Goal: Task Accomplishment & Management: Use online tool/utility

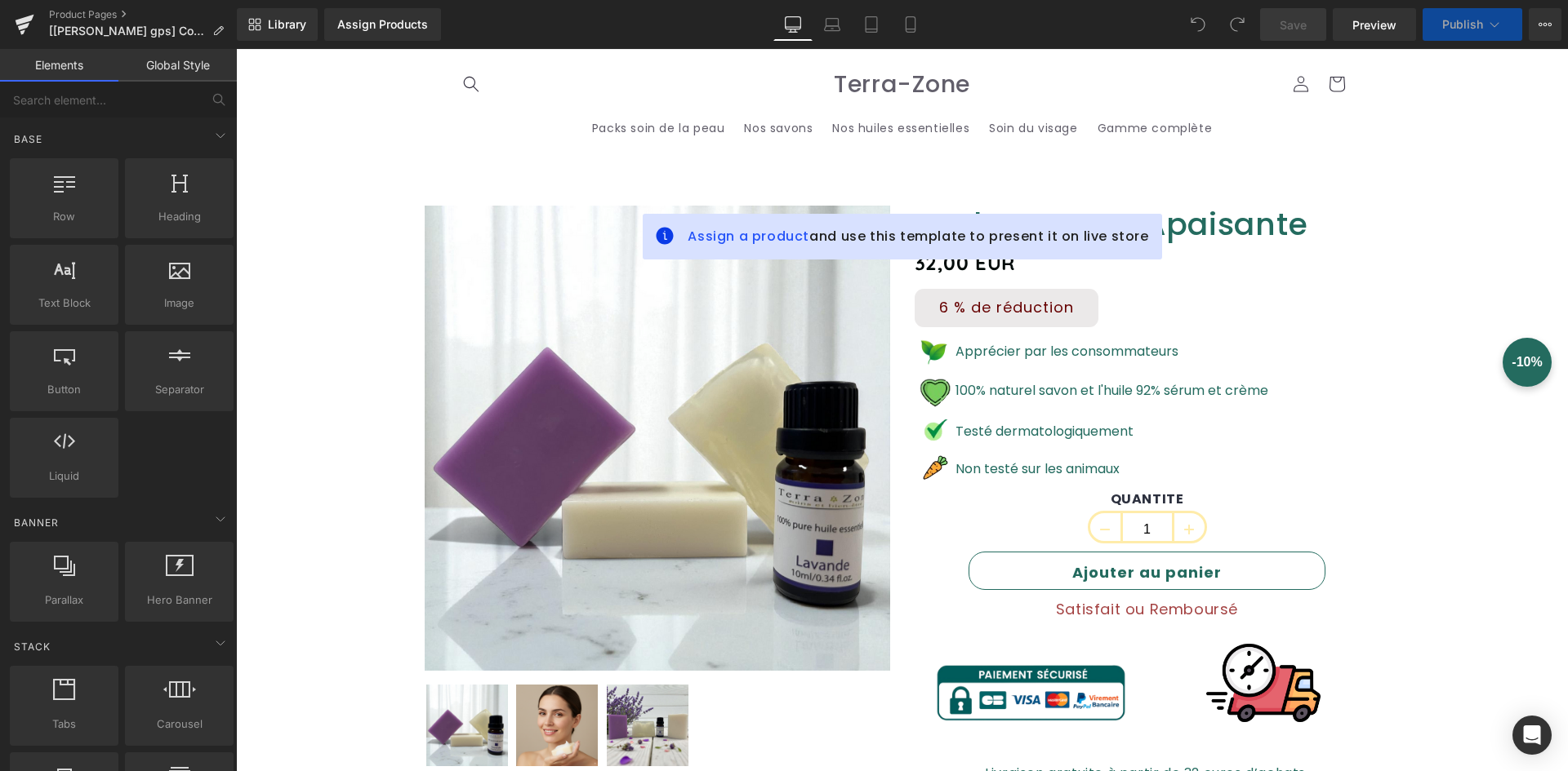
scroll to position [408, 0]
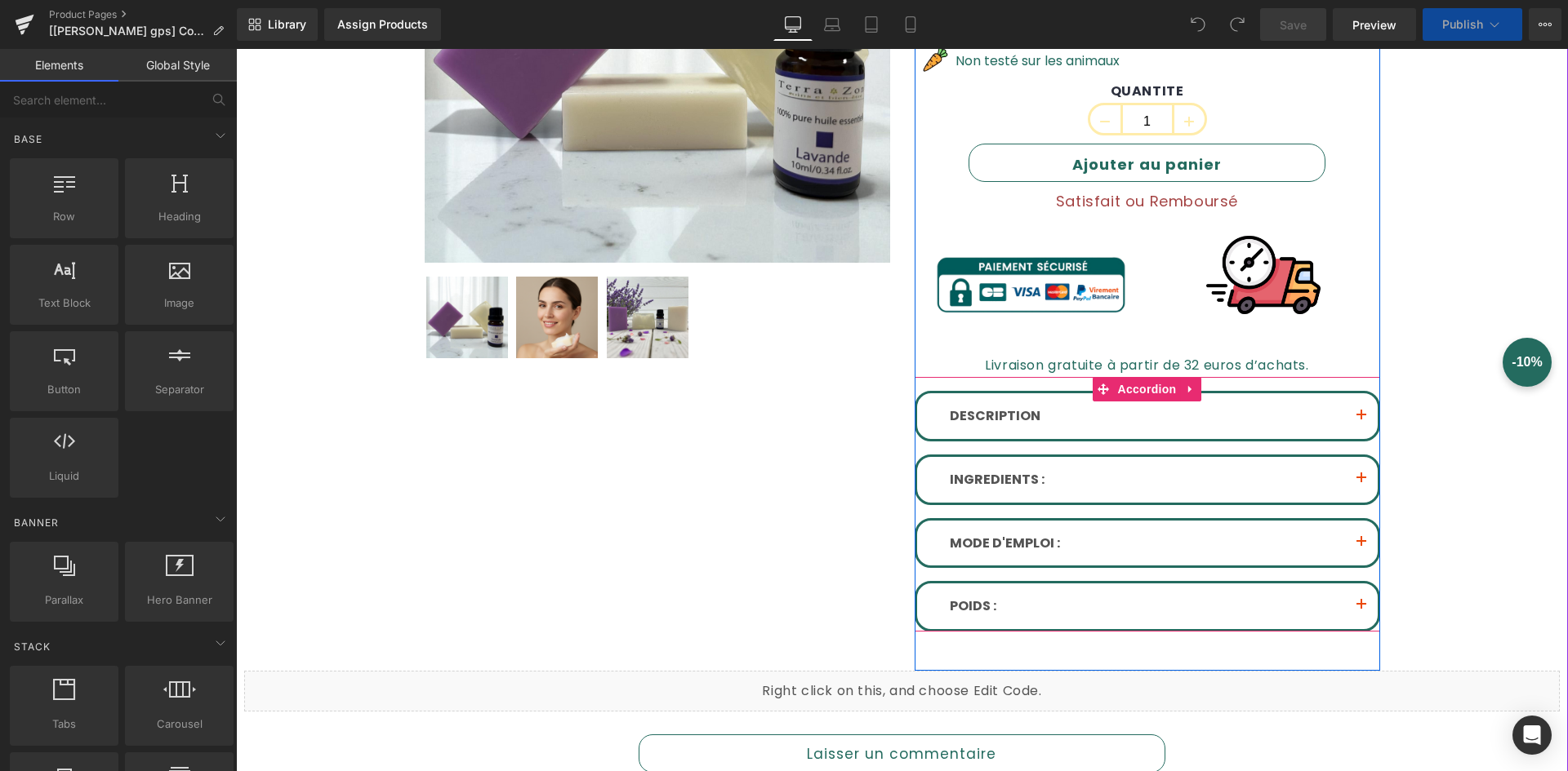
click at [1361, 420] on span "button" at bounding box center [1361, 420] width 0 height 0
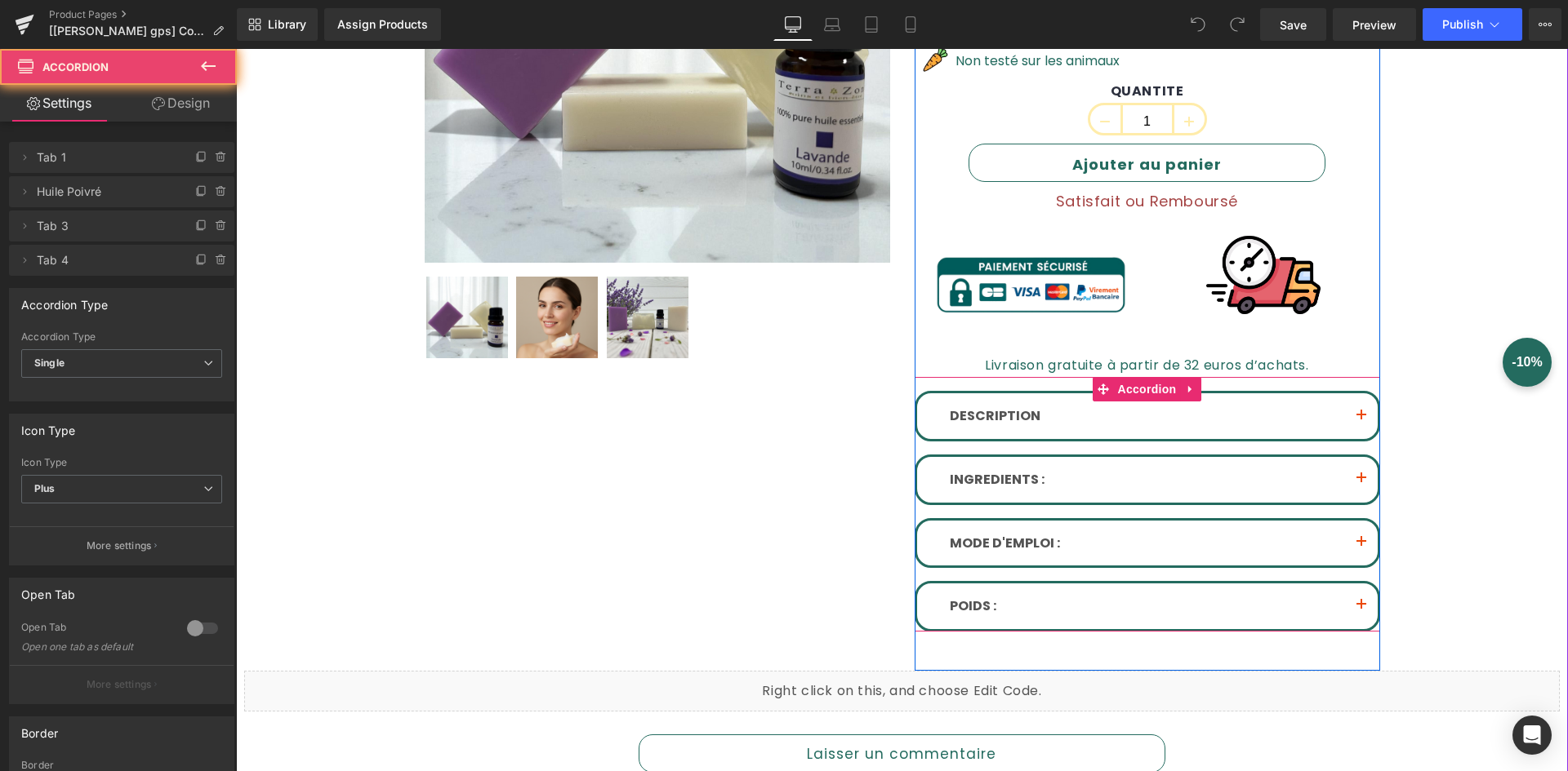
click at [1361, 420] on span "button" at bounding box center [1361, 420] width 0 height 0
click at [1351, 416] on button "button" at bounding box center [1361, 416] width 33 height 46
click at [1351, 417] on button "button" at bounding box center [1361, 416] width 33 height 46
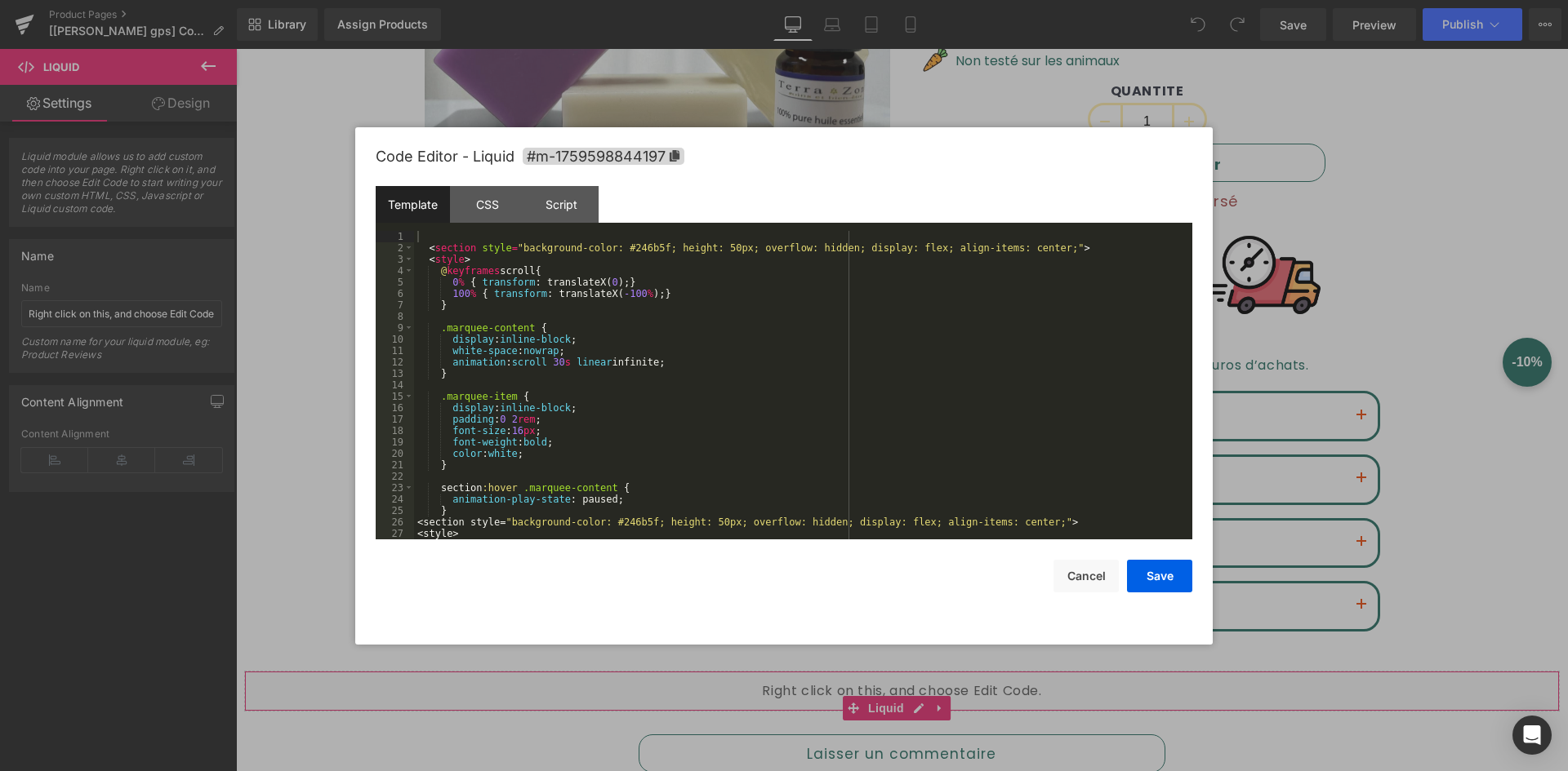
click at [635, 0] on div "You are previewing how the will restyle your page. You can not edit Elements in…" at bounding box center [784, 0] width 1568 height 0
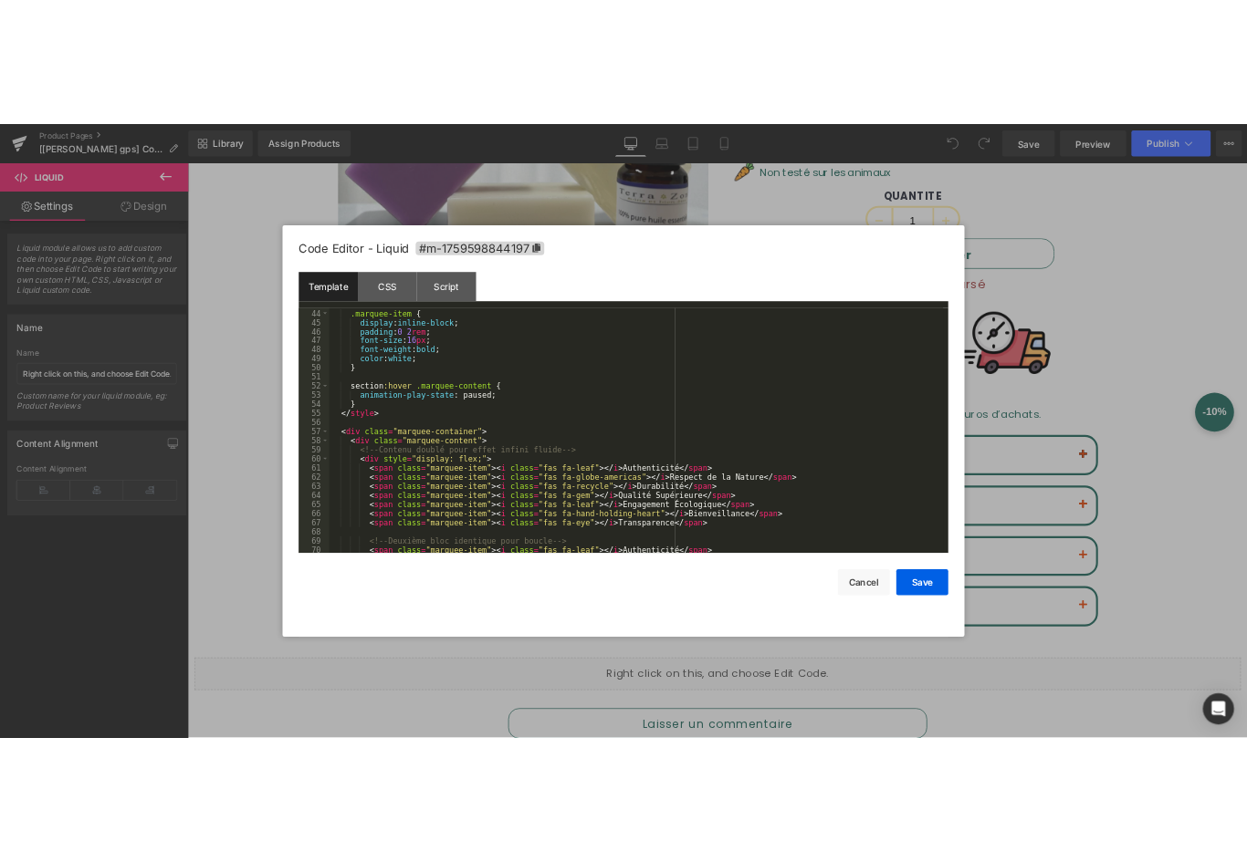
scroll to position [657, 0]
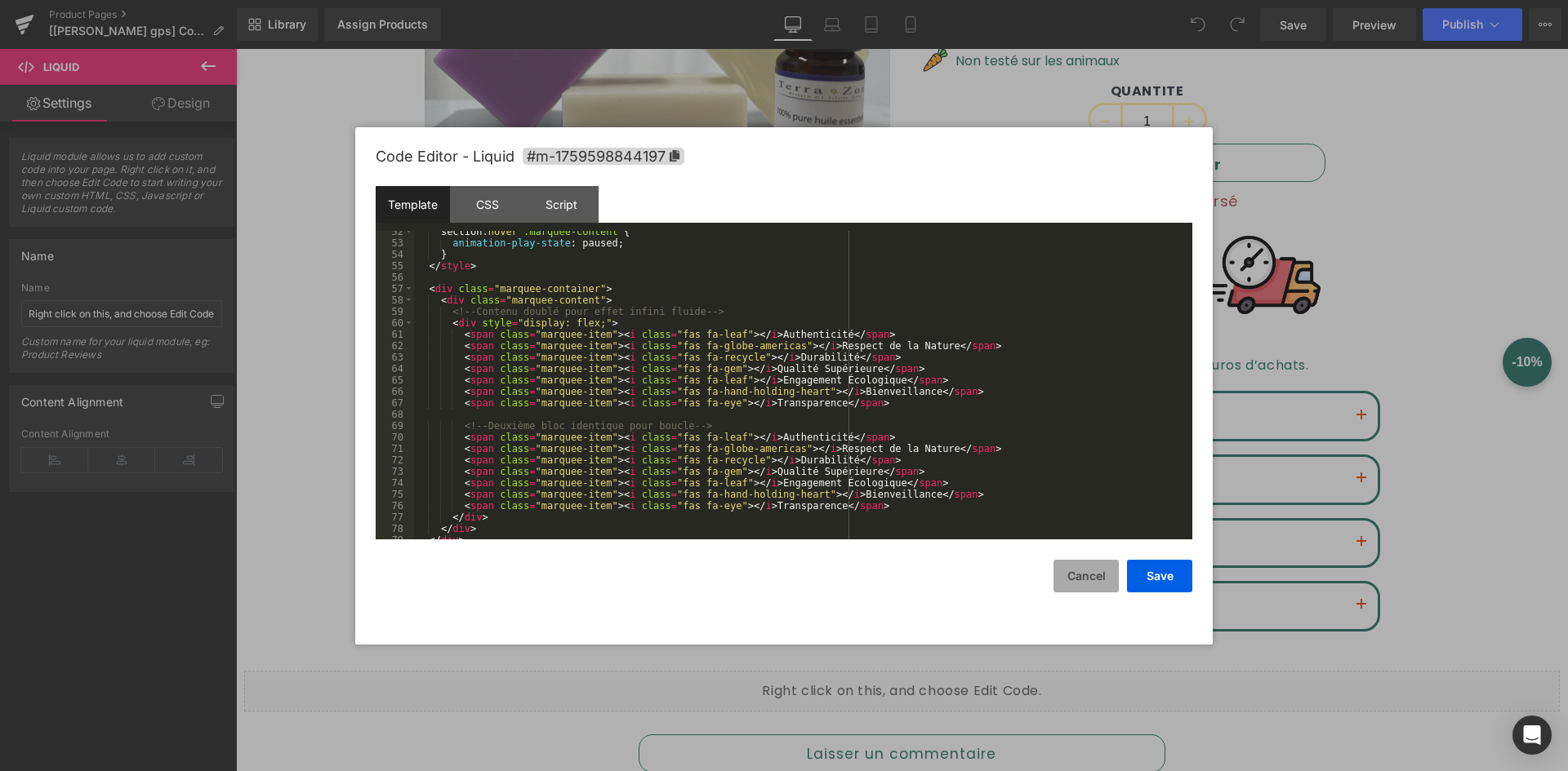
click at [1073, 572] on button "Cancel" at bounding box center [1086, 576] width 65 height 33
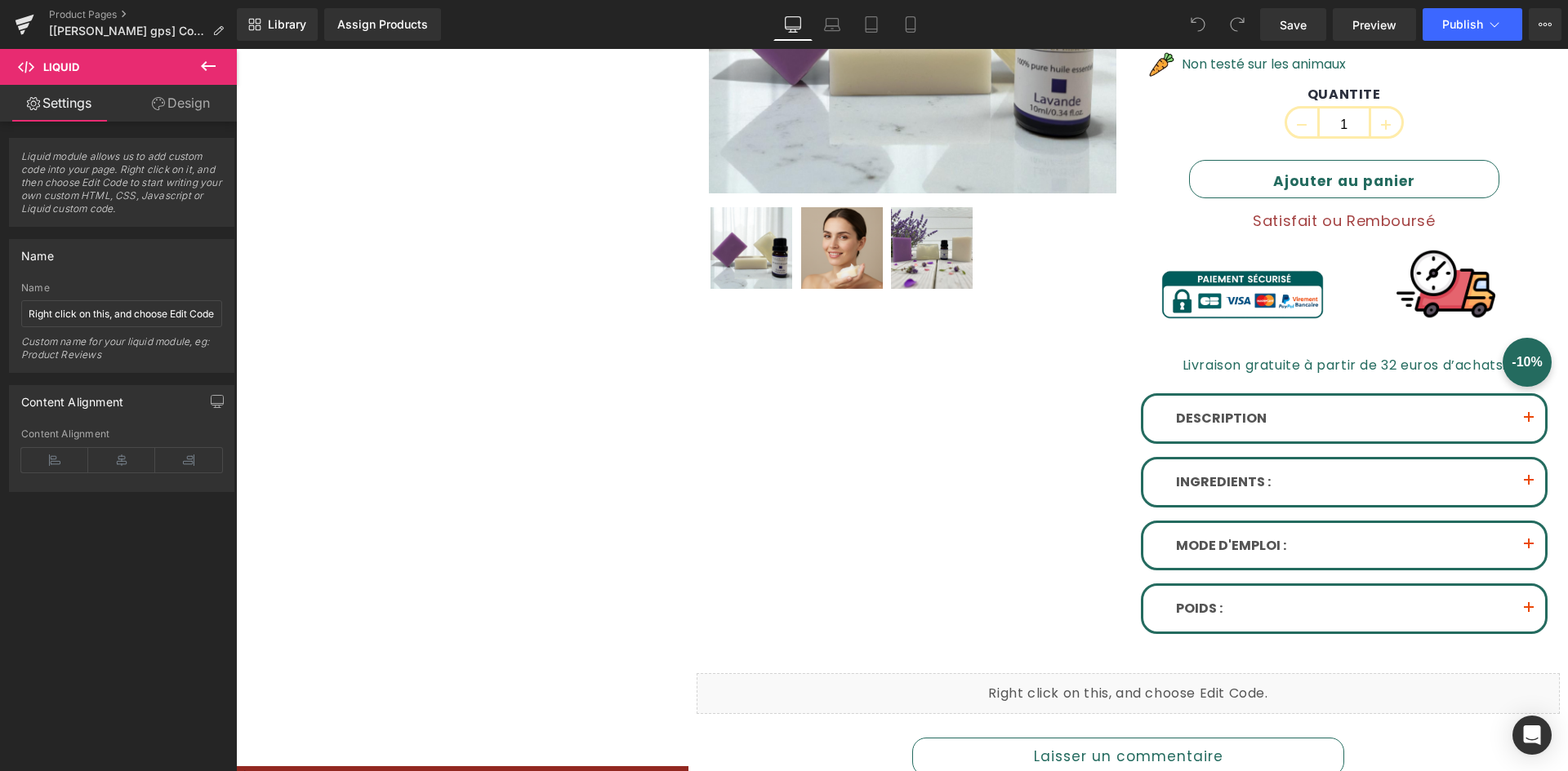
click at [1325, 417] on div "DESCRIPTION Text Block" at bounding box center [1344, 419] width 337 height 21
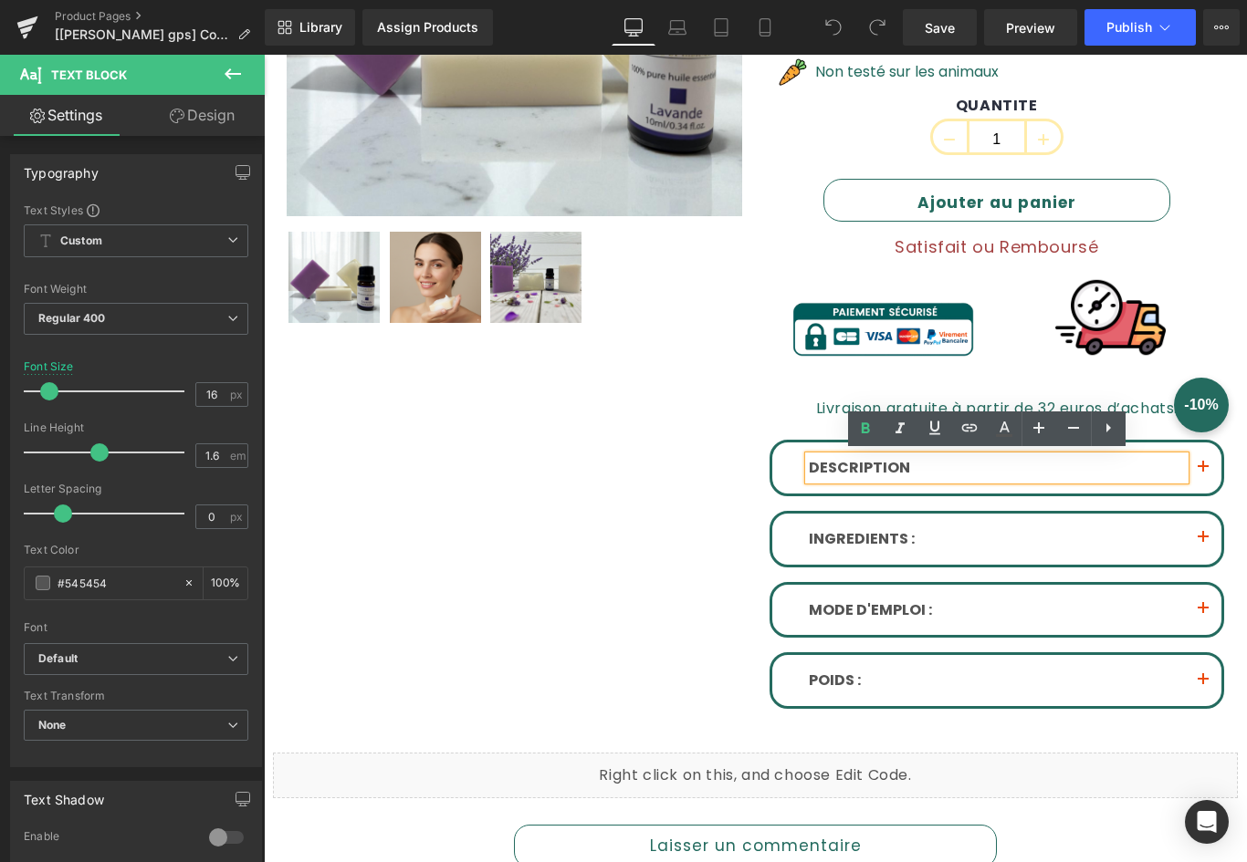
click at [1185, 459] on button "button" at bounding box center [1203, 468] width 37 height 51
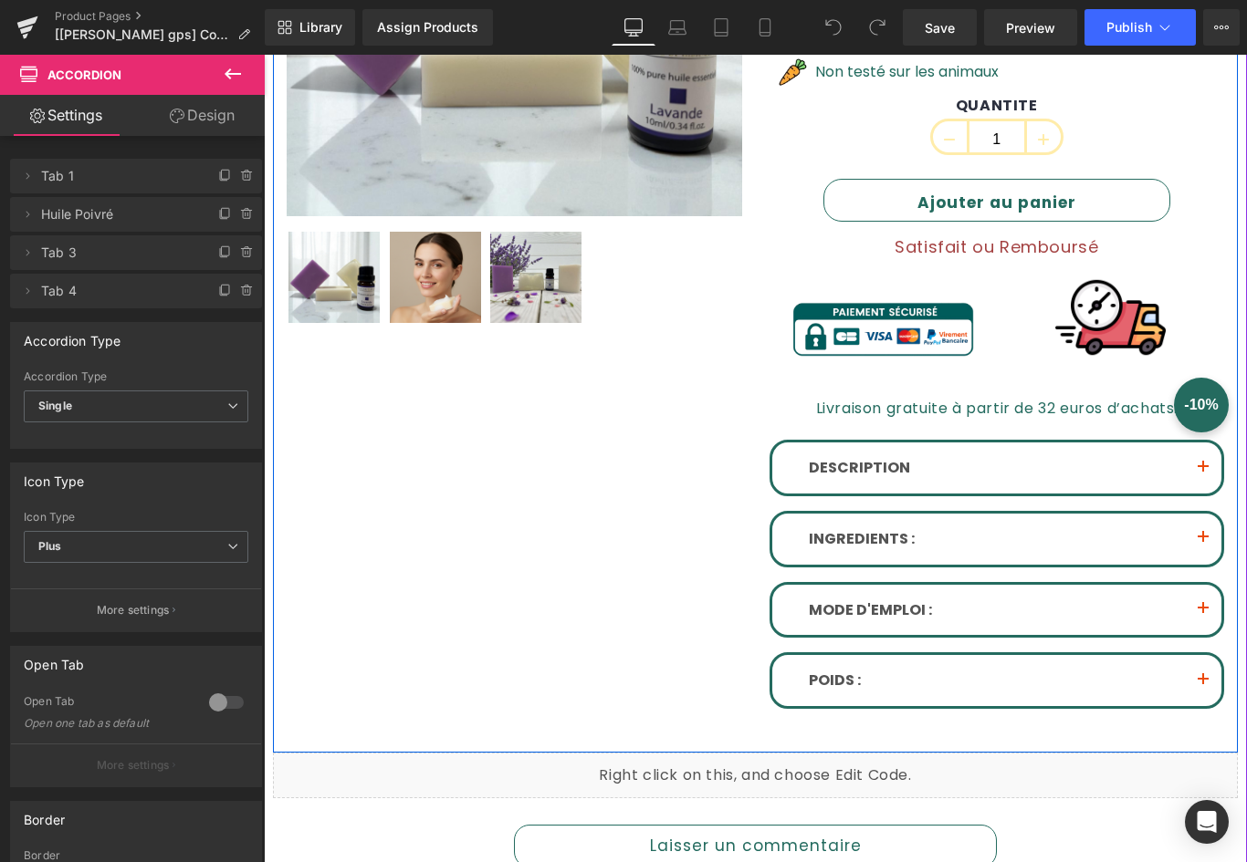
click at [1190, 455] on button "button" at bounding box center [1203, 468] width 37 height 51
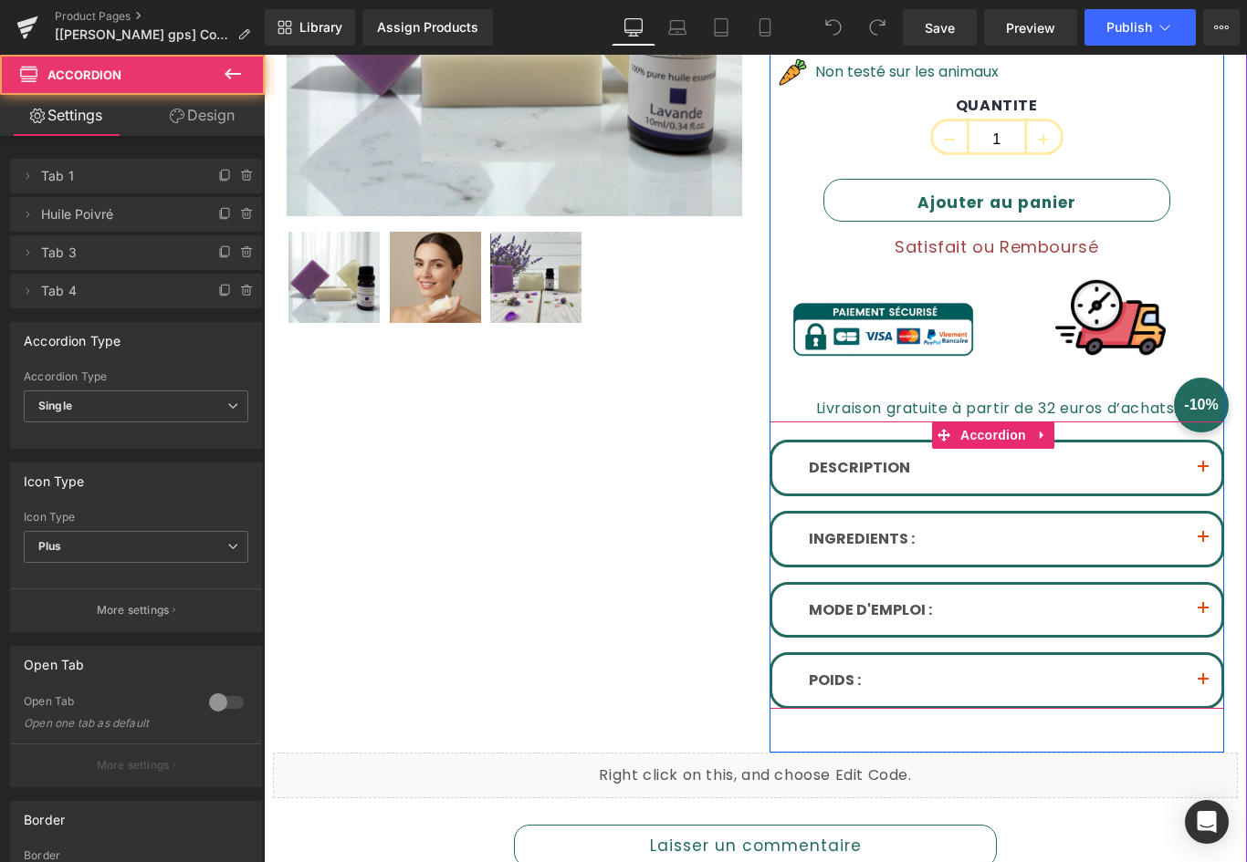
click at [1193, 460] on button "button" at bounding box center [1203, 468] width 37 height 51
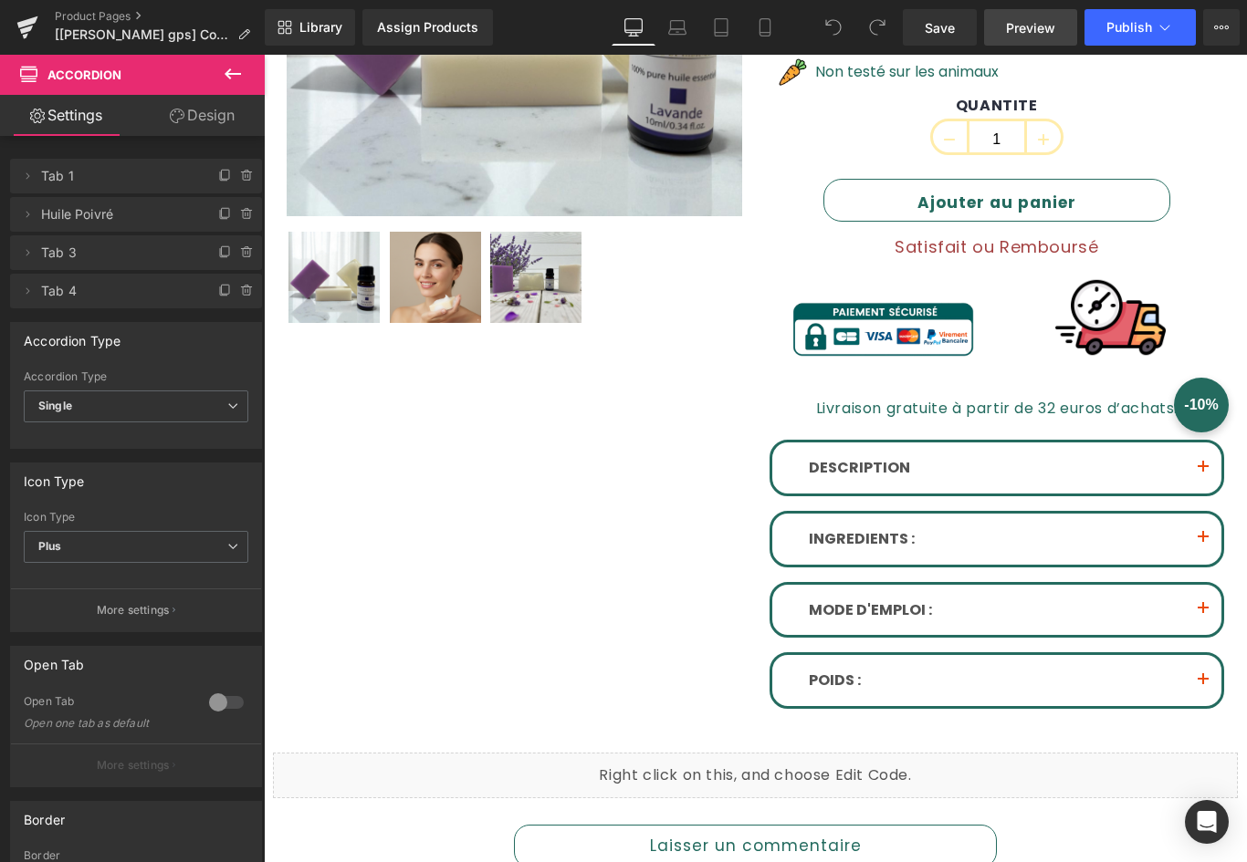
click at [1049, 28] on span "Preview" at bounding box center [1030, 27] width 49 height 19
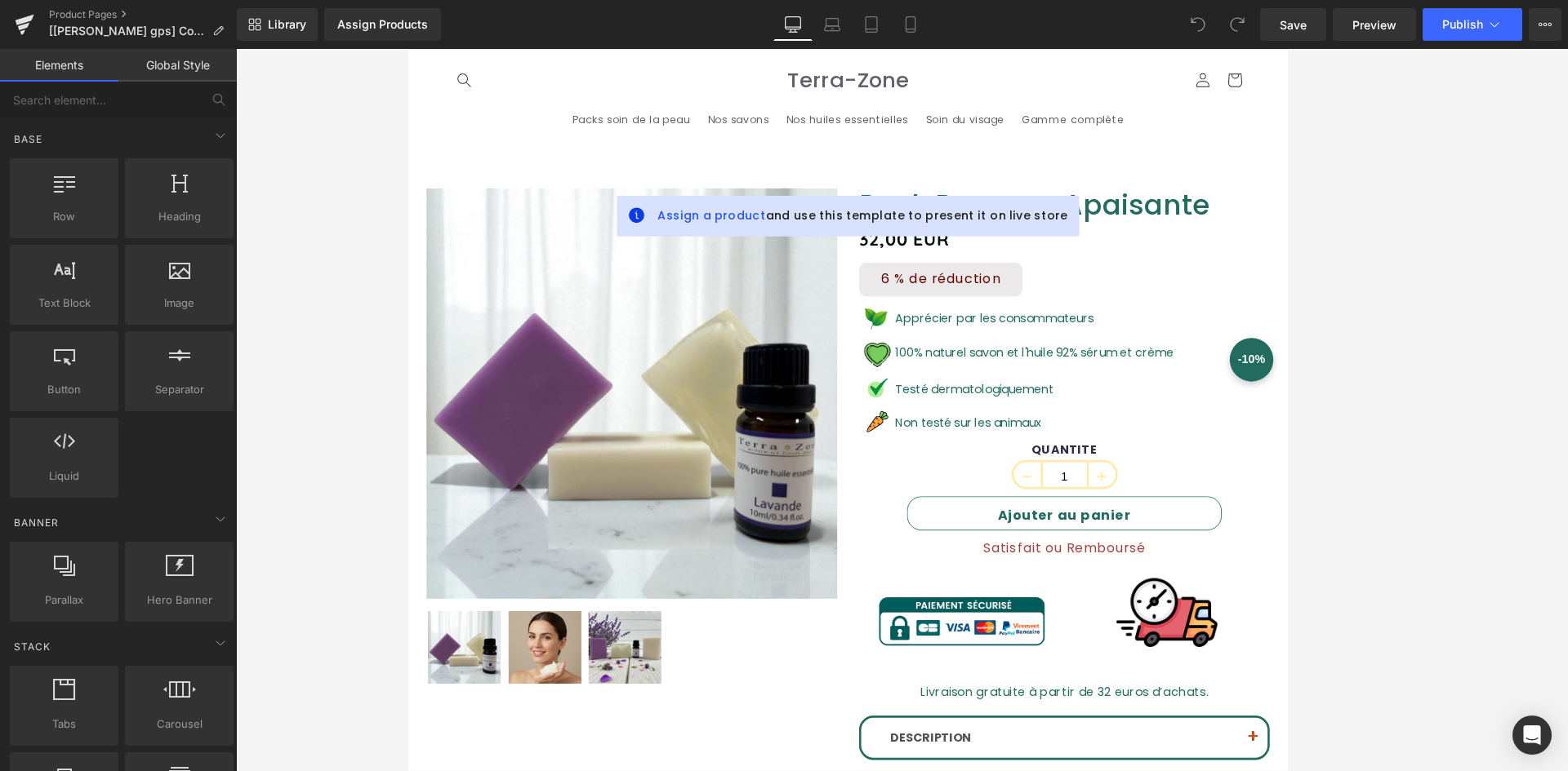
scroll to position [245, 0]
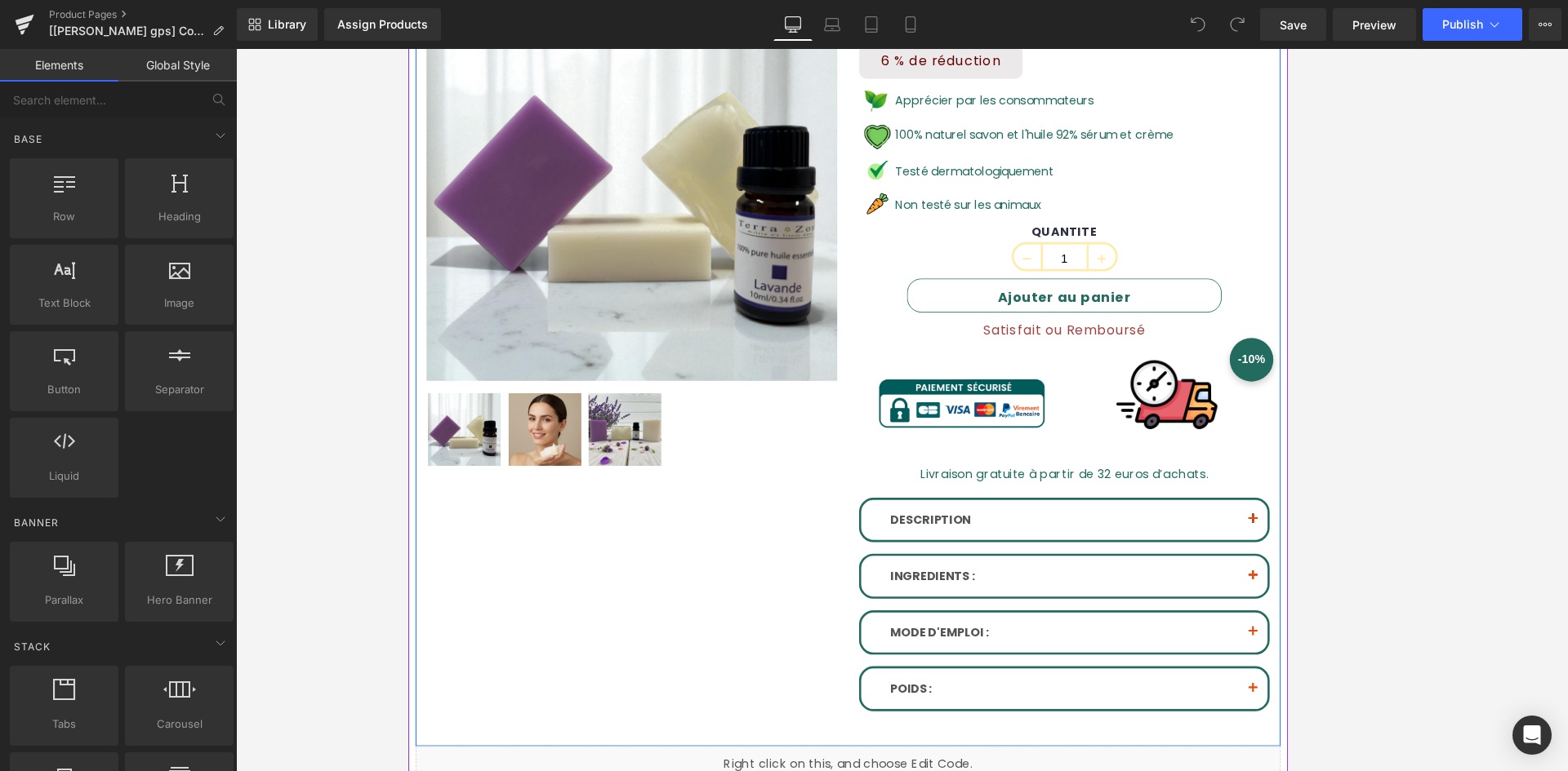
click at [1115, 574] on button "button" at bounding box center [1357, 578] width 33 height 46
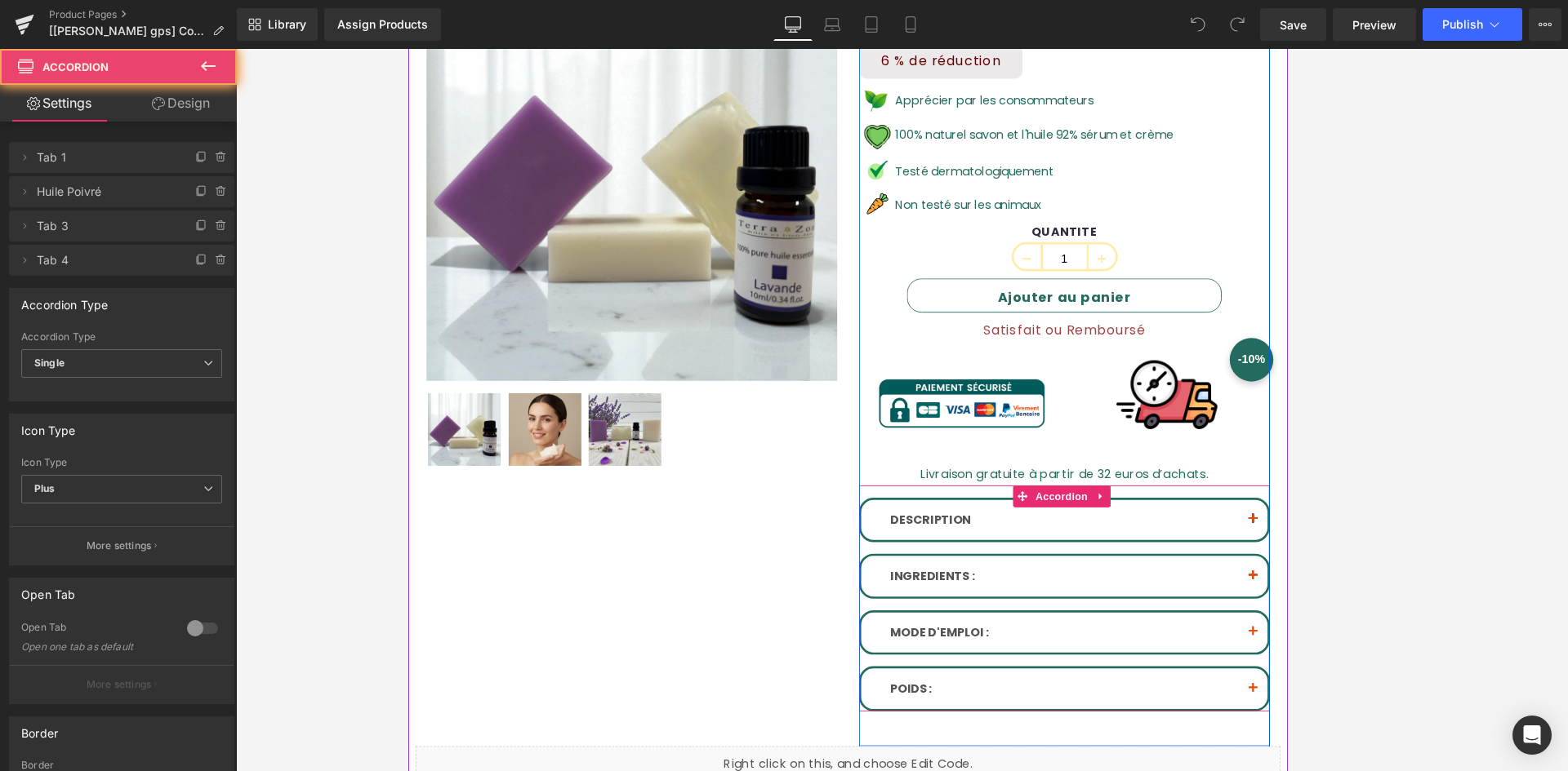
click at [1115, 571] on button "button" at bounding box center [1357, 578] width 33 height 46
click at [1115, 567] on button "button" at bounding box center [1357, 578] width 33 height 46
click at [1115, 582] on span "button" at bounding box center [1357, 582] width 0 height 0
click at [1115, 567] on button "button" at bounding box center [1357, 578] width 33 height 46
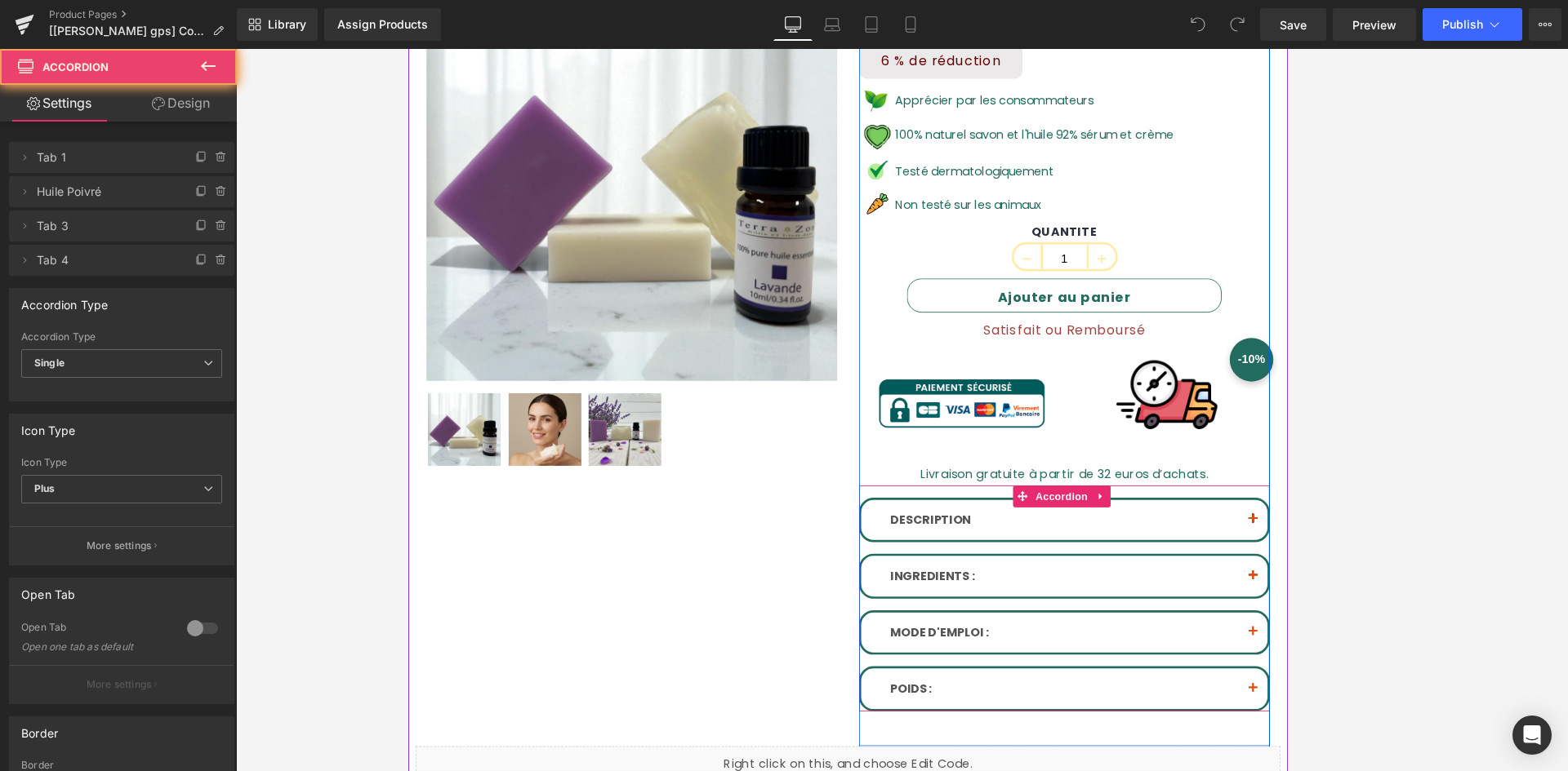
click at [1115, 567] on button "button" at bounding box center [1357, 578] width 33 height 46
click at [1115, 570] on button "button" at bounding box center [1357, 578] width 33 height 46
drag, startPoint x: 1356, startPoint y: 570, endPoint x: 1359, endPoint y: 588, distance: 18.2
click at [1115, 572] on button "button" at bounding box center [1357, 578] width 33 height 46
click at [1115, 629] on button "button" at bounding box center [1357, 641] width 33 height 46
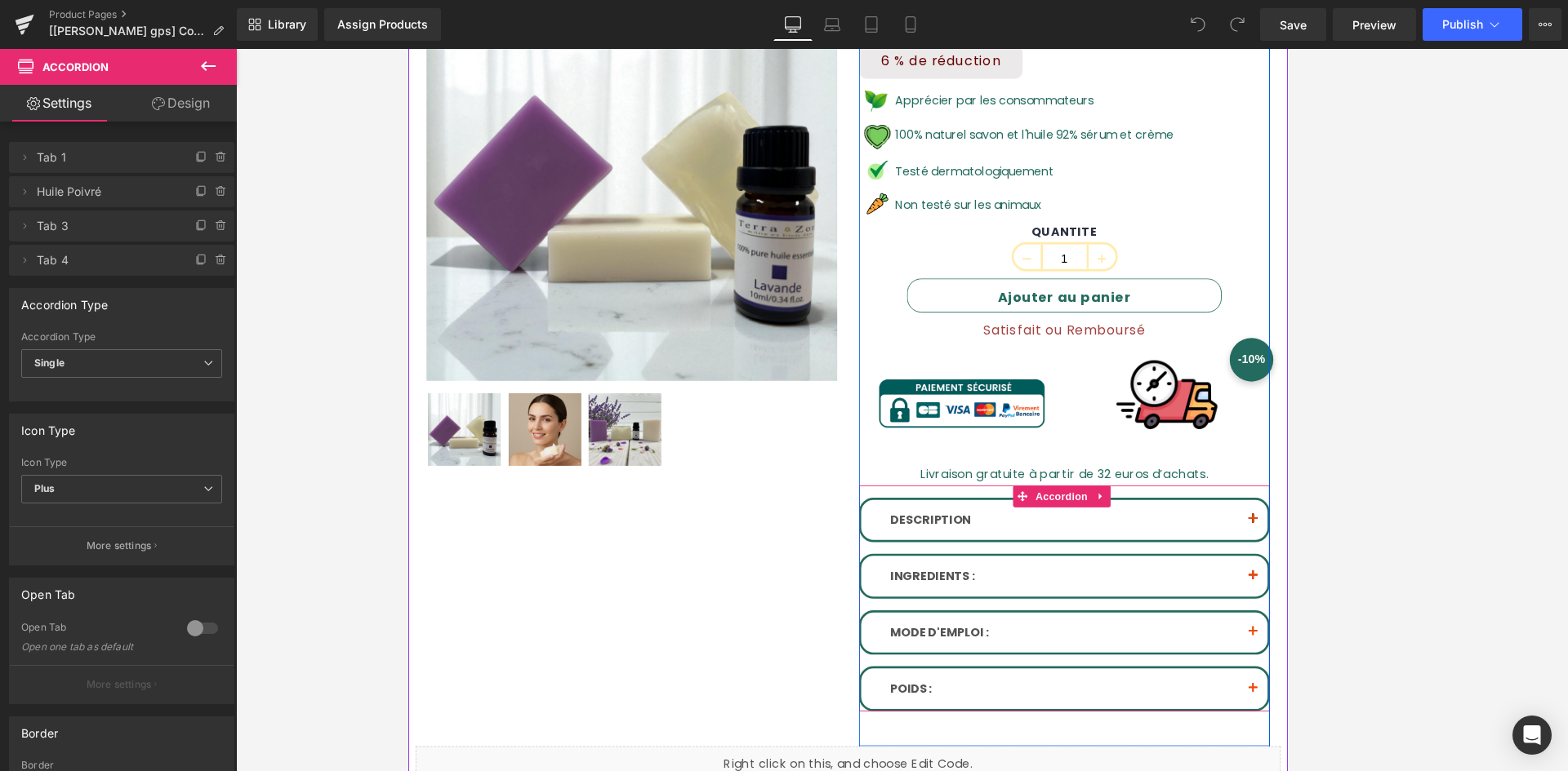
click at [1115, 631] on button "button" at bounding box center [1357, 641] width 33 height 46
click at [1115, 631] on button "button" at bounding box center [1357, 641] width 33 height 46
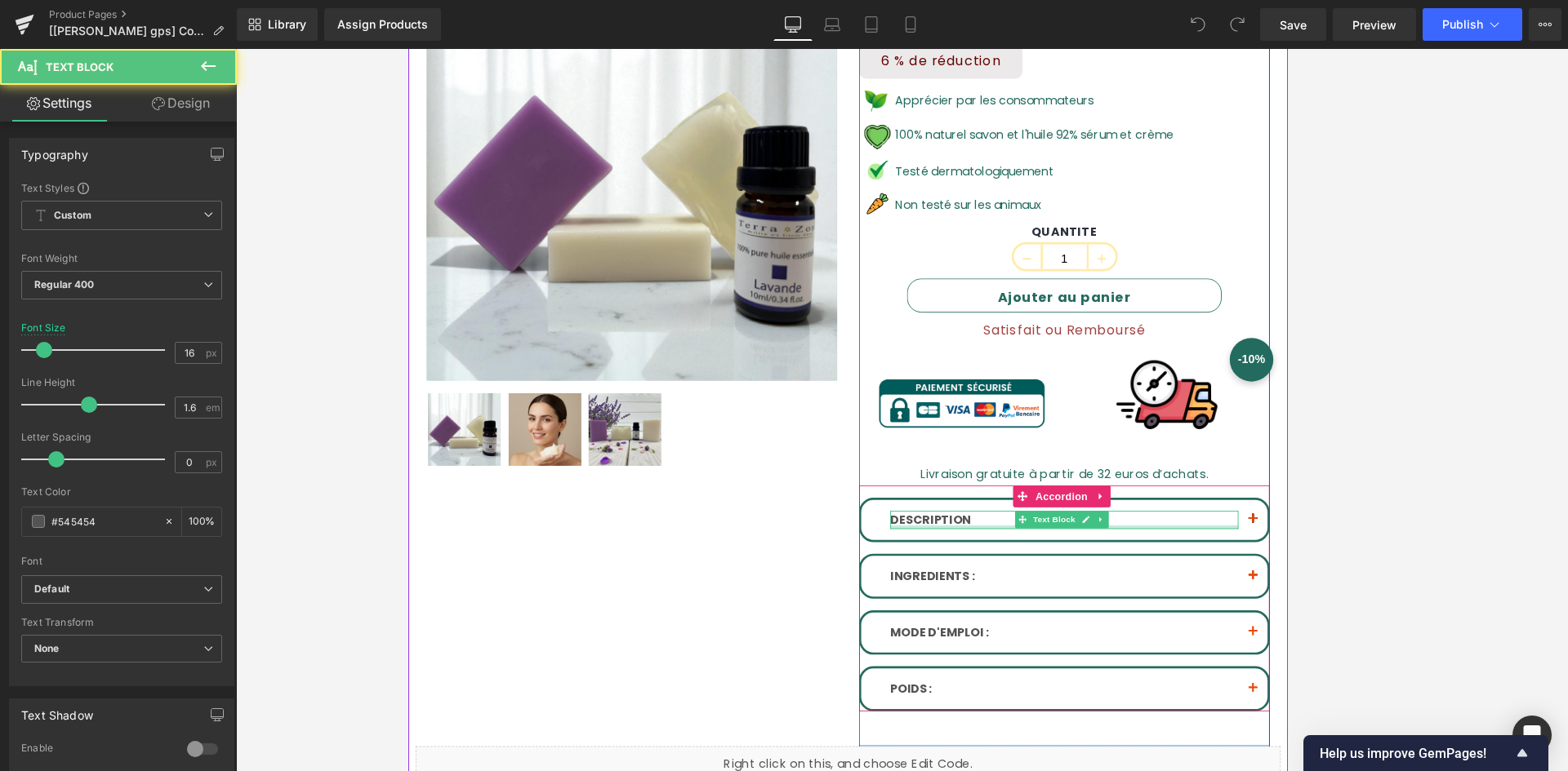
drag, startPoint x: 1283, startPoint y: 582, endPoint x: 1291, endPoint y: 584, distance: 8.2
click at [1115, 584] on div "DESCRIPTION Text Block" at bounding box center [1144, 579] width 391 height 21
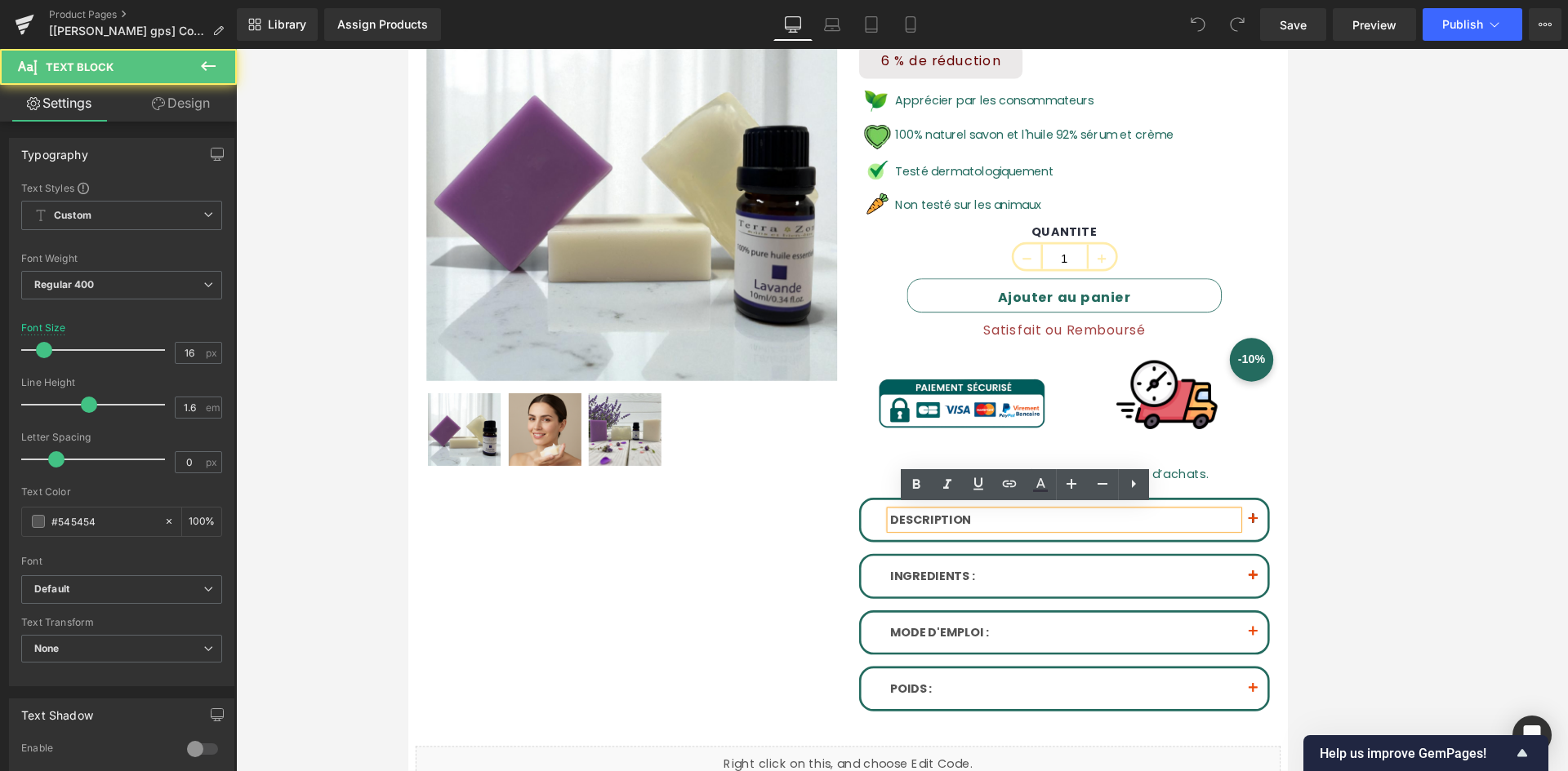
drag, startPoint x: 1306, startPoint y: 584, endPoint x: 1338, endPoint y: 574, distance: 33.5
click at [1115, 583] on div "DESCRIPTION Text Block" at bounding box center [1144, 579] width 391 height 21
click at [1115, 571] on button "button" at bounding box center [1357, 578] width 33 height 46
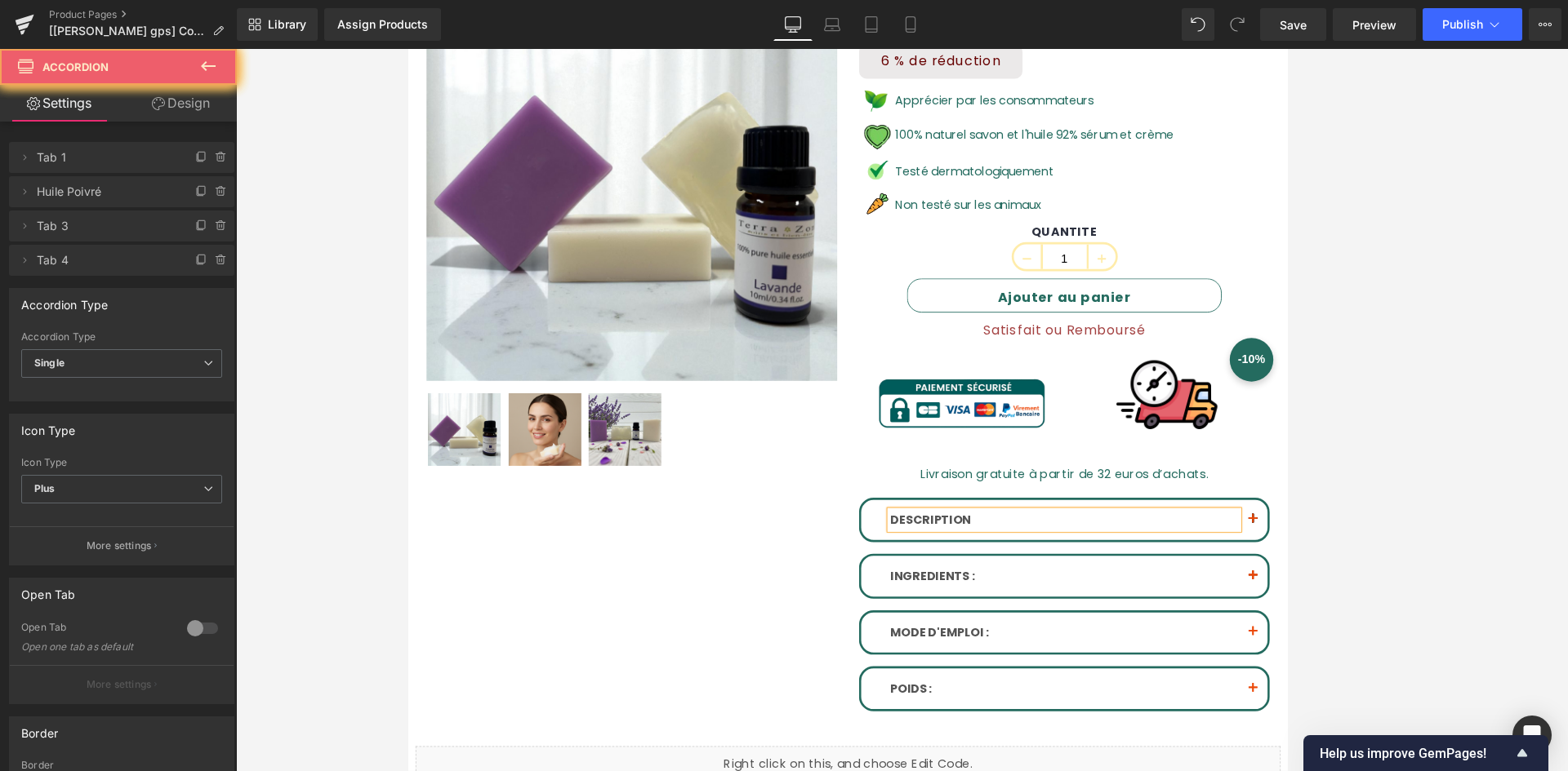
click at [1115, 572] on button "button" at bounding box center [1357, 578] width 33 height 46
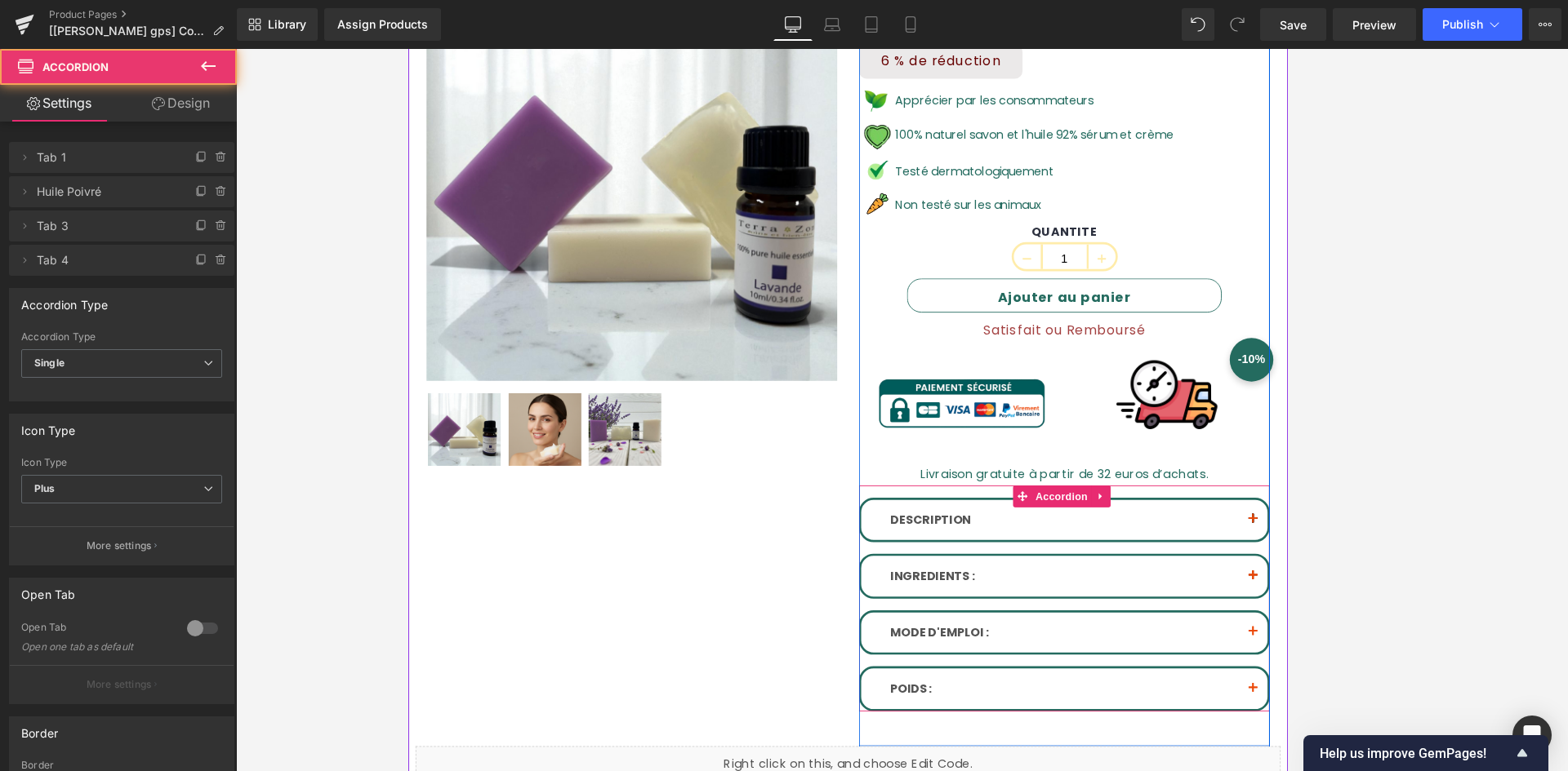
click at [1115, 572] on button "button" at bounding box center [1357, 578] width 33 height 46
click at [1115, 571] on button "button" at bounding box center [1357, 578] width 33 height 46
click at [1115, 572] on button "button" at bounding box center [1357, 578] width 33 height 46
click at [1115, 582] on span "button" at bounding box center [1357, 582] width 0 height 0
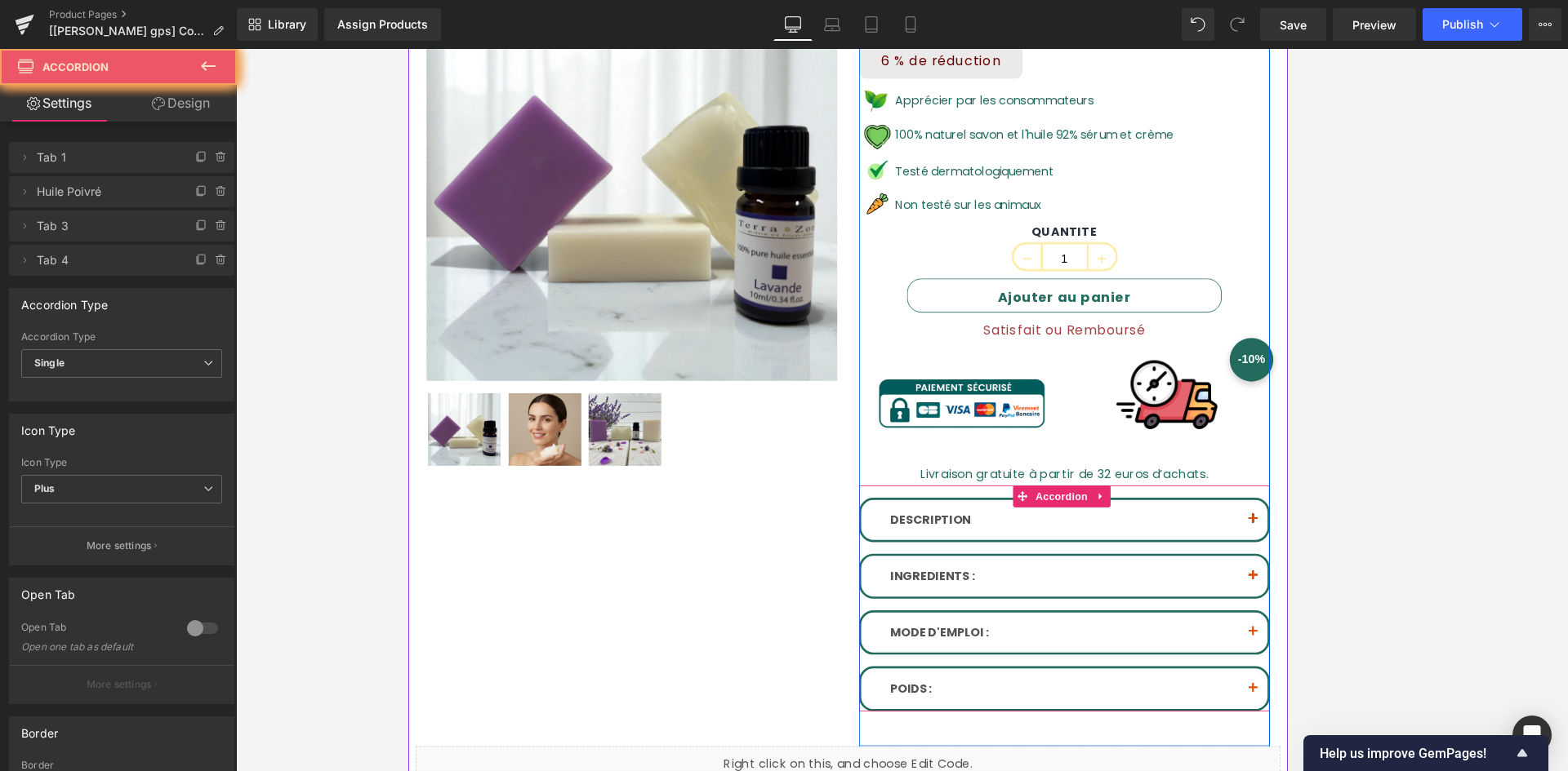
click at [1115, 582] on span "button" at bounding box center [1357, 582] width 0 height 0
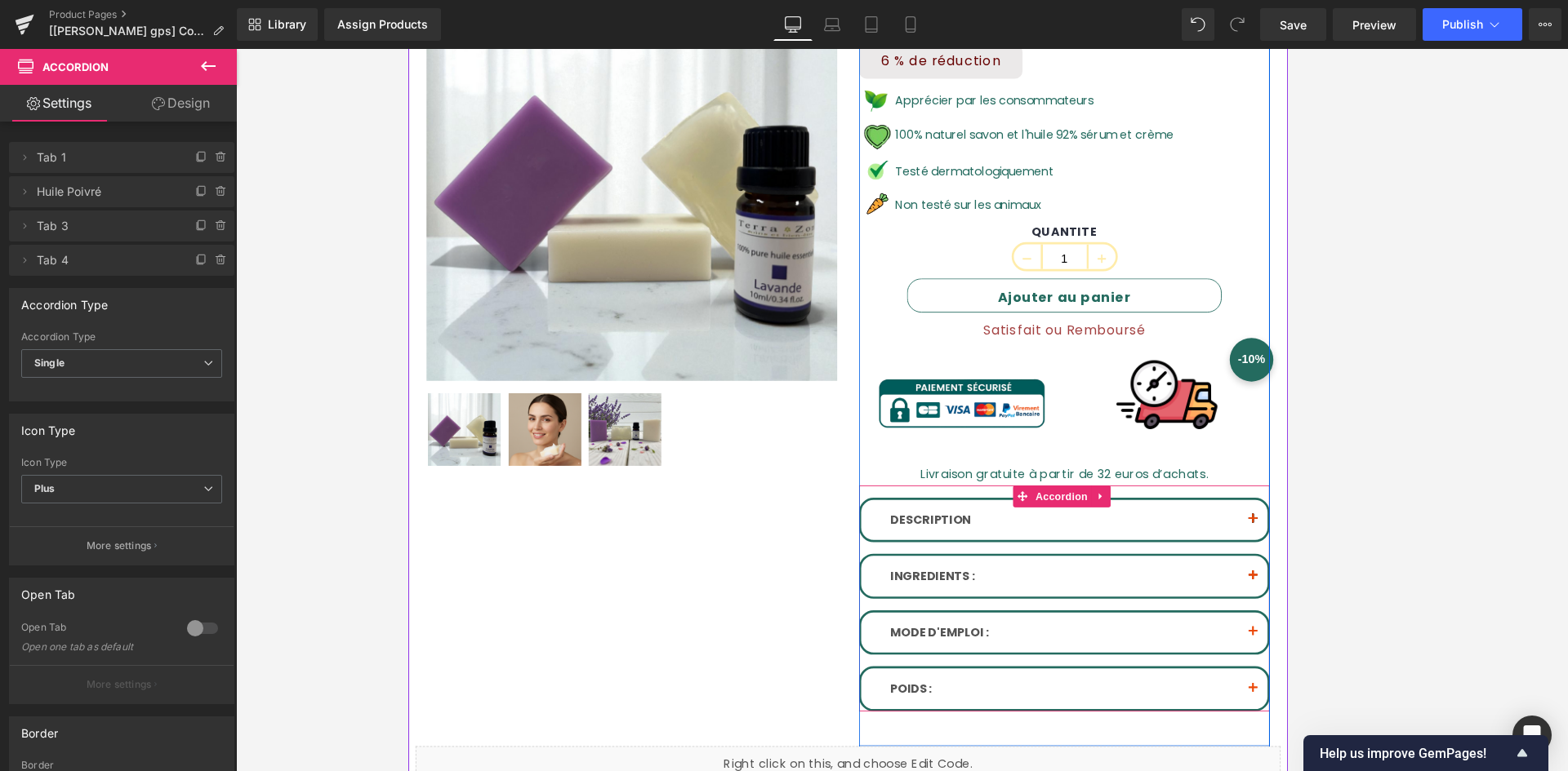
click at [1115, 582] on span "button" at bounding box center [1357, 582] width 0 height 0
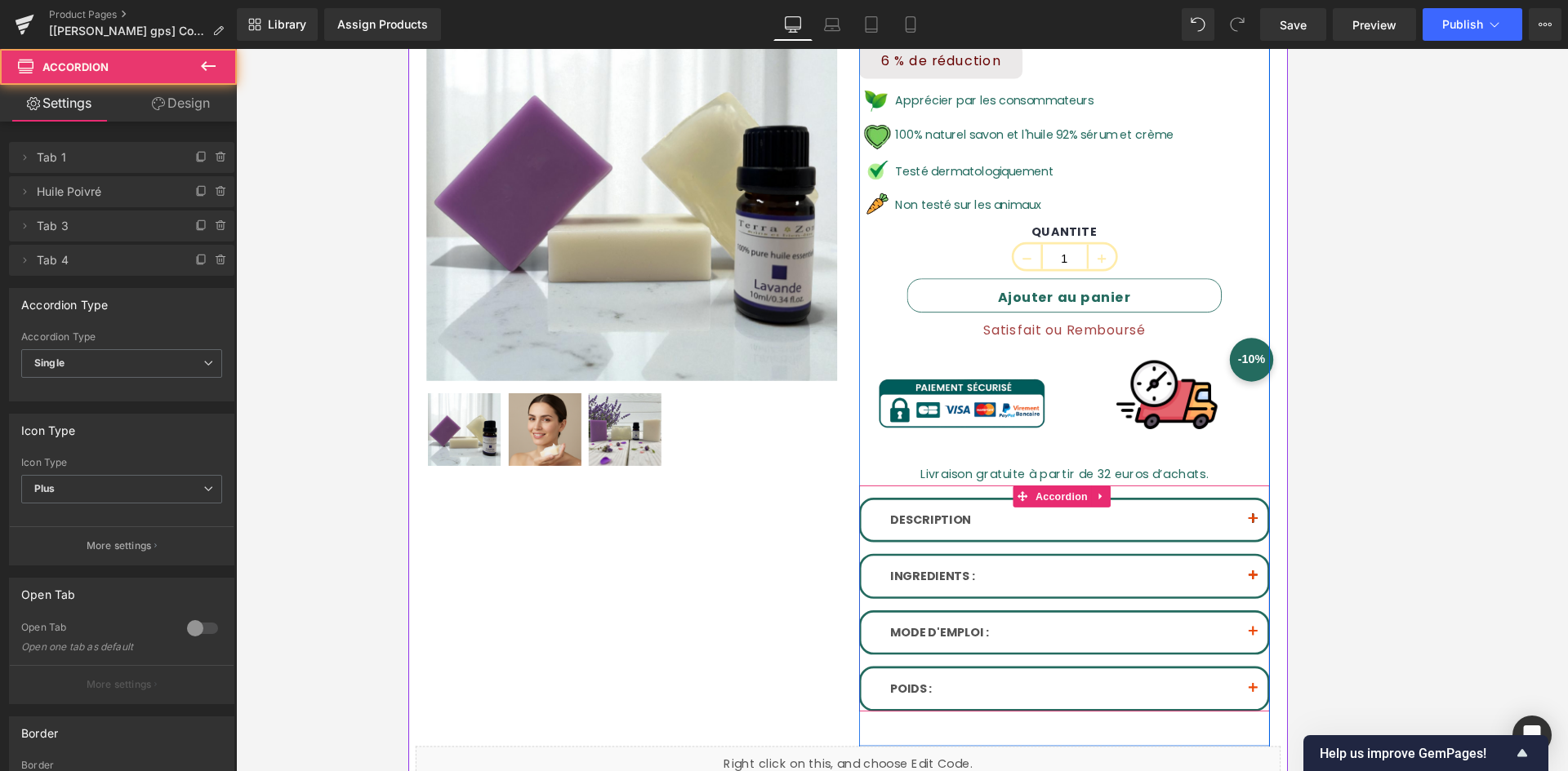
click at [1115, 582] on span "button" at bounding box center [1357, 582] width 0 height 0
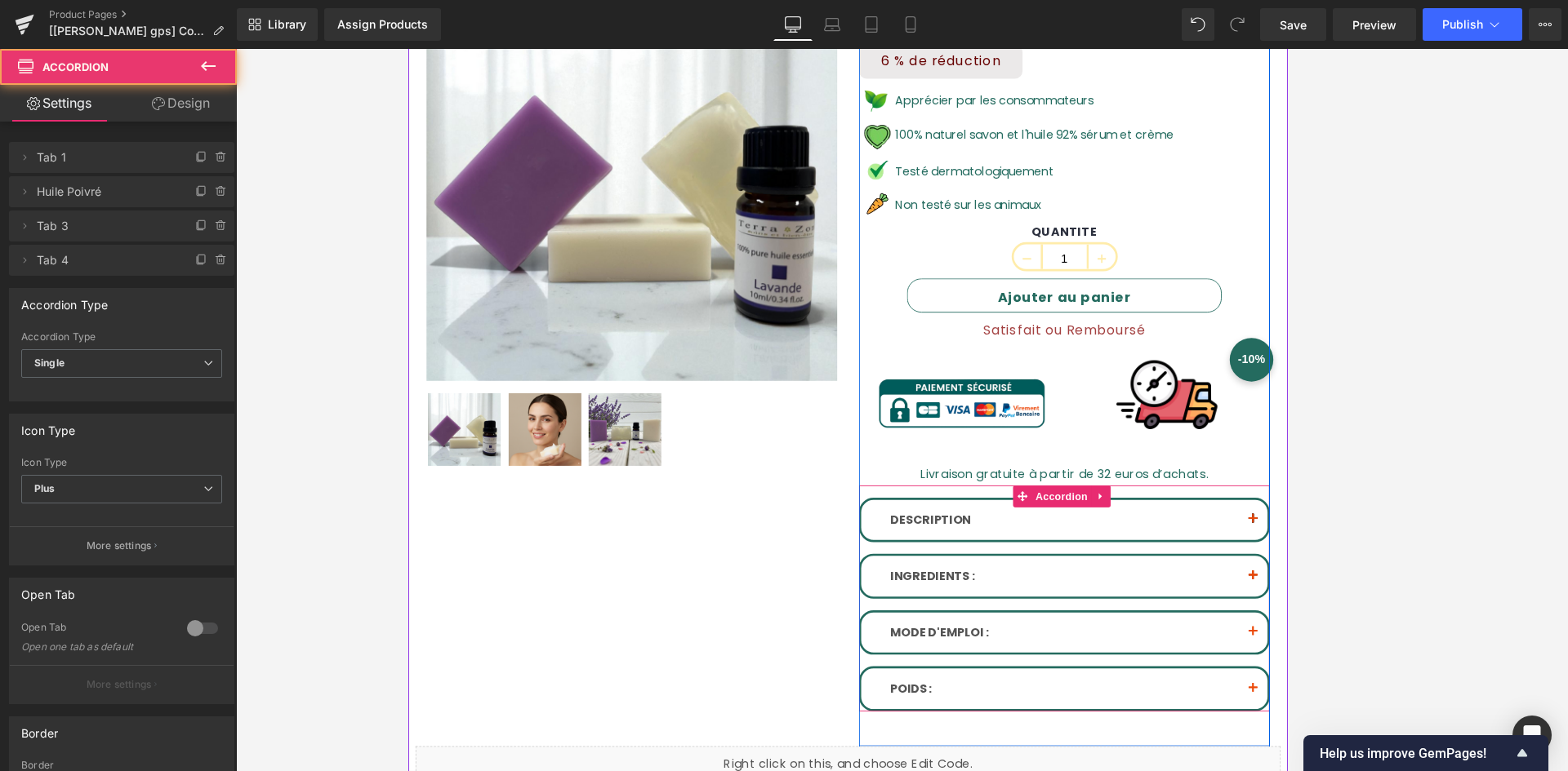
click at [1115, 582] on span "button" at bounding box center [1357, 582] width 0 height 0
click at [1115, 582] on button "button" at bounding box center [1357, 578] width 33 height 46
click at [1115, 574] on button "button" at bounding box center [1357, 578] width 33 height 46
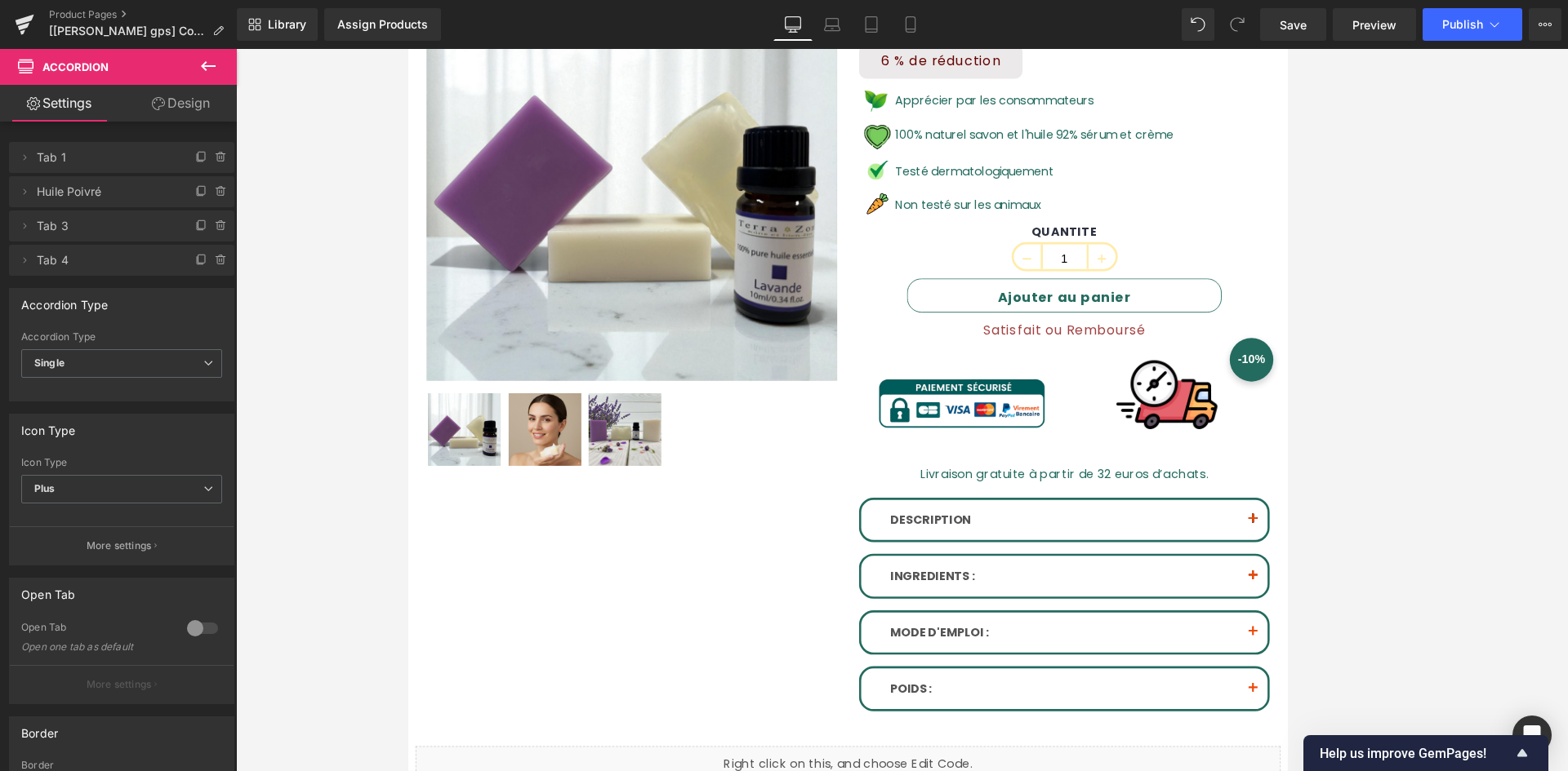
click at [208, 63] on icon at bounding box center [209, 66] width 20 height 20
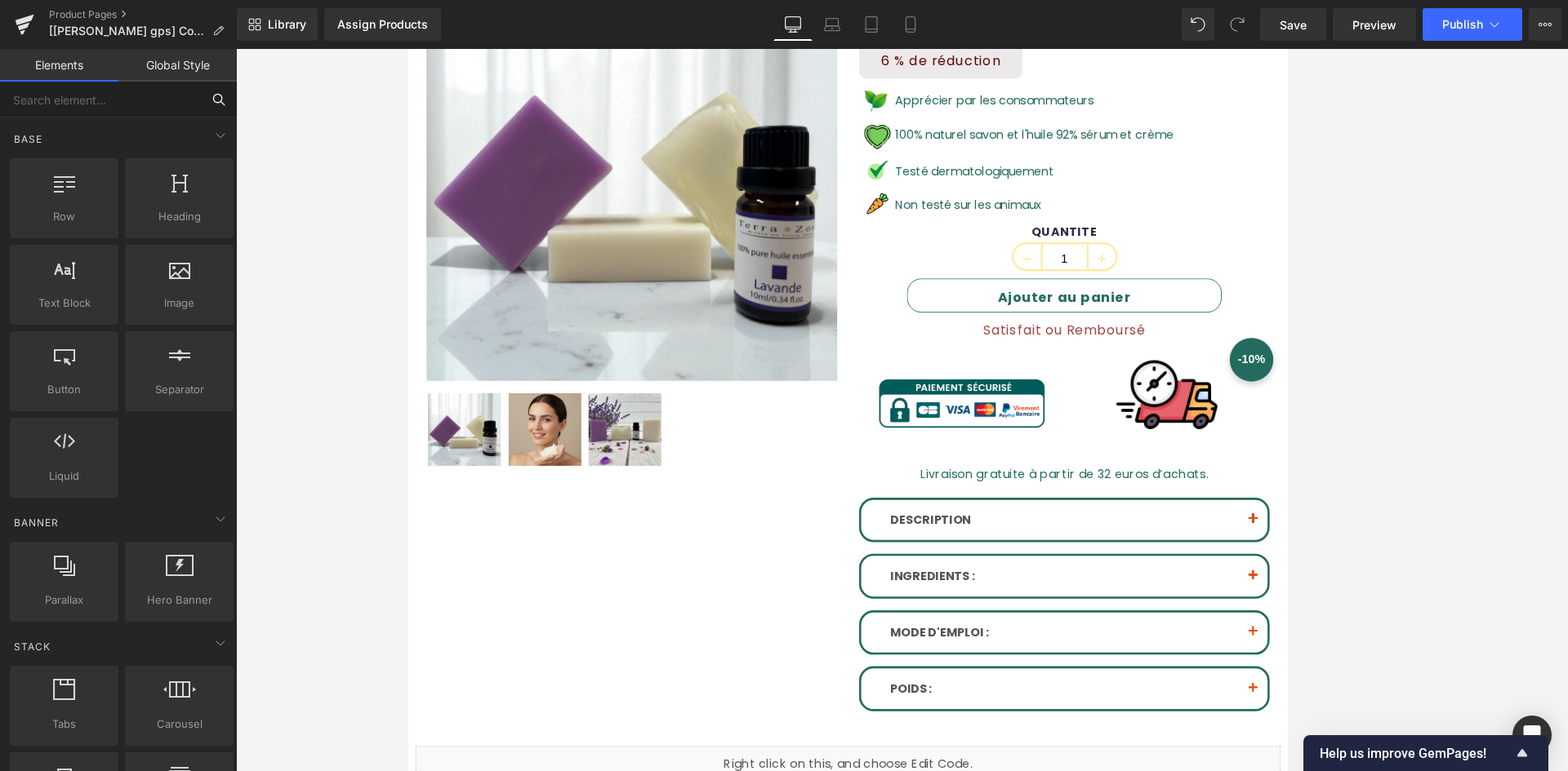
click at [100, 96] on input "text" at bounding box center [100, 99] width 201 height 36
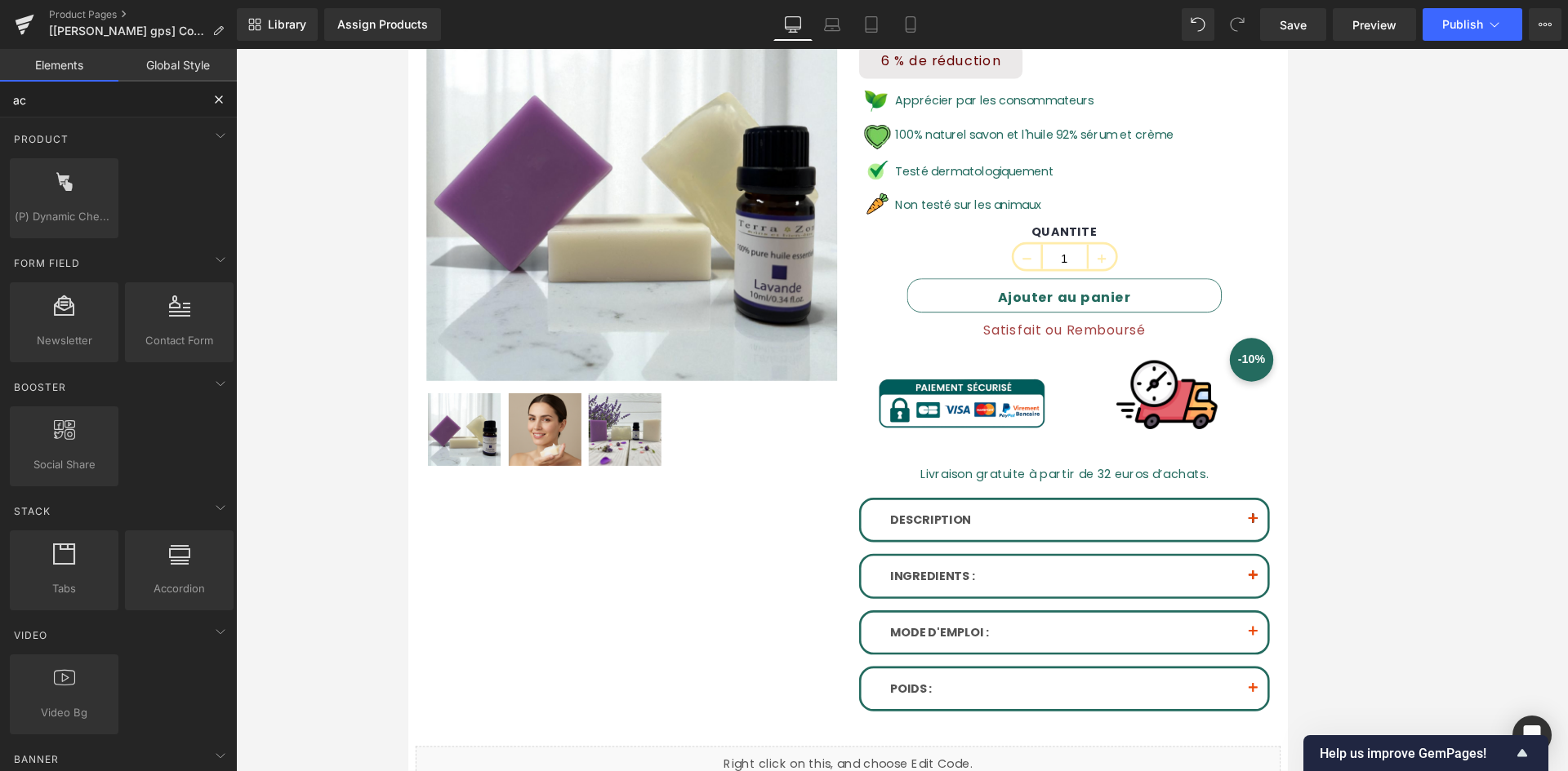
type input "acc"
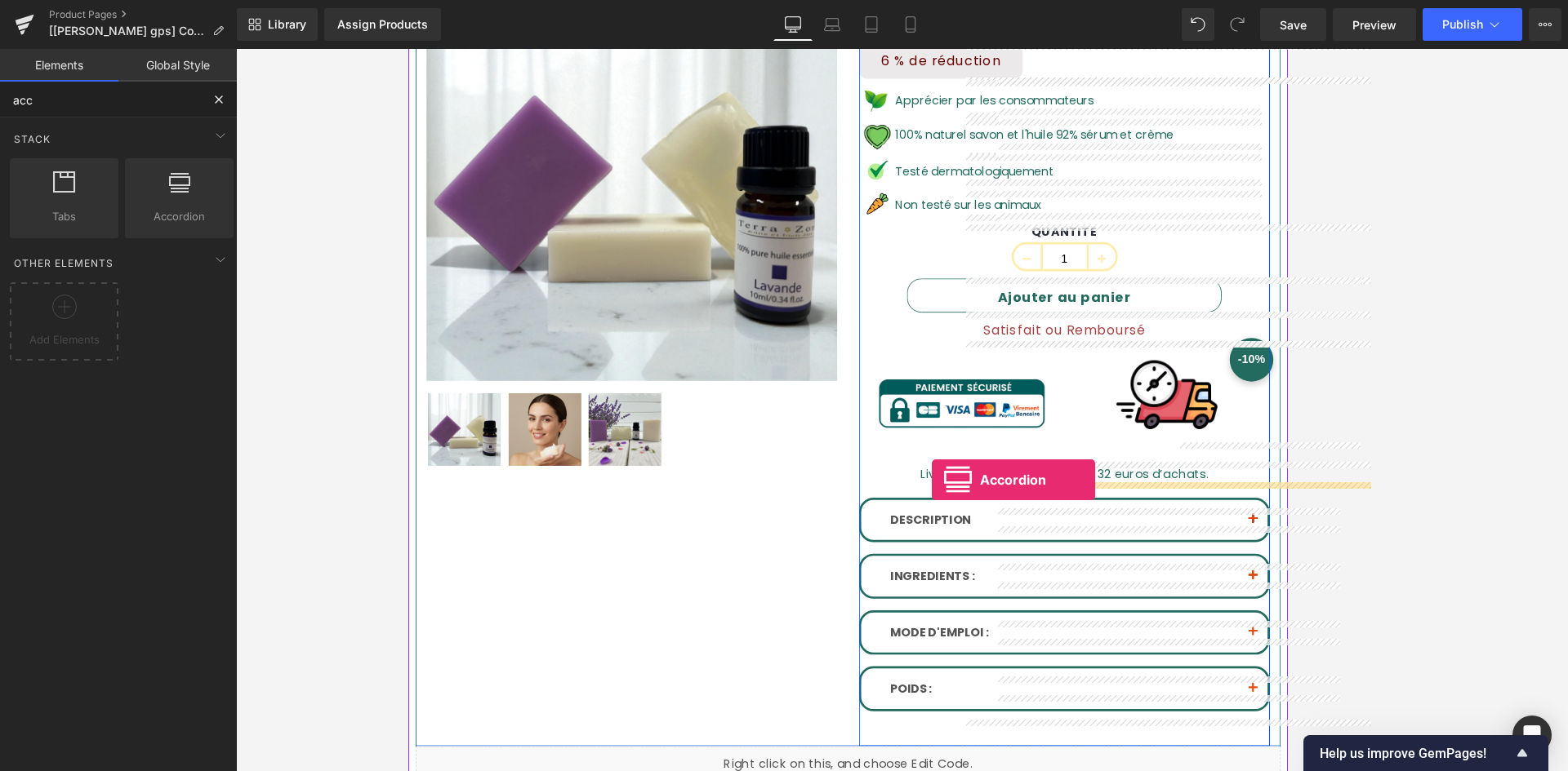
drag, startPoint x: 555, startPoint y: 259, endPoint x: 996, endPoint y: 533, distance: 519.2
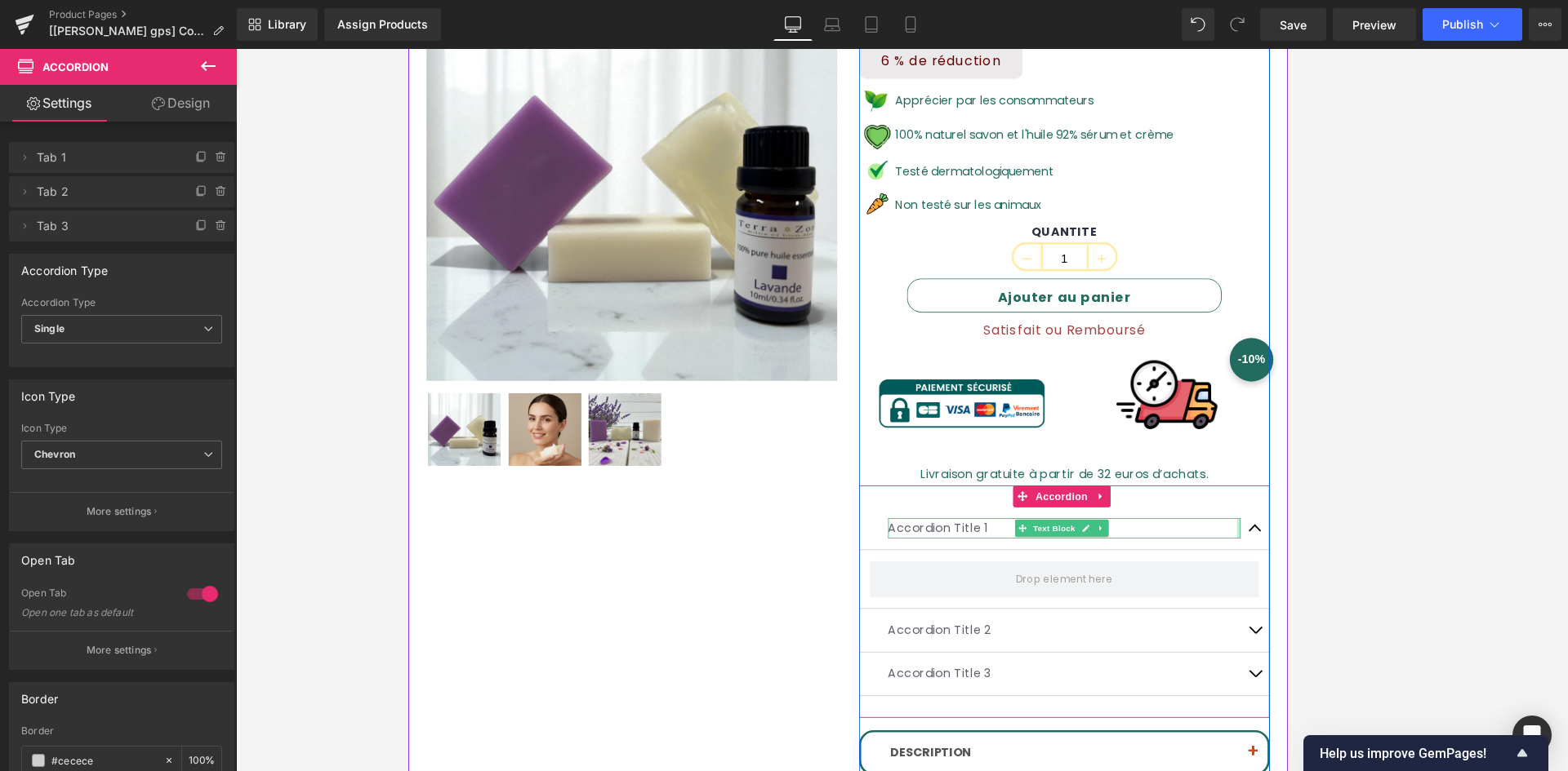
click at [1115, 578] on div at bounding box center [1341, 588] width 4 height 23
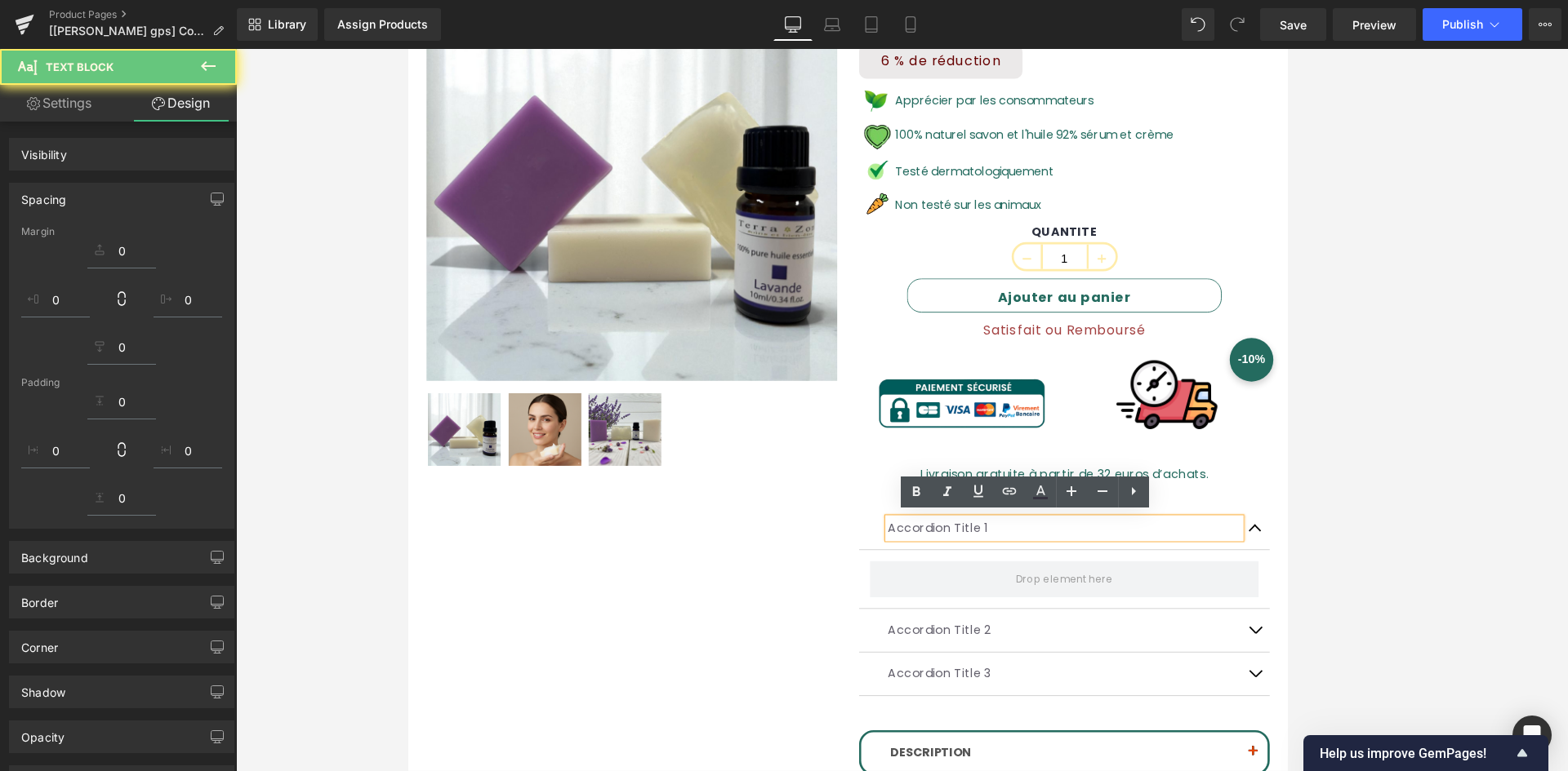
click at [1115, 592] on span "button" at bounding box center [1359, 592] width 0 height 0
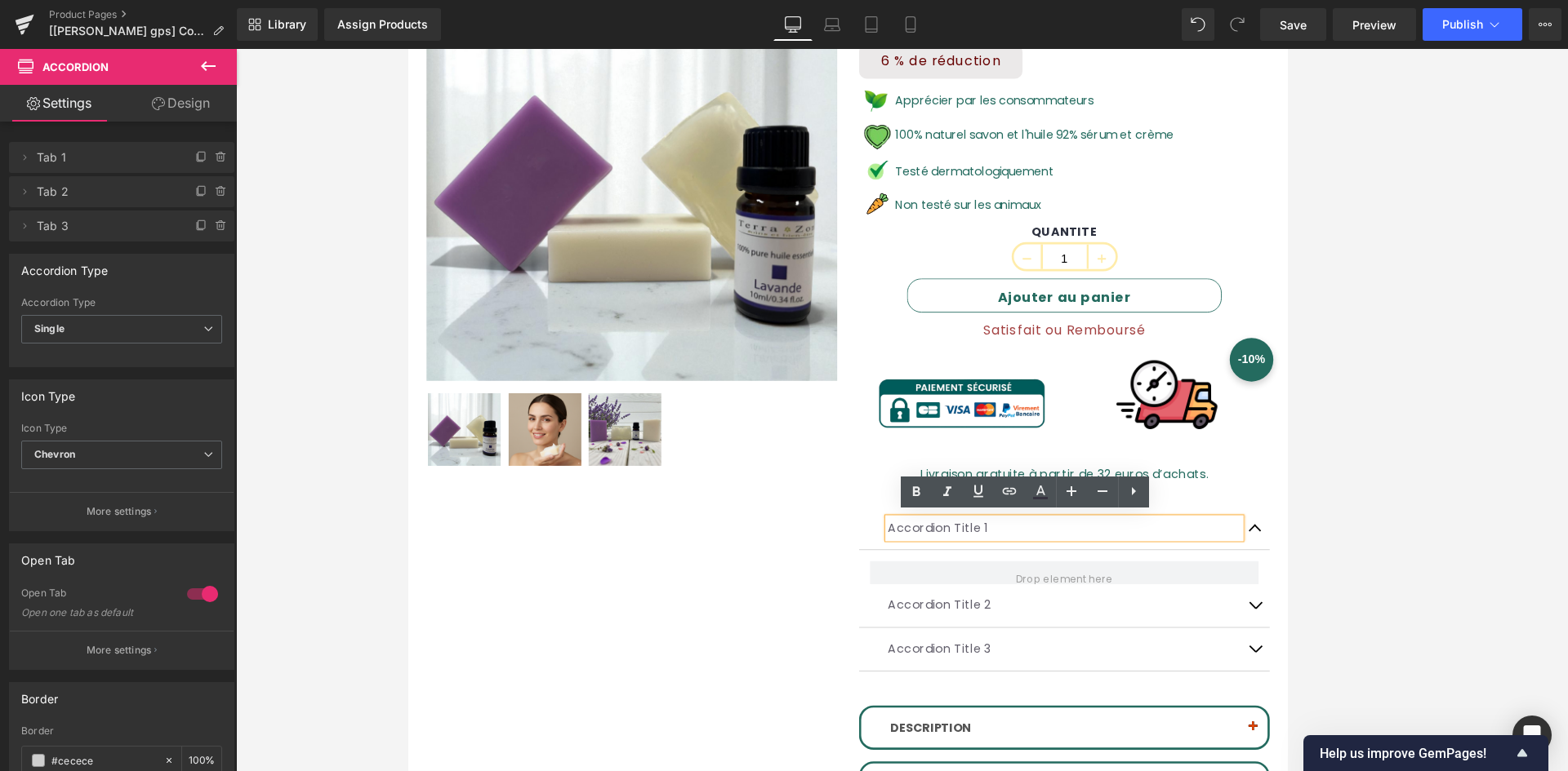
click at [1115, 592] on span "button" at bounding box center [1359, 592] width 0 height 0
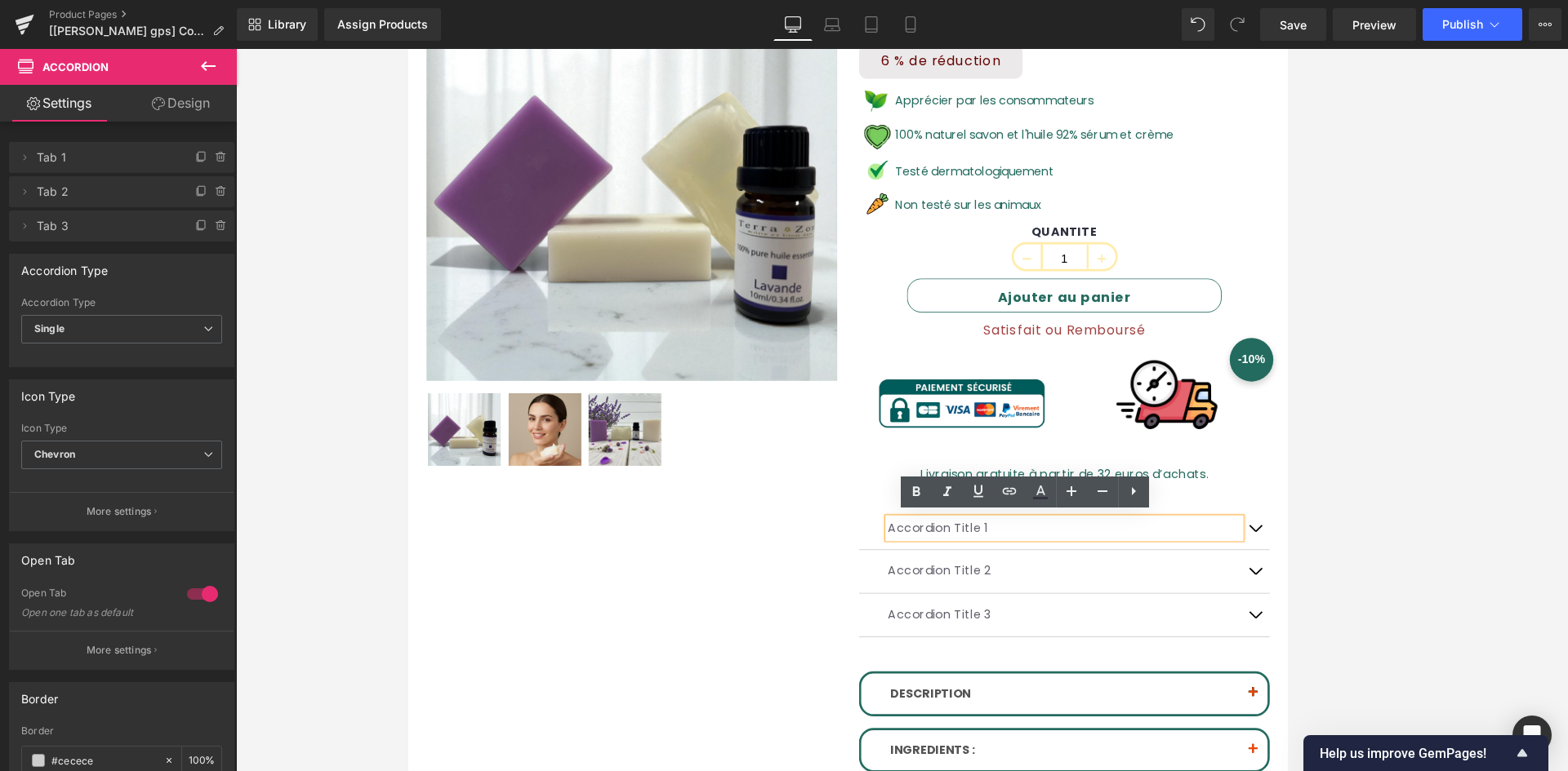
click at [1115, 636] on button "button" at bounding box center [1359, 636] width 33 height 48
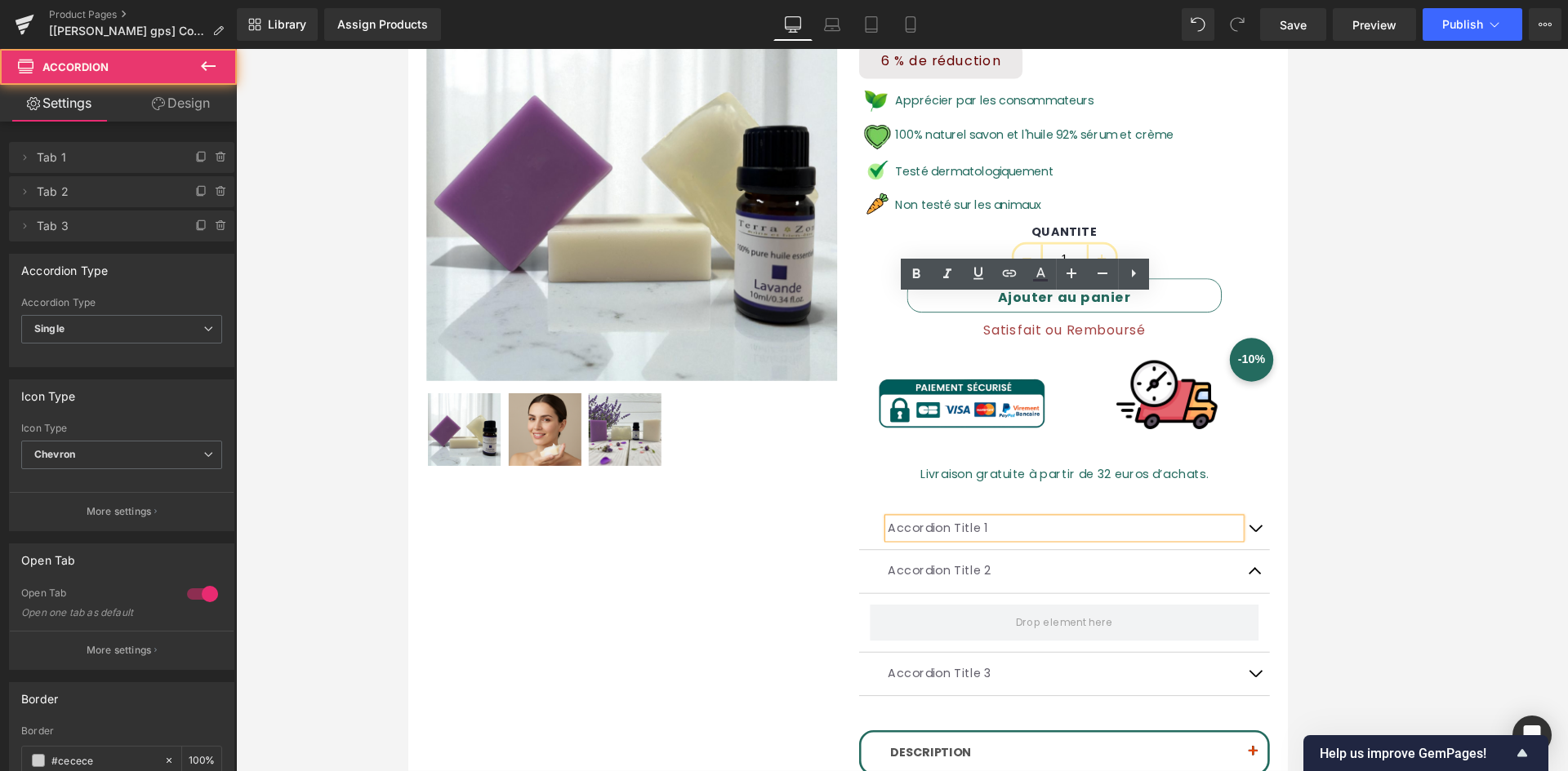
scroll to position [490, 0]
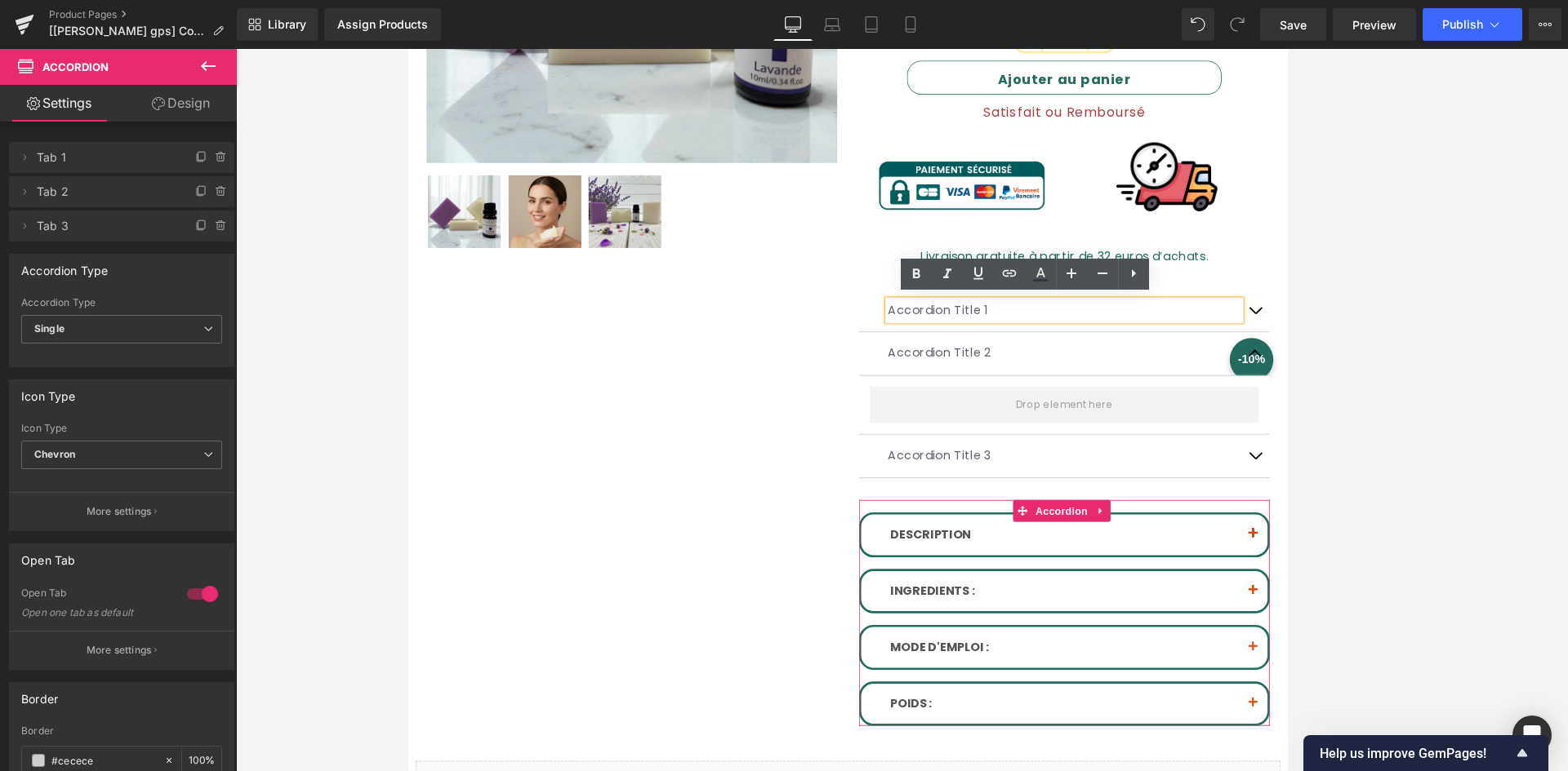
click at [1115, 584] on button "button" at bounding box center [1357, 595] width 33 height 46
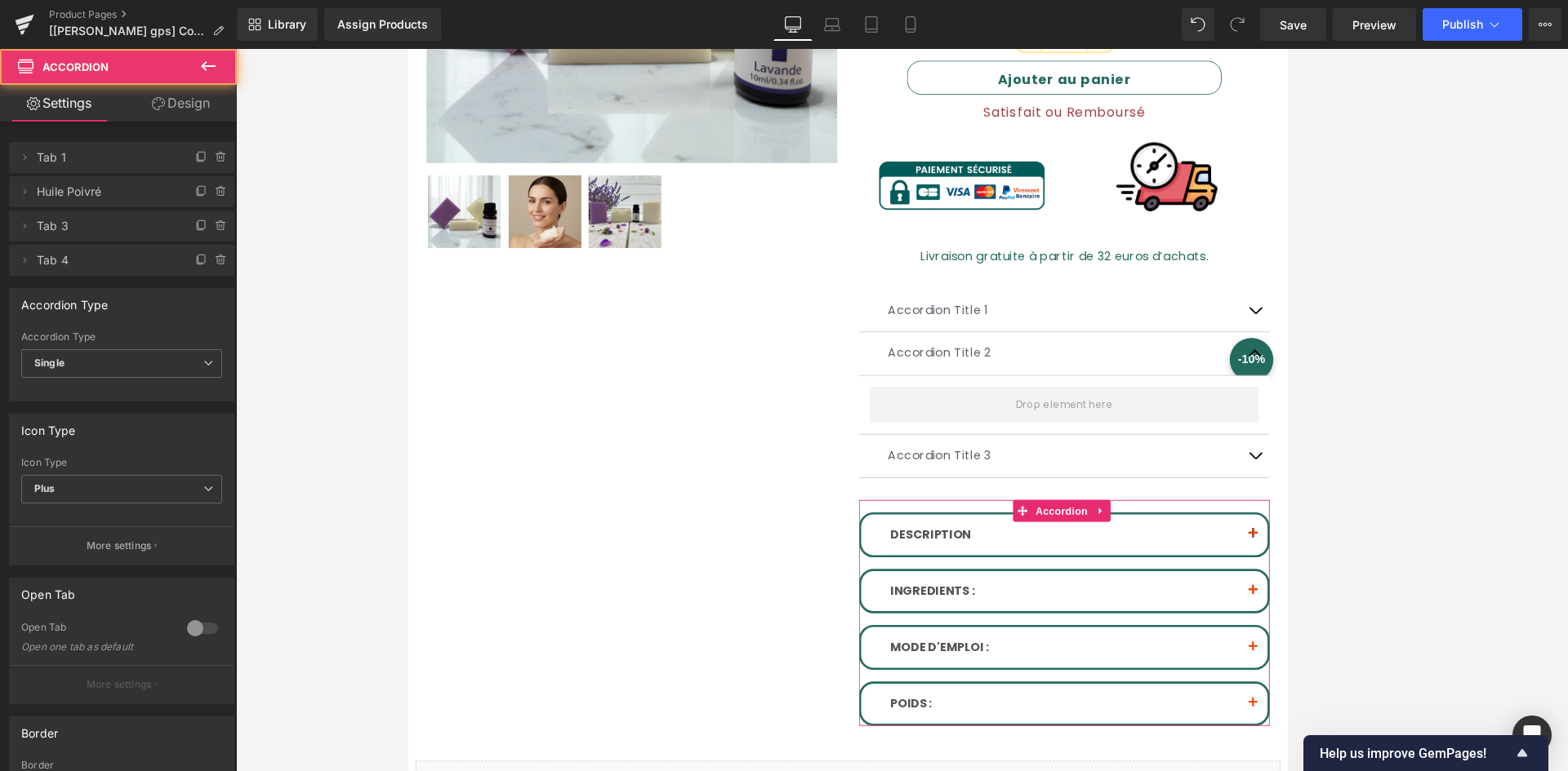
click at [1115, 583] on button "button" at bounding box center [1357, 595] width 33 height 46
click at [1115, 662] on span "button" at bounding box center [1357, 662] width 0 height 0
click at [1115, 649] on button "button" at bounding box center [1357, 658] width 33 height 46
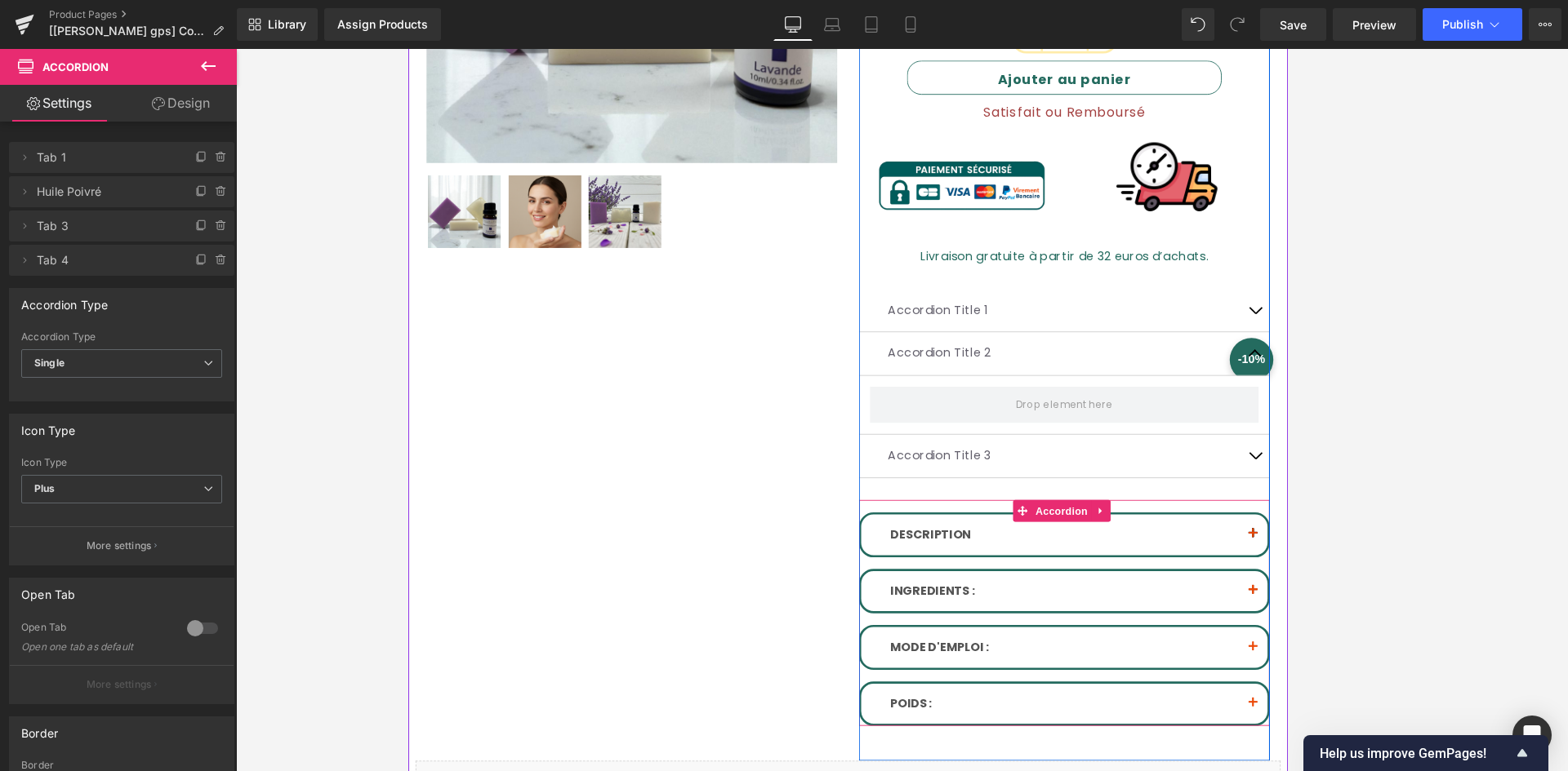
click at [1115, 649] on button "button" at bounding box center [1357, 658] width 33 height 46
drag, startPoint x: 1330, startPoint y: 337, endPoint x: 1351, endPoint y: 337, distance: 21.0
click at [1115, 337] on div "Accordion Title 1 Text Block" at bounding box center [1145, 343] width 462 height 49
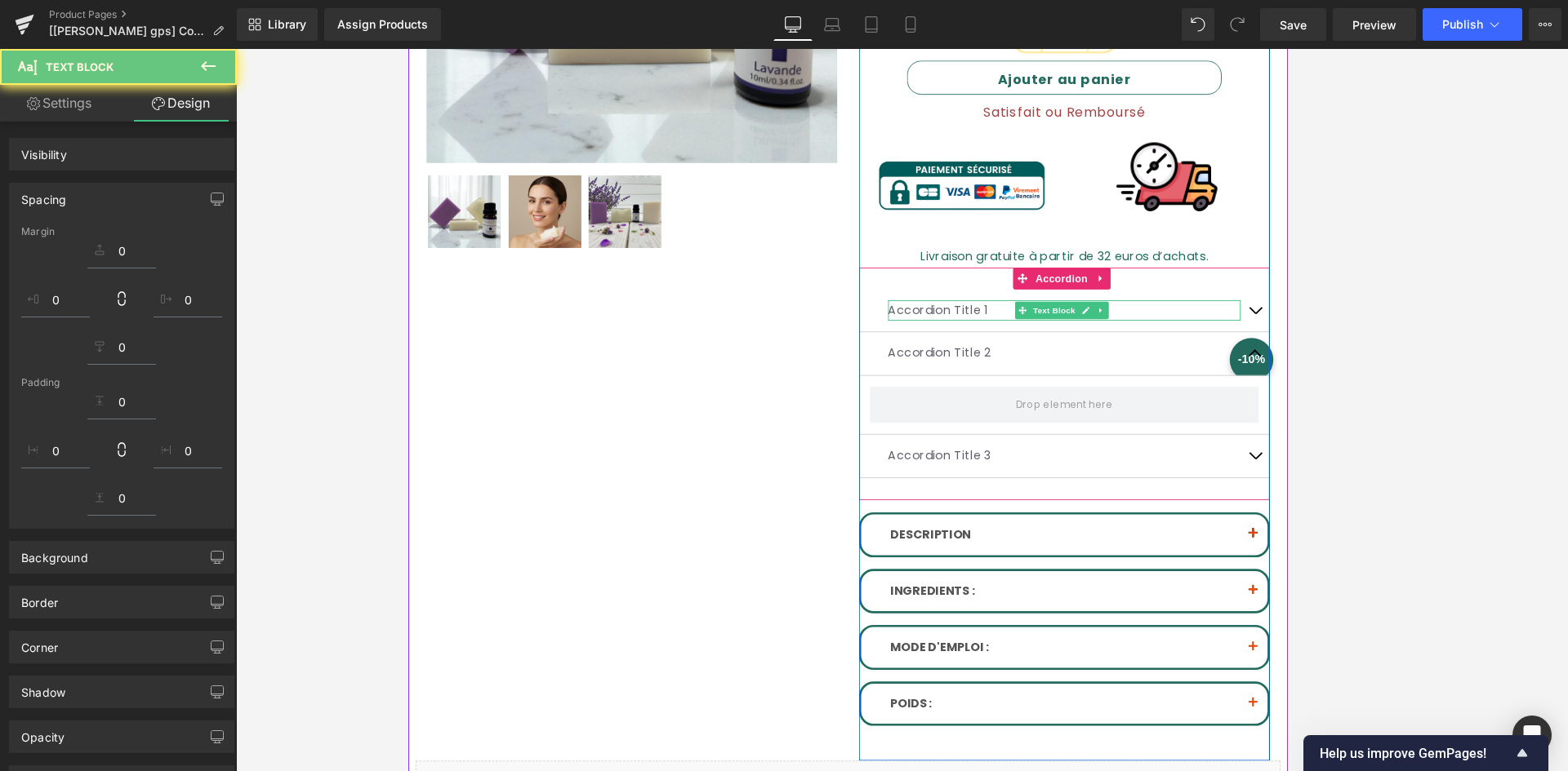
click at [1115, 347] on span "button" at bounding box center [1359, 347] width 0 height 0
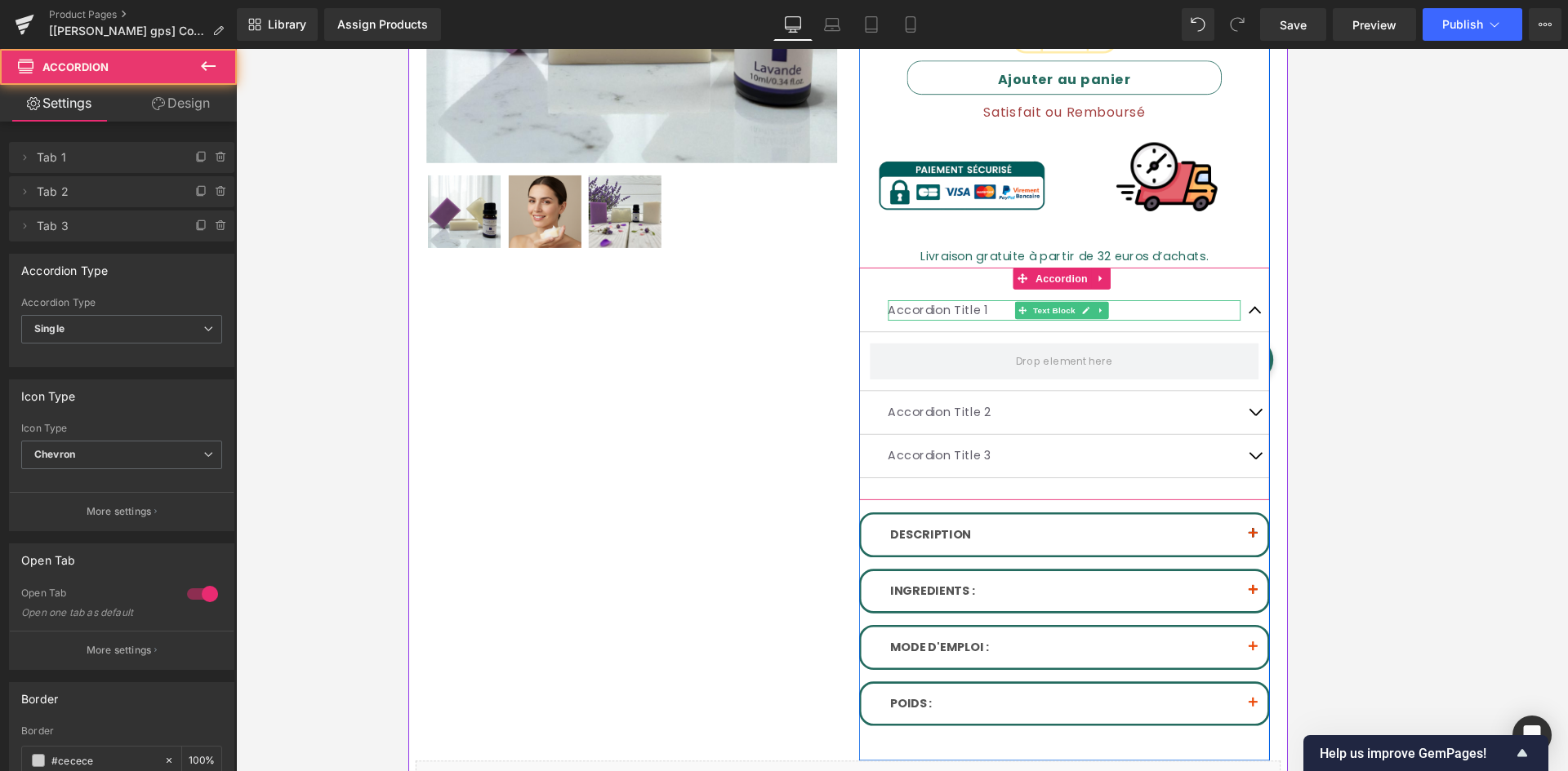
click at [1115, 337] on button "button" at bounding box center [1359, 343] width 33 height 48
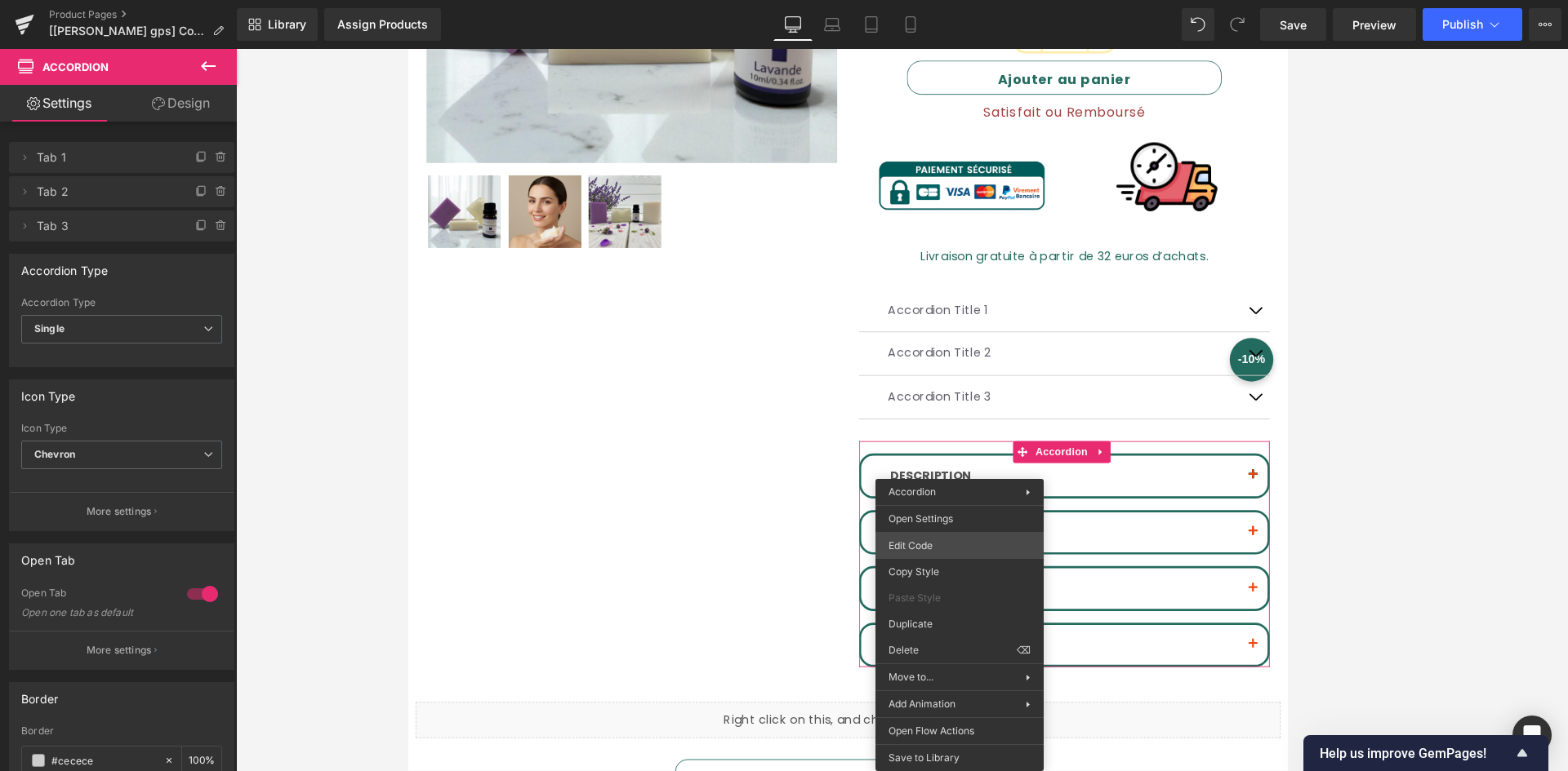
click at [965, 0] on div "Accordion You are previewing how the will restyle your page. You can not edit E…" at bounding box center [784, 0] width 1568 height 0
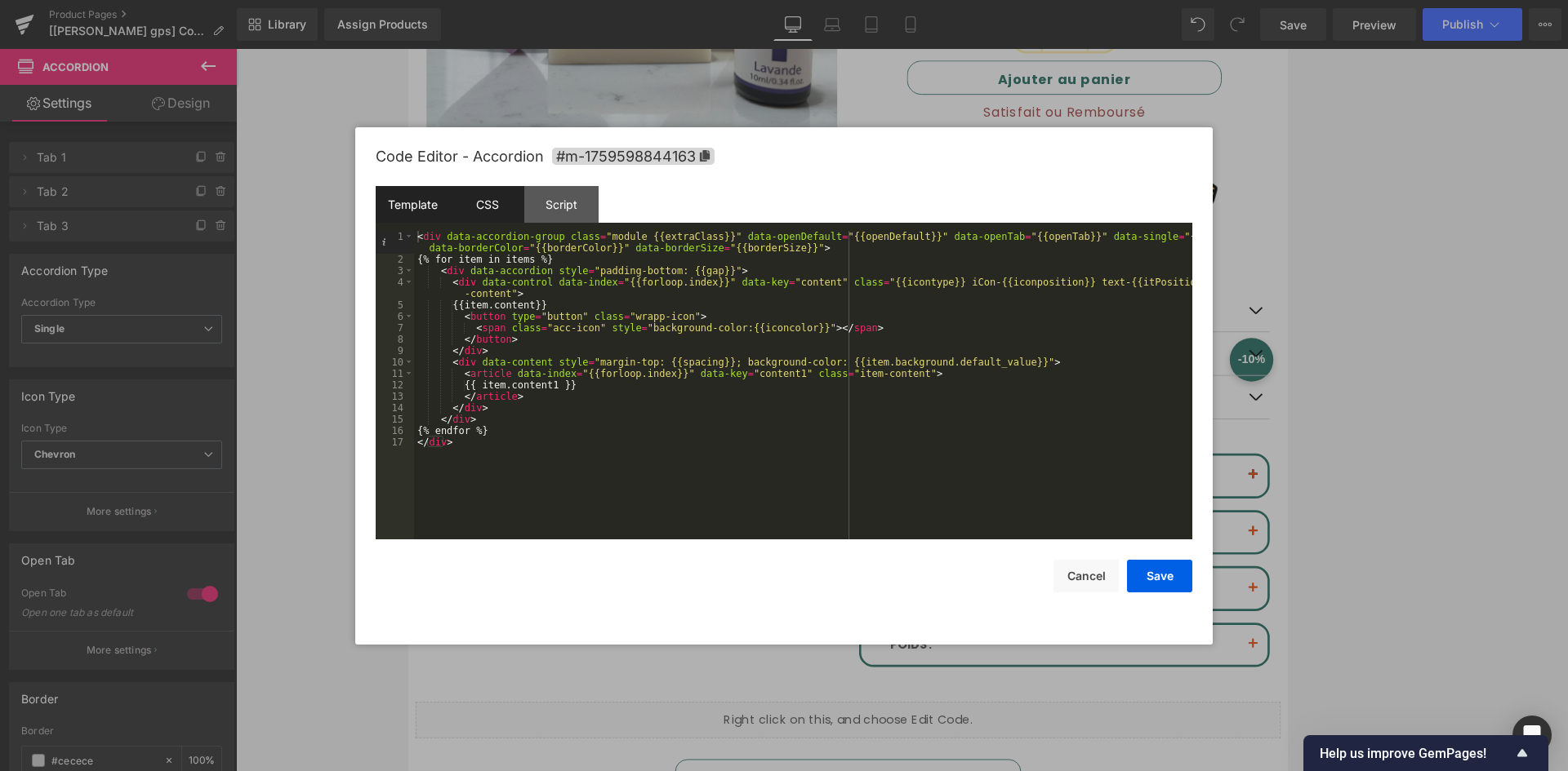
click at [488, 208] on div "CSS" at bounding box center [487, 204] width 74 height 37
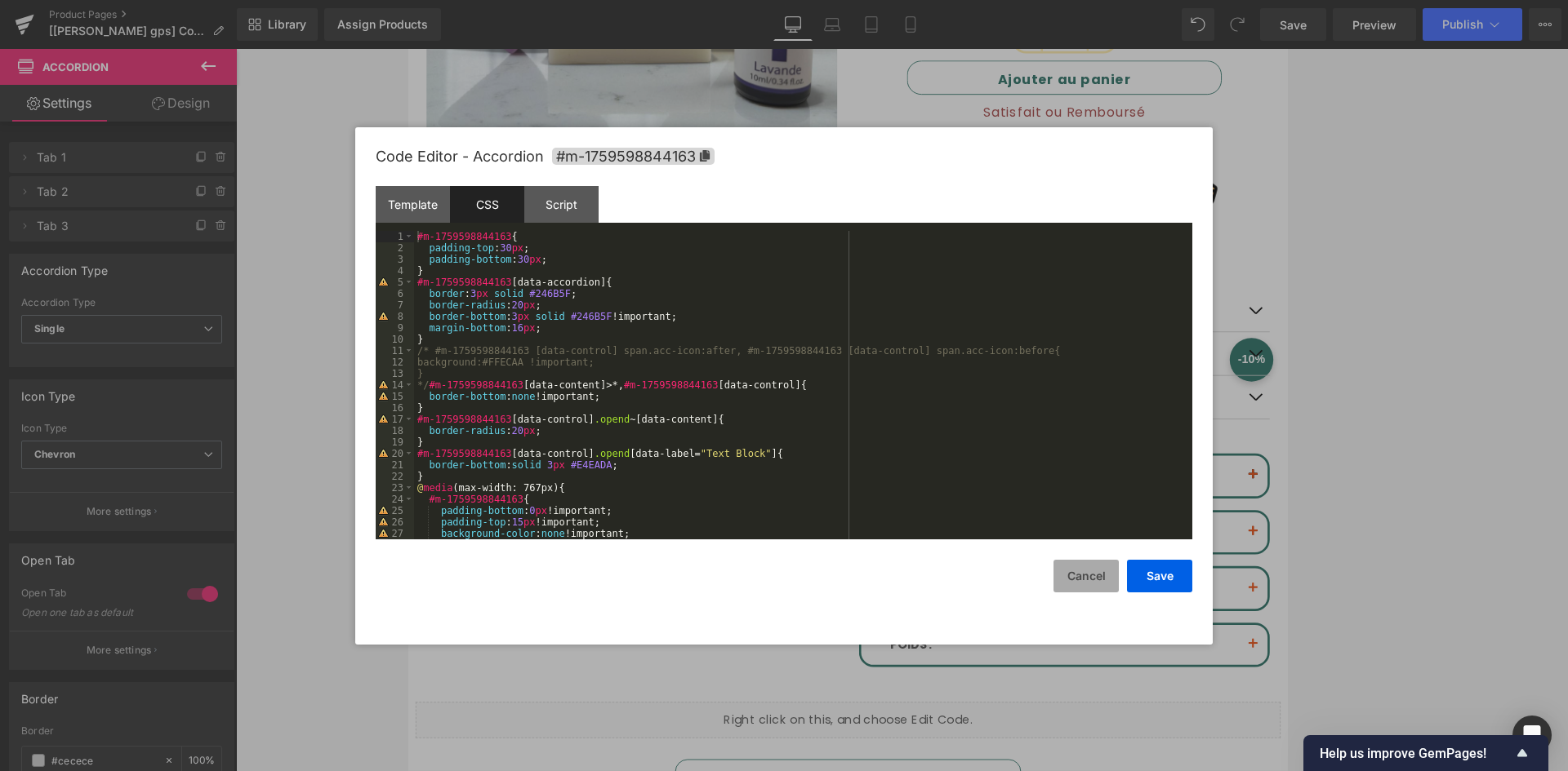
click at [1098, 580] on button "Cancel" at bounding box center [1086, 576] width 65 height 33
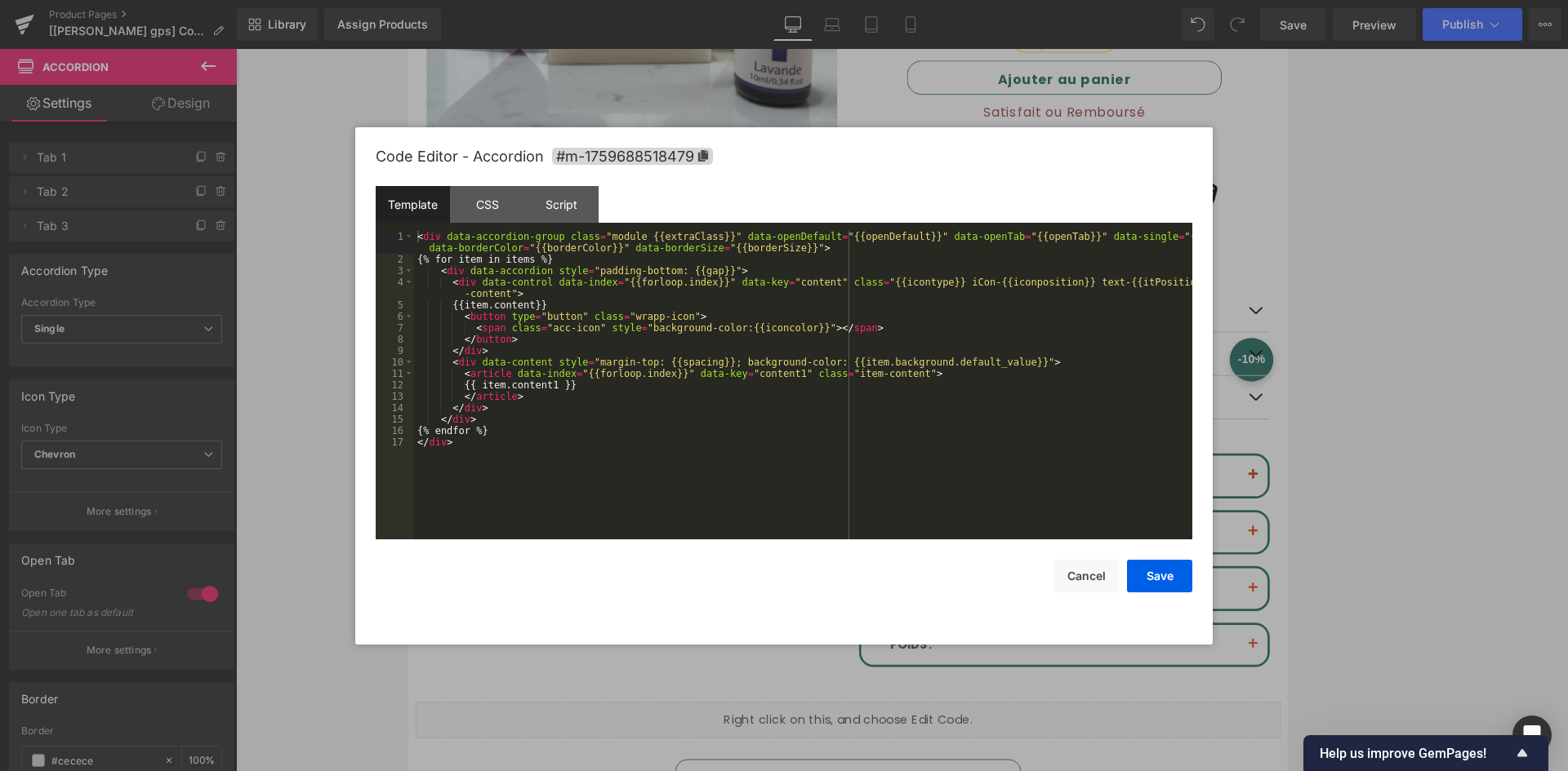
click at [1044, 0] on div "Accordion You are previewing how the will restyle your page. You can not edit E…" at bounding box center [784, 0] width 1568 height 0
click at [485, 216] on div "CSS" at bounding box center [487, 204] width 74 height 37
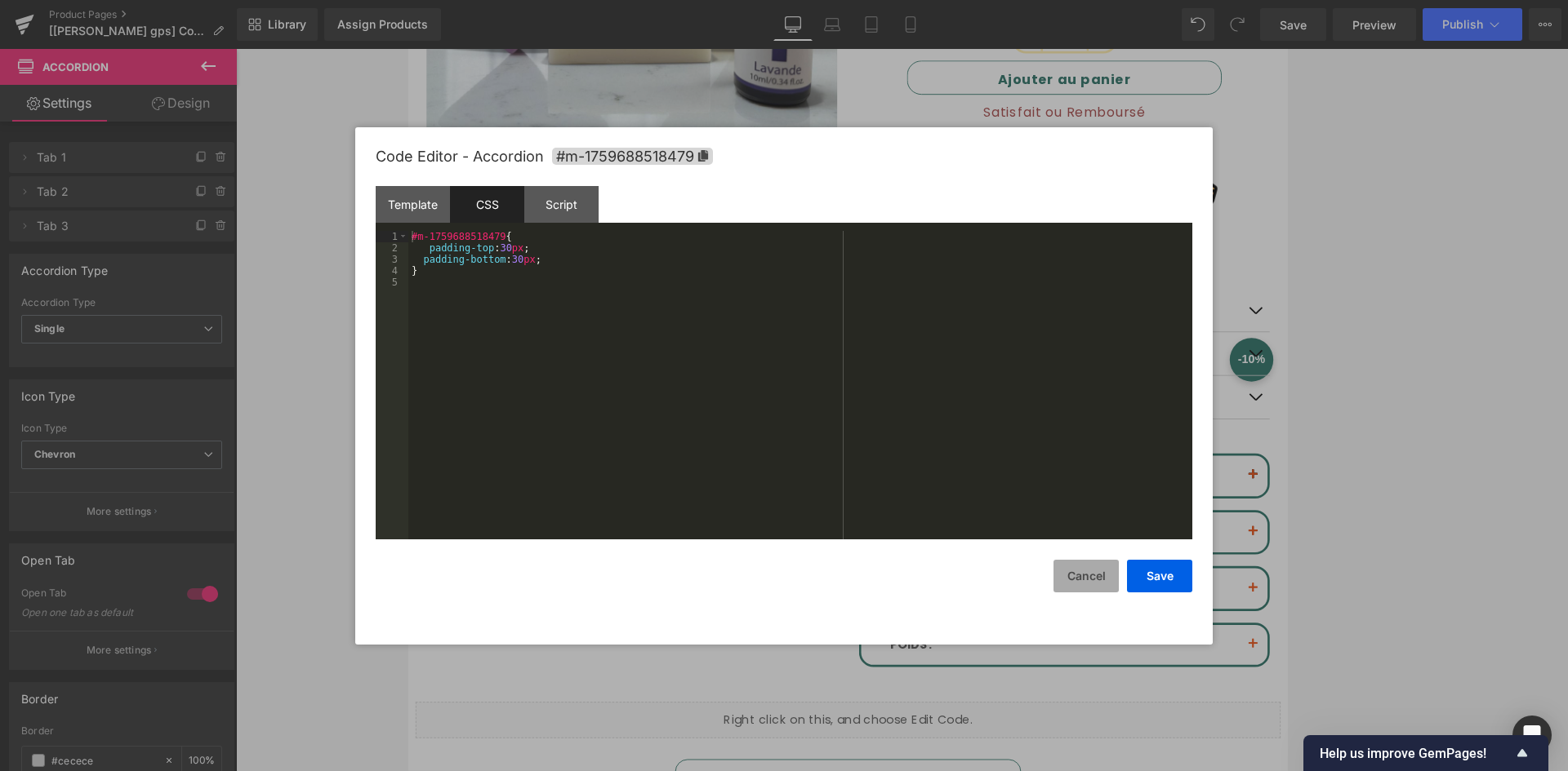
click at [1086, 584] on button "Cancel" at bounding box center [1086, 576] width 65 height 33
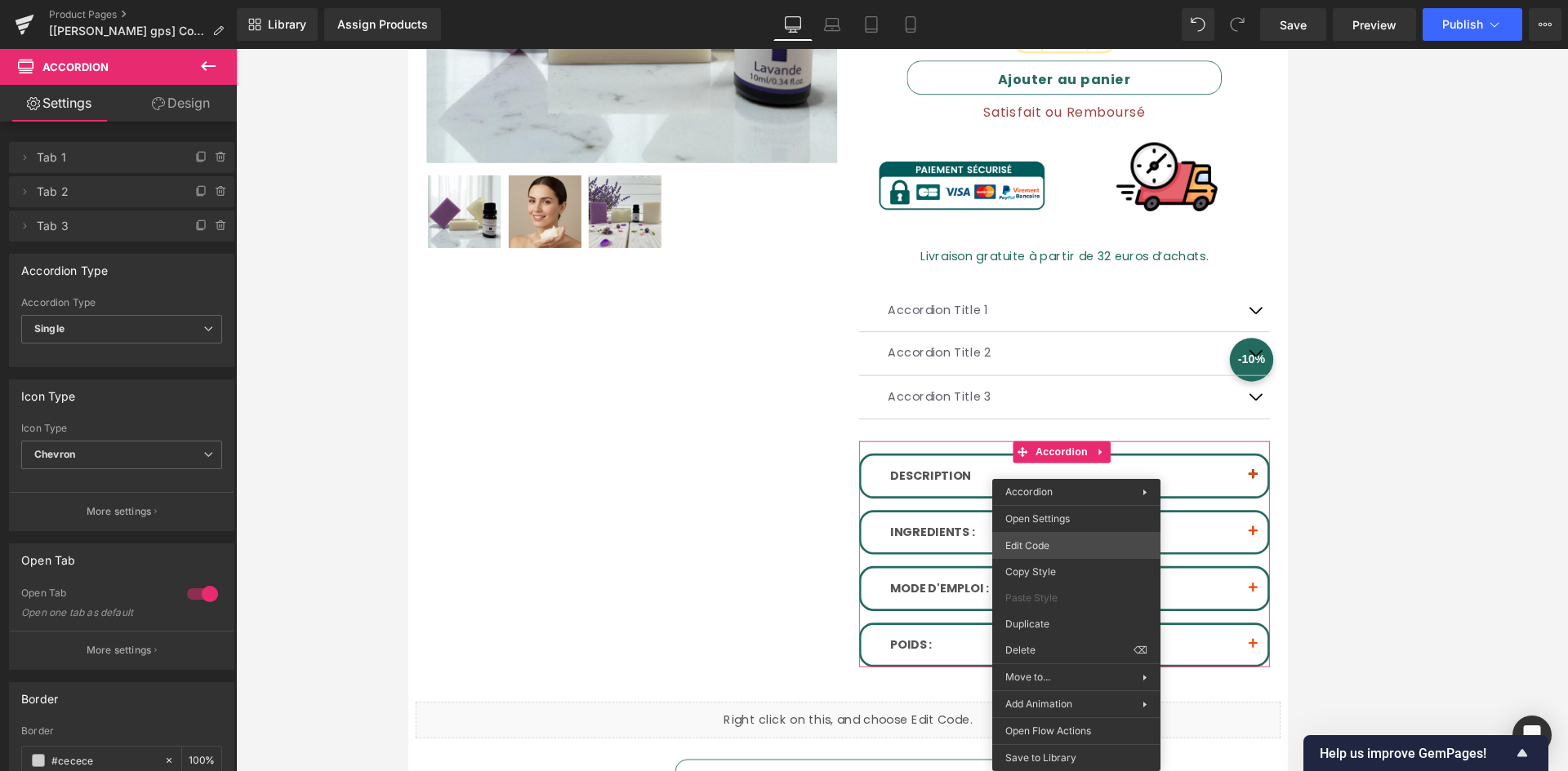
click at [1070, 0] on div "Accordion You are previewing how the will restyle your page. You can not edit E…" at bounding box center [784, 0] width 1568 height 0
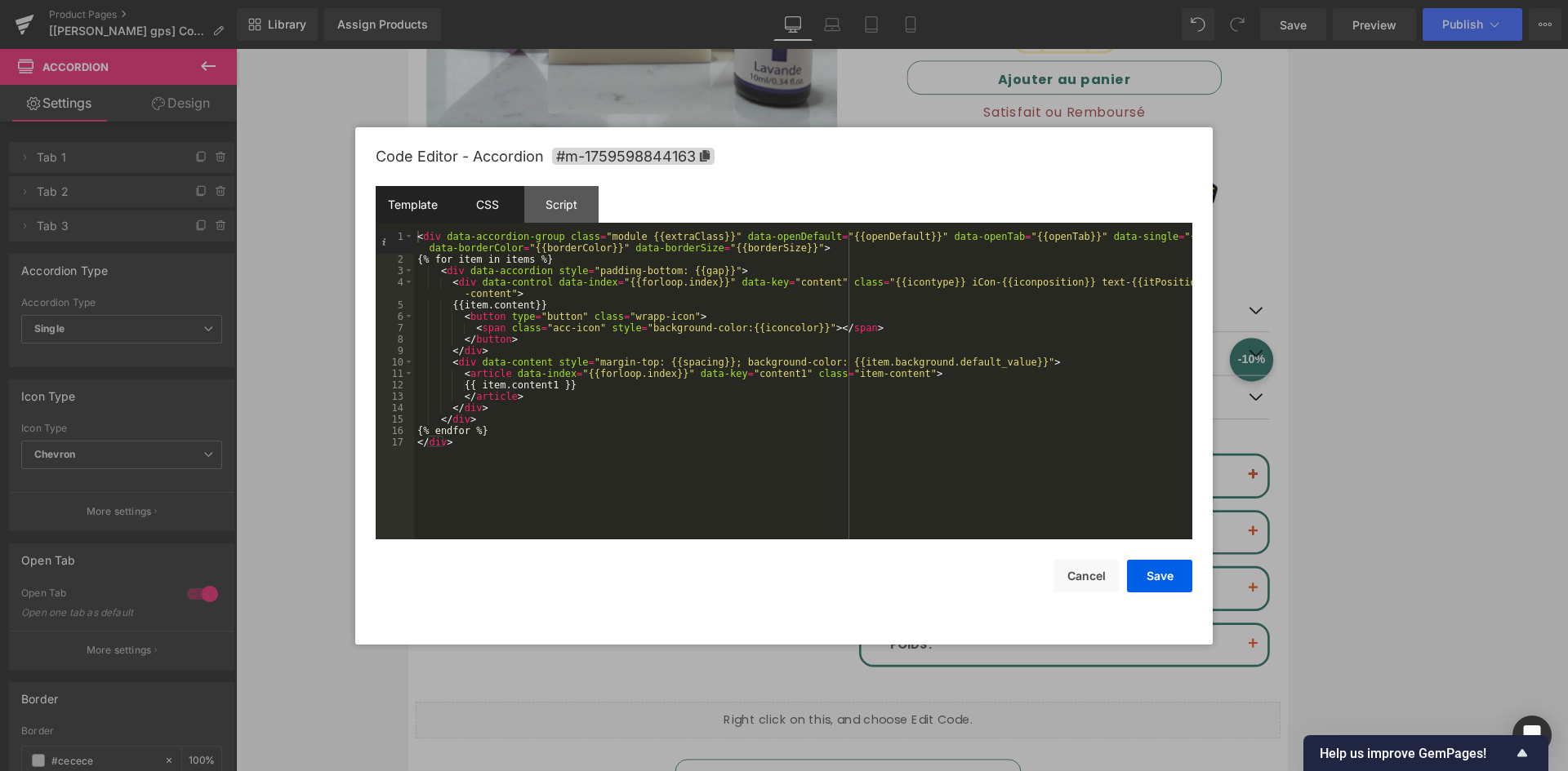
click at [478, 213] on div "CSS" at bounding box center [487, 204] width 74 height 37
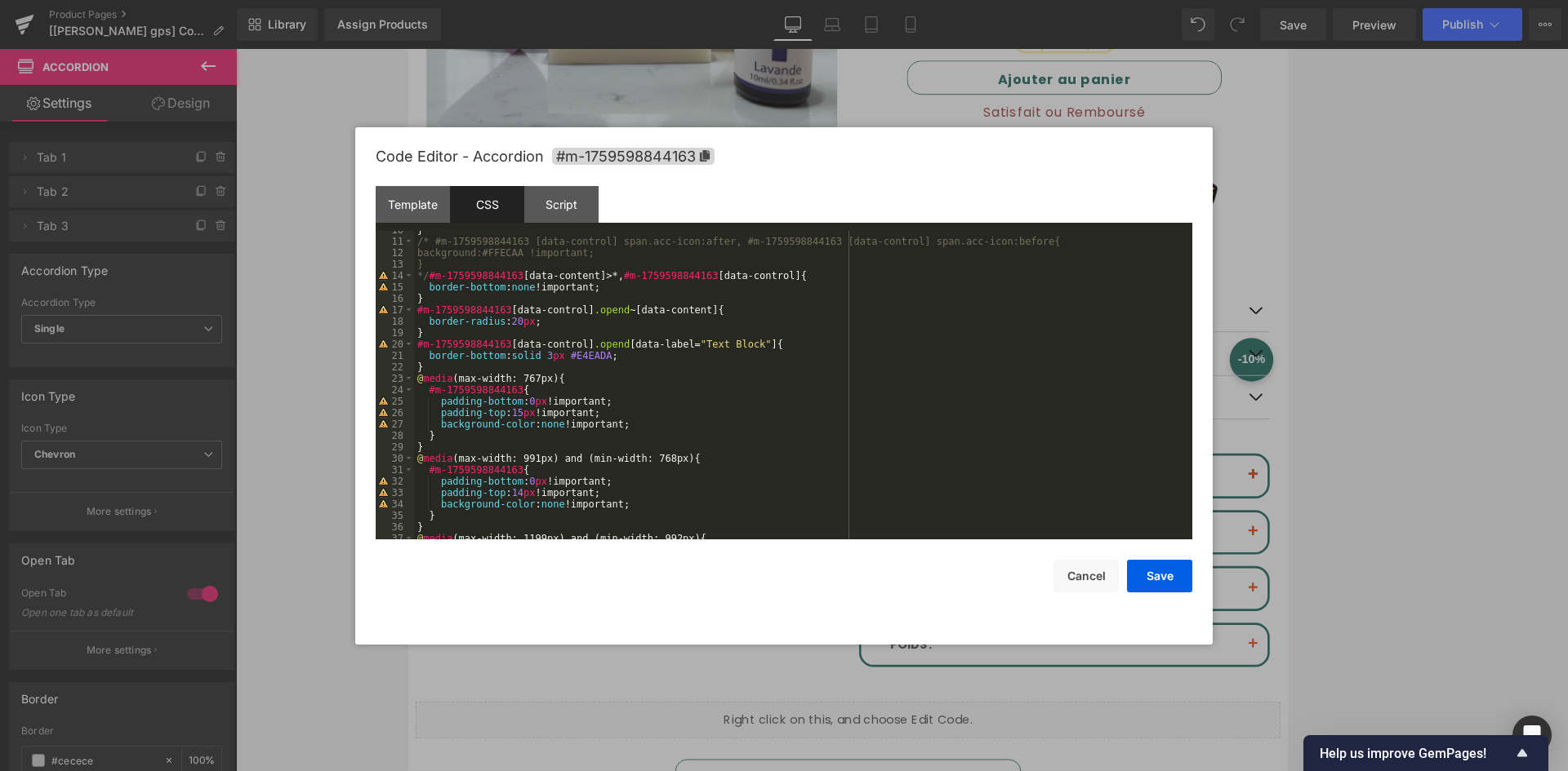
scroll to position [12, 0]
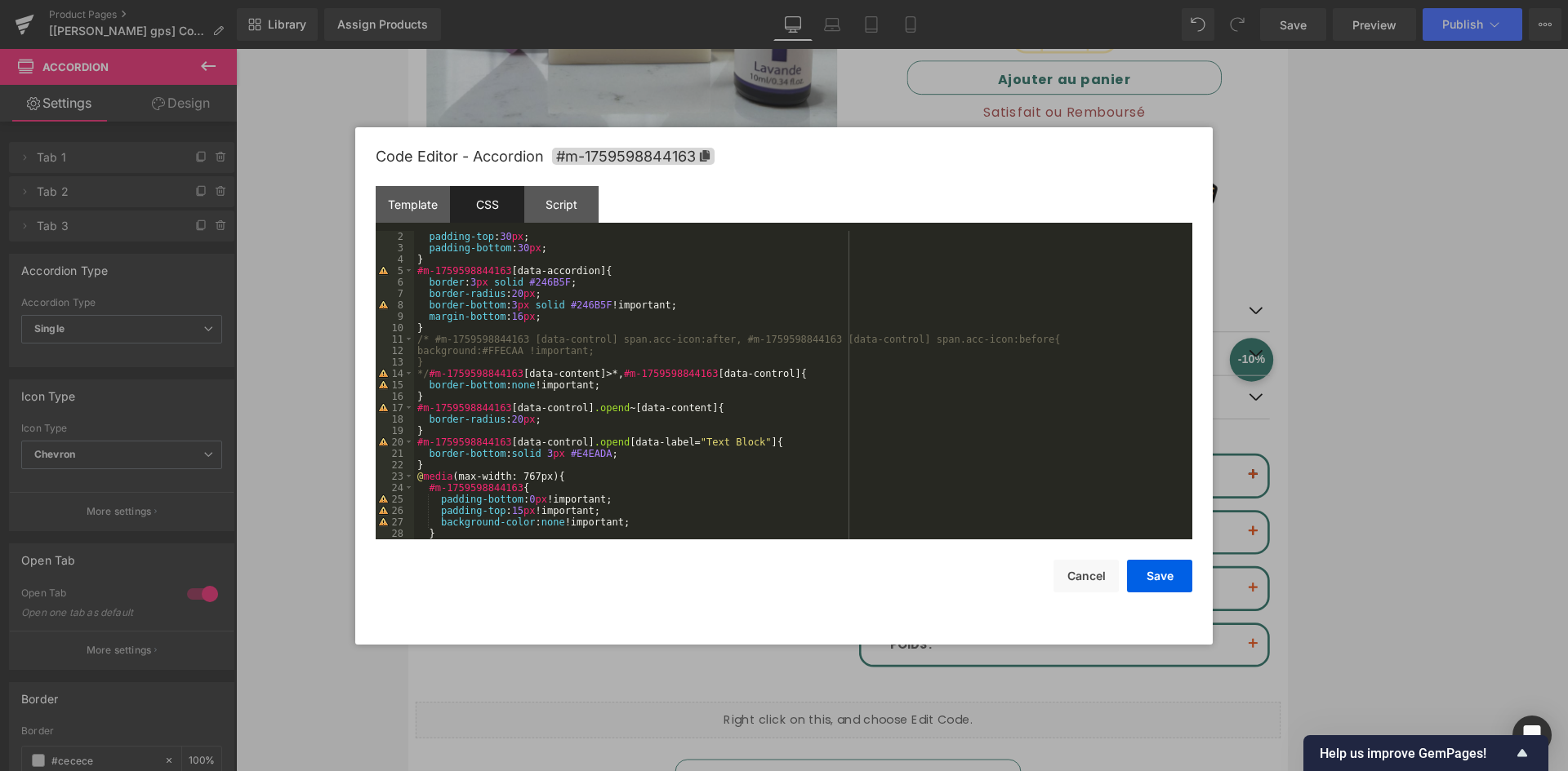
click at [589, 302] on div "padding-top : 30 px ; padding-bottom : 30 px ; } #m-1759598844163 [ data-accord…" at bounding box center [800, 396] width 771 height 332
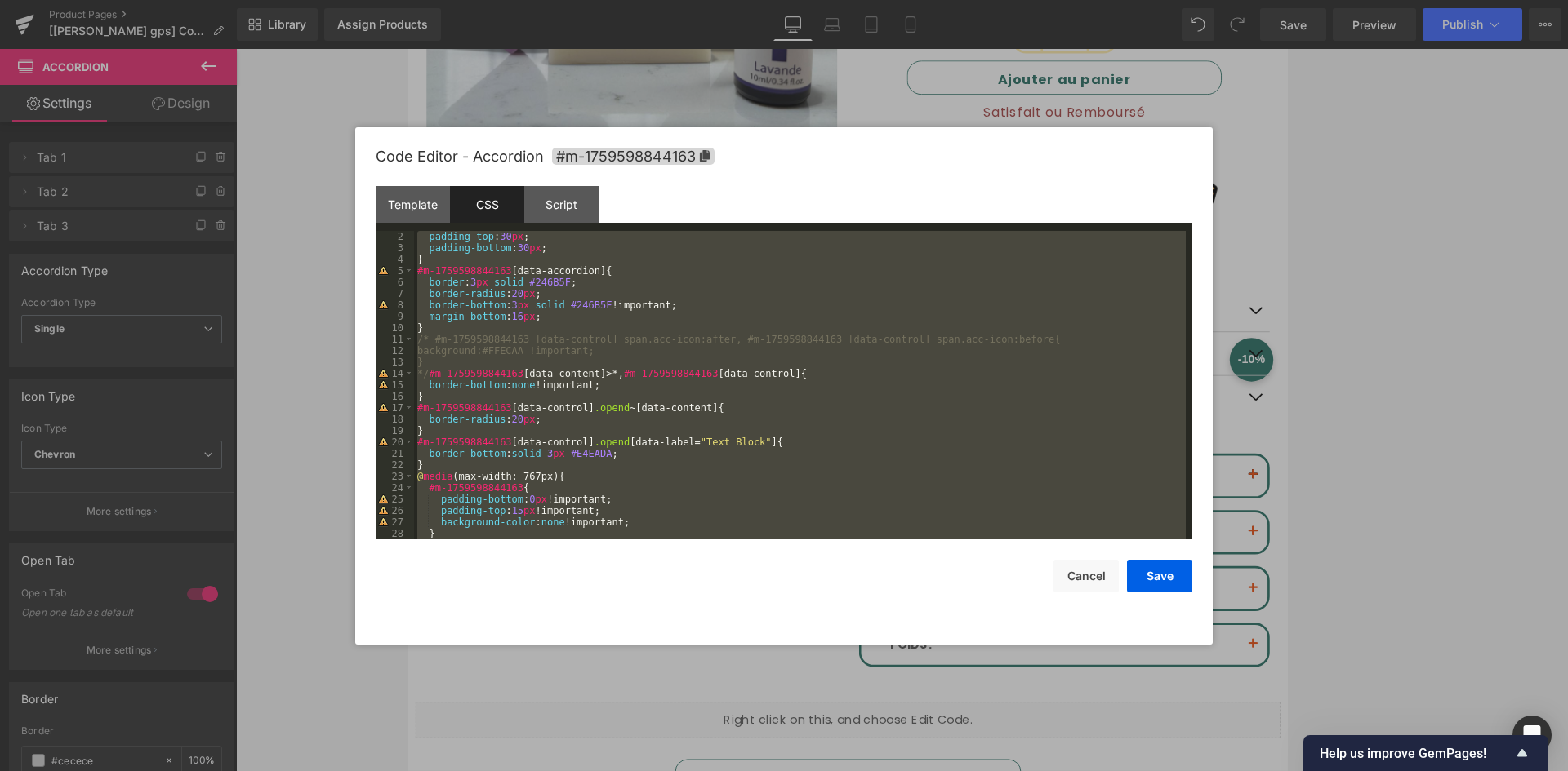
click at [1115, 435] on div at bounding box center [784, 386] width 1568 height 771
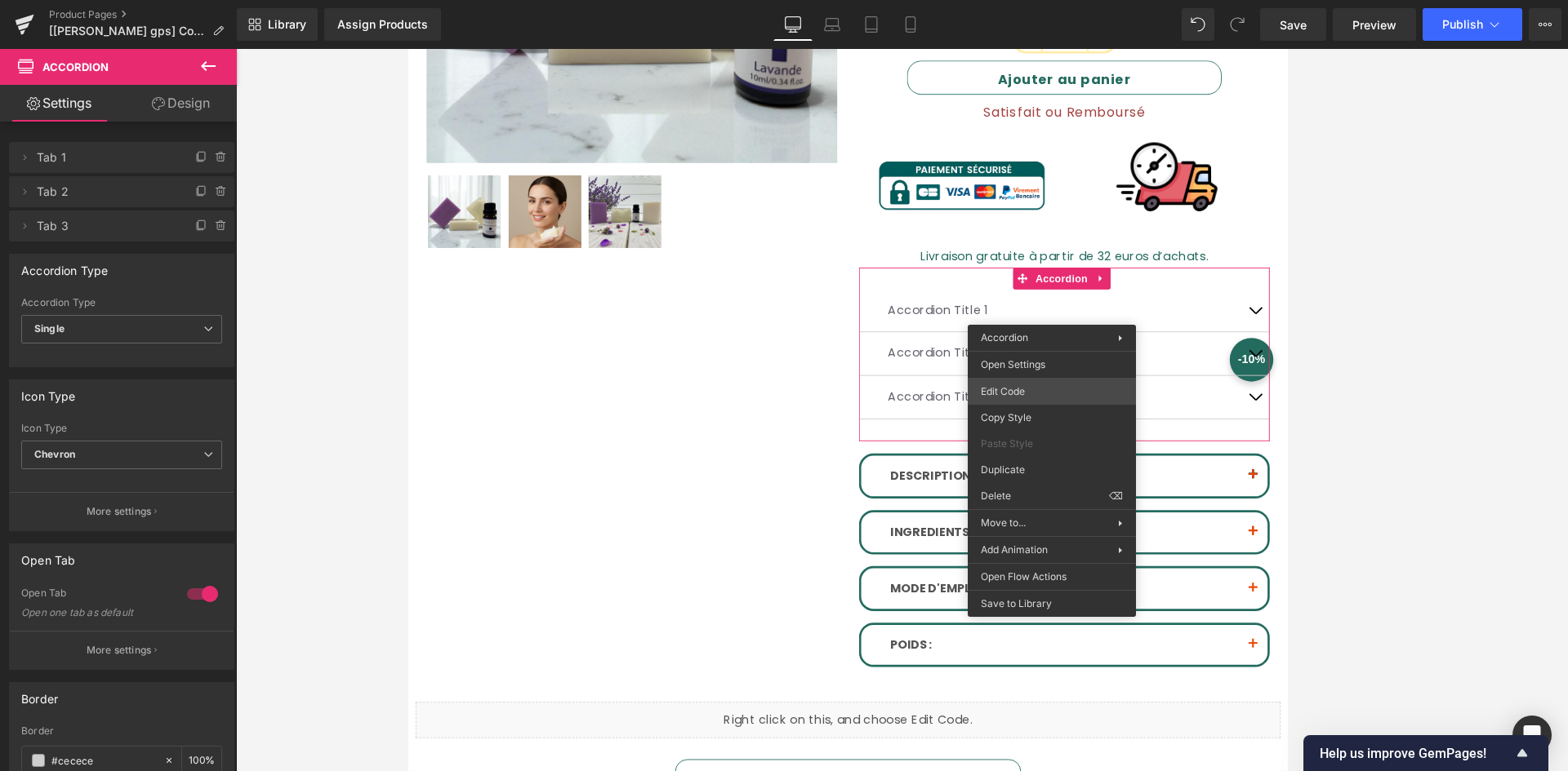
click at [1017, 0] on div "Accordion You are previewing how the will restyle your page. You can not edit E…" at bounding box center [784, 0] width 1568 height 0
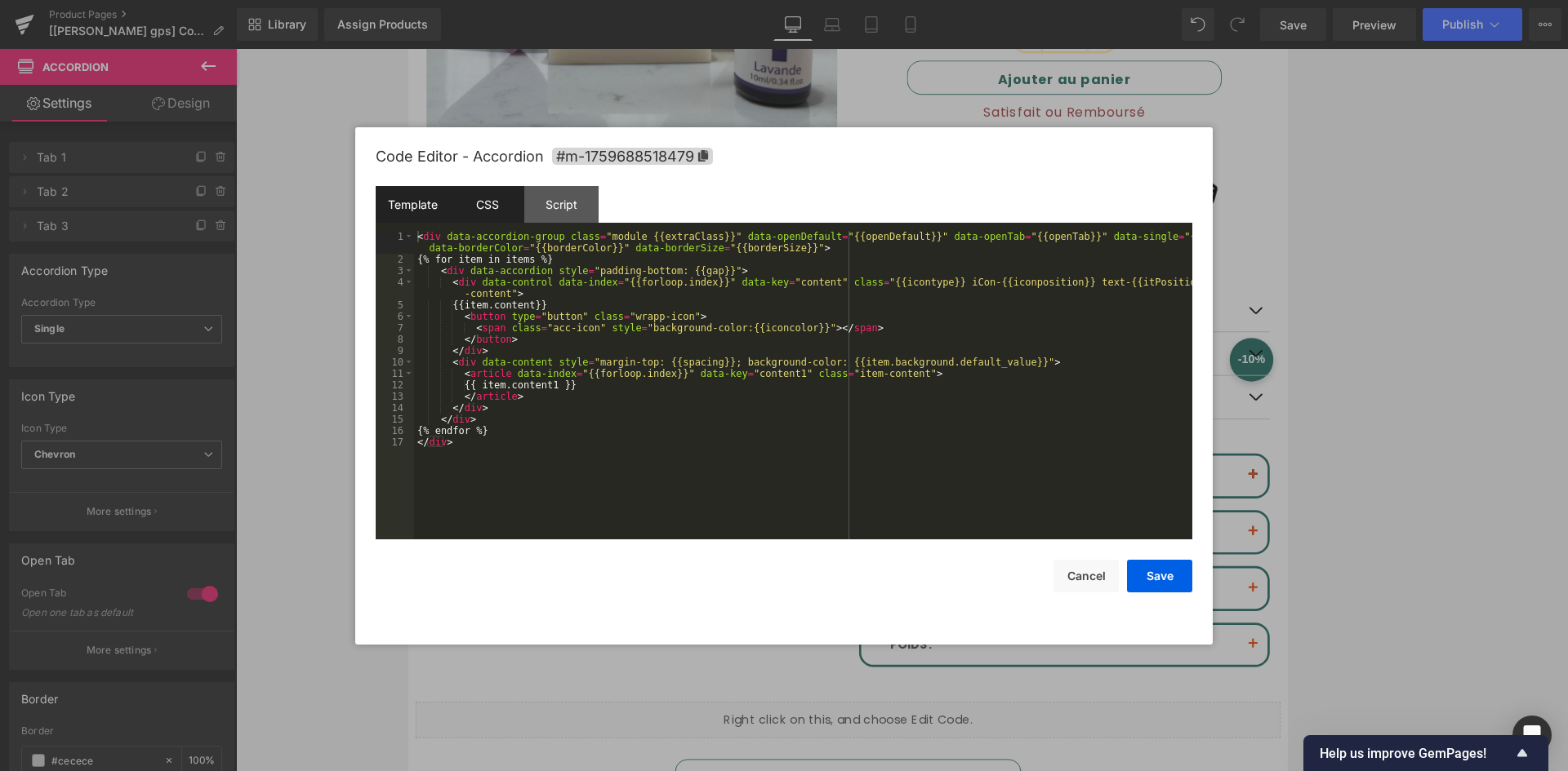
click at [477, 187] on div "CSS" at bounding box center [487, 204] width 74 height 37
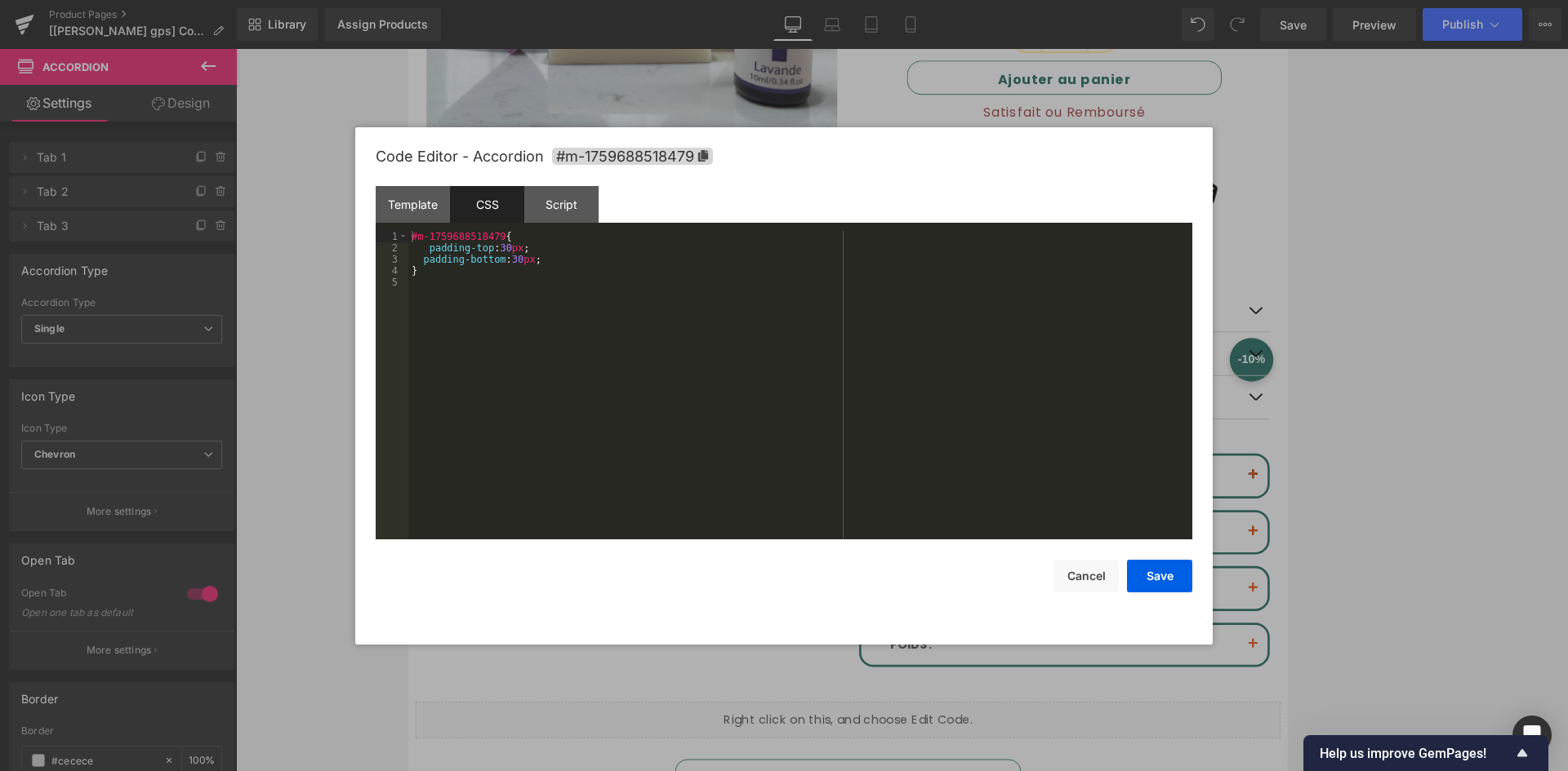
click at [528, 335] on div "#m-1759688518479 { padding-top : 30 px ; padding-bottom : 30 px ; }" at bounding box center [800, 396] width 784 height 332
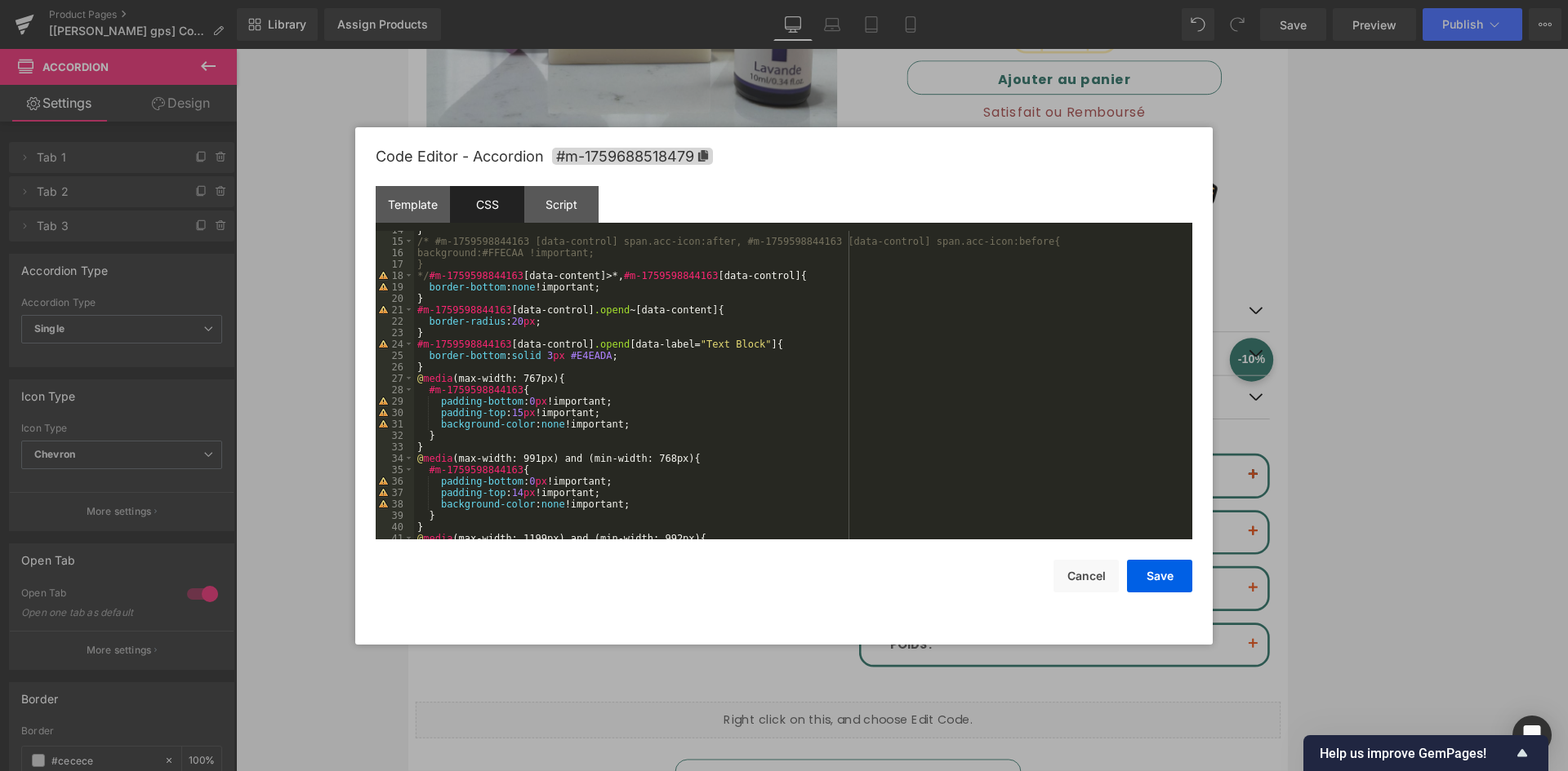
scroll to position [0, 0]
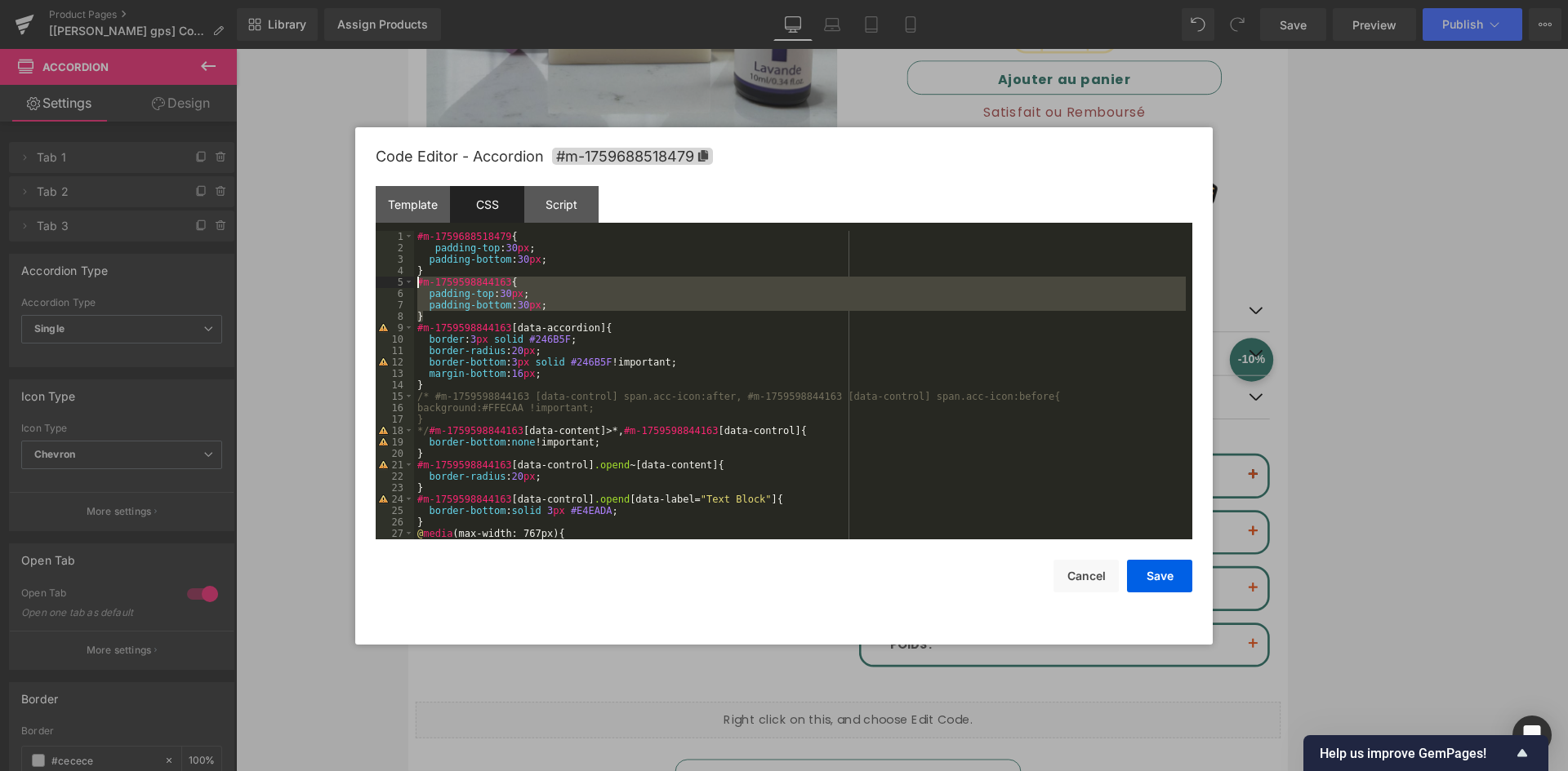
drag, startPoint x: 439, startPoint y: 314, endPoint x: 400, endPoint y: 278, distance: 53.1
click at [400, 278] on pre "1 2 3 4 5 6 7 8 9 10 11 12 13 14 15 16 17 18 19 20 21 22 23 24 25 26 27 28 #m-1…" at bounding box center [784, 385] width 817 height 309
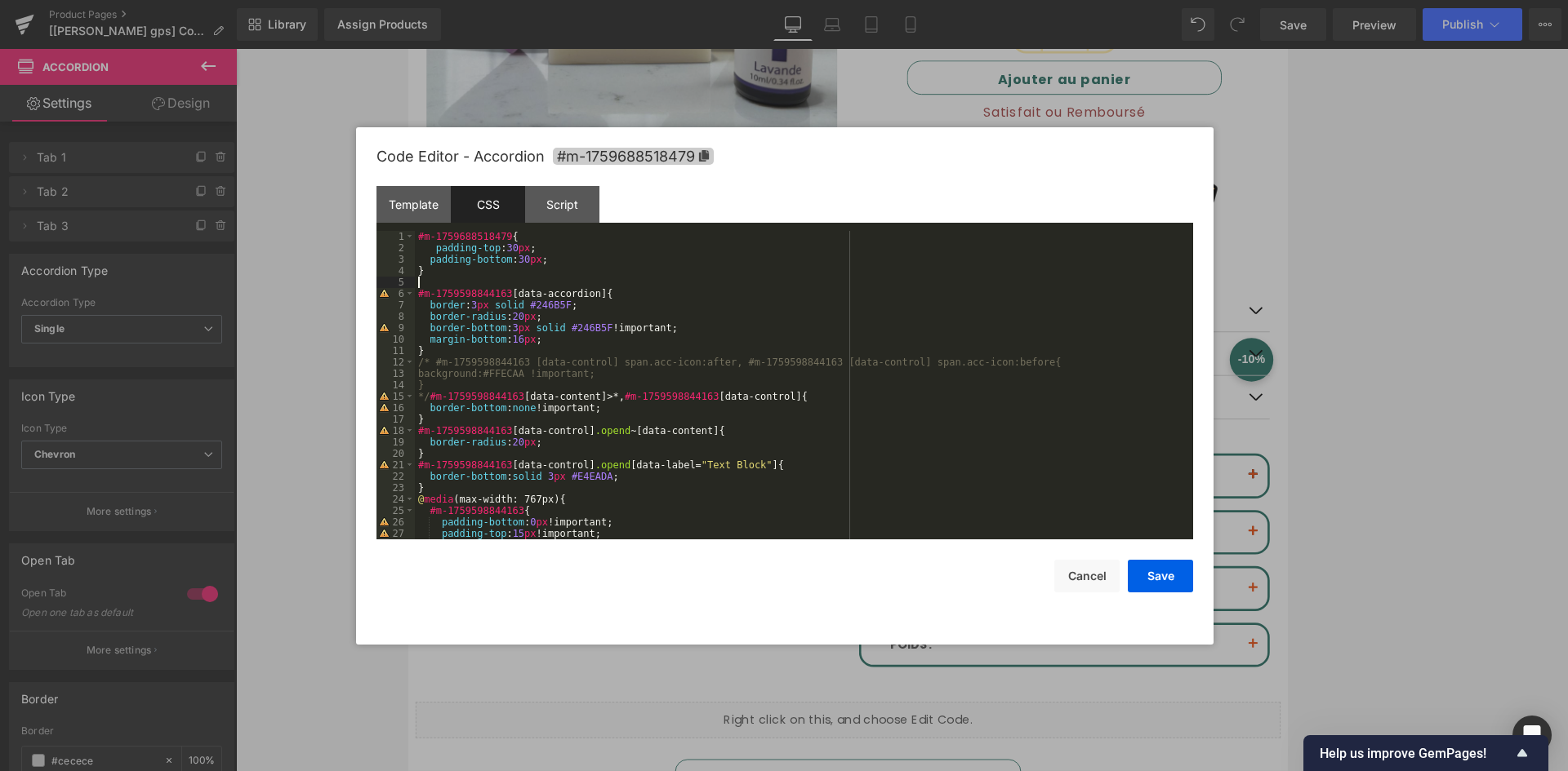
click at [592, 161] on span "#m-1759688518479" at bounding box center [634, 156] width 161 height 17
drag, startPoint x: 418, startPoint y: 294, endPoint x: 507, endPoint y: 294, distance: 89.0
click at [507, 294] on div "#m-1759688518479 { padding-top : 30 px ; padding-bottom : 30 px ; } #m-17595988…" at bounding box center [802, 396] width 771 height 332
drag, startPoint x: 431, startPoint y: 397, endPoint x: 516, endPoint y: 393, distance: 85.1
click at [516, 393] on div "#m-1759688518479 { padding-top : 30 px ; padding-bottom : 30 px ; } #m-17596885…" at bounding box center [802, 396] width 771 height 332
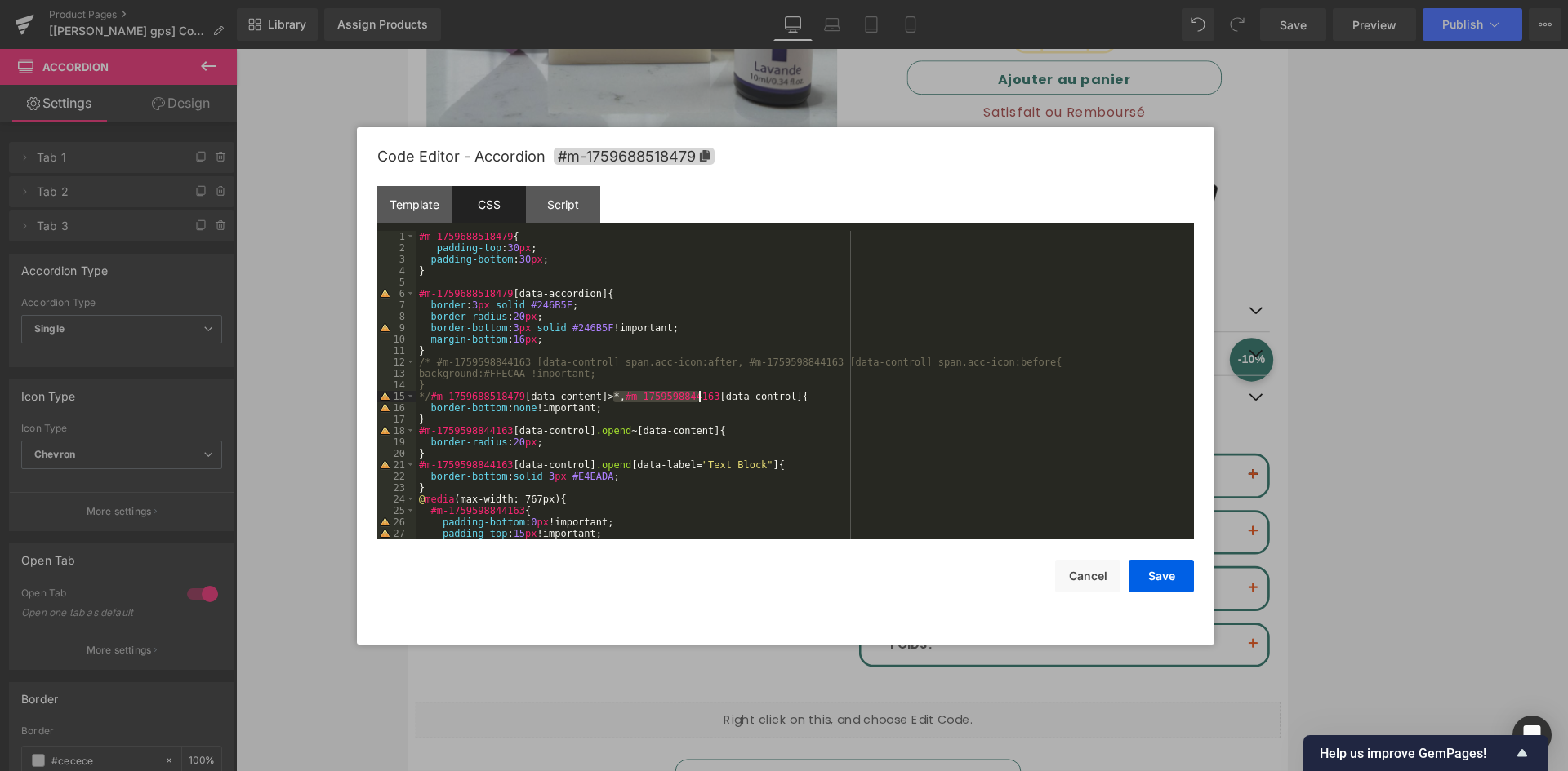
drag, startPoint x: 617, startPoint y: 397, endPoint x: 698, endPoint y: 397, distance: 81.0
click at [698, 397] on div "#m-1759688518479 { padding-top : 30 px ; padding-bottom : 30 px ; } #m-17596885…" at bounding box center [802, 396] width 771 height 332
drag, startPoint x: 417, startPoint y: 428, endPoint x: 505, endPoint y: 428, distance: 88.0
click at [505, 428] on div "#m-1759688518479 { padding-top : 30 px ; padding-bottom : 30 px ; } #m-17596885…" at bounding box center [802, 396] width 771 height 332
drag, startPoint x: 505, startPoint y: 462, endPoint x: 417, endPoint y: 460, distance: 88.0
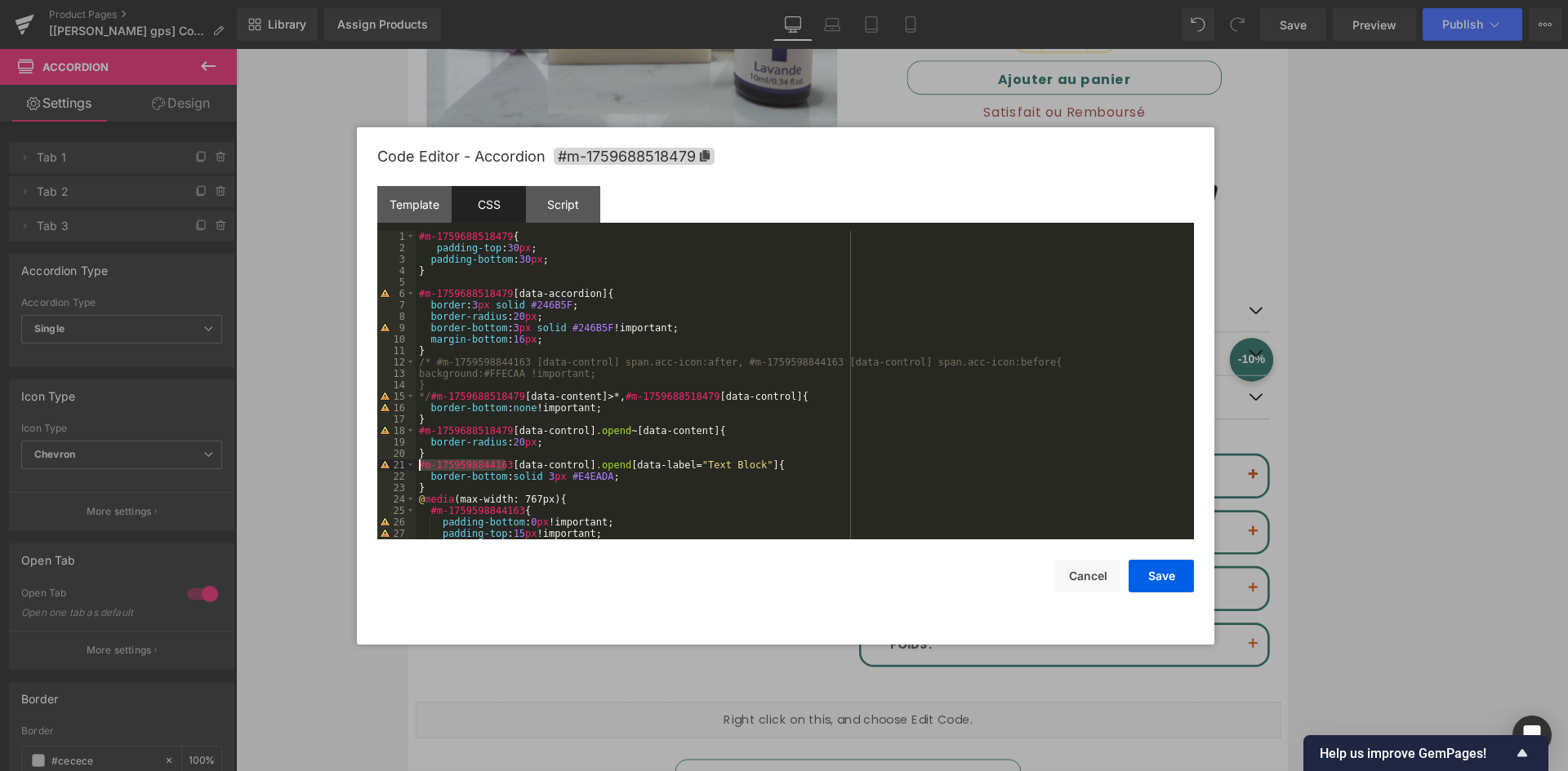
click at [417, 460] on div "#m-1759688518479 { padding-top : 30 px ; padding-bottom : 30 px ; } #m-17596885…" at bounding box center [802, 396] width 771 height 332
drag, startPoint x: 512, startPoint y: 513, endPoint x: 402, endPoint y: 511, distance: 110.0
click at [402, 511] on pre "1 2 3 4 5 6 7 8 9 10 11 12 13 14 15 16 17 18 19 20 21 22 23 24 25 26 27 28 #m-1…" at bounding box center [786, 385] width 817 height 309
click at [436, 510] on div "#m-1759688518479 { padding-top : 30 px ; padding-bottom : 30 px ; } #m-17596885…" at bounding box center [802, 385] width 771 height 309
drag, startPoint x: 431, startPoint y: 511, endPoint x: 514, endPoint y: 513, distance: 83.0
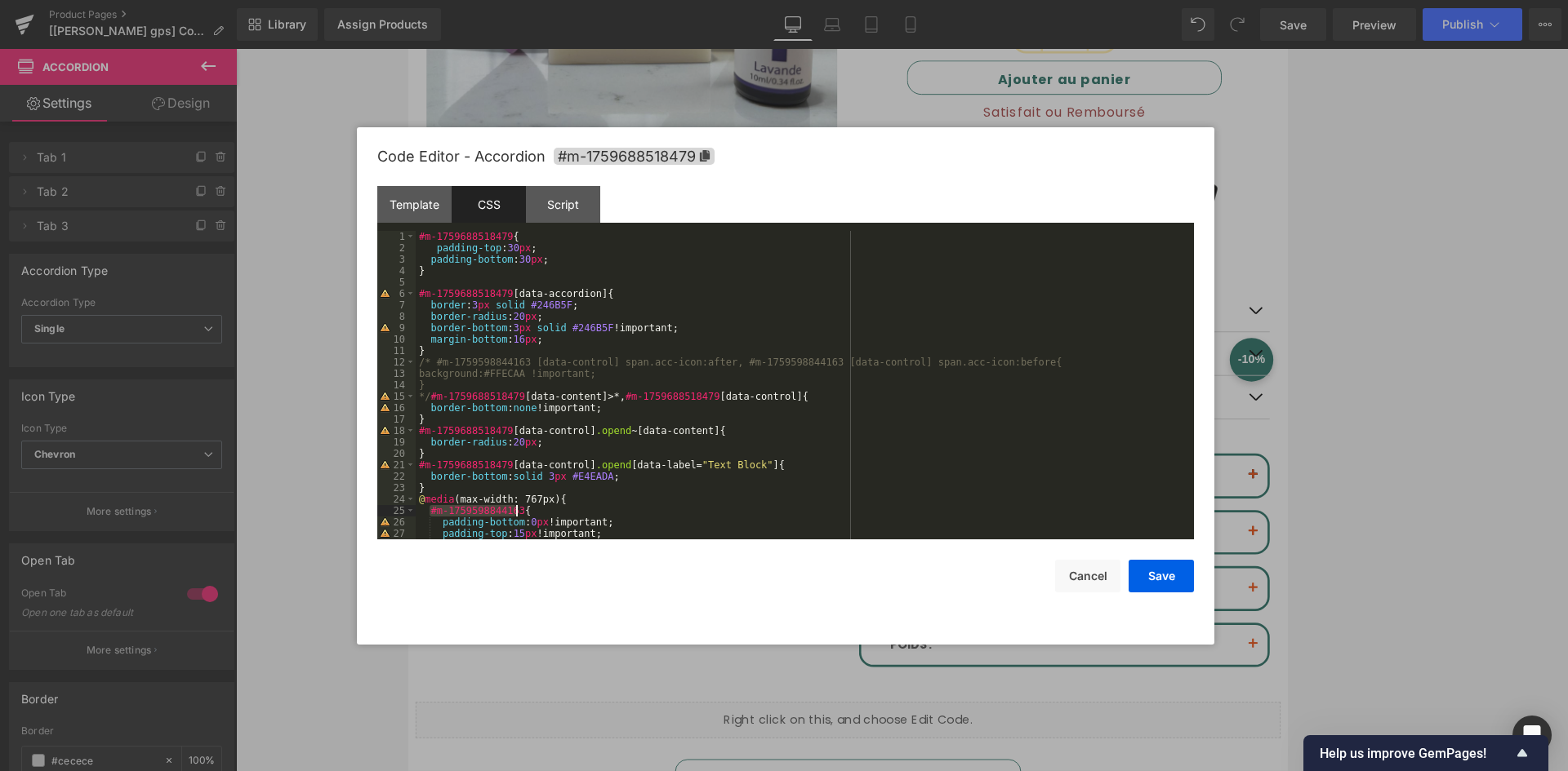
click at [514, 513] on div "#m-1759688518479 { padding-top : 30 px ; padding-bottom : 30 px ; } #m-17596885…" at bounding box center [802, 396] width 771 height 332
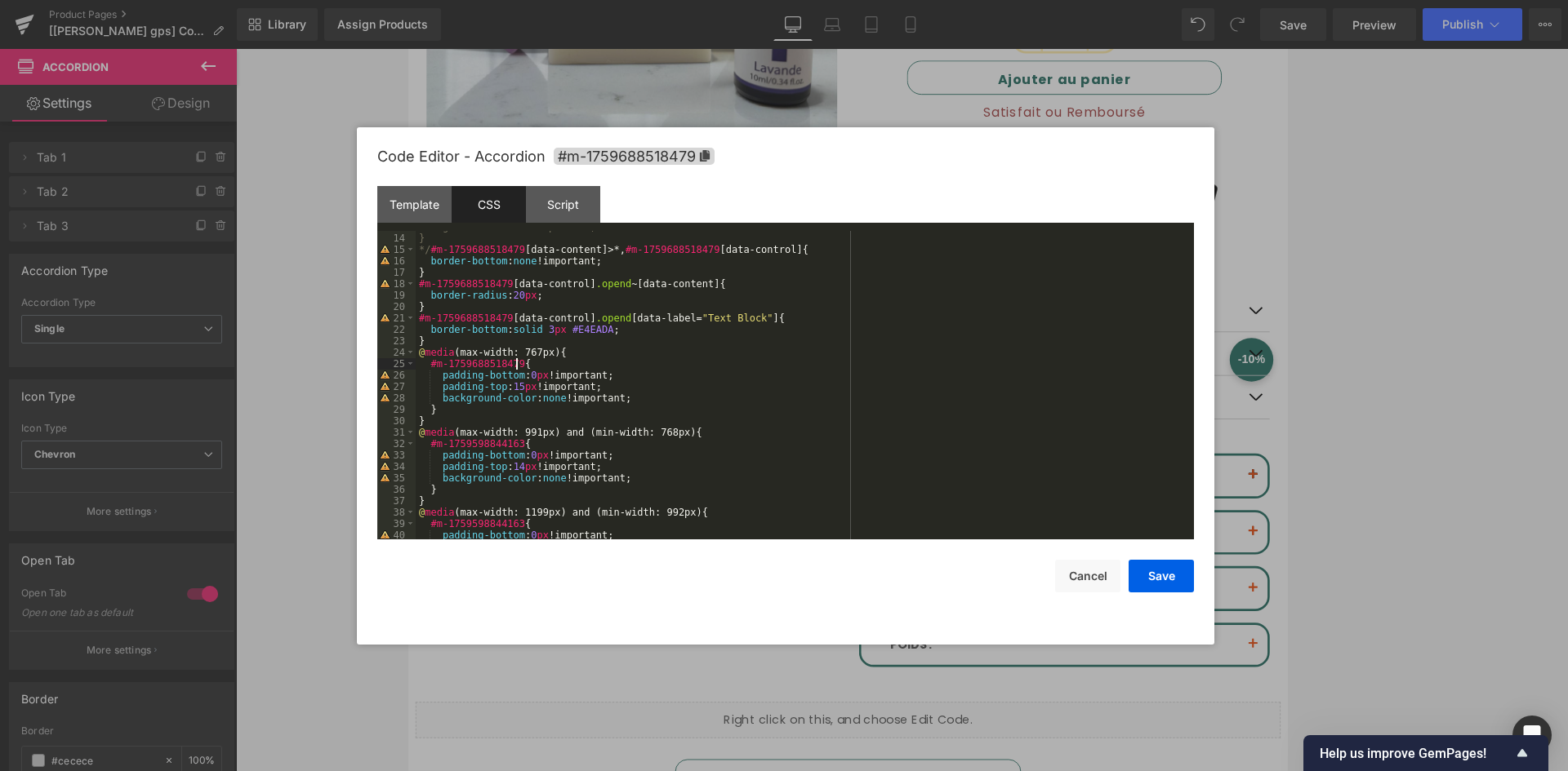
scroll to position [196, 0]
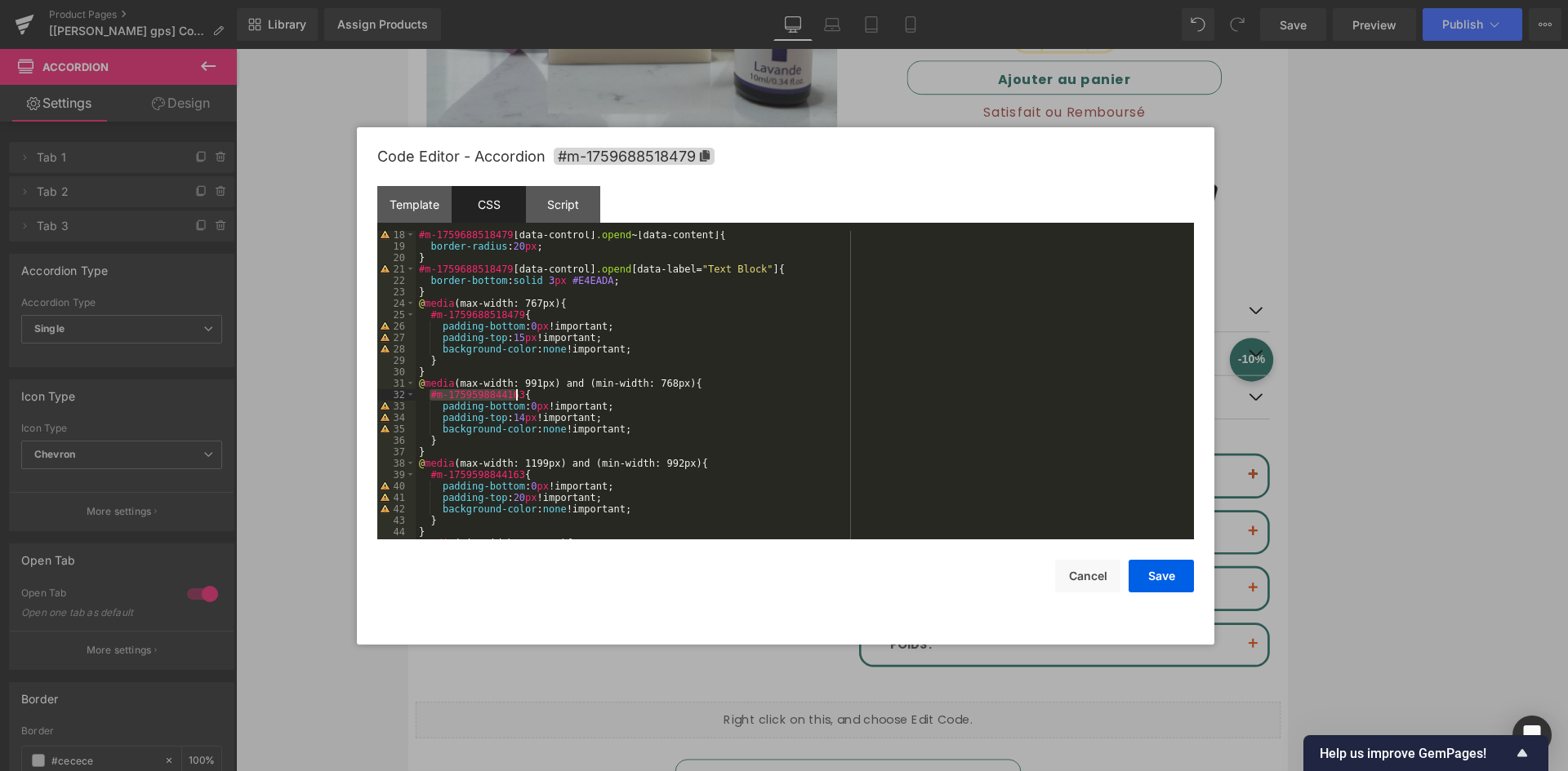
drag, startPoint x: 430, startPoint y: 395, endPoint x: 516, endPoint y: 395, distance: 86.0
click at [516, 395] on div "#m-1759688518479 [ data-control ] .opend ~[ data-content ] { border-radius : 20…" at bounding box center [802, 394] width 771 height 332
drag, startPoint x: 430, startPoint y: 473, endPoint x: 519, endPoint y: 476, distance: 89.1
click at [519, 476] on div "#m-1759688518479 [ data-control ] .opend ~[ data-content ] { border-radius : 20…" at bounding box center [802, 394] width 771 height 332
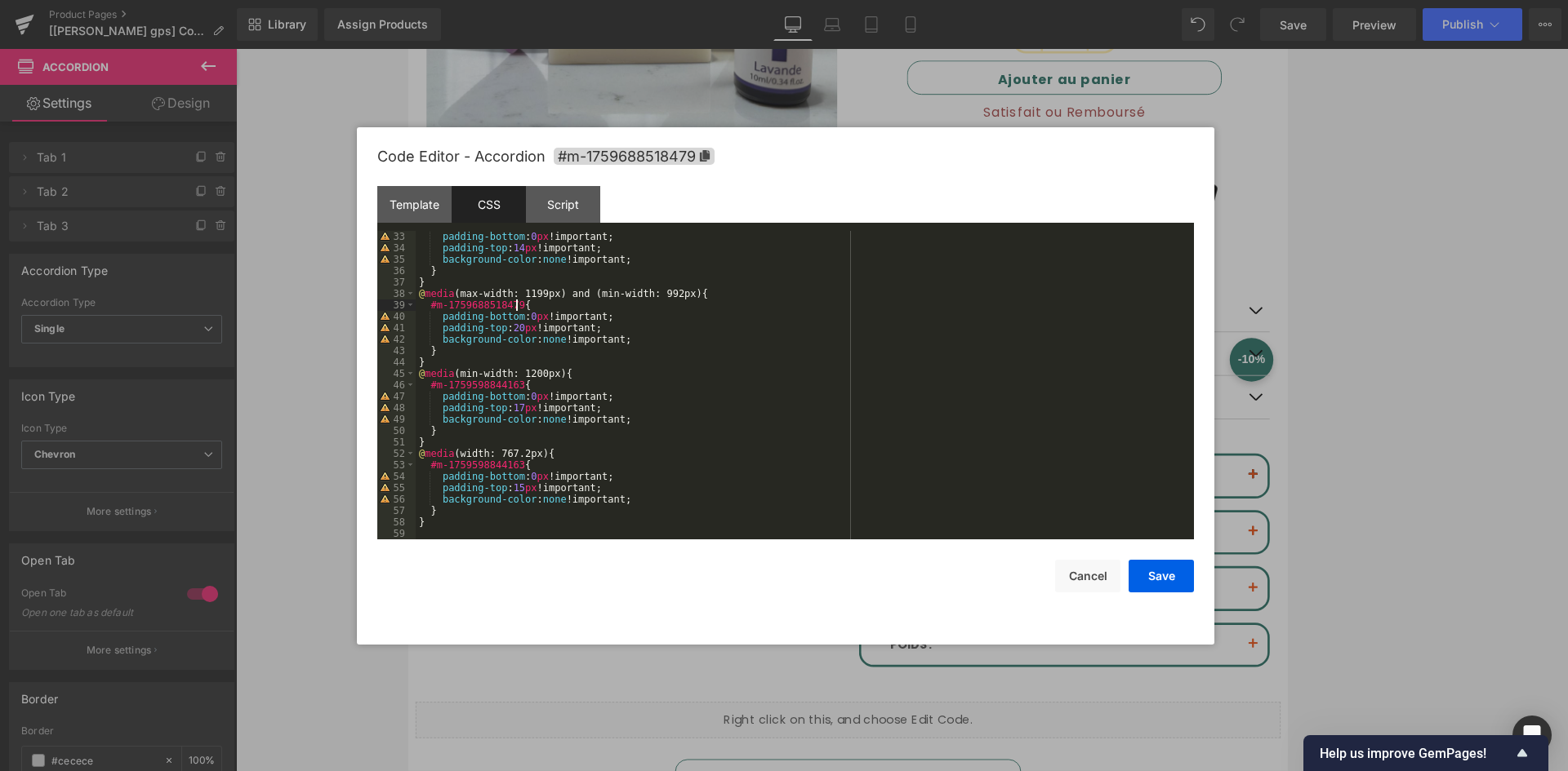
scroll to position [366, 0]
drag, startPoint x: 514, startPoint y: 388, endPoint x: 417, endPoint y: 387, distance: 97.0
click at [417, 387] on div "padding-bottom : 0 px !important; padding-top : 14 px !important; background-co…" at bounding box center [802, 396] width 771 height 332
drag, startPoint x: 447, startPoint y: 457, endPoint x: 430, endPoint y: 467, distance: 19.7
click at [430, 467] on div "padding-bottom : 0 px !important; padding-top : 14 px !important; background-co…" at bounding box center [802, 396] width 771 height 332
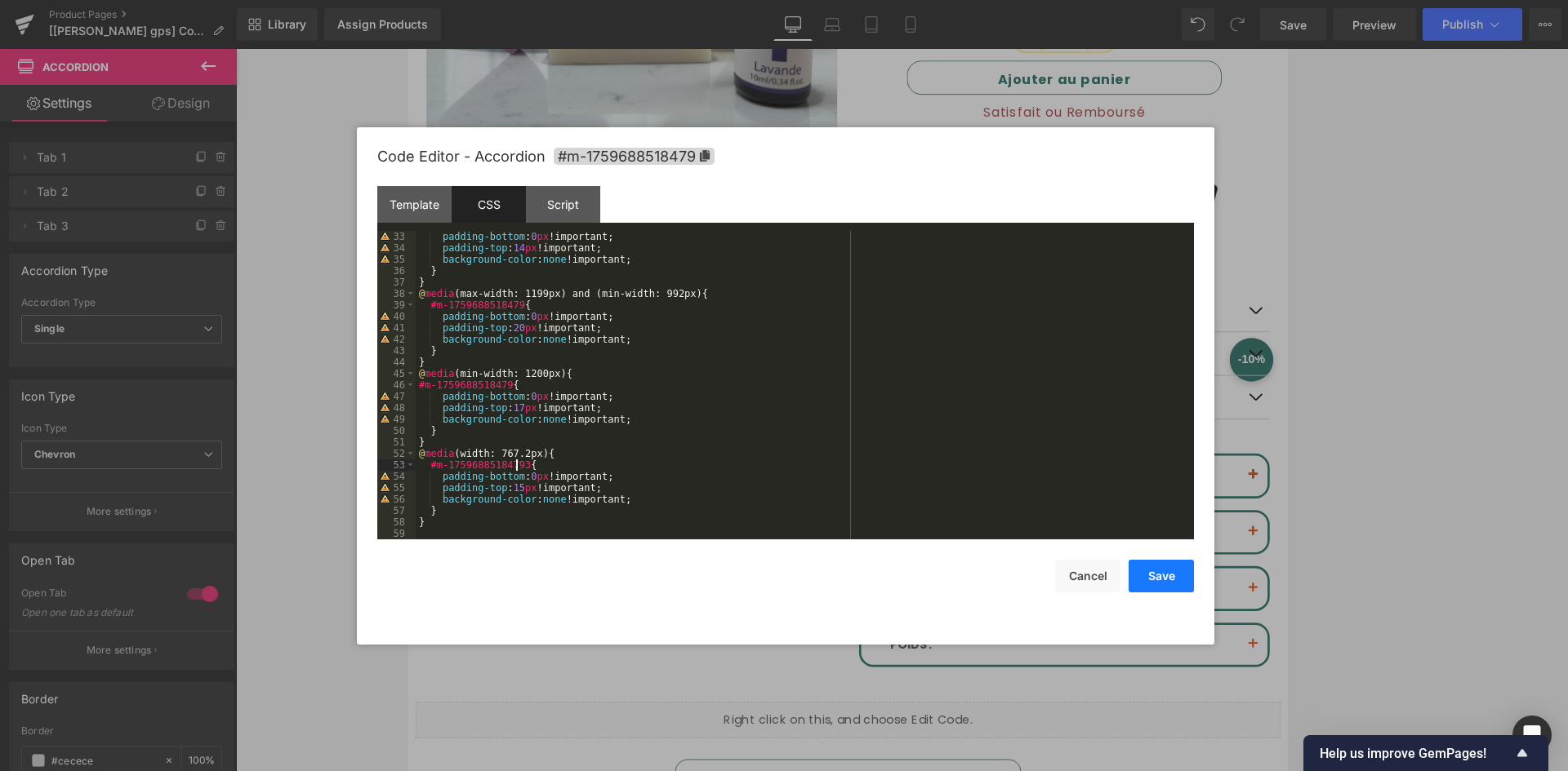
click at [1115, 577] on button "Save" at bounding box center [1161, 576] width 65 height 33
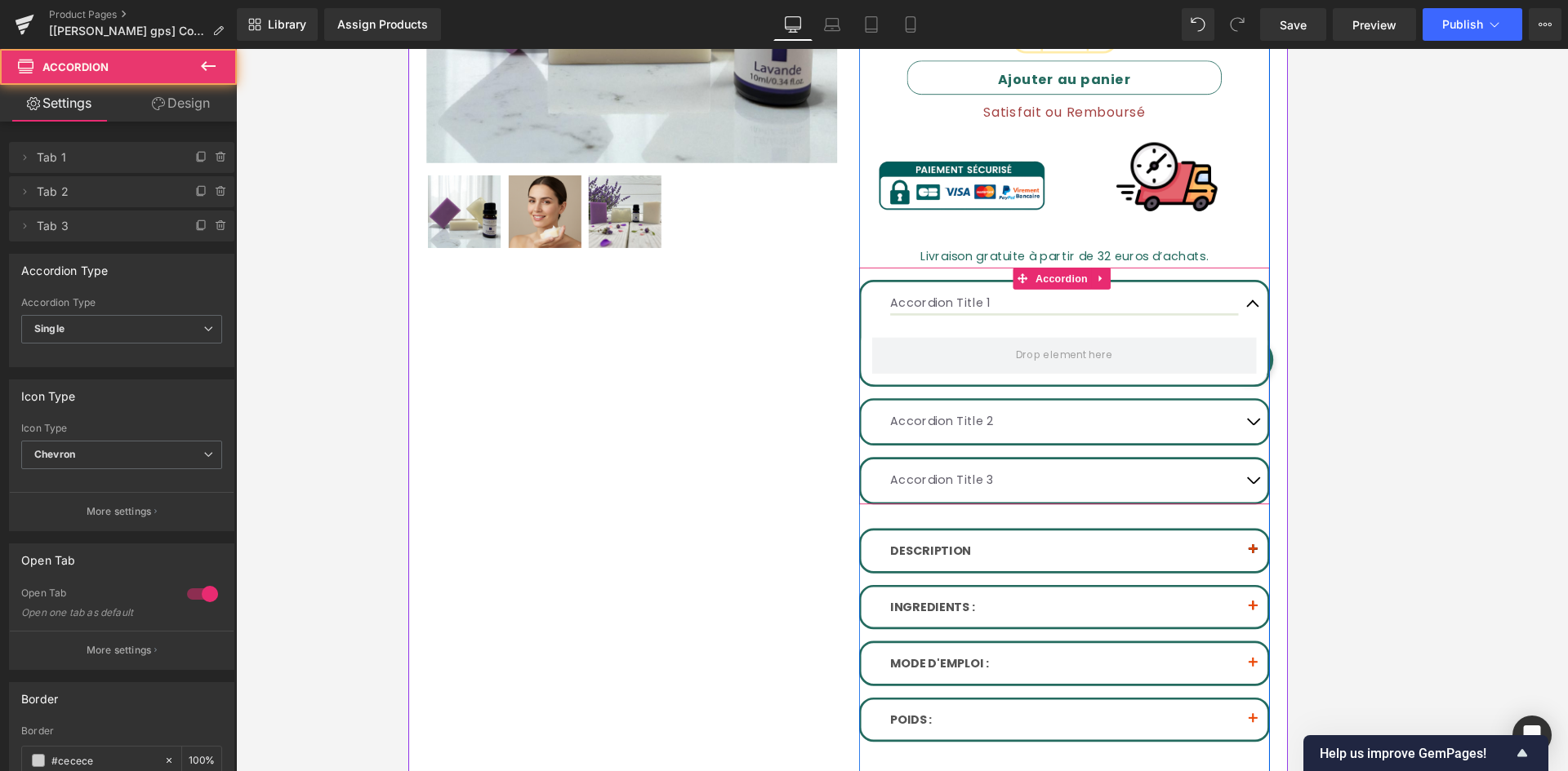
click at [1115, 469] on button "button" at bounding box center [1357, 468] width 33 height 48
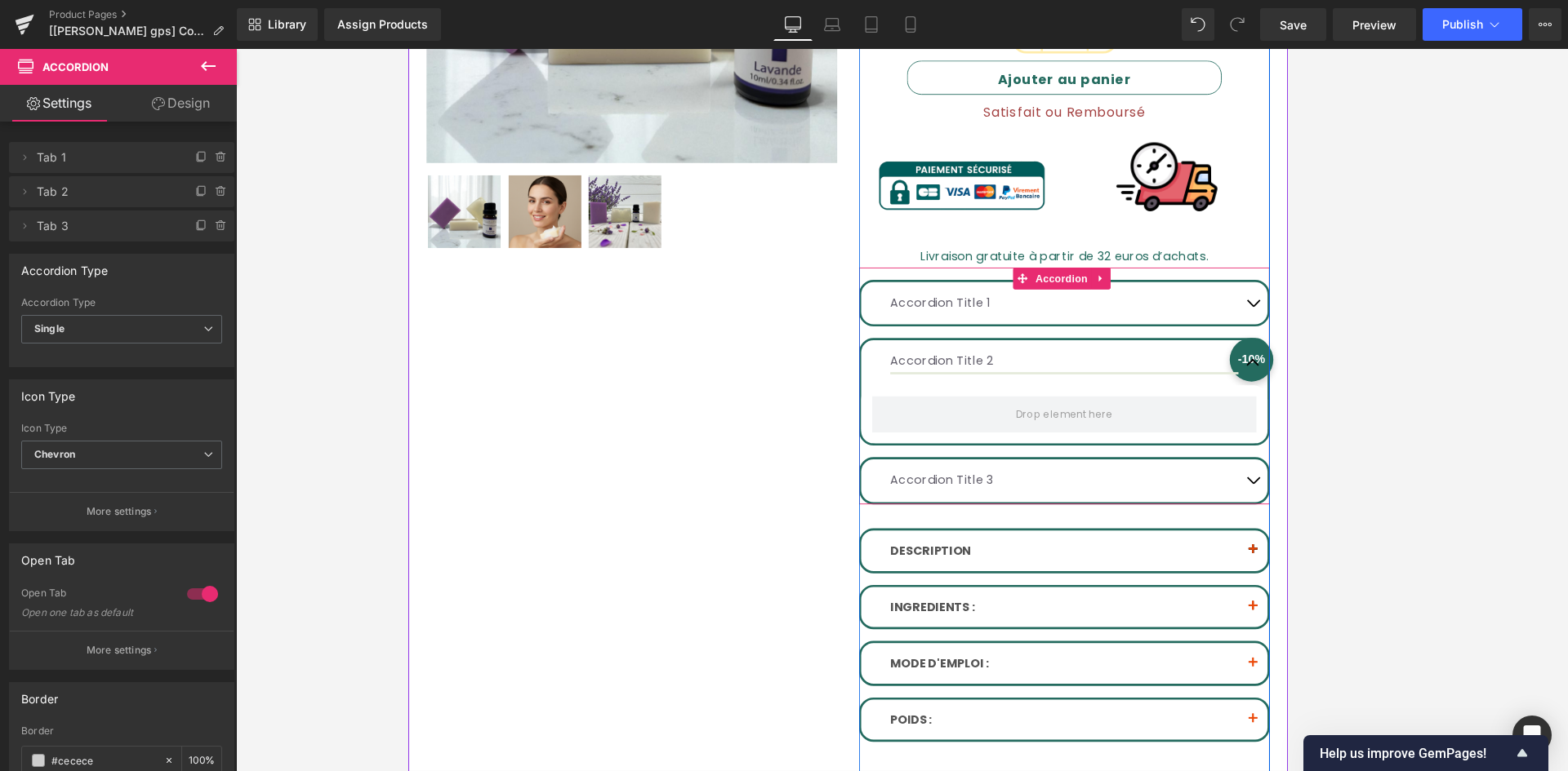
click at [1115, 532] on button "button" at bounding box center [1357, 534] width 33 height 48
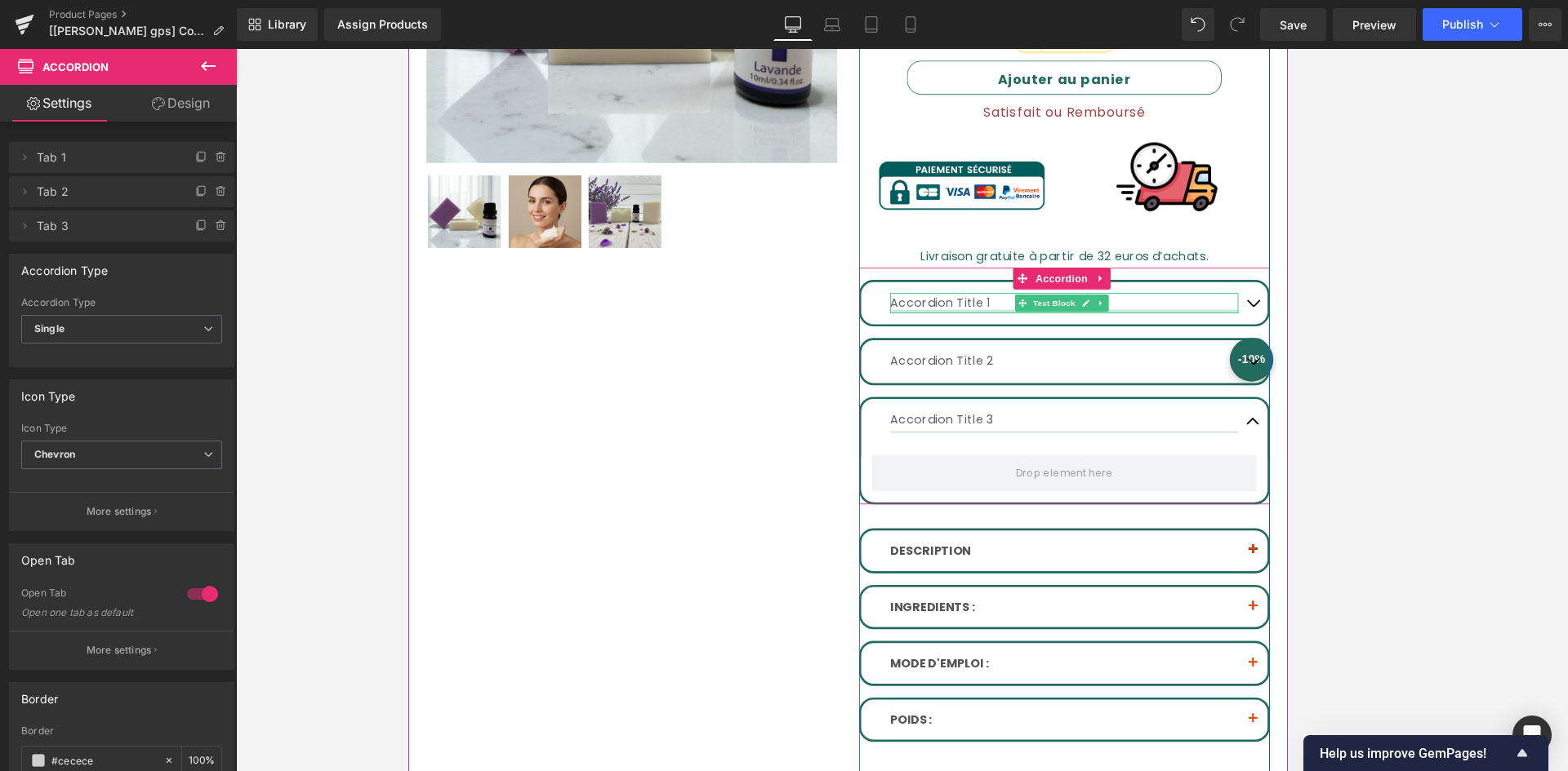
click at [1026, 342] on div at bounding box center [1144, 343] width 391 height 4
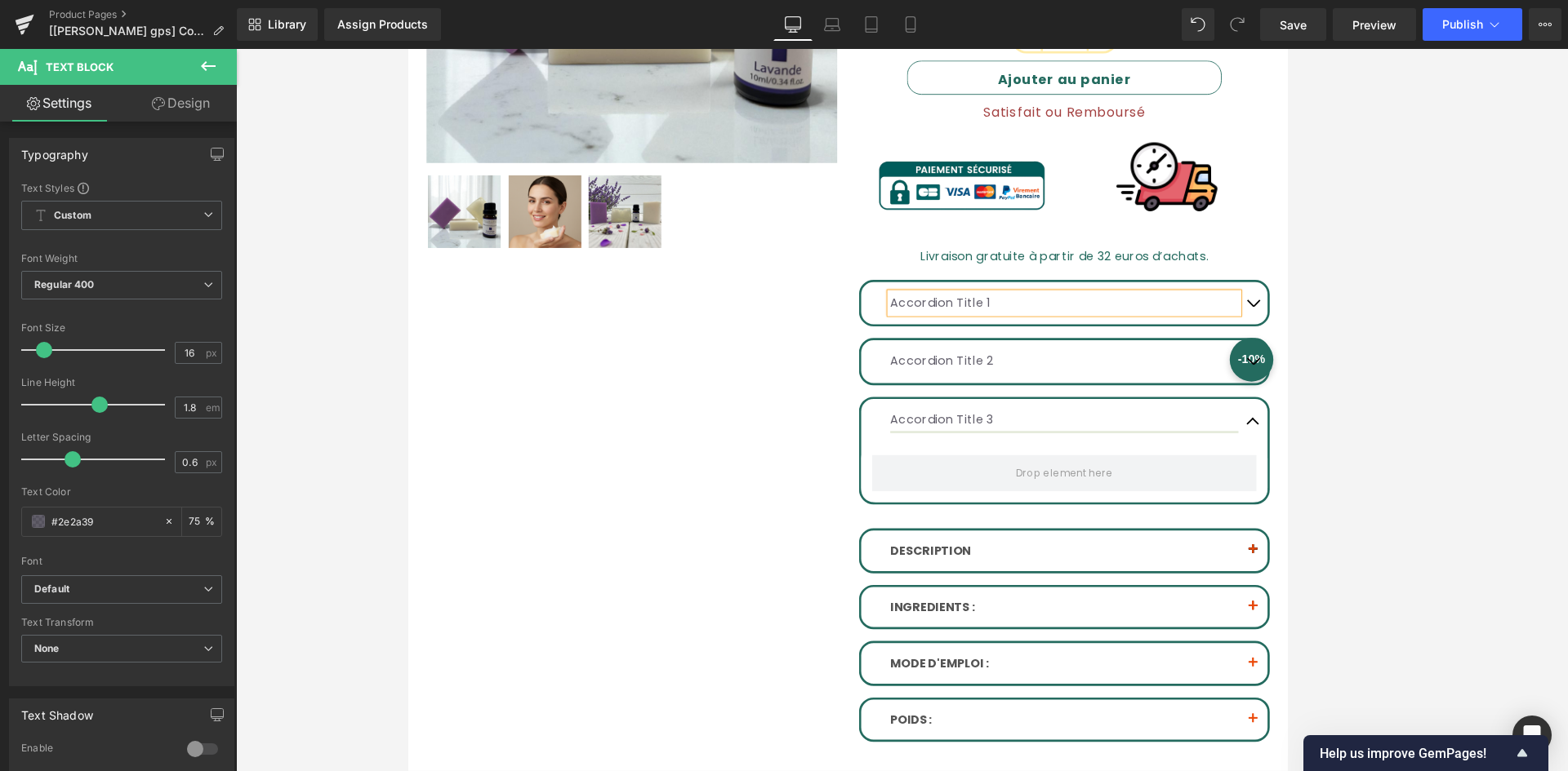
click at [1045, 629] on div "DESCRIPTION Text Block" at bounding box center [1145, 613] width 456 height 46
click at [1014, 674] on font "INGREDIENTS :" at bounding box center [996, 676] width 95 height 19
click at [1004, 615] on font "DESCRIPTION" at bounding box center [993, 612] width 90 height 19
click at [1002, 608] on font "DESCRIPTION" at bounding box center [993, 612] width 90 height 19
click at [183, 409] on input "1.8" at bounding box center [190, 407] width 29 height 21
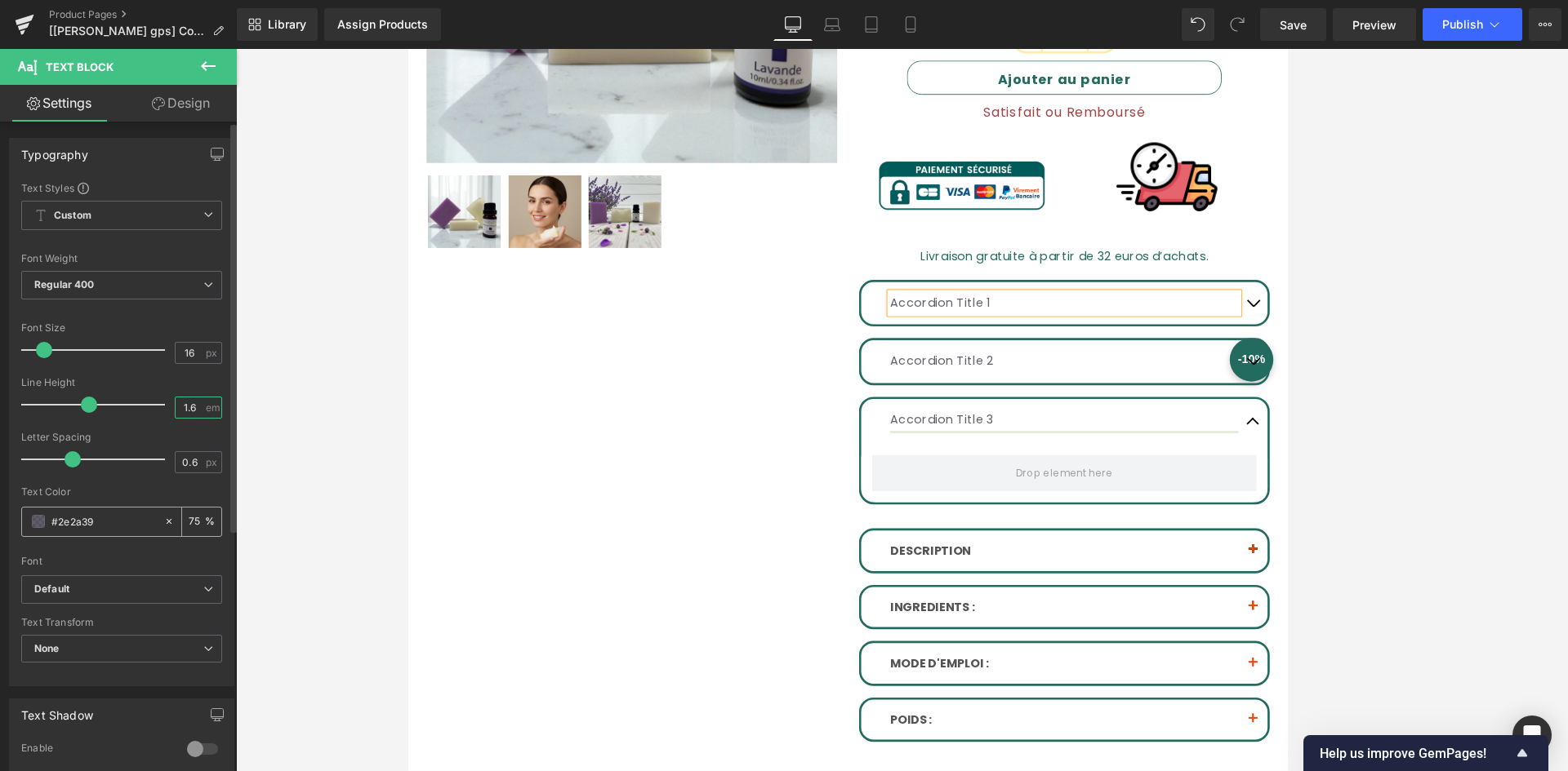
type input "1.6"
click at [80, 523] on input "#2e2a39" at bounding box center [103, 521] width 105 height 18
click at [36, 516] on span at bounding box center [38, 521] width 13 height 13
paste input "m-175968851847"
type input "#m-1759688518479"
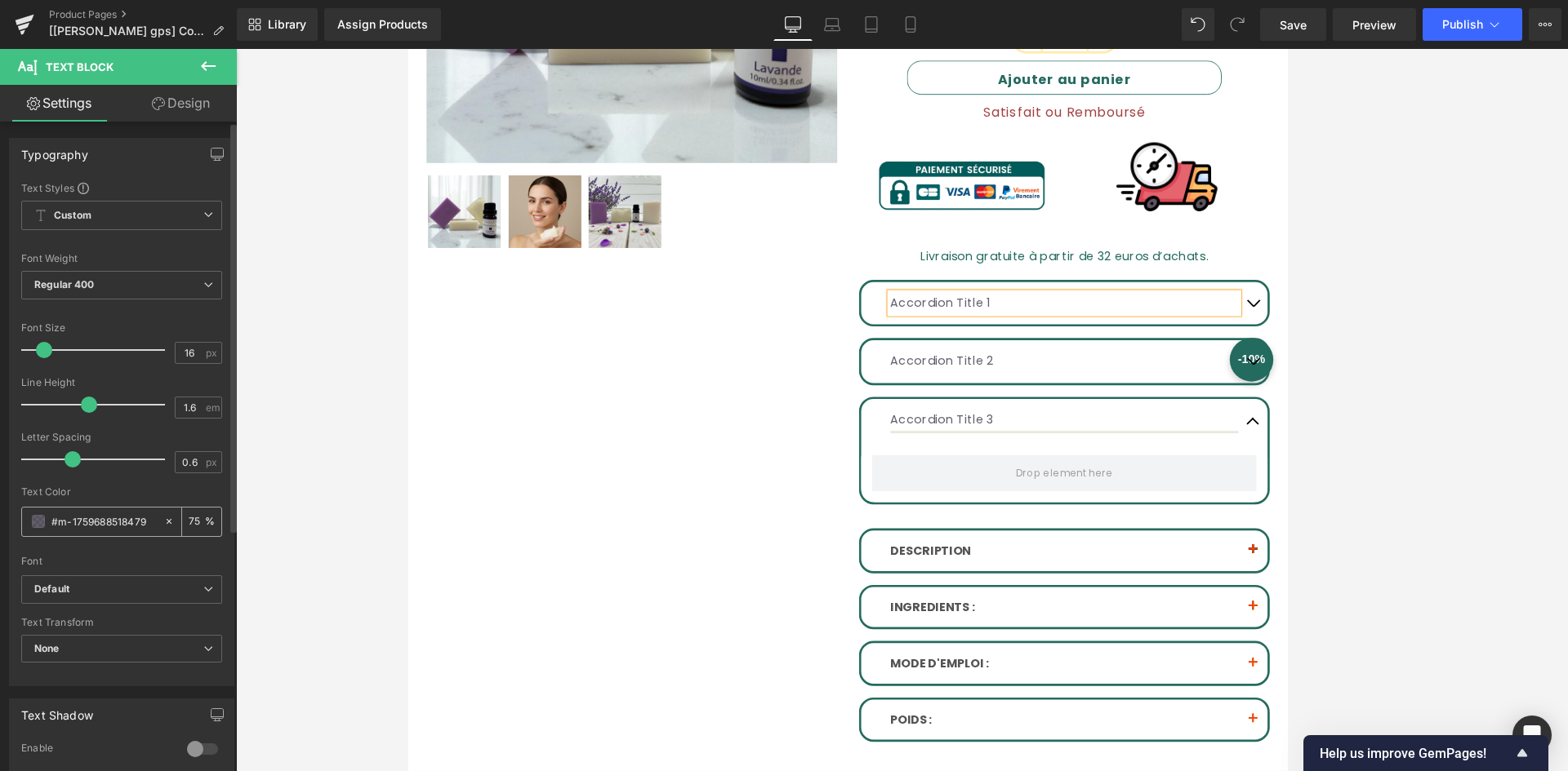
type input "0"
type input "#2e2a39"
type input "100"
click at [120, 532] on div "#2e2a39" at bounding box center [93, 522] width 141 height 29
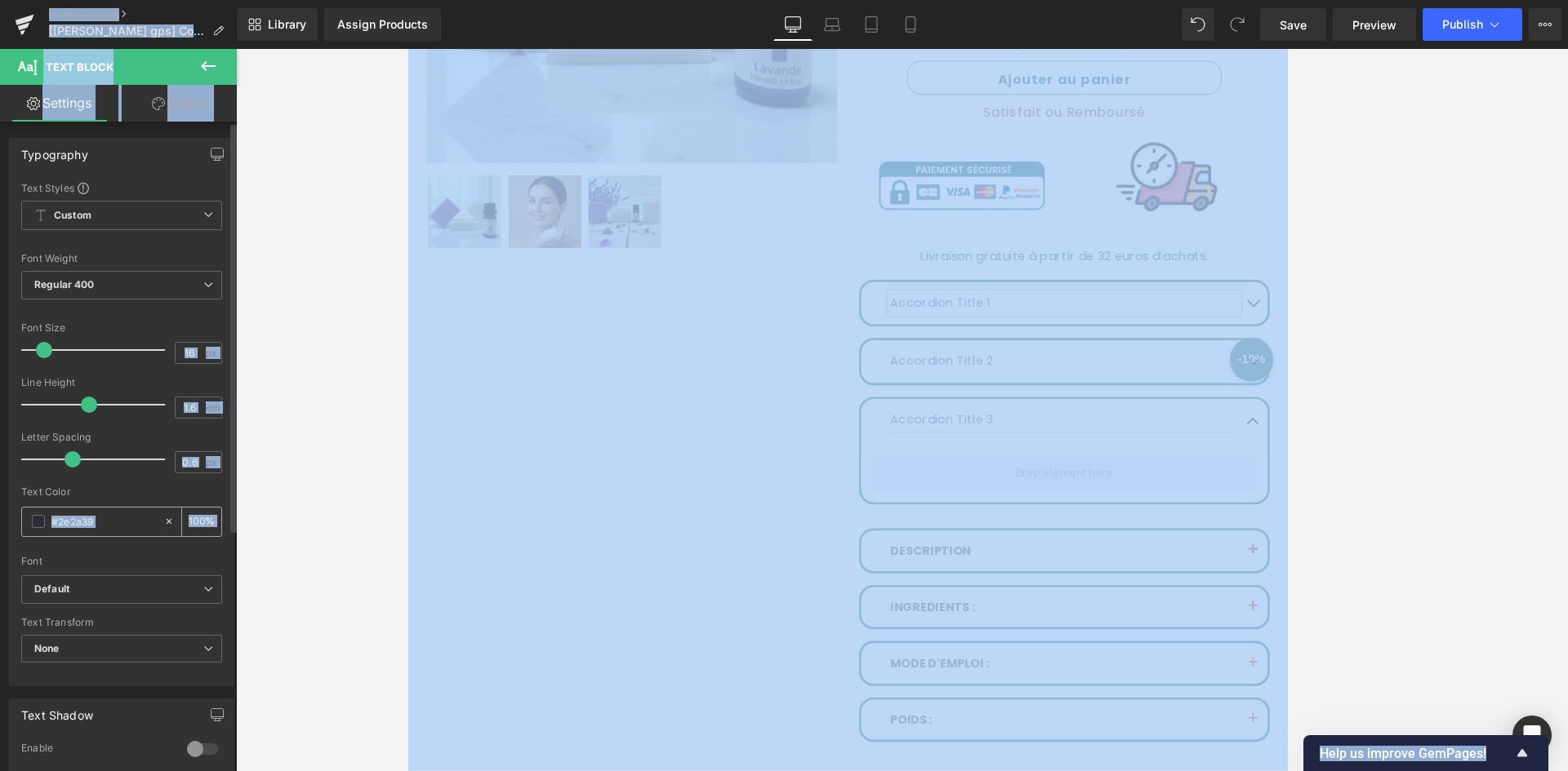
click at [116, 513] on input "#2e2a39" at bounding box center [103, 521] width 105 height 18
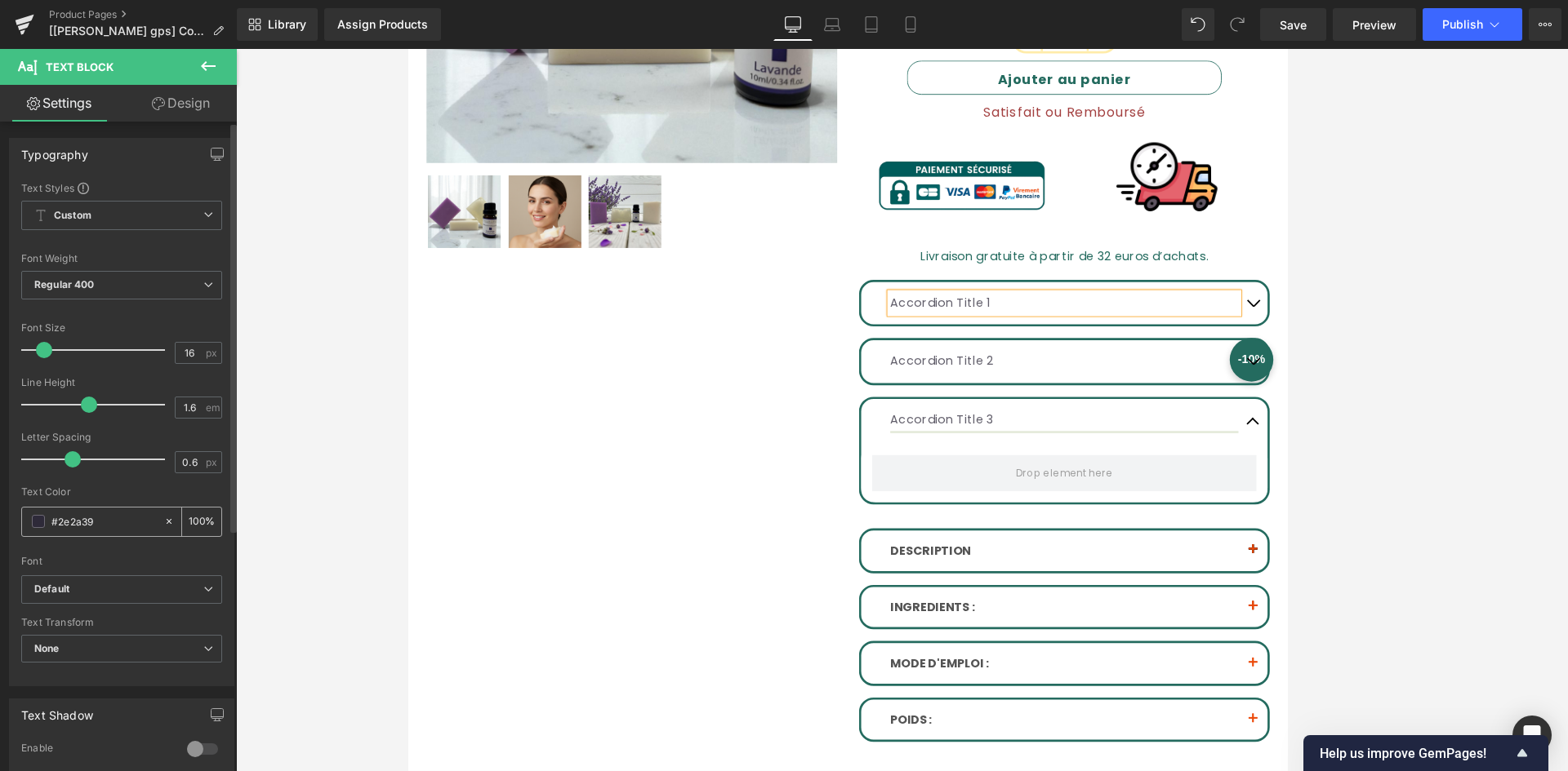
paste input "545454!important"
type input "#545454!important"
type input "0"
click at [85, 524] on input "#545454!important" at bounding box center [103, 521] width 105 height 18
drag, startPoint x: 96, startPoint y: 521, endPoint x: 167, endPoint y: 551, distance: 77.1
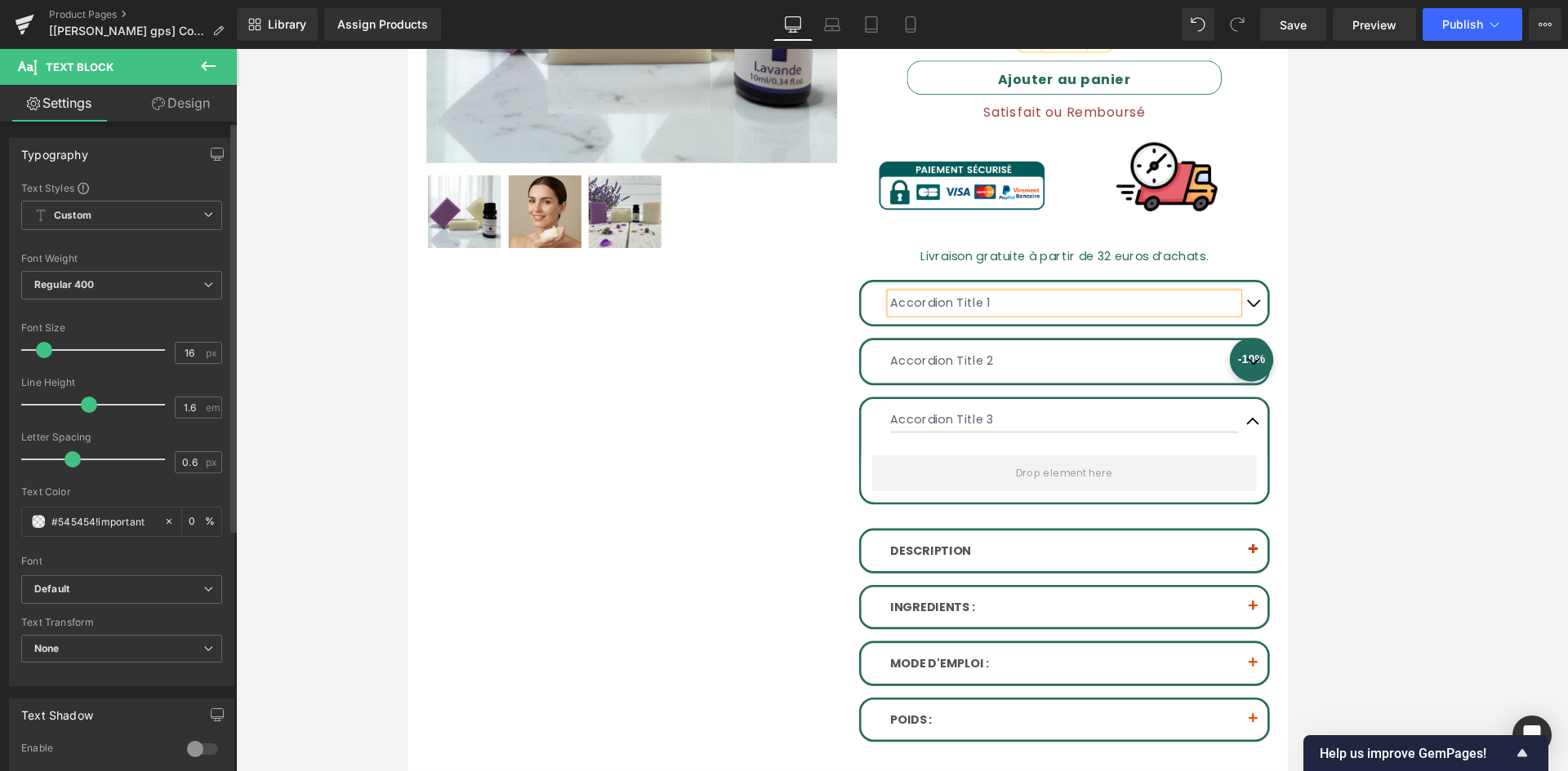
click at [167, 551] on div "Text Color #545454!important 0 %" at bounding box center [122, 521] width 201 height 70
type input "#545454"
type input "100"
type input "#545454"
click at [158, 284] on span "Regular 400" at bounding box center [122, 285] width 201 height 29
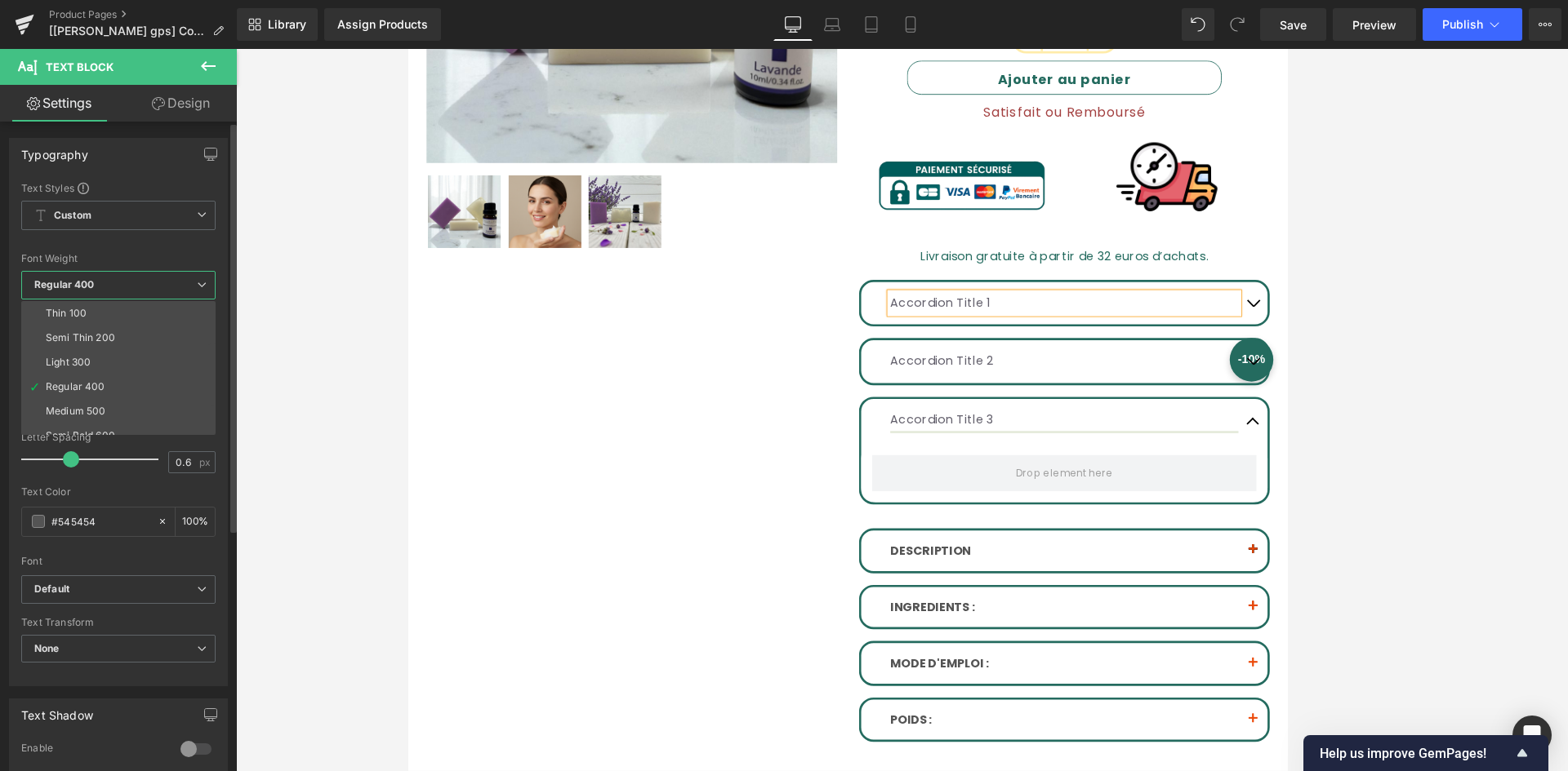
scroll to position [81, 0]
click at [98, 422] on li "Bold 700" at bounding box center [122, 428] width 201 height 24
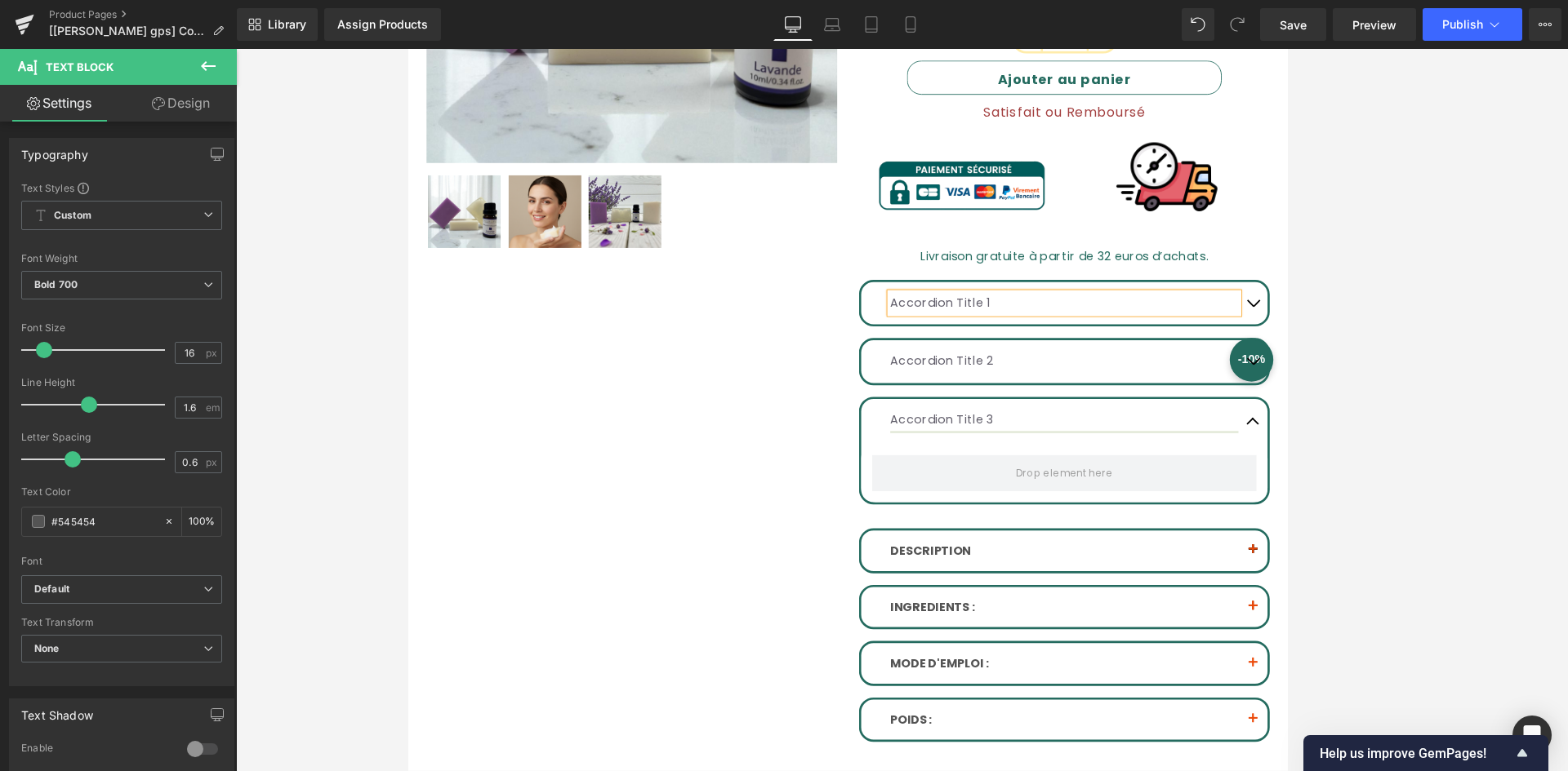
click at [669, 374] on div at bounding box center [901, 454] width 988 height 811
click at [1115, 334] on div at bounding box center [901, 454] width 988 height 811
click at [1006, 408] on div at bounding box center [901, 454] width 988 height 811
click at [1004, 398] on div at bounding box center [901, 454] width 988 height 811
click at [1064, 410] on div at bounding box center [901, 454] width 988 height 811
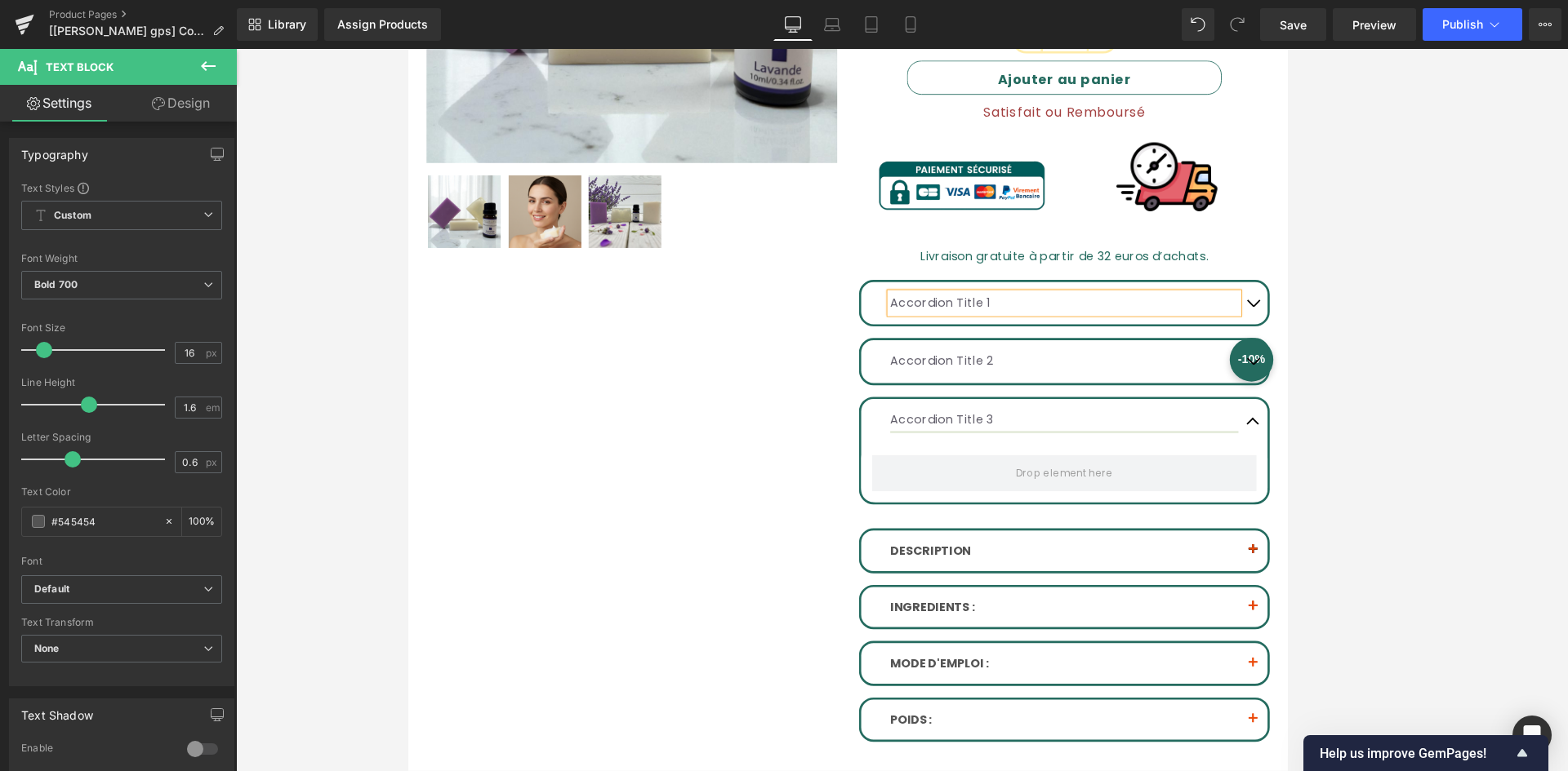
click at [1115, 461] on div at bounding box center [901, 454] width 988 height 811
click at [1115, 462] on div at bounding box center [901, 454] width 988 height 811
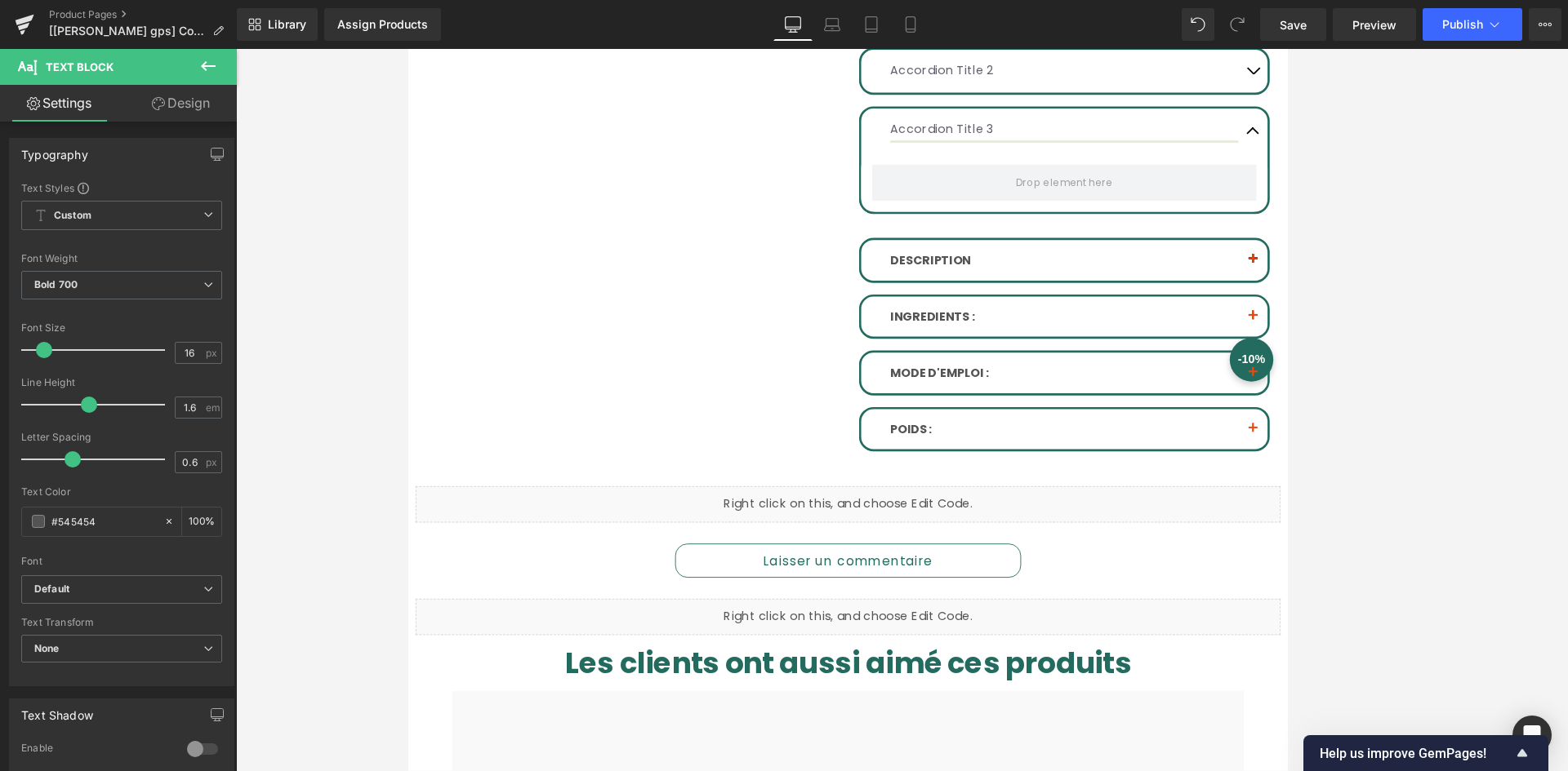
scroll to position [490, 0]
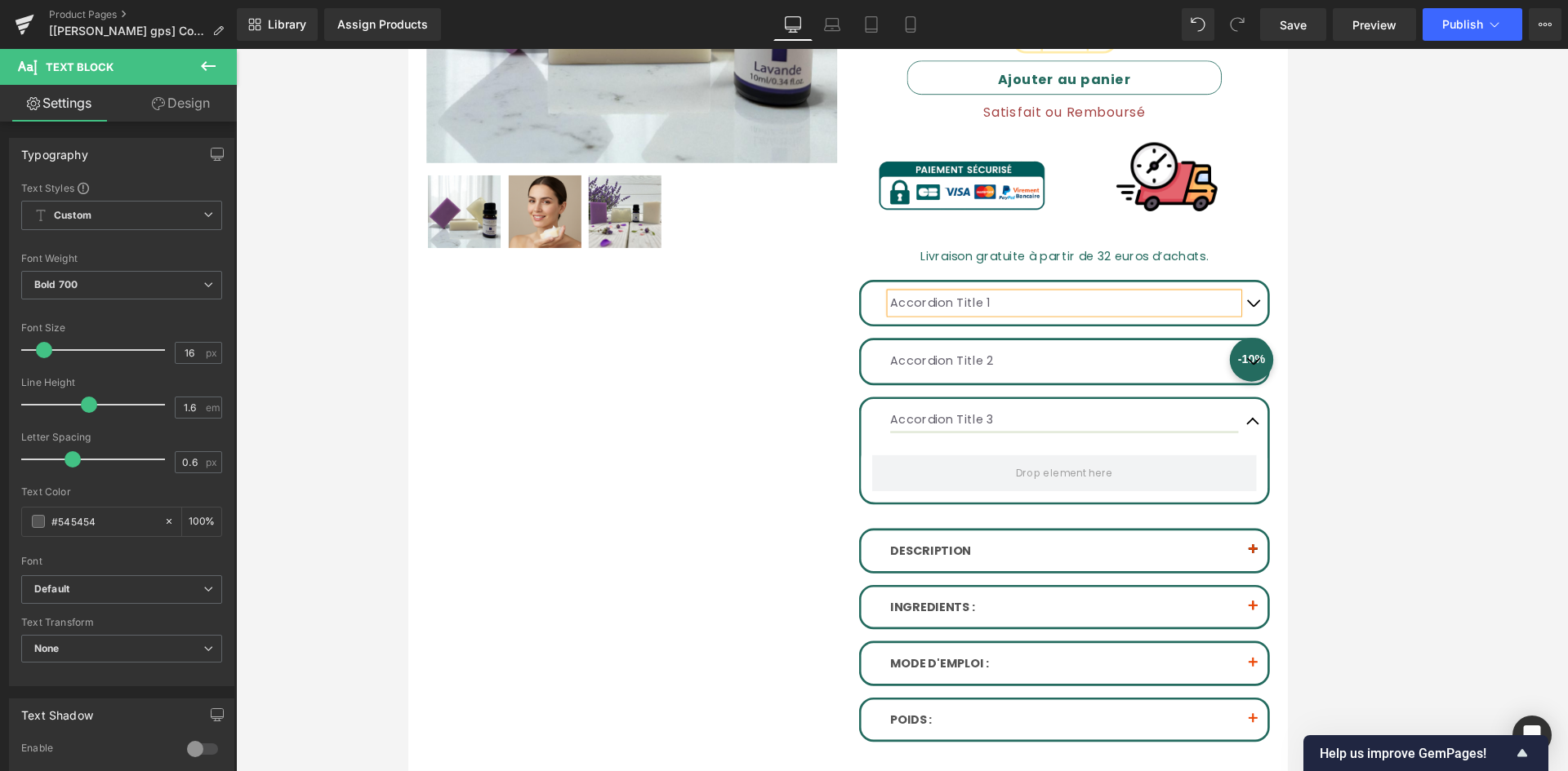
click at [1115, 329] on div at bounding box center [901, 454] width 988 height 811
click at [1115, 399] on div at bounding box center [901, 454] width 988 height 811
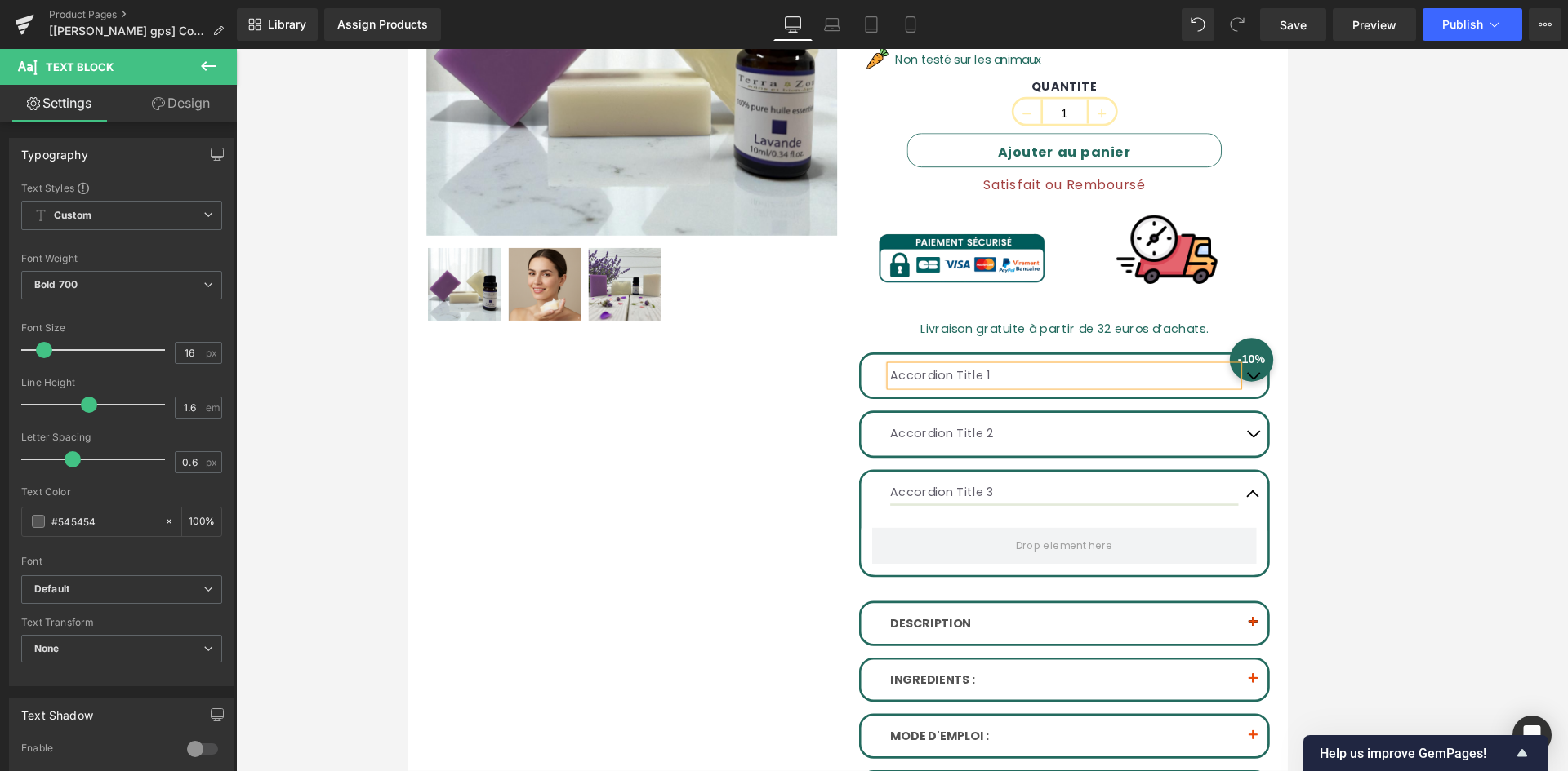
drag, startPoint x: 1357, startPoint y: 527, endPoint x: 1336, endPoint y: 549, distance: 30.4
click at [1115, 528] on div at bounding box center [901, 454] width 988 height 811
click at [1115, 549] on div at bounding box center [901, 454] width 988 height 811
click at [1115, 537] on div at bounding box center [901, 454] width 988 height 811
click at [1115, 480] on div at bounding box center [901, 454] width 988 height 811
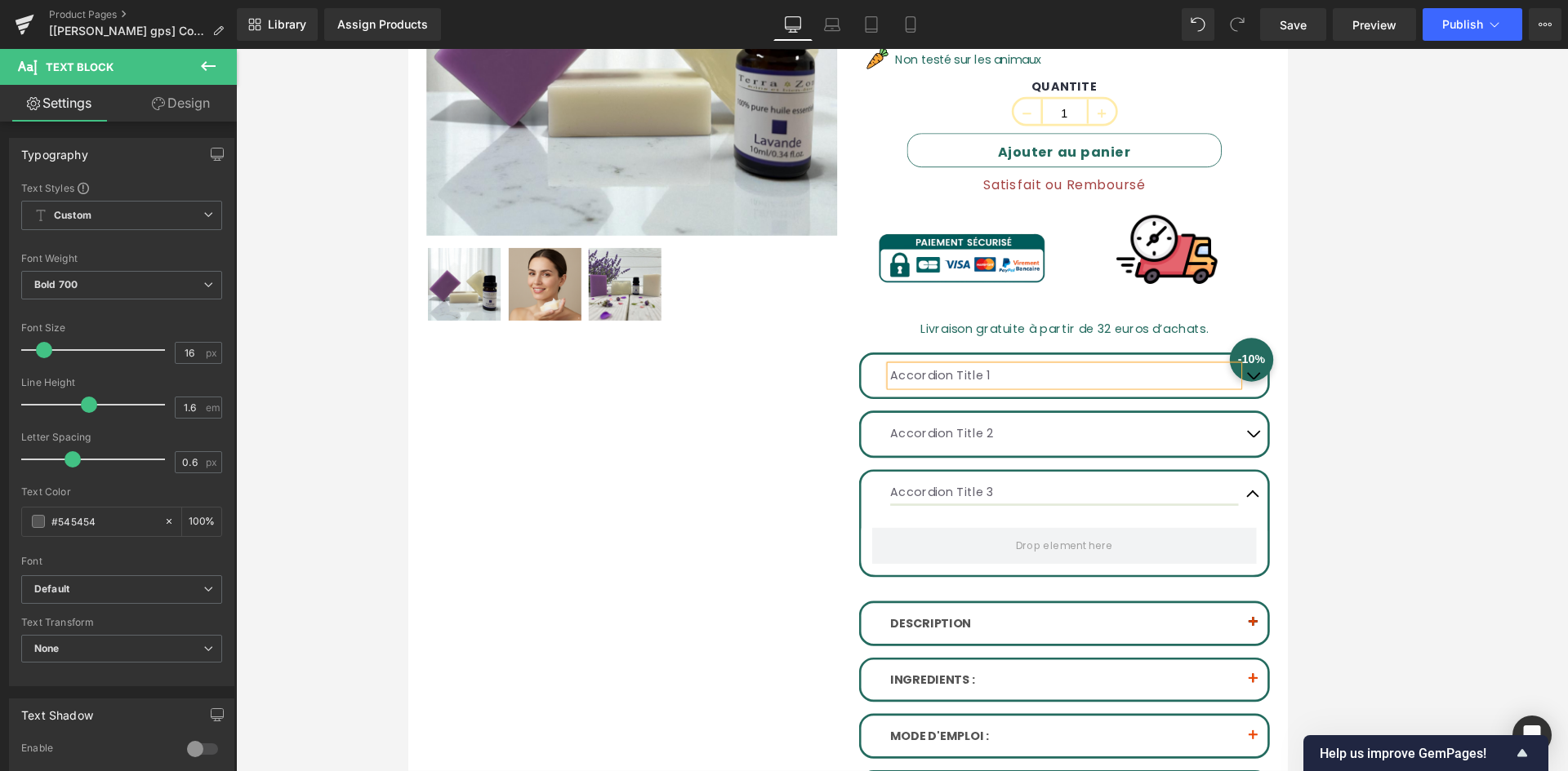
click at [1031, 478] on div at bounding box center [901, 454] width 988 height 811
click at [983, 469] on div at bounding box center [901, 454] width 988 height 811
click at [1052, 687] on div at bounding box center [901, 454] width 988 height 811
click at [1047, 697] on div at bounding box center [901, 454] width 988 height 811
click at [1044, 699] on div at bounding box center [901, 454] width 988 height 811
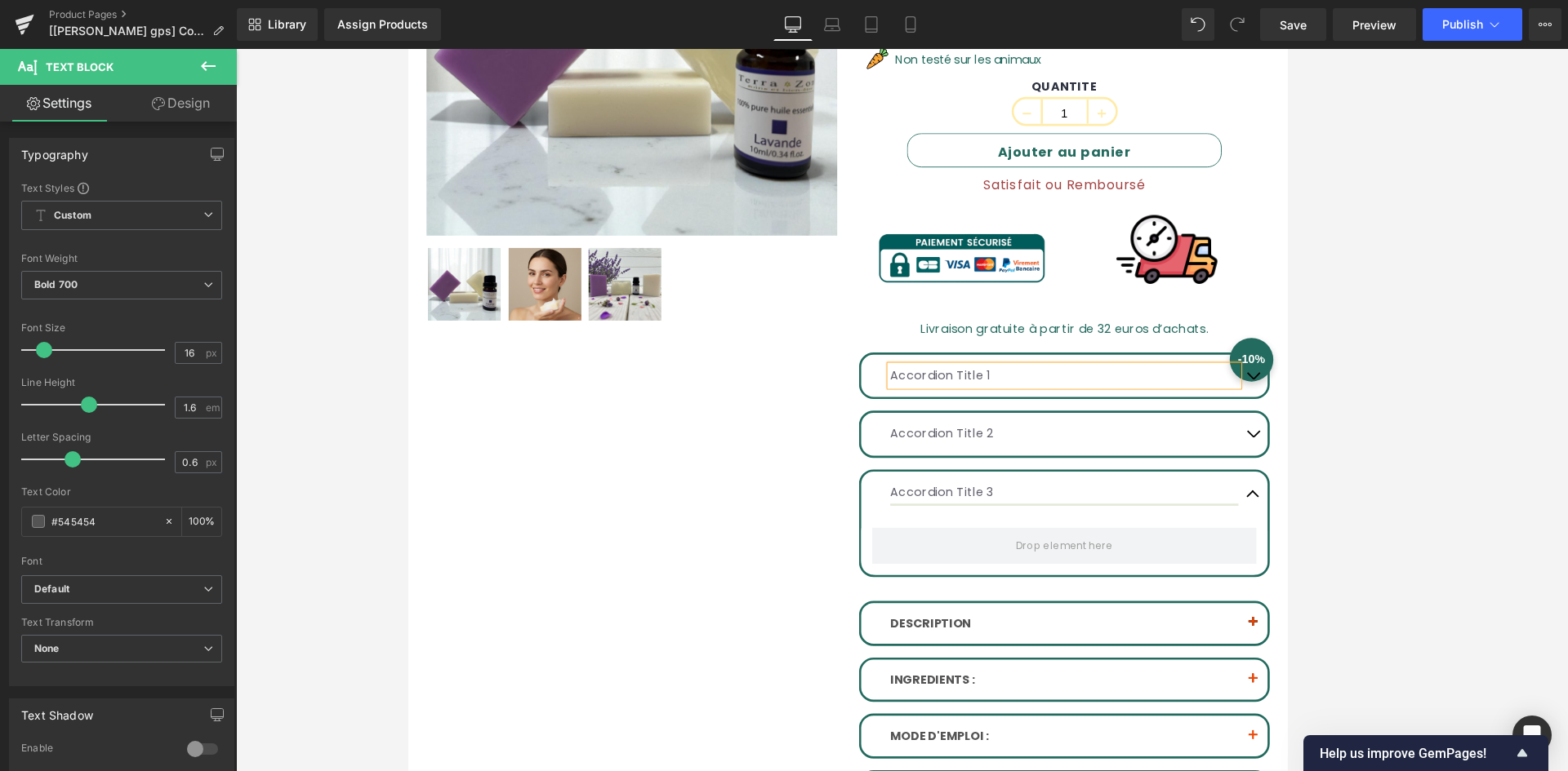
click at [1044, 699] on div at bounding box center [901, 454] width 988 height 811
click at [1063, 348] on div at bounding box center [901, 454] width 988 height 811
click at [1077, 362] on div at bounding box center [901, 454] width 988 height 811
click at [1115, 341] on div at bounding box center [901, 454] width 988 height 811
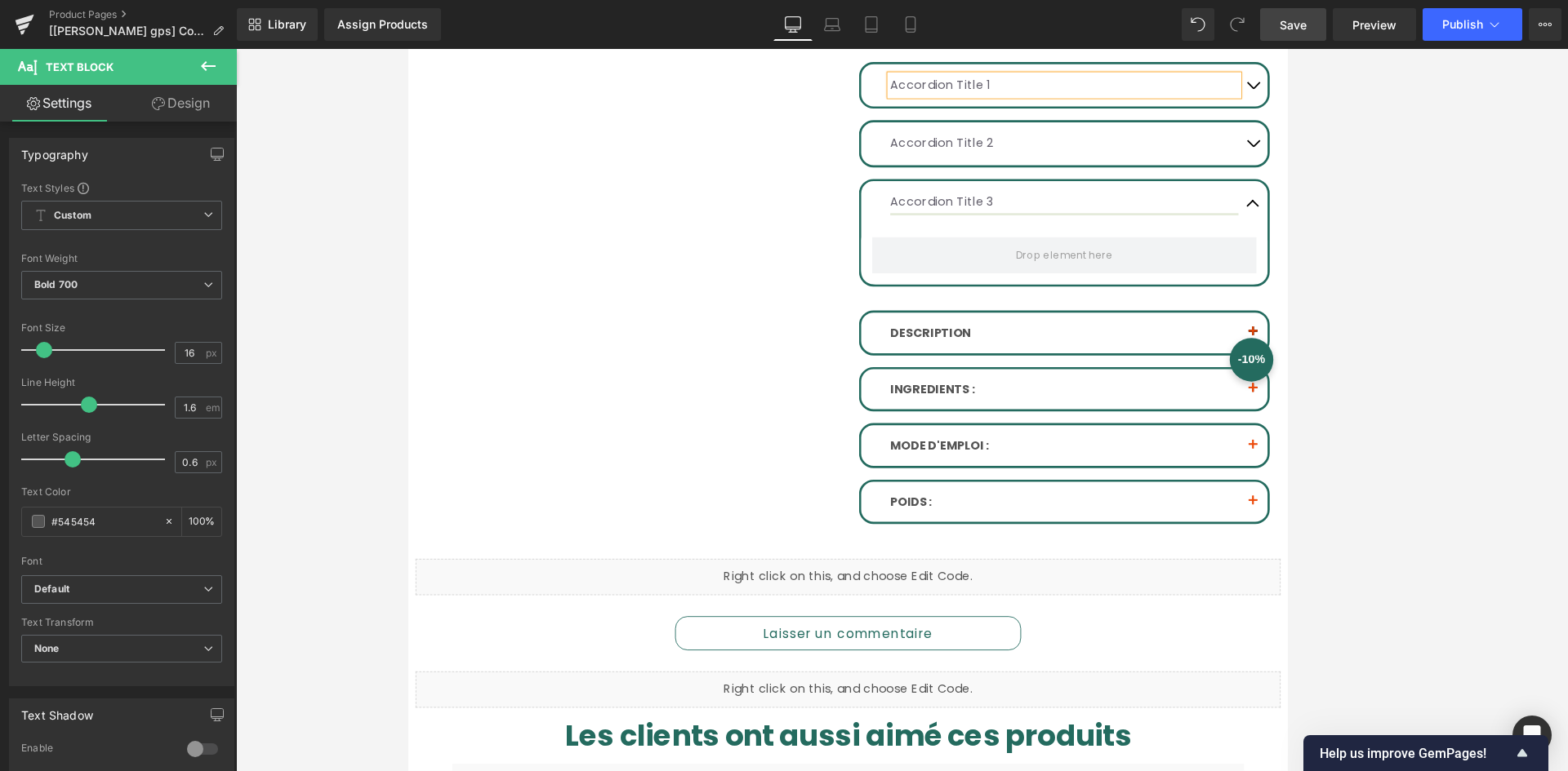
click at [1115, 24] on link "Save" at bounding box center [1293, 24] width 66 height 33
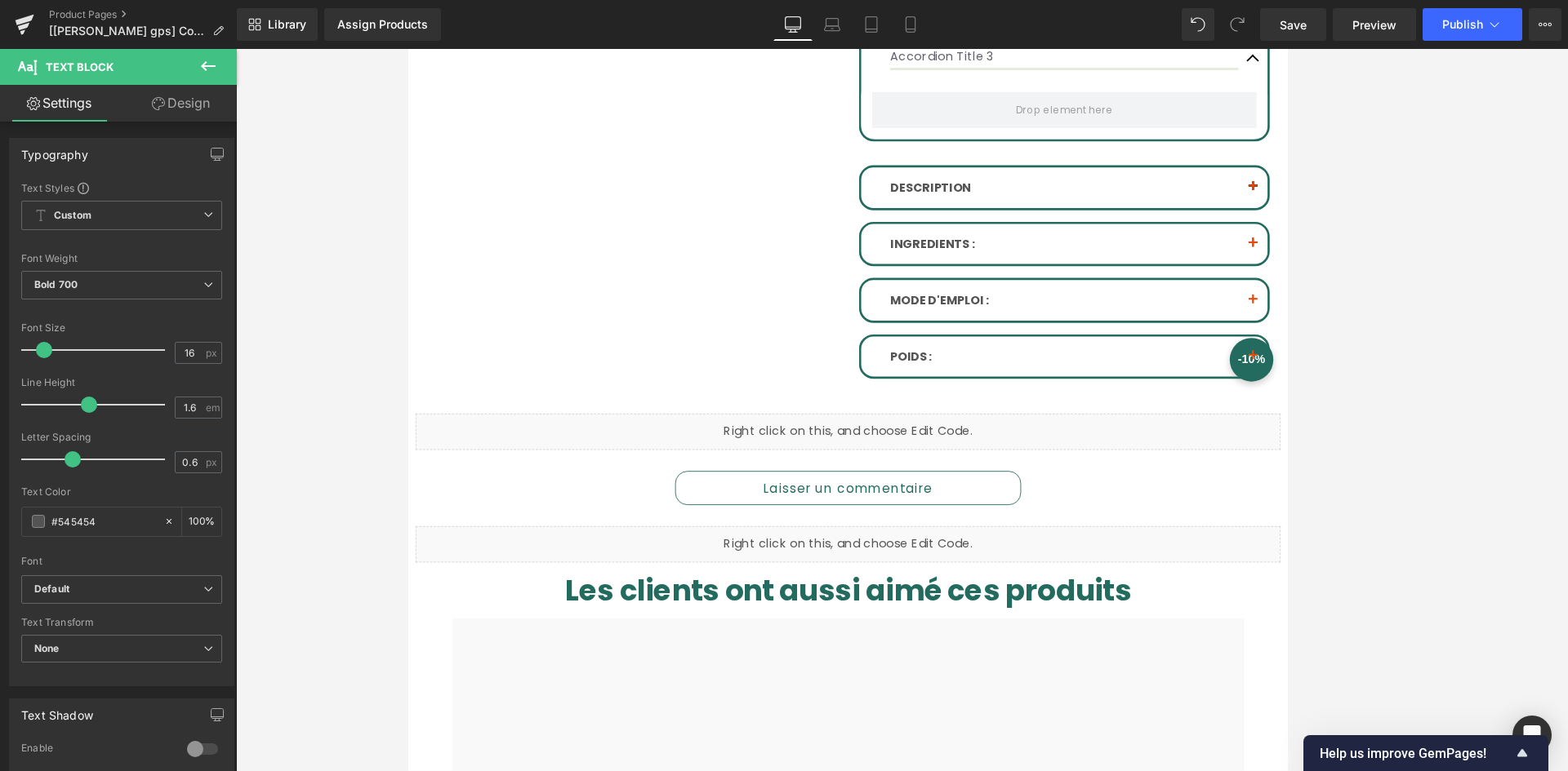
drag, startPoint x: 728, startPoint y: 473, endPoint x: 594, endPoint y: 428, distance: 141.4
click at [594, 428] on div at bounding box center [901, 454] width 988 height 811
click at [1115, 19] on link "Save" at bounding box center [1293, 24] width 66 height 33
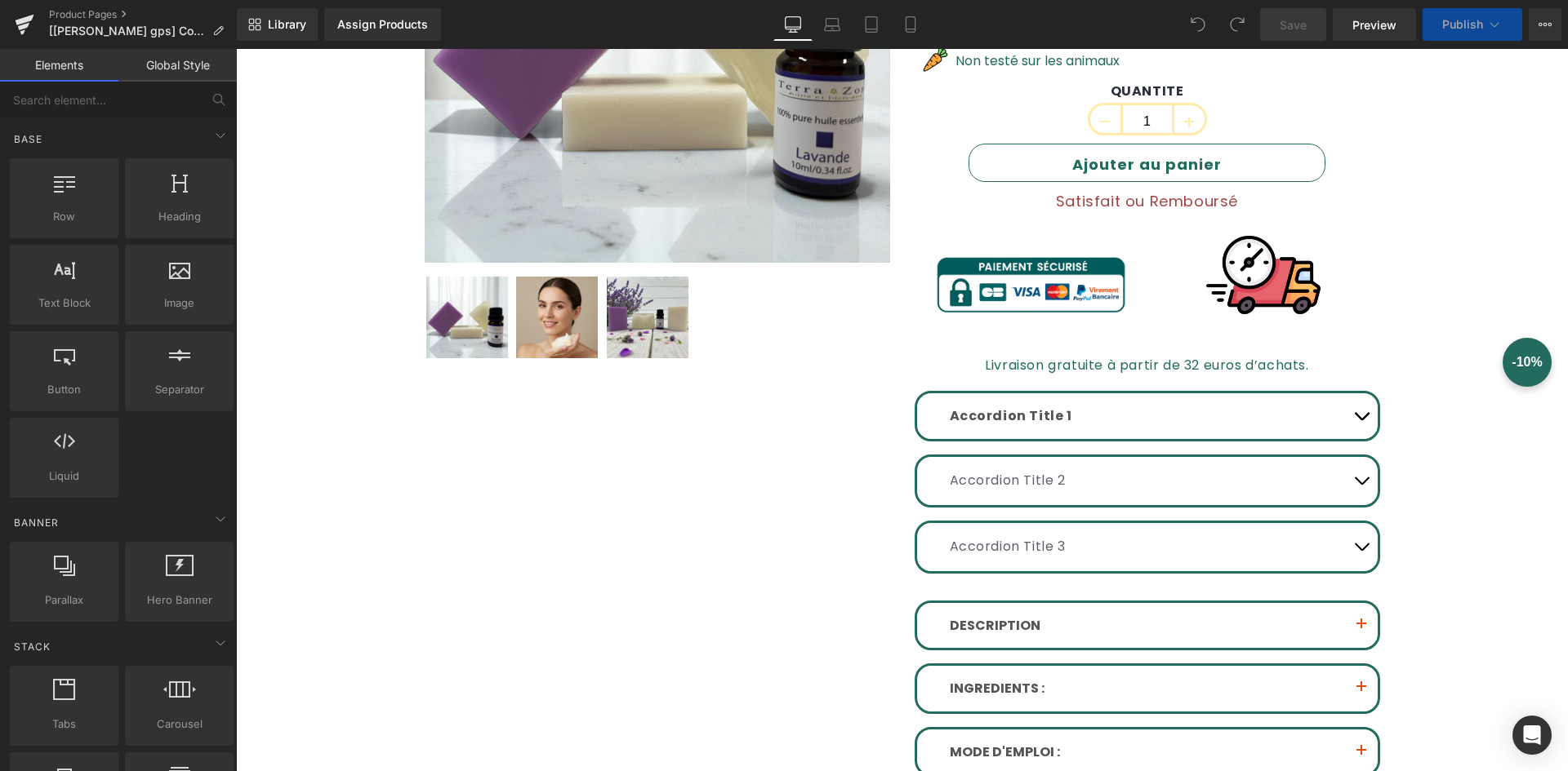
scroll to position [572, 0]
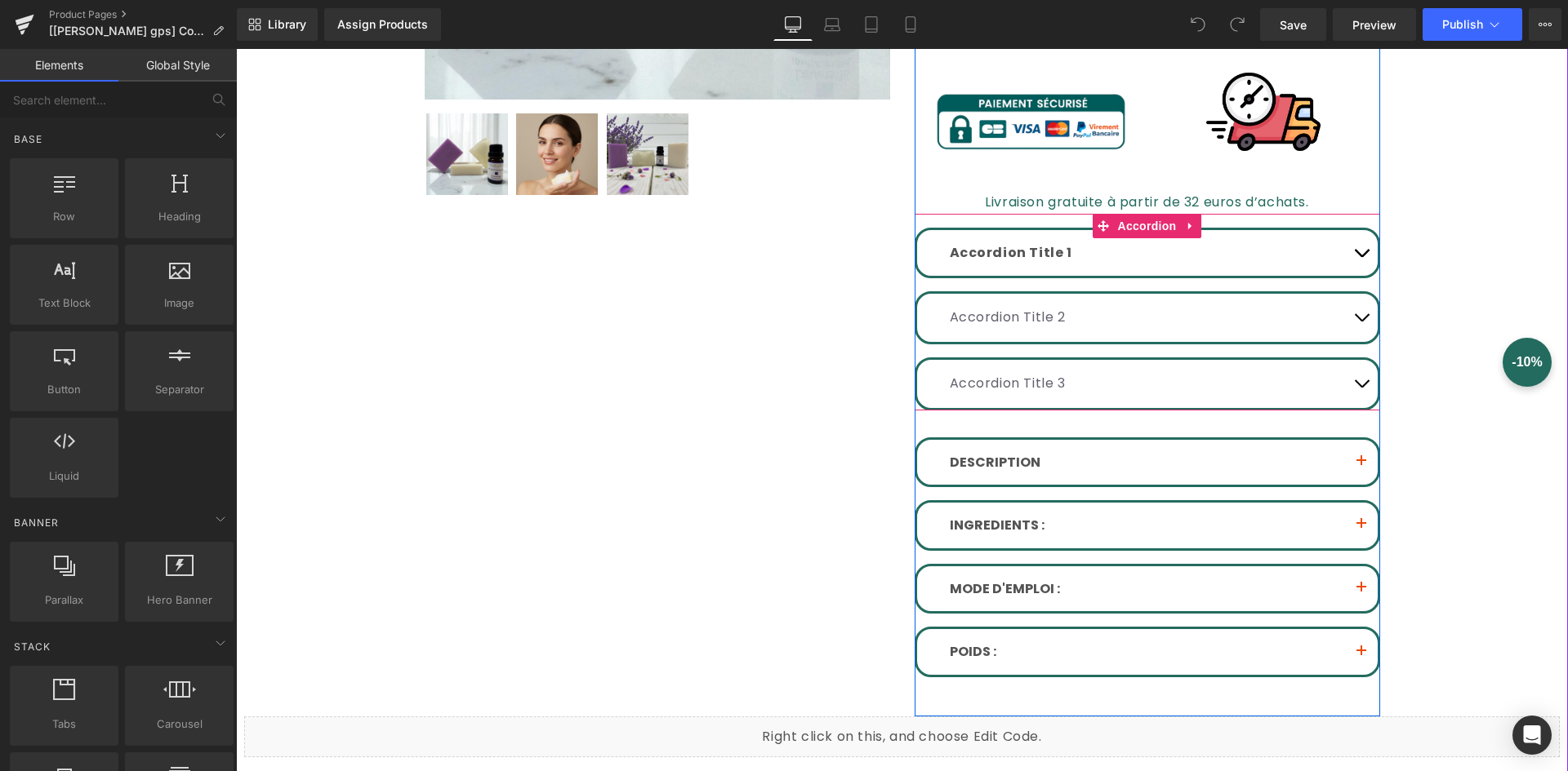
click at [1351, 387] on button "button" at bounding box center [1361, 384] width 33 height 48
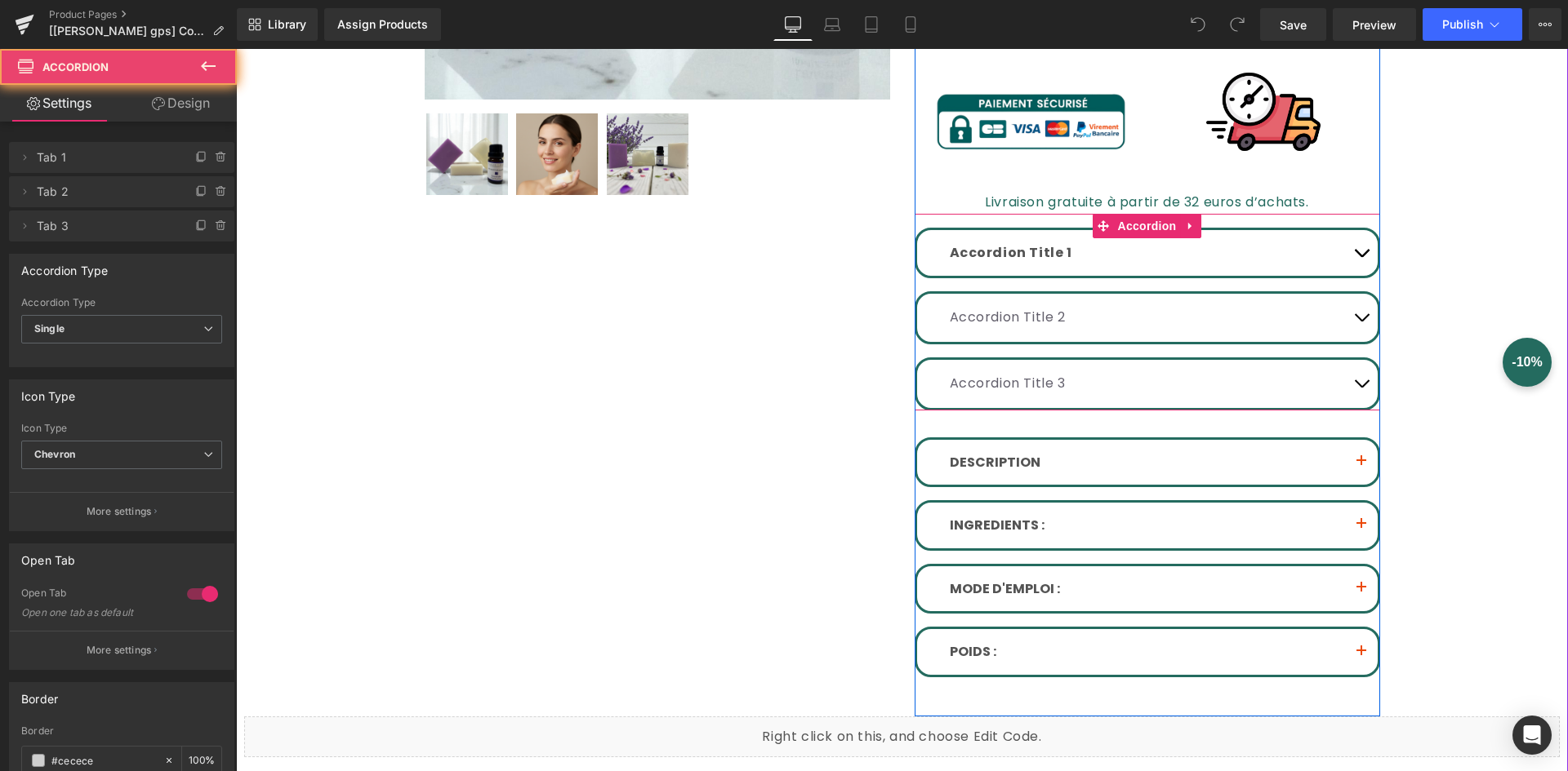
click at [1352, 313] on button "button" at bounding box center [1361, 318] width 33 height 48
click at [1361, 257] on span "button" at bounding box center [1361, 257] width 0 height 0
click at [1352, 394] on button "button" at bounding box center [1361, 384] width 33 height 48
click at [1357, 393] on button "button" at bounding box center [1361, 384] width 33 height 48
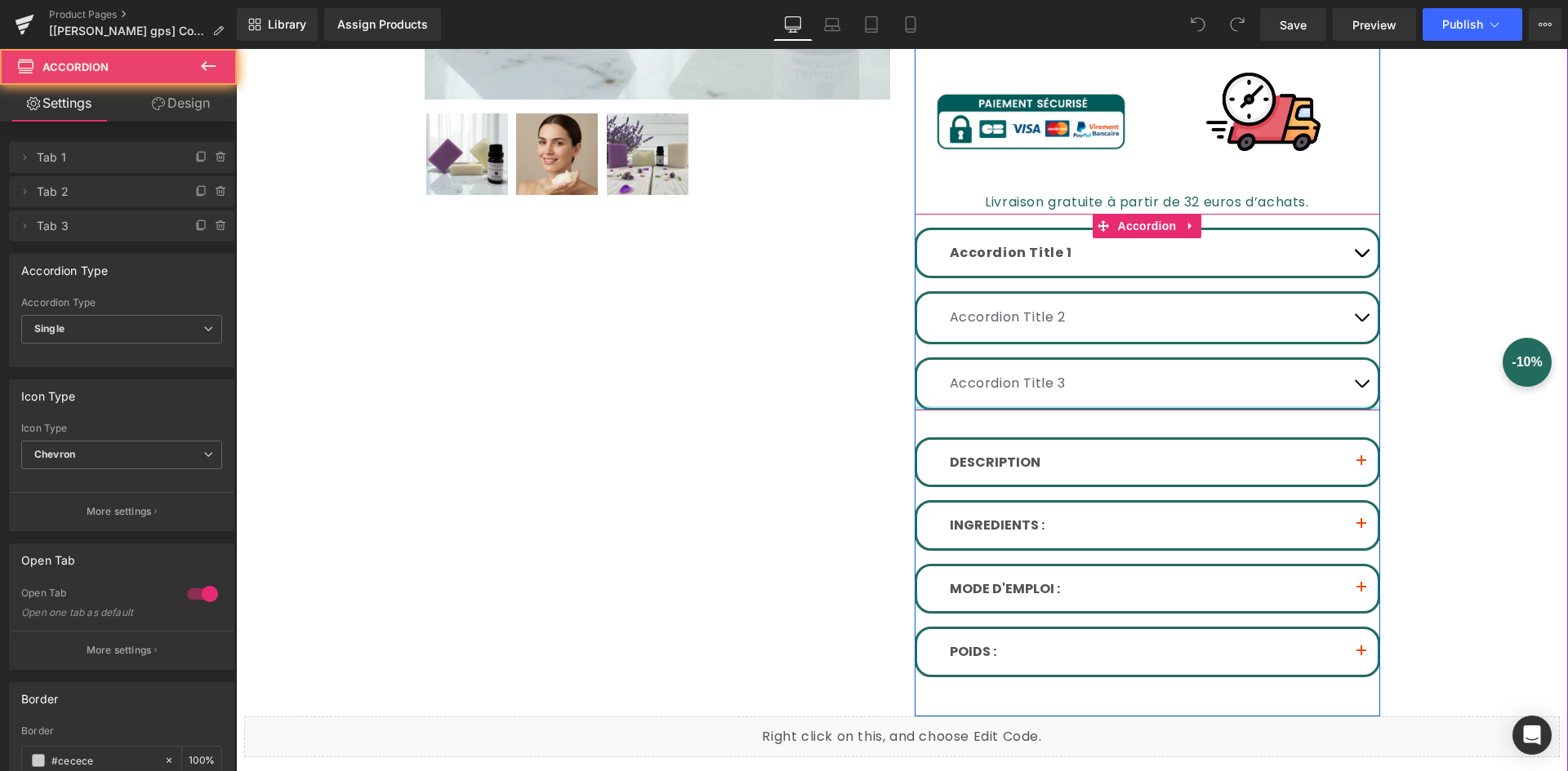
click at [1368, 409] on div "Accordion Title 1 Text Block Accordion Title 2 Text Block Accordion Title 3 Tex…" at bounding box center [1147, 311] width 465 height 196
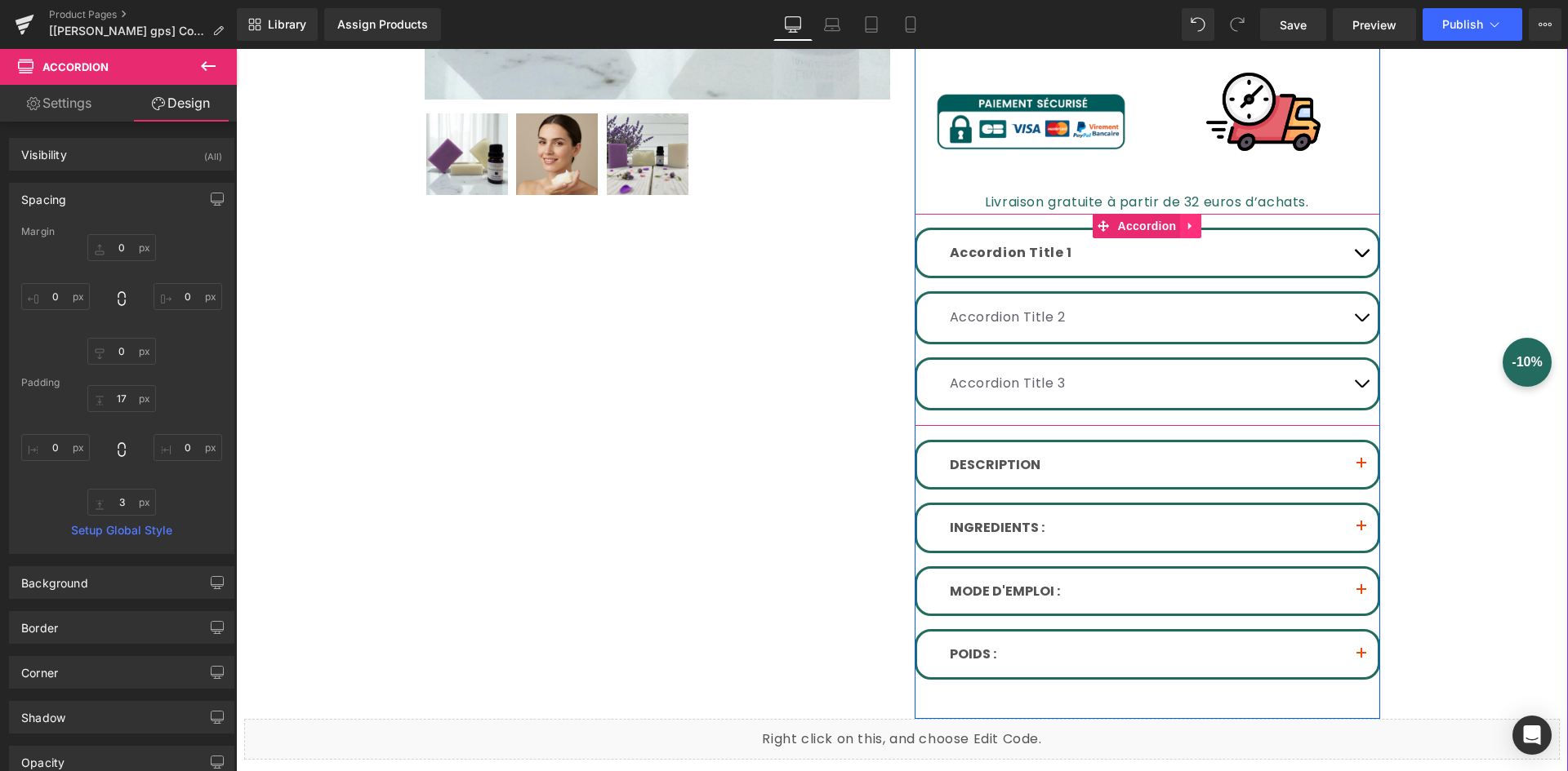
click at [1191, 231] on icon at bounding box center [1190, 226] width 12 height 13
click at [1196, 223] on icon at bounding box center [1201, 225] width 12 height 12
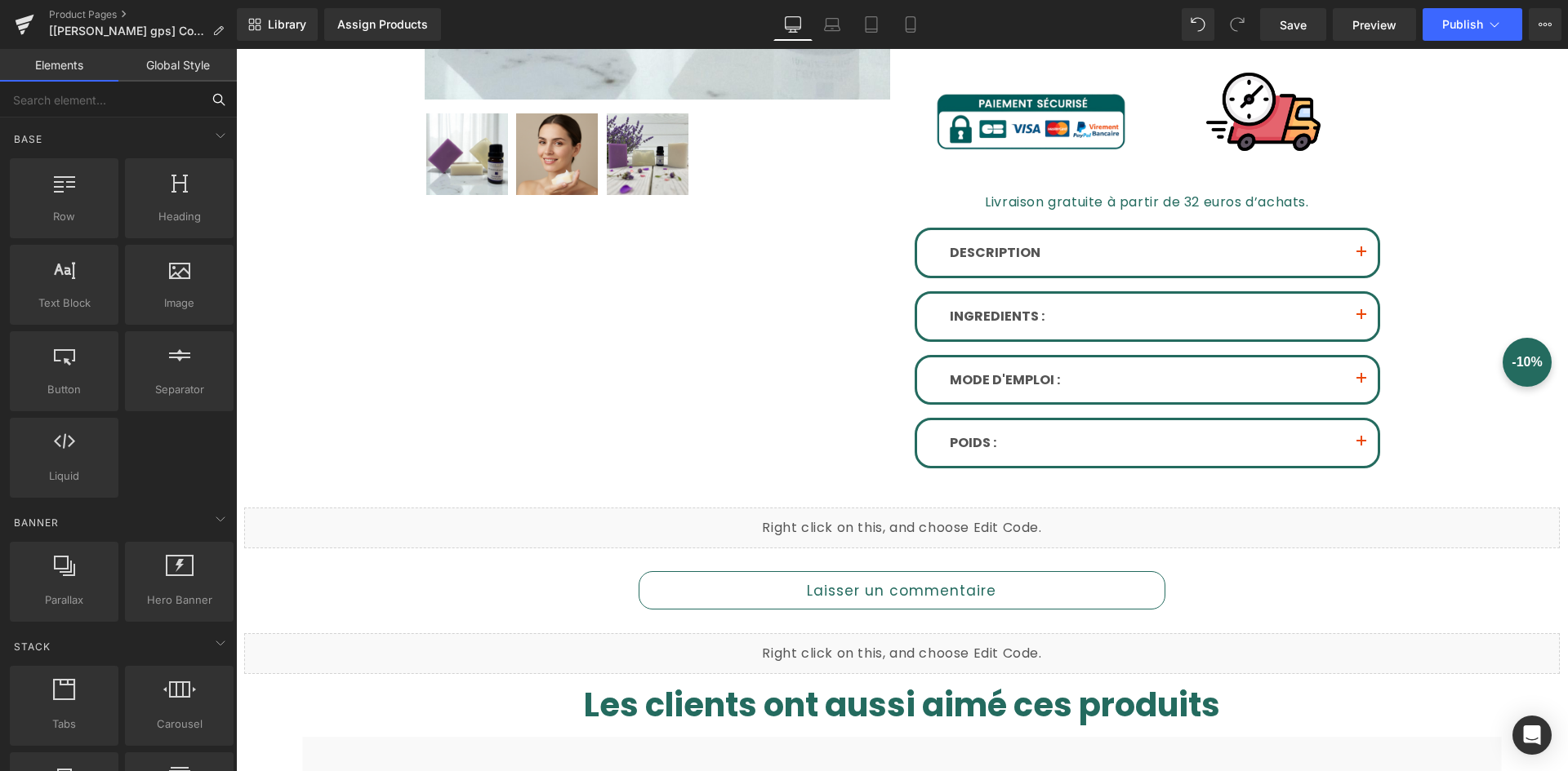
click at [134, 102] on input "text" at bounding box center [100, 99] width 201 height 36
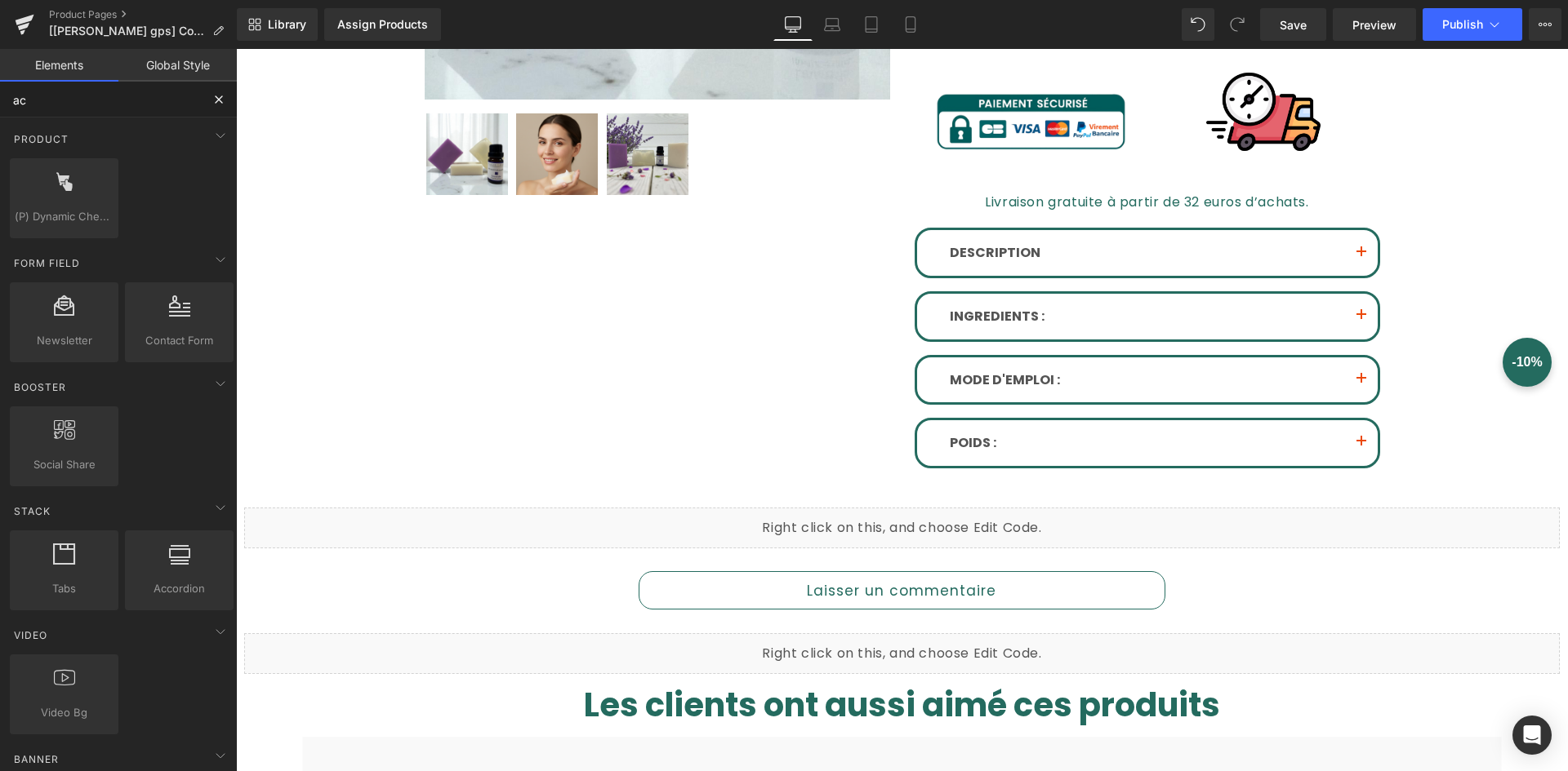
type input "acc"
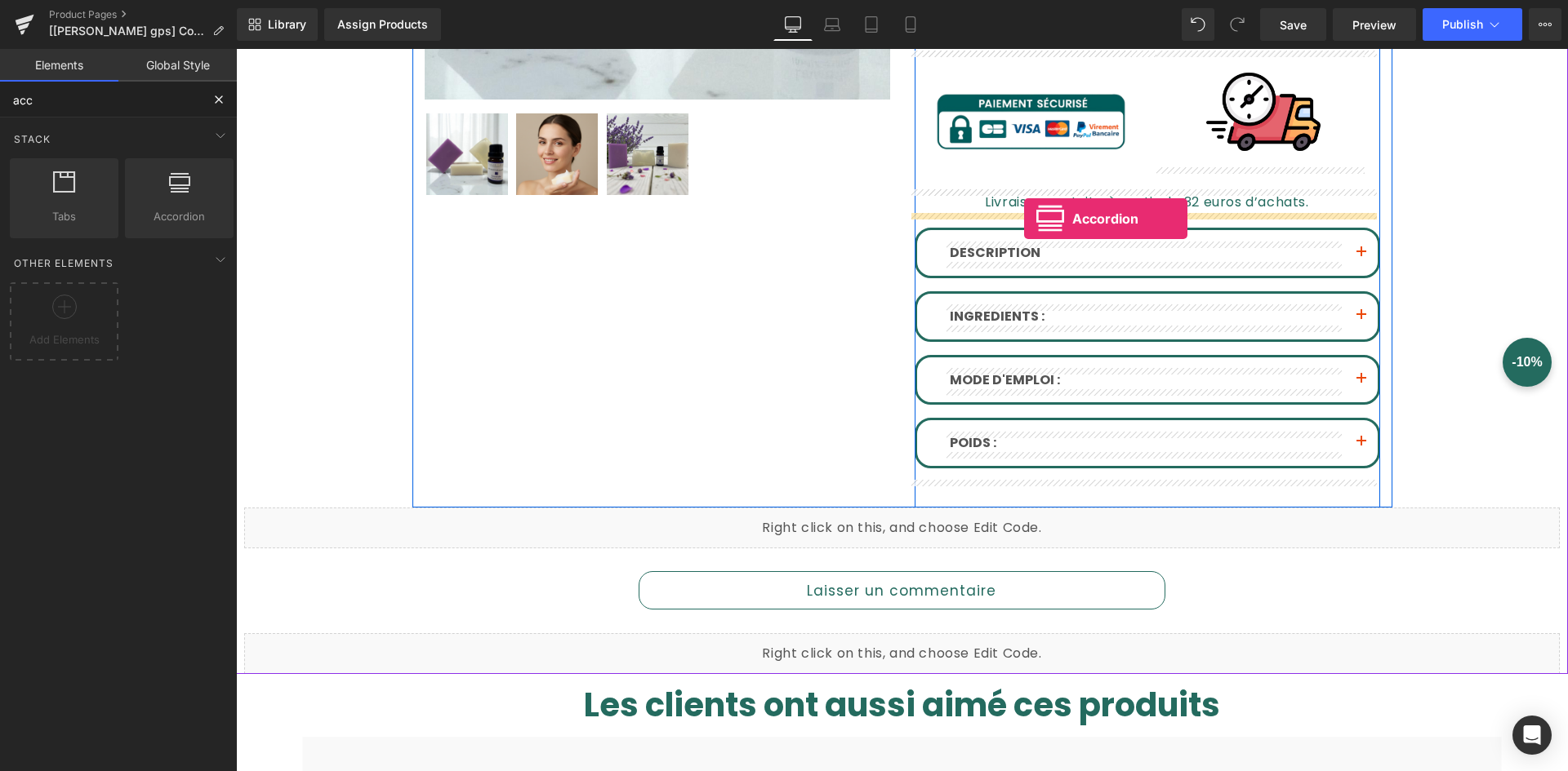
drag, startPoint x: 432, startPoint y: 253, endPoint x: 1024, endPoint y: 219, distance: 593.0
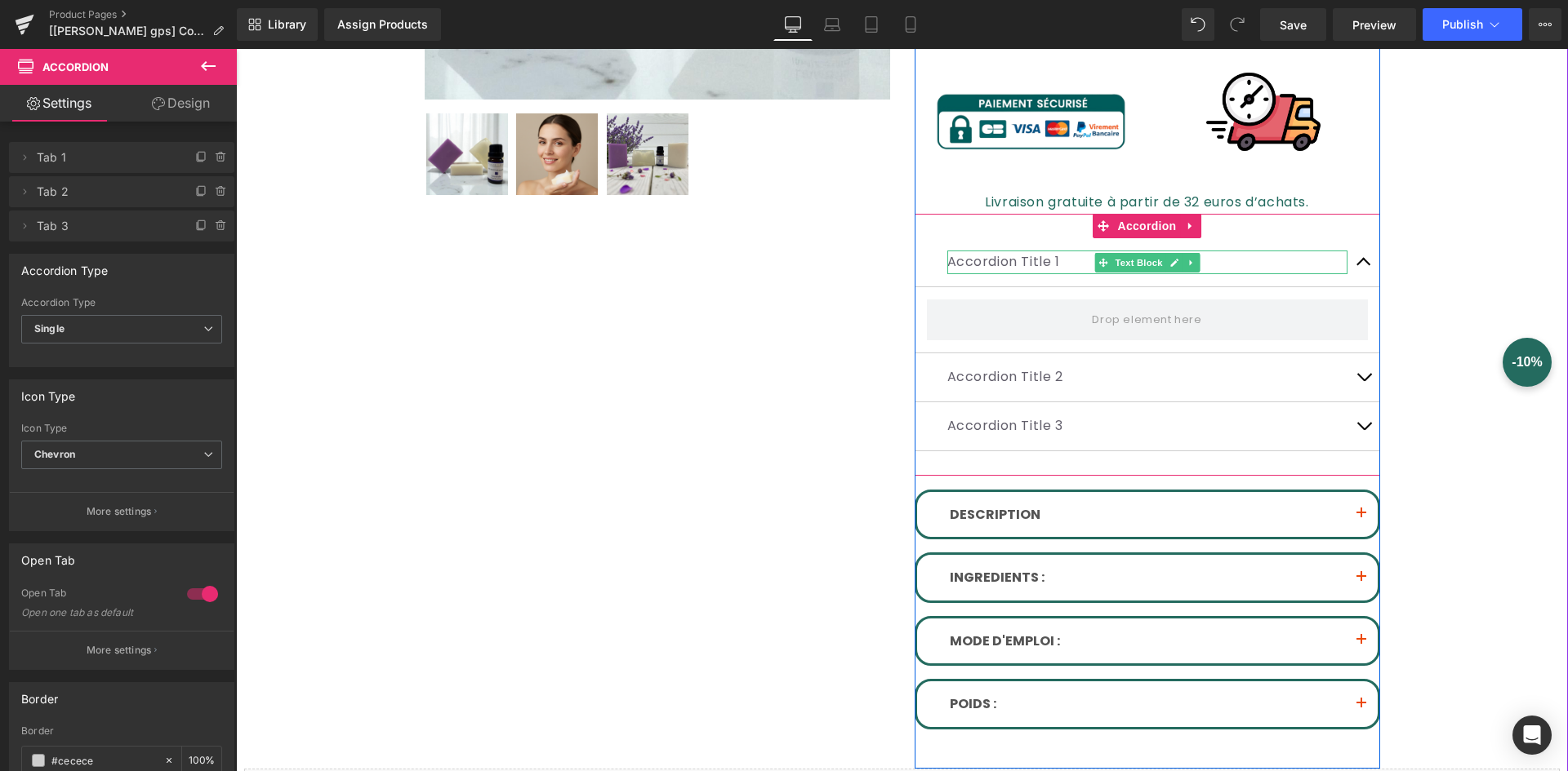
click at [995, 265] on p "Accordion Title 1" at bounding box center [1147, 262] width 400 height 23
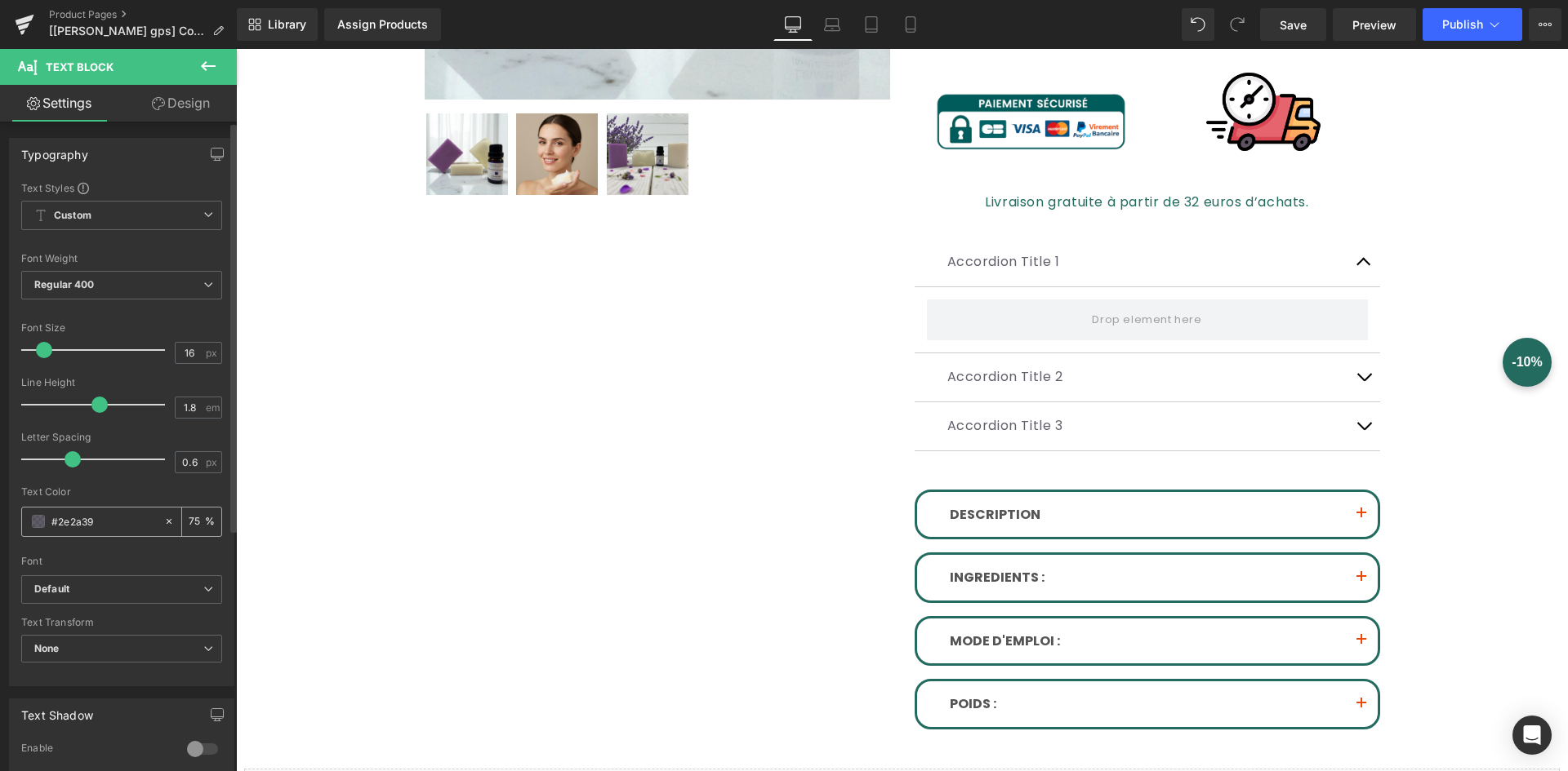
click at [42, 521] on span at bounding box center [38, 521] width 13 height 13
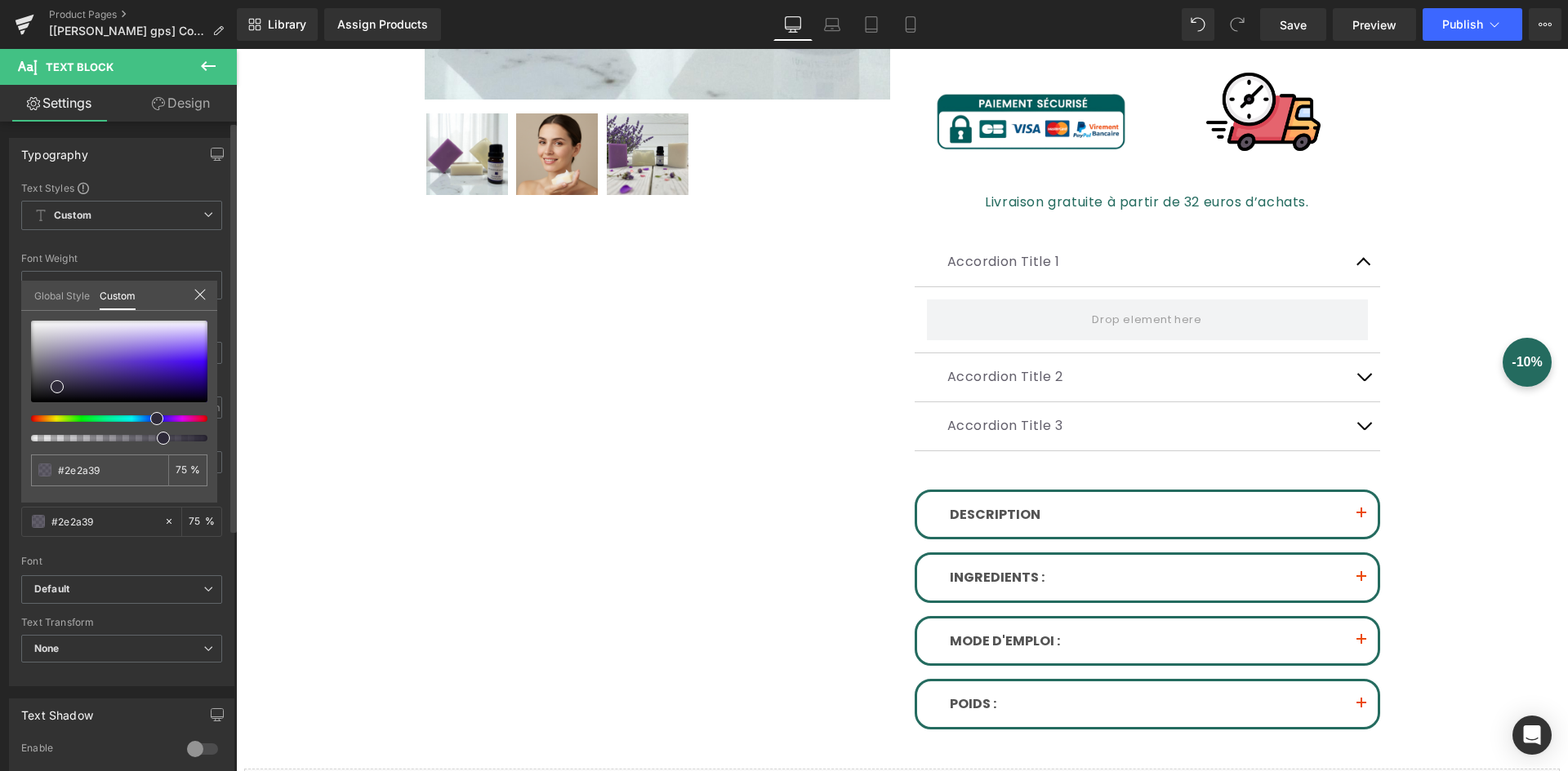
drag, startPoint x: 108, startPoint y: 471, endPoint x: 23, endPoint y: 468, distance: 85.1
click at [24, 468] on div "#2e2a39 75 %" at bounding box center [119, 412] width 196 height 182
paste input "545454!important"
type input "#545454!important"
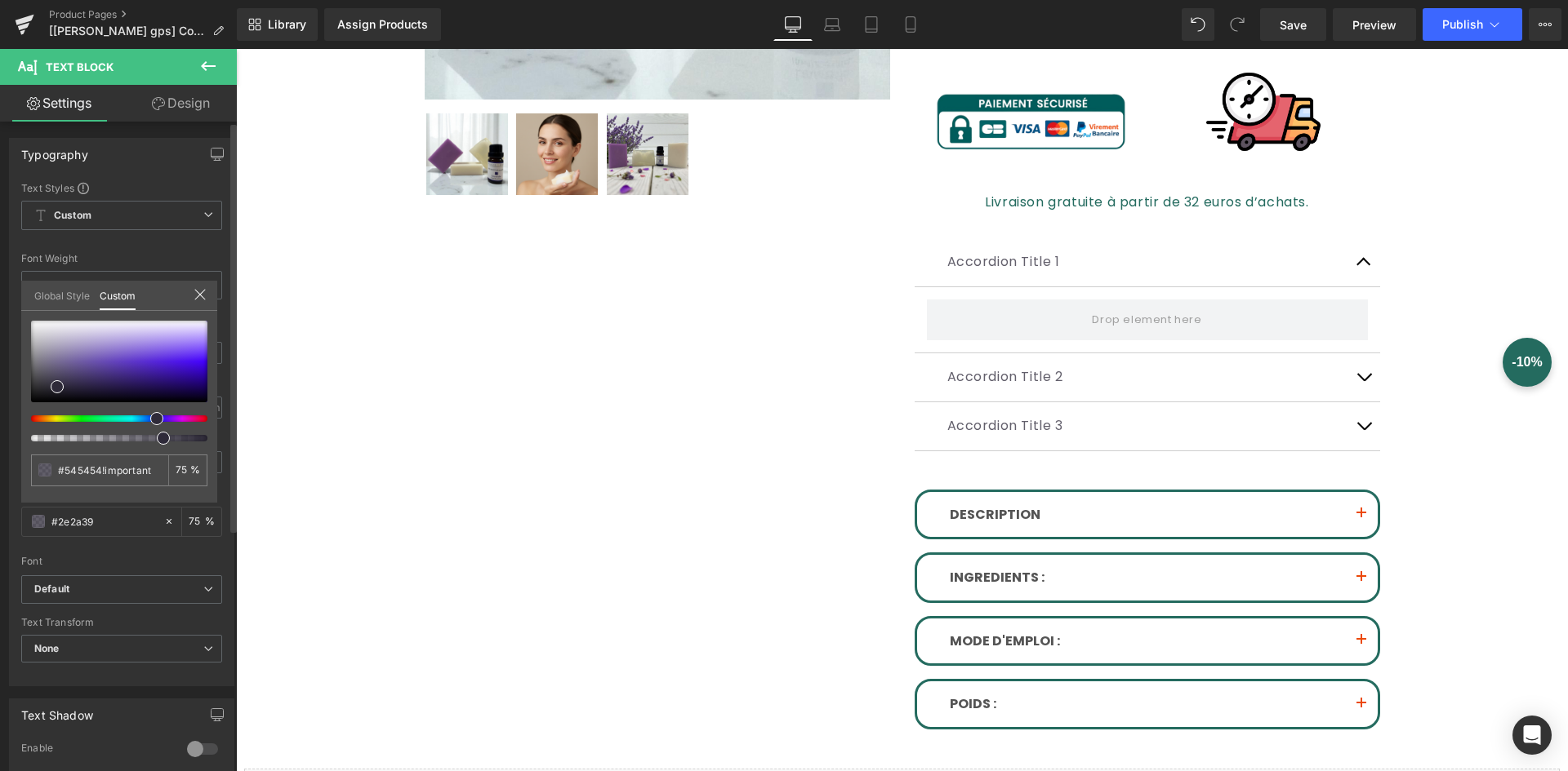
type input "0"
click at [121, 484] on div "#545454!important" at bounding box center [99, 470] width 137 height 32
drag, startPoint x: 105, startPoint y: 472, endPoint x: 206, endPoint y: 490, distance: 102.6
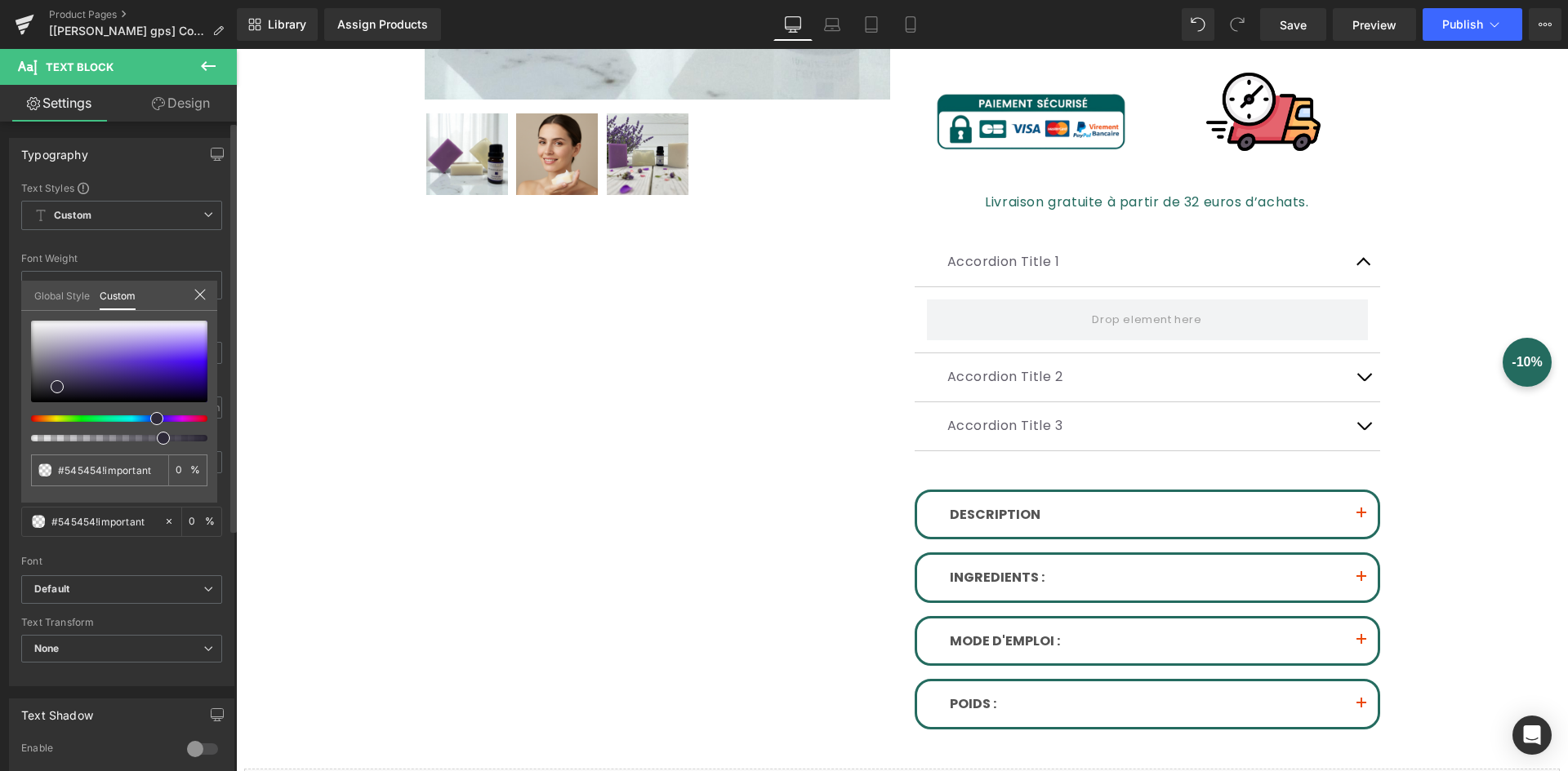
click at [206, 490] on div "#545454!important 0 %" at bounding box center [119, 412] width 196 height 182
type input "#545454!"
type input "#545454"
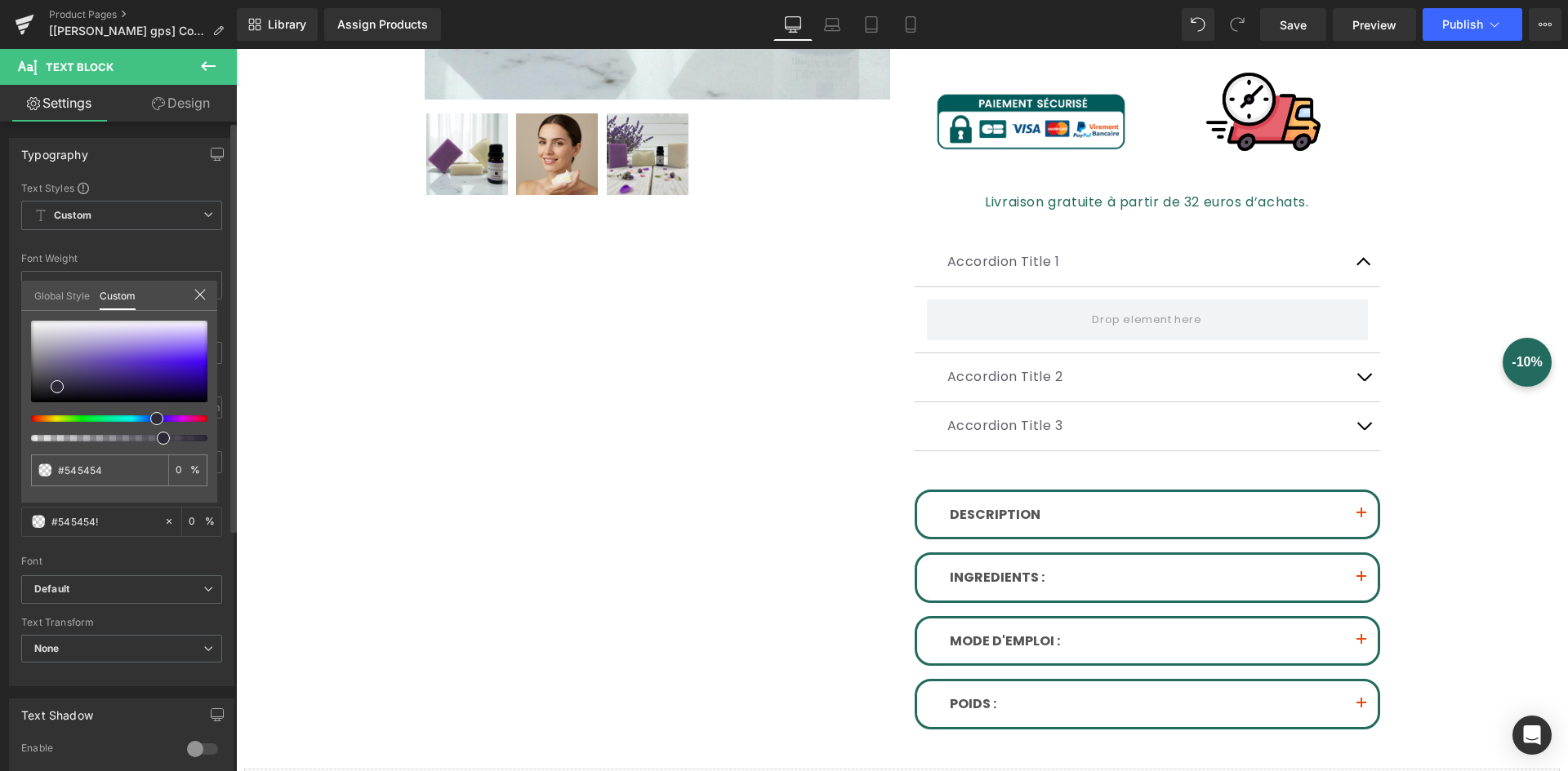
type input "100"
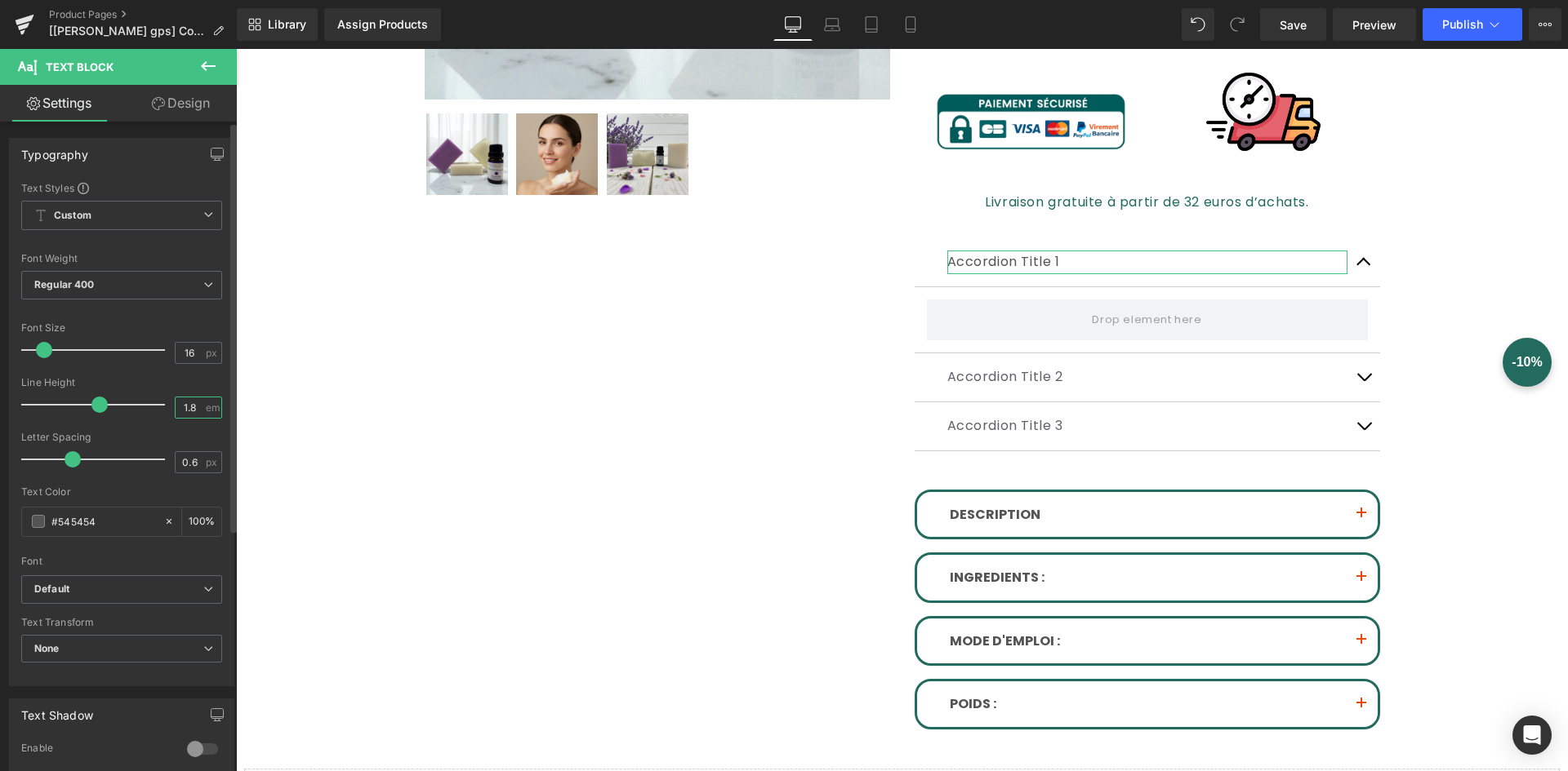
click at [184, 410] on input "1.8" at bounding box center [190, 407] width 29 height 21
type input "1.6"
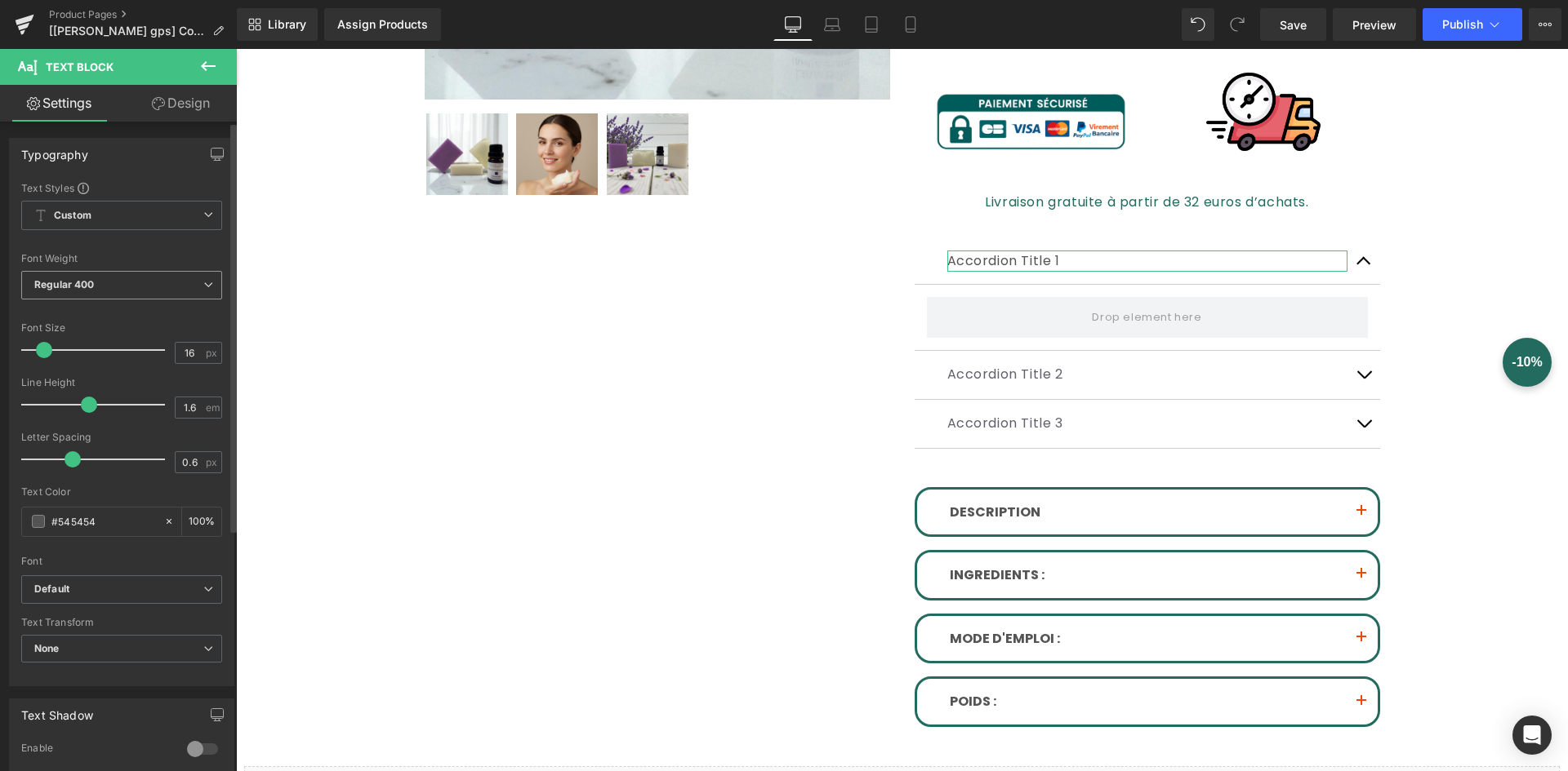
click at [156, 291] on span "Regular 400" at bounding box center [122, 285] width 201 height 29
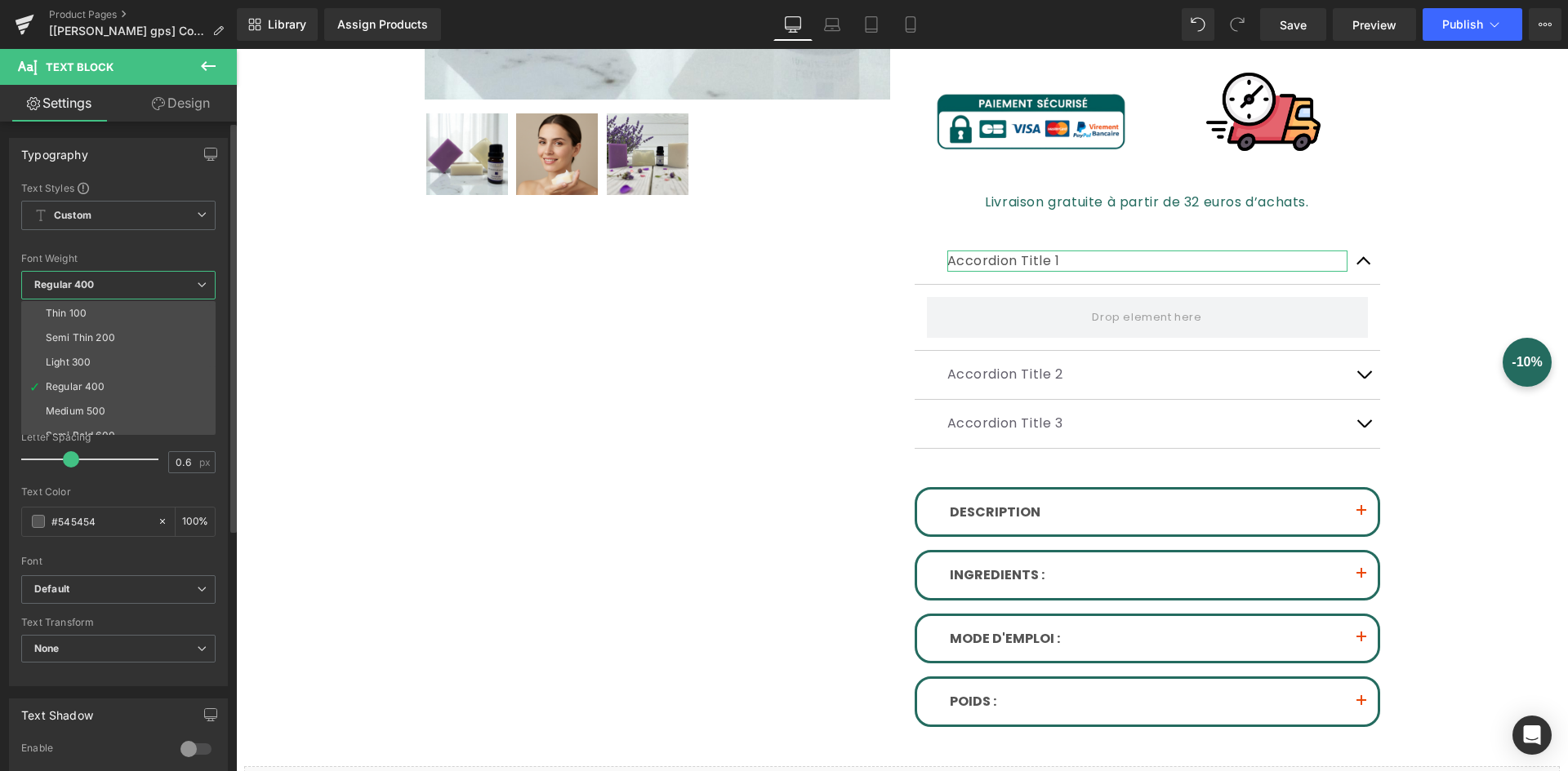
scroll to position [81, 0]
click at [115, 352] on li "Semi Bold 600" at bounding box center [122, 353] width 201 height 24
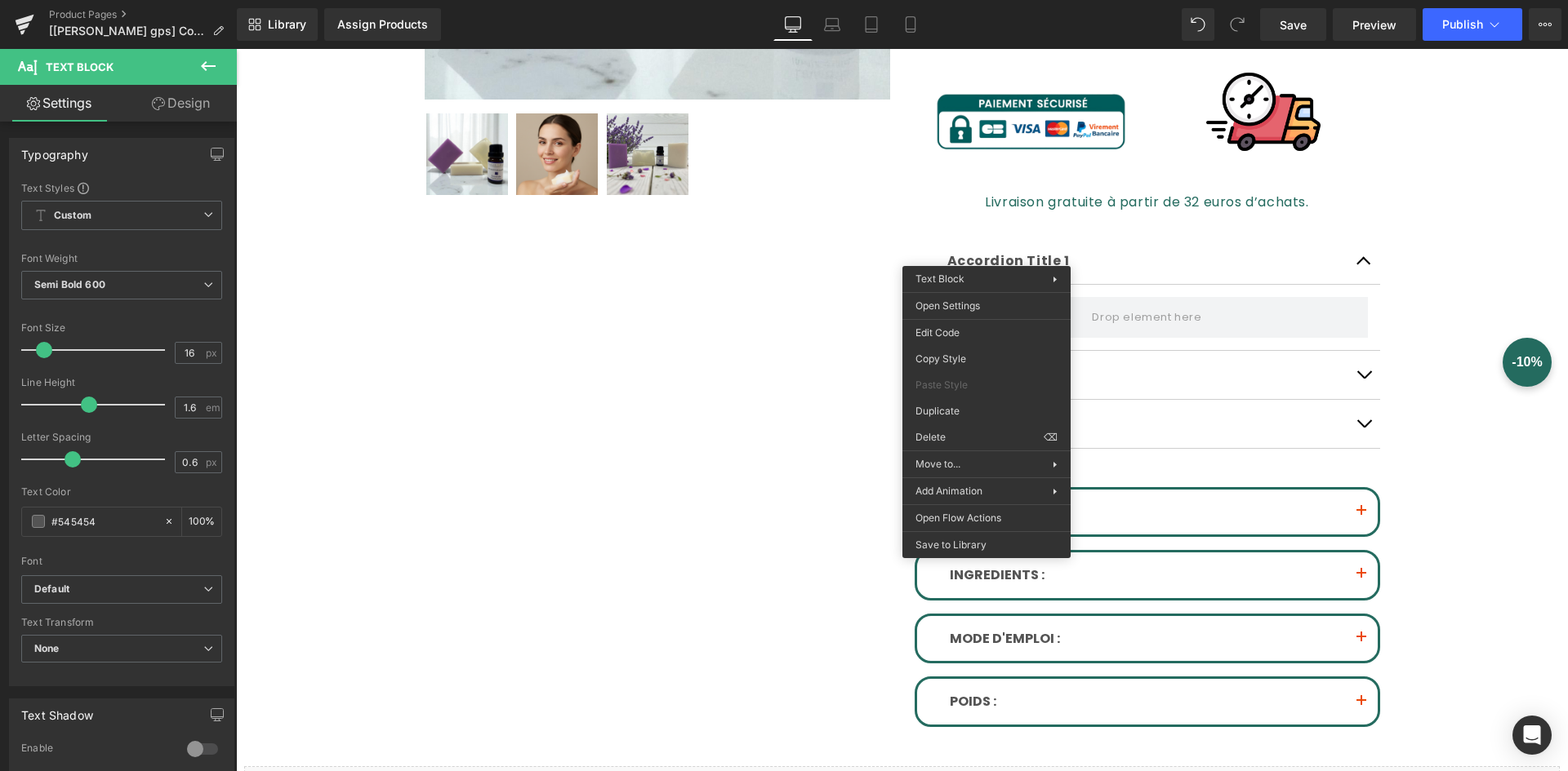
drag, startPoint x: 1201, startPoint y: 407, endPoint x: 971, endPoint y: 358, distance: 235.2
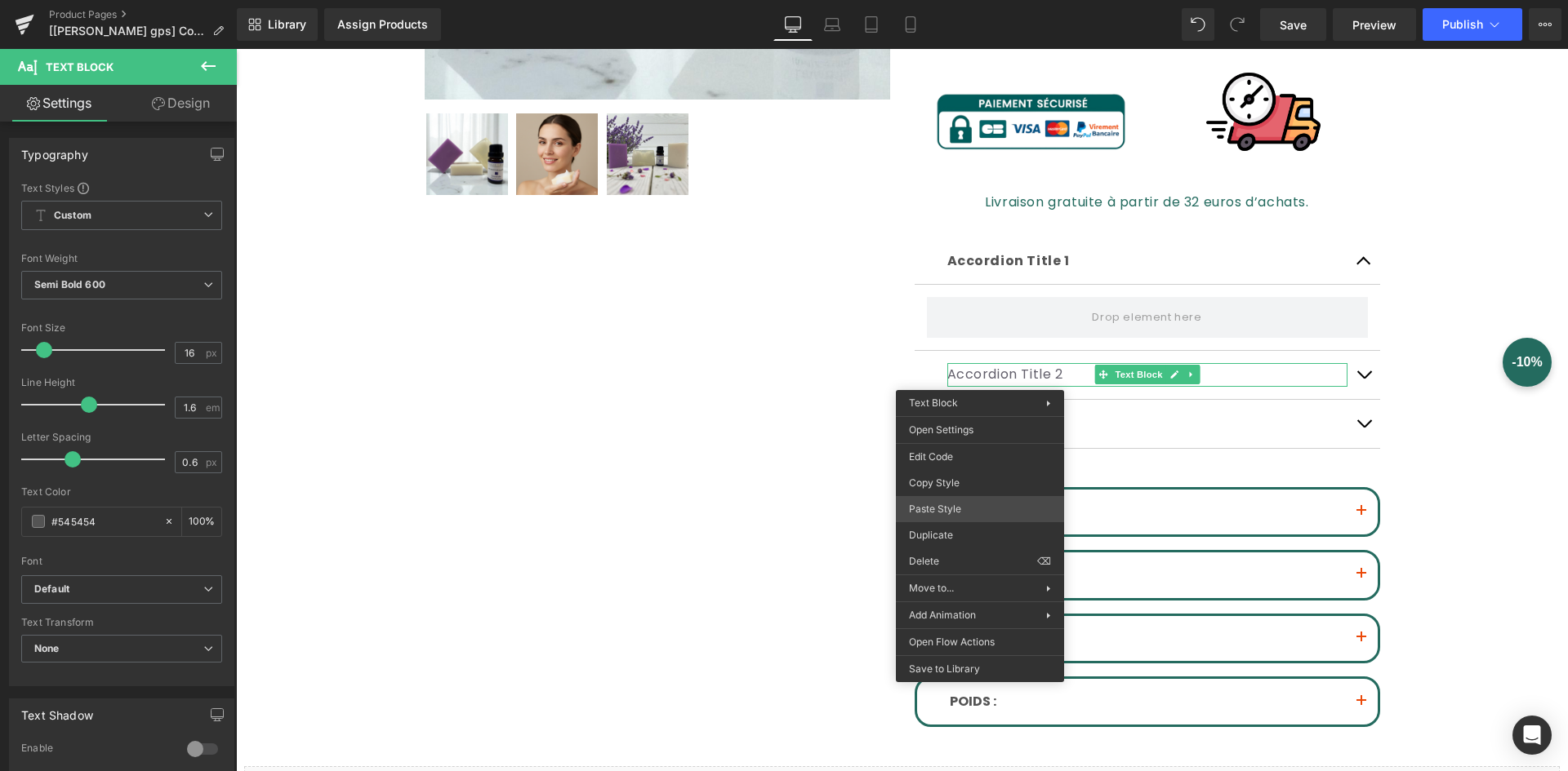
drag, startPoint x: 1193, startPoint y: 561, endPoint x: 995, endPoint y: 494, distance: 209.0
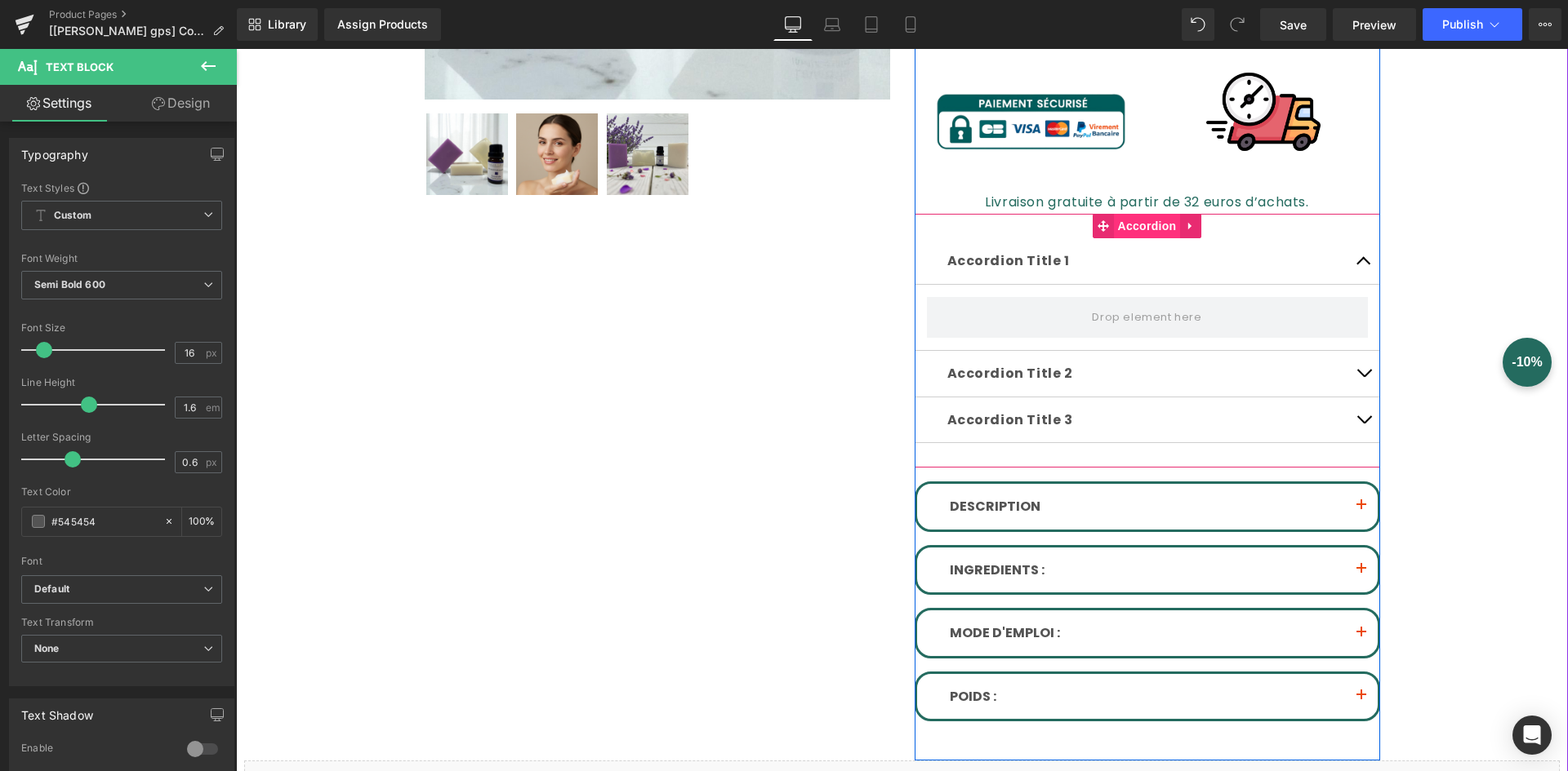
click at [1139, 228] on span "Accordion" at bounding box center [1147, 225] width 67 height 24
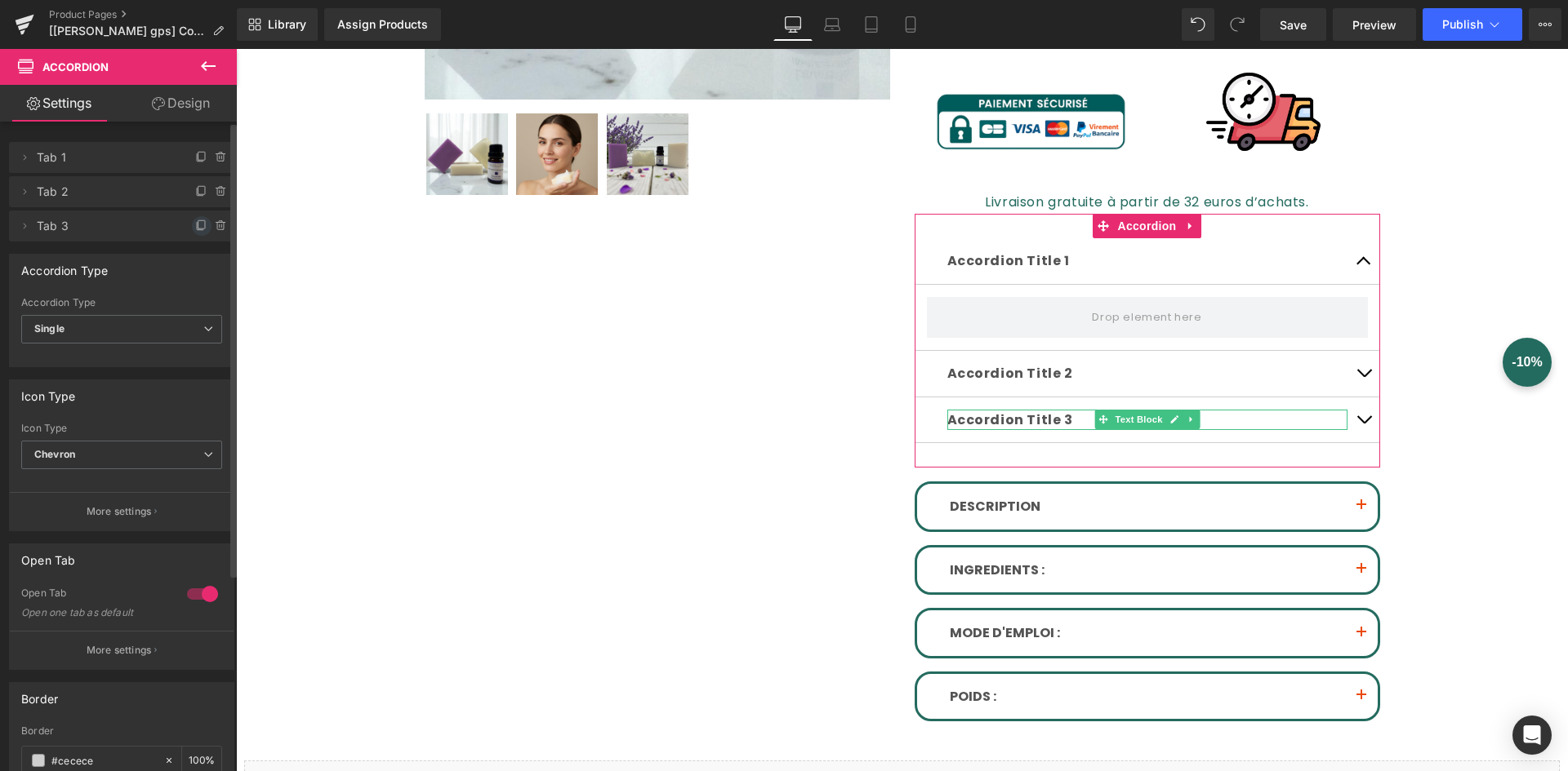
click at [201, 227] on icon at bounding box center [201, 225] width 13 height 13
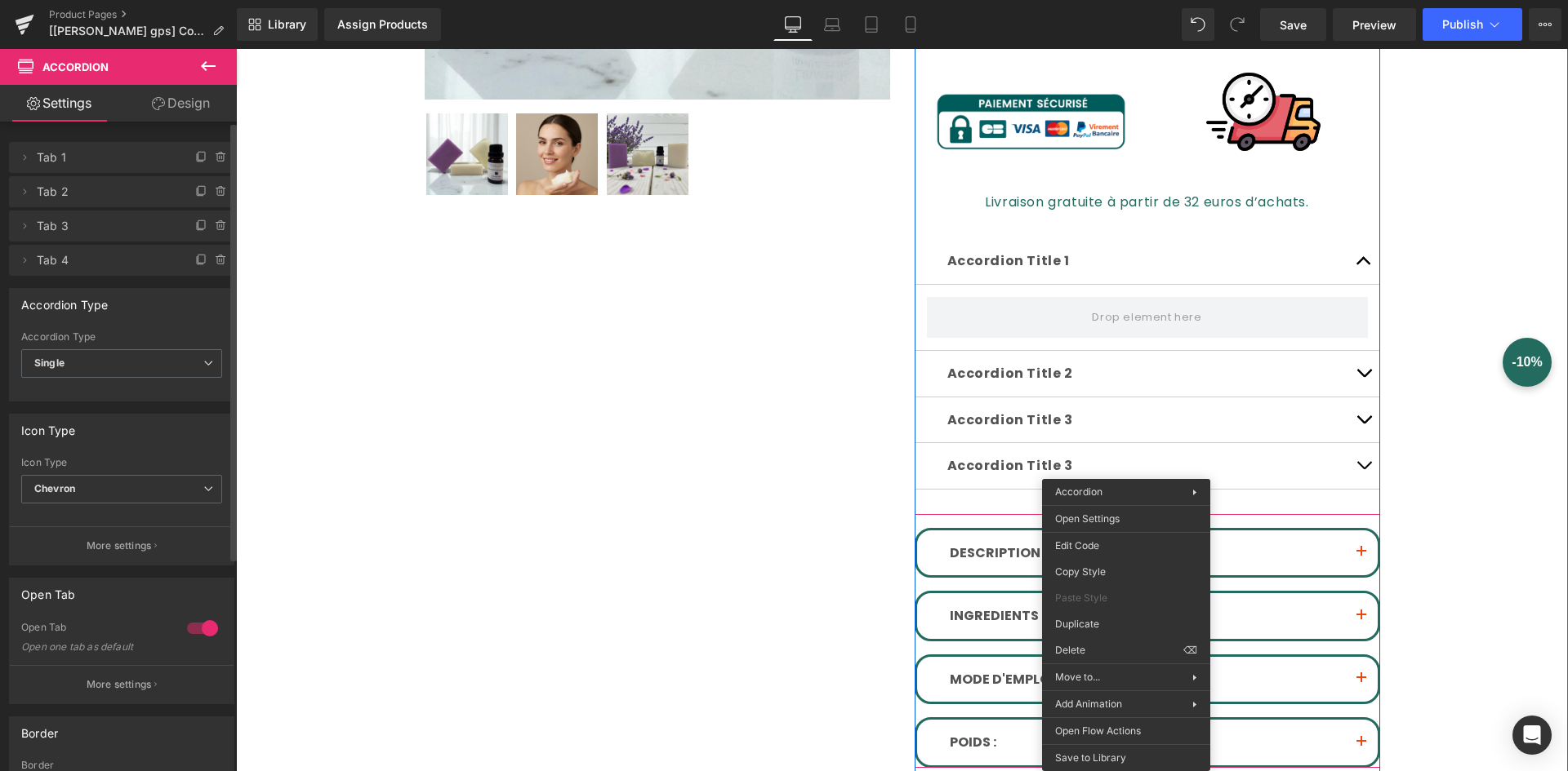
click at [1357, 538] on button "button" at bounding box center [1361, 553] width 33 height 46
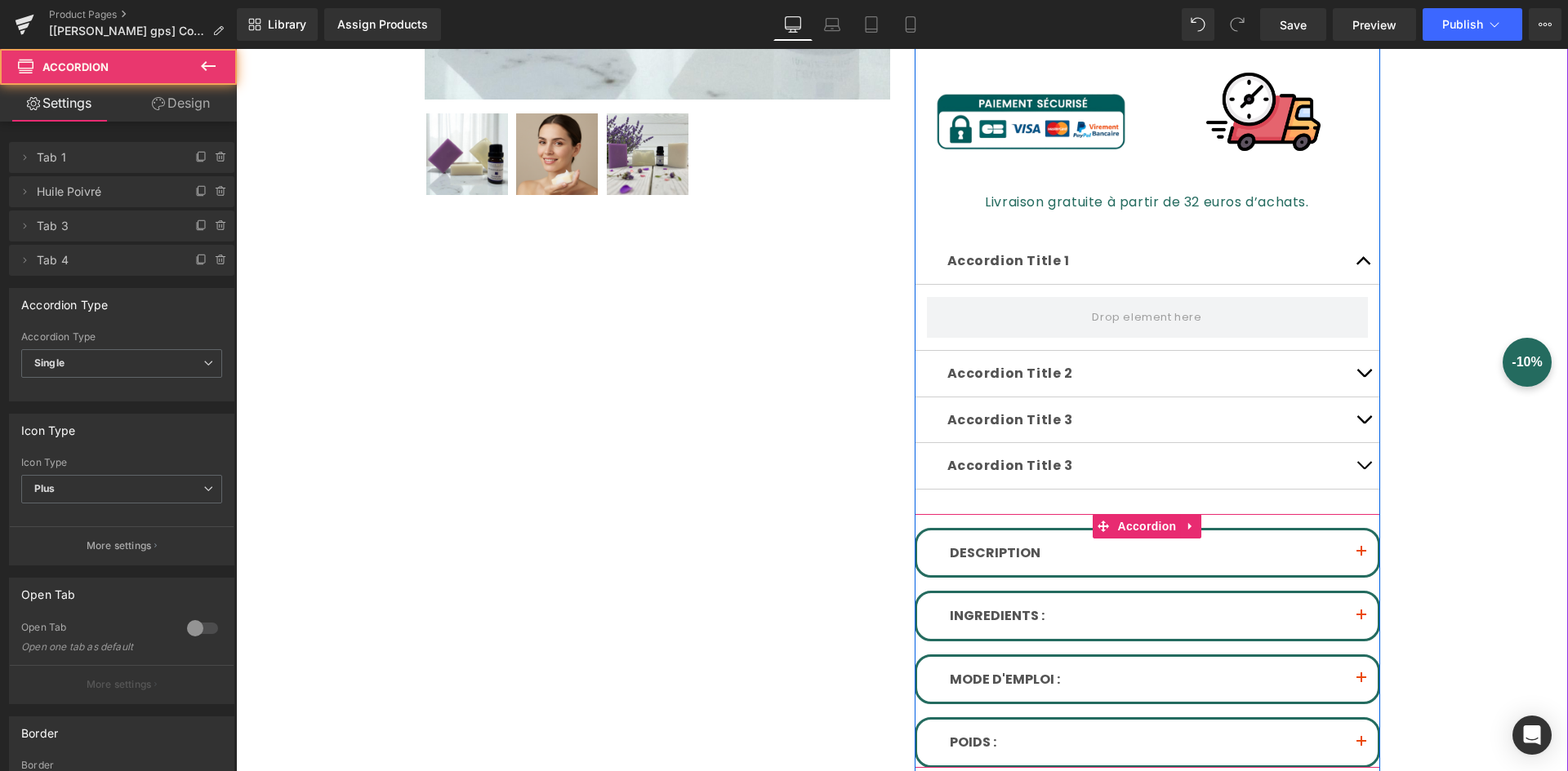
click at [1360, 555] on button "button" at bounding box center [1361, 553] width 33 height 46
click at [1361, 556] on span "button" at bounding box center [1361, 556] width 0 height 0
click at [1345, 548] on button "button" at bounding box center [1361, 553] width 33 height 46
click at [1361, 556] on span "button" at bounding box center [1361, 556] width 0 height 0
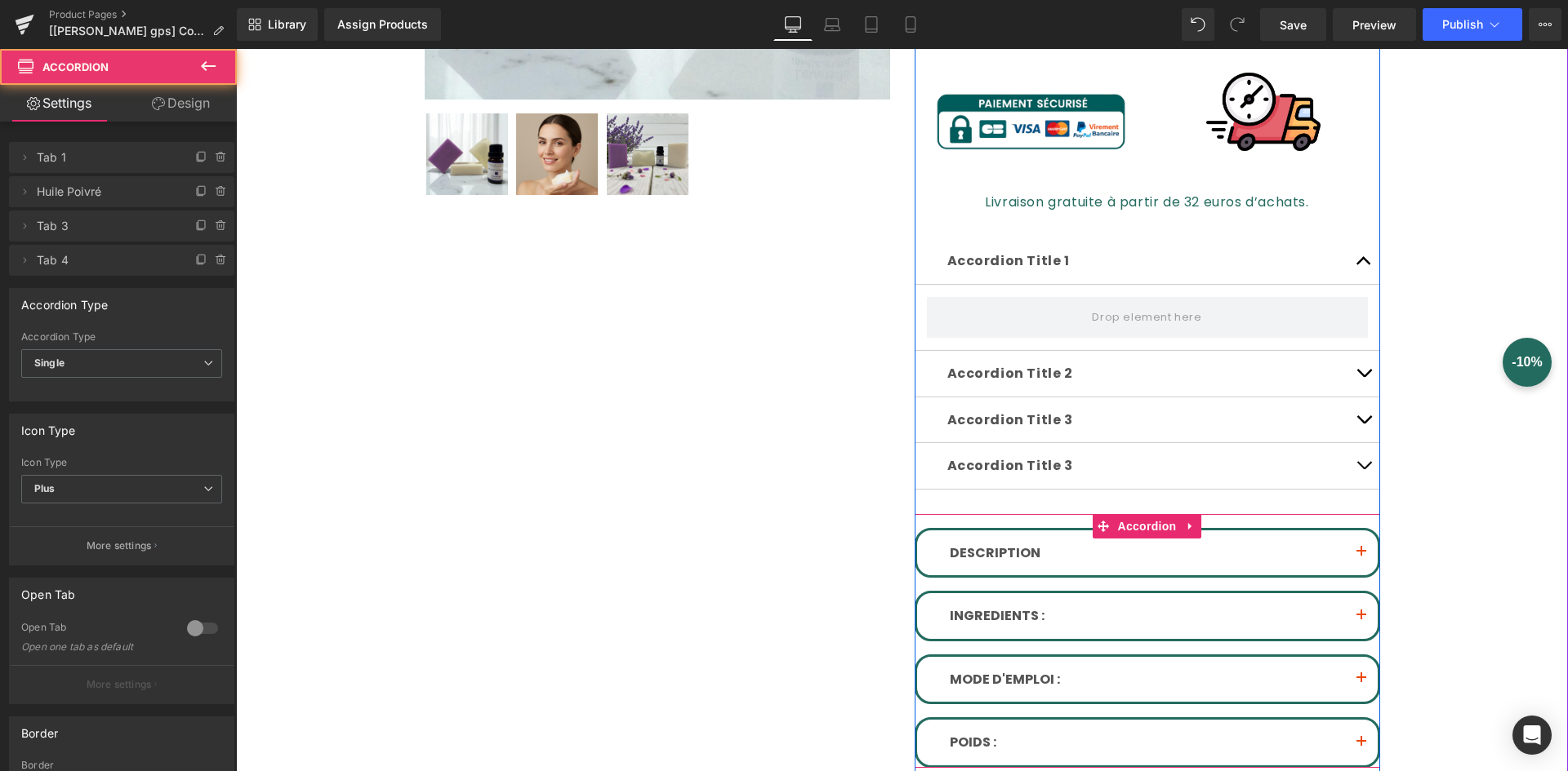
click at [1361, 556] on span "button" at bounding box center [1361, 556] width 0 height 0
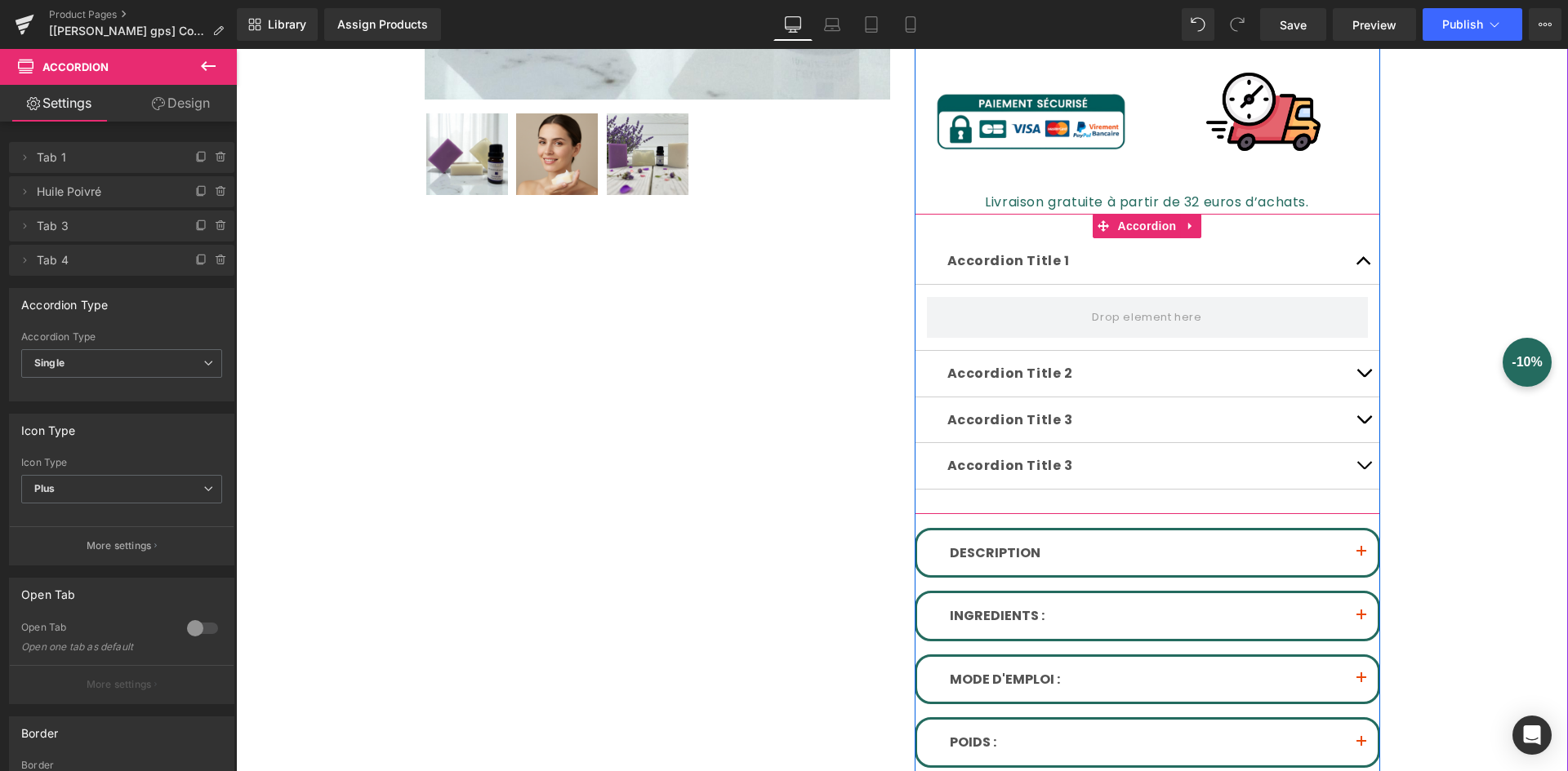
scroll to position [653, 0]
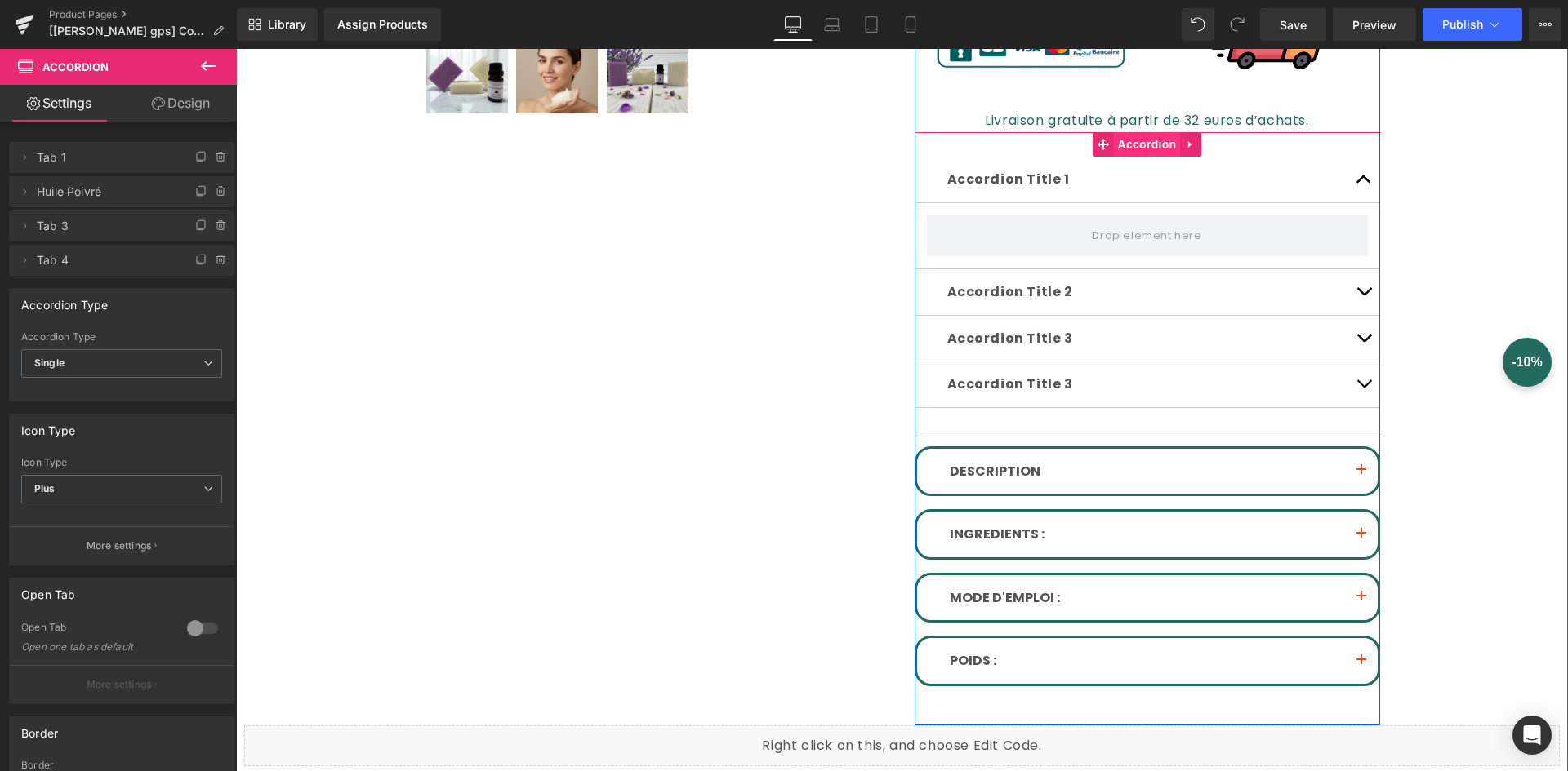
click at [1146, 152] on span "Accordion" at bounding box center [1147, 144] width 67 height 24
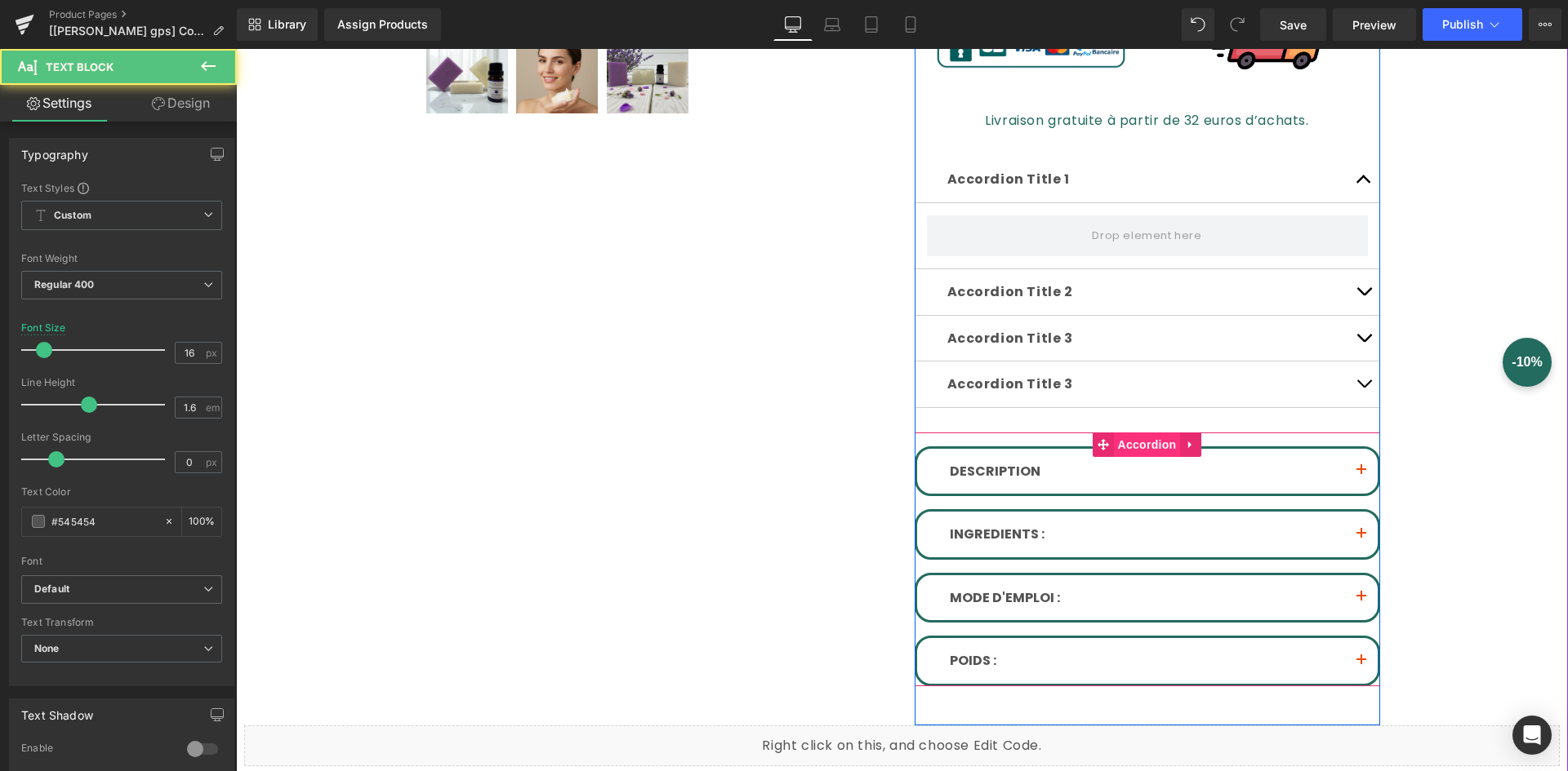
click at [1144, 452] on span "Accordion" at bounding box center [1147, 445] width 67 height 24
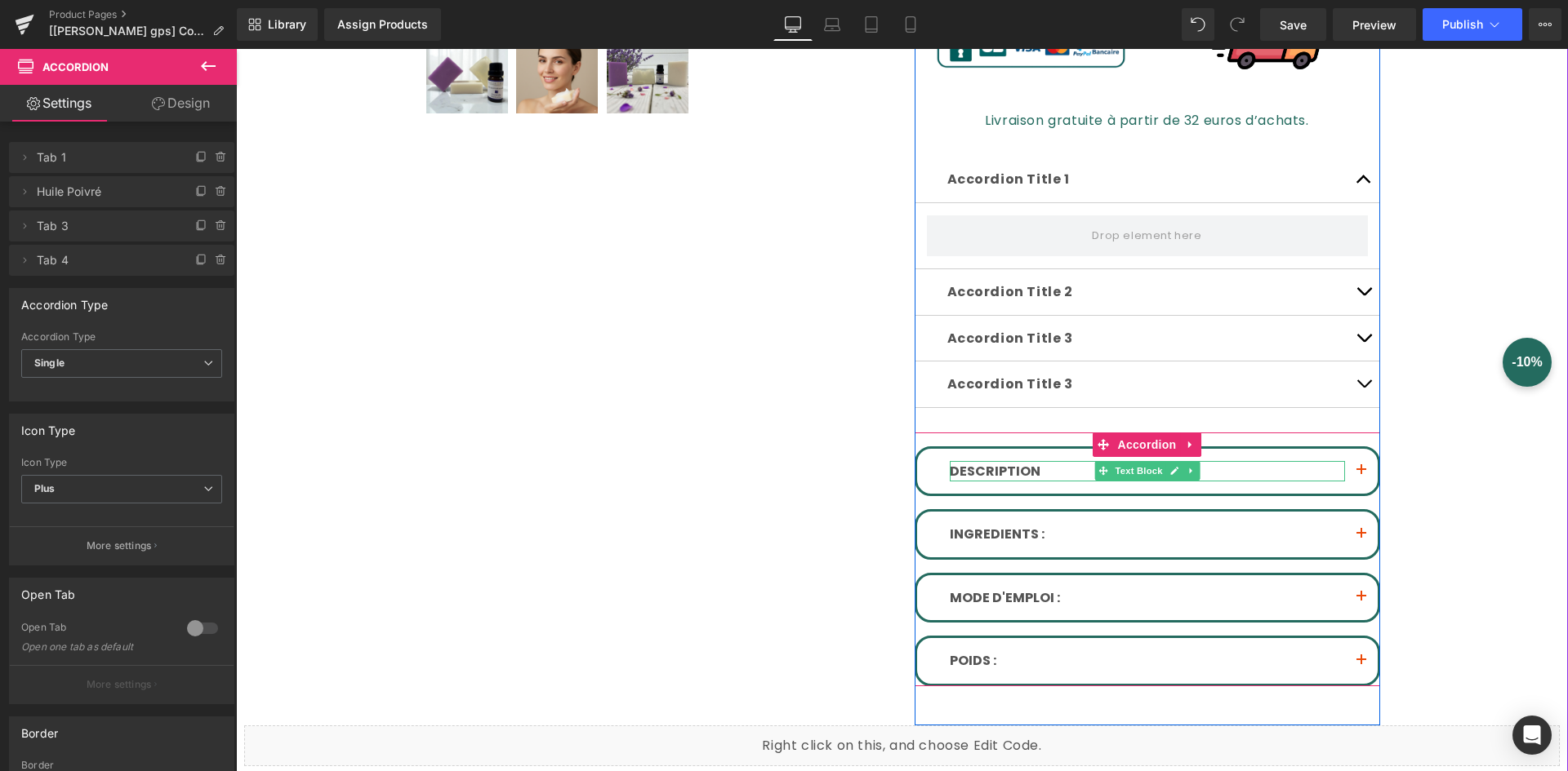
click at [1043, 475] on p "DESCRIPTION" at bounding box center [1147, 472] width 396 height 21
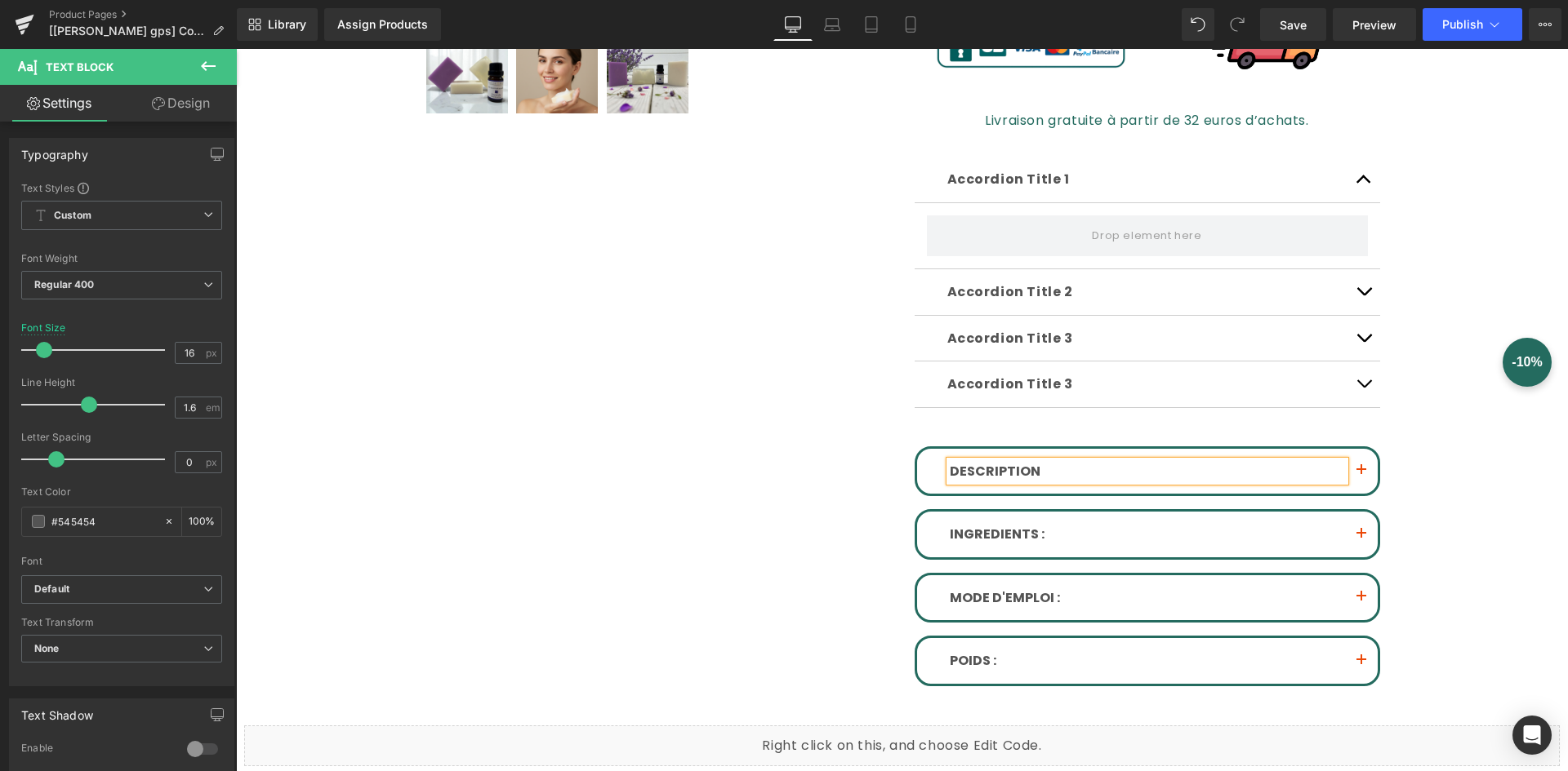
copy body "Ignorer et passer au contenu Packs soin de la peau Nos savons Nos huiles essent…"
click at [1006, 173] on p "Accordion Title 1" at bounding box center [1147, 180] width 400 height 21
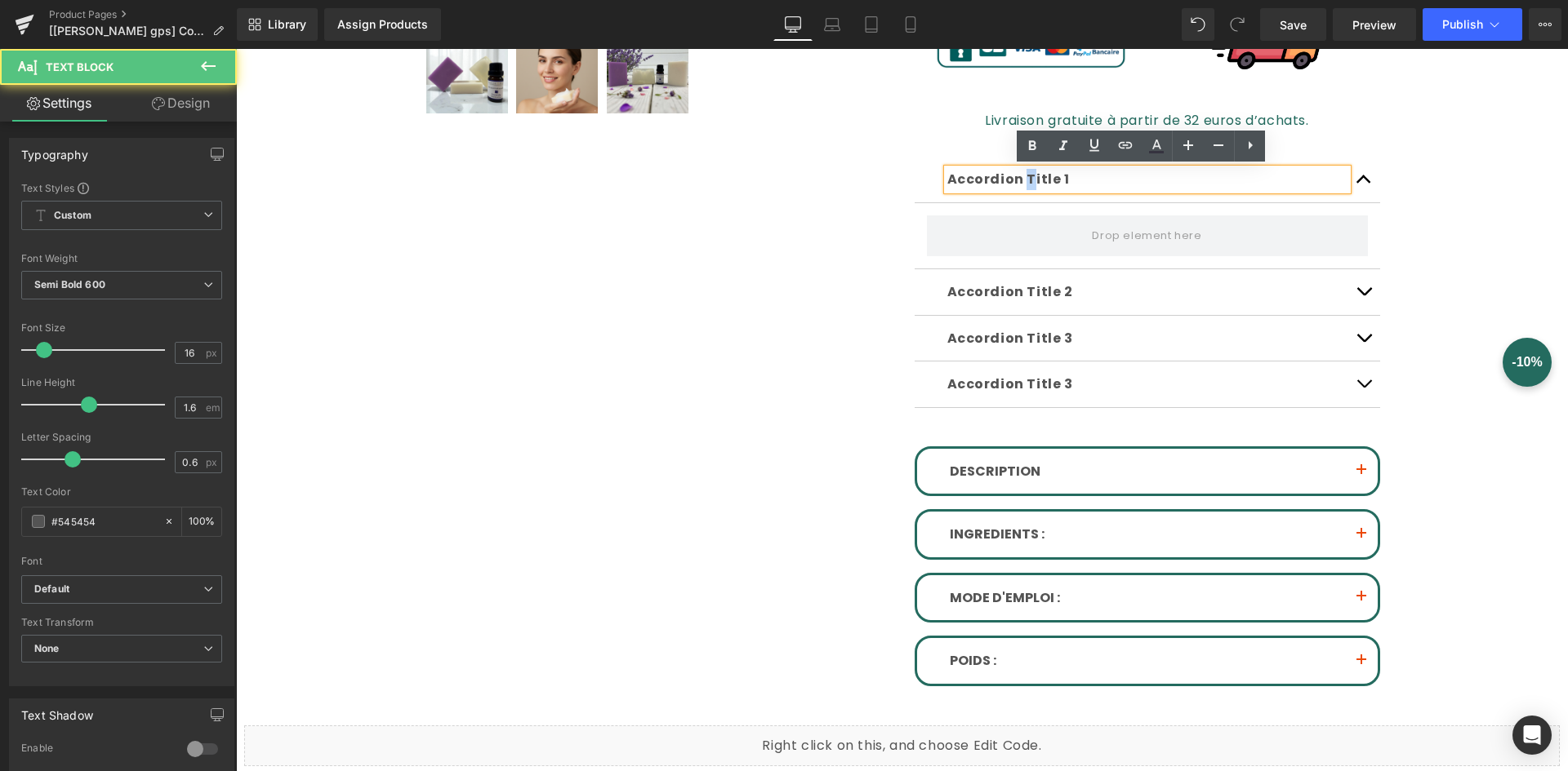
click at [1018, 179] on p "Accordion Title 1" at bounding box center [1147, 180] width 400 height 21
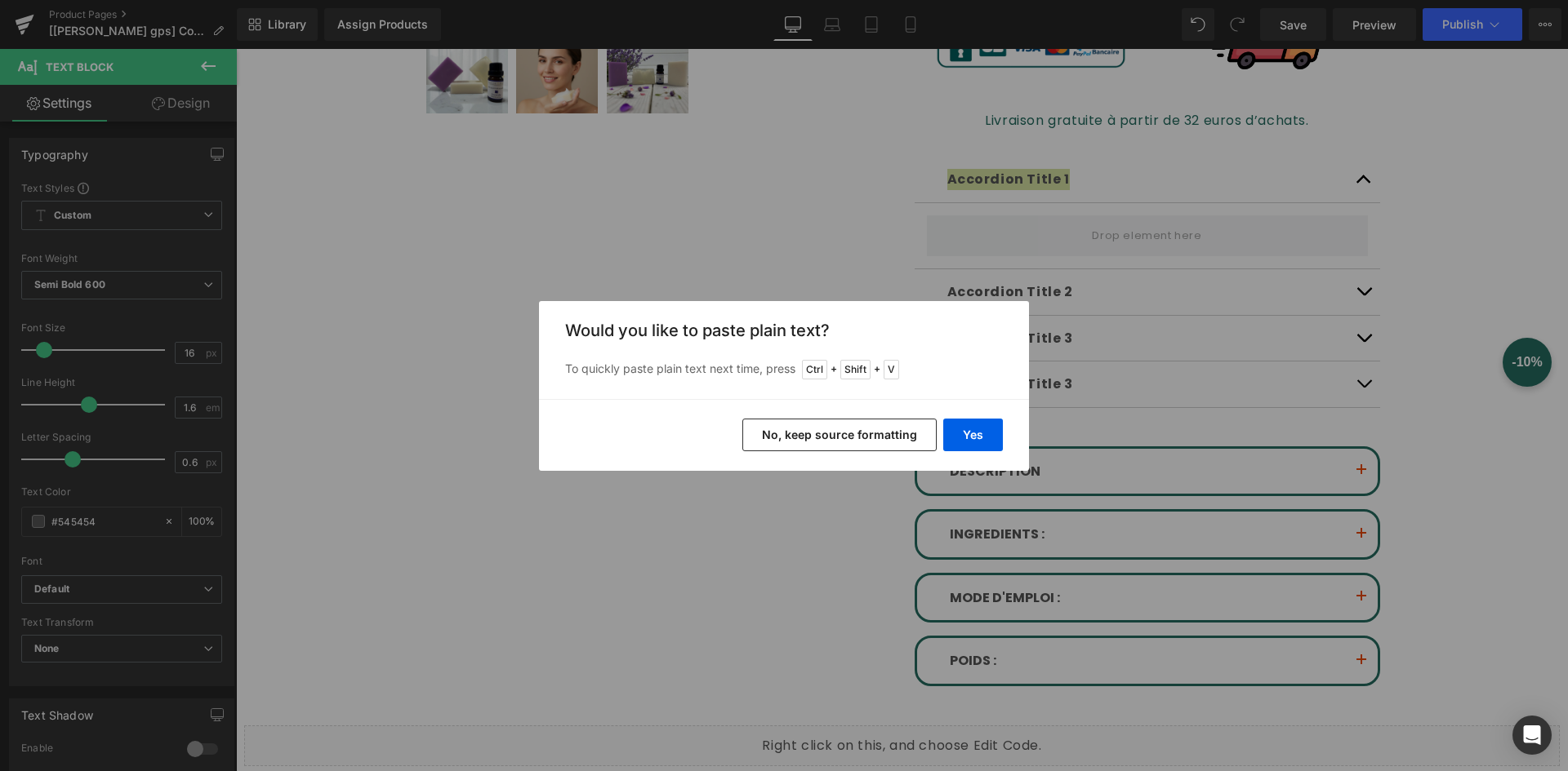
click at [918, 434] on button "No, keep source formatting" at bounding box center [839, 435] width 194 height 33
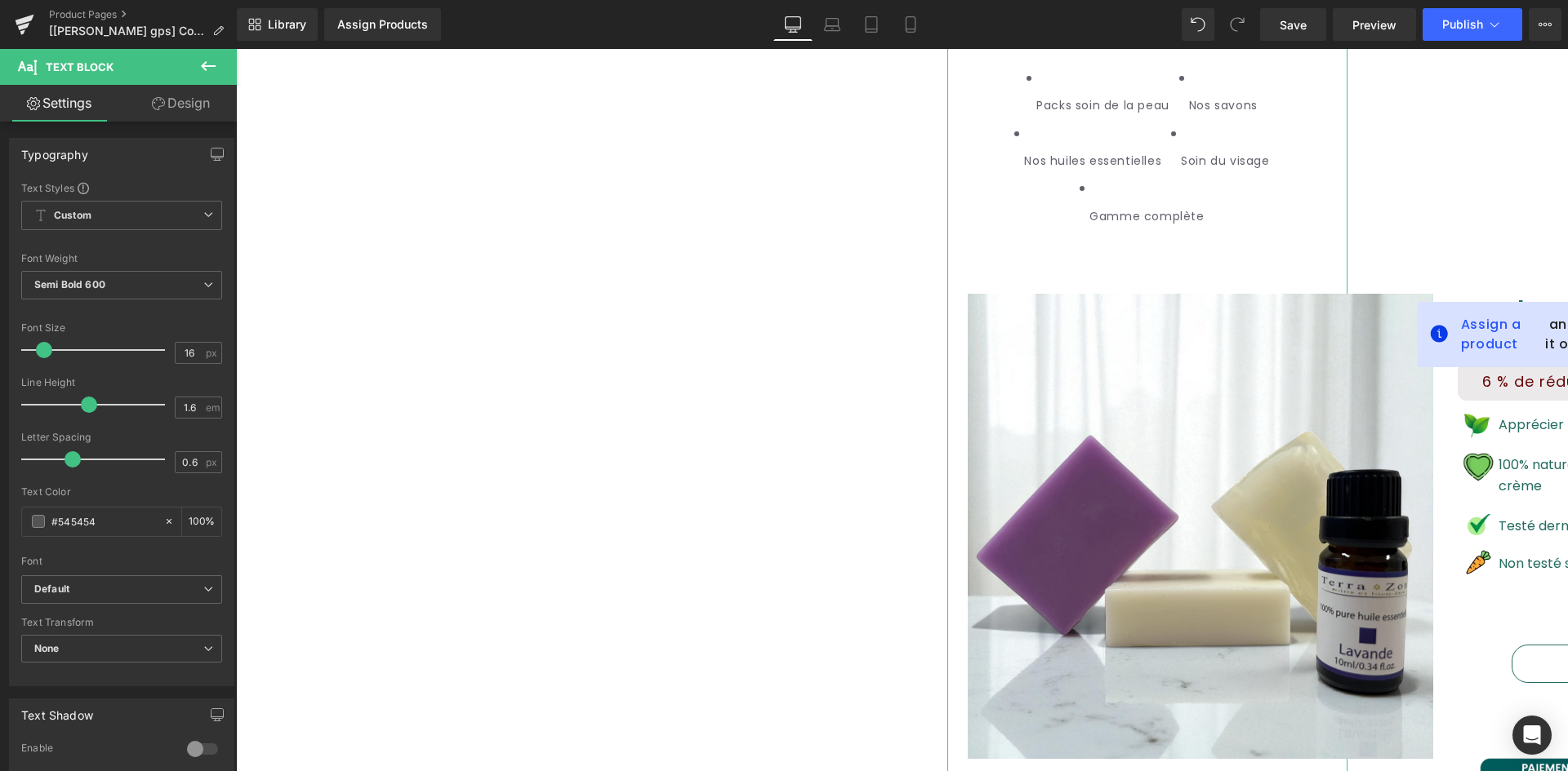
scroll to position [490, 0]
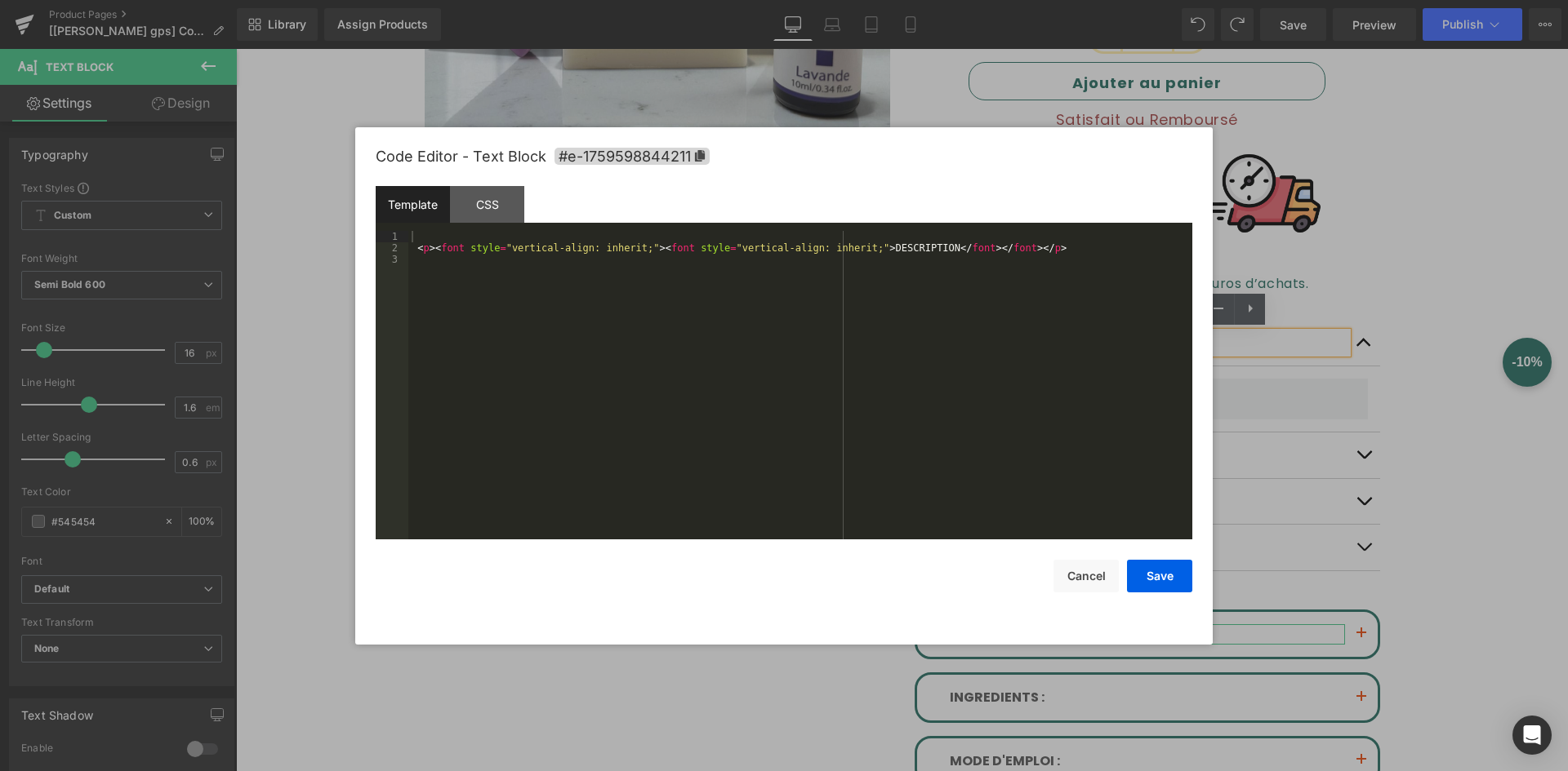
click at [947, 0] on div "Accordion You are previewing how the will restyle your page. You can not edit E…" at bounding box center [784, 0] width 1568 height 0
drag, startPoint x: 854, startPoint y: 250, endPoint x: 914, endPoint y: 246, distance: 60.1
click at [914, 246] on div "< p > < font style = "vertical-align: inherit;" > < font style = "vertical-alig…" at bounding box center [800, 396] width 784 height 332
click at [1088, 570] on button "Cancel" at bounding box center [1086, 576] width 65 height 33
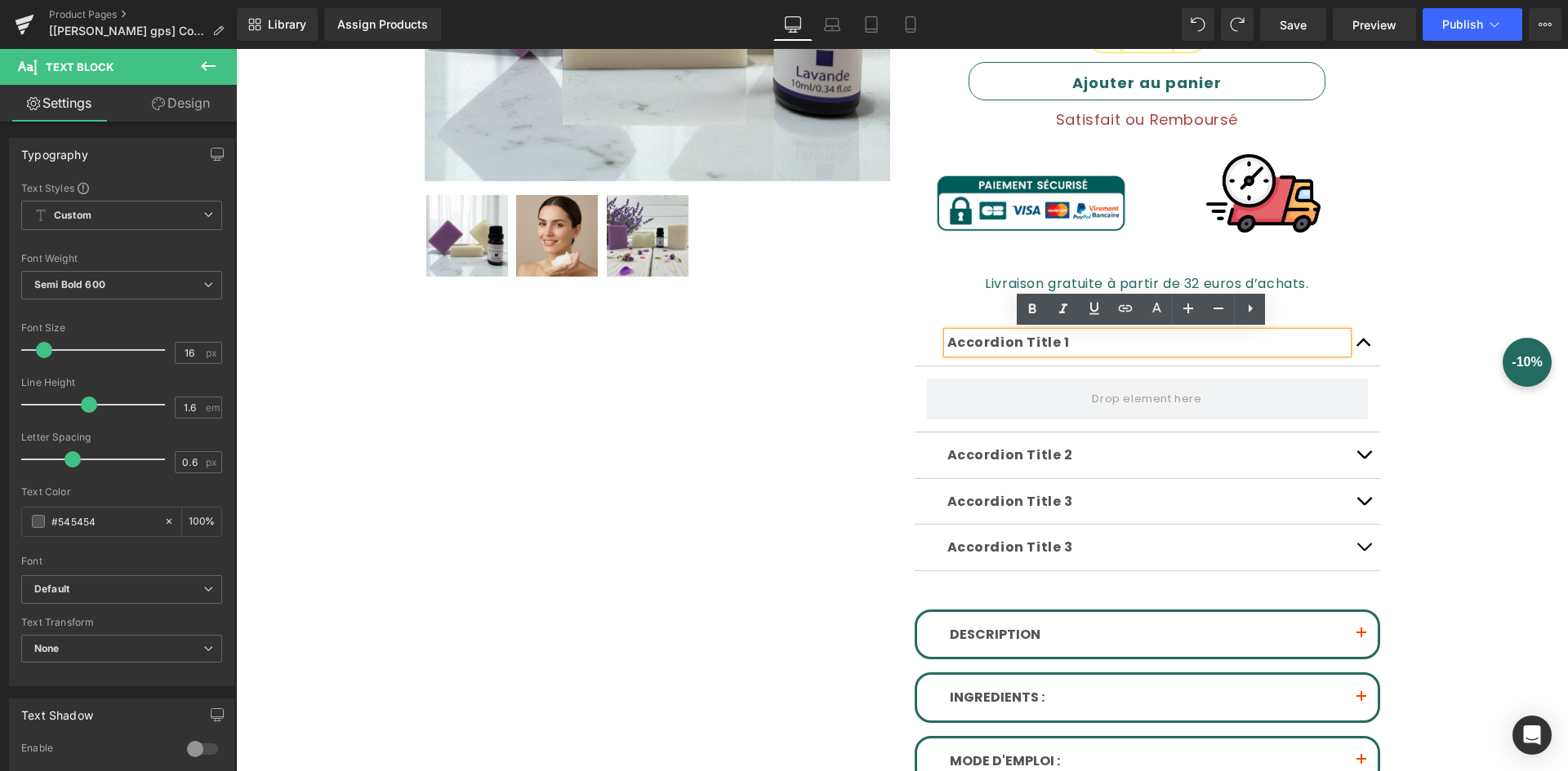
click at [1019, 341] on p "Accordion Title 1" at bounding box center [1147, 343] width 400 height 21
click at [996, 454] on p "Accordion Title 2" at bounding box center [1147, 455] width 400 height 21
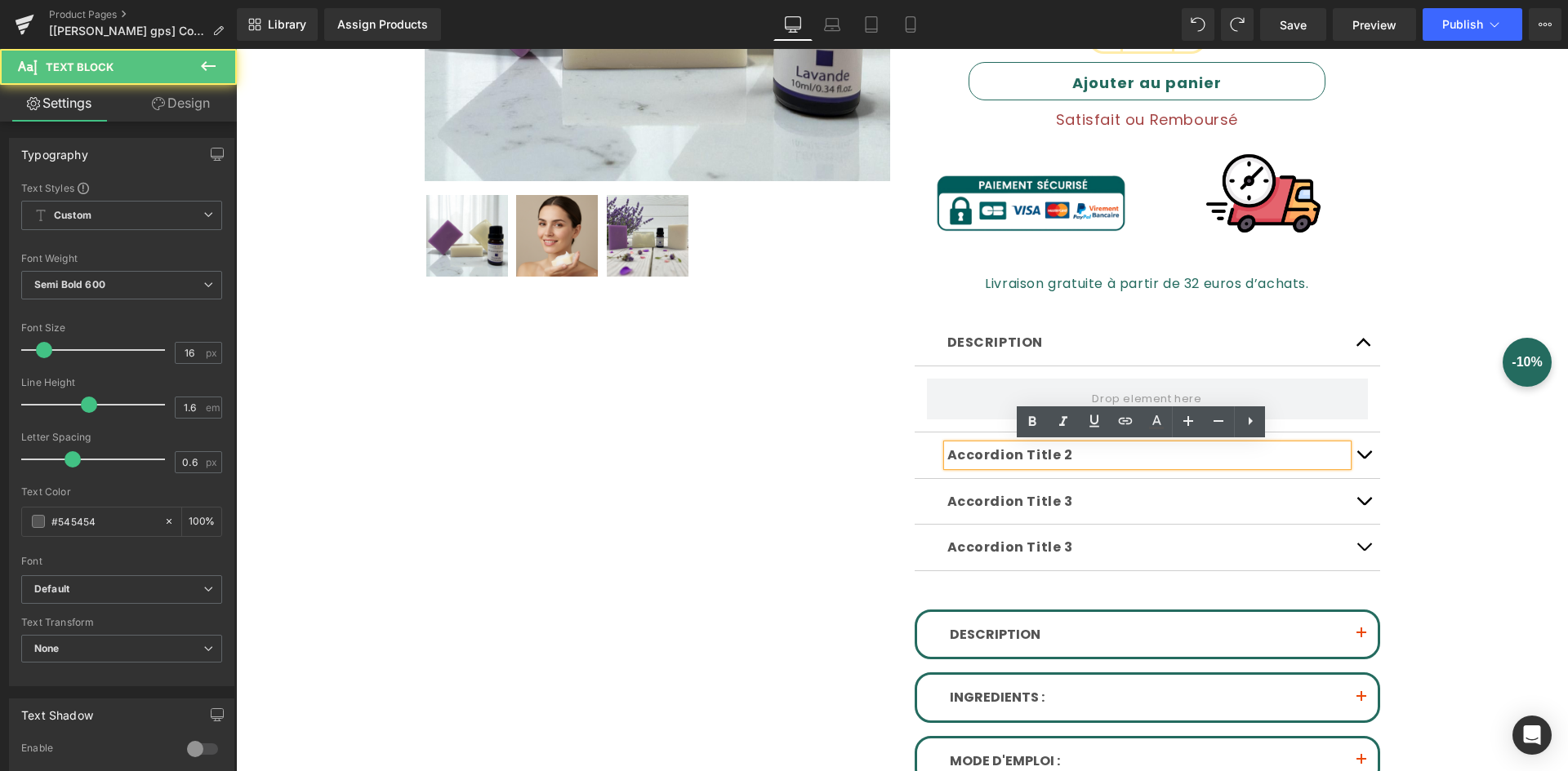
scroll to position [572, 0]
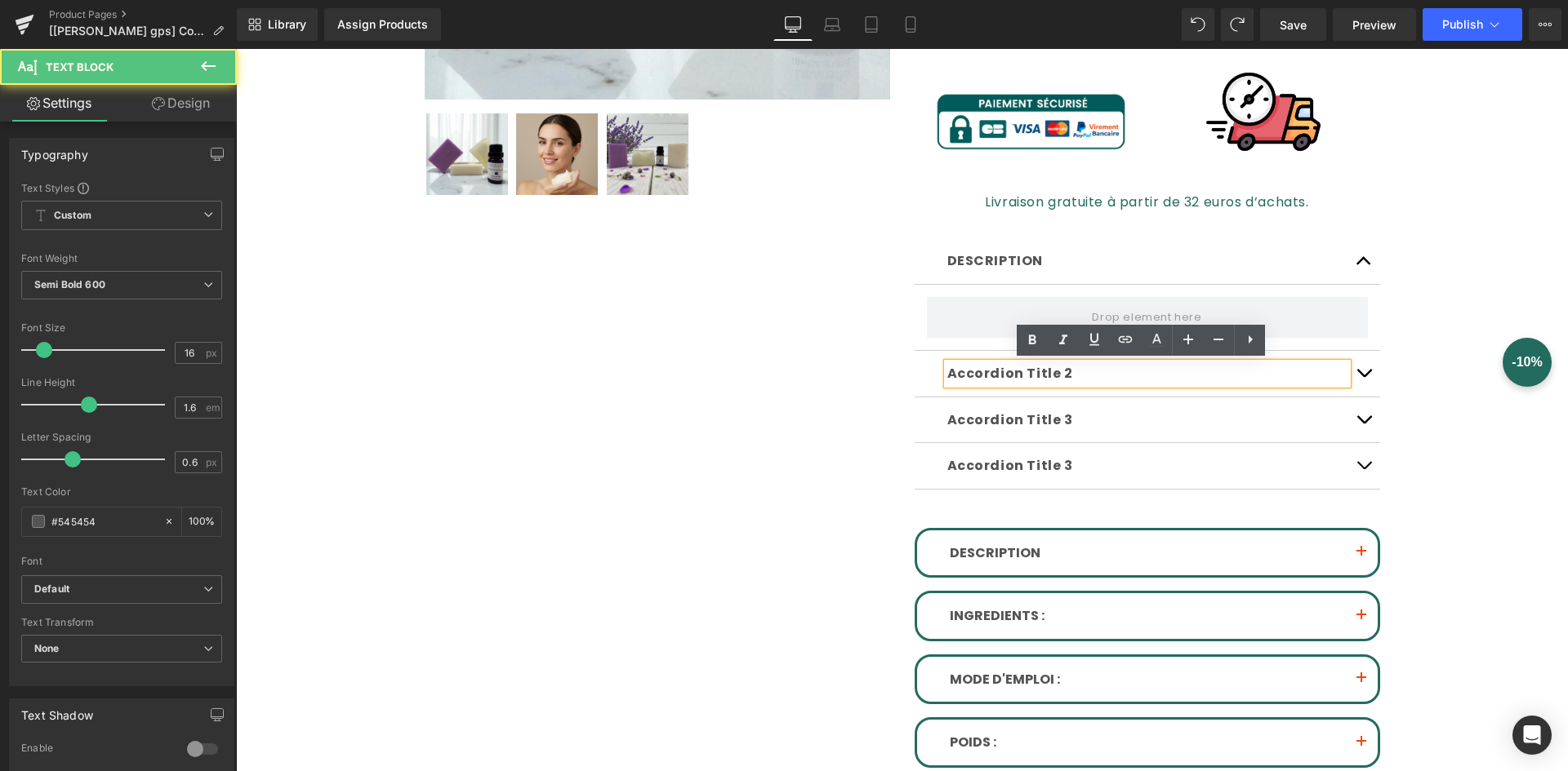
click at [1079, 369] on p "Accordion Title 2" at bounding box center [1147, 374] width 400 height 21
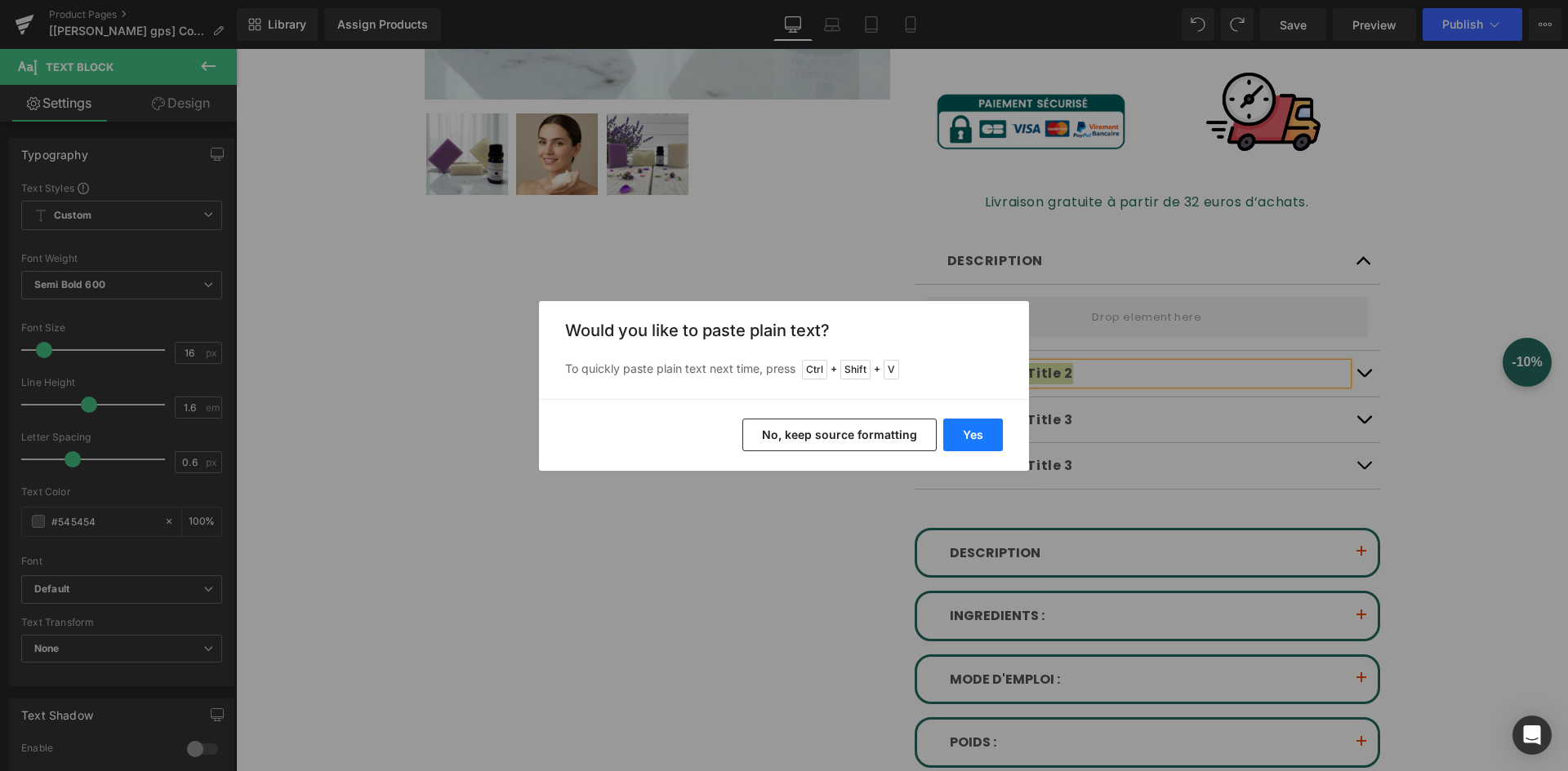
click at [967, 433] on button "Yes" at bounding box center [973, 435] width 60 height 33
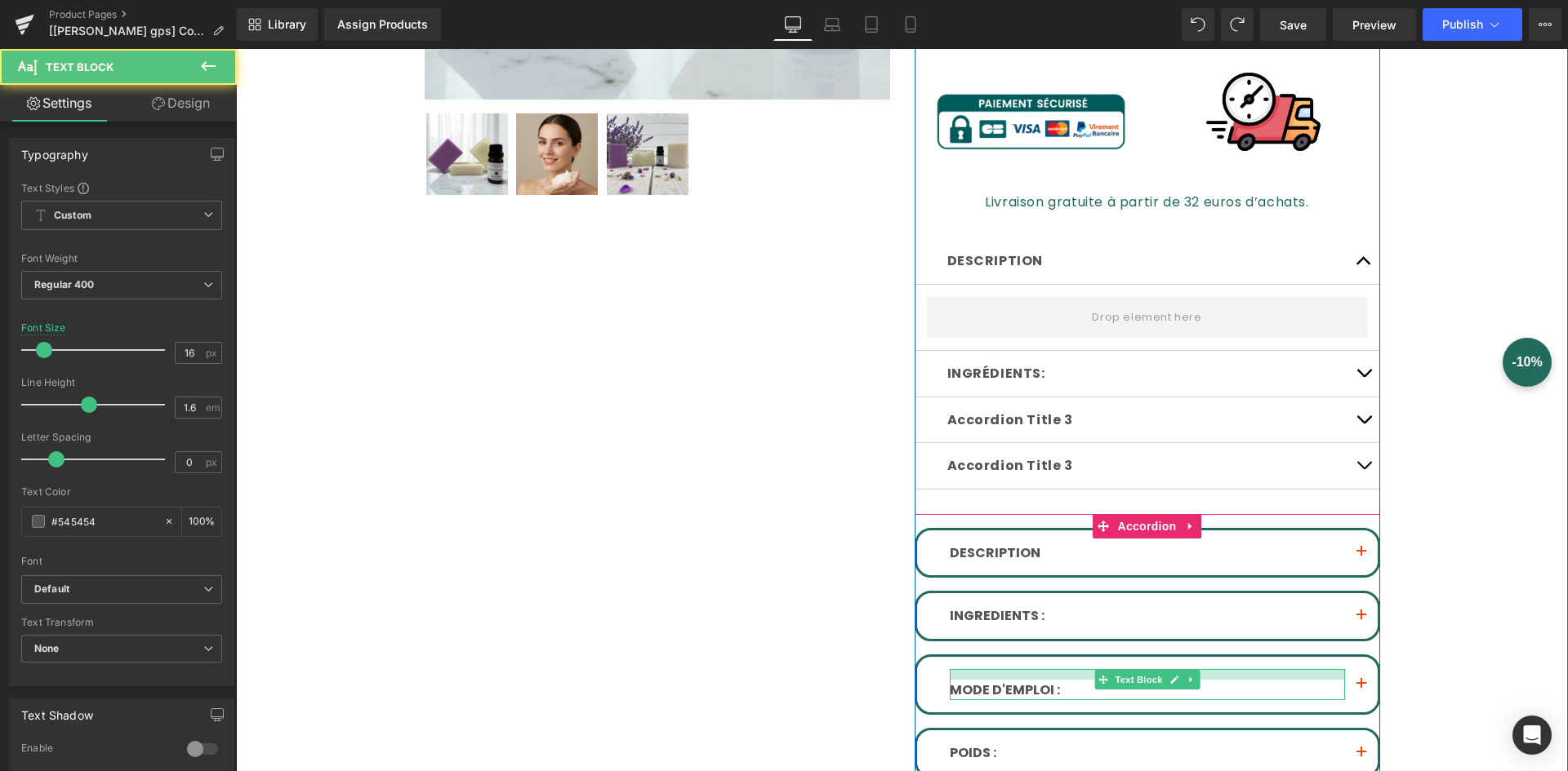
drag, startPoint x: 1018, startPoint y: 678, endPoint x: 1009, endPoint y: 677, distance: 9.1
click at [970, 683] on div "MODE D'EMPLOI : Text Block" at bounding box center [1147, 685] width 396 height 32
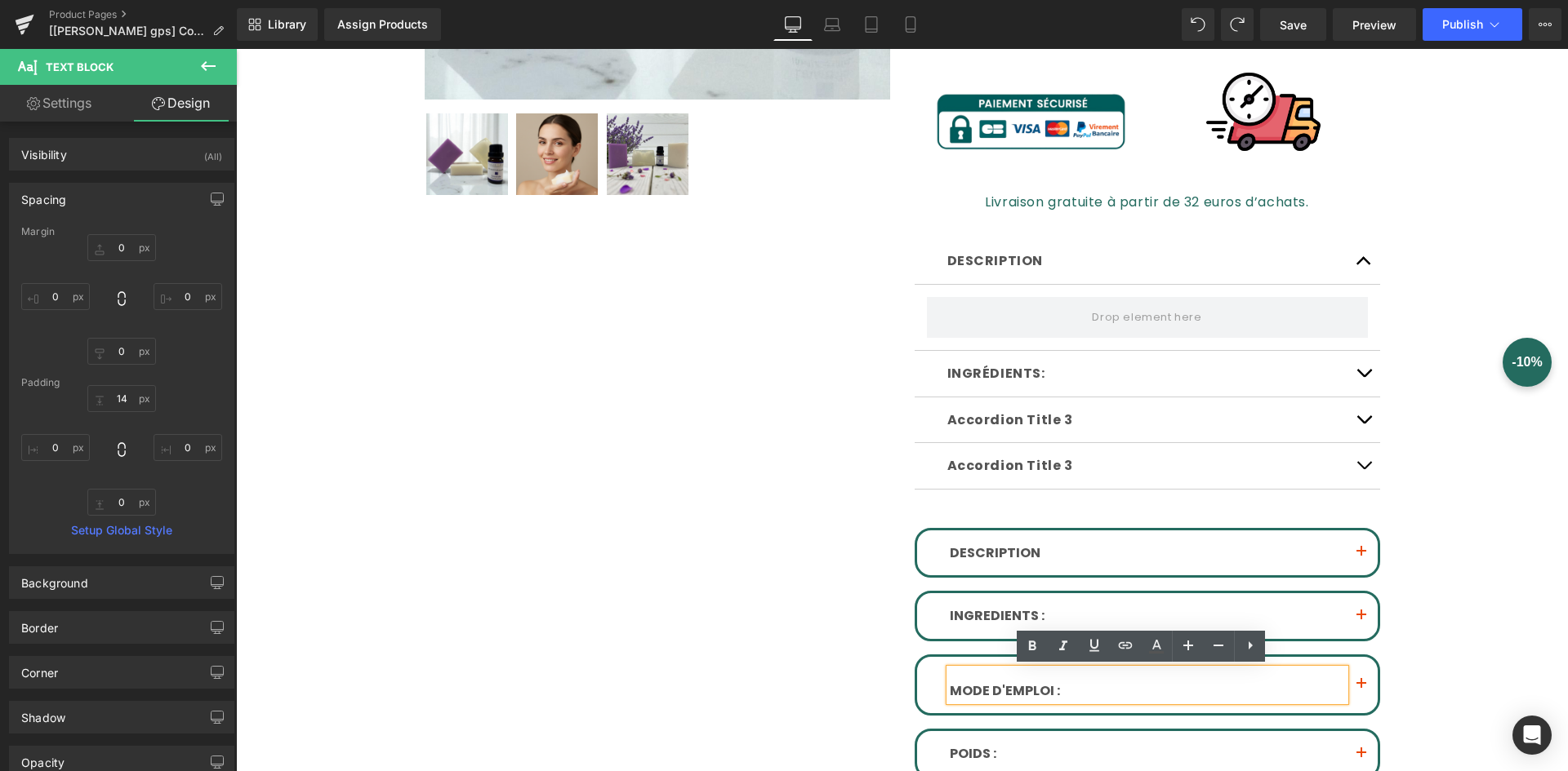
type input "0"
type input "14"
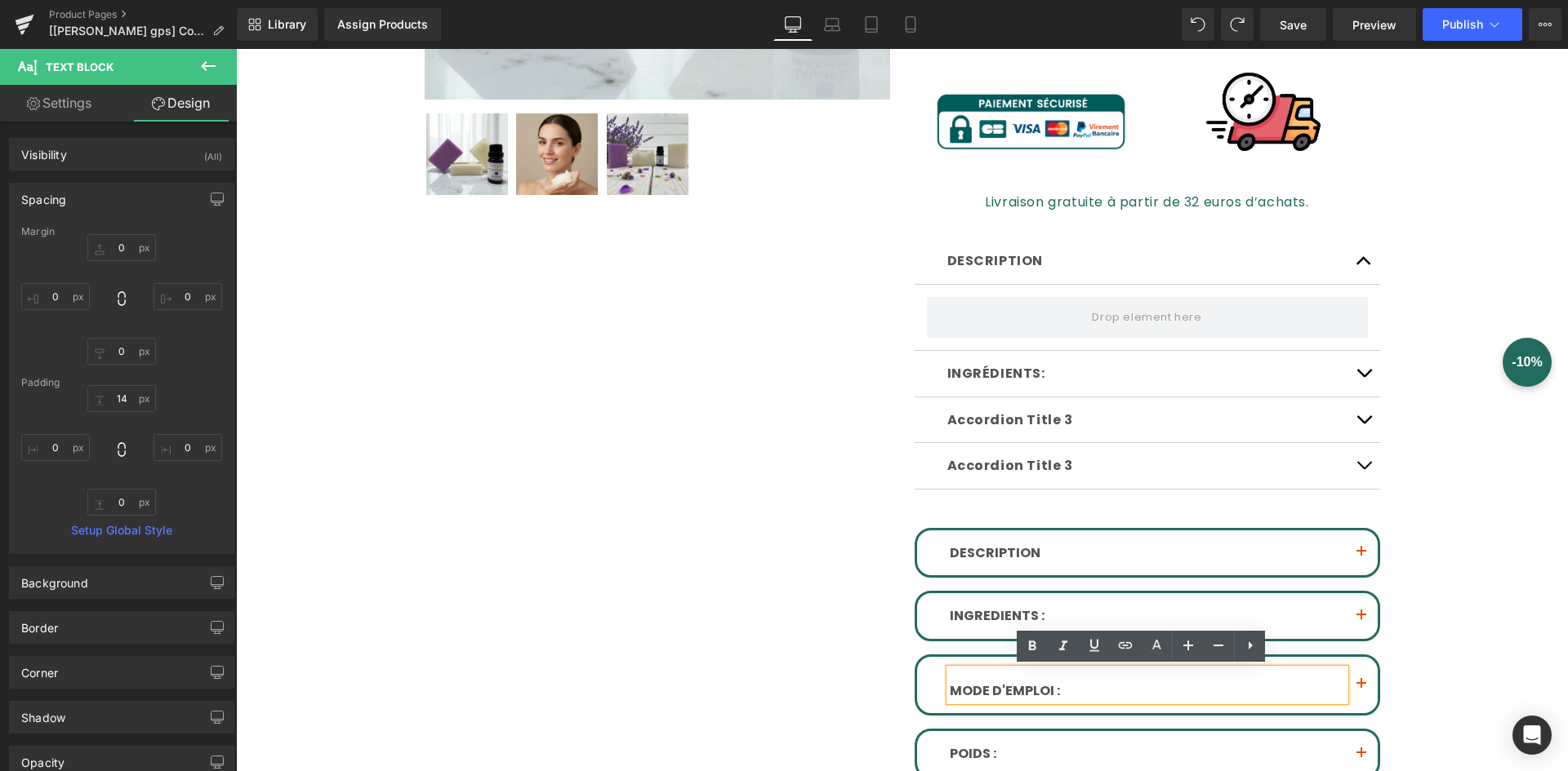
type input "0"
click at [1020, 684] on p "MODE D'EMPLOI :" at bounding box center [1147, 691] width 396 height 21
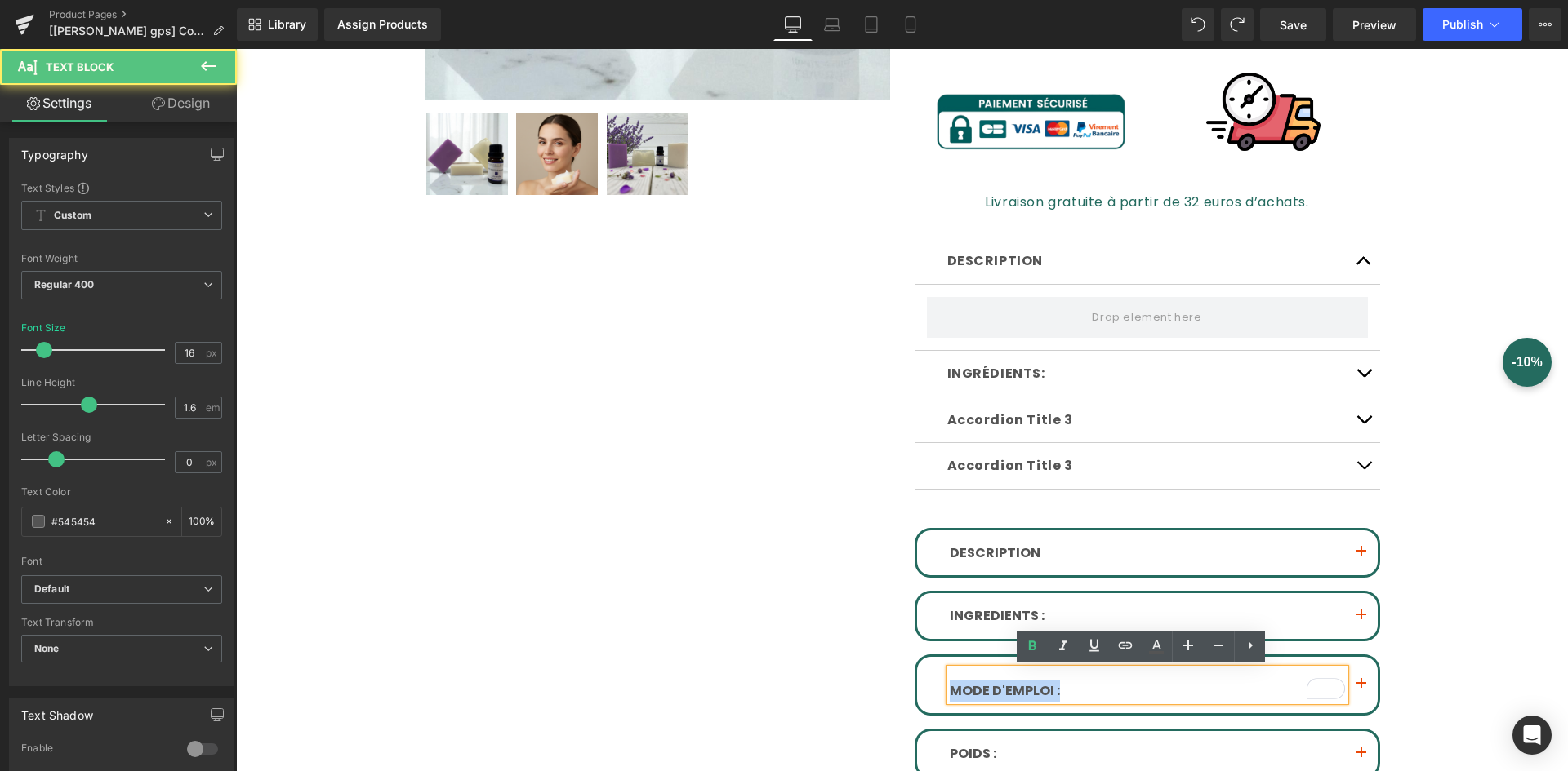
drag, startPoint x: 1056, startPoint y: 687, endPoint x: 917, endPoint y: 704, distance: 140.0
click at [917, 704] on div "MODE D'EMPLOI : Text Block" at bounding box center [1147, 686] width 461 height 57
copy p "MODE D'EMPLOI :"
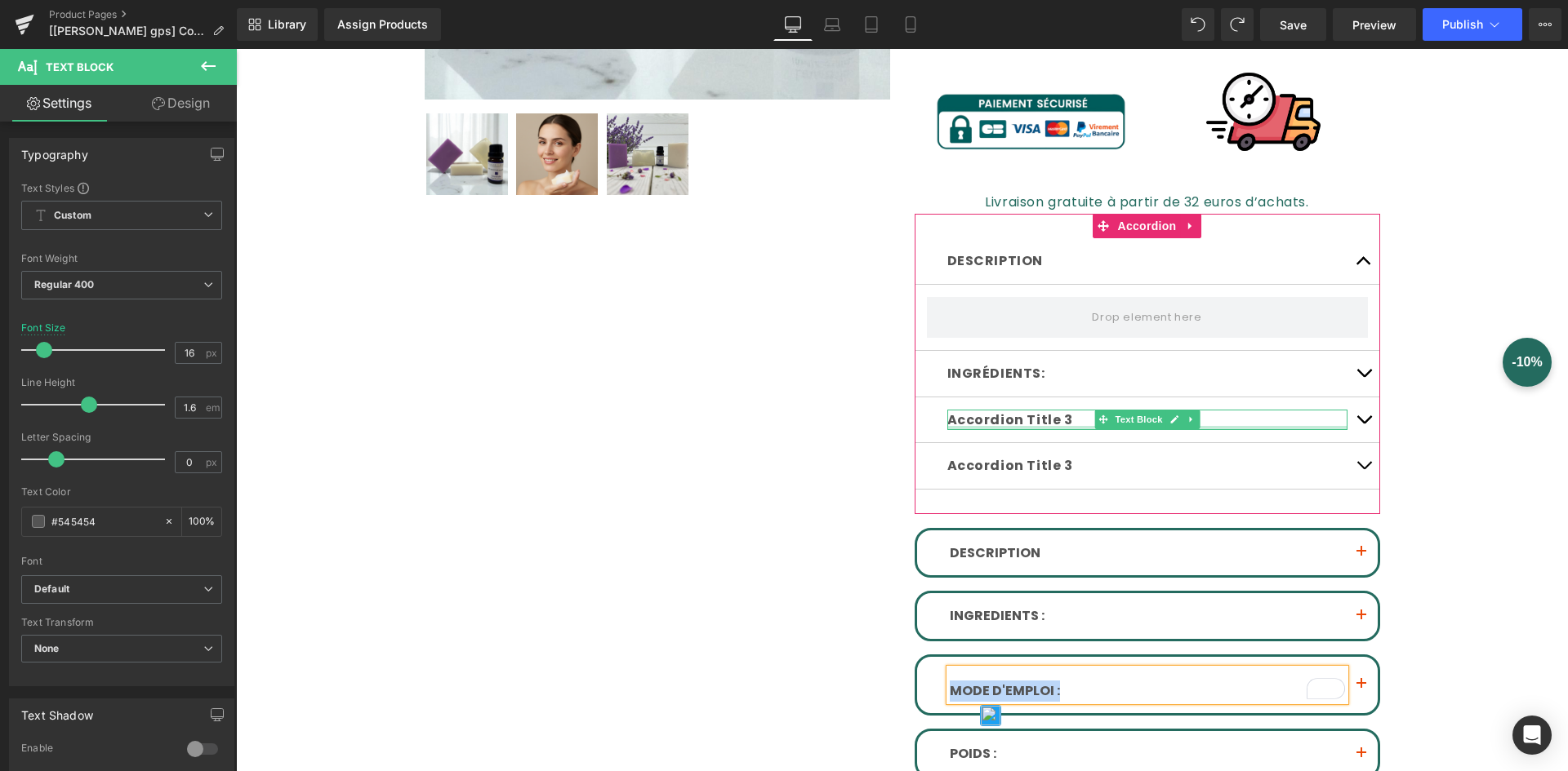
click at [1019, 427] on div at bounding box center [1147, 428] width 400 height 4
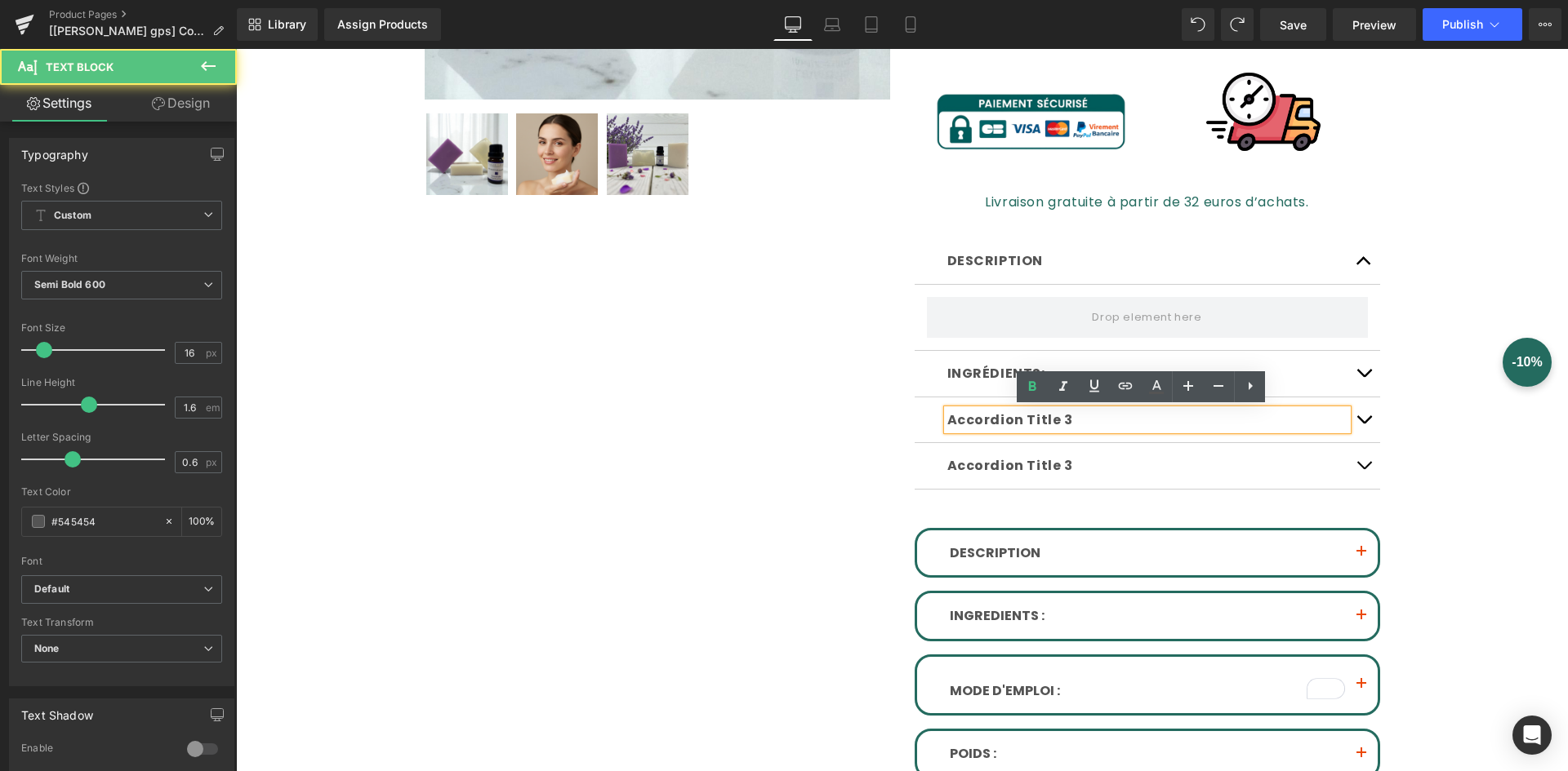
click at [1019, 425] on p "Accordion Title 3" at bounding box center [1147, 420] width 400 height 21
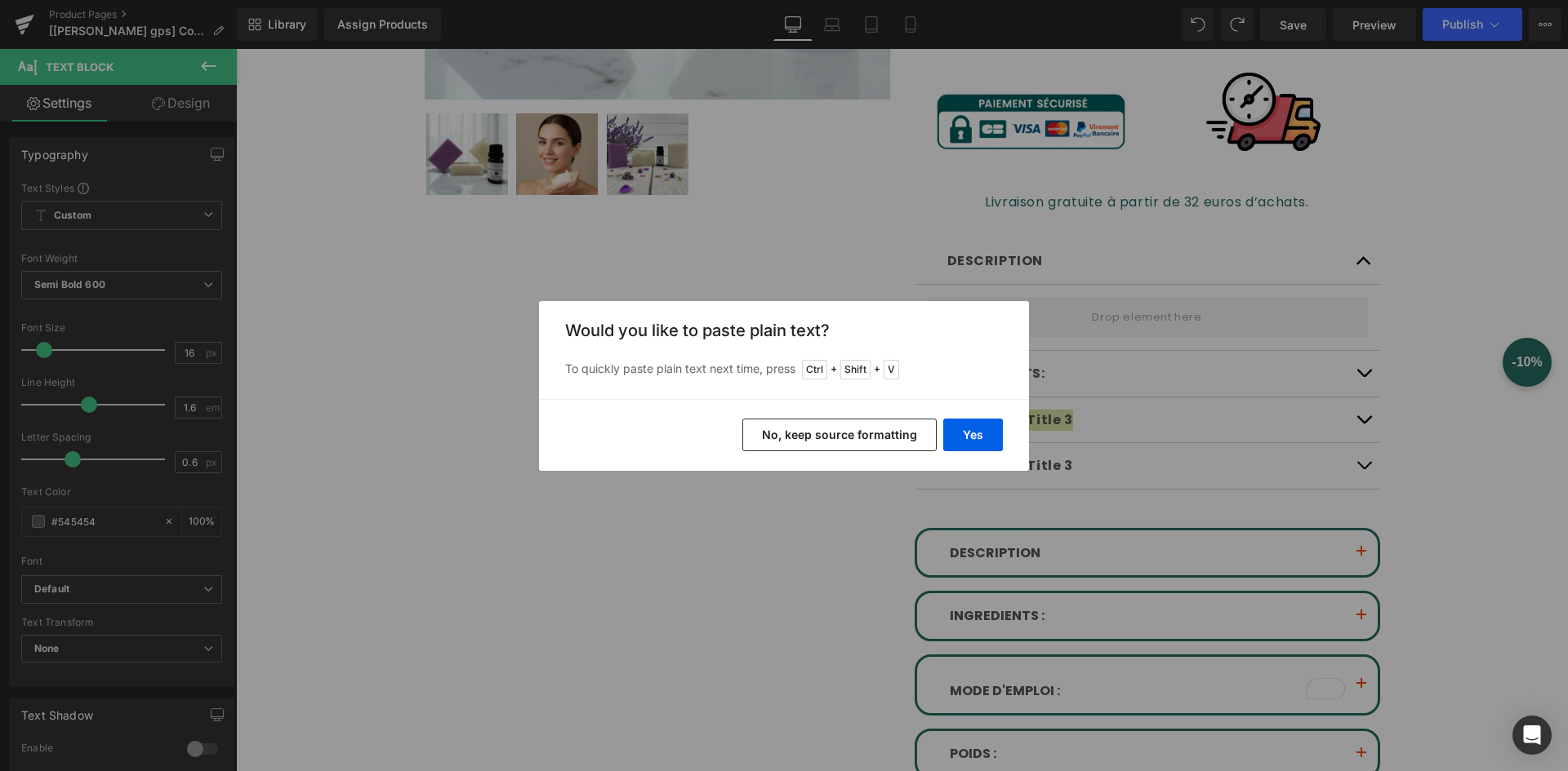
click at [908, 435] on button "No, keep source formatting" at bounding box center [839, 435] width 194 height 33
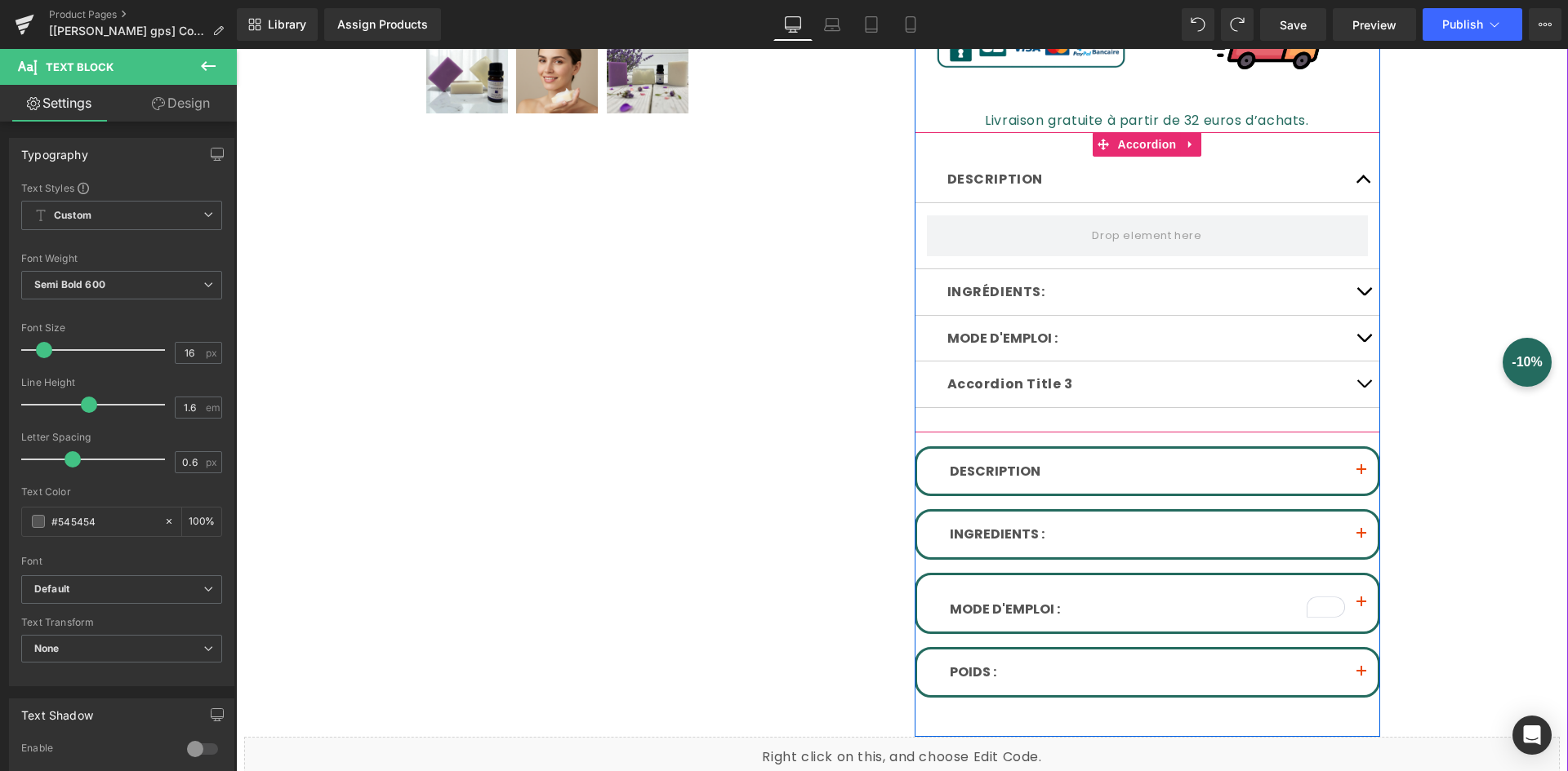
scroll to position [734, 0]
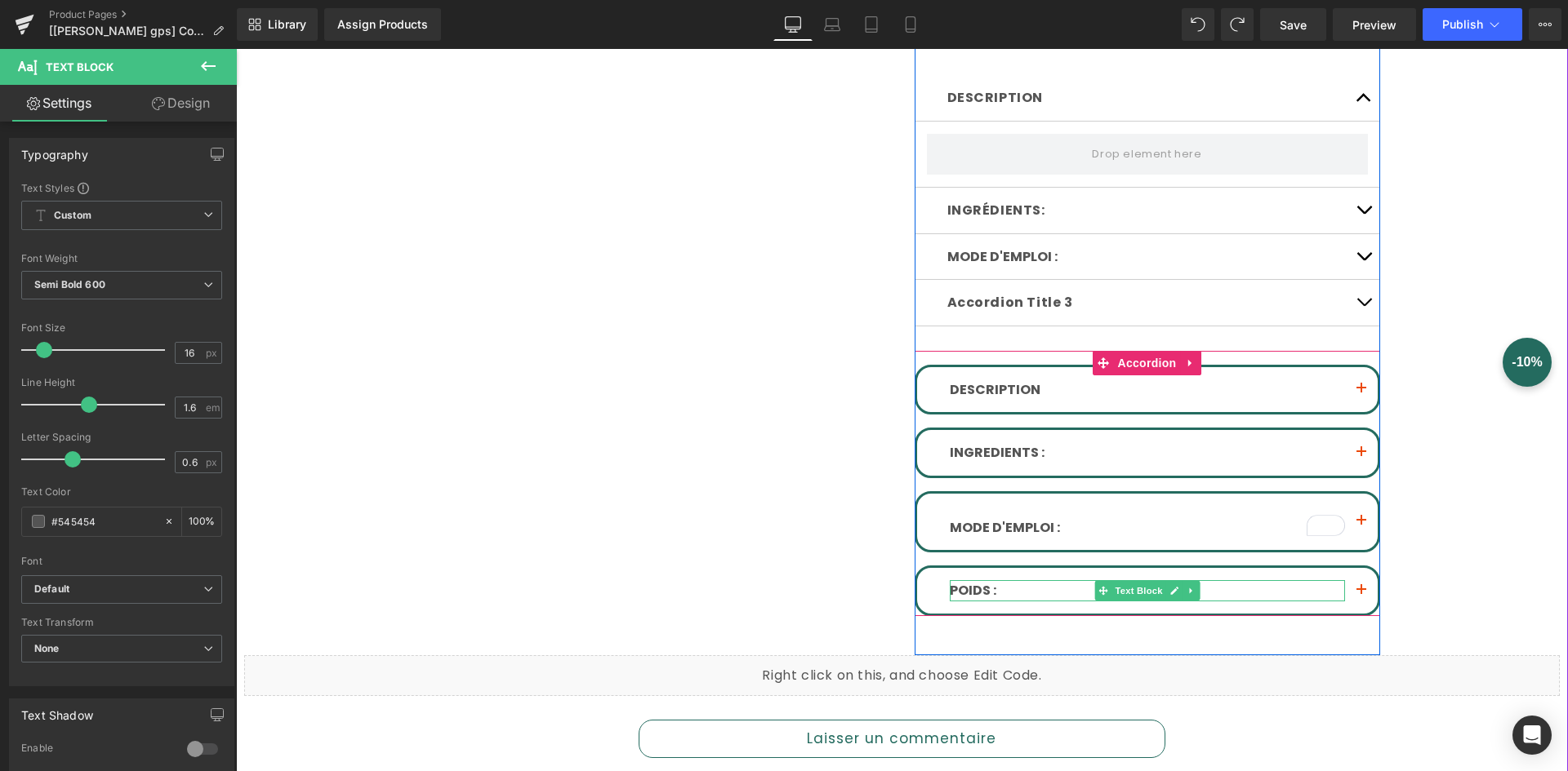
click at [976, 589] on font "POIDS :" at bounding box center [973, 590] width 47 height 19
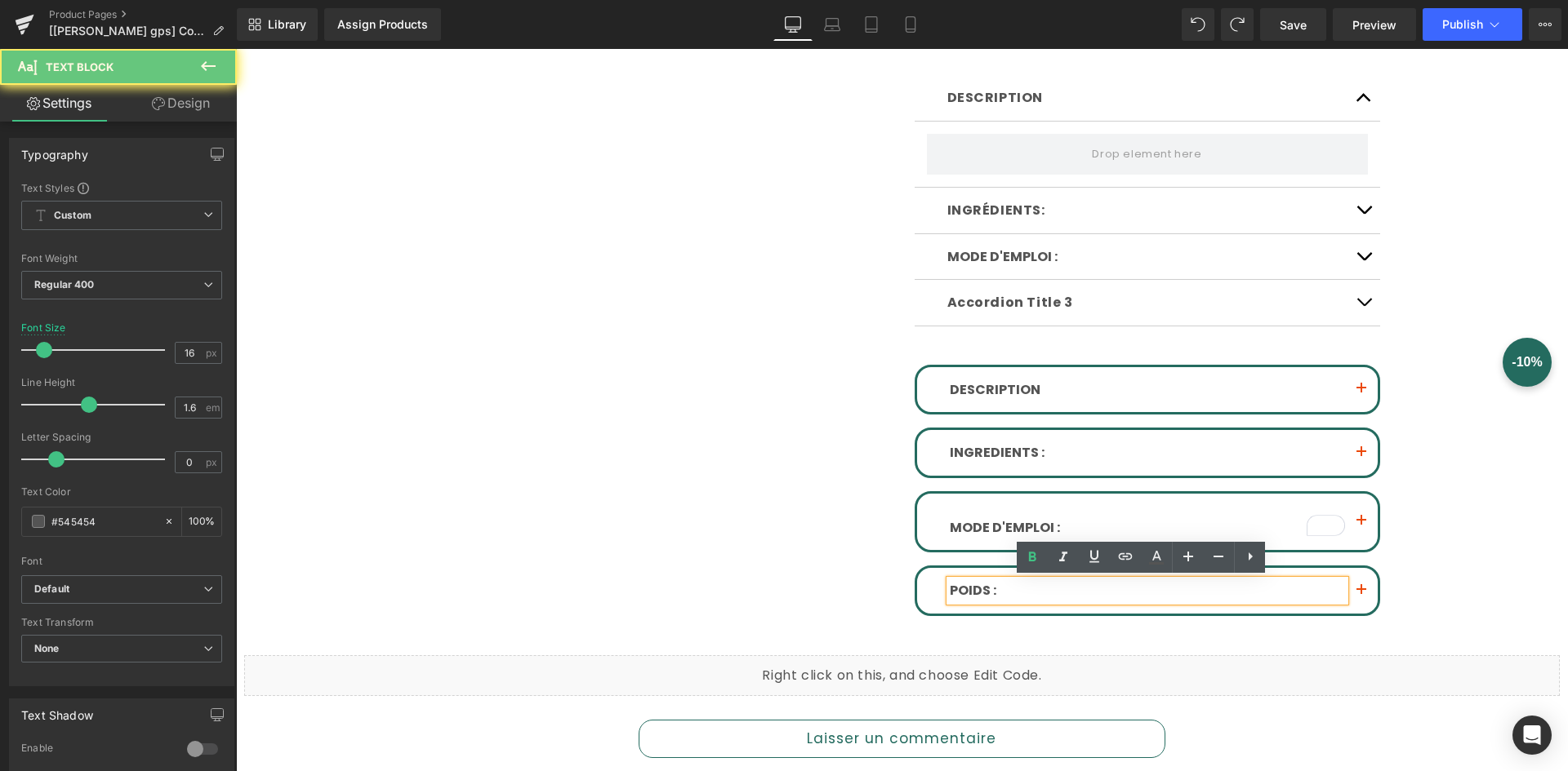
click at [1005, 589] on p "POIDS :" at bounding box center [1147, 591] width 396 height 21
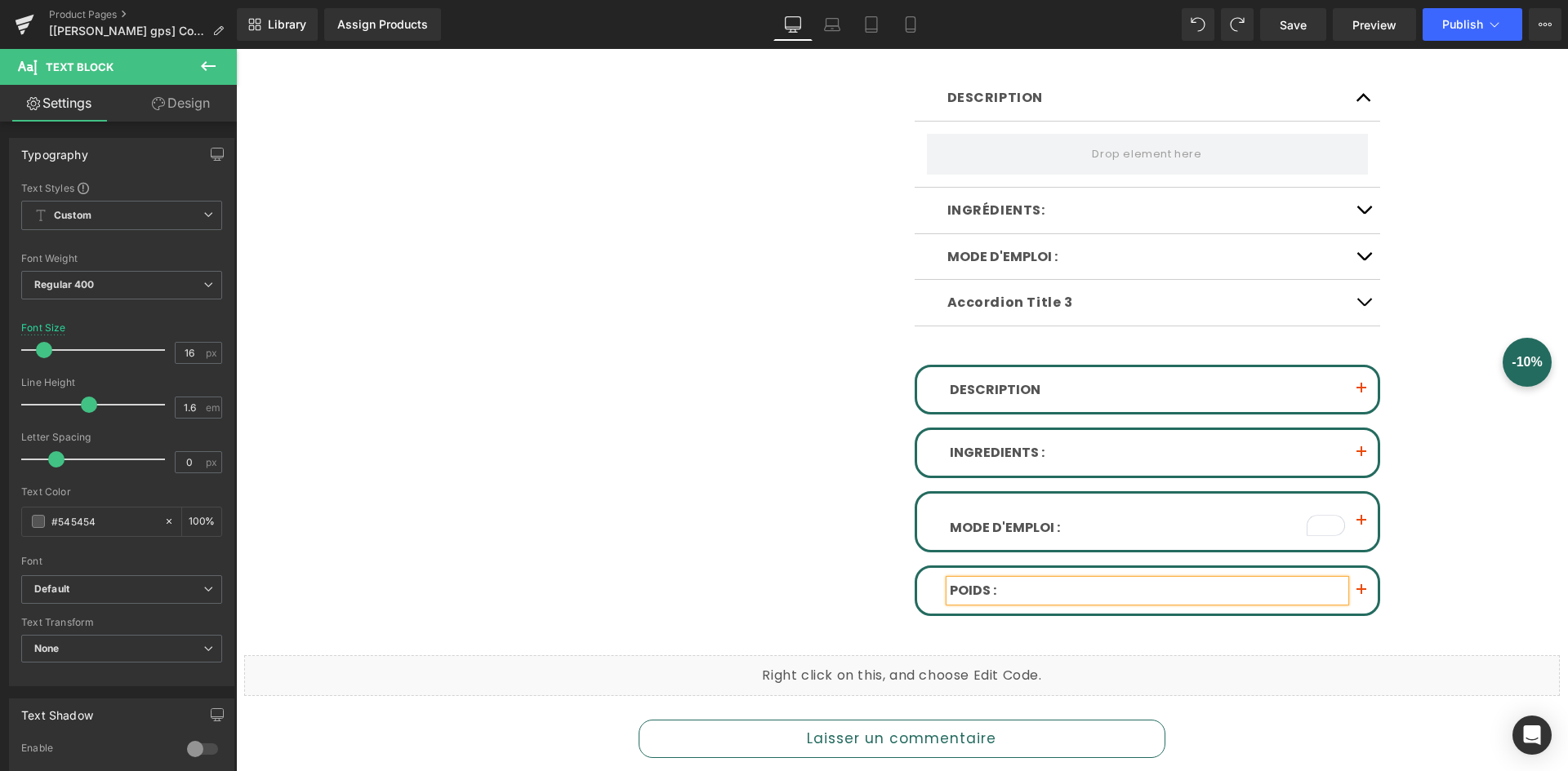
copy font "POIDS :"
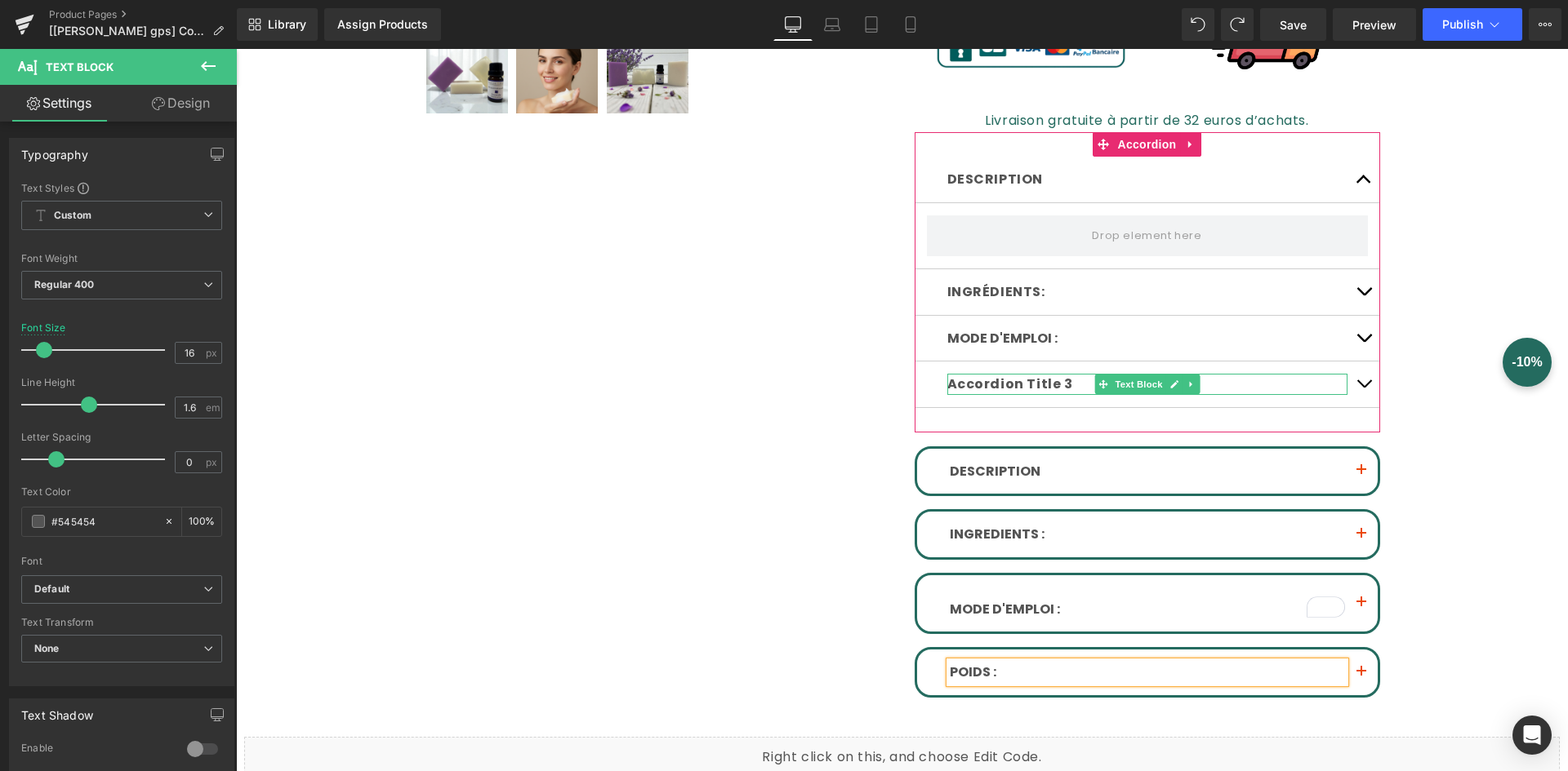
click at [1021, 379] on p "Accordion Title 3" at bounding box center [1147, 385] width 400 height 21
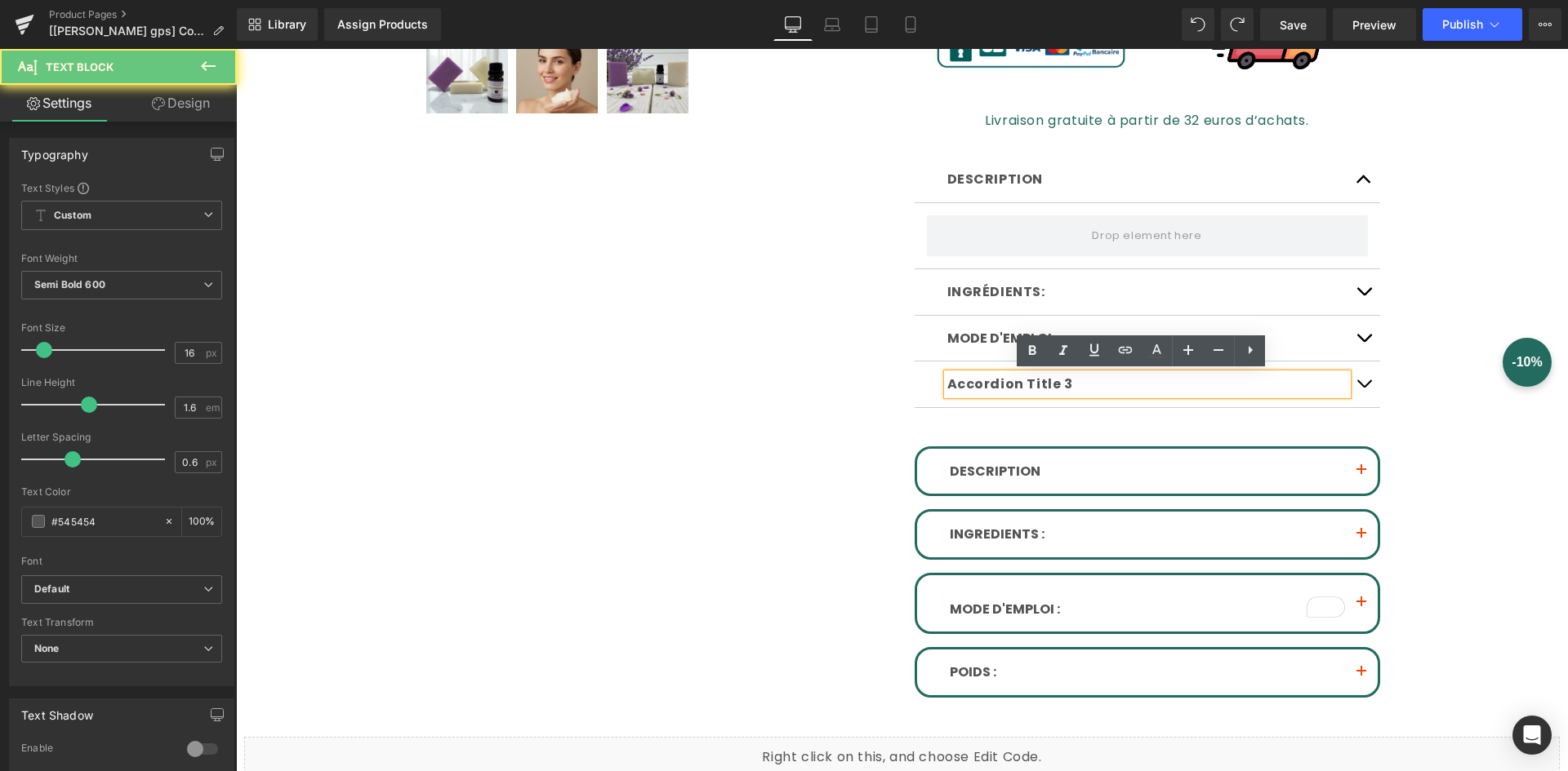
click at [1021, 379] on p "Accordion Title 3" at bounding box center [1147, 385] width 400 height 21
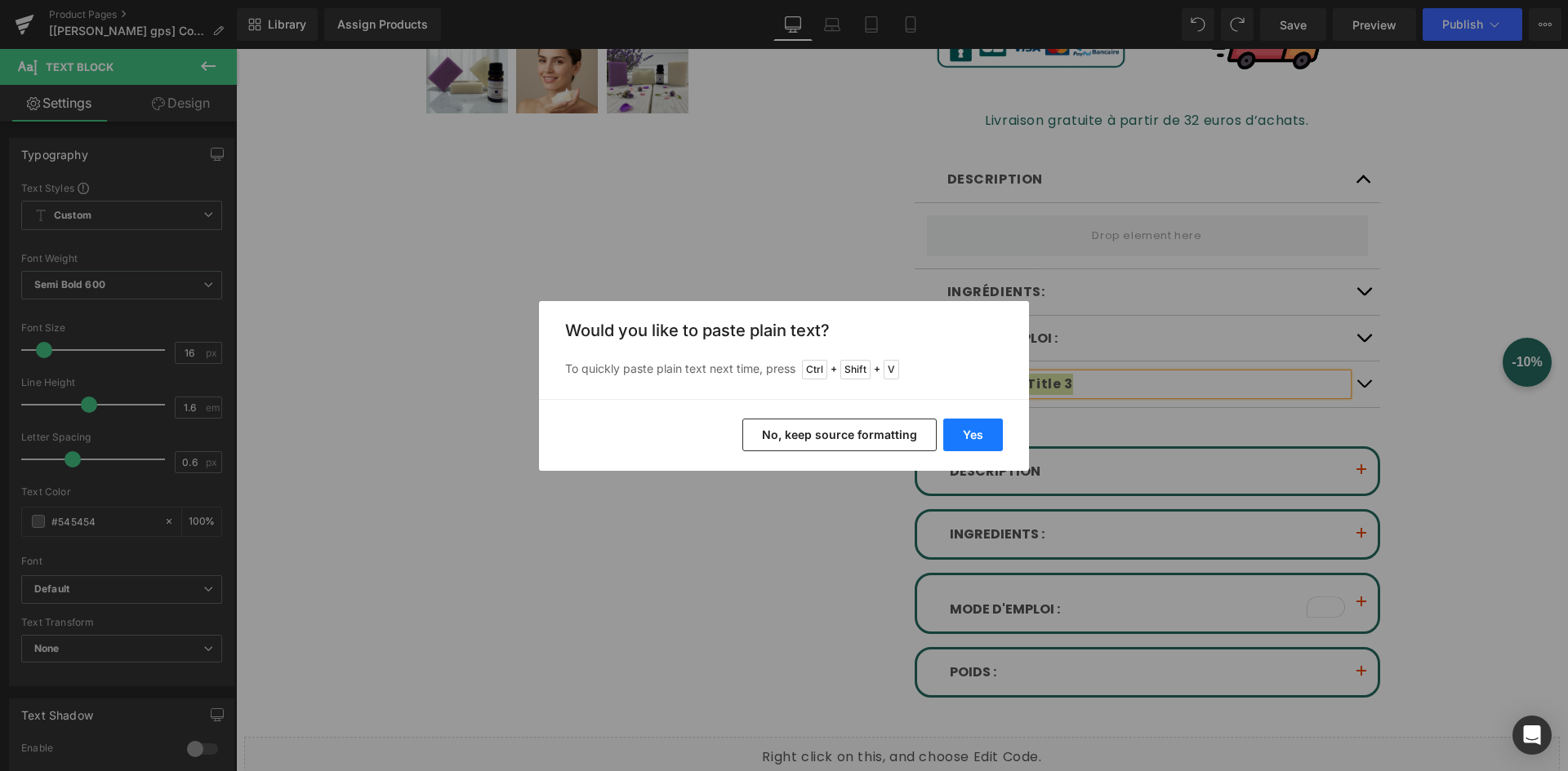
drag, startPoint x: 959, startPoint y: 431, endPoint x: 724, endPoint y: 382, distance: 240.1
click at [960, 431] on button "Yes" at bounding box center [973, 435] width 60 height 33
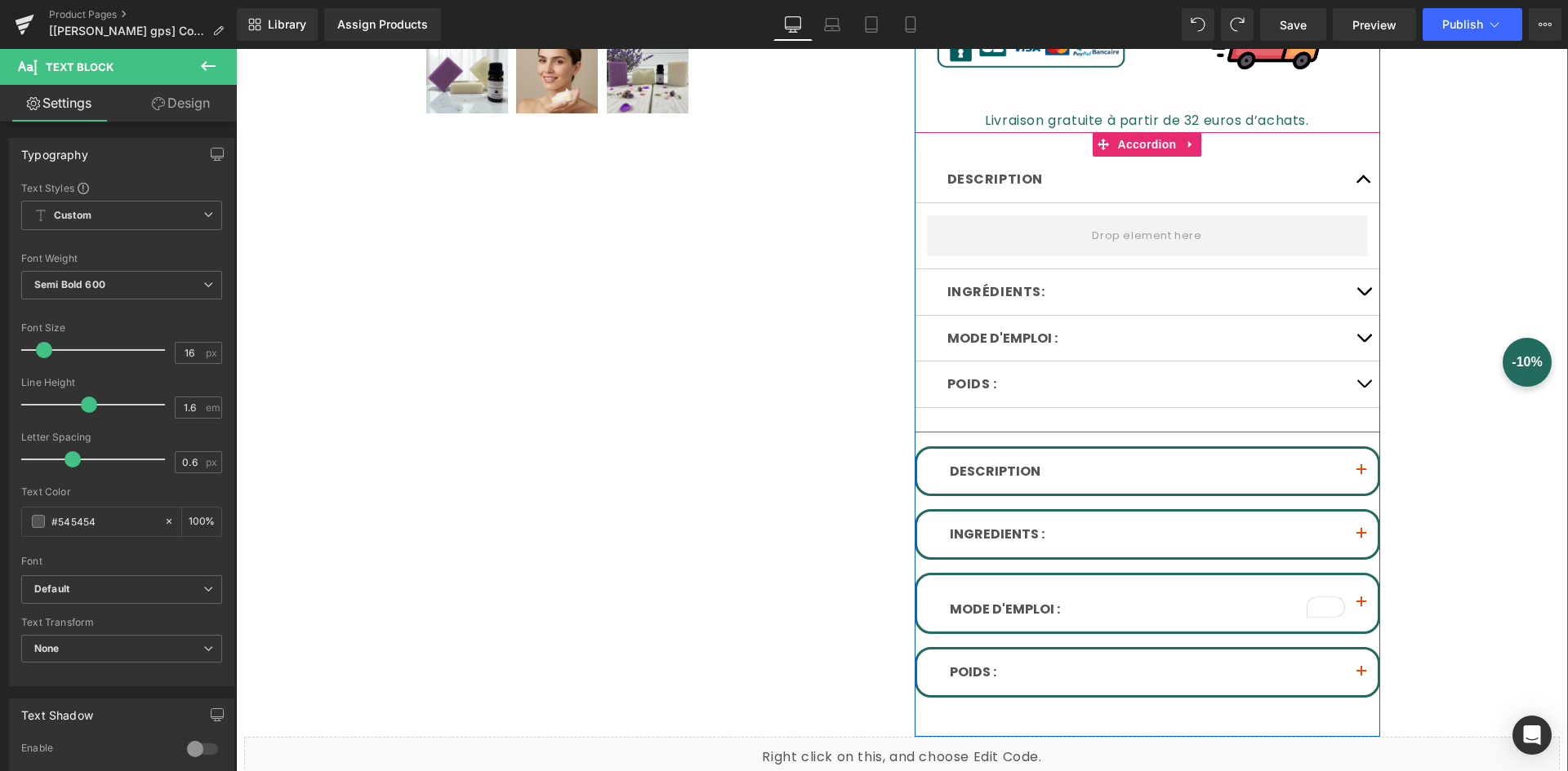
click at [1358, 288] on button "button" at bounding box center [1364, 292] width 33 height 46
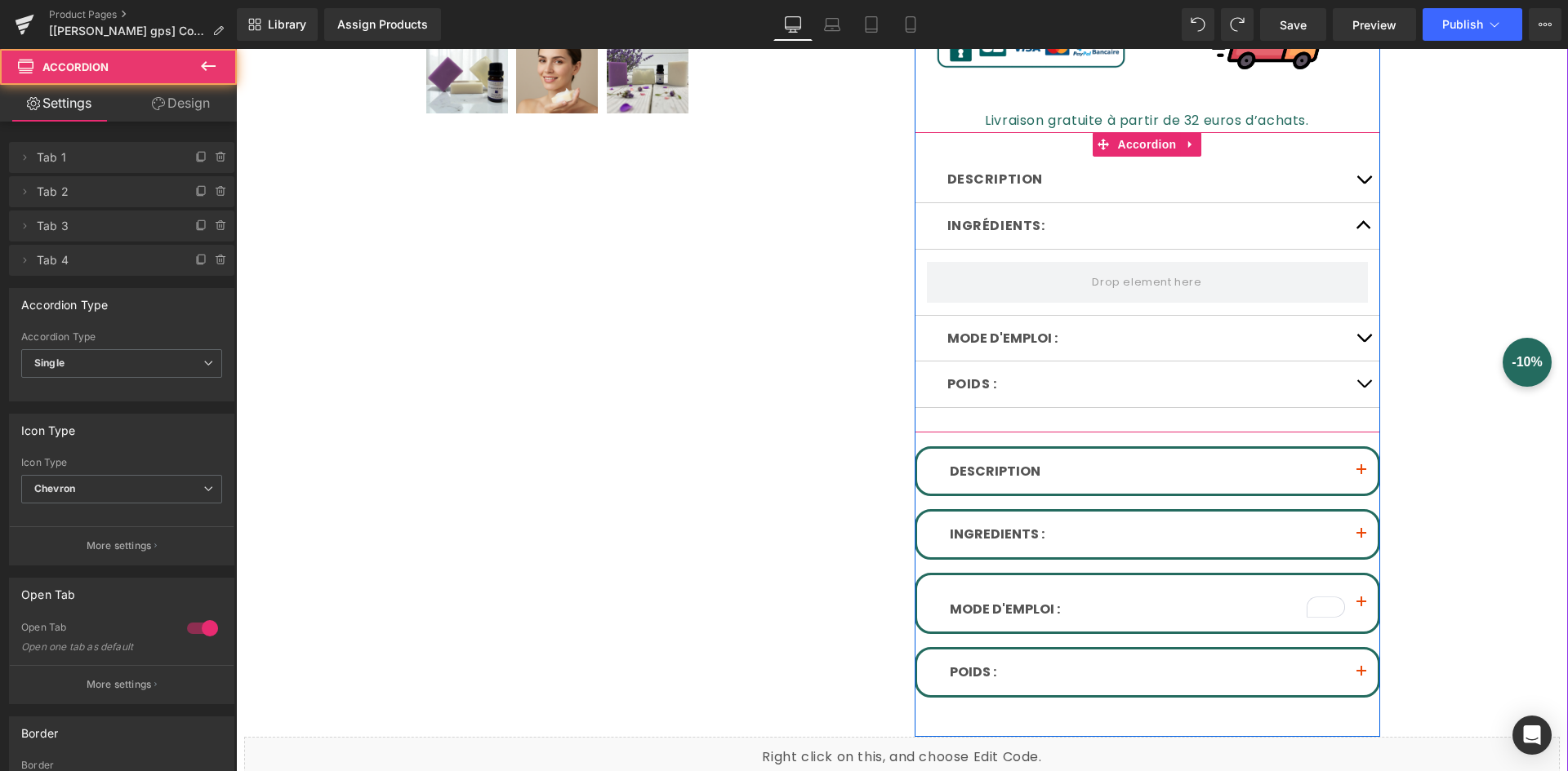
click at [1360, 336] on button "button" at bounding box center [1364, 338] width 33 height 46
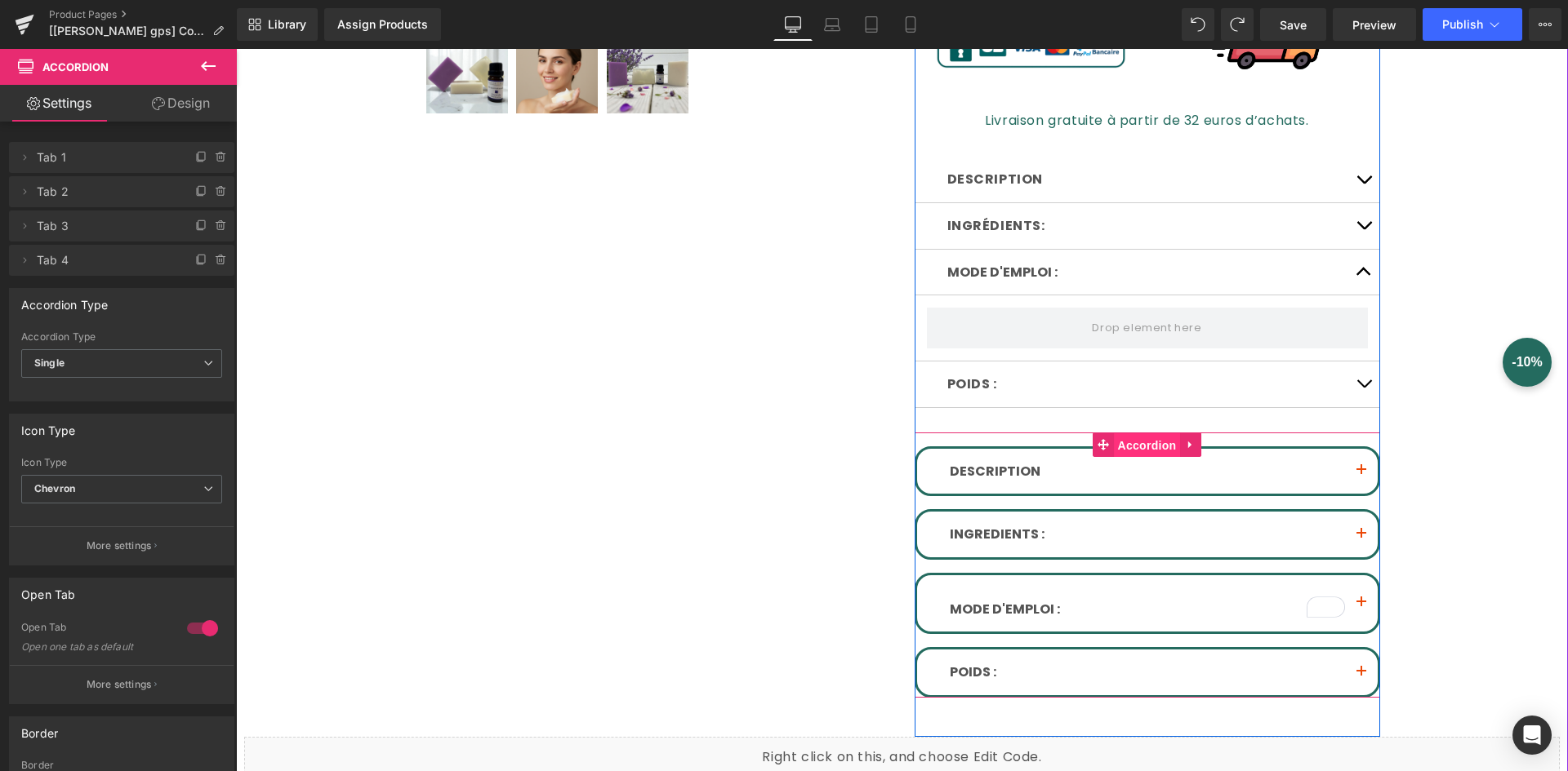
click at [1124, 443] on span "Accordion" at bounding box center [1147, 445] width 67 height 24
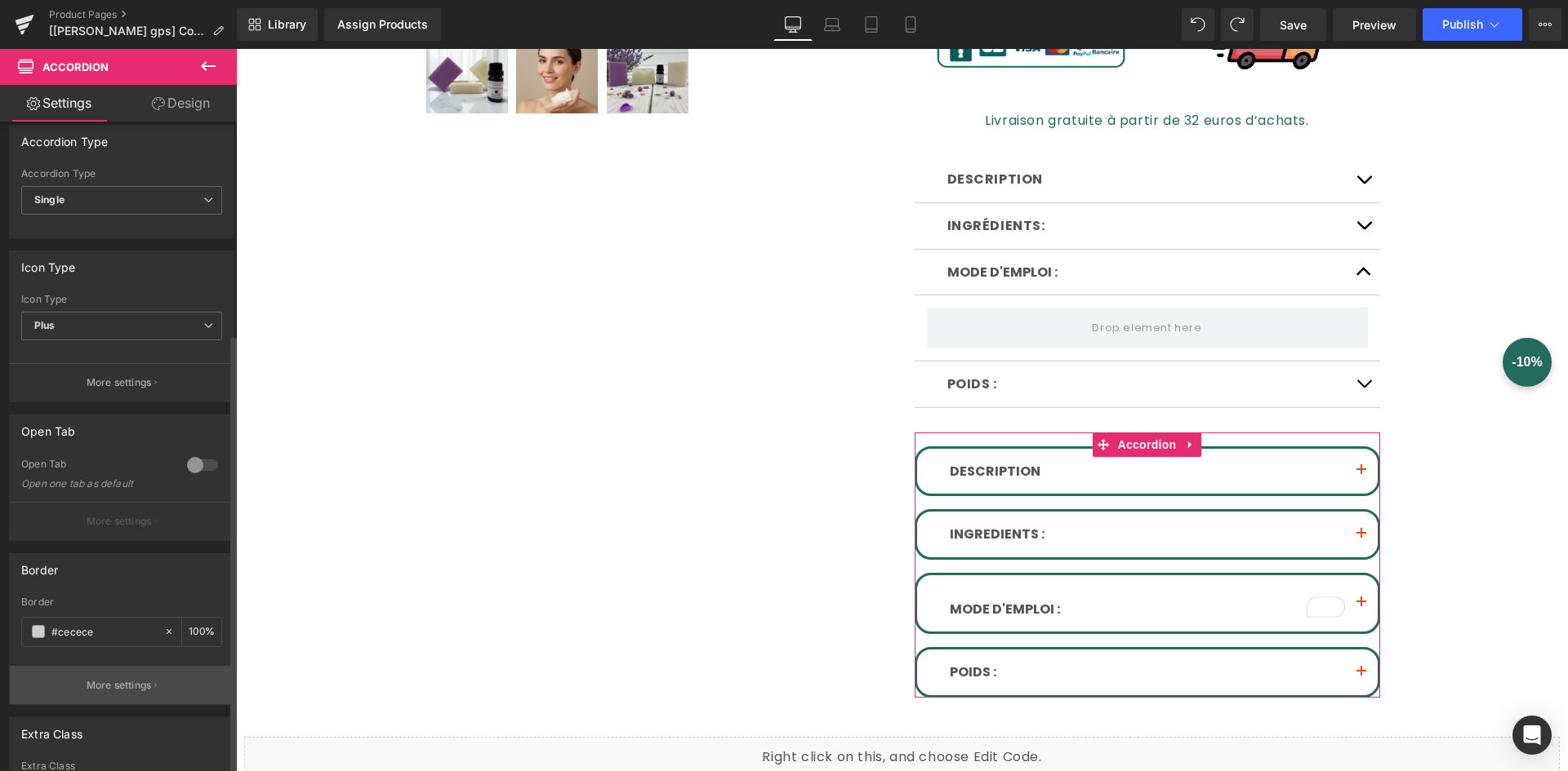
scroll to position [315, 0]
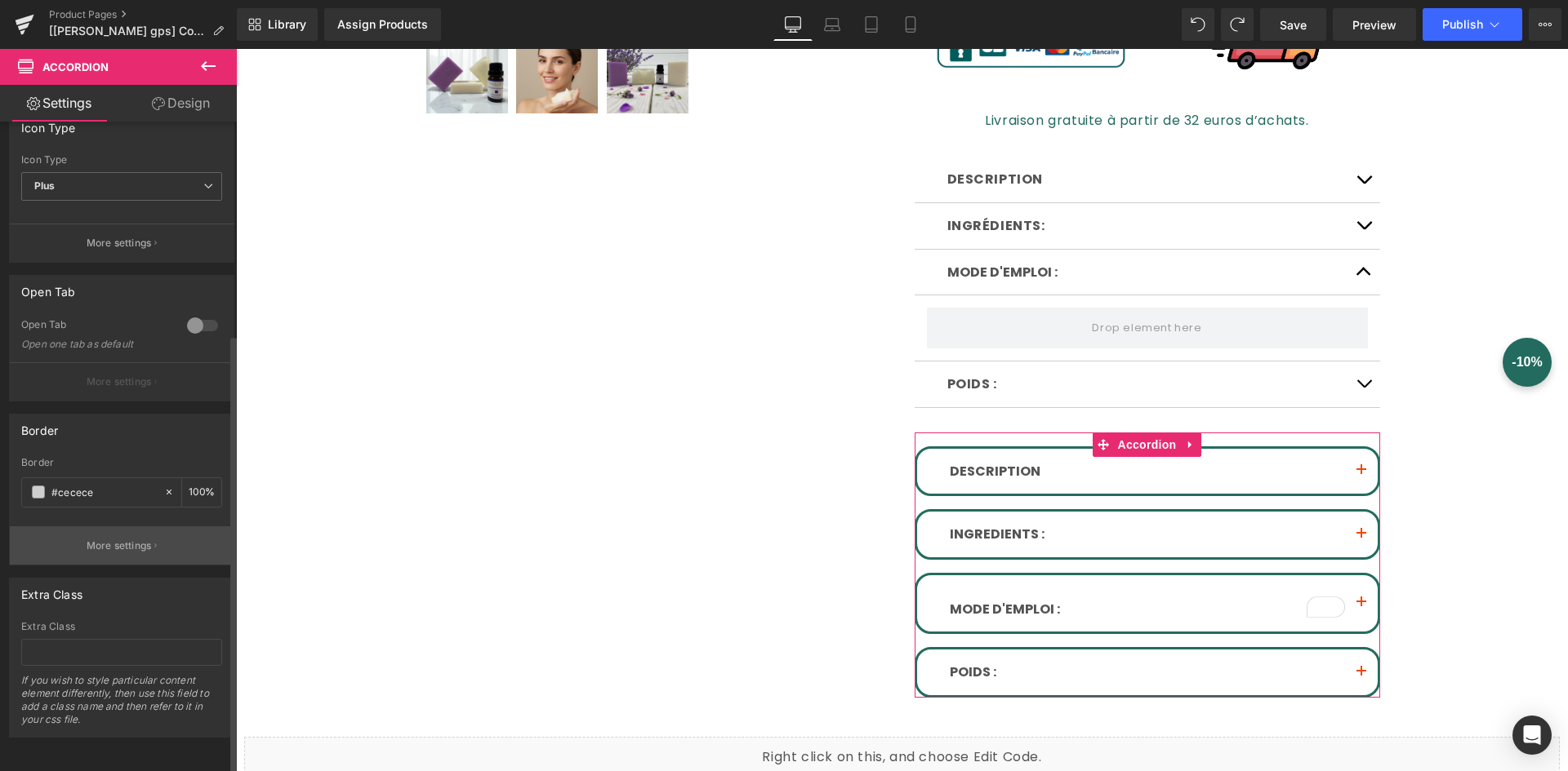
click at [175, 532] on button "More settings" at bounding box center [122, 546] width 224 height 38
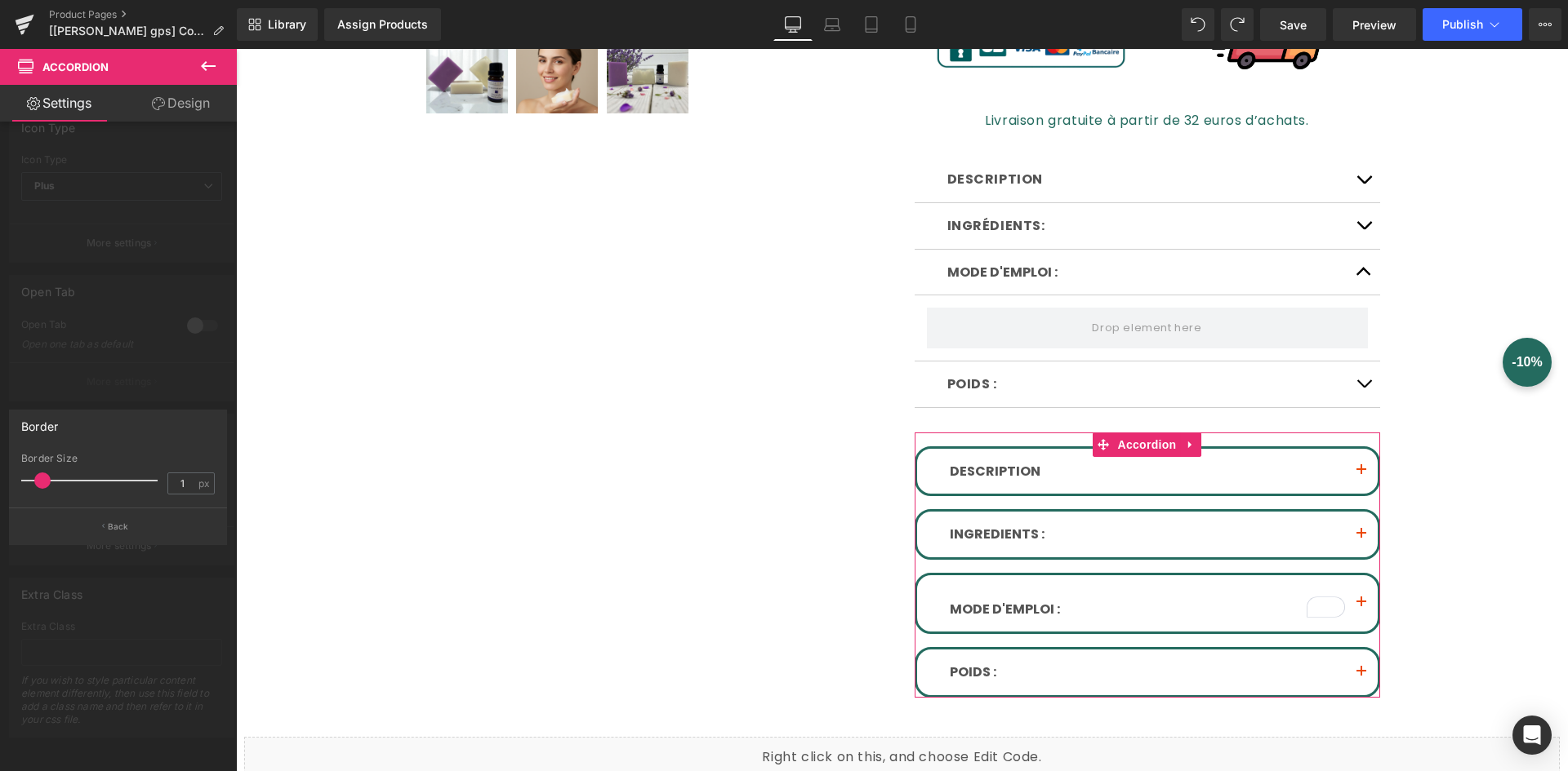
click at [172, 569] on div at bounding box center [118, 414] width 237 height 731
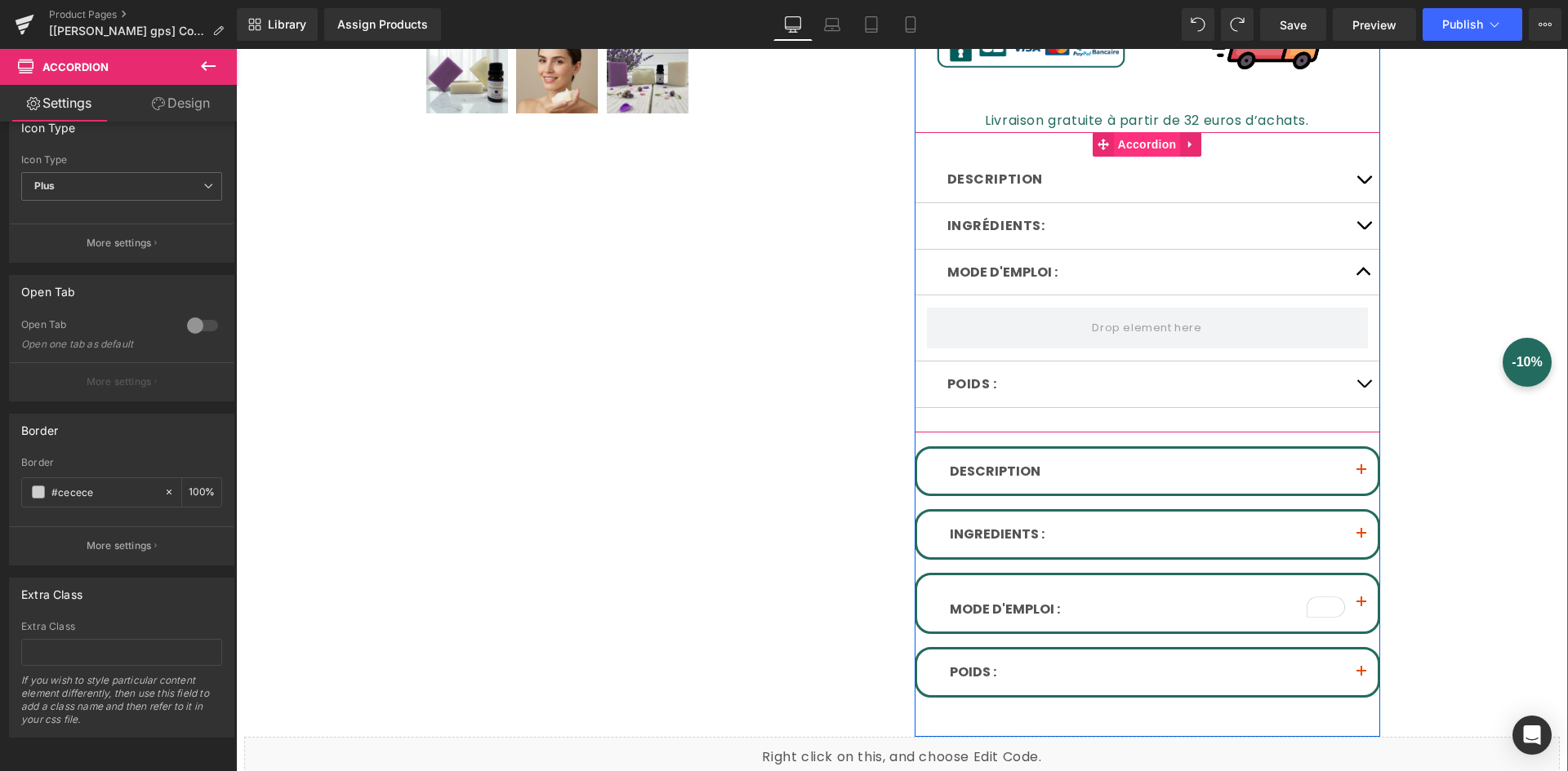
click at [1146, 140] on span "Accordion" at bounding box center [1147, 144] width 67 height 24
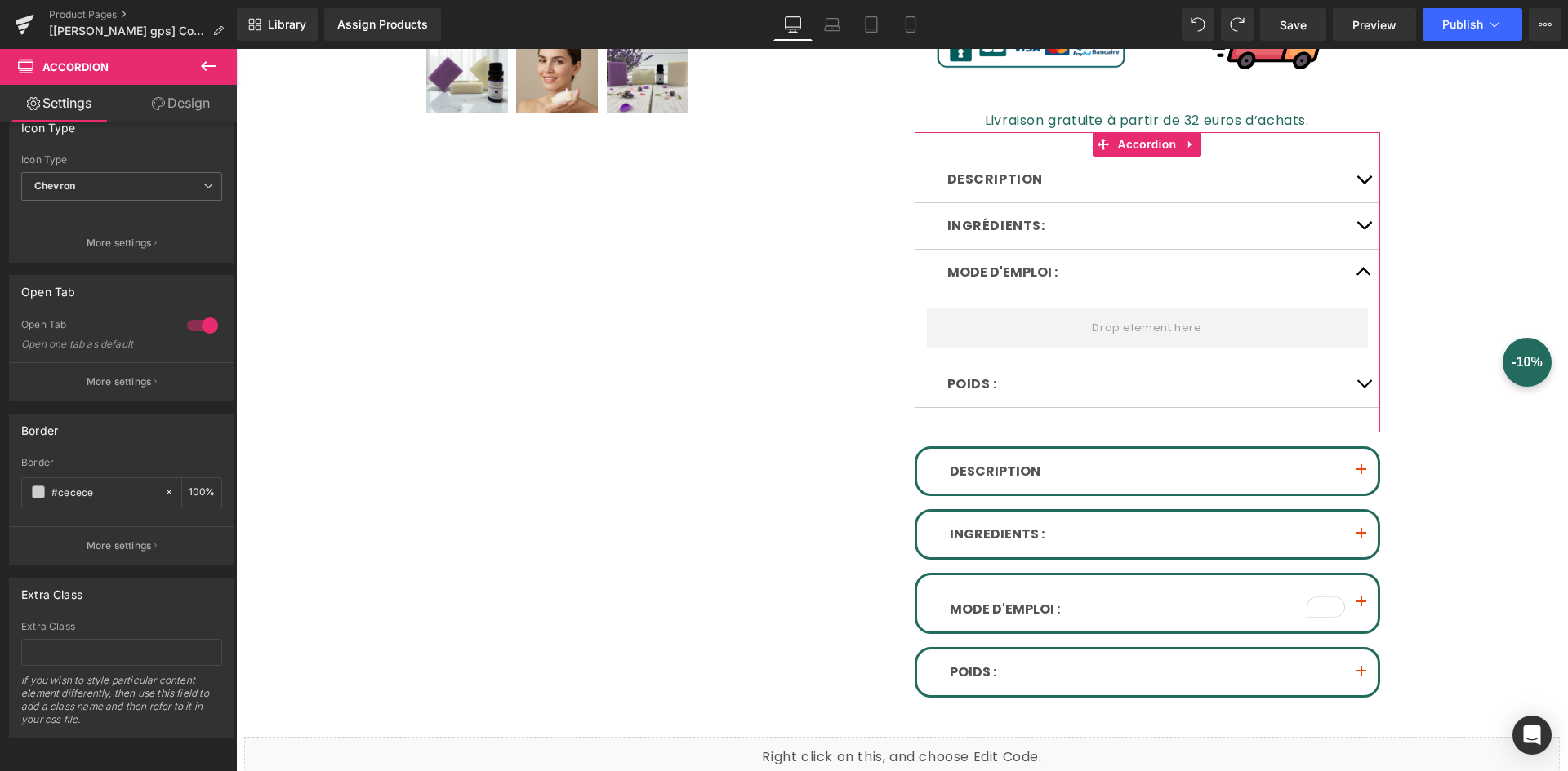
drag, startPoint x: 173, startPoint y: 101, endPoint x: 200, endPoint y: 186, distance: 89.2
click at [173, 101] on link "Design" at bounding box center [181, 103] width 118 height 37
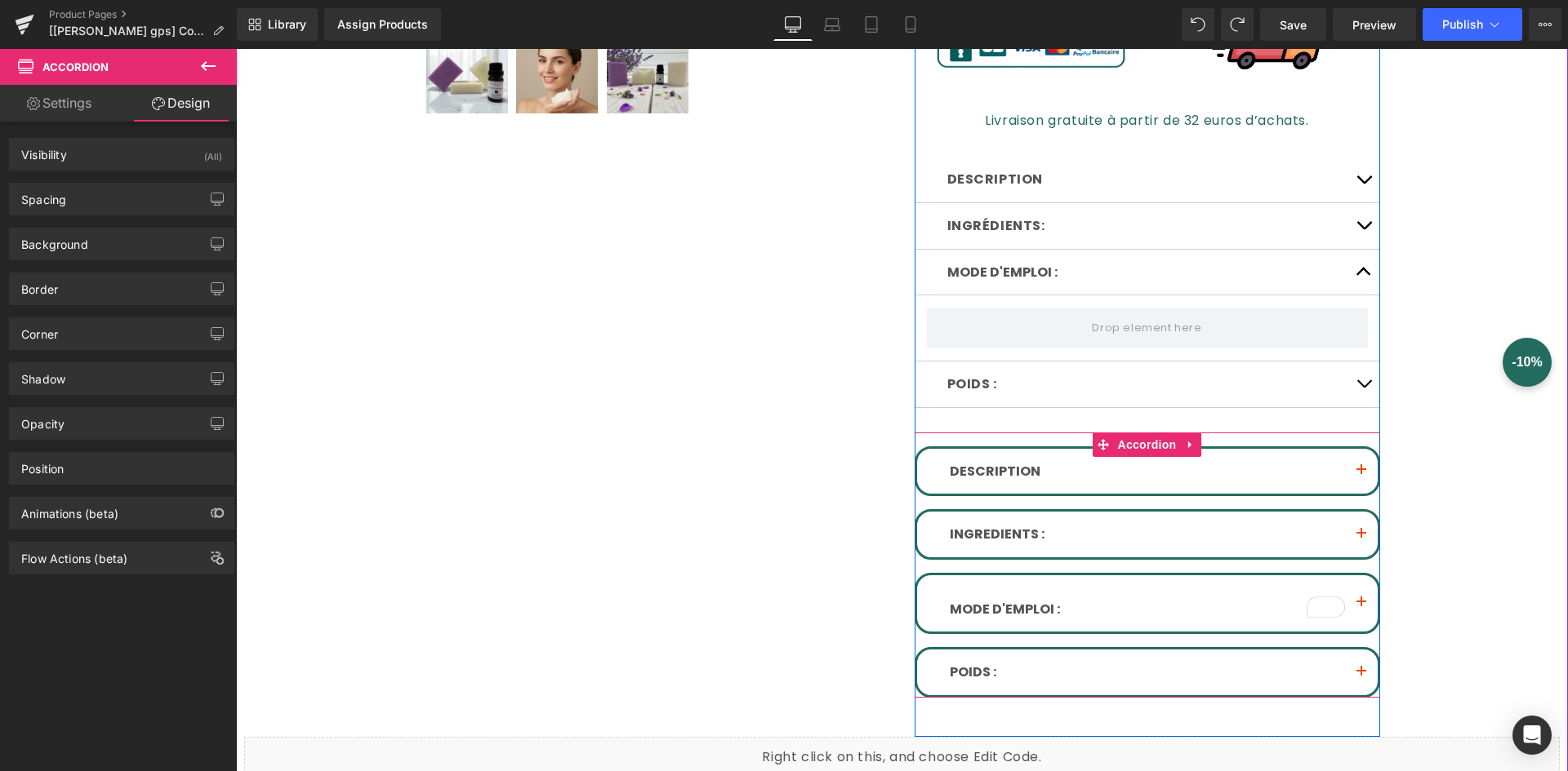
click at [1114, 444] on span "Accordion" at bounding box center [1147, 445] width 67 height 24
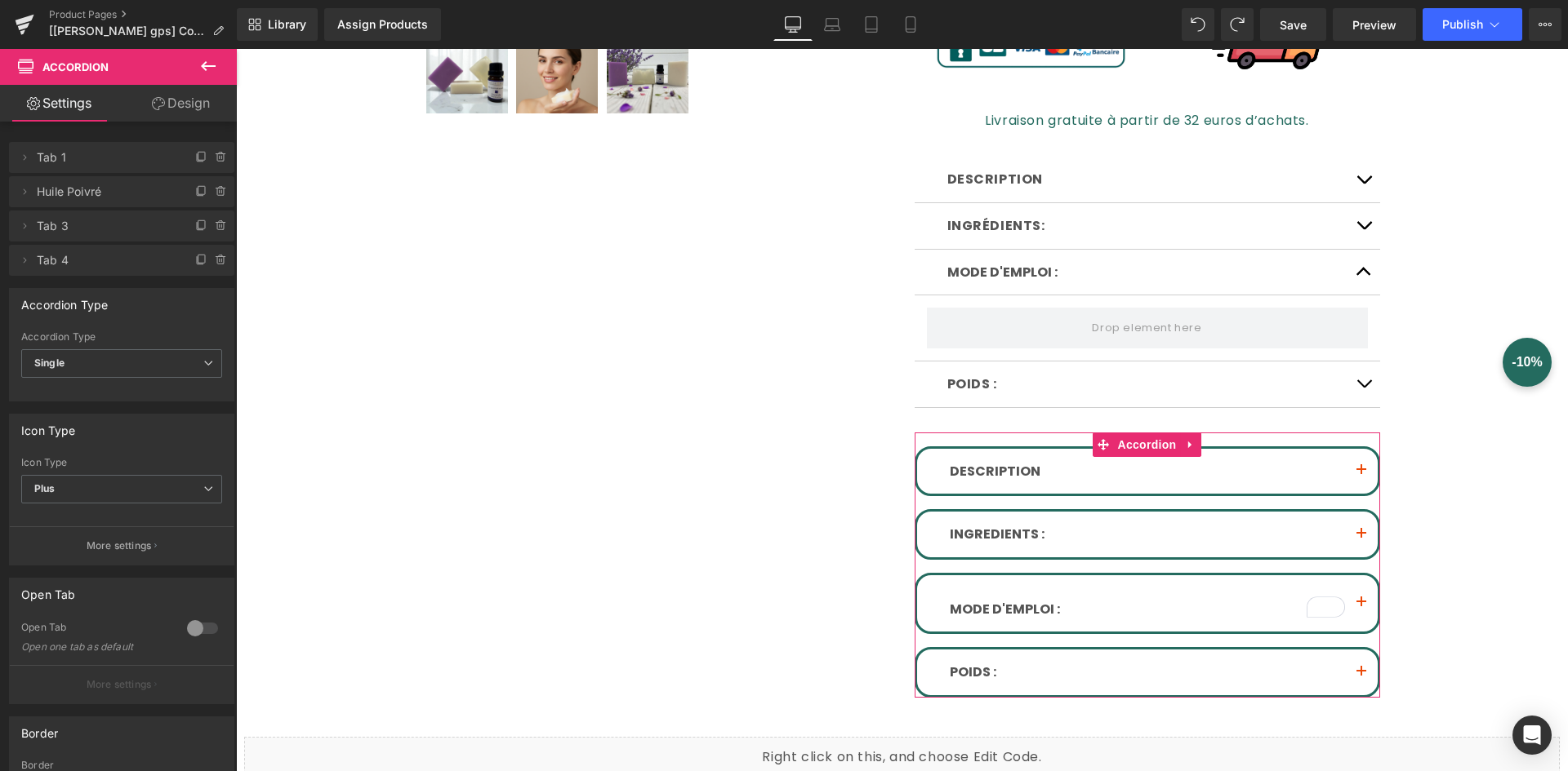
click at [201, 96] on link "Design" at bounding box center [181, 103] width 118 height 37
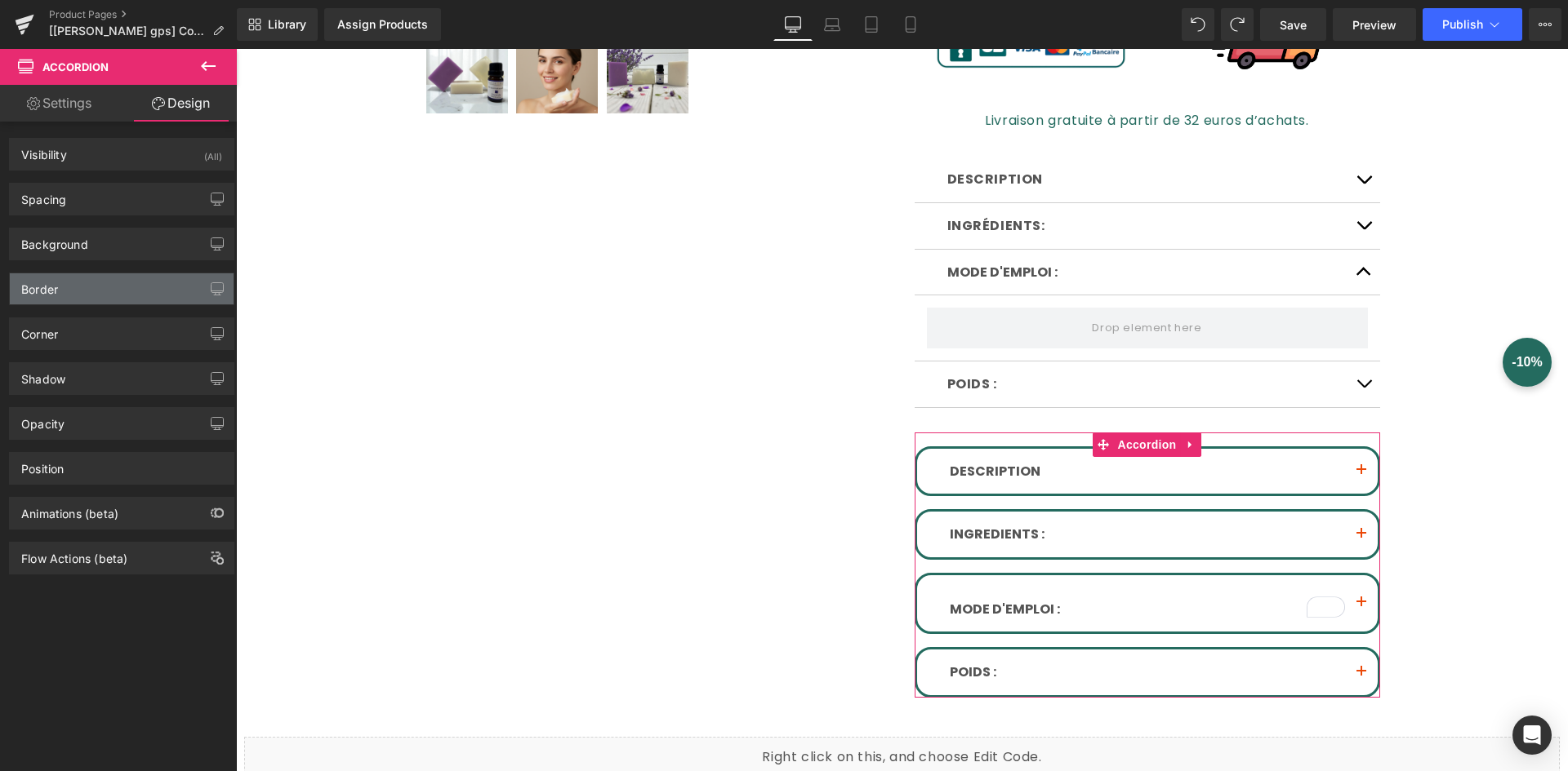
click at [126, 291] on div "Border" at bounding box center [122, 289] width 224 height 31
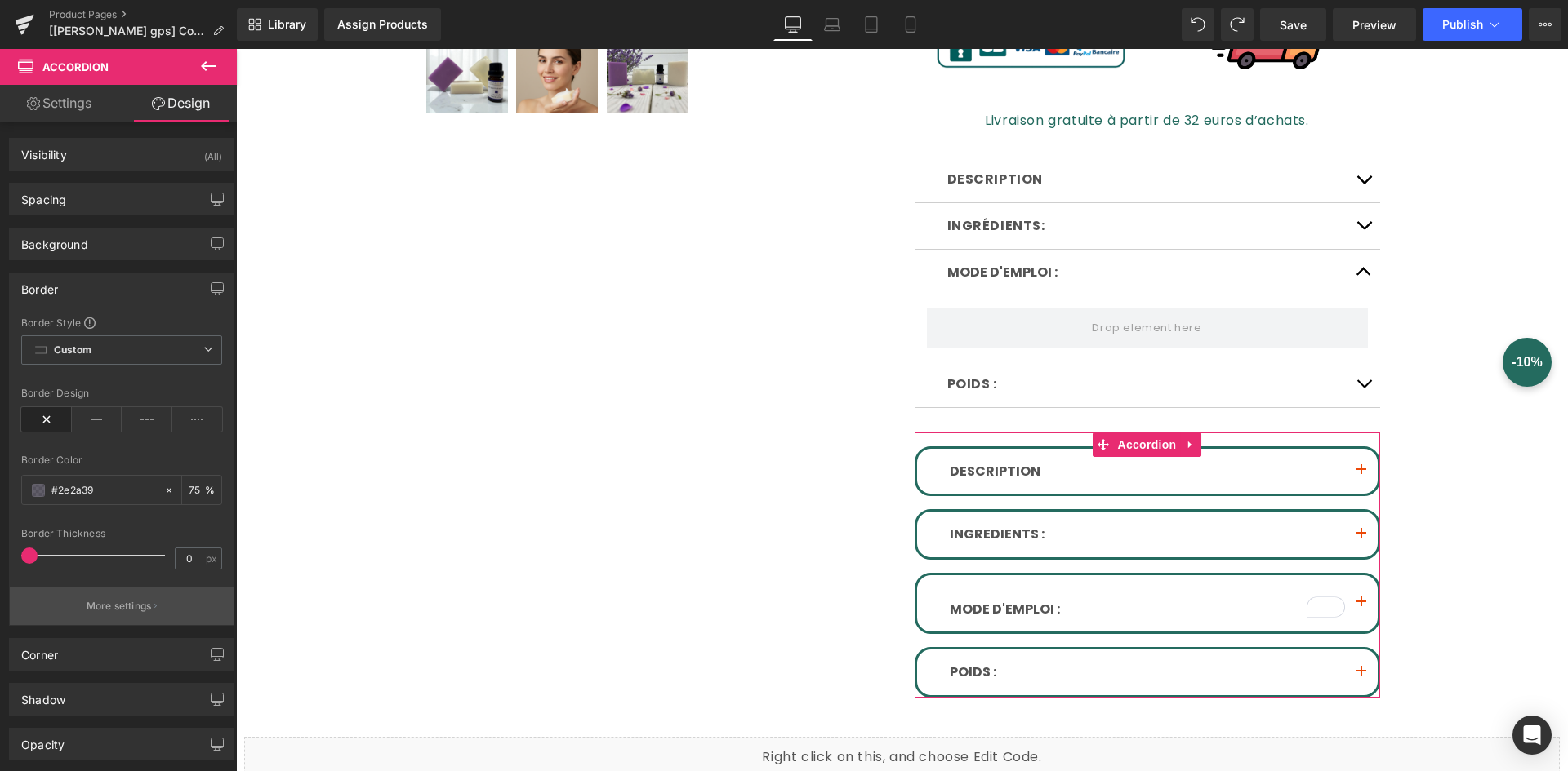
scroll to position [81, 0]
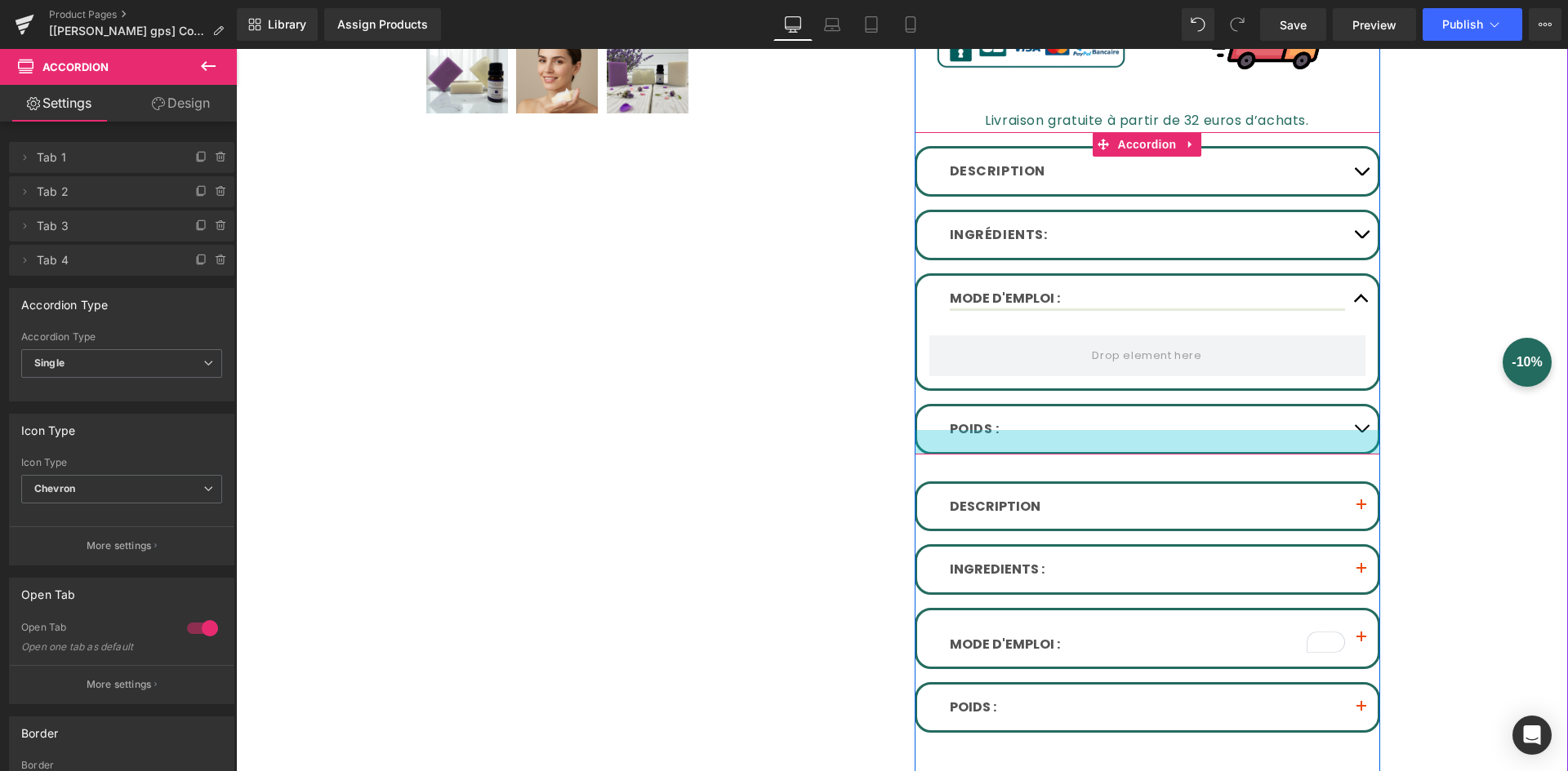
click at [1361, 442] on div at bounding box center [1147, 442] width 465 height 24
click at [1353, 430] on div at bounding box center [1147, 442] width 465 height 24
click at [1354, 225] on button "button" at bounding box center [1361, 234] width 33 height 46
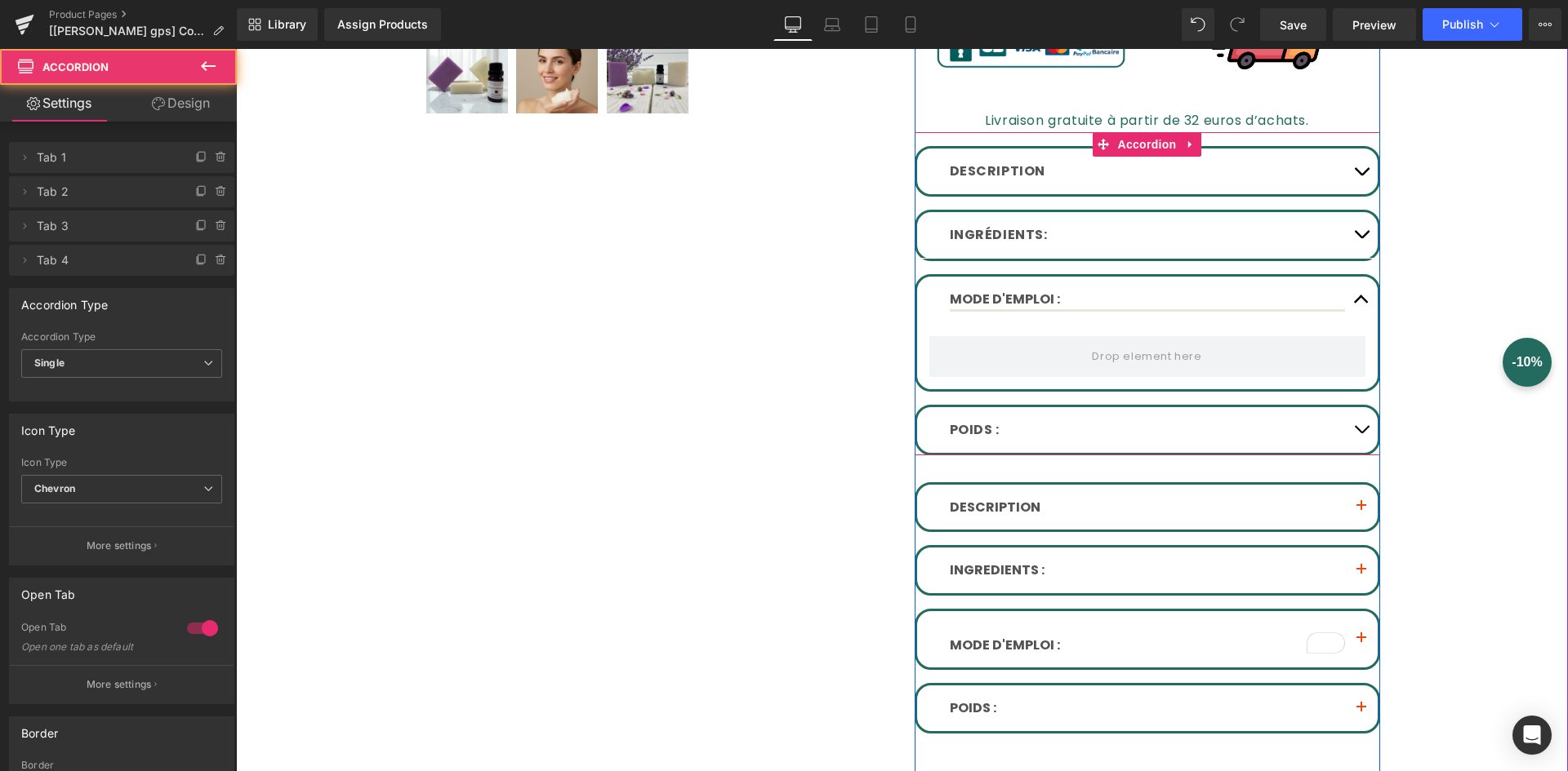
click at [1361, 238] on span "button" at bounding box center [1361, 238] width 0 height 0
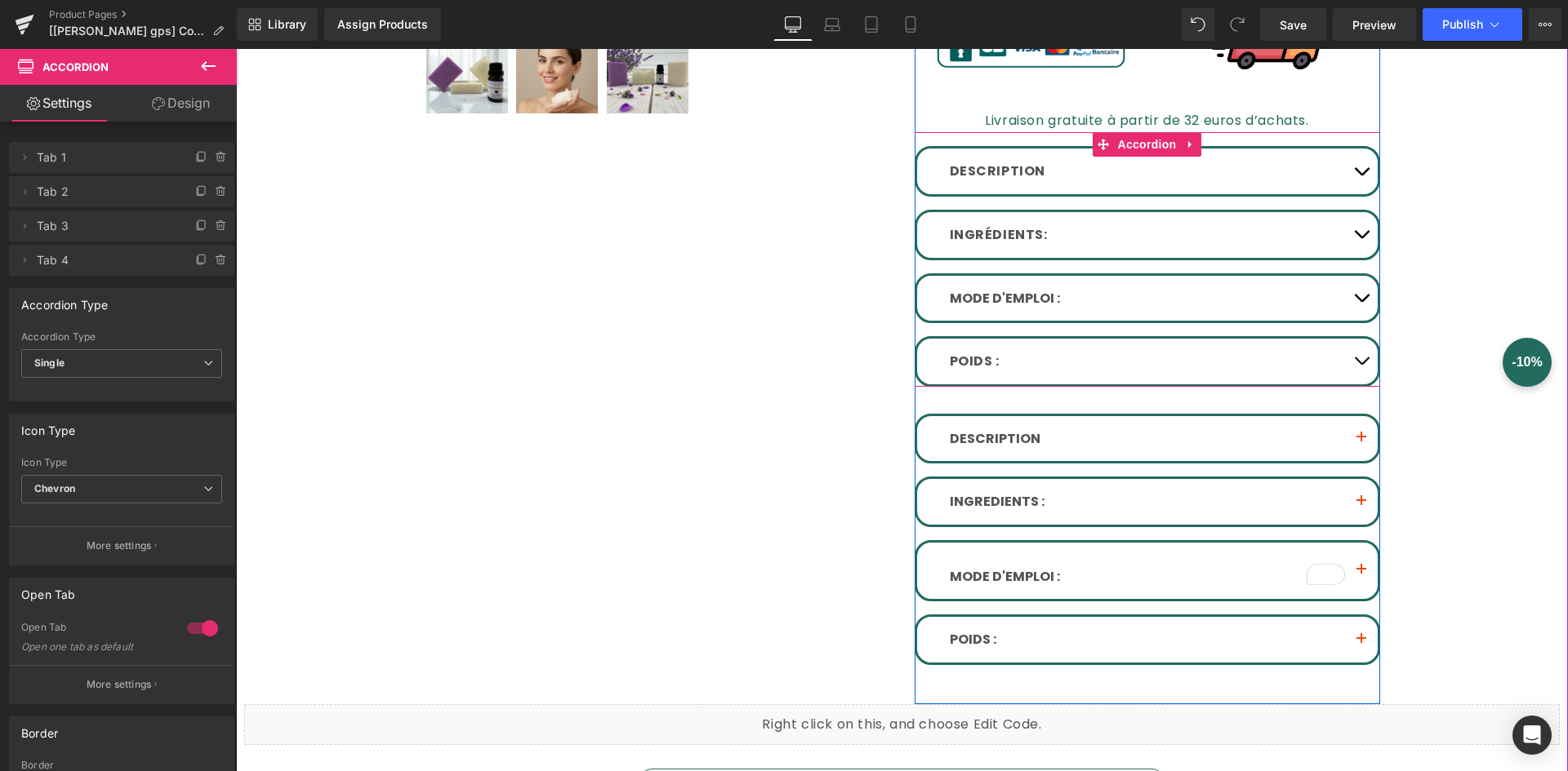
click at [1361, 238] on span "button" at bounding box center [1361, 238] width 0 height 0
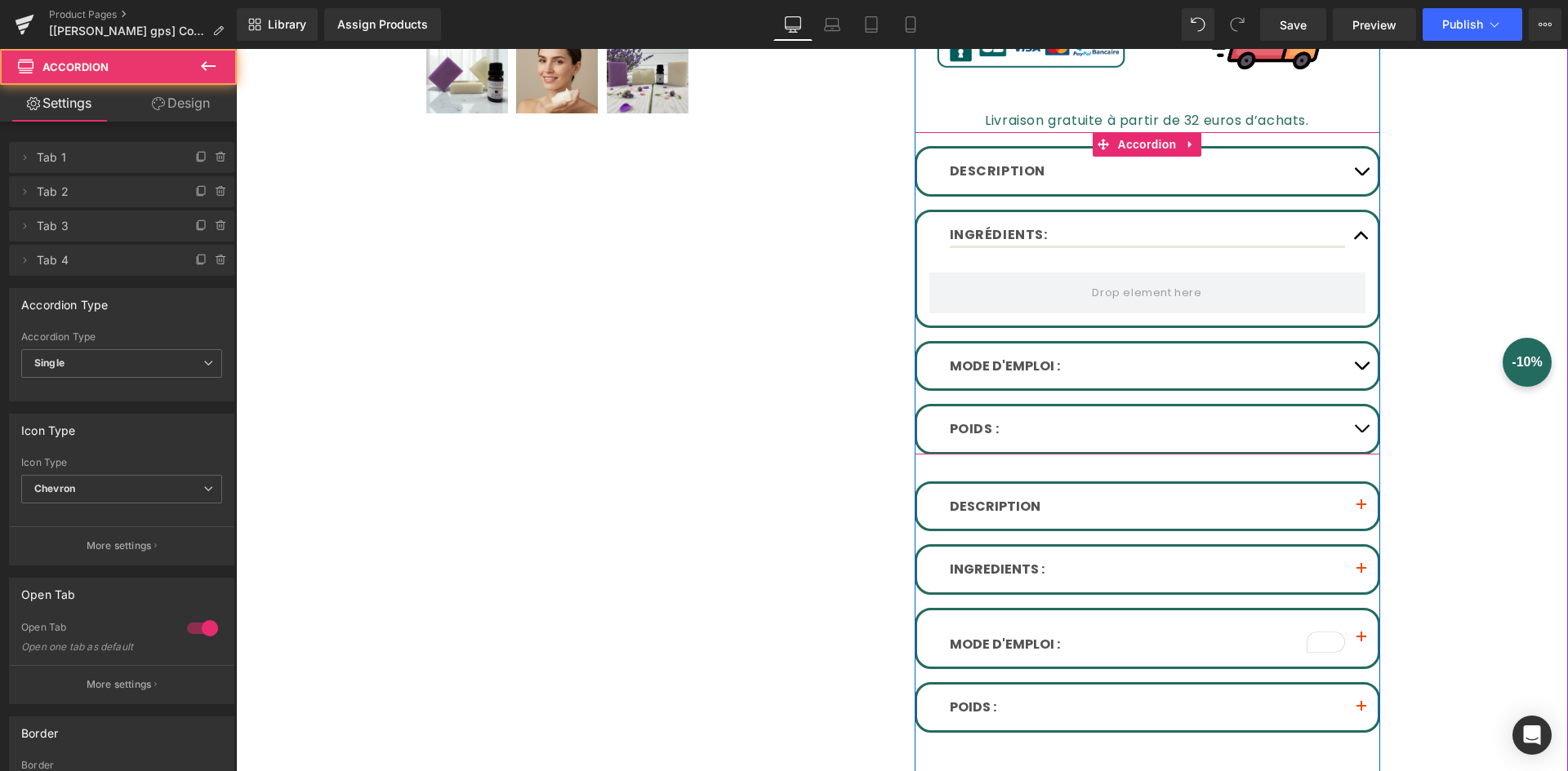
click at [1361, 240] on span "button" at bounding box center [1361, 240] width 0 height 0
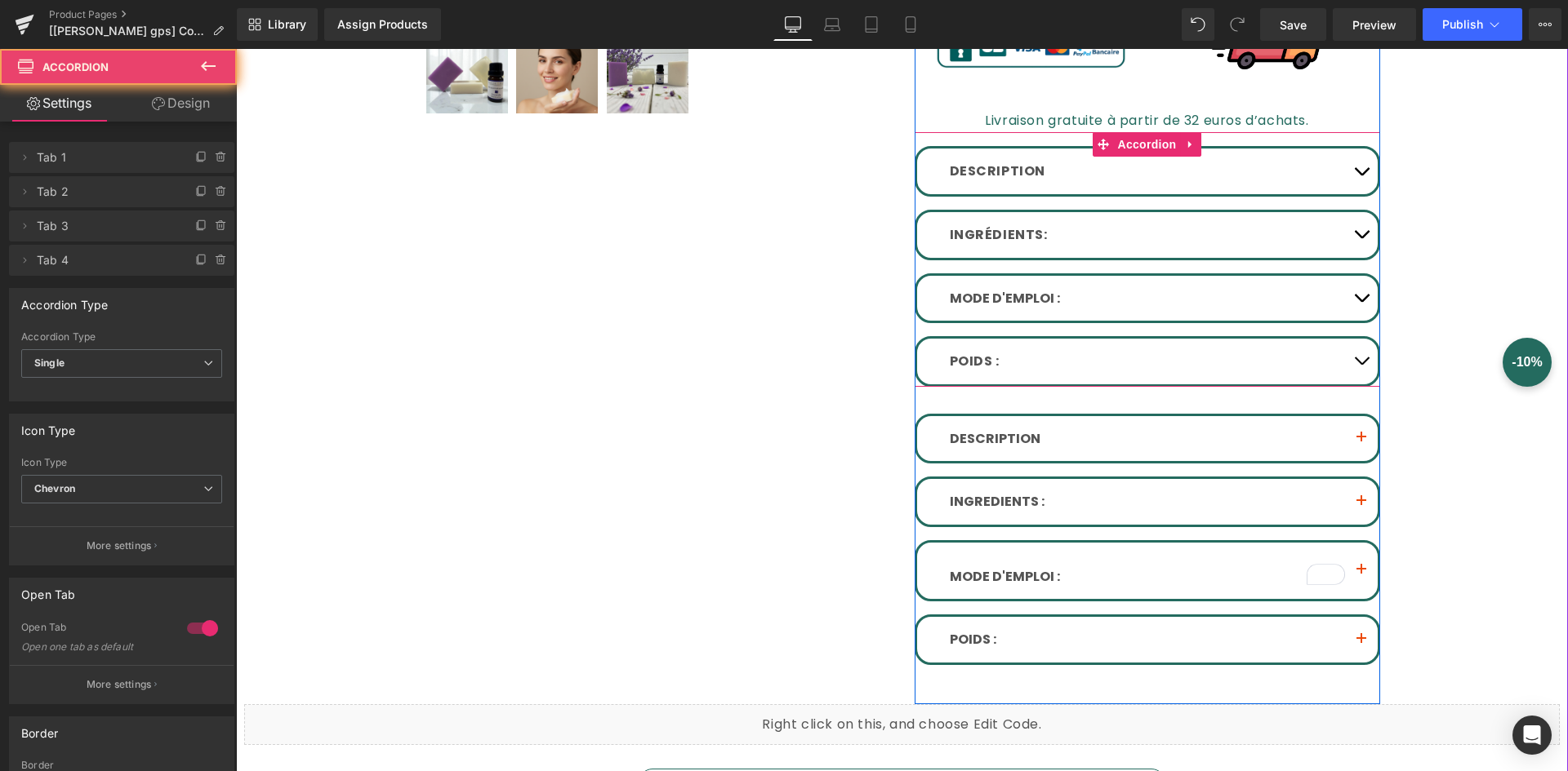
click at [1361, 238] on span "button" at bounding box center [1361, 238] width 0 height 0
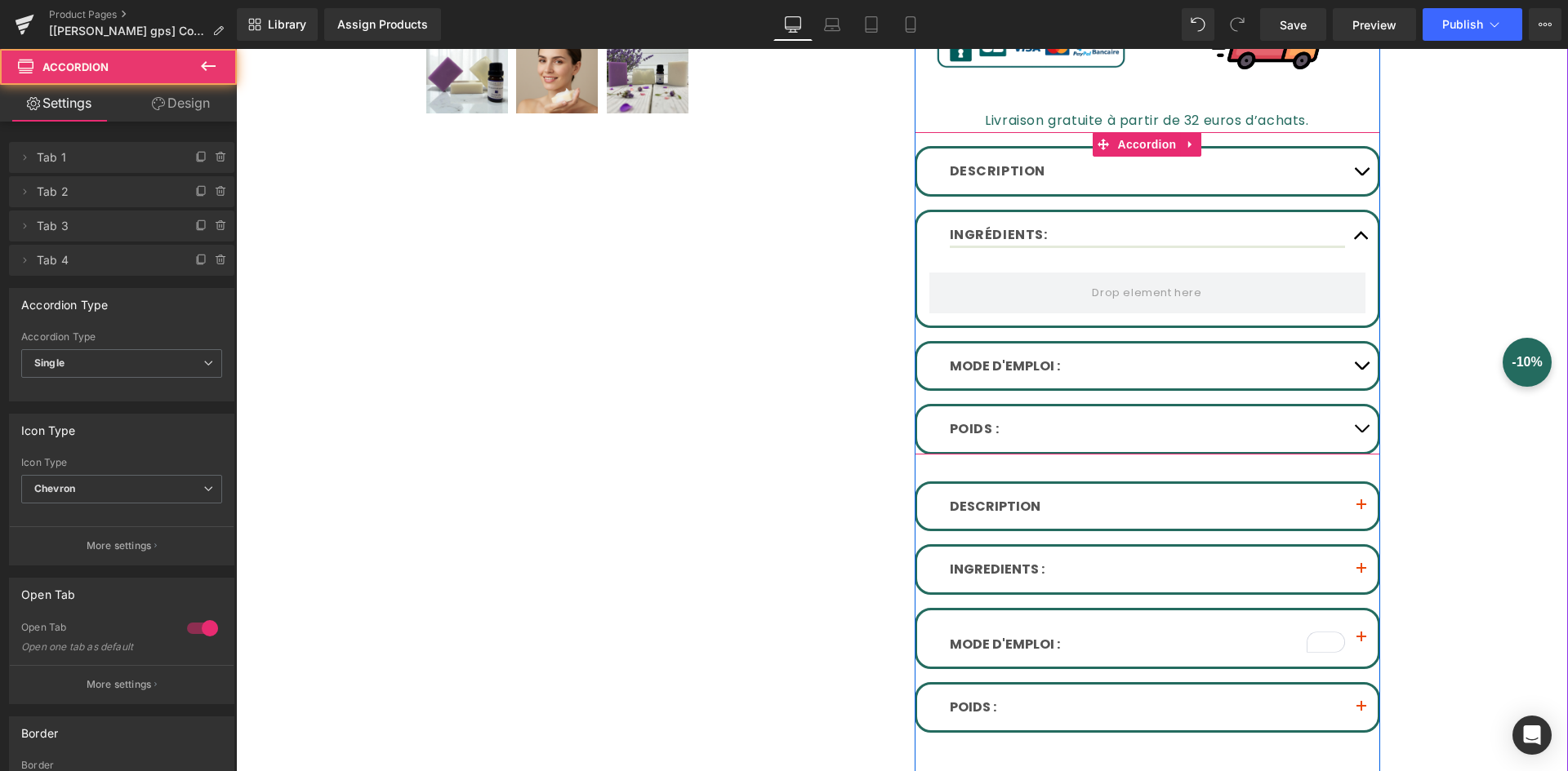
click at [1359, 425] on button "button" at bounding box center [1361, 428] width 33 height 46
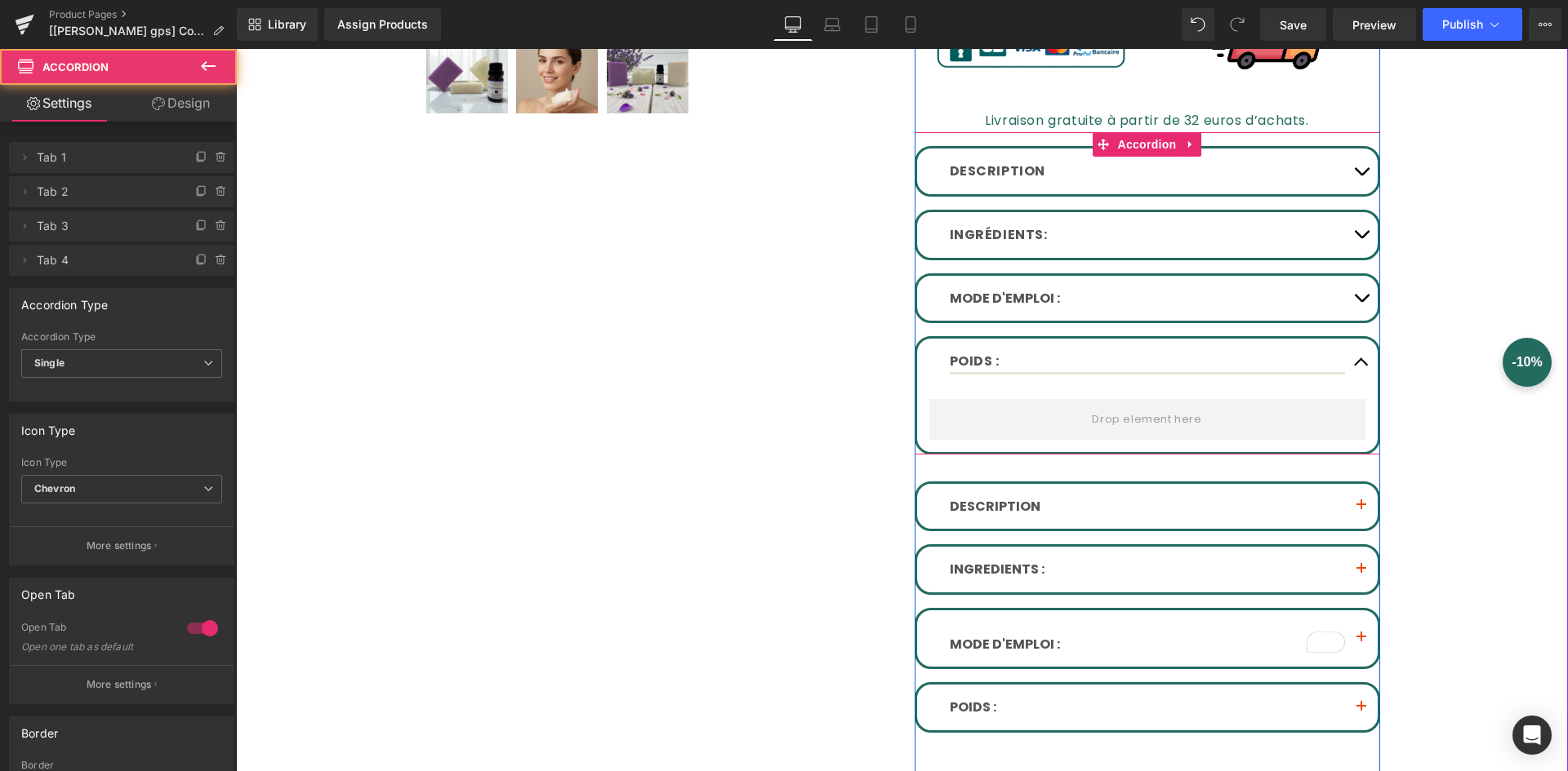
click at [1350, 284] on button "button" at bounding box center [1361, 298] width 33 height 46
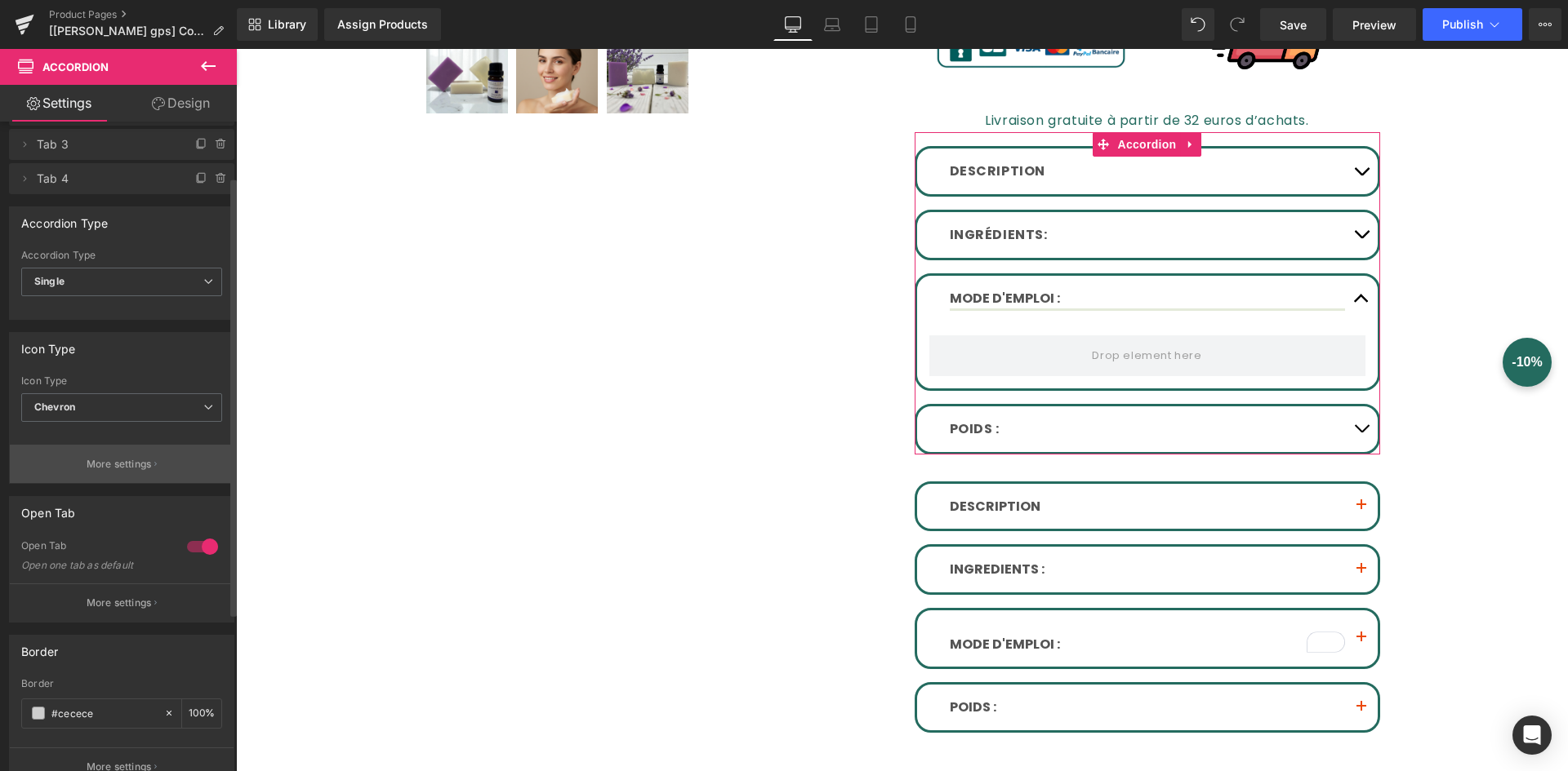
click at [72, 470] on button "More settings" at bounding box center [122, 463] width 224 height 38
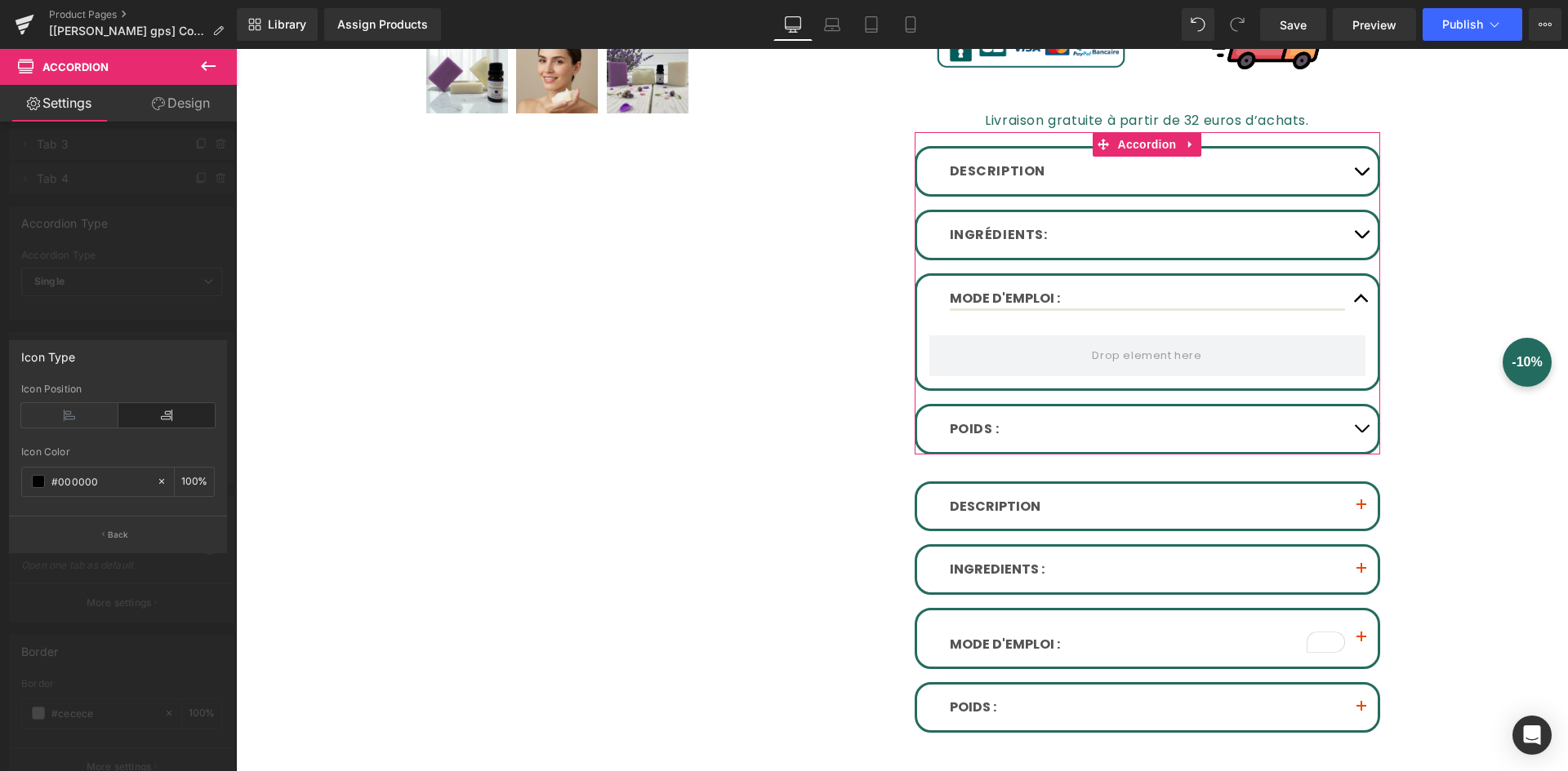
click at [96, 563] on div at bounding box center [118, 414] width 237 height 731
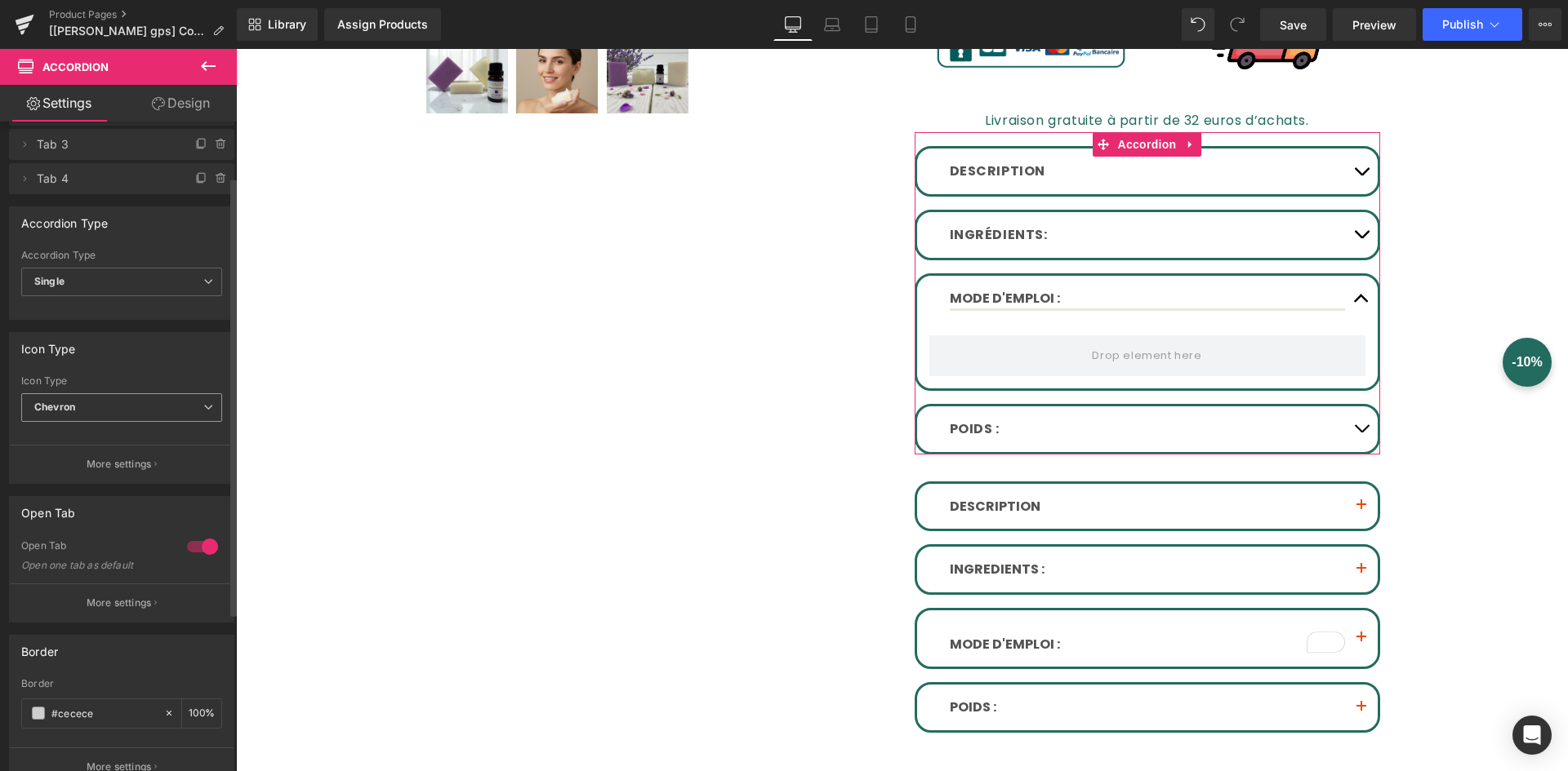
click at [194, 406] on span "Chevron" at bounding box center [122, 408] width 201 height 29
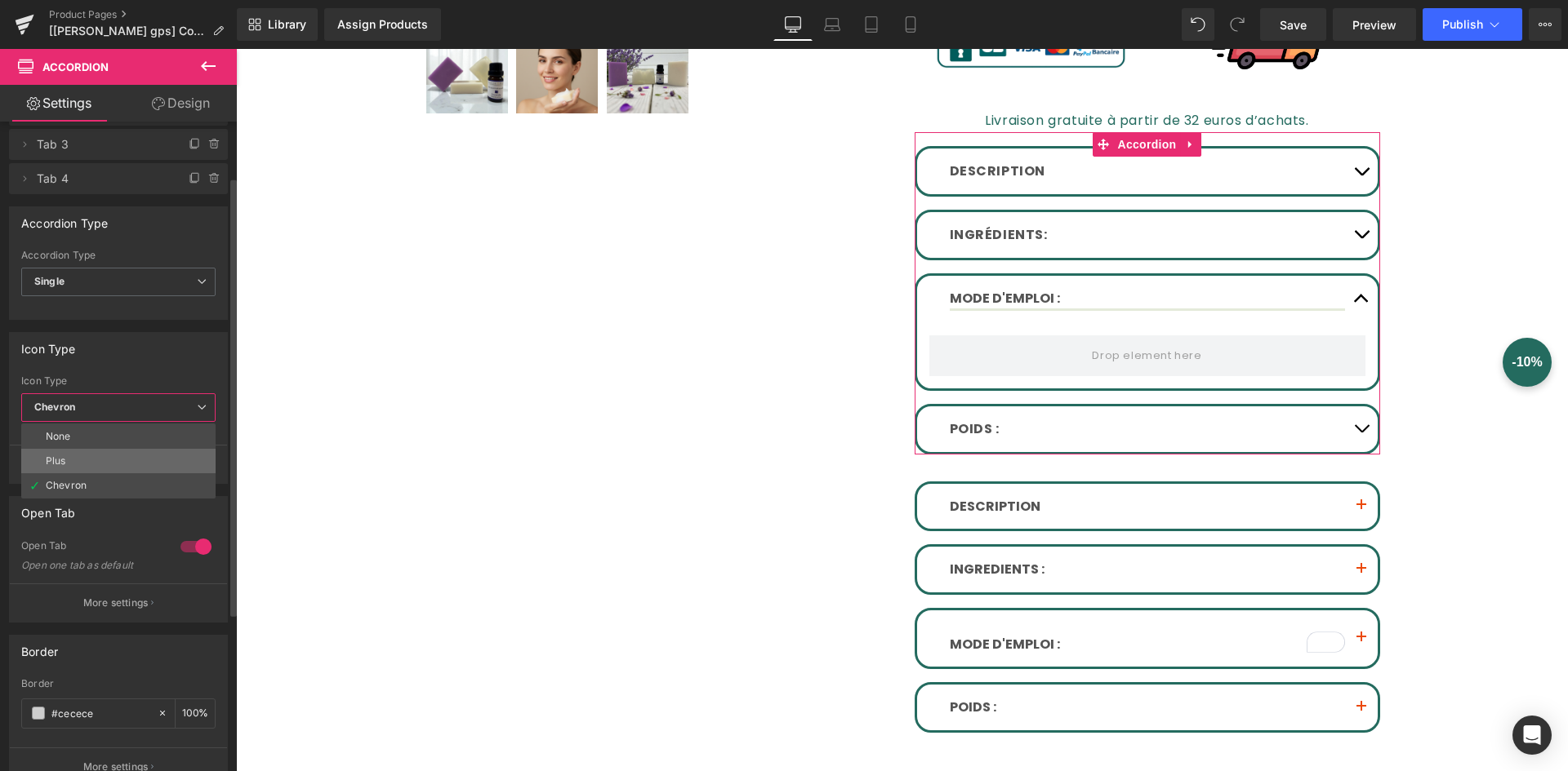
click at [159, 449] on li "Plus" at bounding box center [118, 461] width 194 height 24
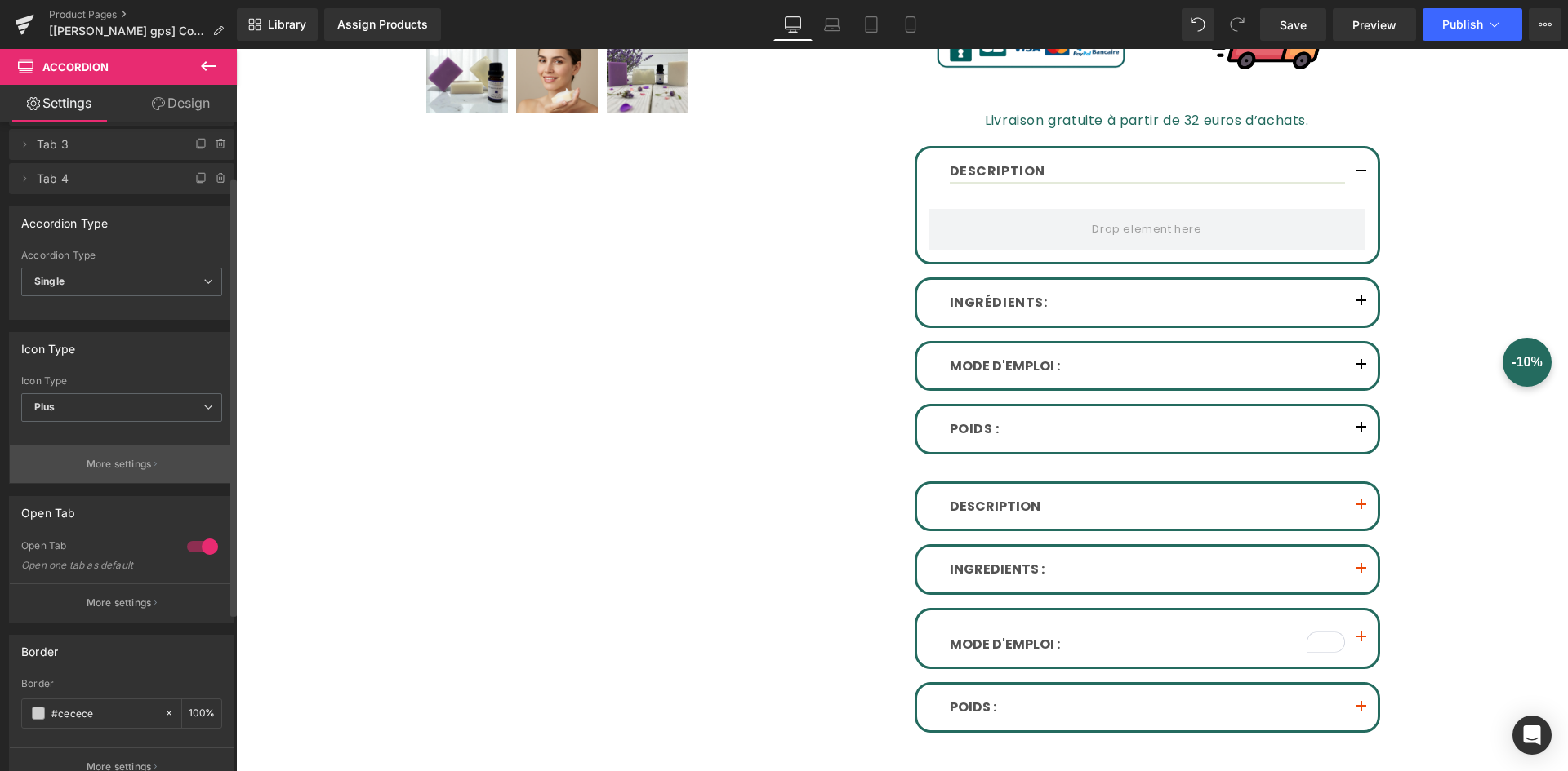
click at [159, 462] on button "More settings" at bounding box center [122, 463] width 224 height 38
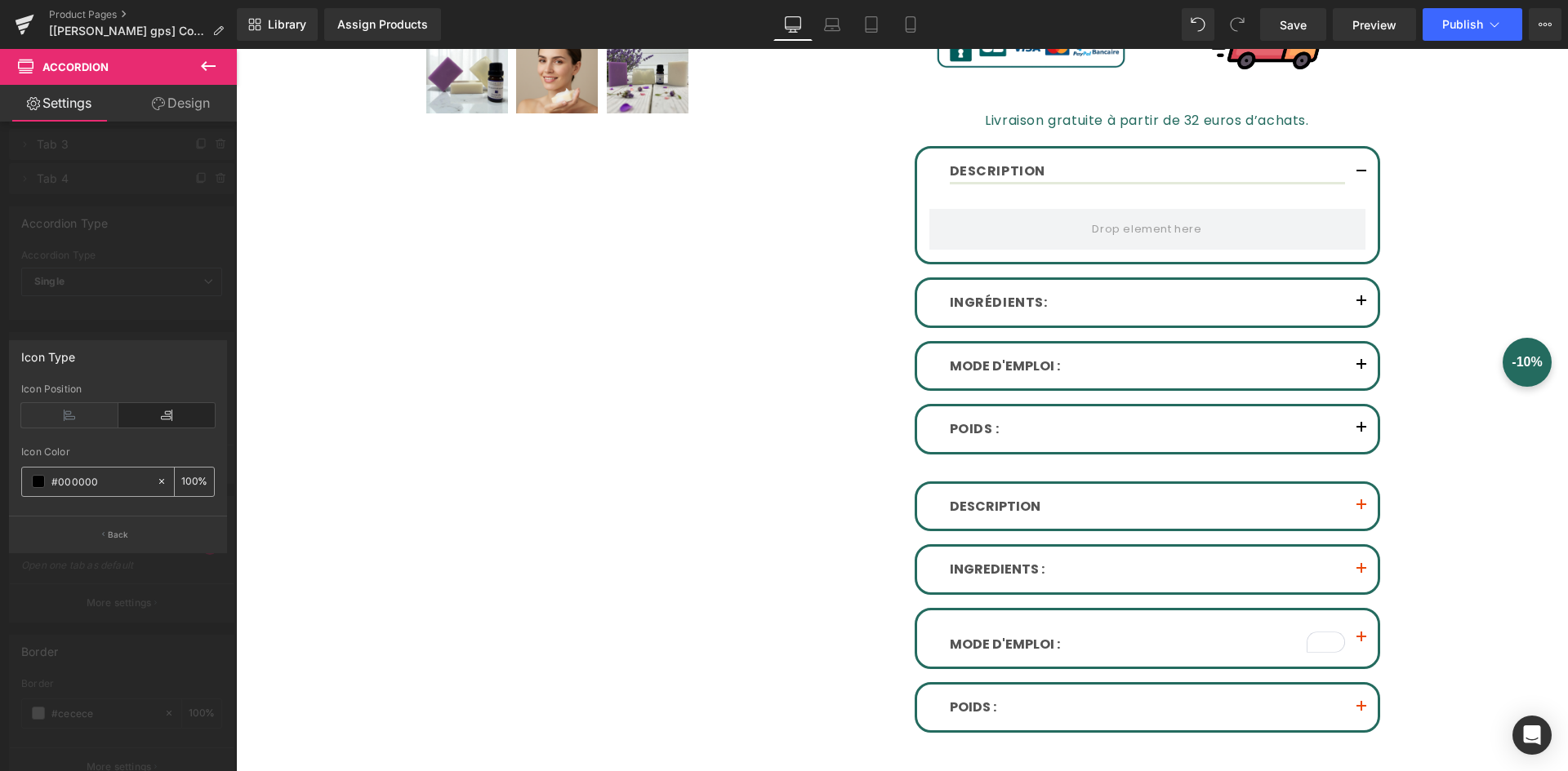
click at [40, 481] on span at bounding box center [38, 481] width 13 height 13
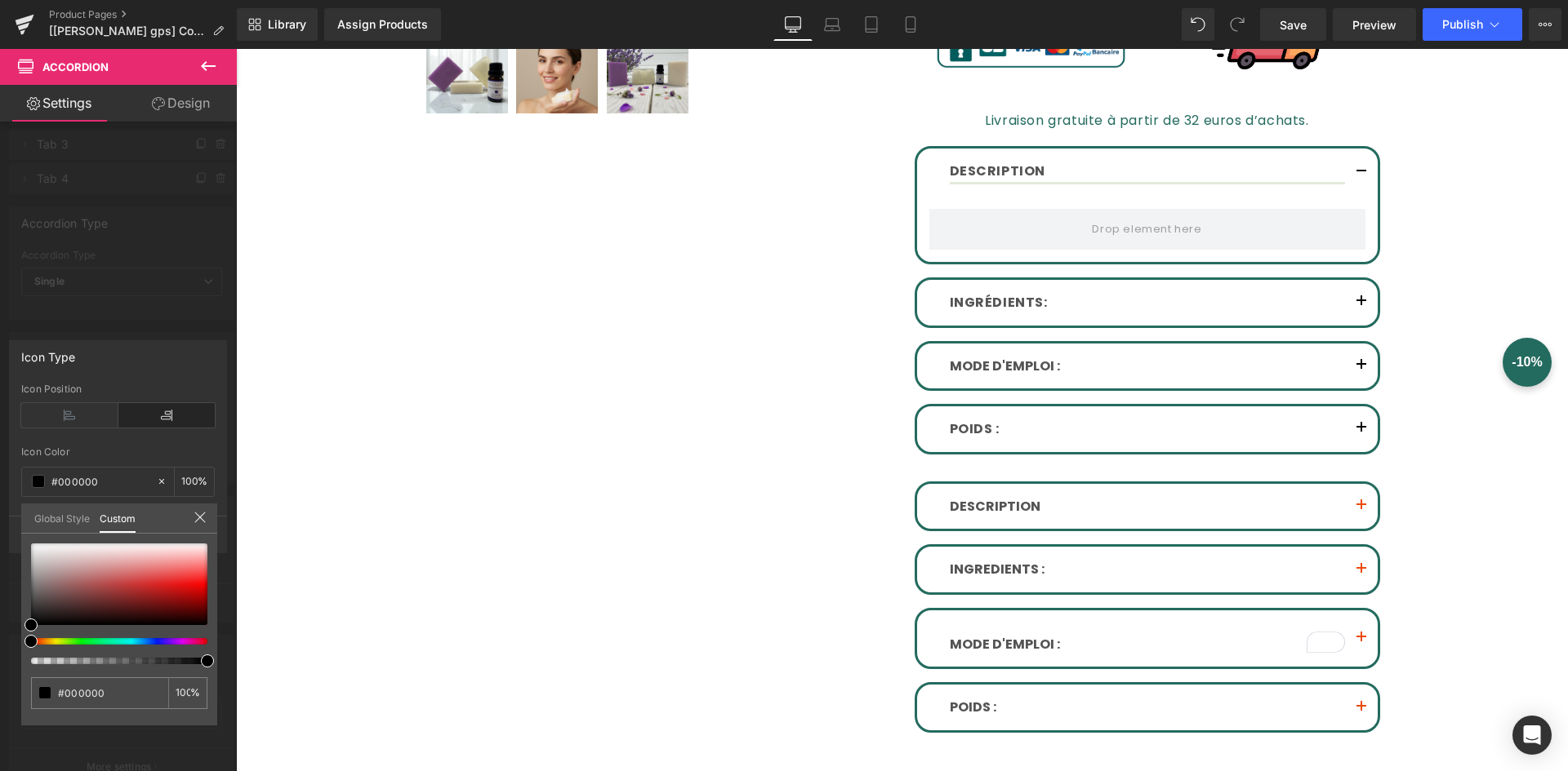
click at [1304, 562] on div at bounding box center [902, 411] width 1332 height 723
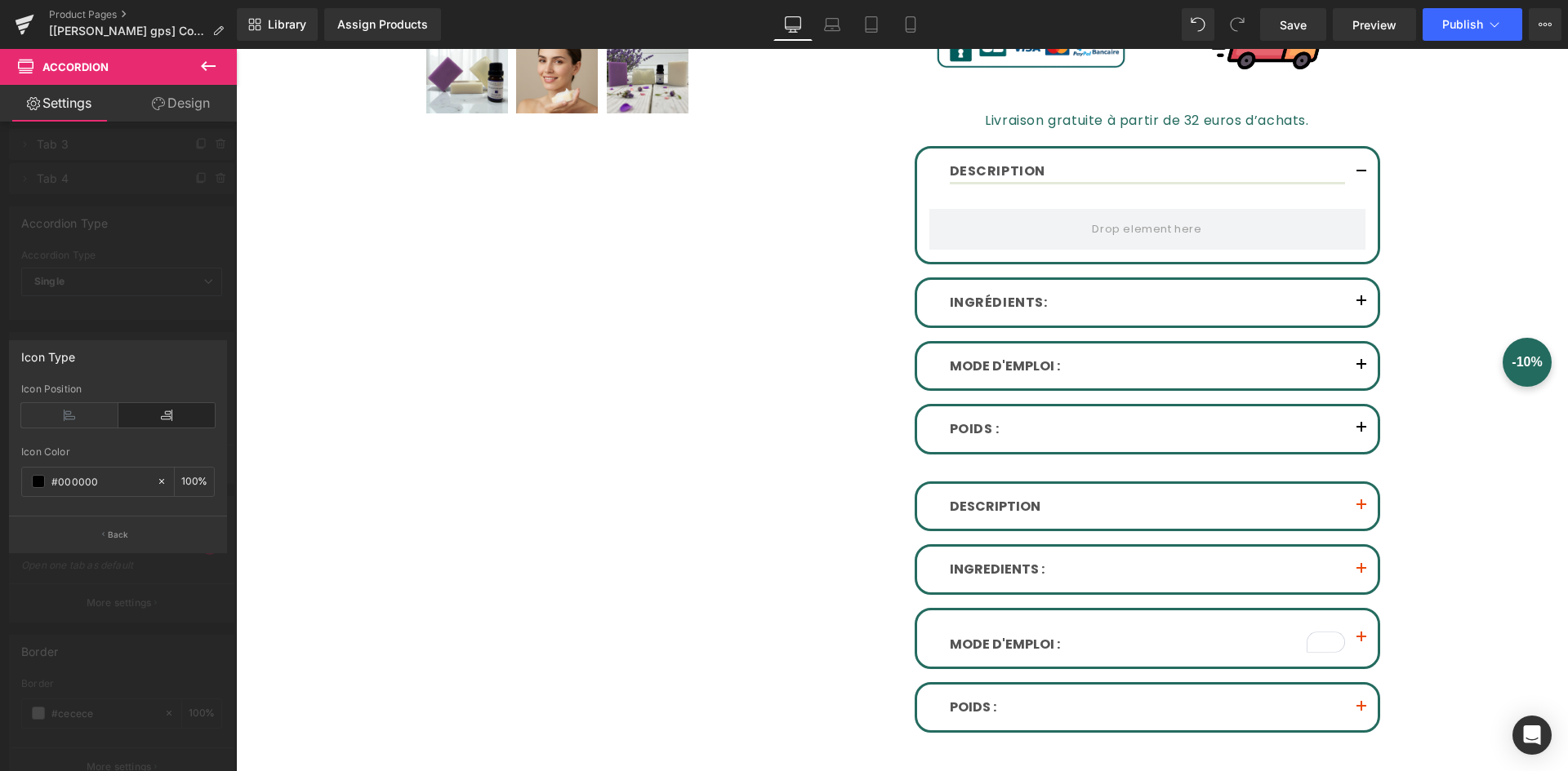
click at [1354, 563] on body "Ignorer et passer au contenu Packs soin de la peau Nos savons Nos huiles essent…" at bounding box center [902, 713] width 1332 height 2633
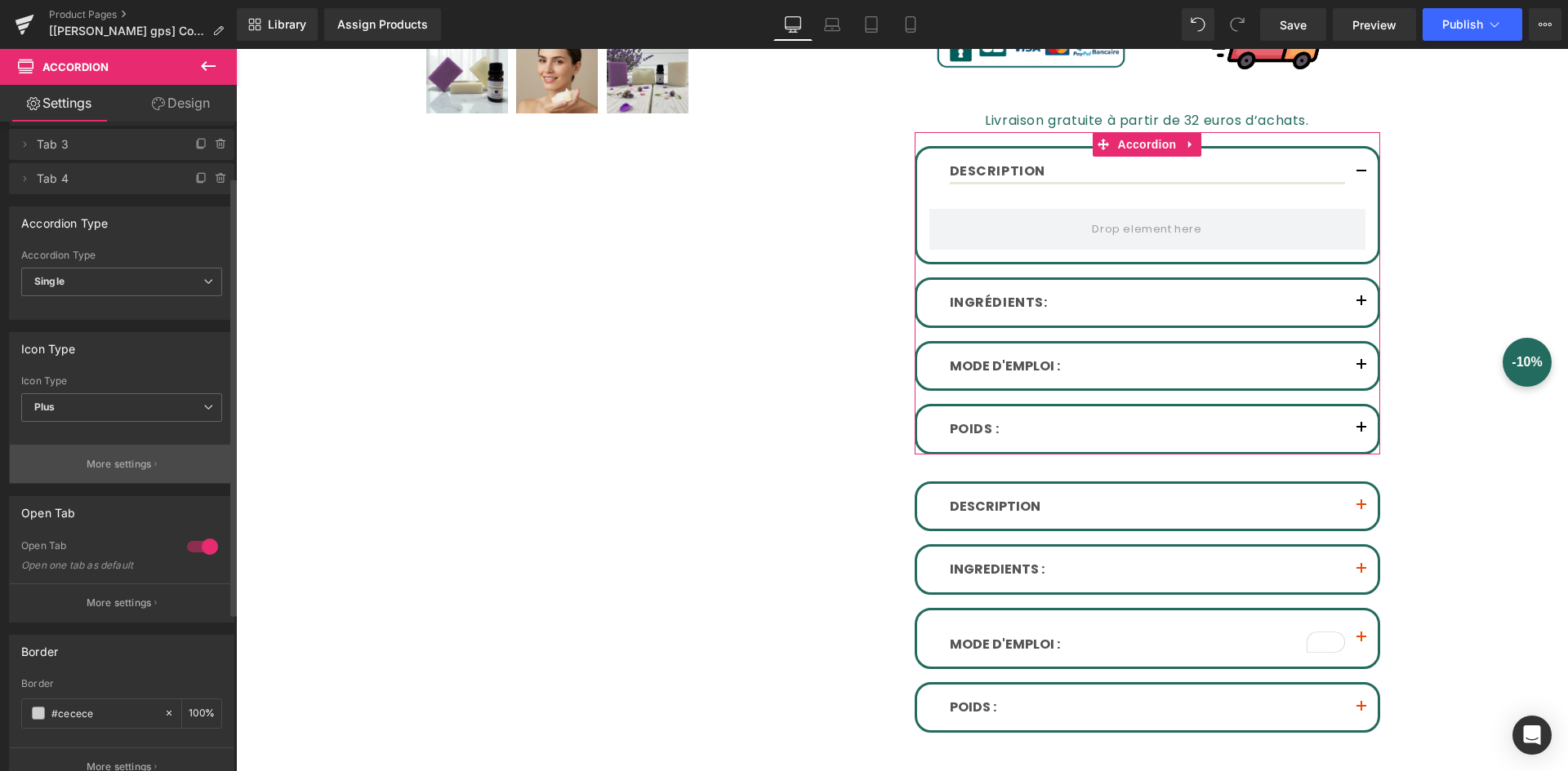
click at [137, 464] on p "More settings" at bounding box center [119, 464] width 65 height 14
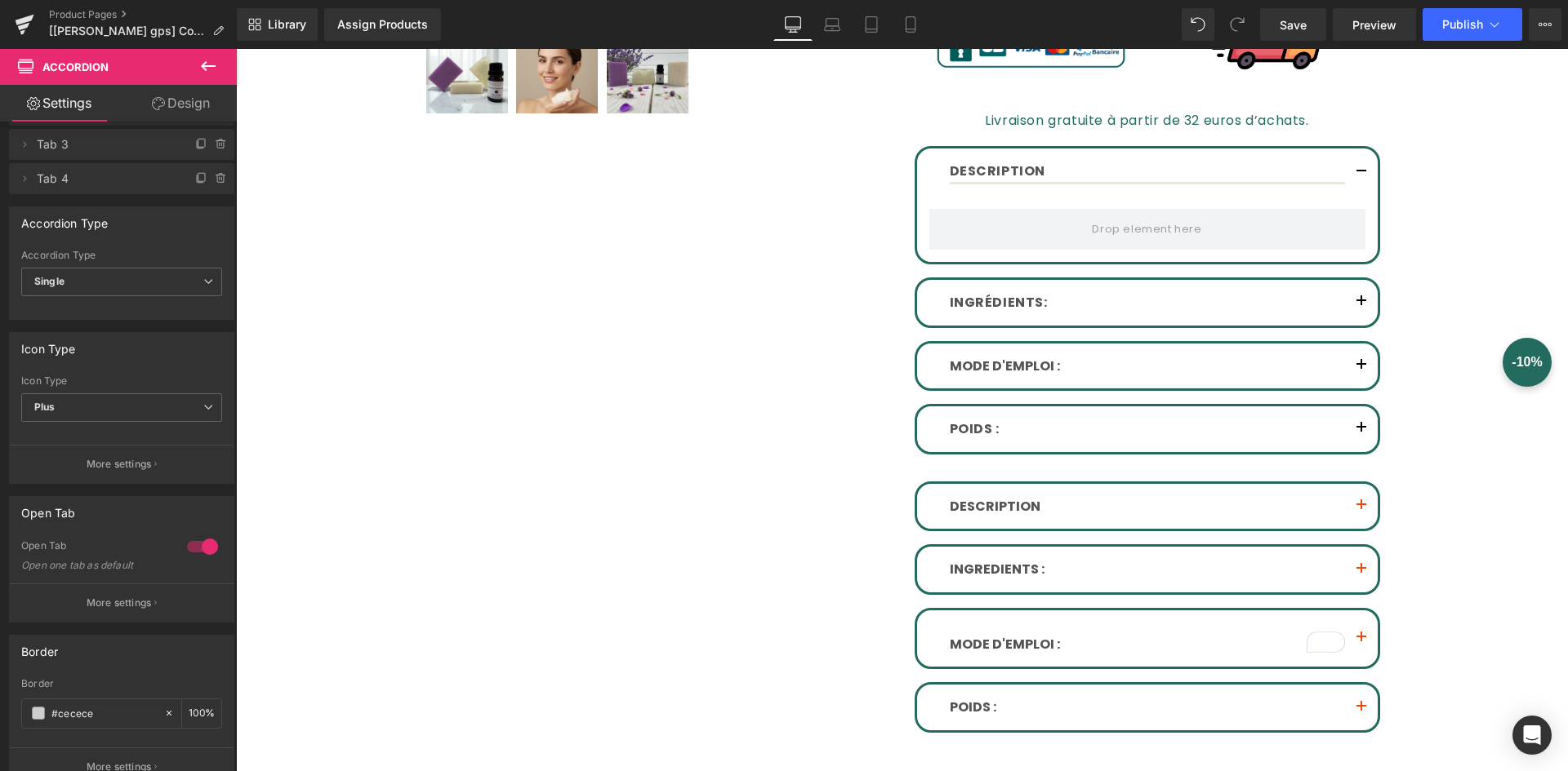
click at [464, 464] on body "Ignorer et passer au contenu Packs soin de la peau Nos savons Nos huiles essent…" at bounding box center [902, 713] width 1332 height 2633
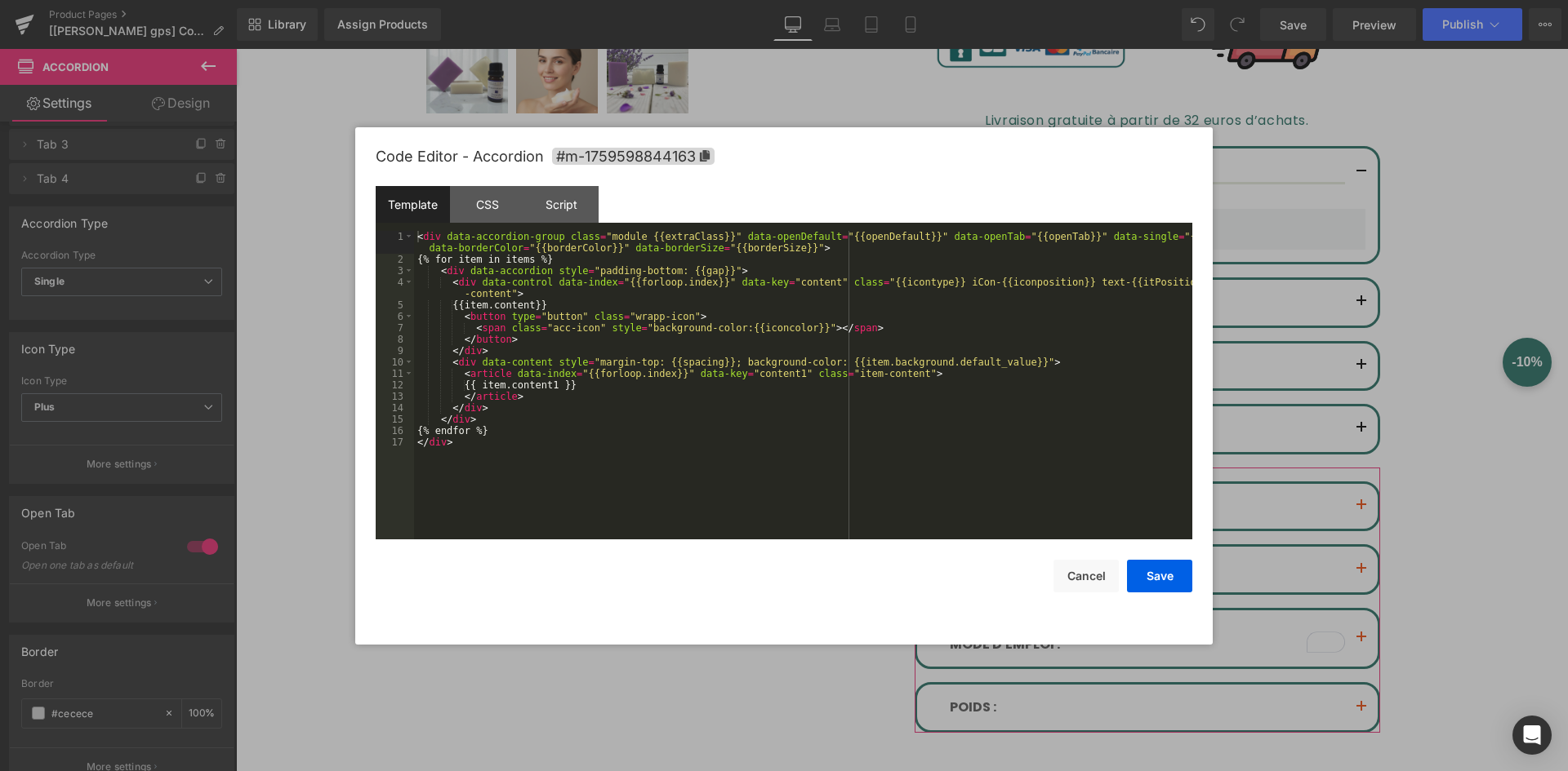
click at [1104, 0] on div "Accordion You are previewing how the will restyle your page. You can not edit E…" at bounding box center [784, 0] width 1568 height 0
click at [495, 208] on div "CSS" at bounding box center [487, 204] width 74 height 37
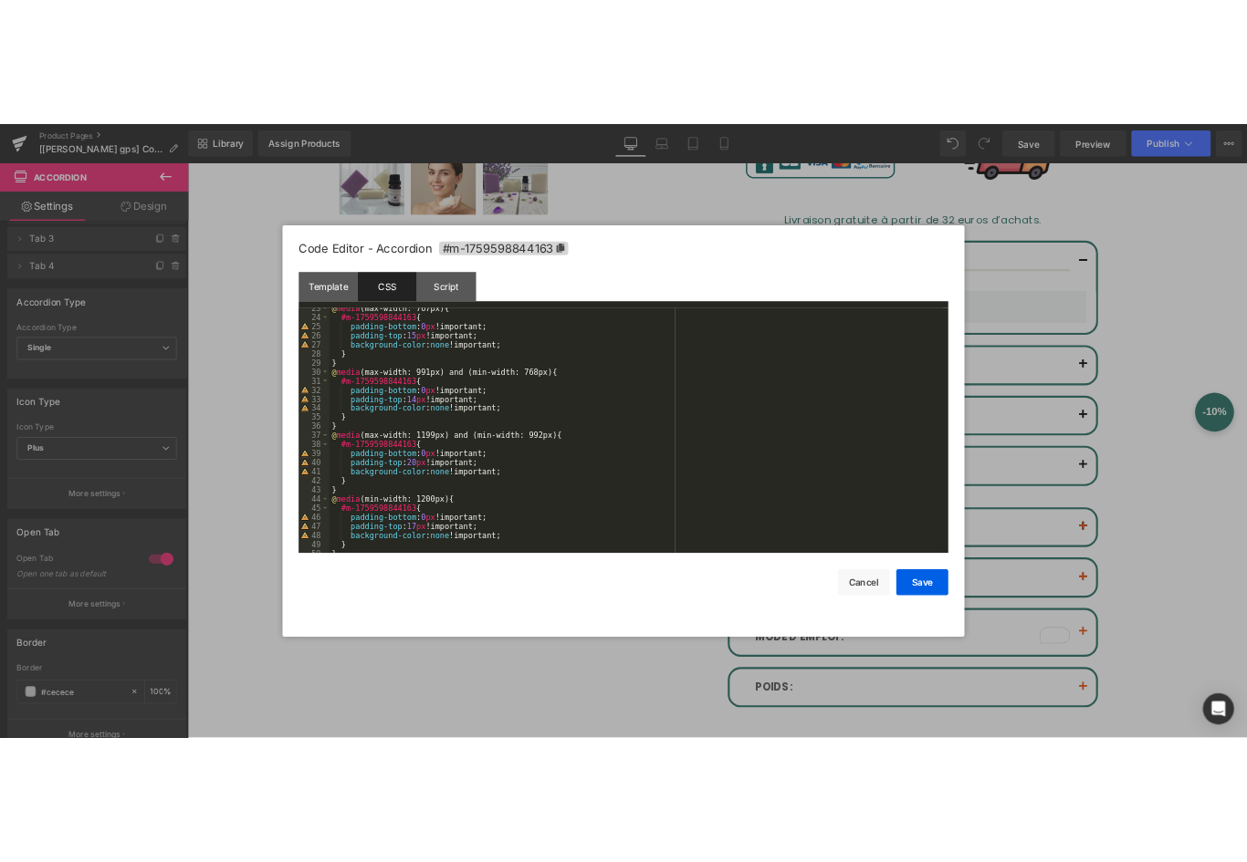
scroll to position [341, 0]
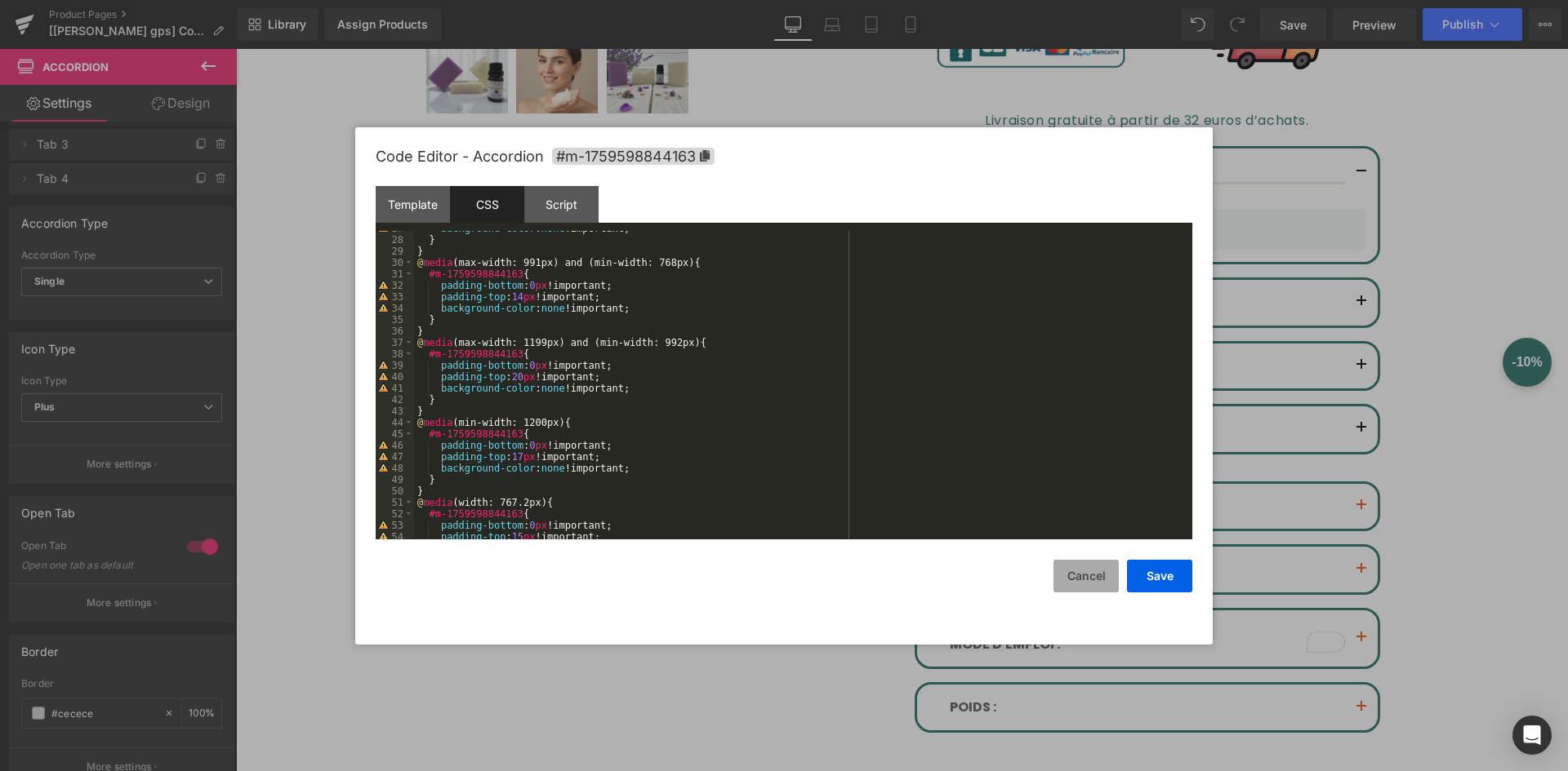
click at [1095, 576] on button "Cancel" at bounding box center [1086, 576] width 65 height 33
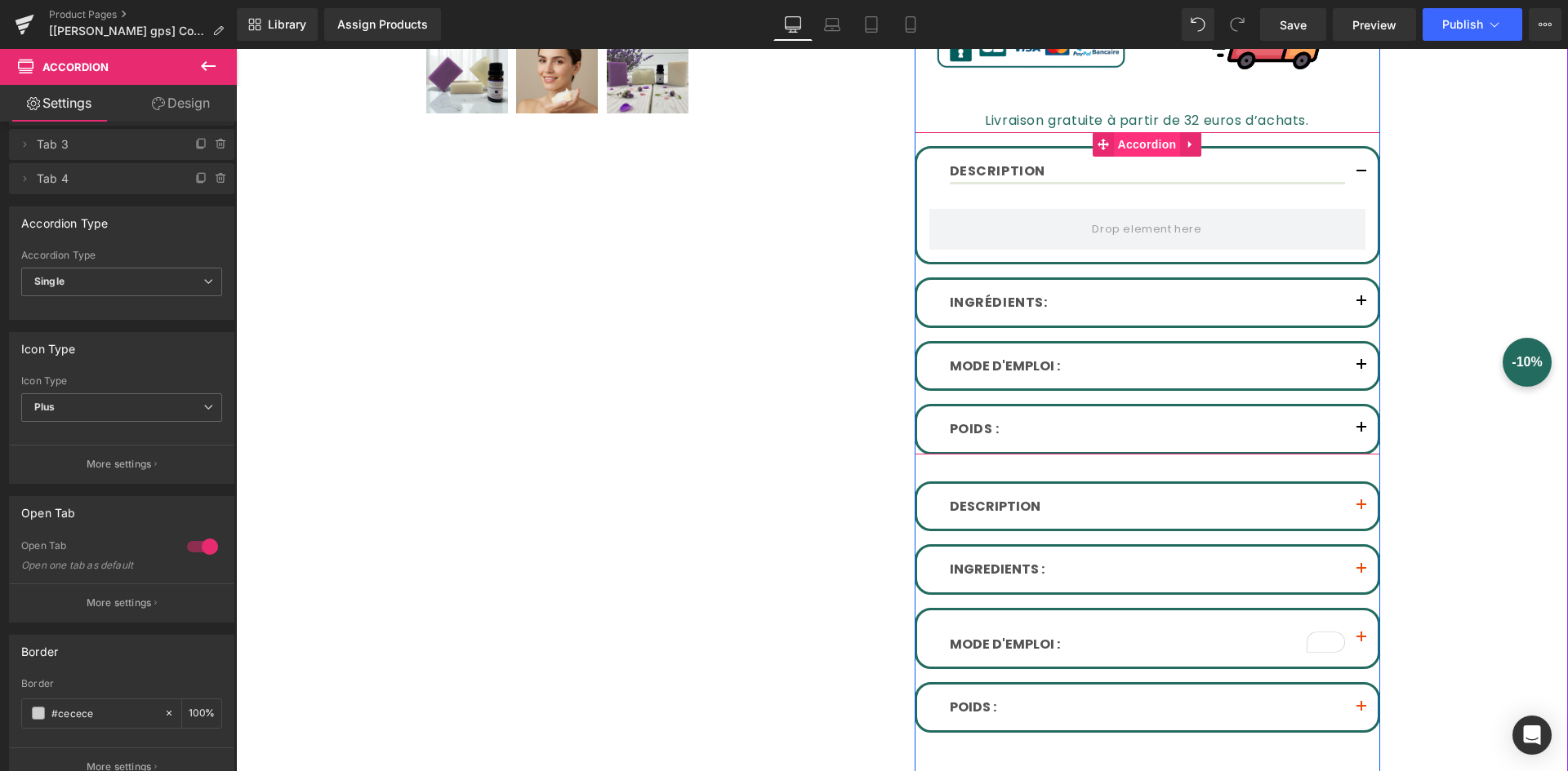
click at [1129, 140] on span "Accordion" at bounding box center [1147, 144] width 67 height 24
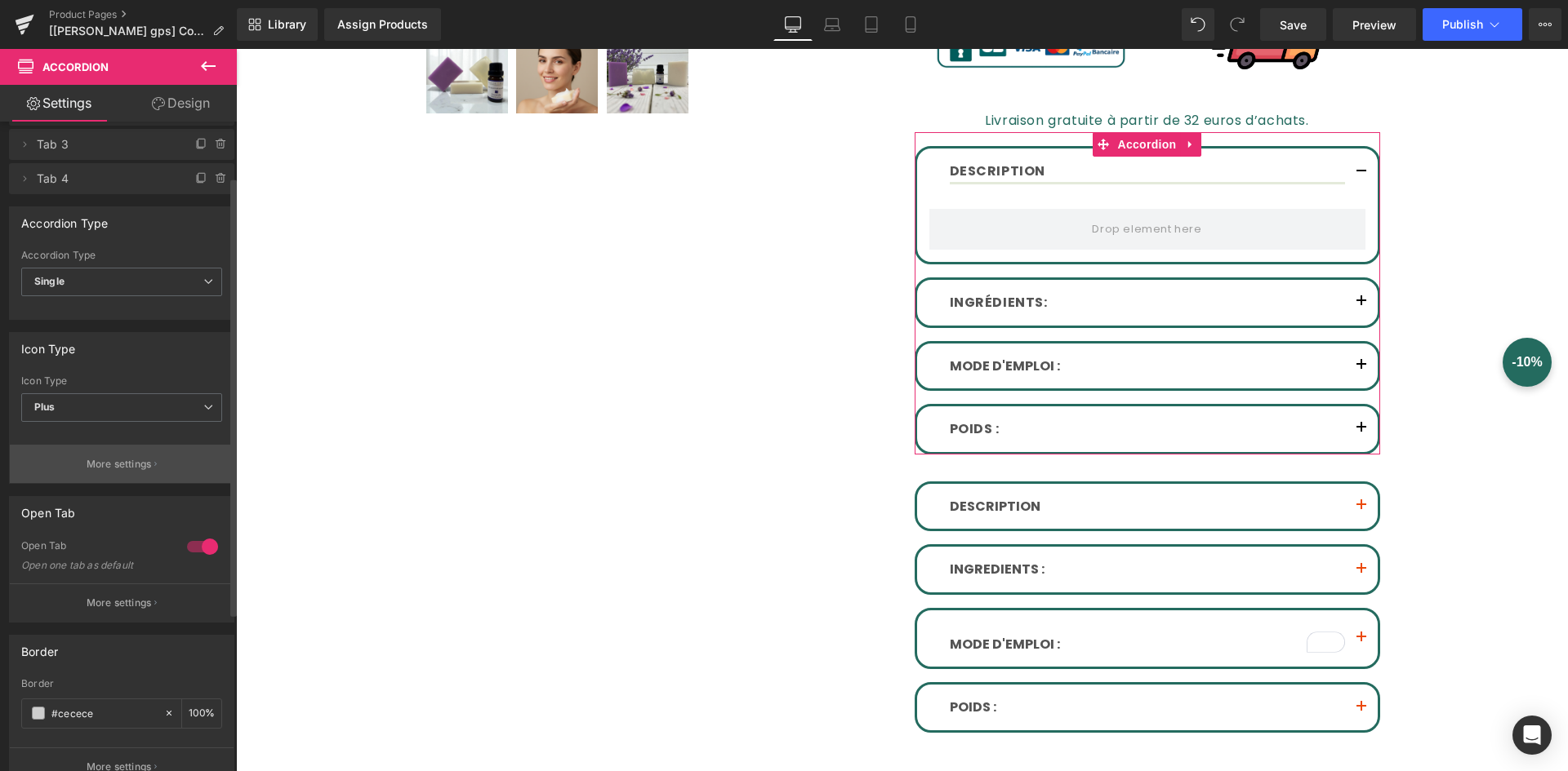
click at [114, 469] on p "More settings" at bounding box center [119, 464] width 65 height 14
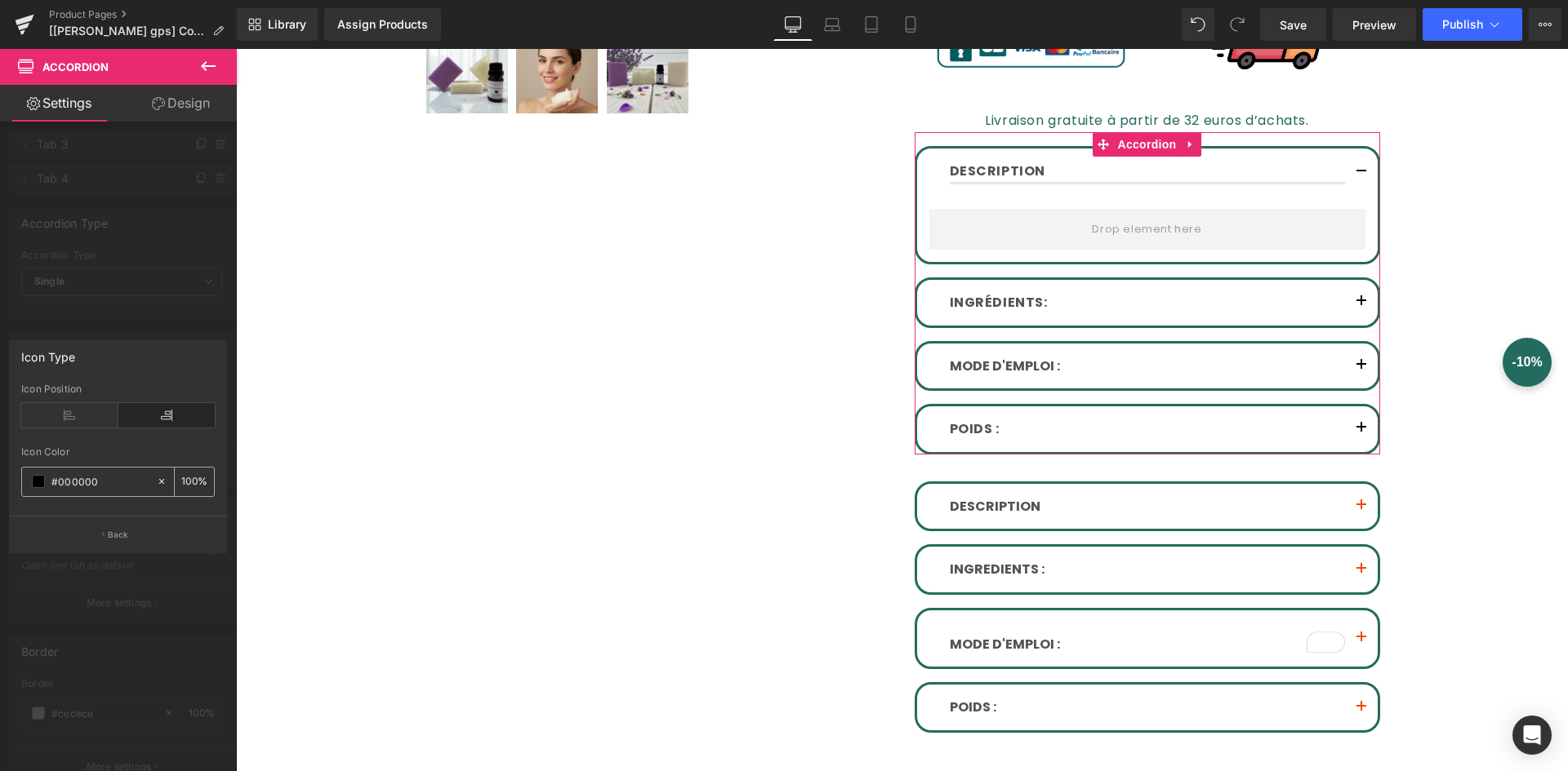
drag, startPoint x: 116, startPoint y: 484, endPoint x: 56, endPoint y: 484, distance: 60.0
click at [56, 484] on input "#000000" at bounding box center [99, 481] width 98 height 18
paste input "eb4909"
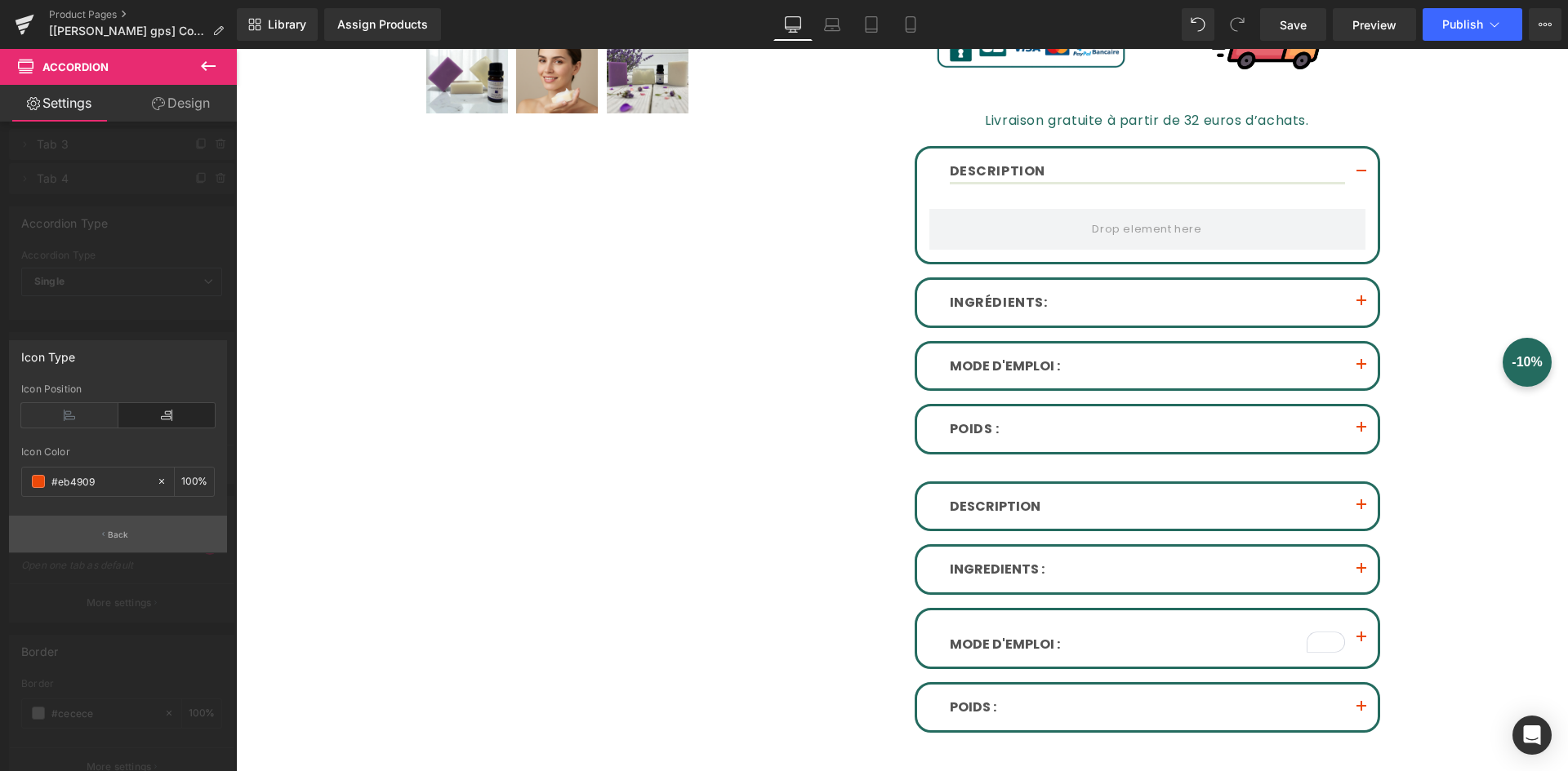
type input "#eb4909"
click at [120, 544] on button "Back" at bounding box center [118, 534] width 218 height 37
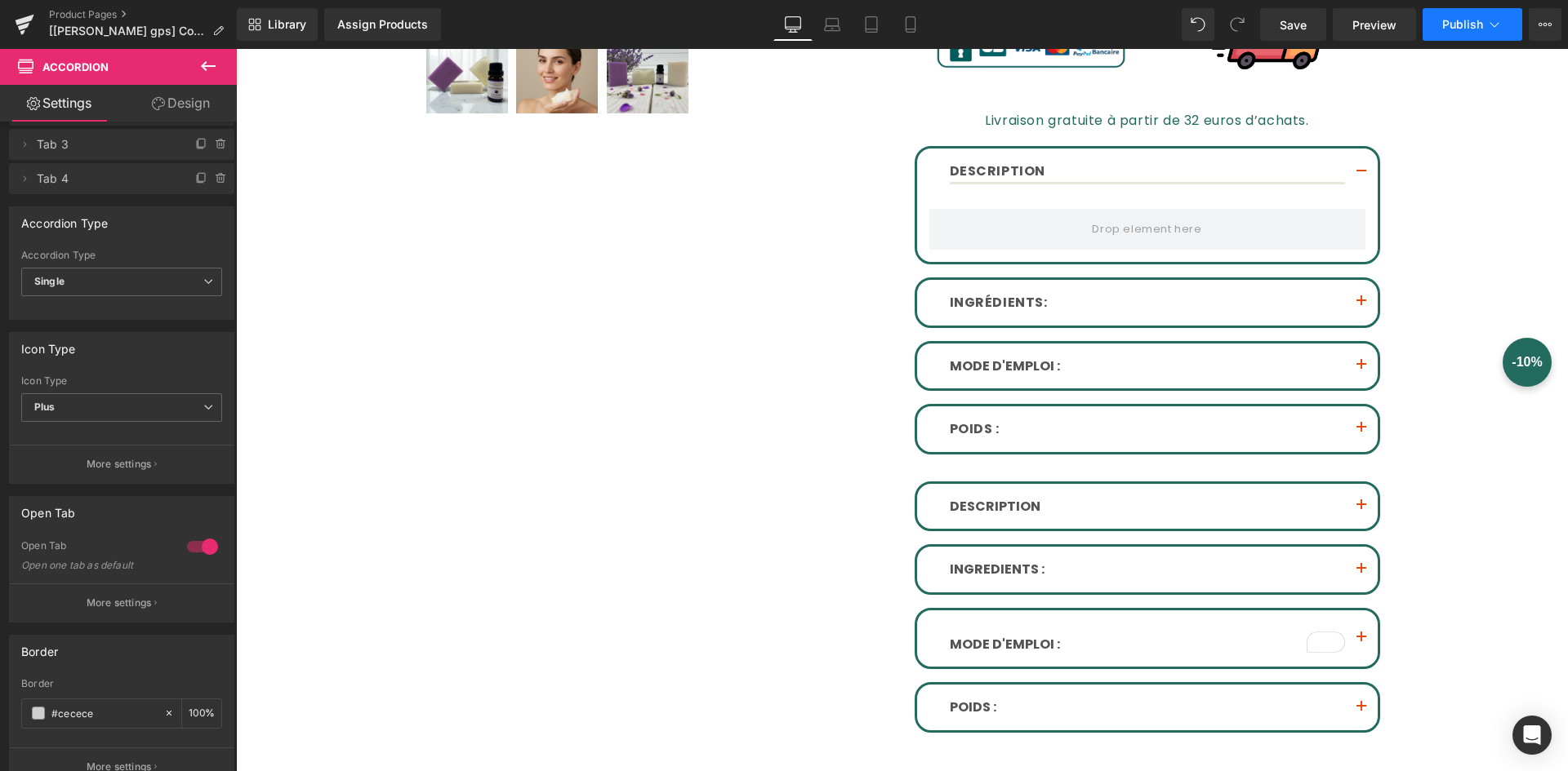
click at [1453, 33] on button "Publish" at bounding box center [1472, 24] width 99 height 33
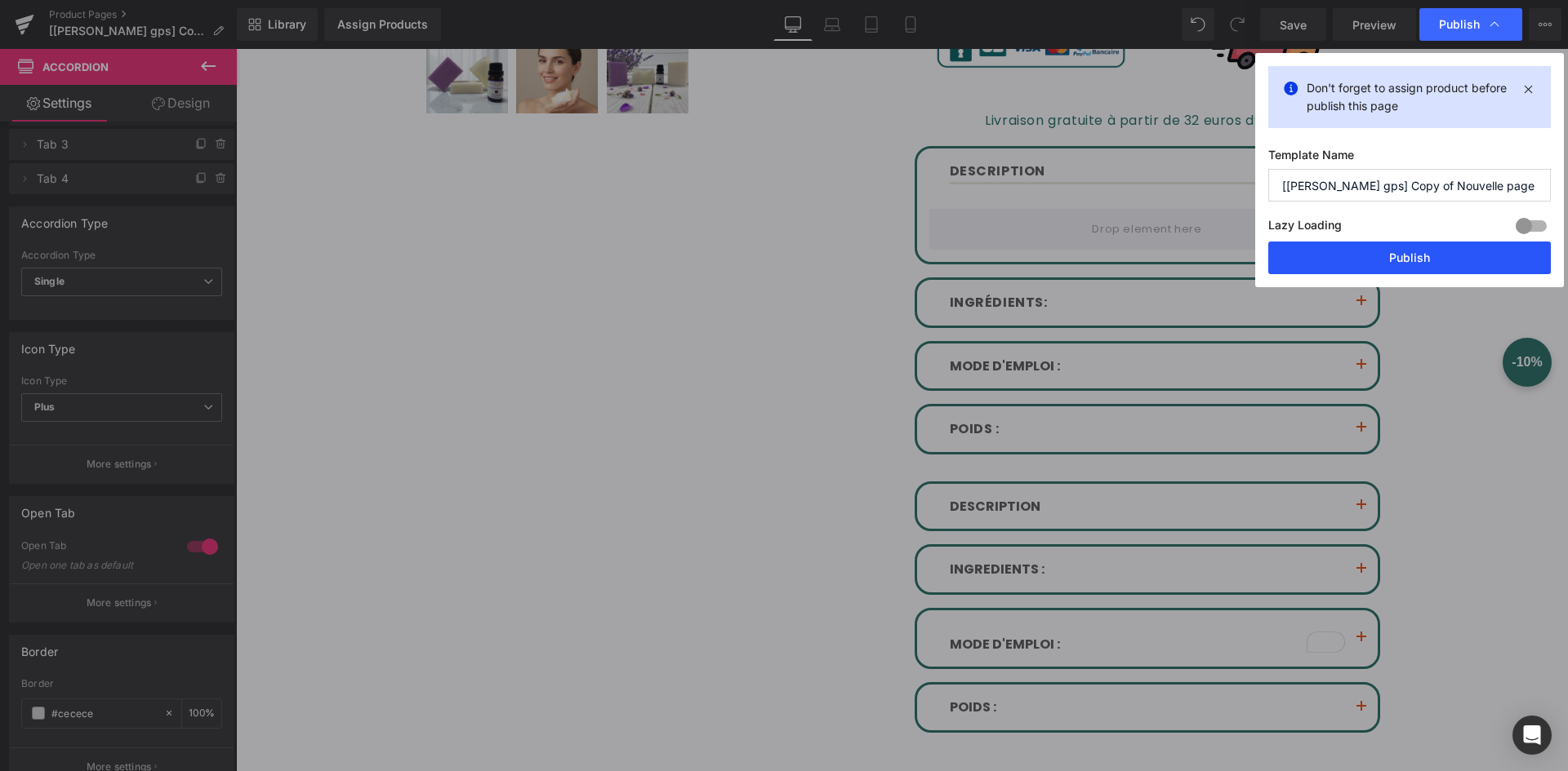
click at [1446, 256] on button "Publish" at bounding box center [1410, 258] width 283 height 33
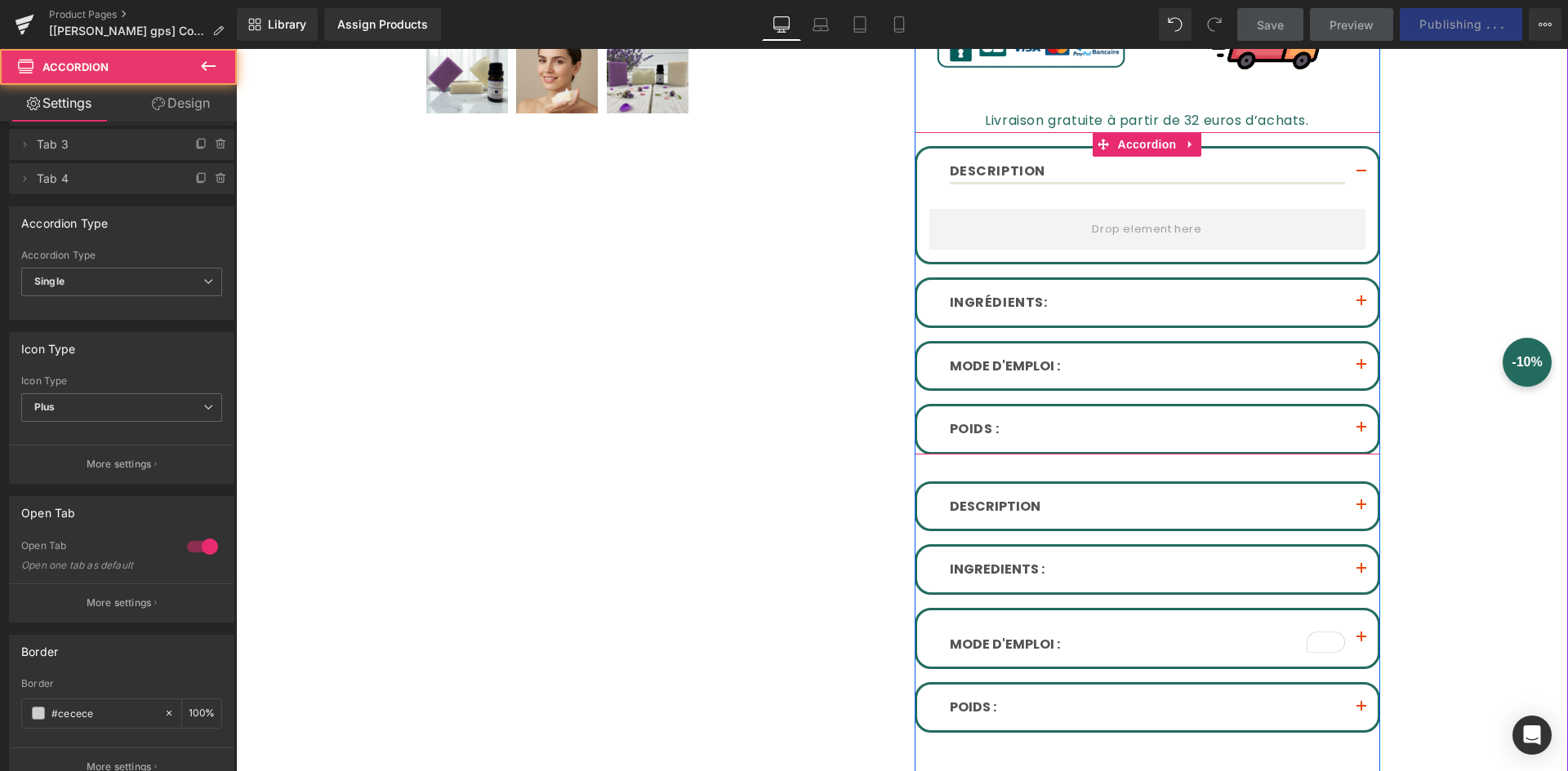
click at [1359, 303] on button "button" at bounding box center [1361, 302] width 33 height 46
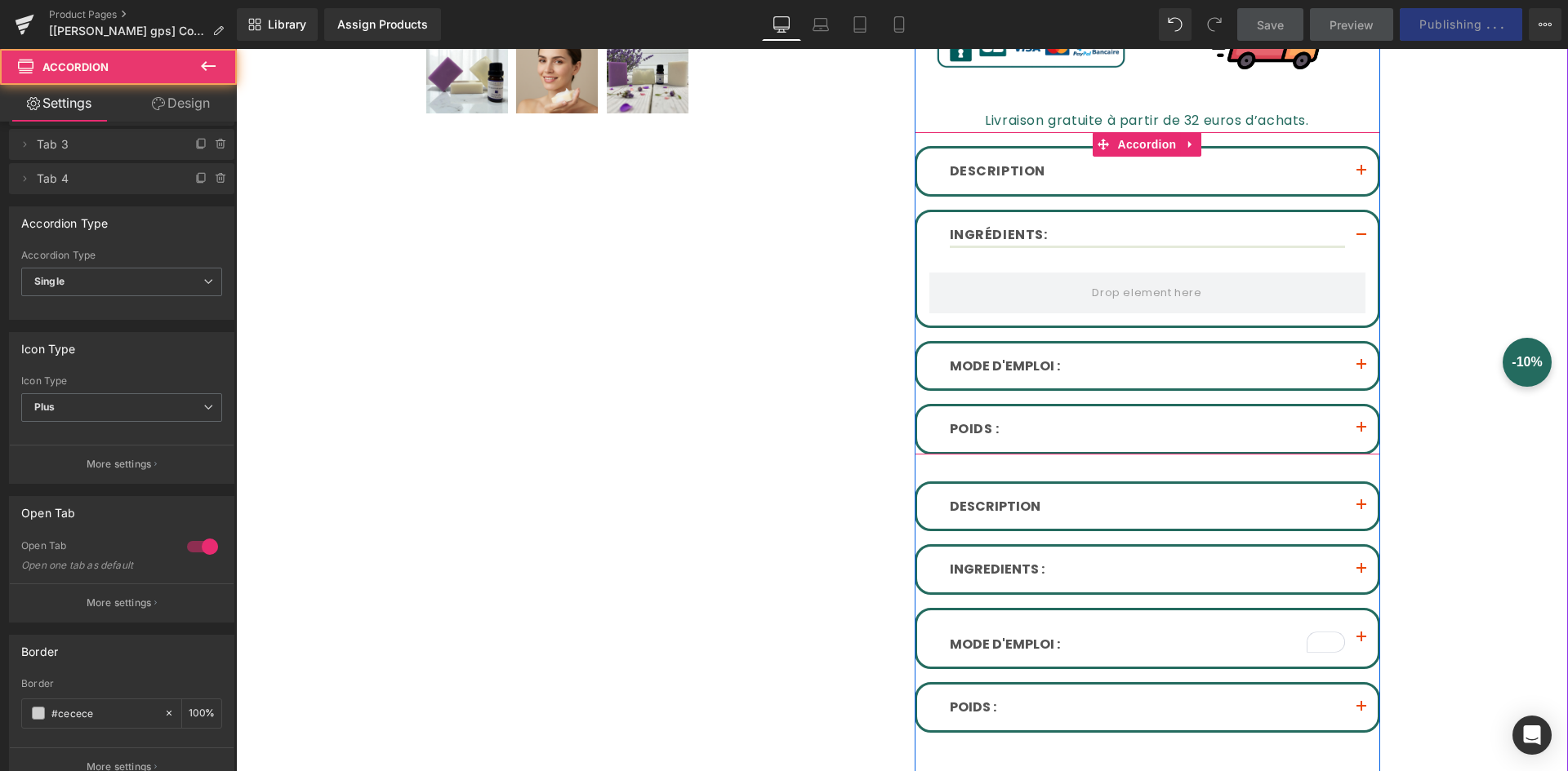
click at [1357, 369] on button "button" at bounding box center [1361, 366] width 33 height 46
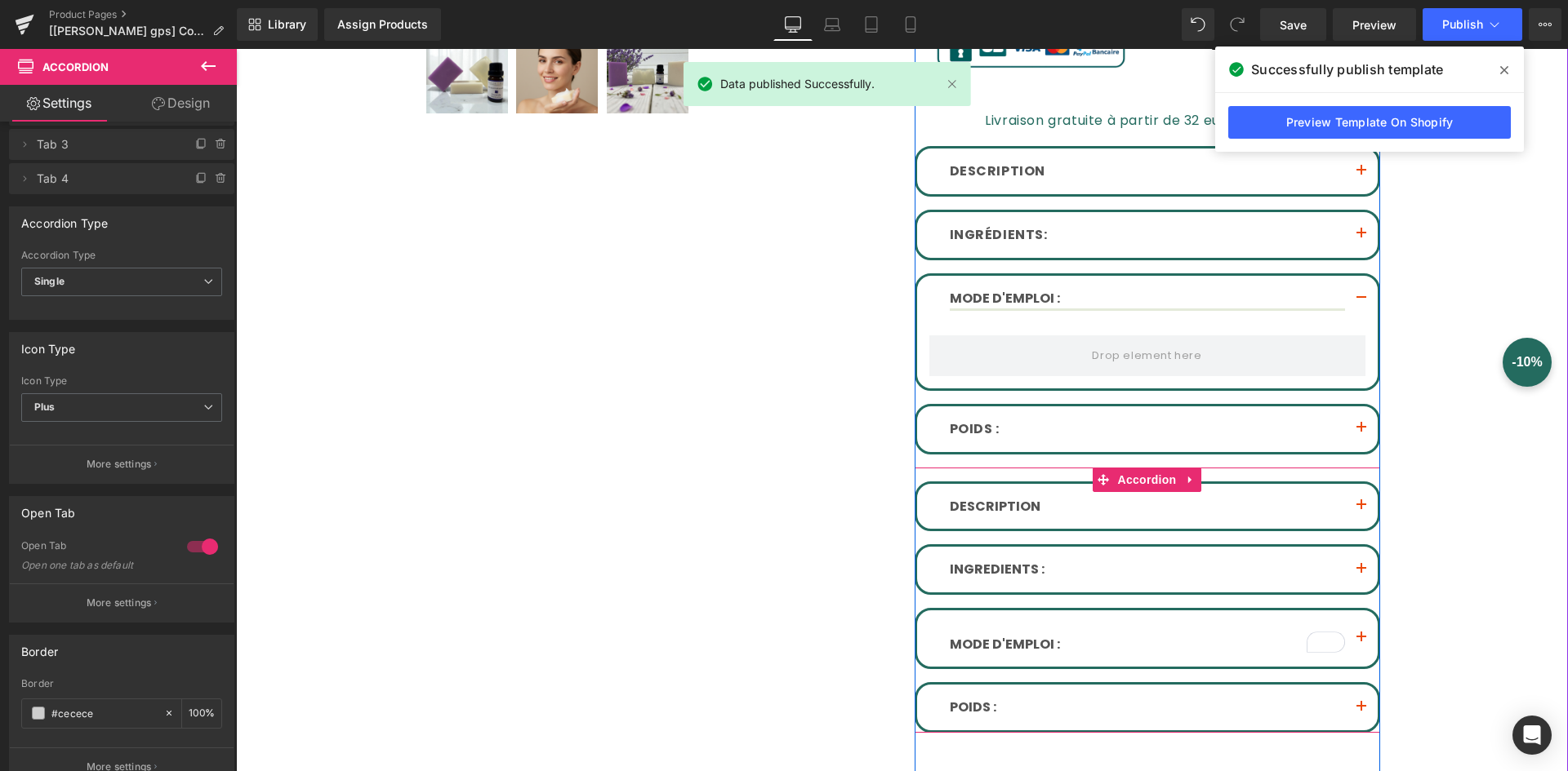
click at [1358, 500] on button "button" at bounding box center [1361, 506] width 33 height 46
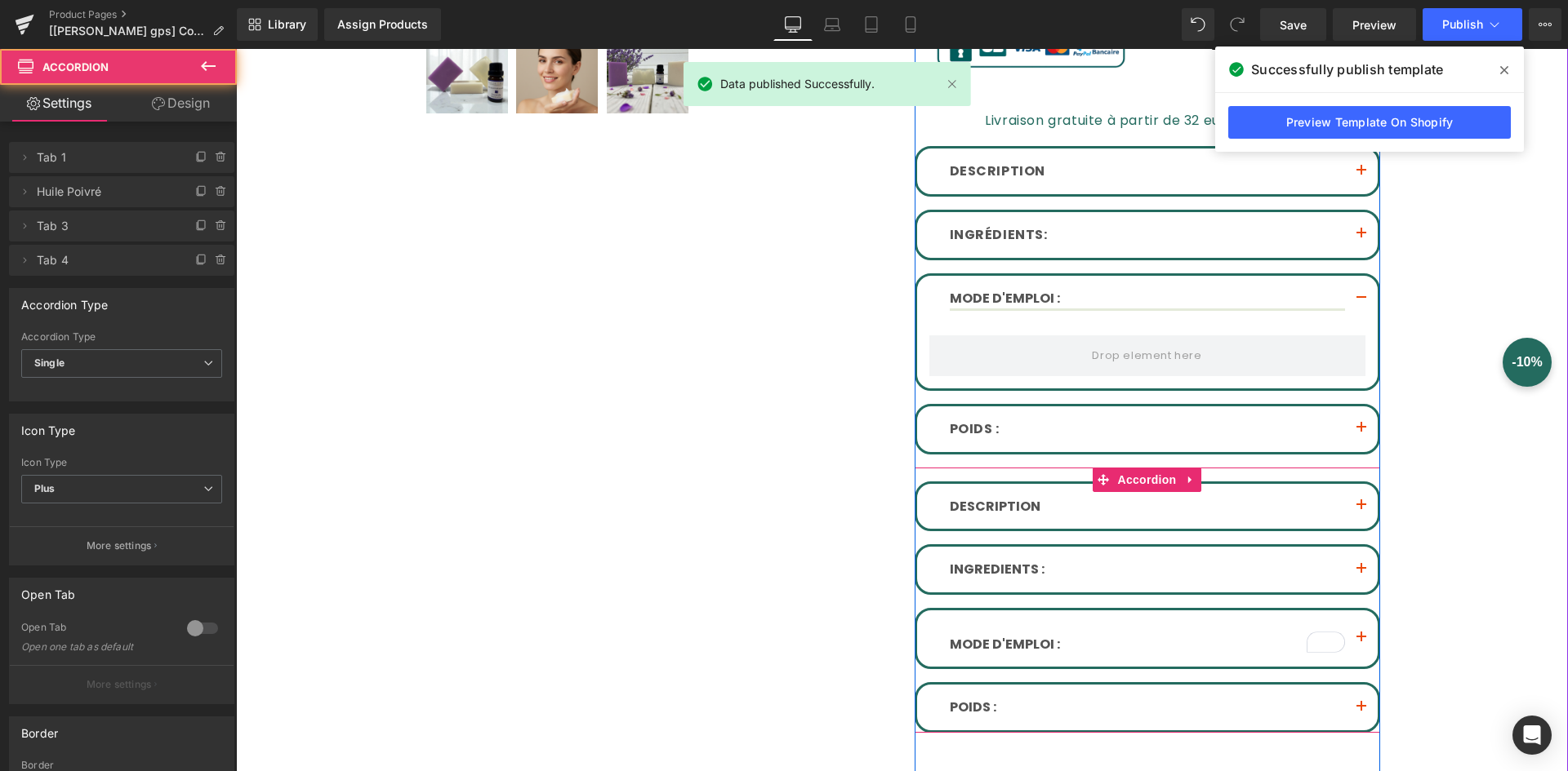
click at [1361, 510] on span "button" at bounding box center [1361, 510] width 0 height 0
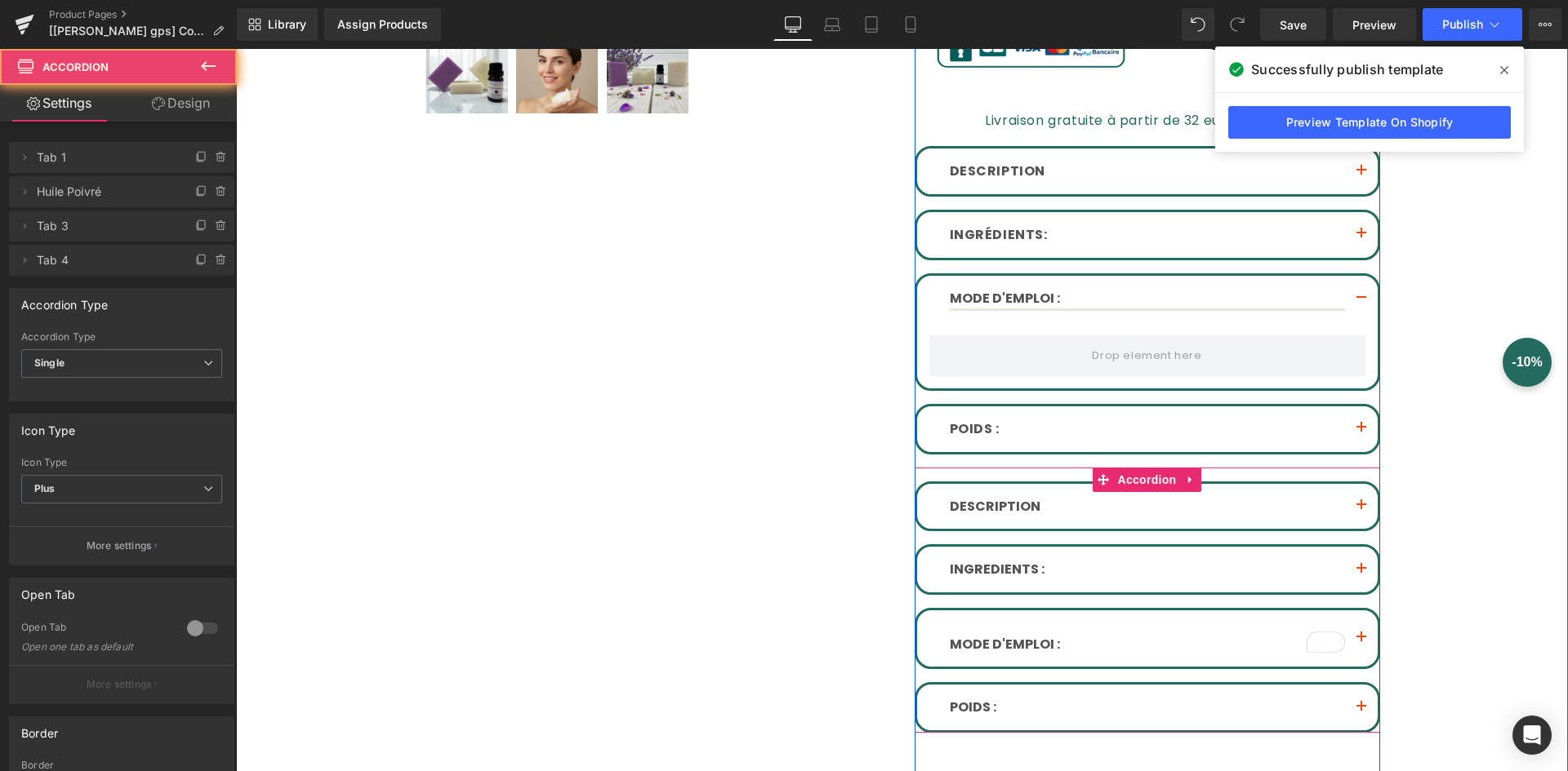
click at [1361, 510] on span "button" at bounding box center [1361, 510] width 0 height 0
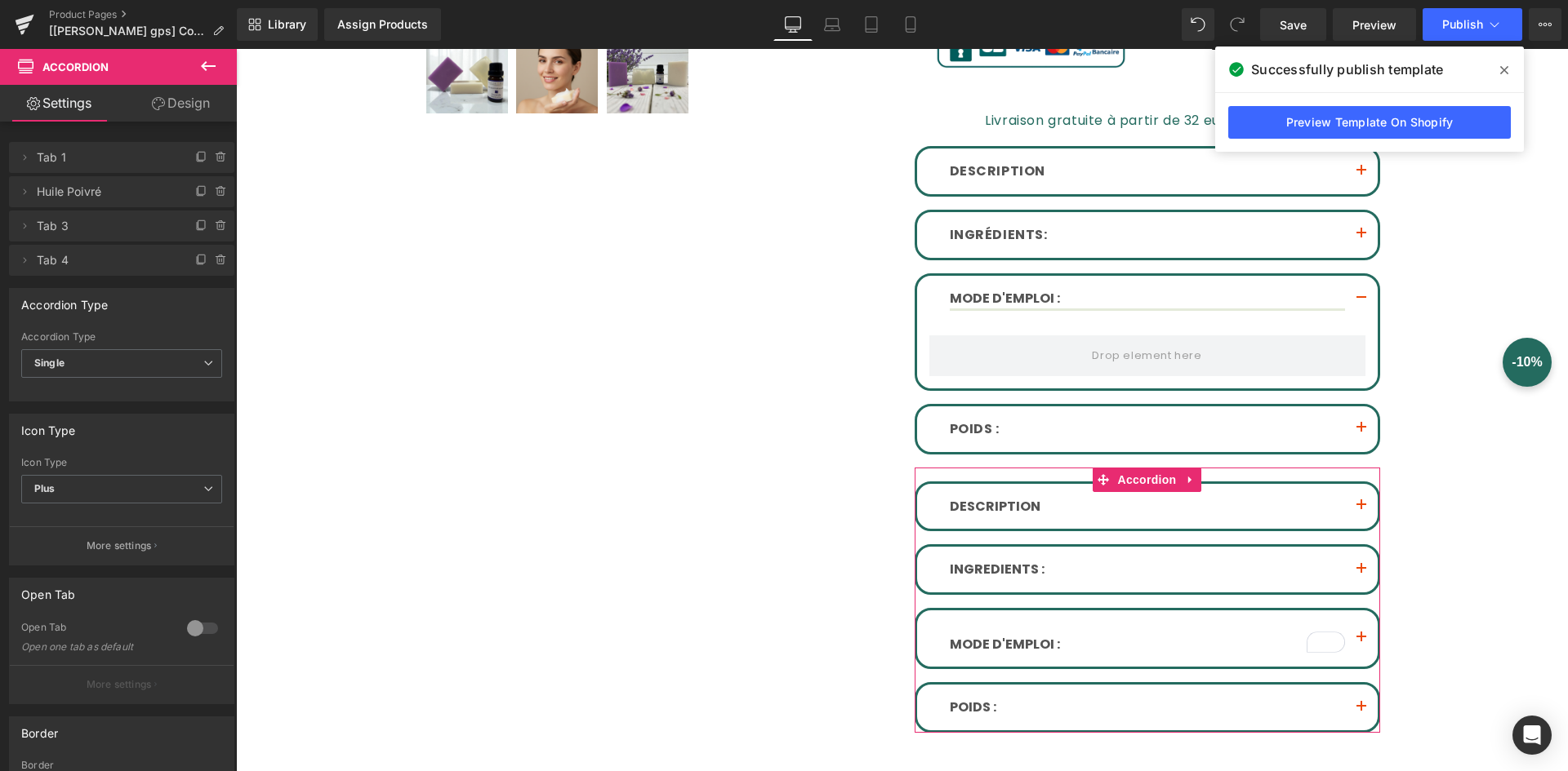
drag, startPoint x: 419, startPoint y: 484, endPoint x: 261, endPoint y: 419, distance: 170.8
click at [262, 425] on div "Sale Off (P) Image" at bounding box center [902, 234] width 1316 height 1411
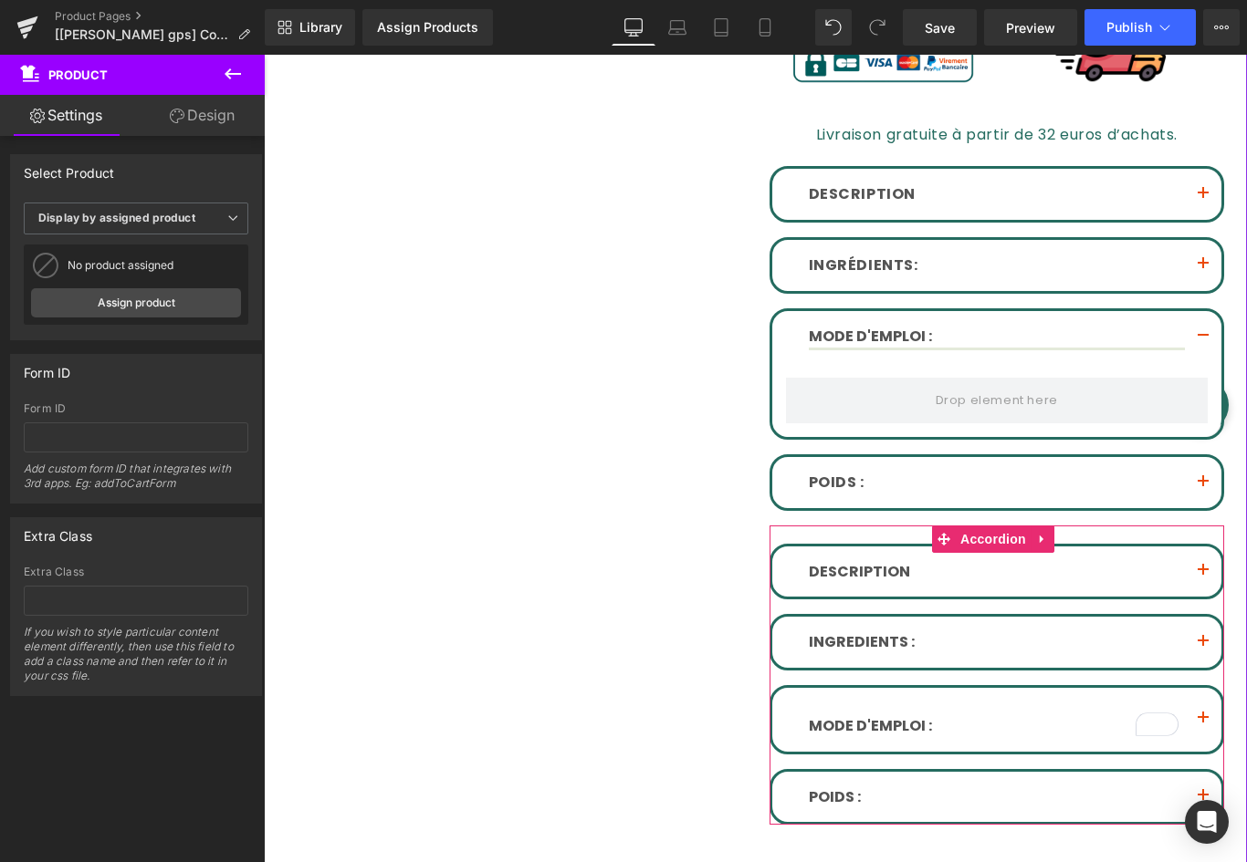
click at [264, 55] on font "Plongez dans l'univers de la beauté naturelle avec notre pack vitamine C et B5,…" at bounding box center [264, 55] width 0 height 0
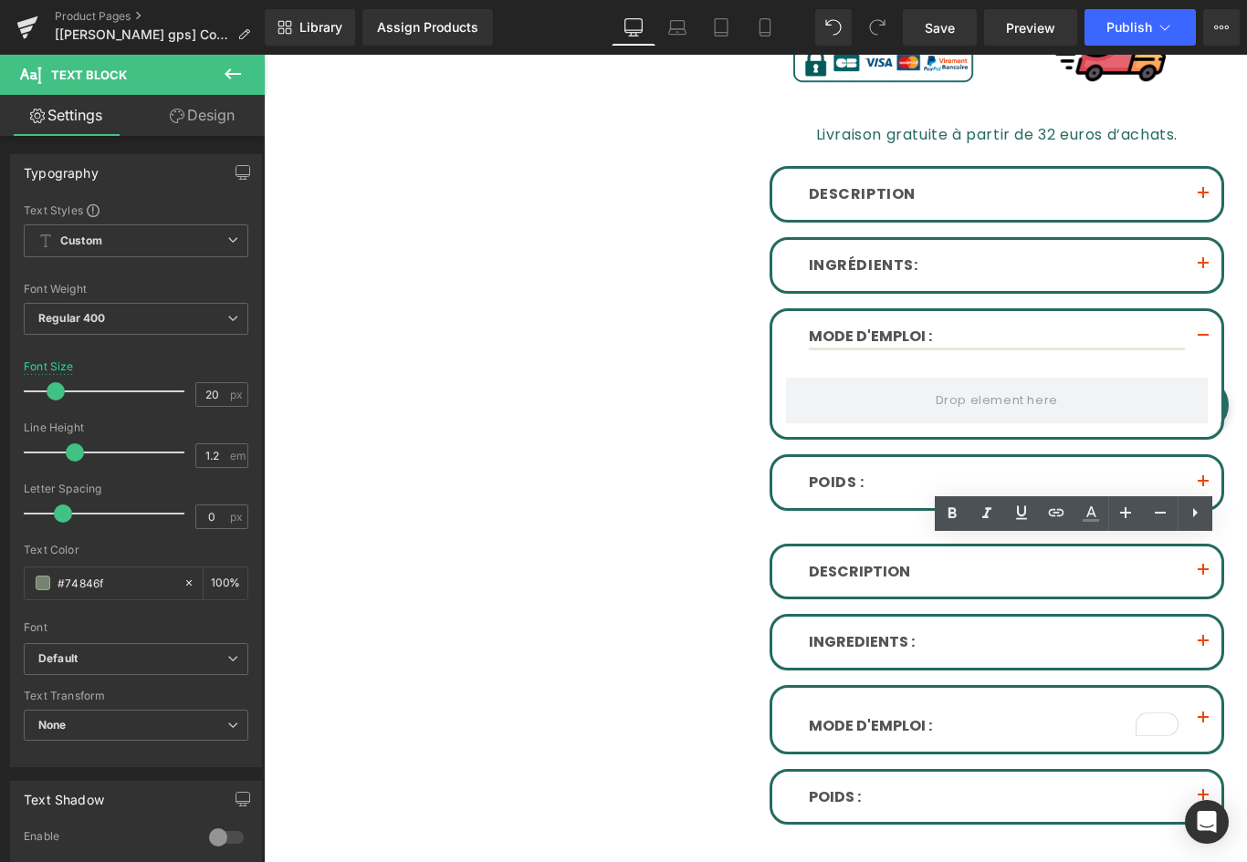
click at [676, 612] on div "Sale Off (P) Image" at bounding box center [755, 179] width 965 height 1382
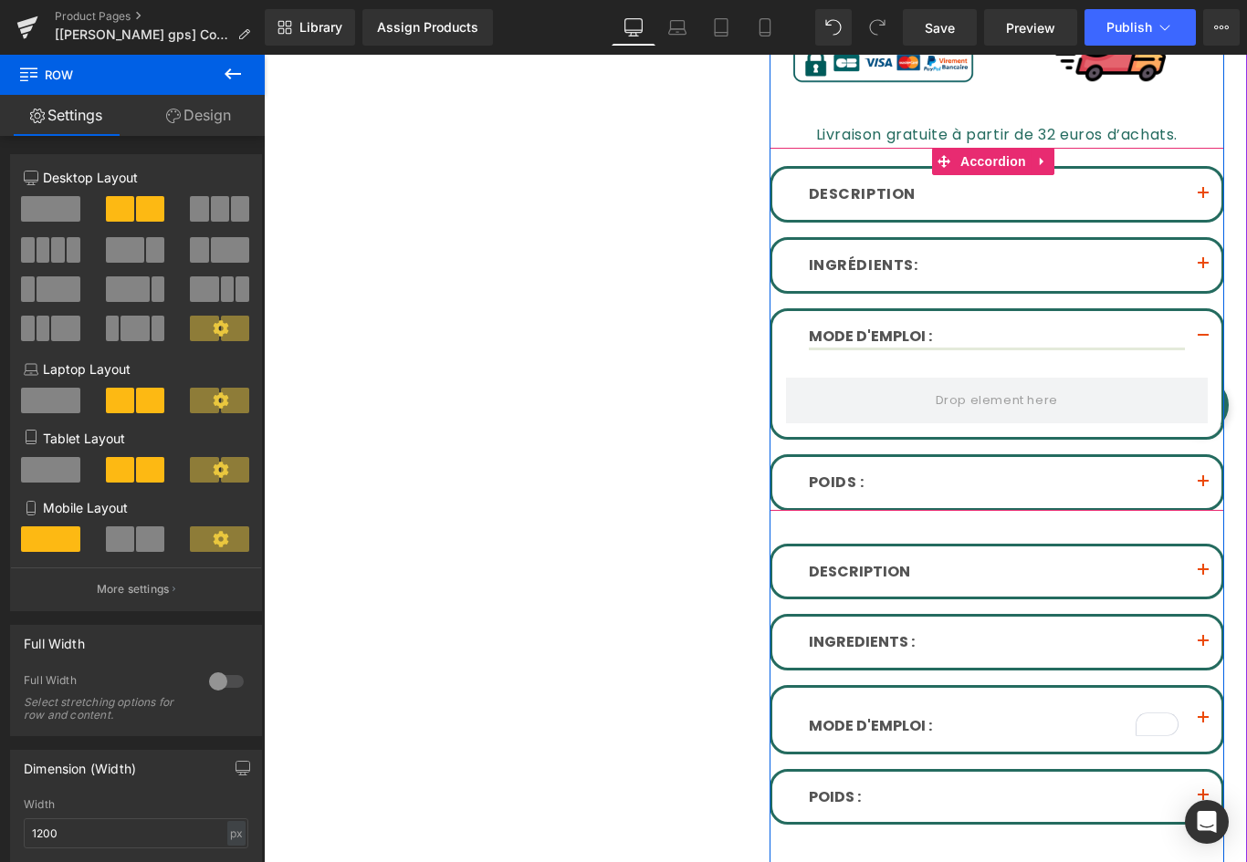
scroll to position [639, 0]
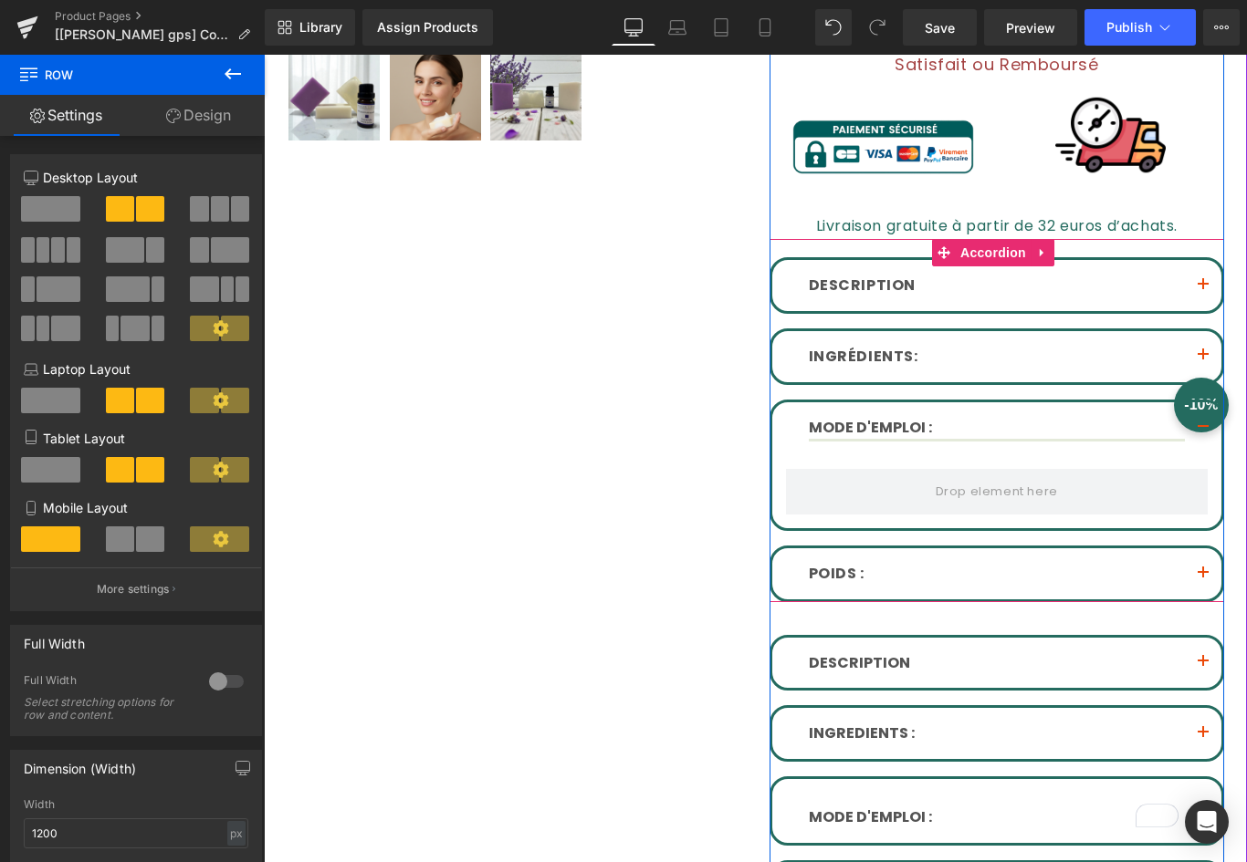
click at [1187, 276] on button "button" at bounding box center [1203, 285] width 37 height 51
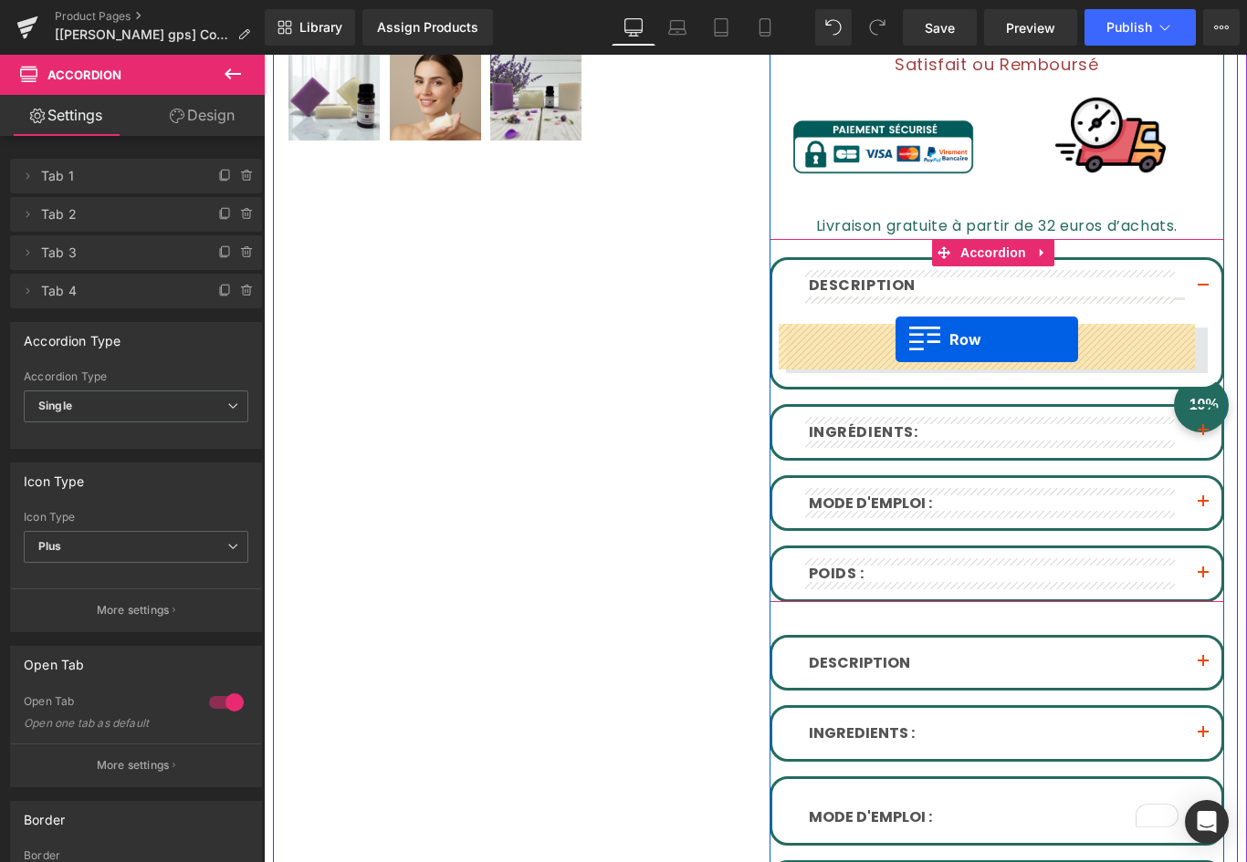
drag, startPoint x: 793, startPoint y: 705, endPoint x: 895, endPoint y: 339, distance: 380.0
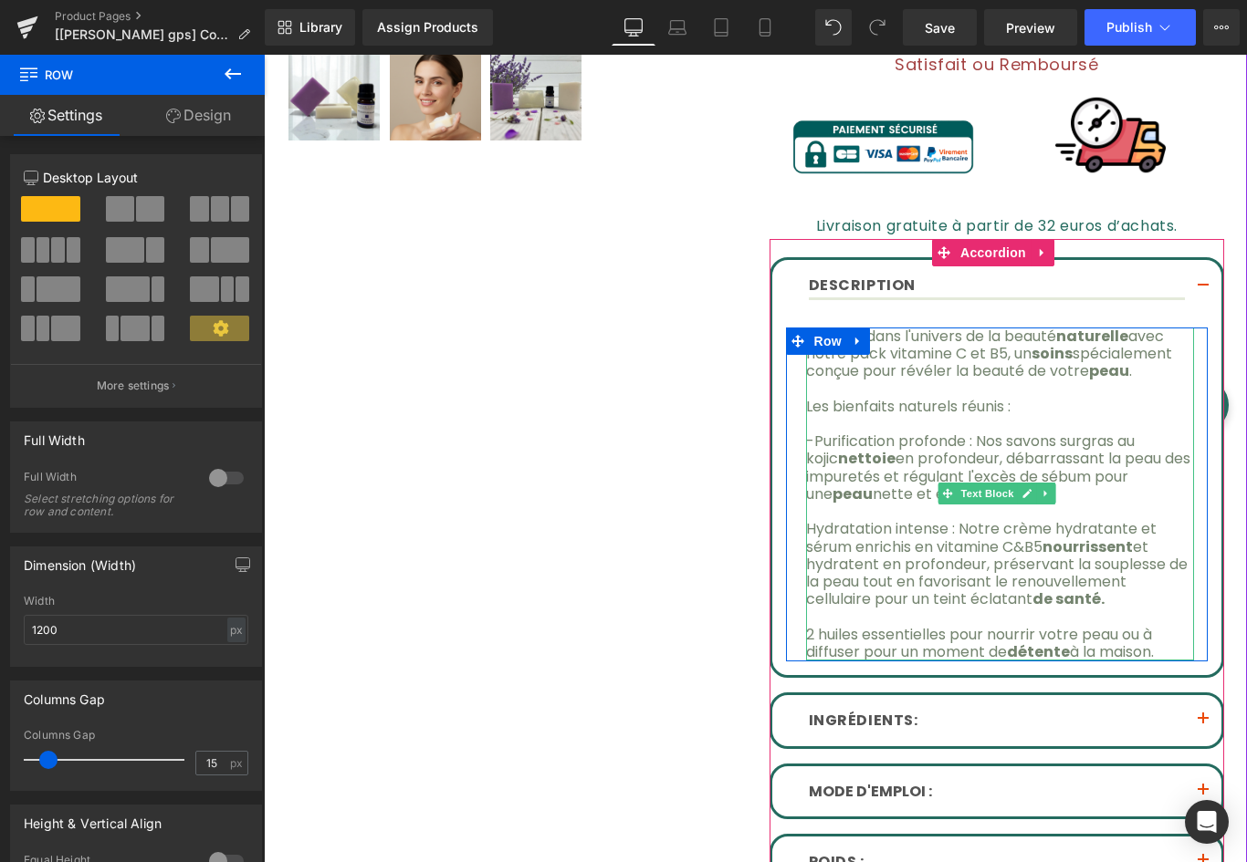
scroll to position [730, 0]
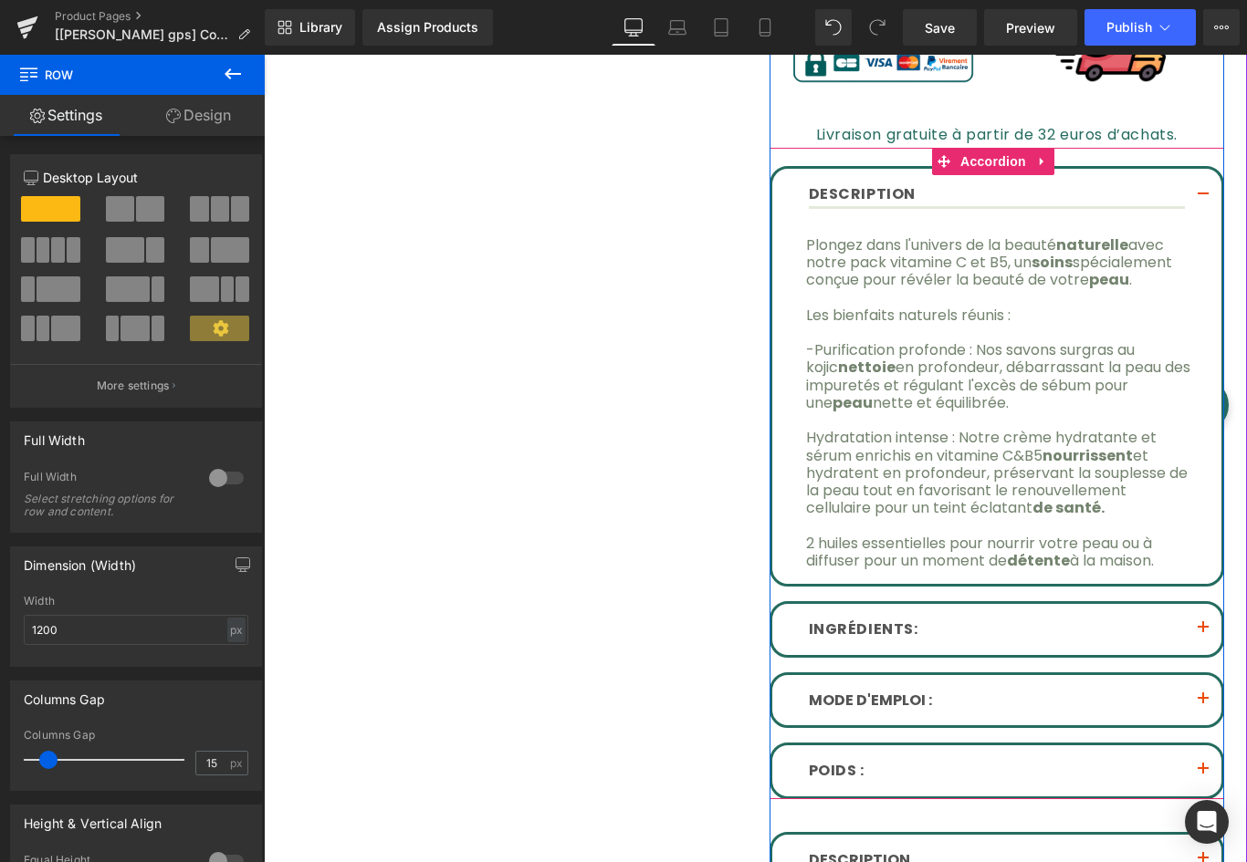
click at [1203, 633] on span "button" at bounding box center [1203, 633] width 0 height 0
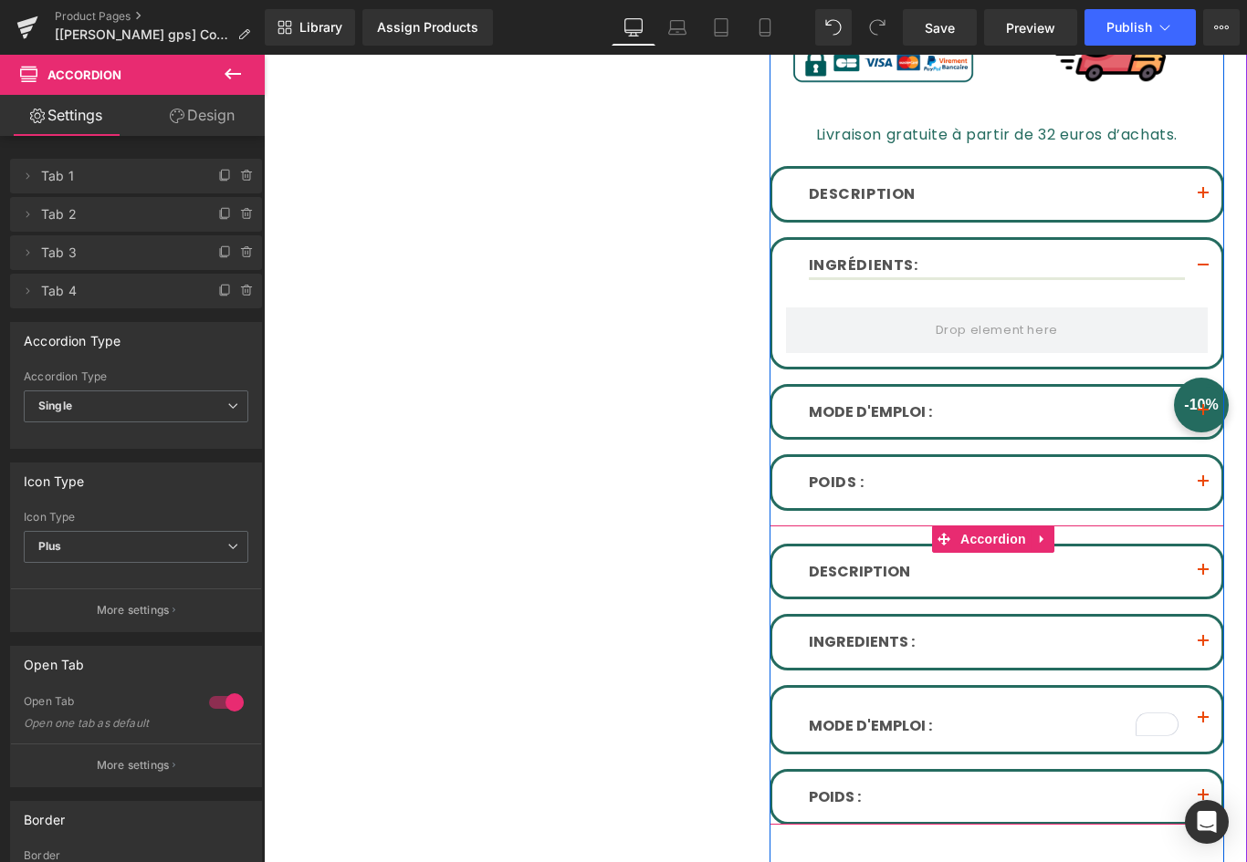
scroll to position [821, 0]
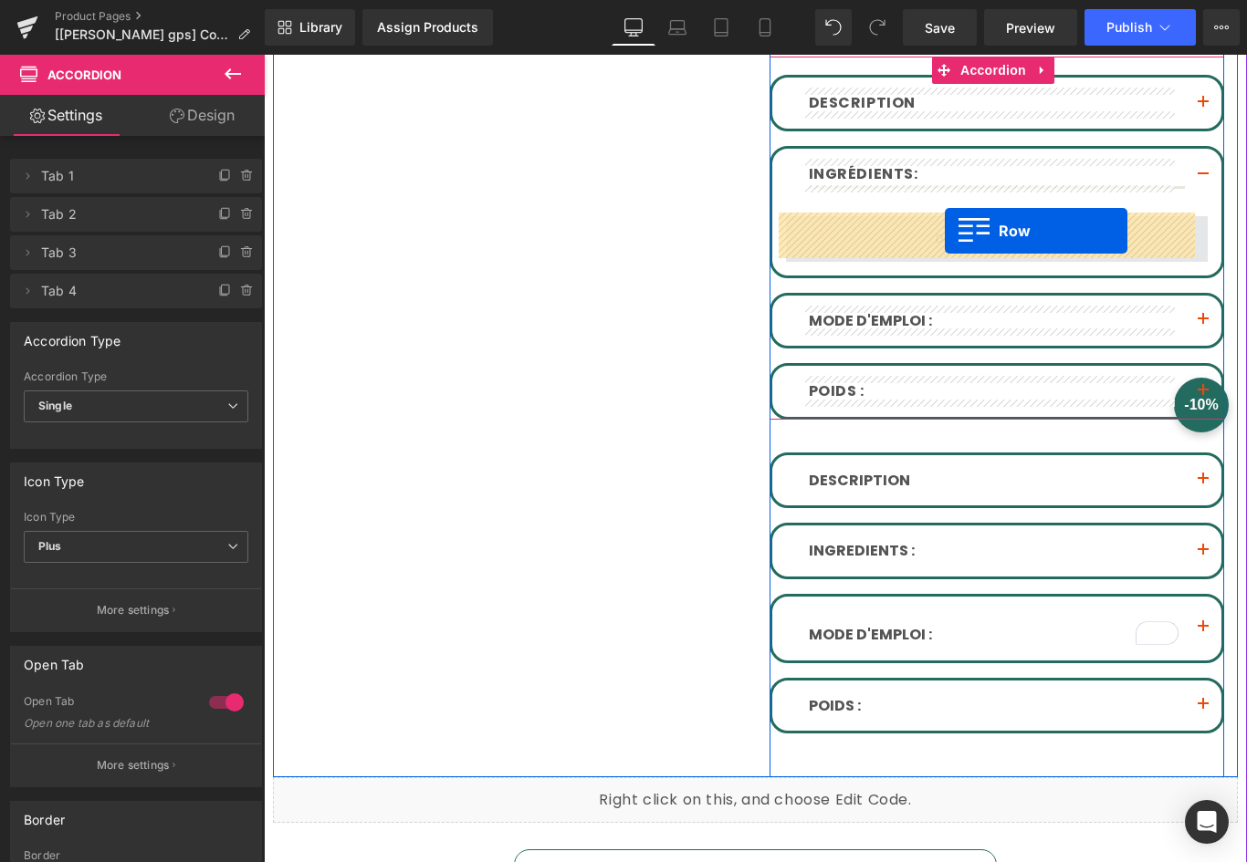
drag, startPoint x: 791, startPoint y: 674, endPoint x: 945, endPoint y: 231, distance: 468.4
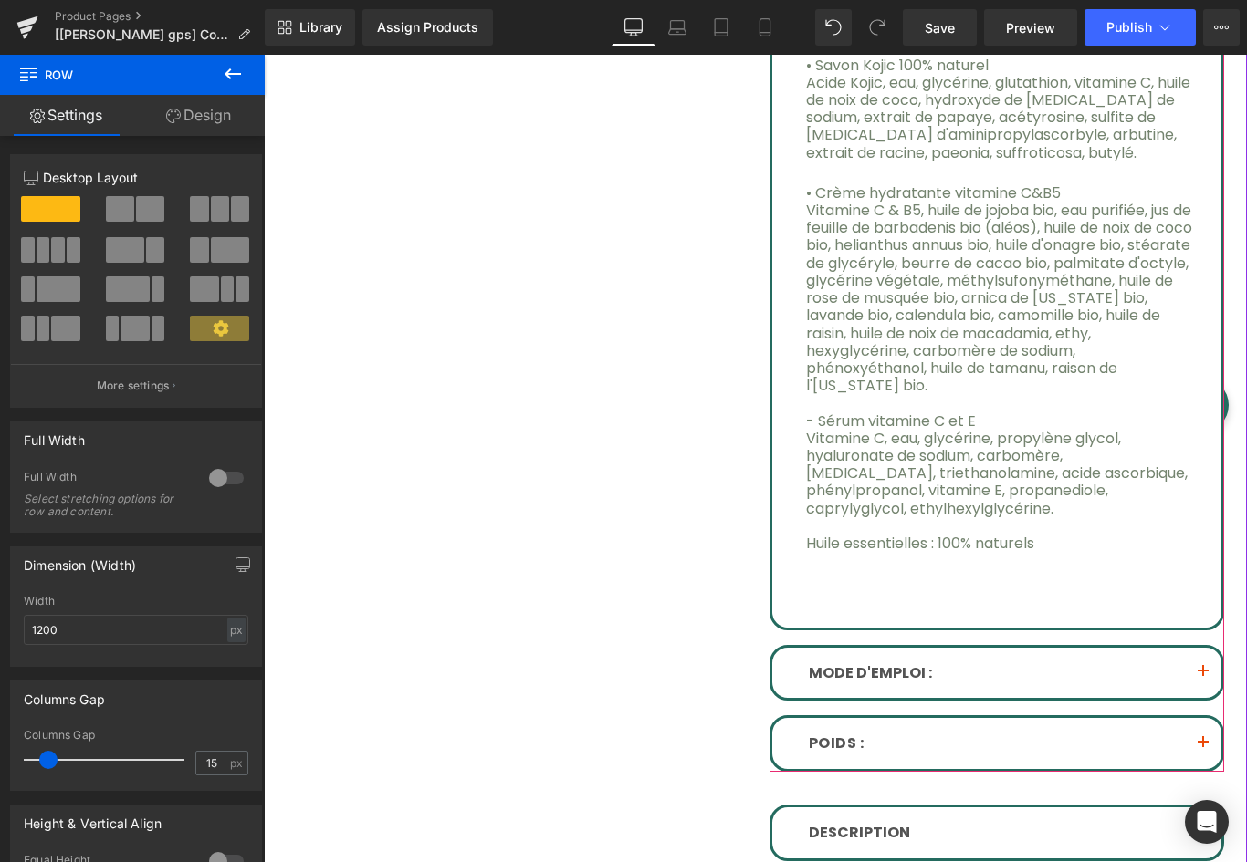
scroll to position [1095, 0]
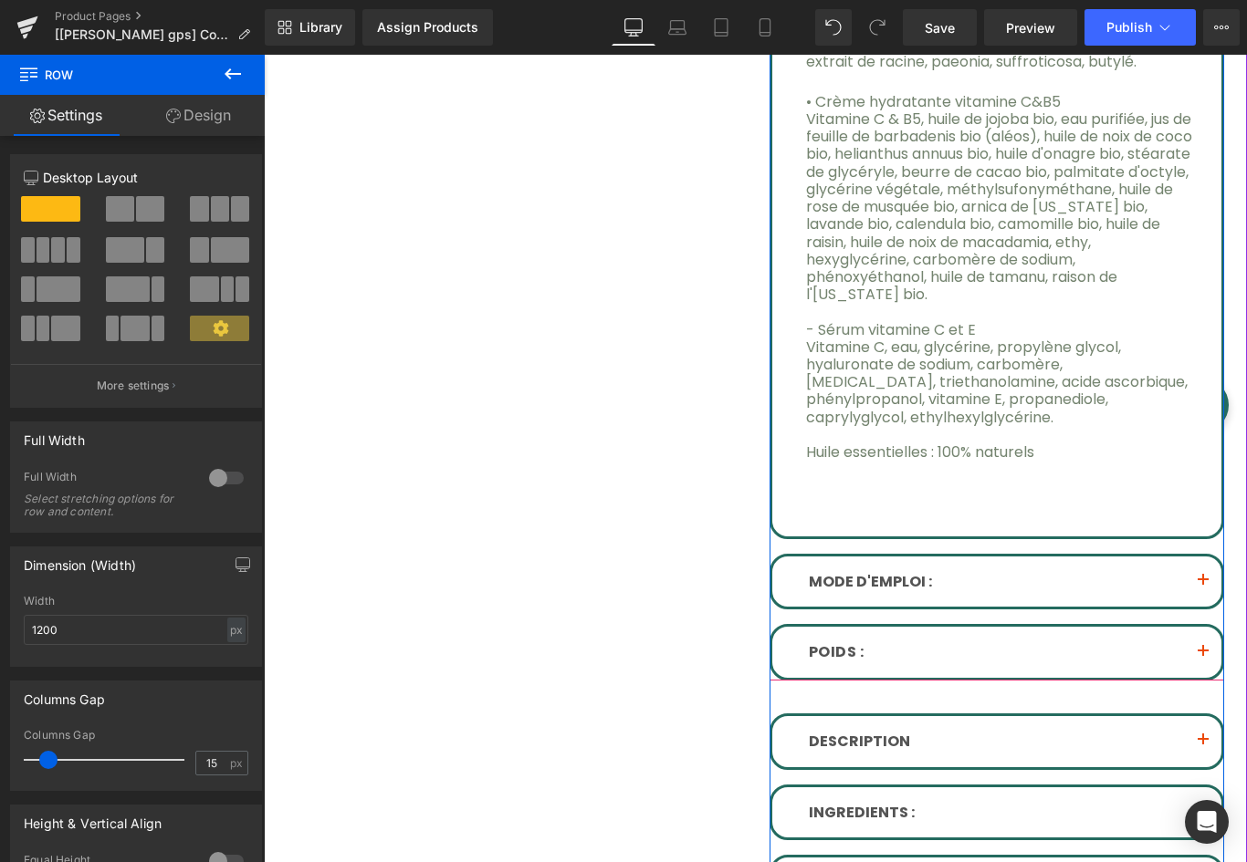
click at [1189, 557] on button "button" at bounding box center [1203, 582] width 37 height 51
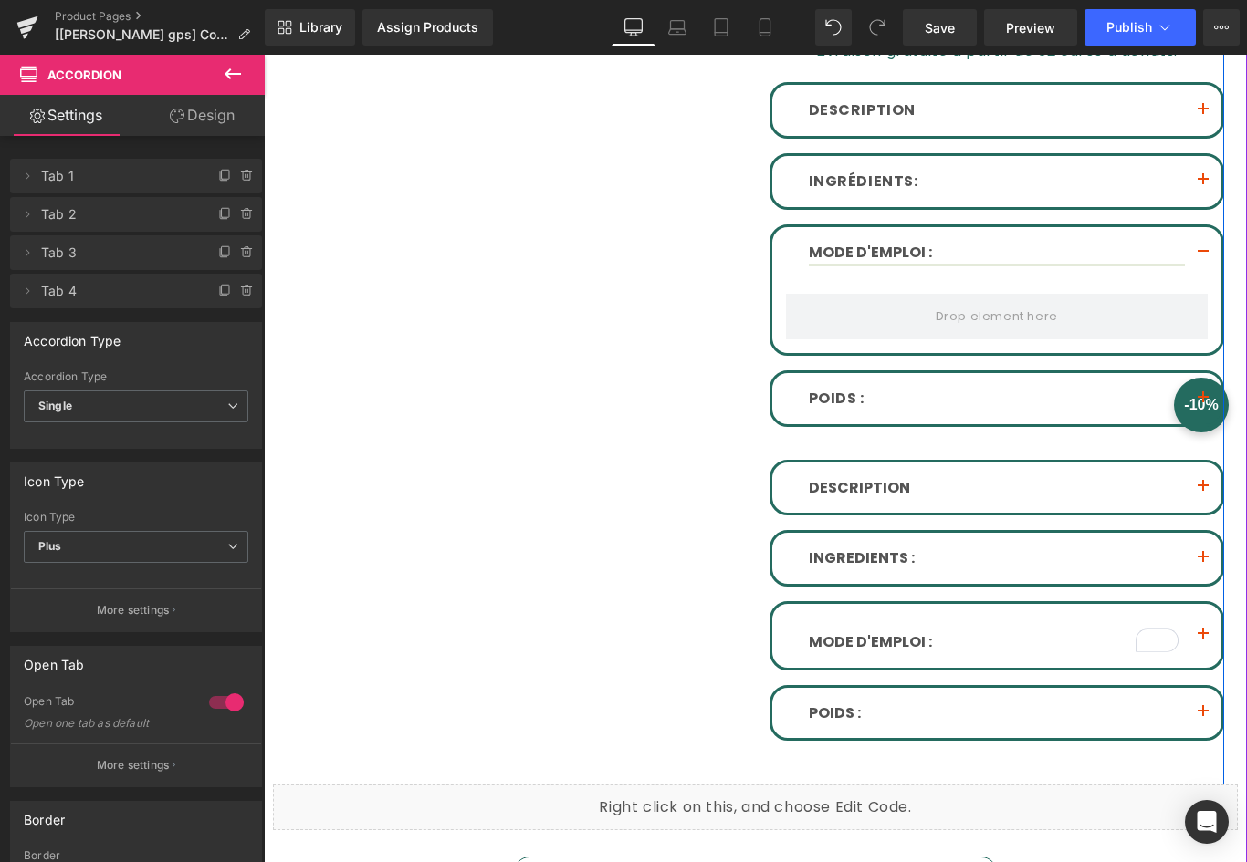
scroll to position [905, 0]
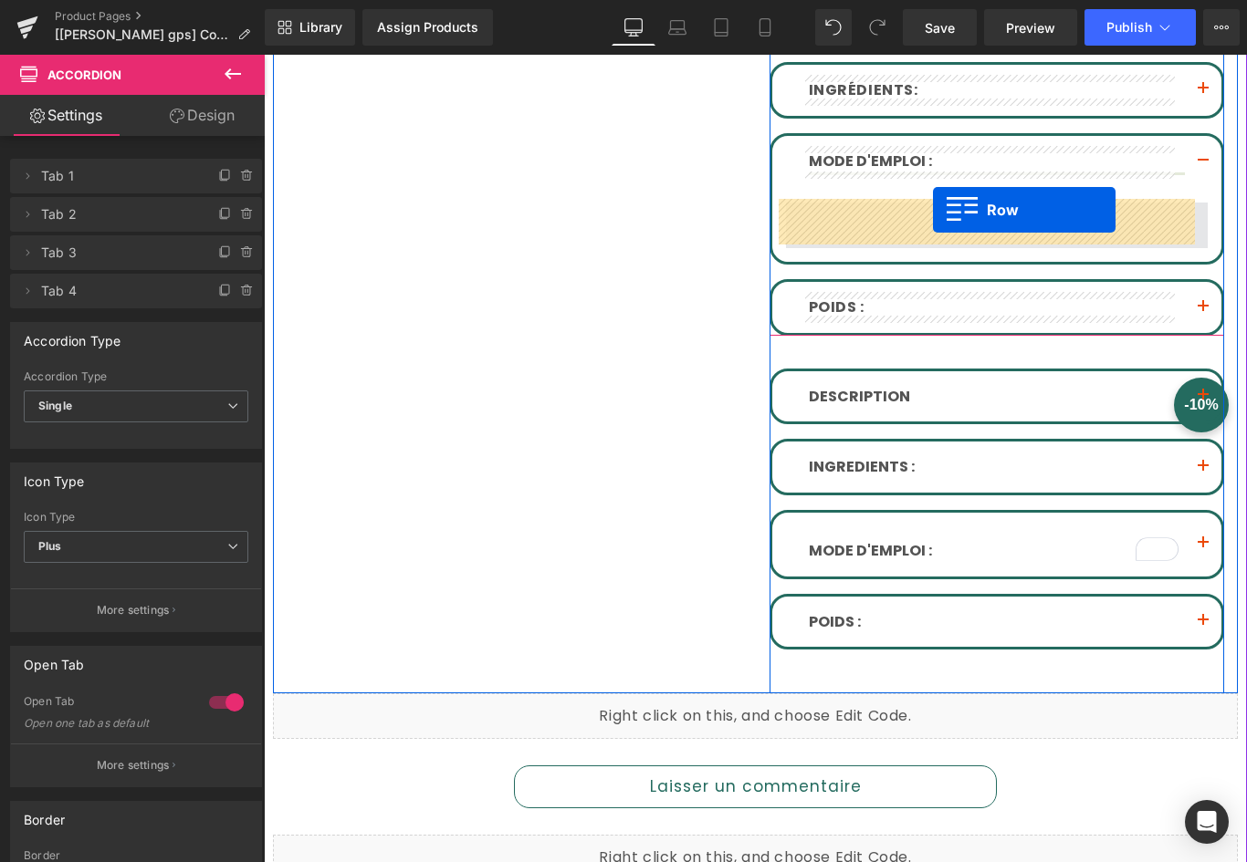
drag, startPoint x: 792, startPoint y: 744, endPoint x: 933, endPoint y: 210, distance: 552.1
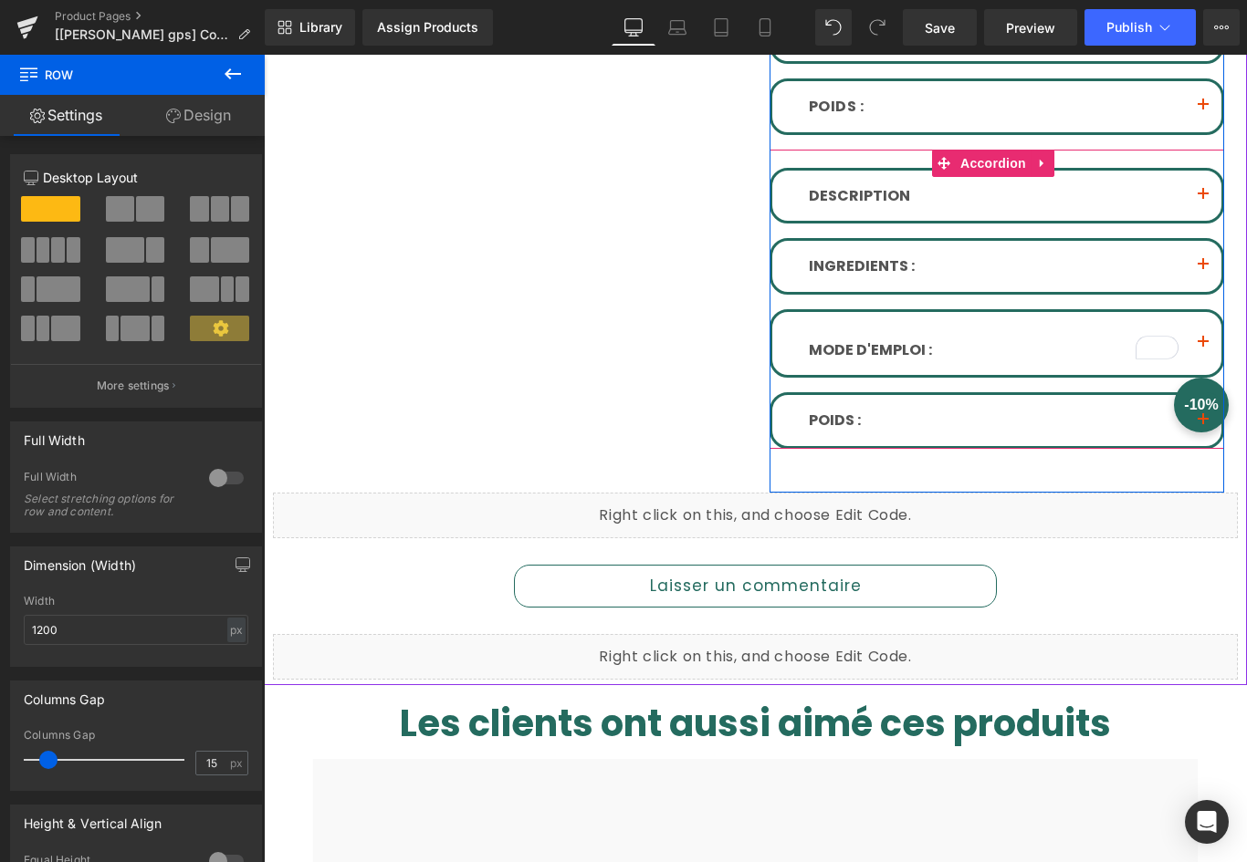
scroll to position [1362, 0]
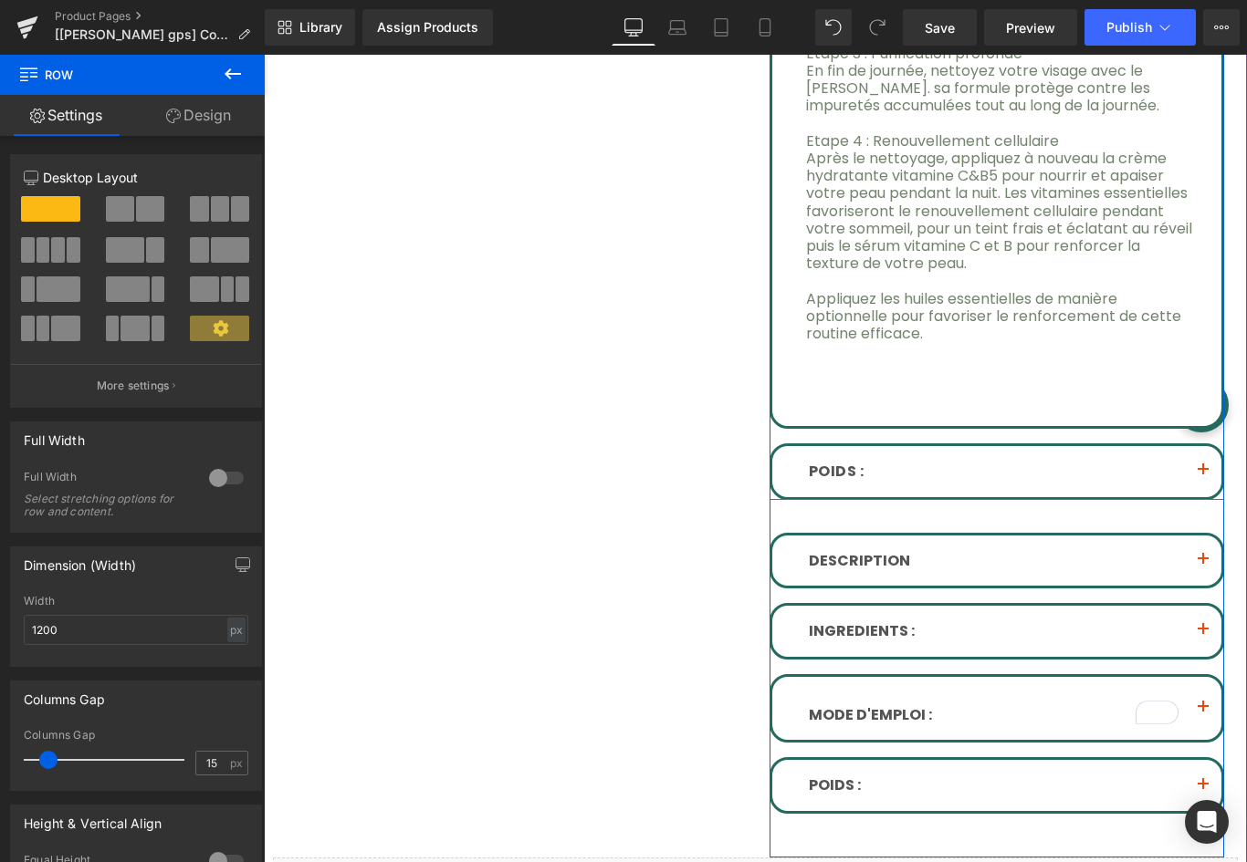
click at [1203, 475] on span "button" at bounding box center [1203, 475] width 0 height 0
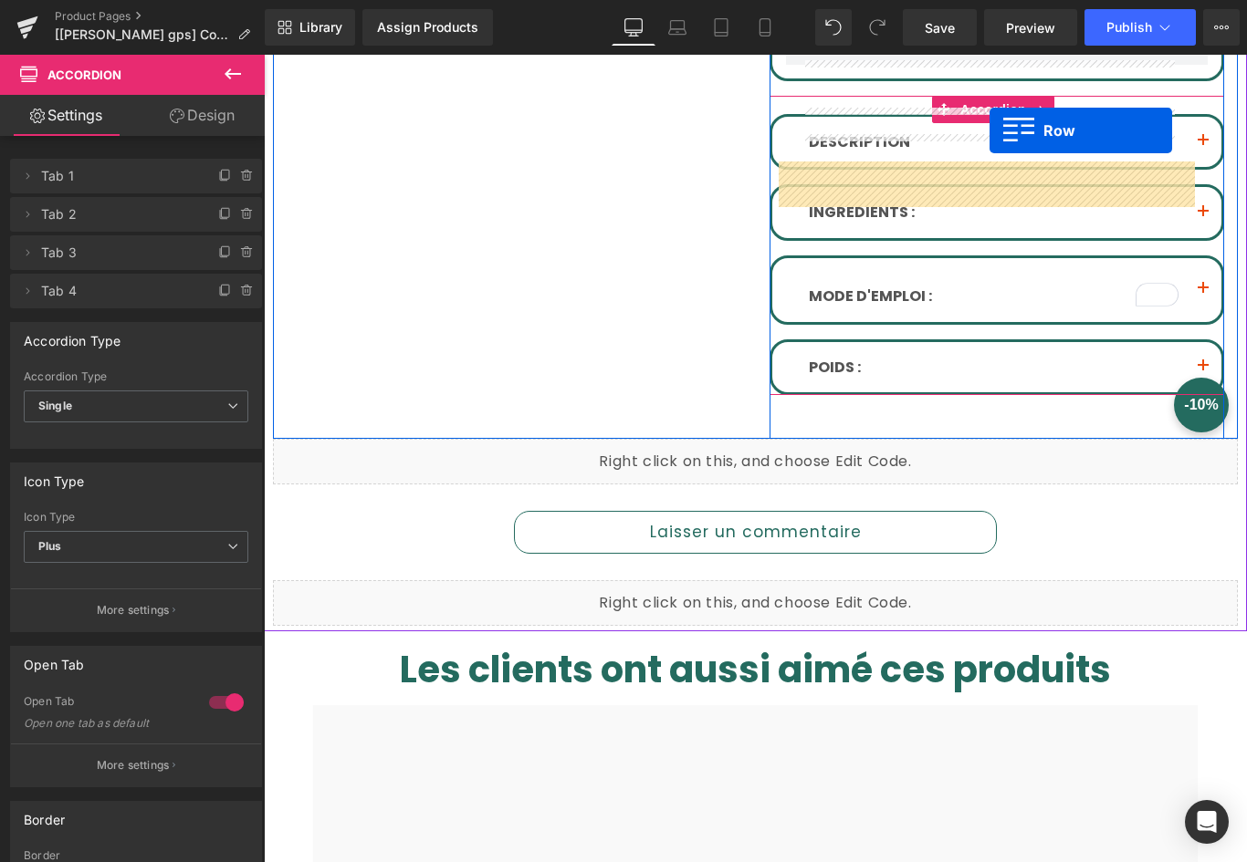
scroll to position [941, 0]
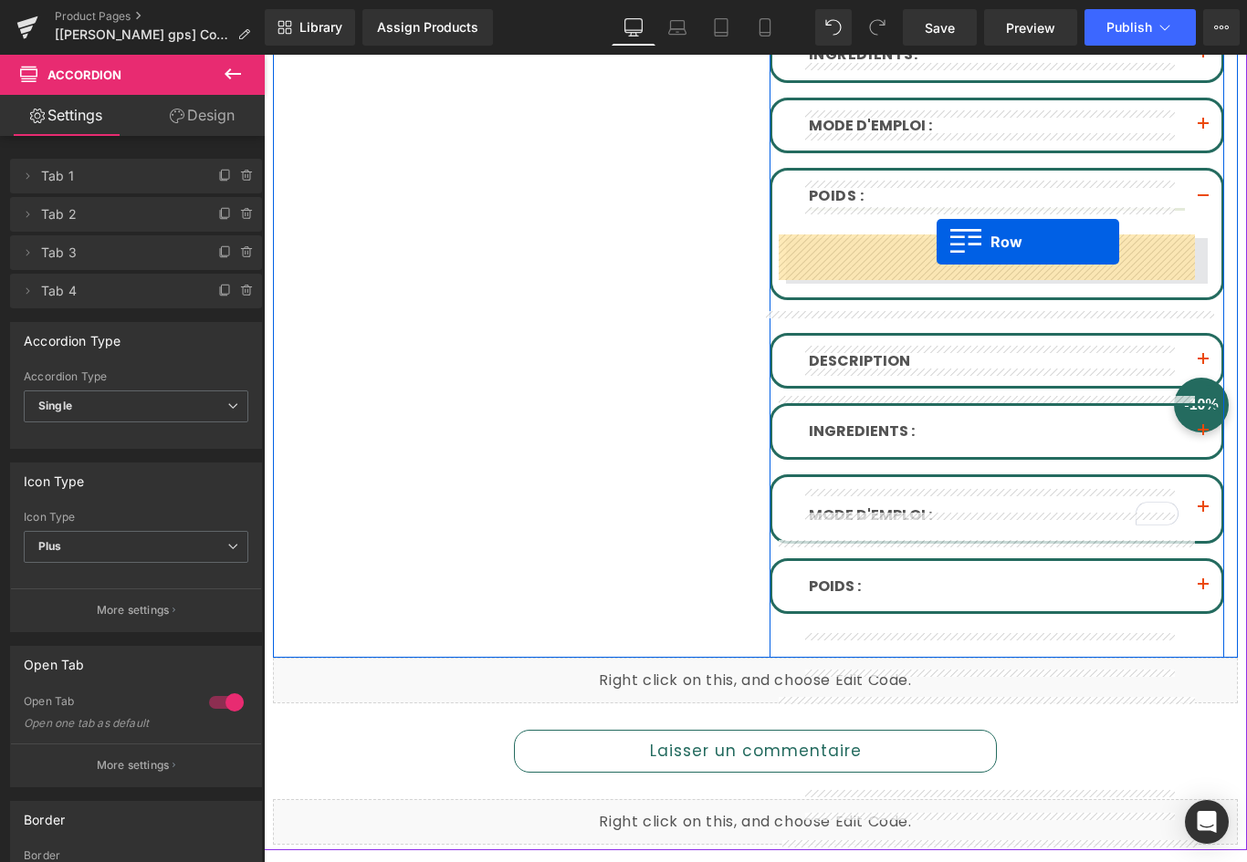
drag, startPoint x: 792, startPoint y: 630, endPoint x: 936, endPoint y: 242, distance: 413.8
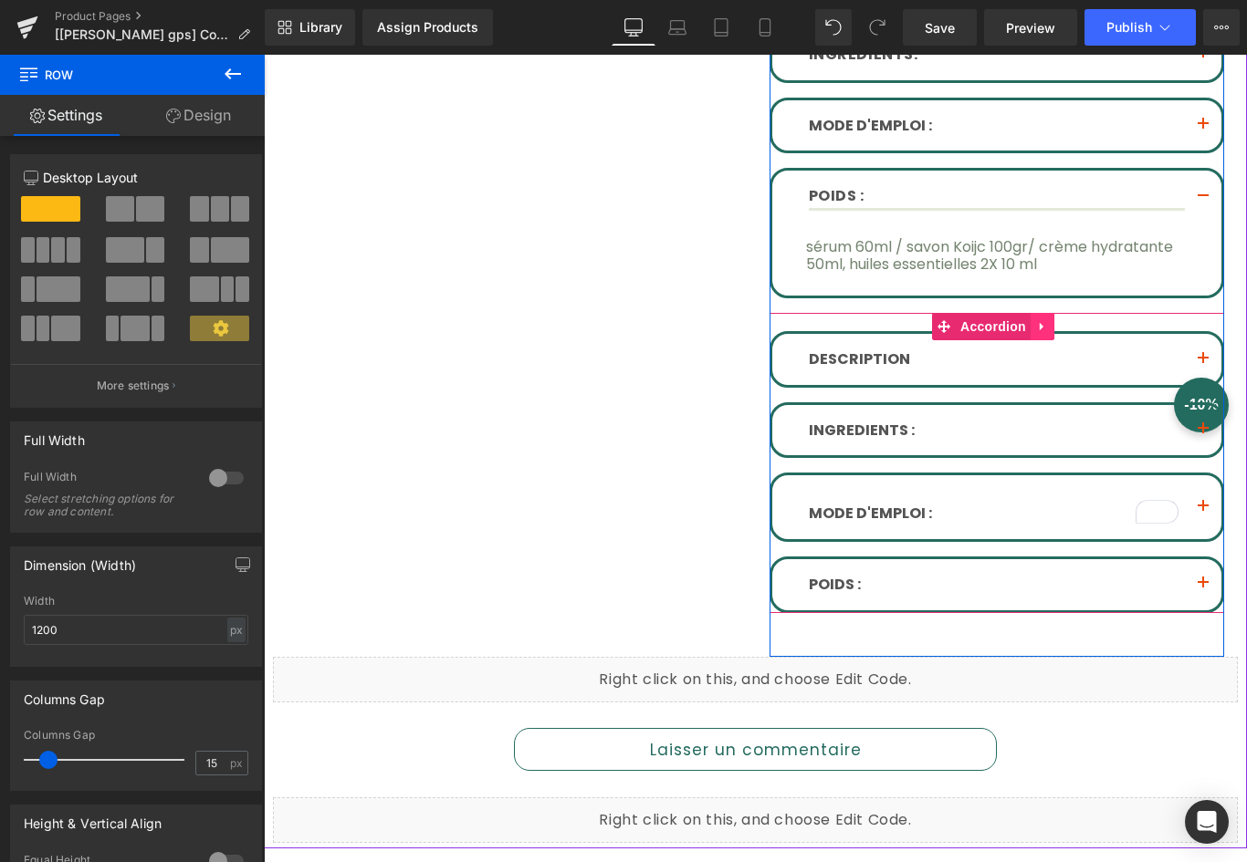
click at [1039, 325] on icon at bounding box center [1042, 327] width 13 height 14
click at [1053, 320] on icon at bounding box center [1054, 327] width 13 height 14
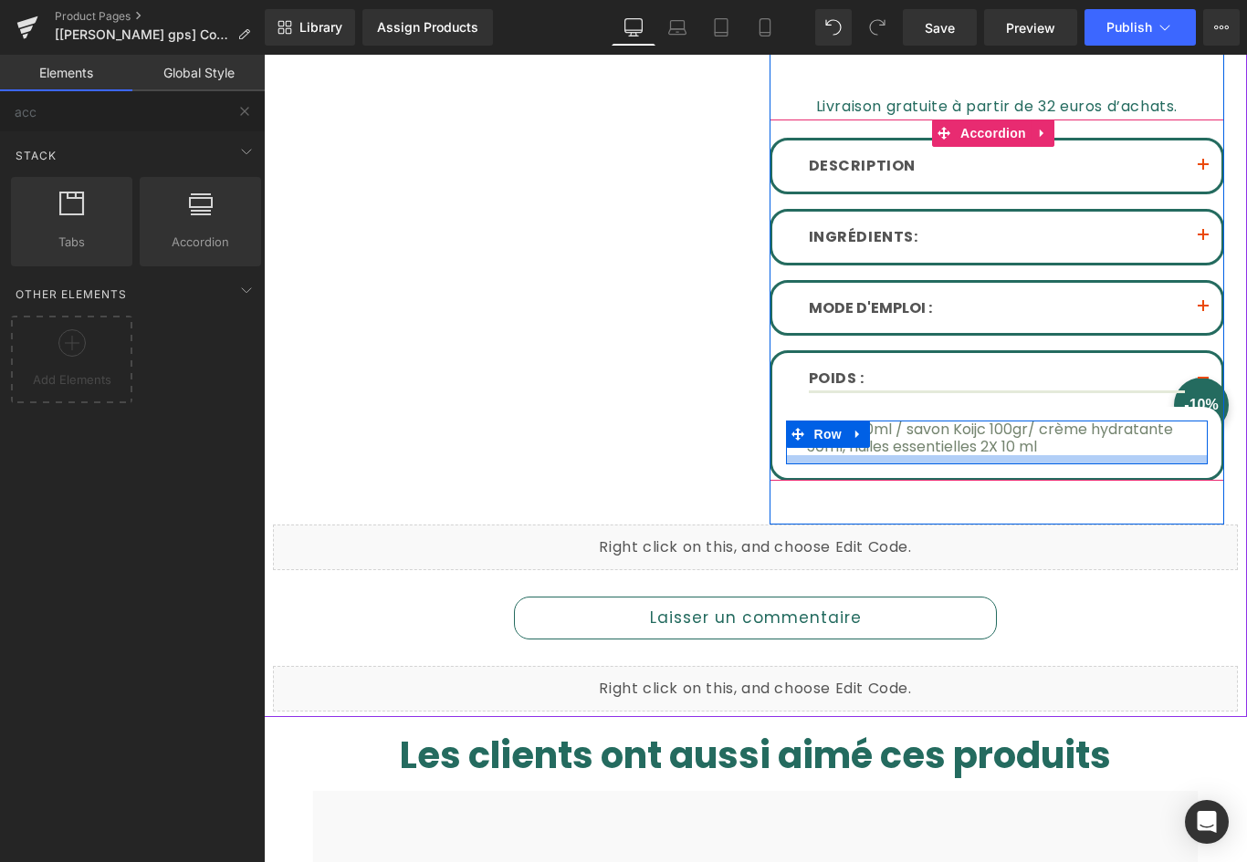
scroll to position [667, 0]
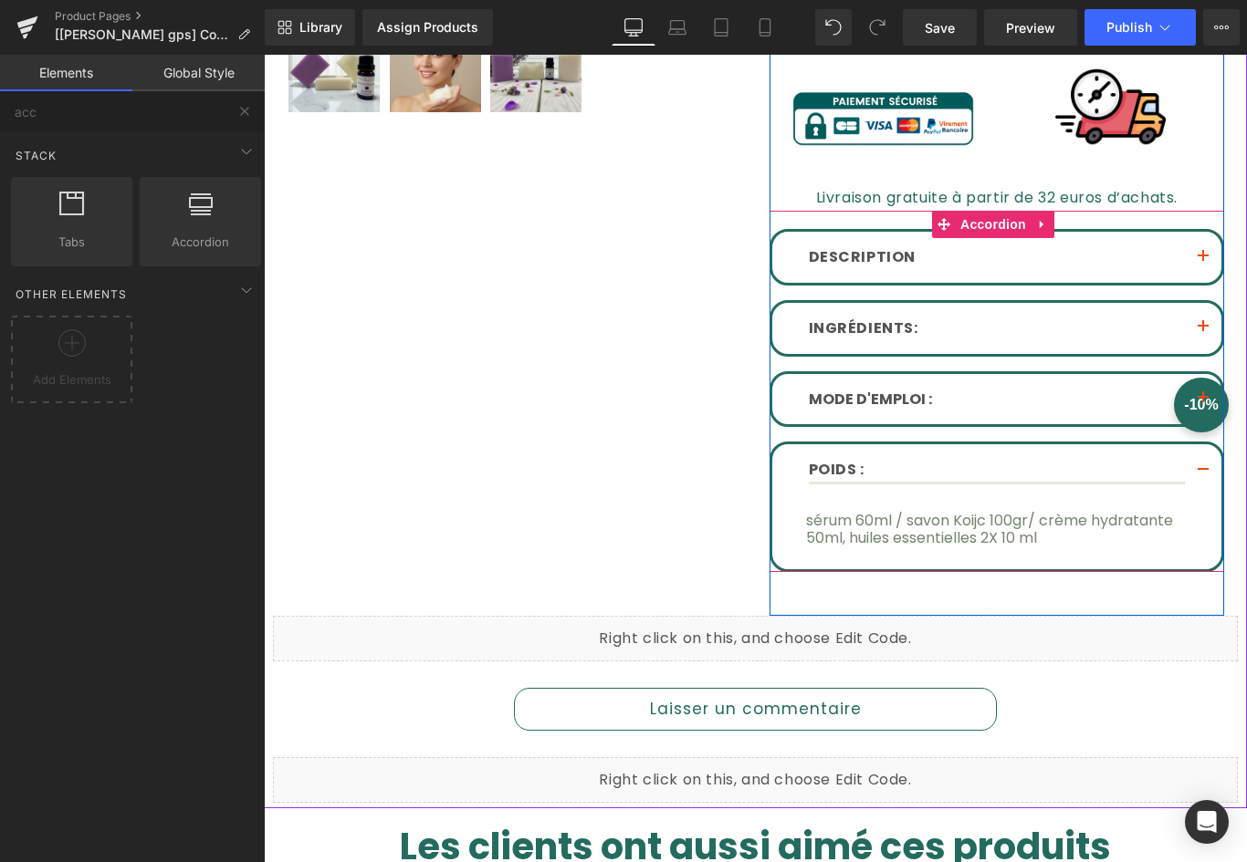
click at [1185, 244] on button "button" at bounding box center [1203, 257] width 37 height 51
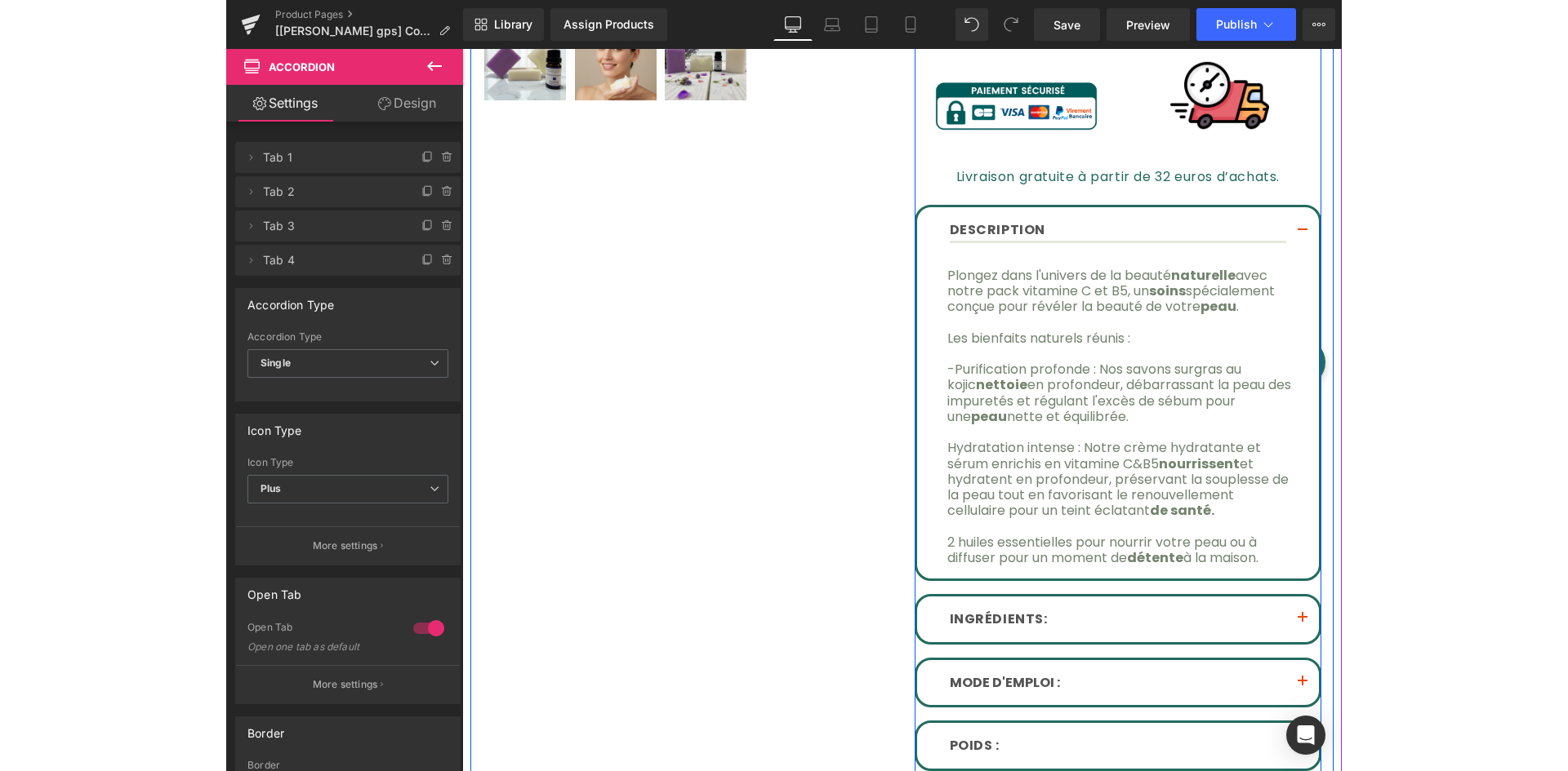
scroll to position [760, 0]
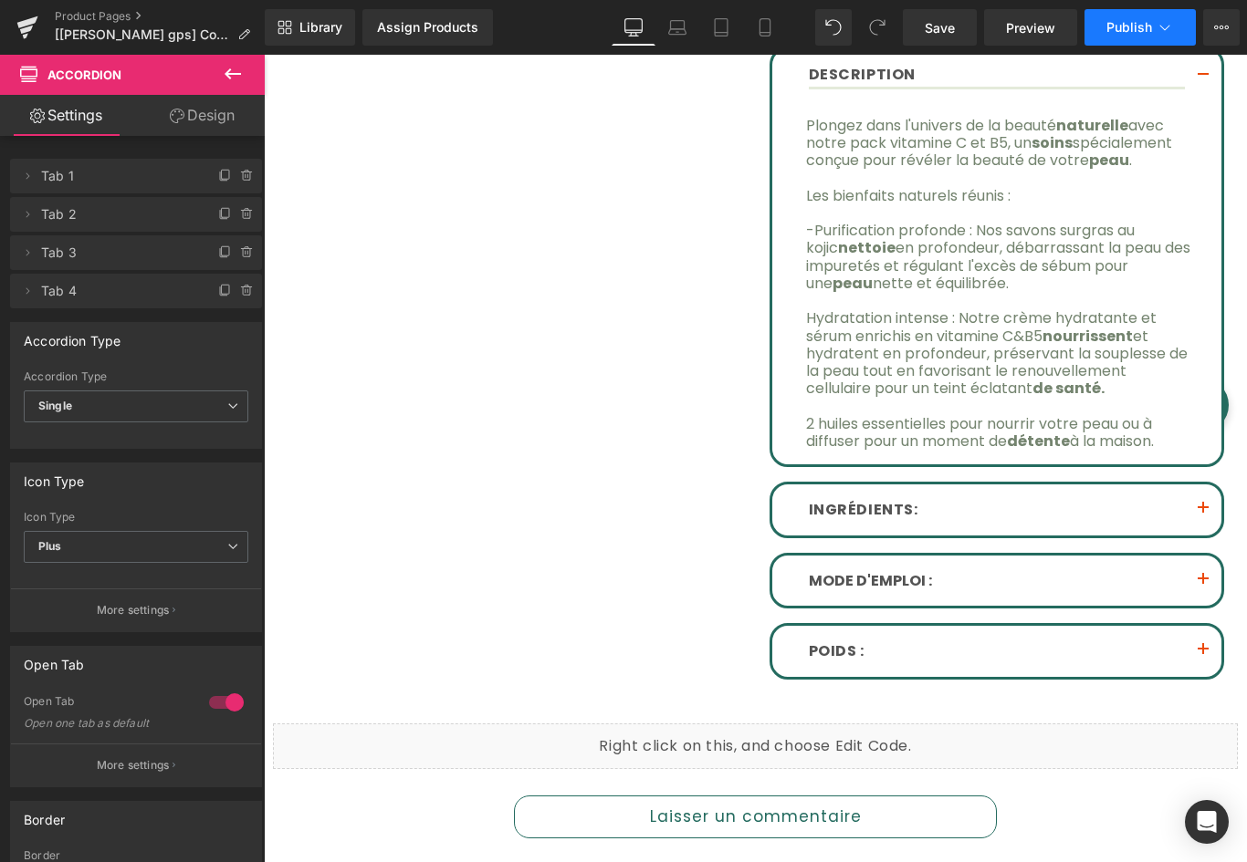
click at [1158, 33] on icon at bounding box center [1164, 27] width 18 height 18
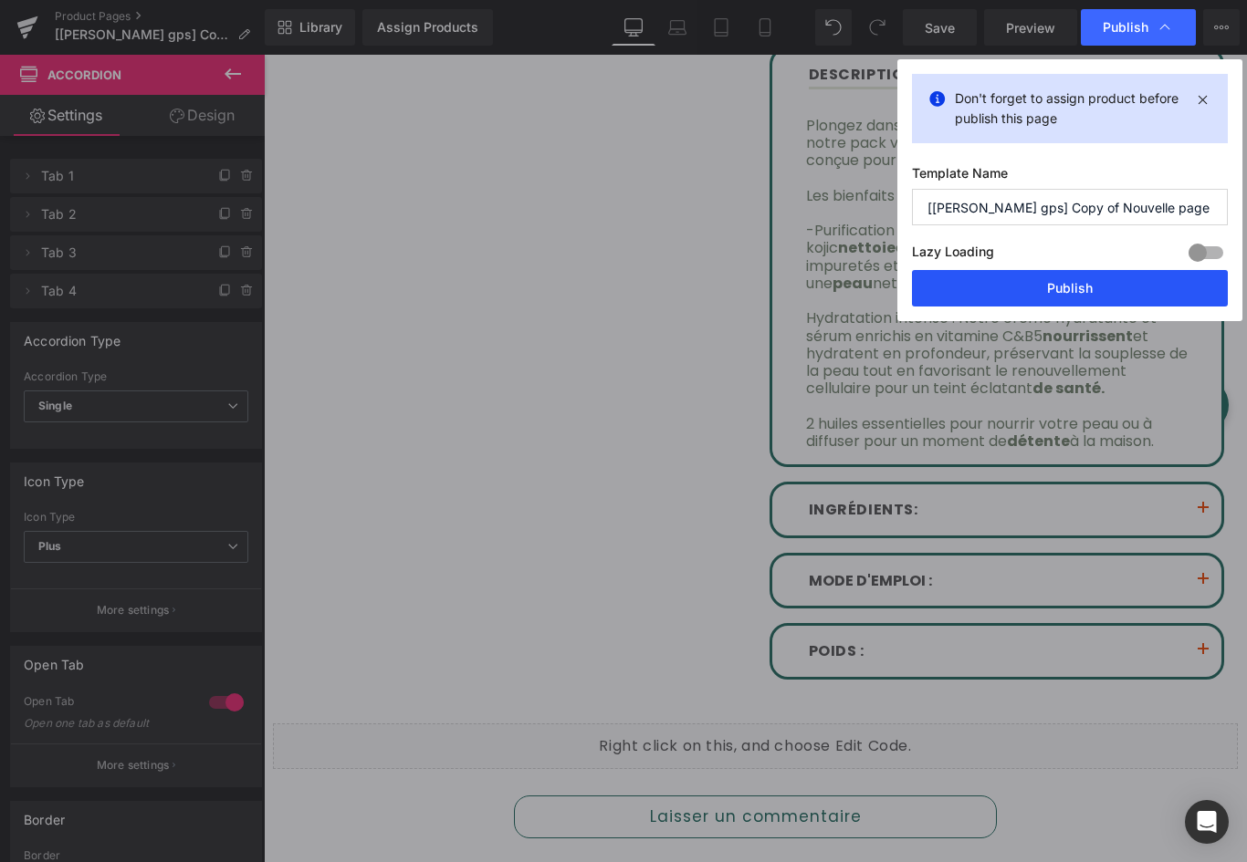
click at [1034, 285] on button "Publish" at bounding box center [1070, 288] width 316 height 37
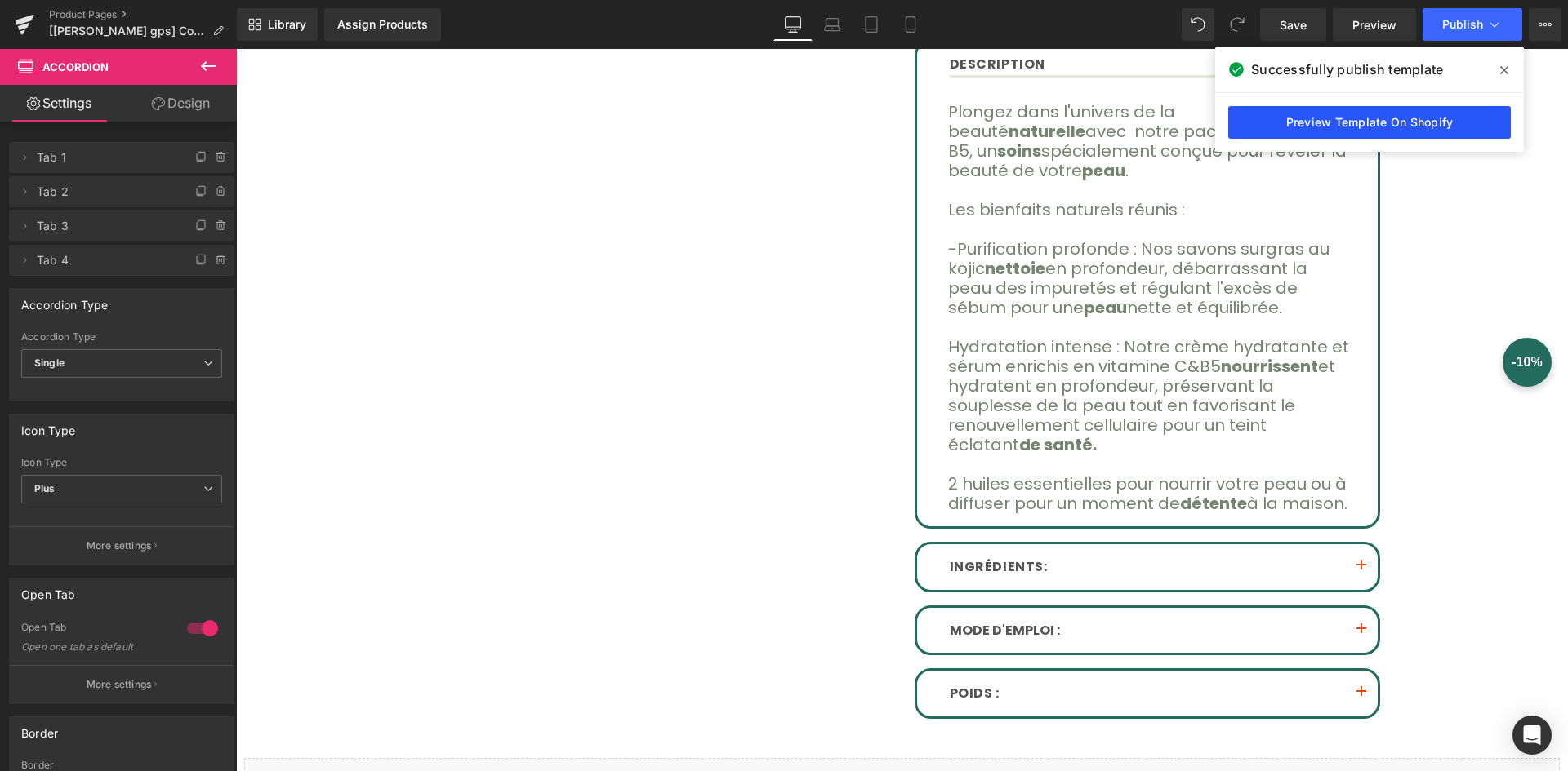
click at [1272, 129] on link "Preview Template On Shopify" at bounding box center [1370, 123] width 283 height 33
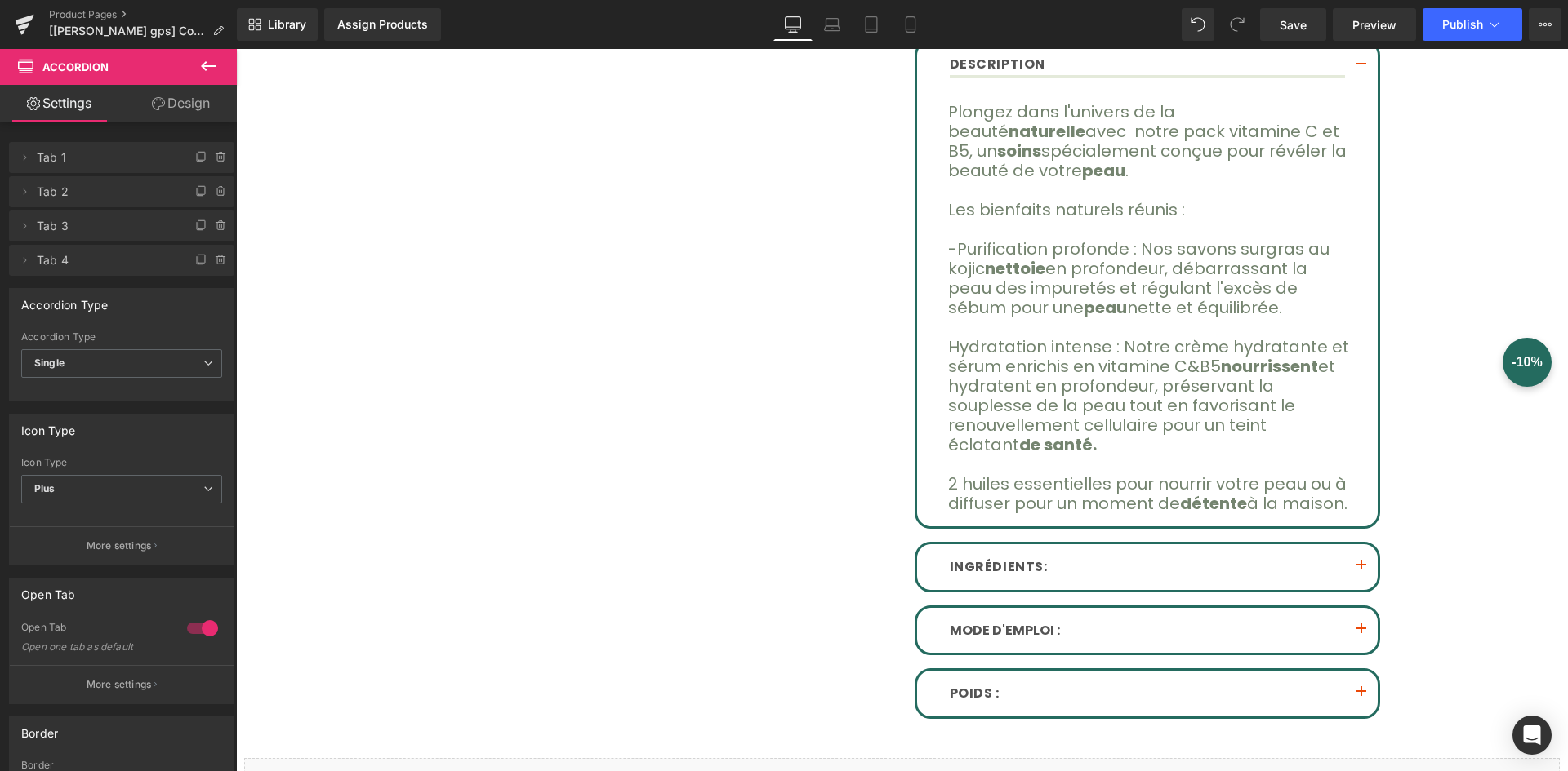
scroll to position [434, 0]
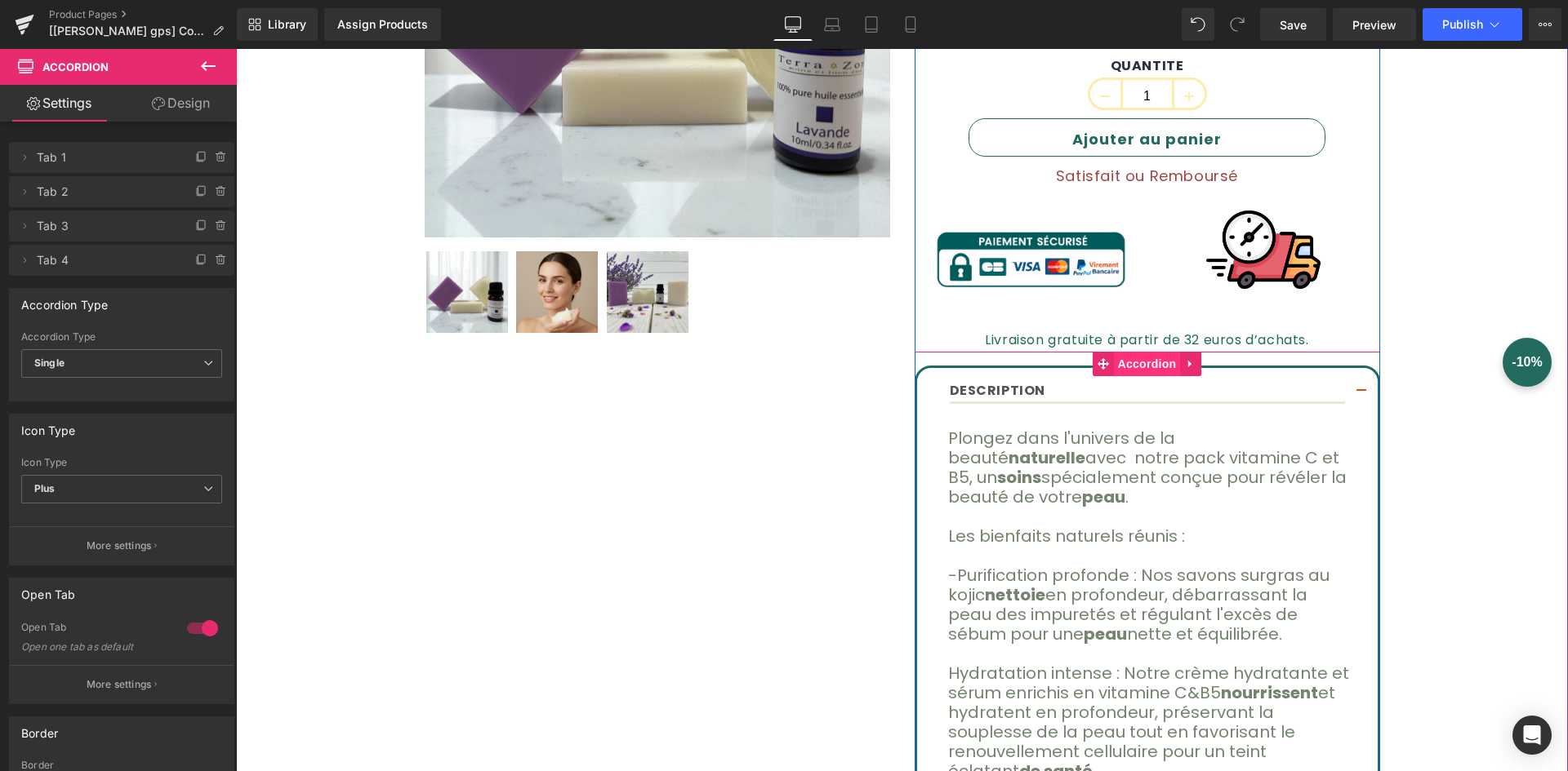
click at [1148, 368] on span "Accordion" at bounding box center [1147, 363] width 67 height 24
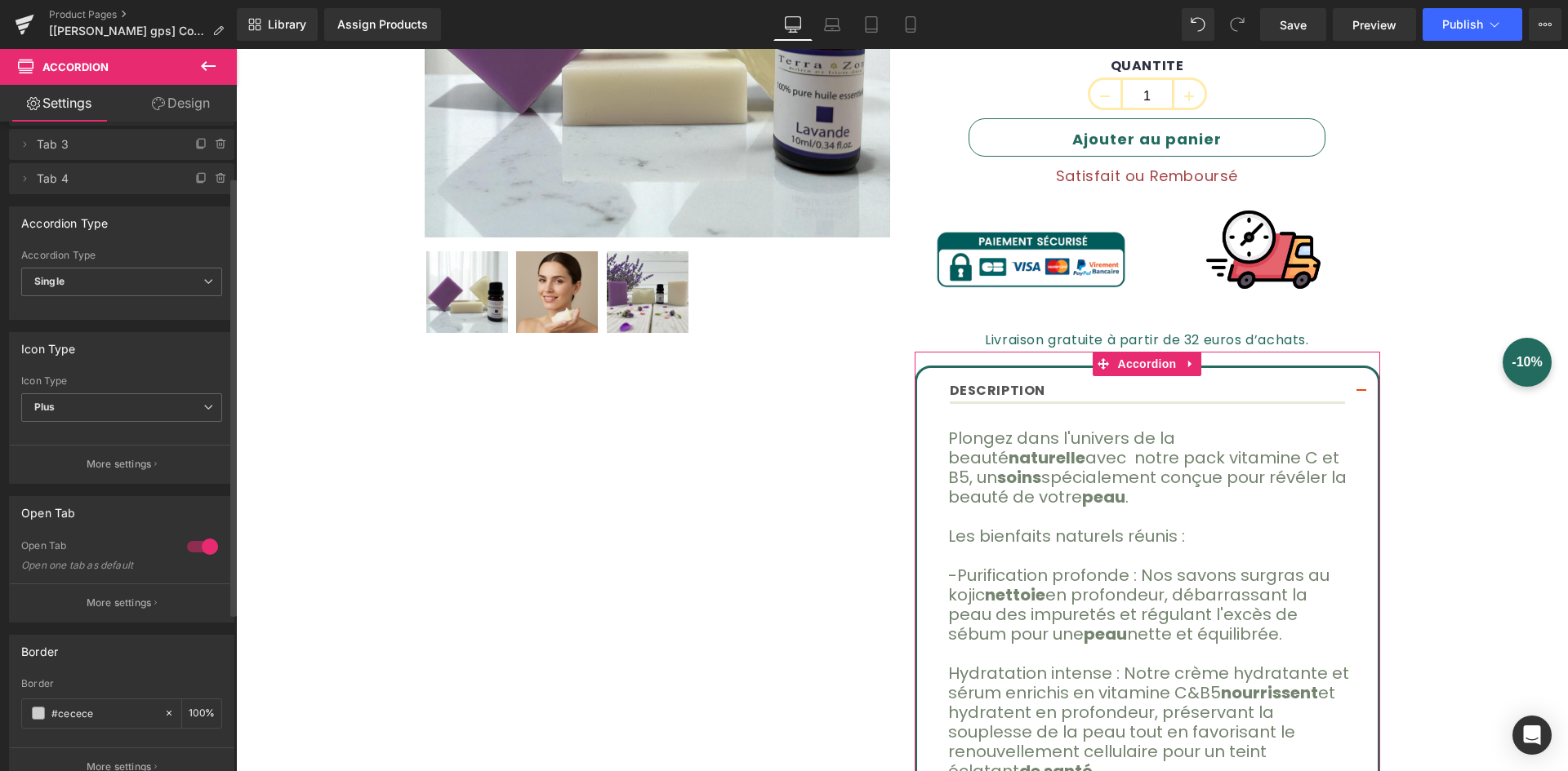
scroll to position [164, 0]
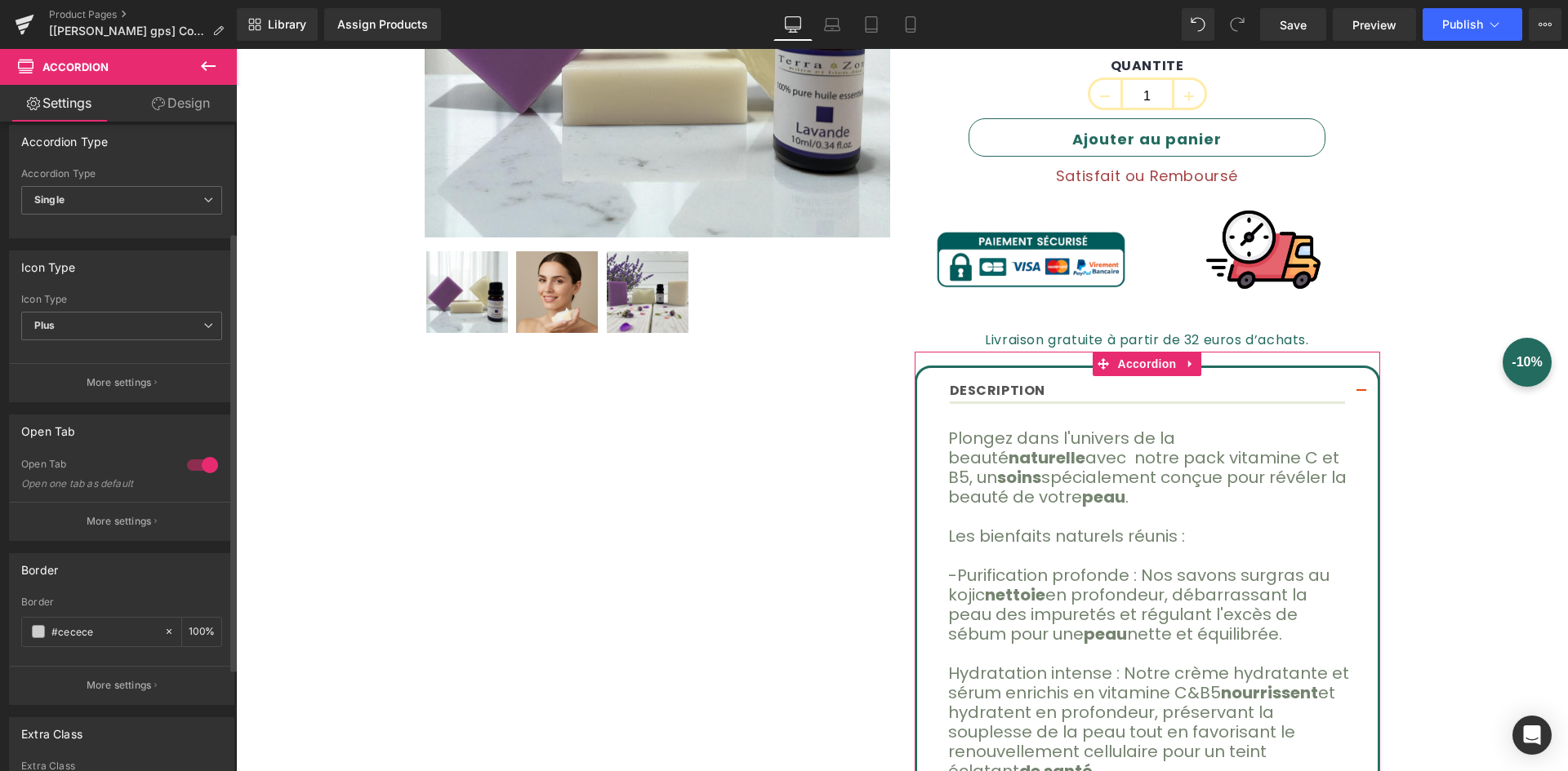
click at [197, 461] on div at bounding box center [202, 465] width 39 height 26
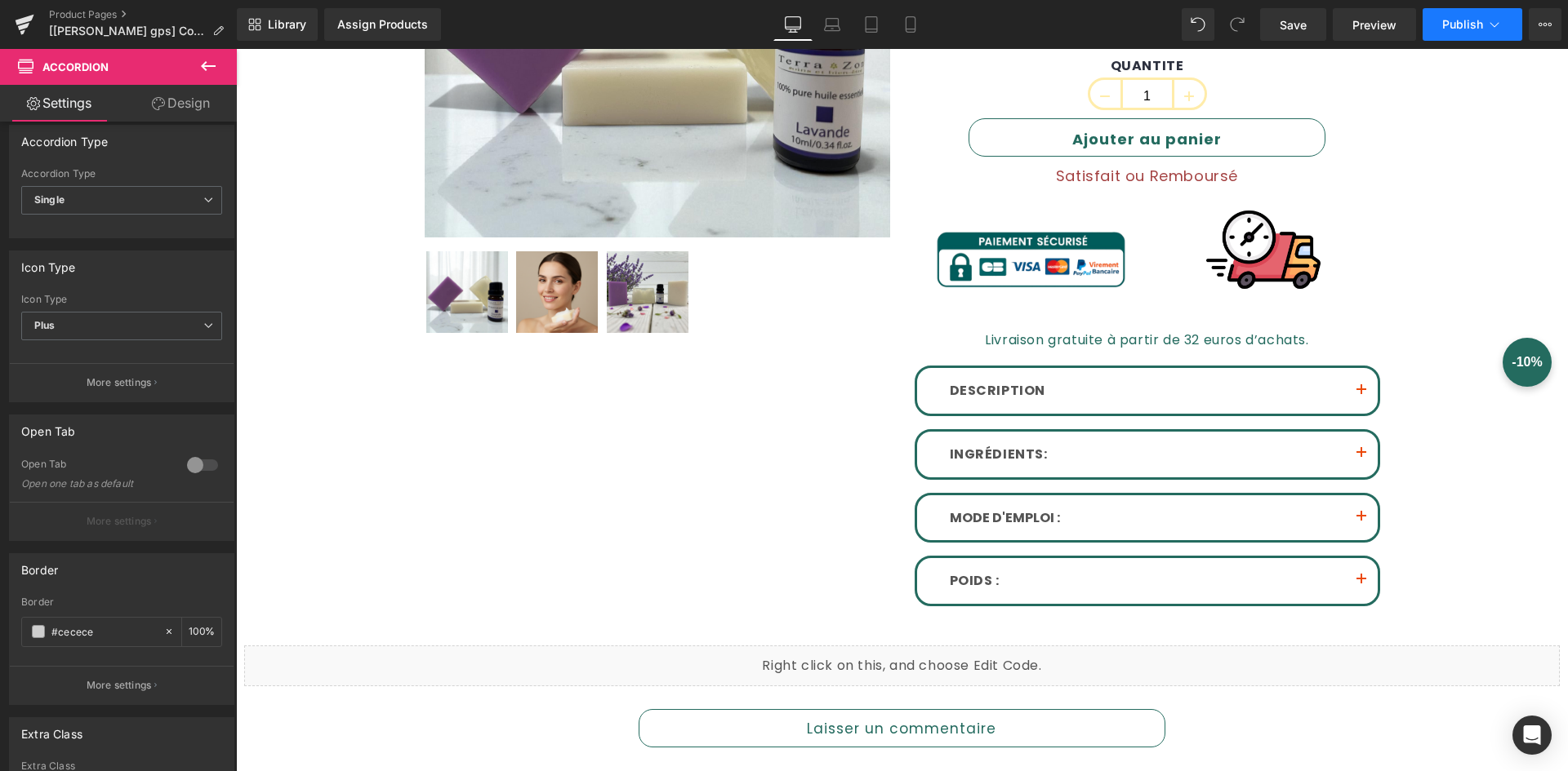
click at [1477, 38] on button "Publish" at bounding box center [1472, 24] width 99 height 33
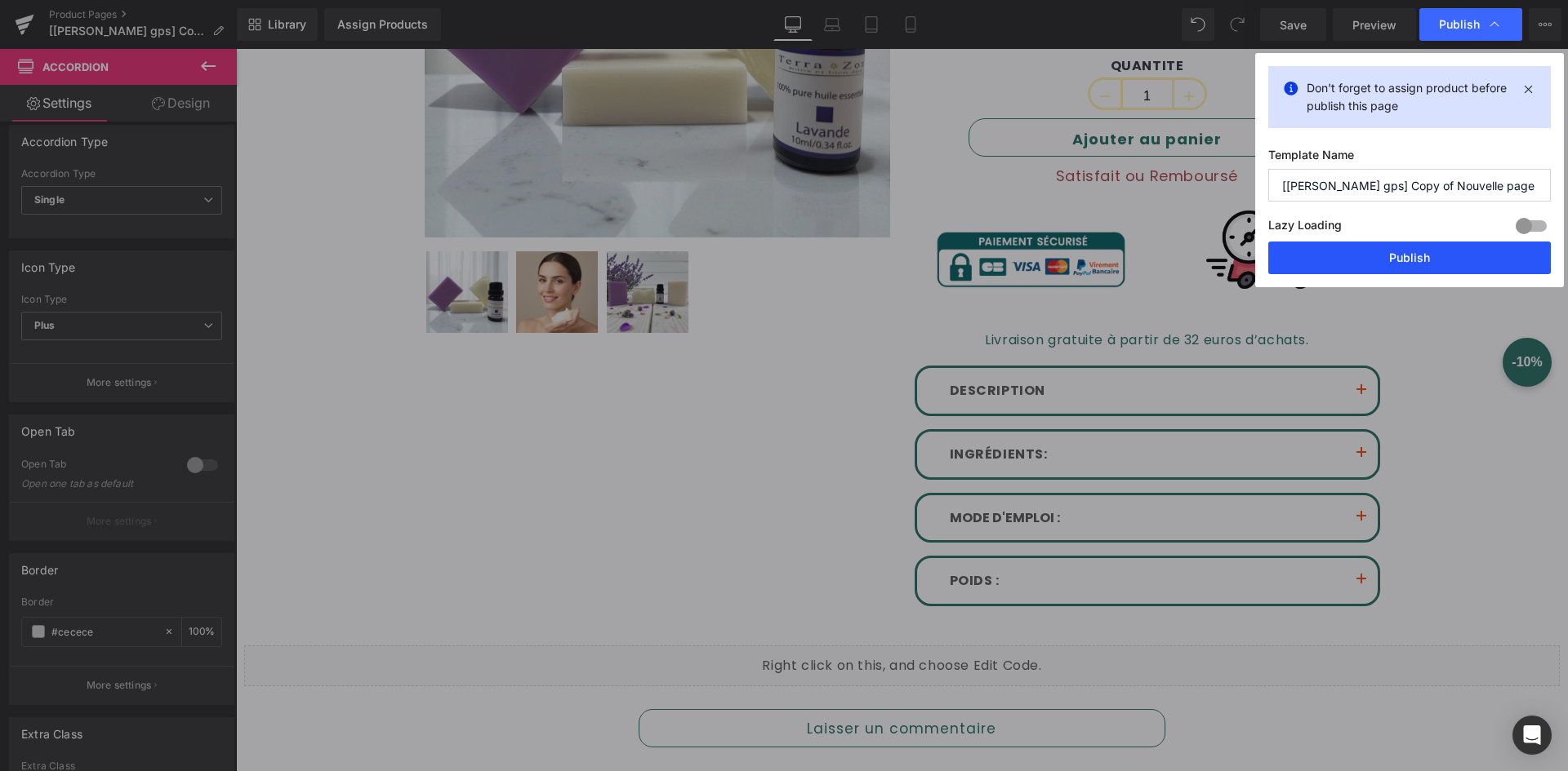
click at [1396, 260] on button "Publish" at bounding box center [1410, 258] width 283 height 33
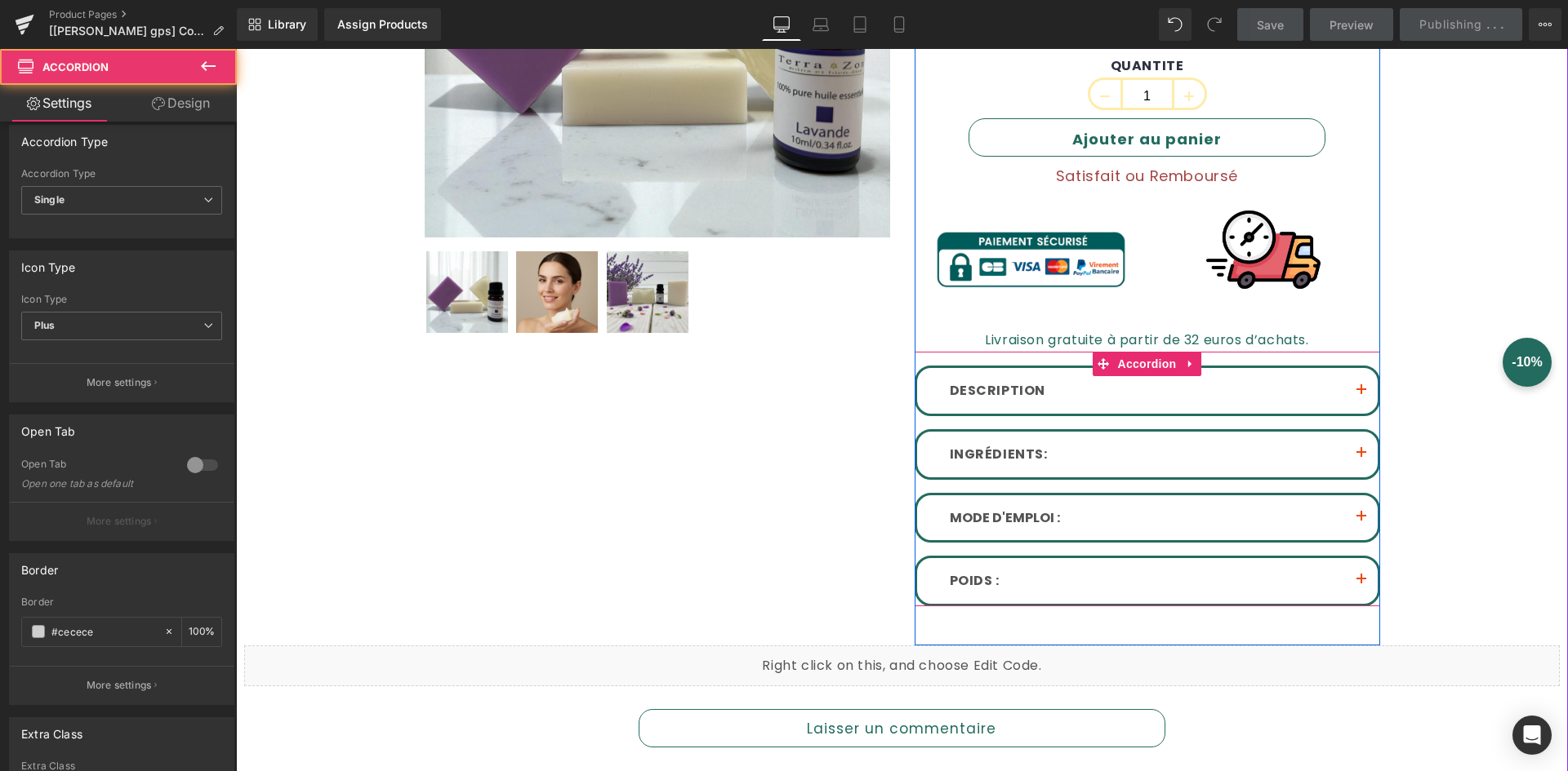
click at [1351, 397] on button "button" at bounding box center [1361, 391] width 33 height 46
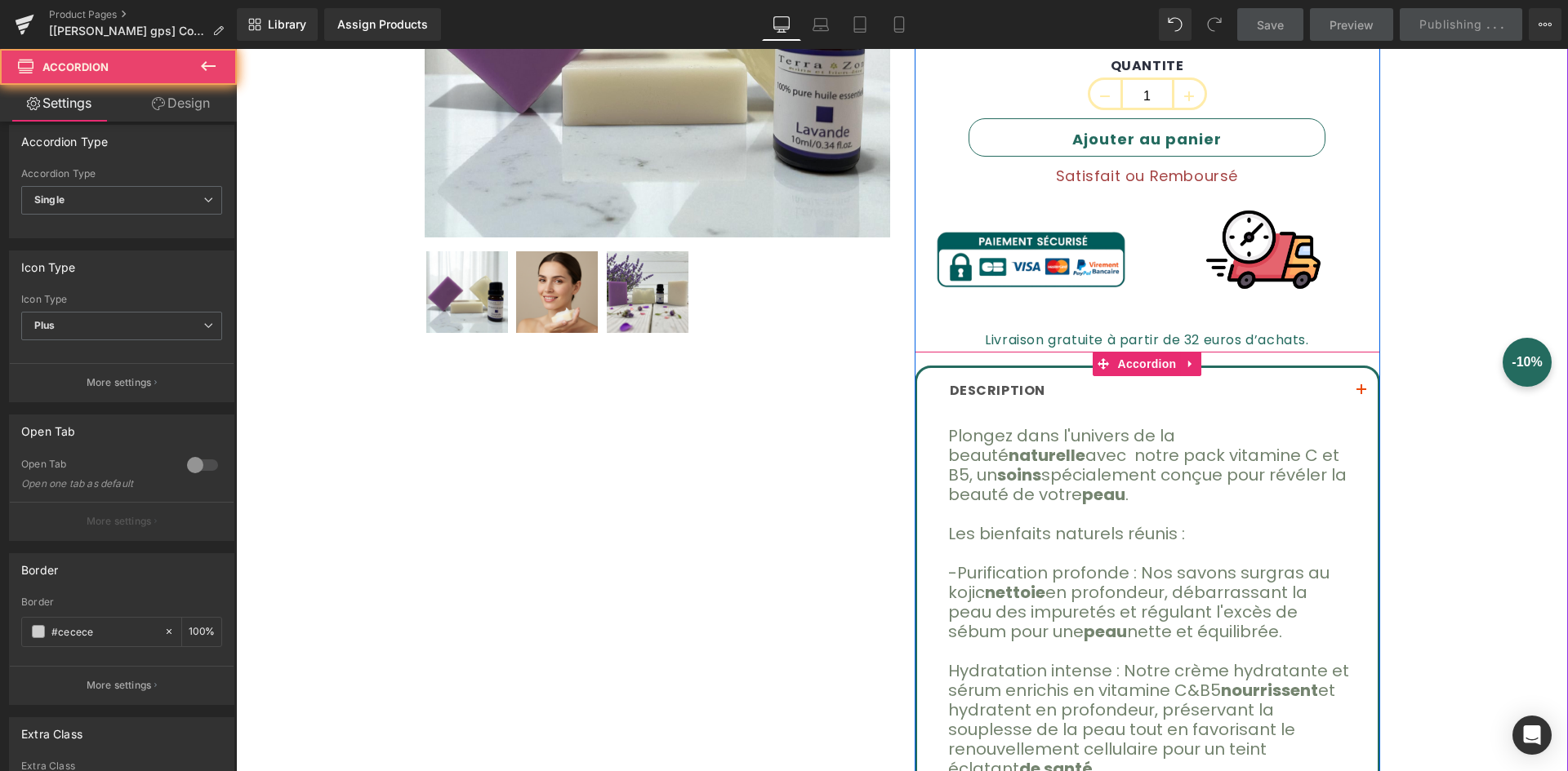
click at [1361, 395] on span "button" at bounding box center [1361, 395] width 0 height 0
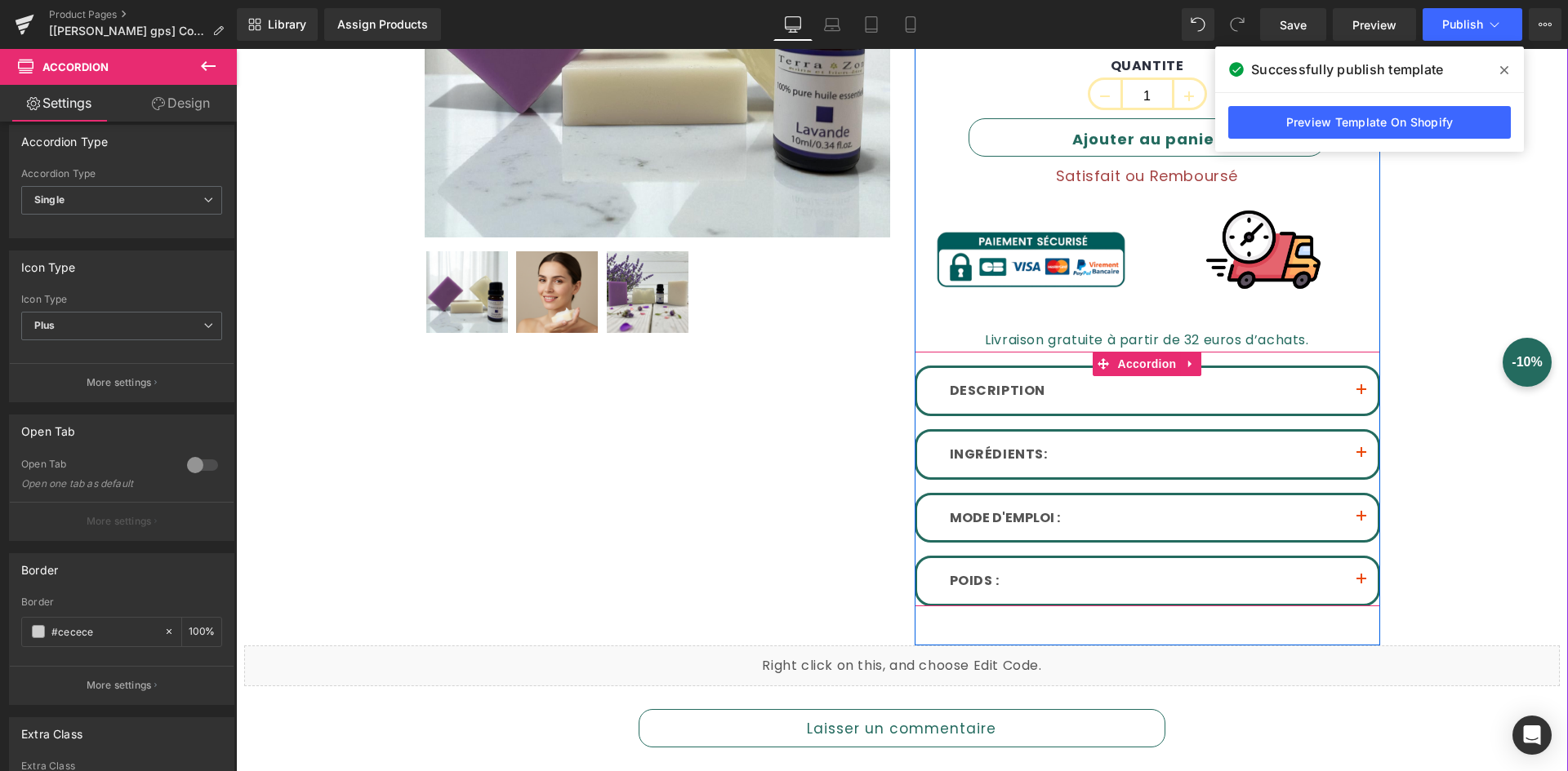
click at [1356, 383] on button "button" at bounding box center [1361, 391] width 33 height 46
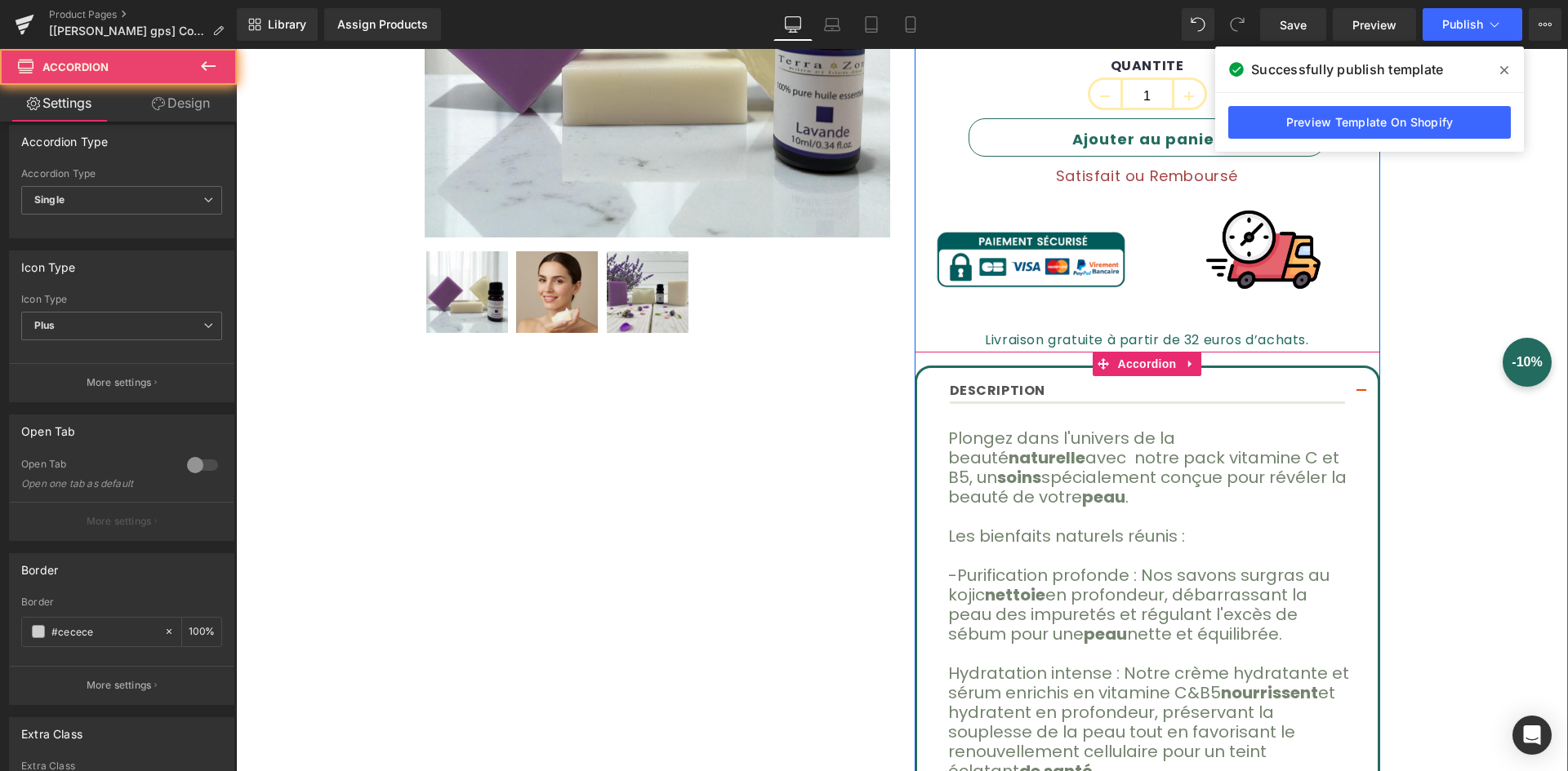
click at [1356, 385] on button "button" at bounding box center [1361, 393] width 33 height 48
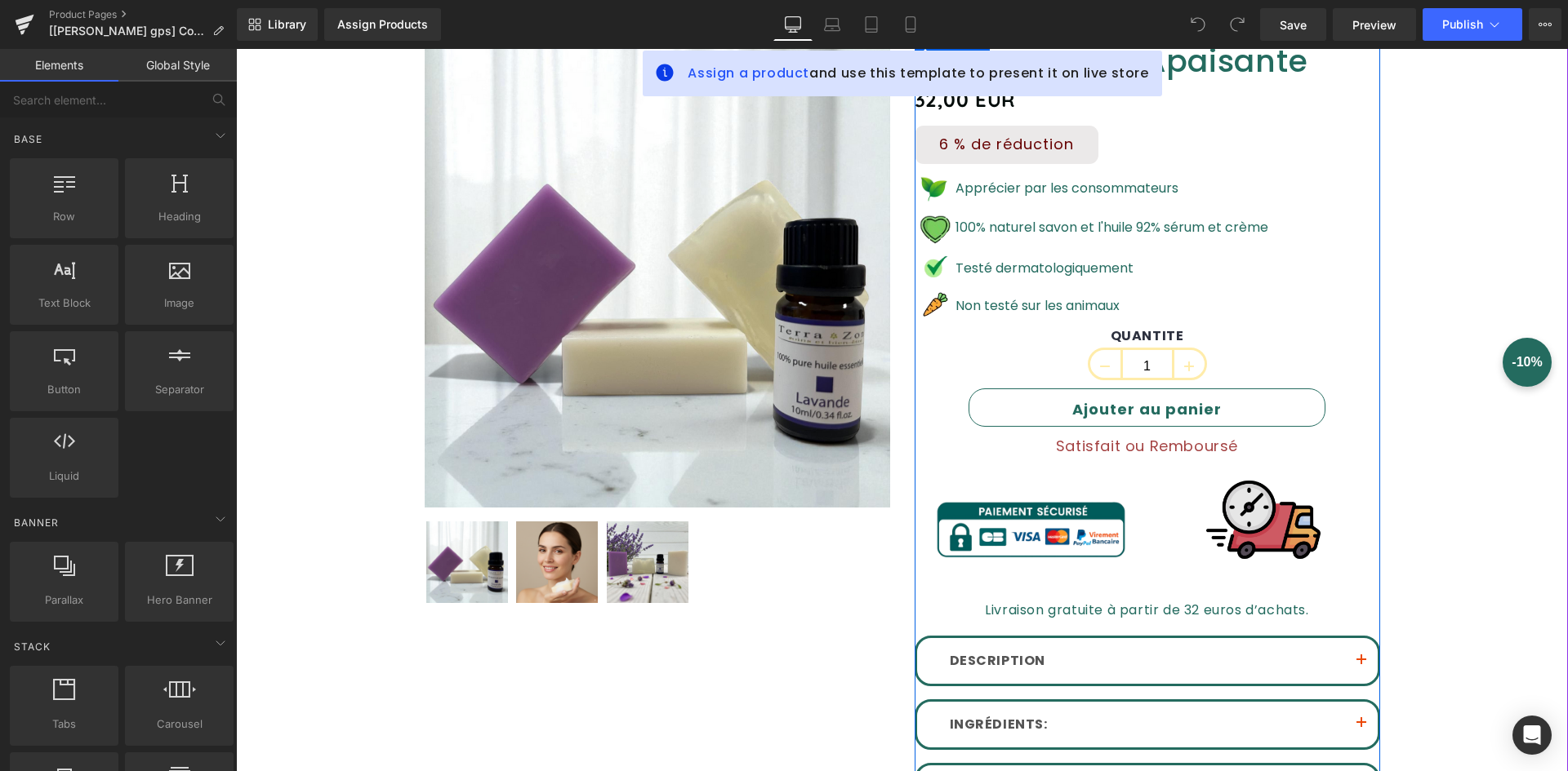
scroll to position [326, 0]
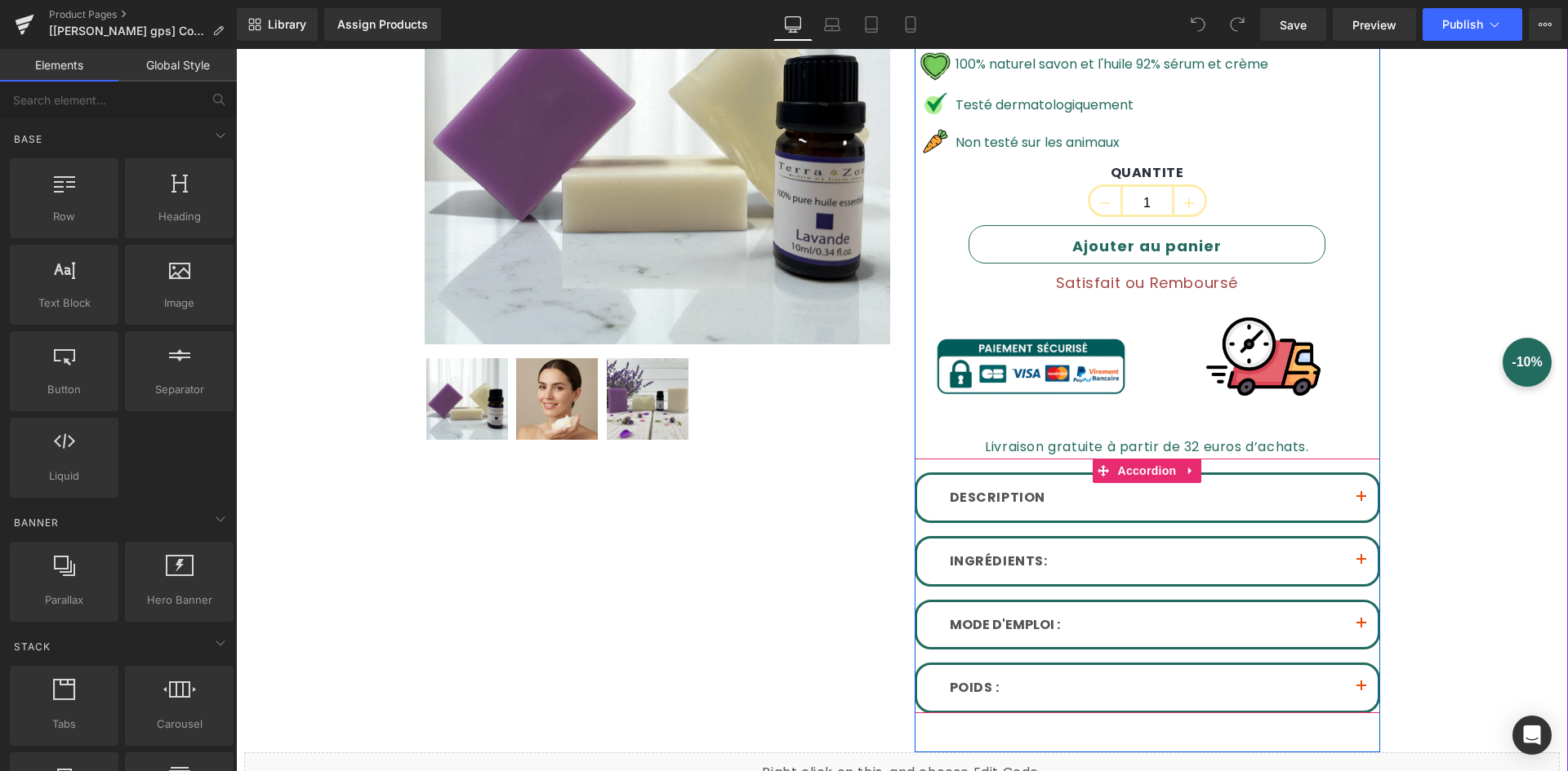
drag, startPoint x: 1360, startPoint y: 503, endPoint x: 1348, endPoint y: 482, distance: 24.2
click at [1360, 503] on button "button" at bounding box center [1361, 497] width 33 height 46
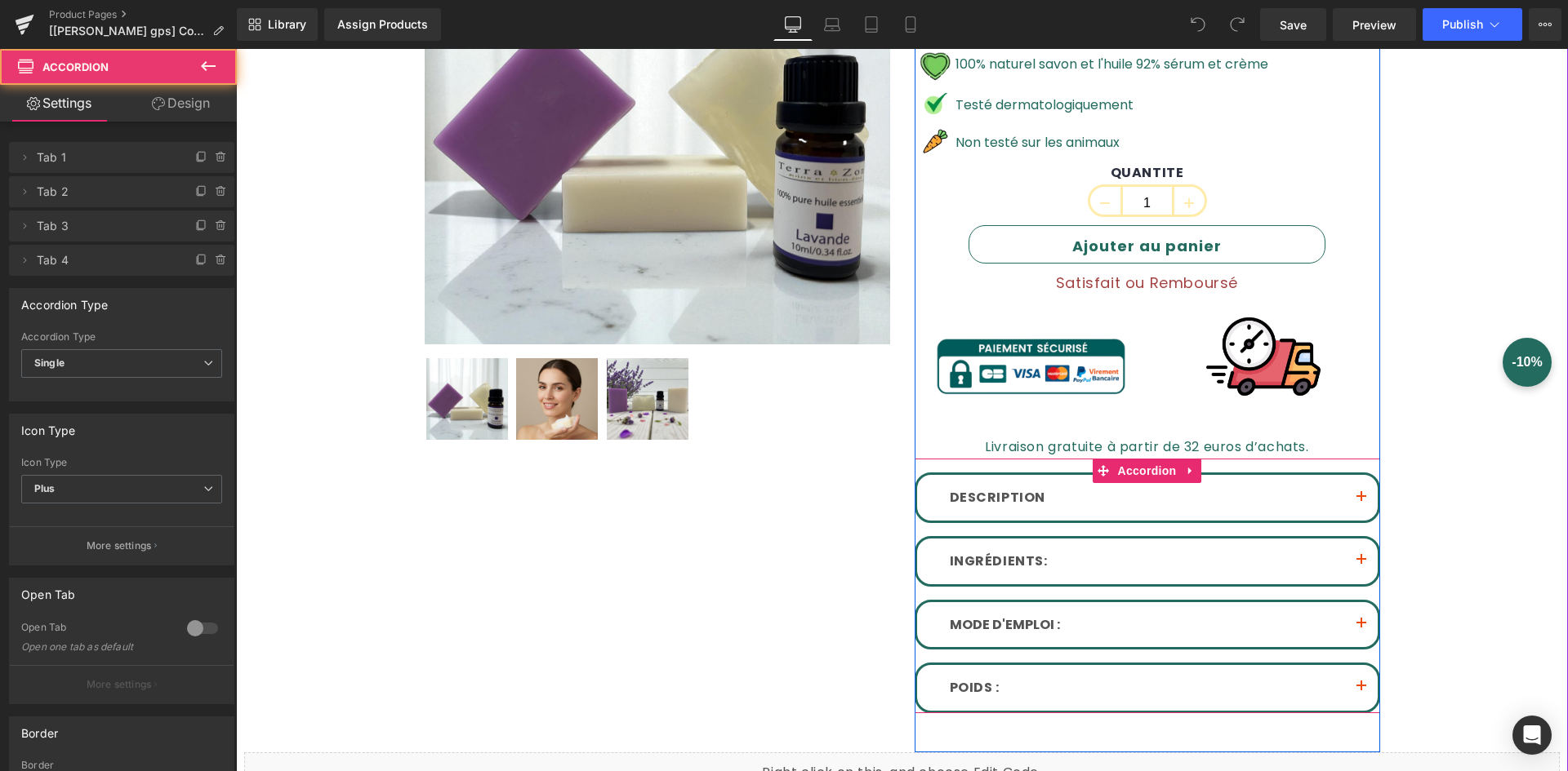
click at [1351, 497] on button "button" at bounding box center [1361, 497] width 33 height 46
click at [1359, 497] on button "button" at bounding box center [1361, 497] width 33 height 46
click at [1358, 497] on button "button" at bounding box center [1361, 497] width 33 height 46
click at [1359, 495] on button "button" at bounding box center [1361, 497] width 33 height 46
click at [1359, 492] on button "button" at bounding box center [1361, 497] width 33 height 46
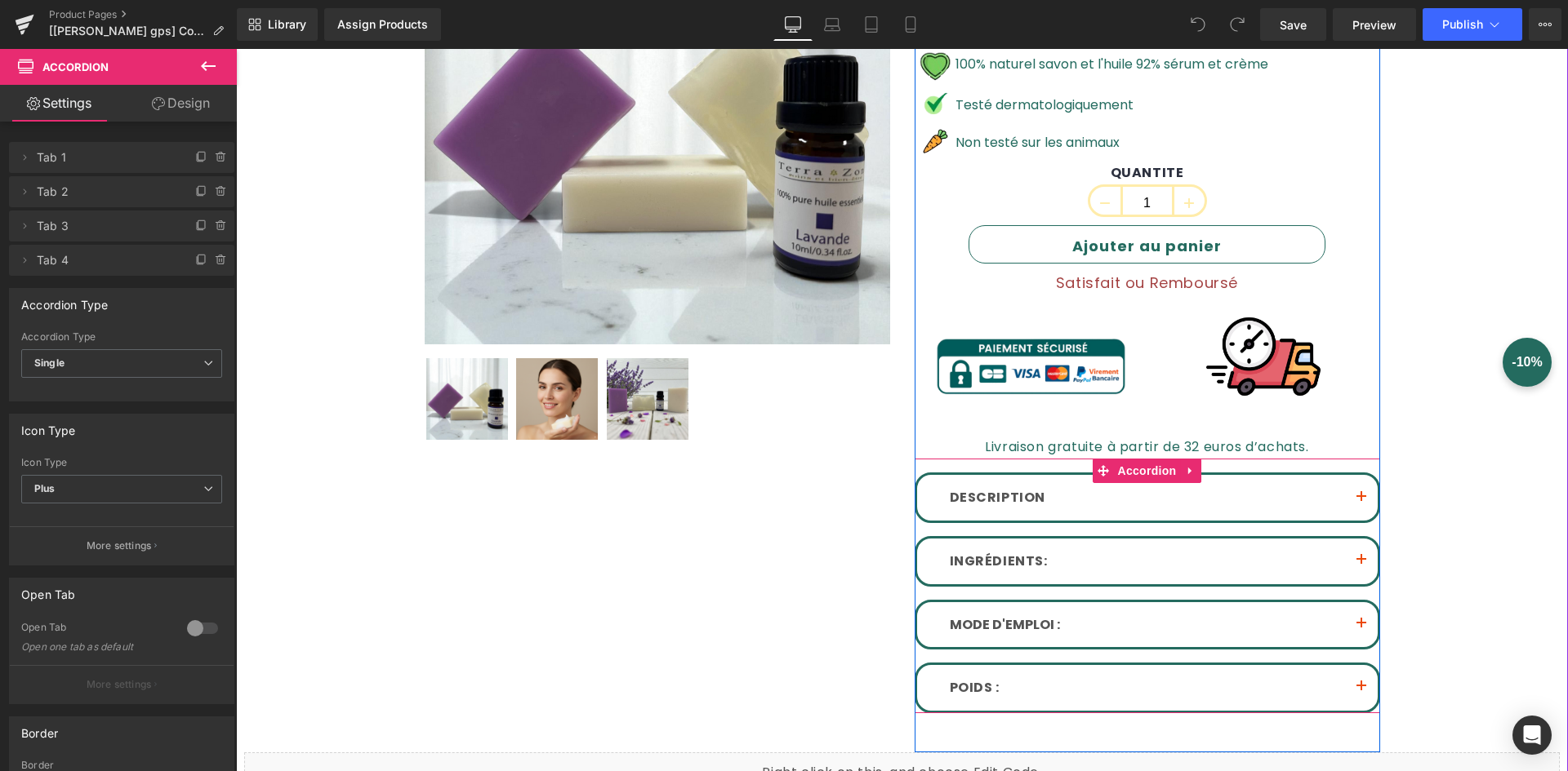
scroll to position [490, 0]
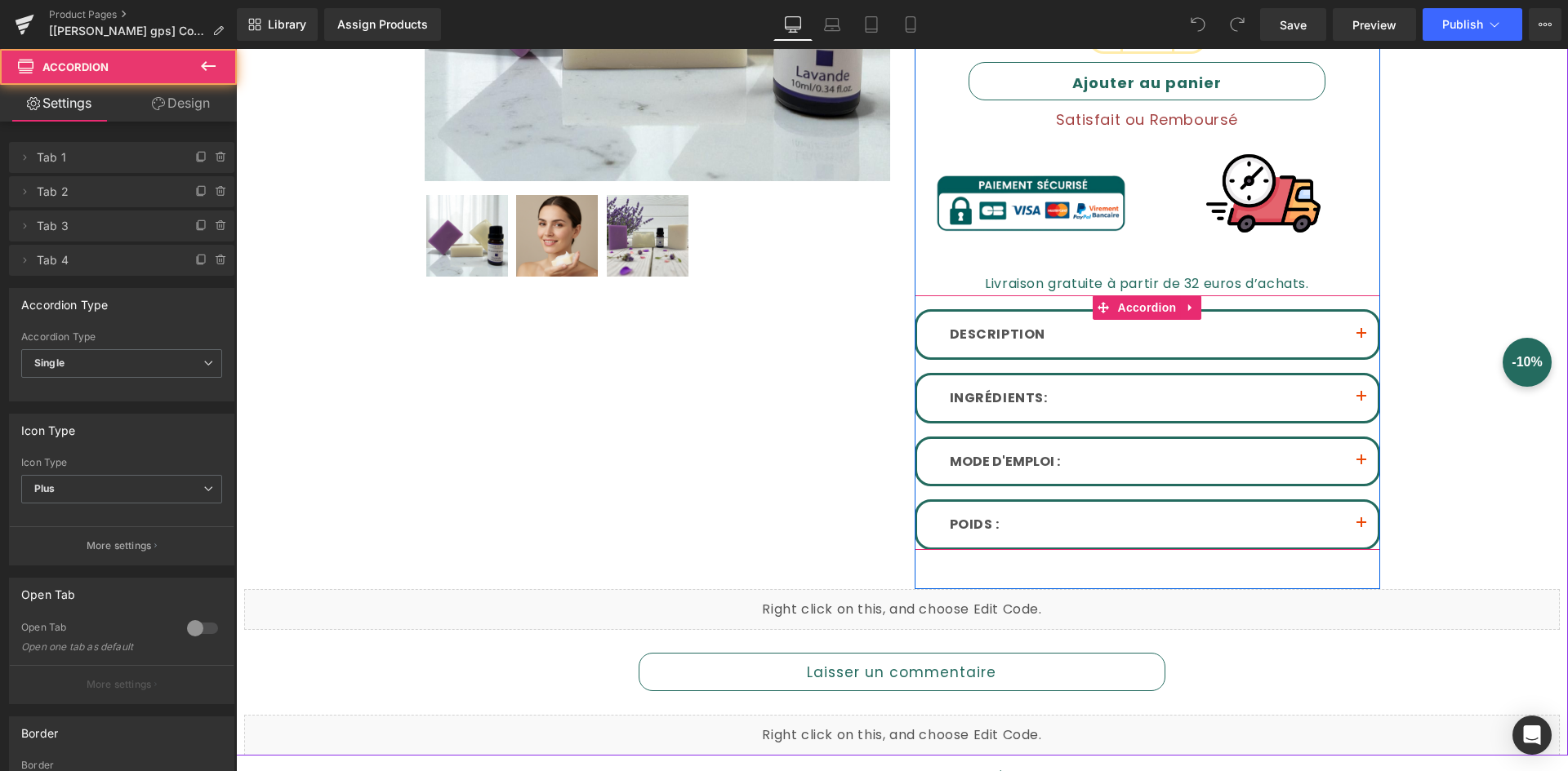
click at [1361, 402] on span "button" at bounding box center [1361, 402] width 0 height 0
drag, startPoint x: 1357, startPoint y: 450, endPoint x: 1352, endPoint y: 460, distance: 11.2
click at [1355, 454] on button "button" at bounding box center [1361, 462] width 33 height 46
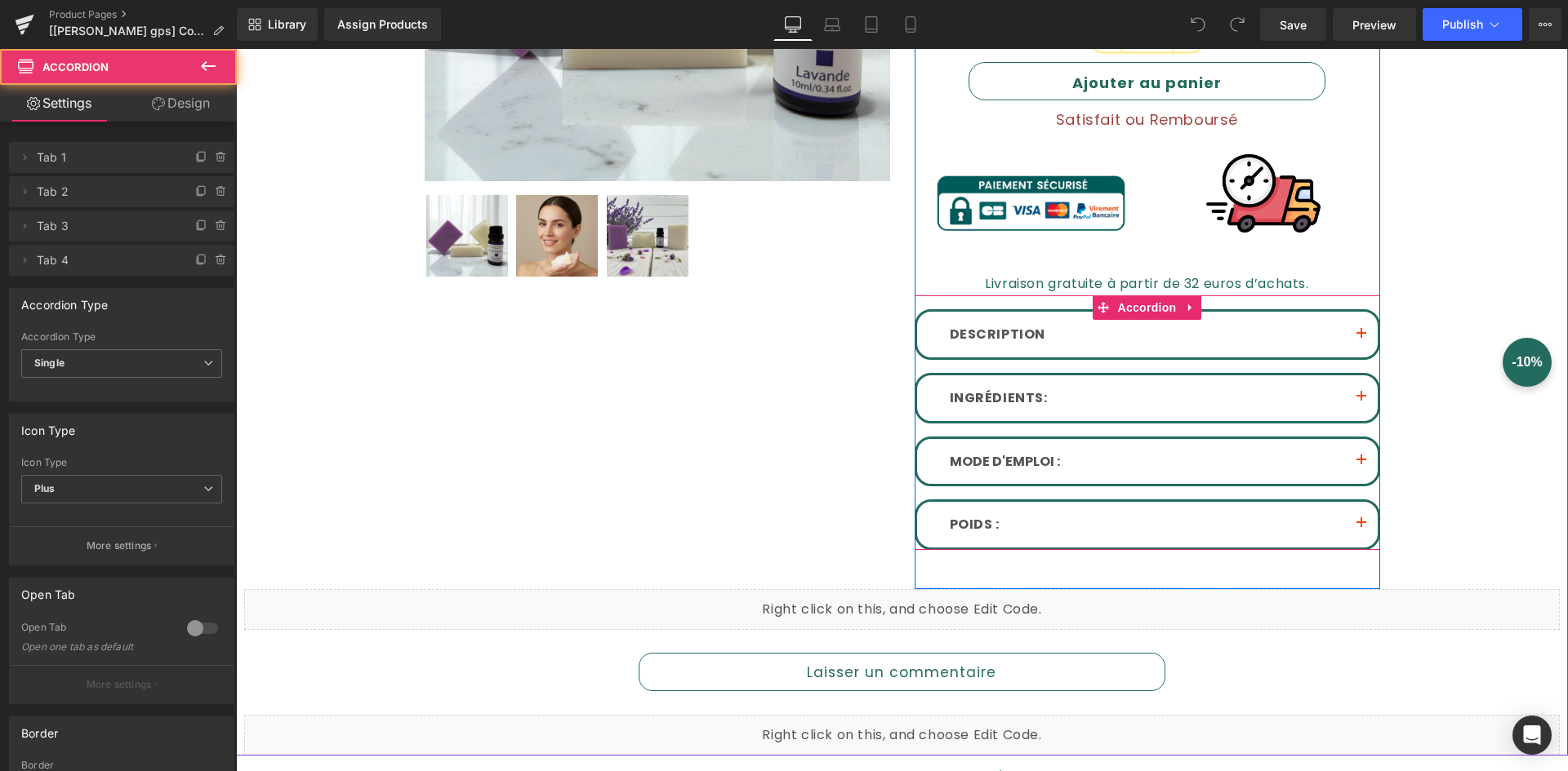
click at [1352, 460] on button "button" at bounding box center [1361, 462] width 33 height 46
click at [1351, 460] on button "button" at bounding box center [1361, 462] width 33 height 46
click at [1351, 460] on button "button" at bounding box center [1361, 462] width 33 height 46
click at [1353, 460] on button "button" at bounding box center [1361, 462] width 33 height 46
click at [1354, 460] on button "button" at bounding box center [1361, 462] width 33 height 46
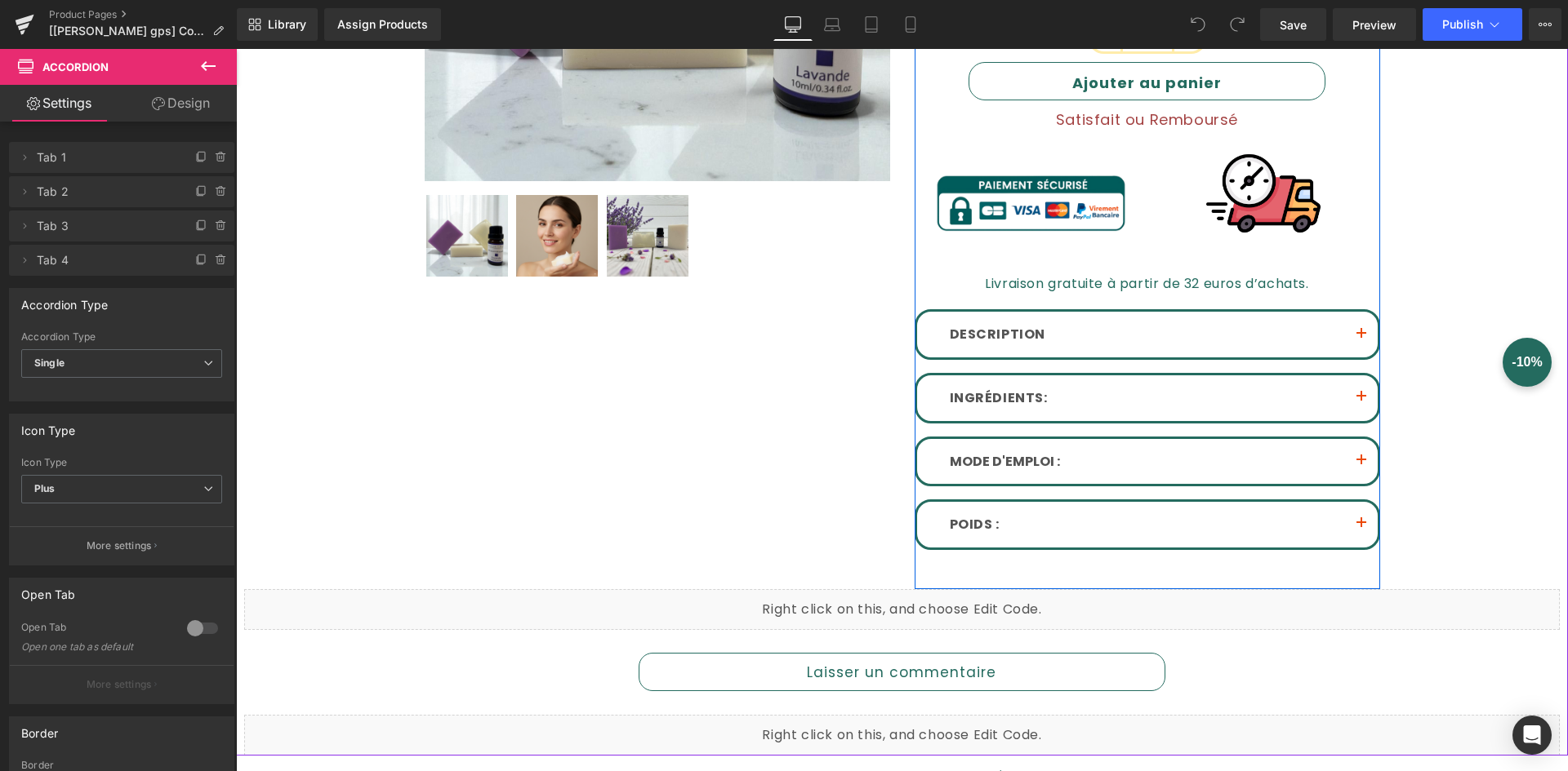
scroll to position [572, 0]
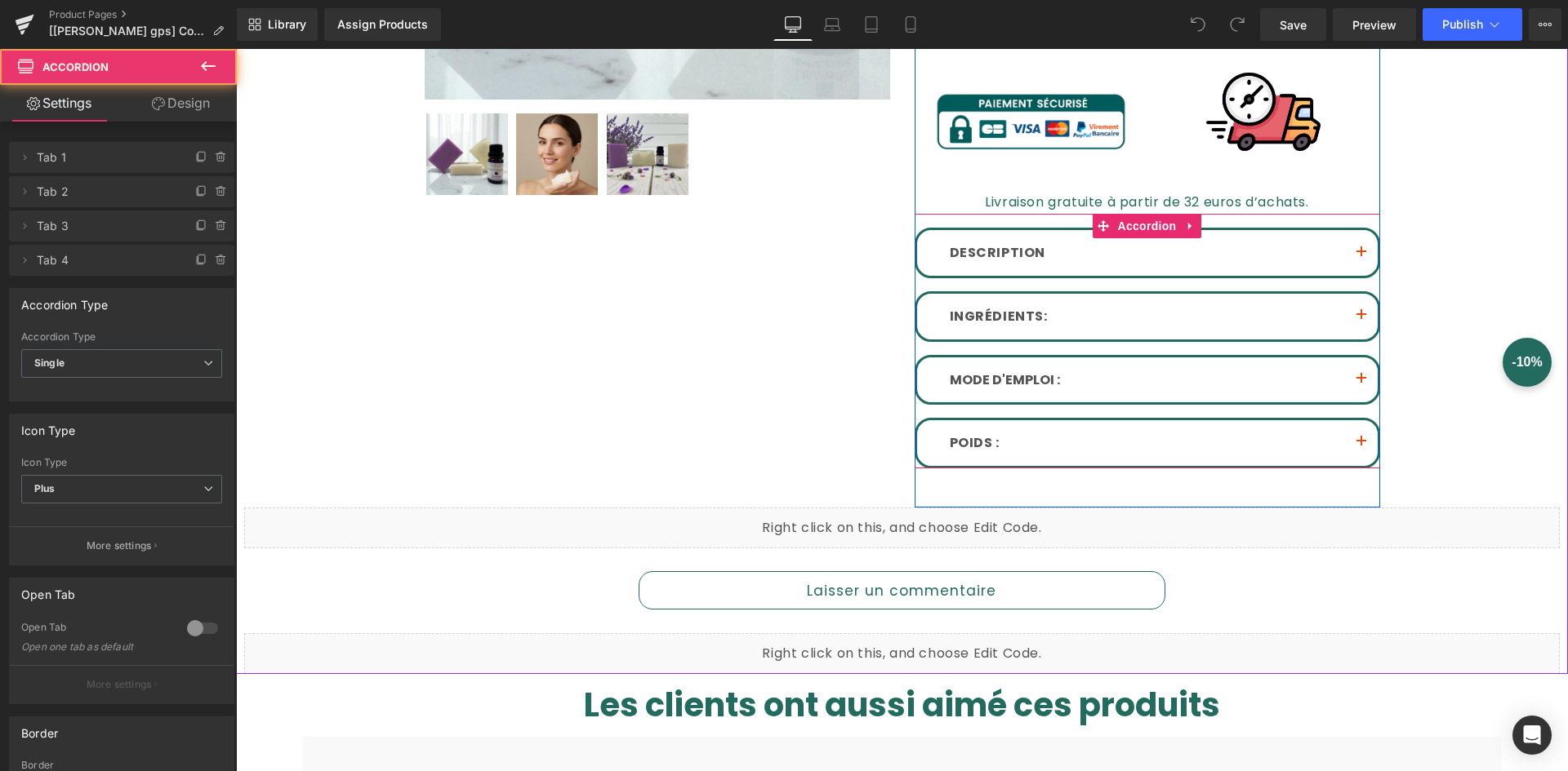
click at [1357, 436] on button "button" at bounding box center [1361, 443] width 33 height 46
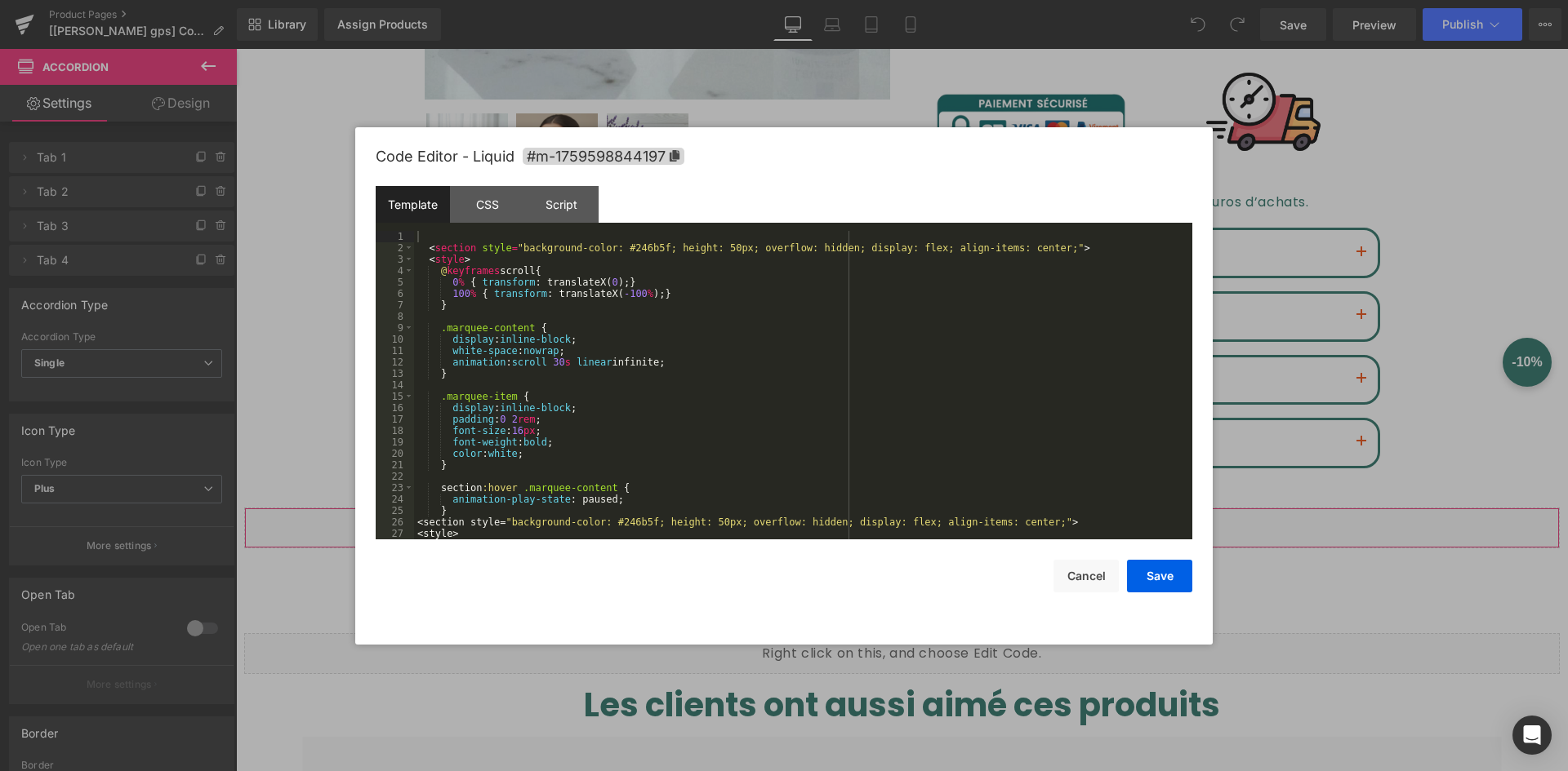
click at [818, 0] on div "You are previewing how the will restyle your page. You can not edit Elements in…" at bounding box center [784, 0] width 1568 height 0
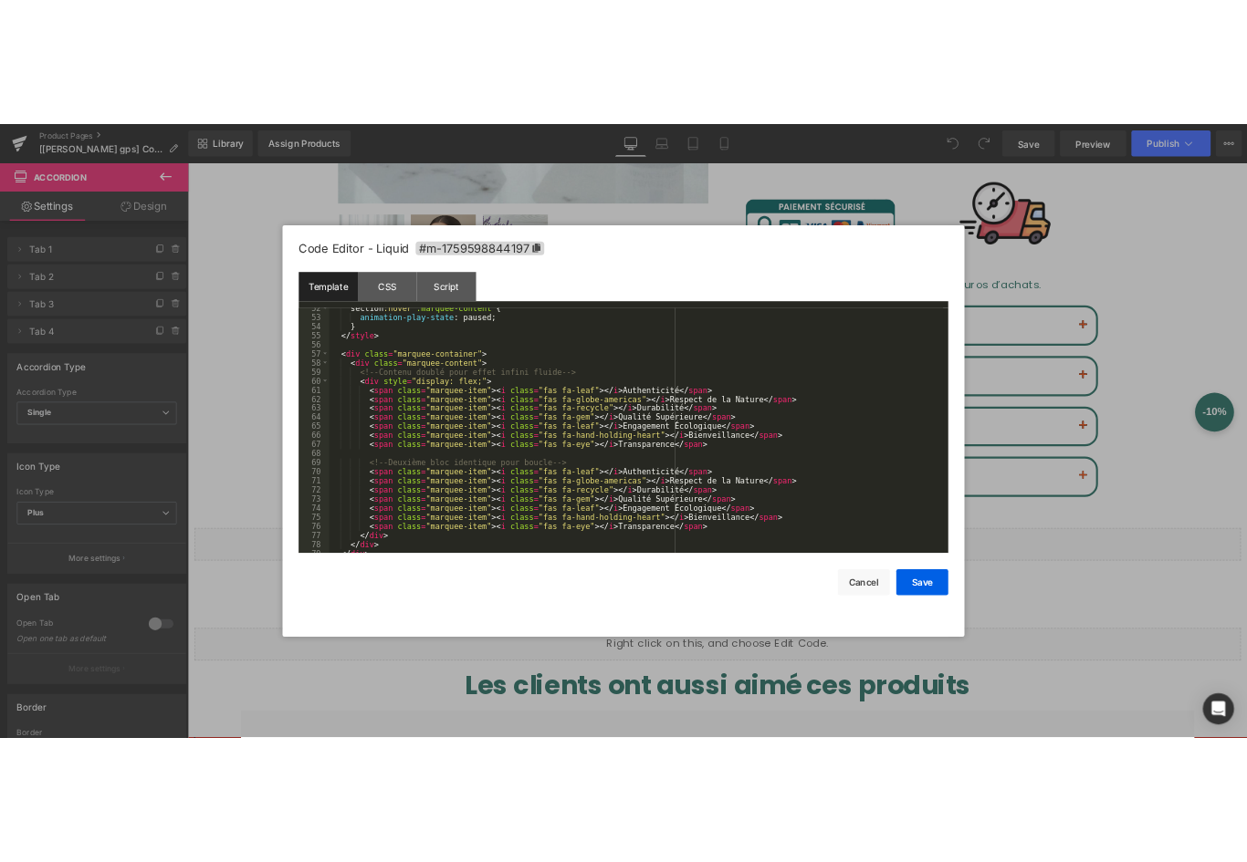
scroll to position [741, 0]
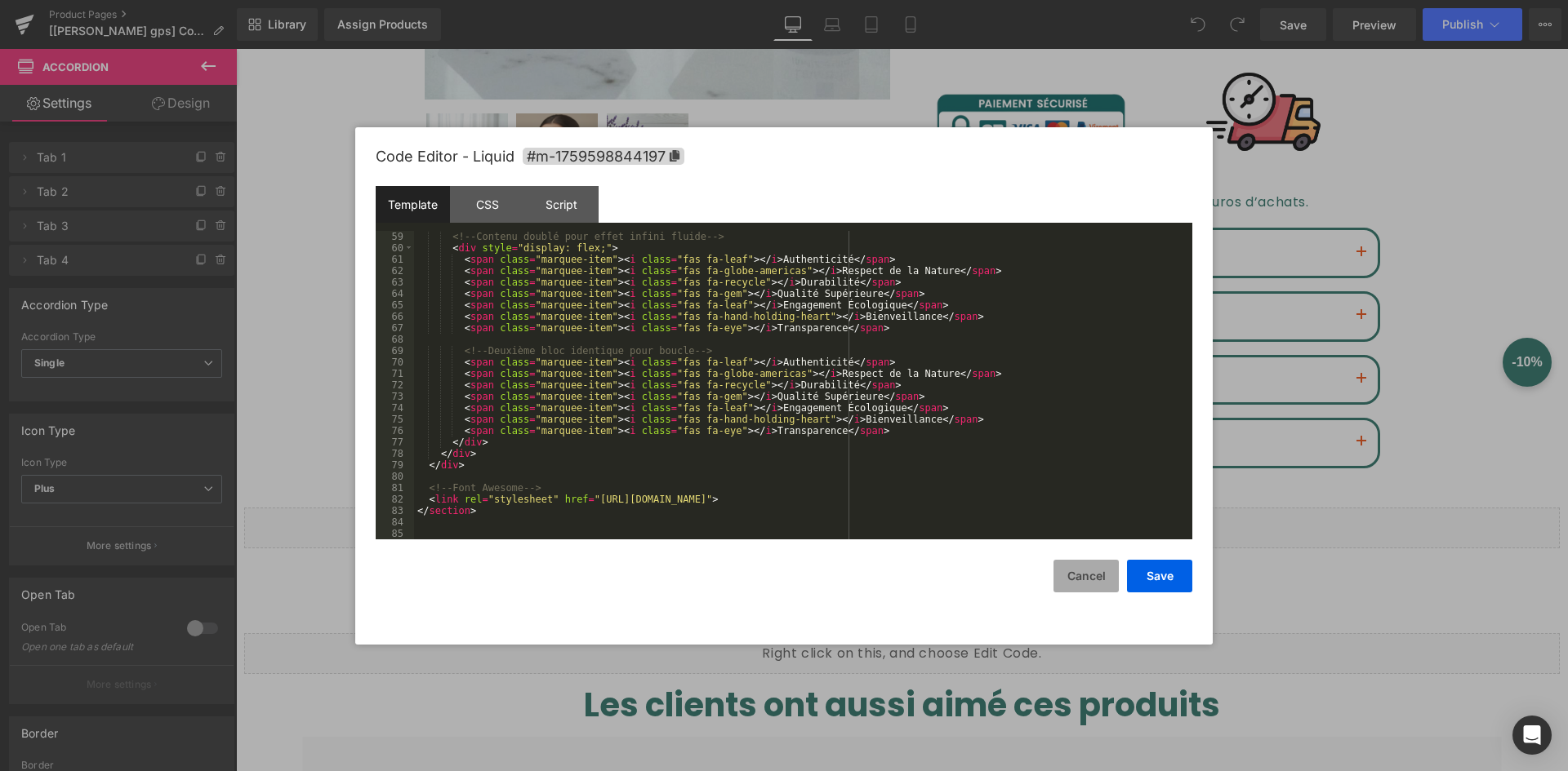
click at [1087, 580] on button "Cancel" at bounding box center [1086, 576] width 65 height 33
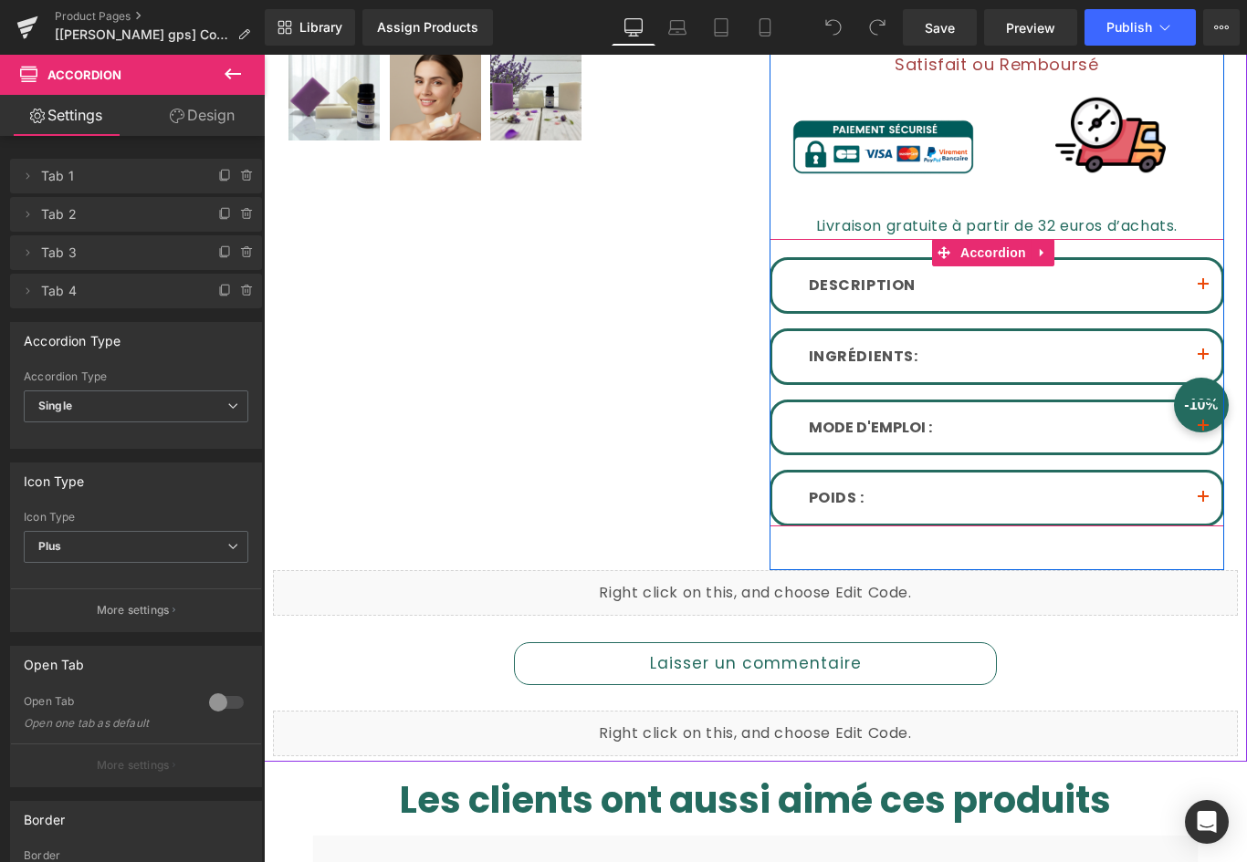
click at [1185, 277] on button "button" at bounding box center [1203, 285] width 37 height 51
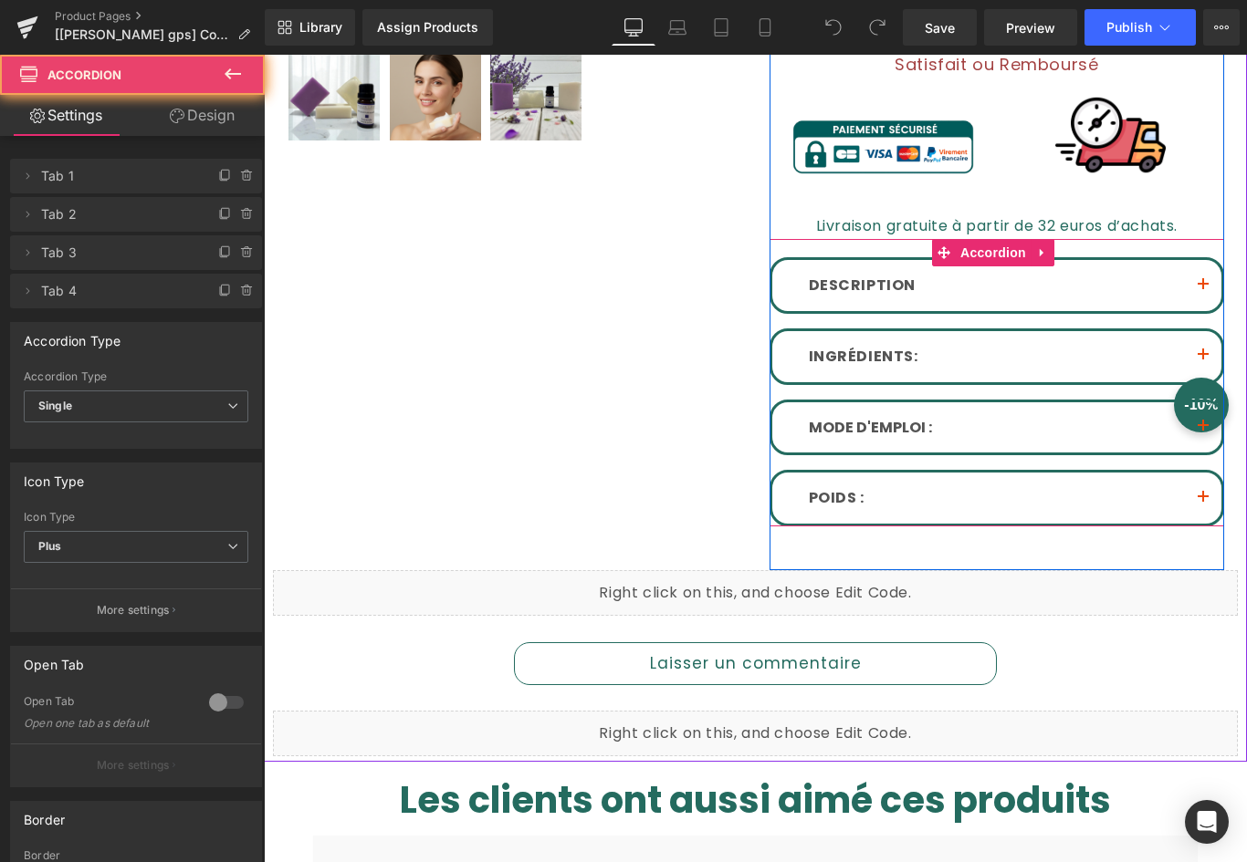
click at [1185, 277] on button "button" at bounding box center [1203, 285] width 37 height 51
click at [1195, 274] on button "button" at bounding box center [1203, 285] width 37 height 51
click at [1203, 290] on span "button" at bounding box center [1203, 290] width 0 height 0
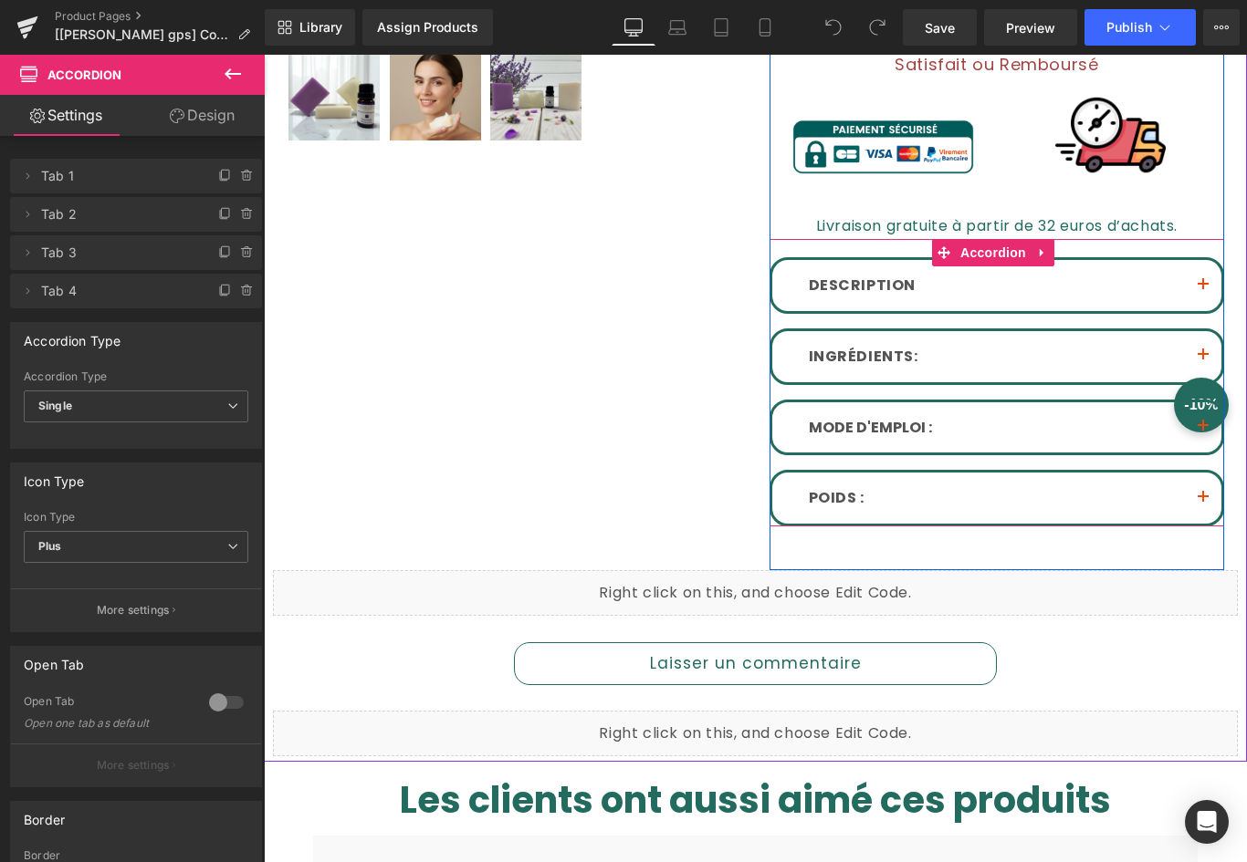
click at [1203, 290] on span "button" at bounding box center [1203, 290] width 0 height 0
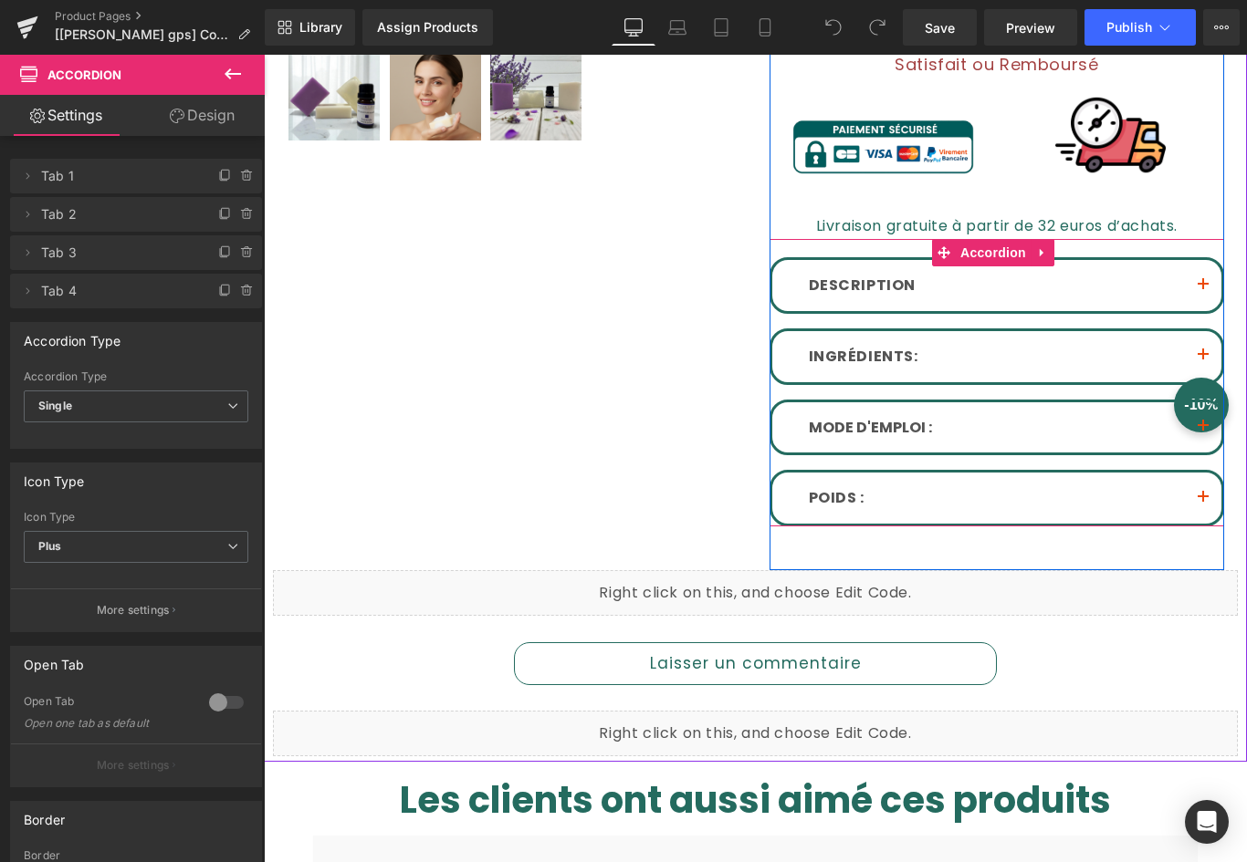
click at [1195, 349] on button "button" at bounding box center [1203, 356] width 37 height 51
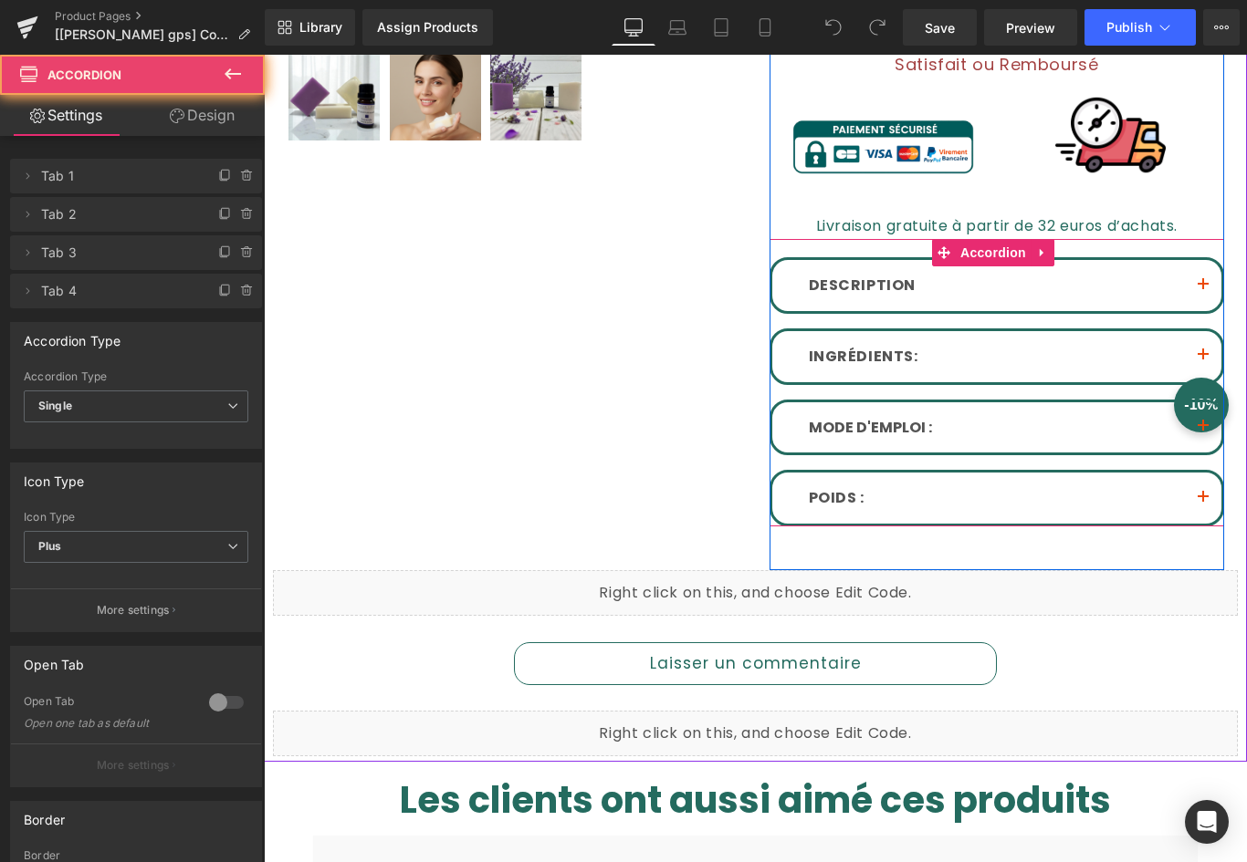
click at [1195, 349] on button "button" at bounding box center [1203, 356] width 37 height 51
click at [1203, 360] on span "button" at bounding box center [1203, 360] width 0 height 0
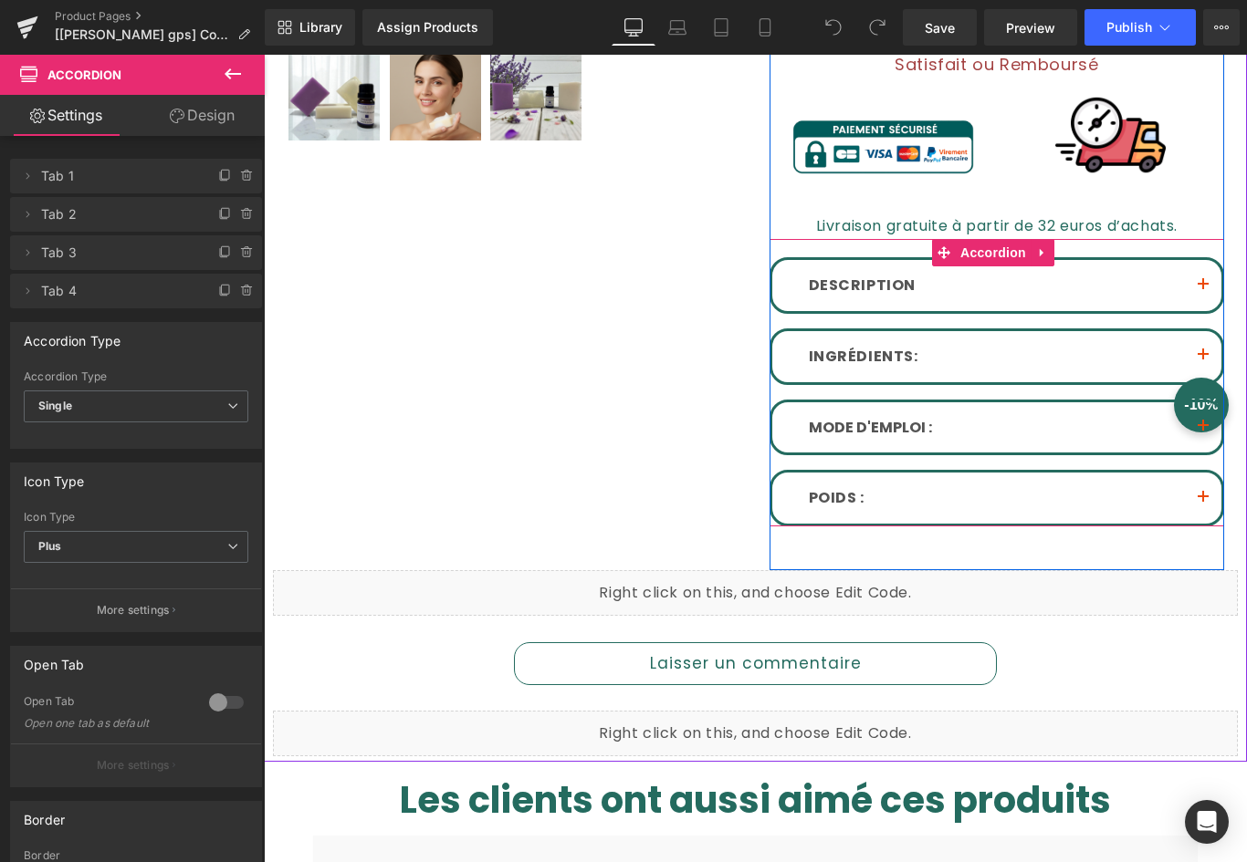
click at [1203, 360] on span "button" at bounding box center [1203, 360] width 0 height 0
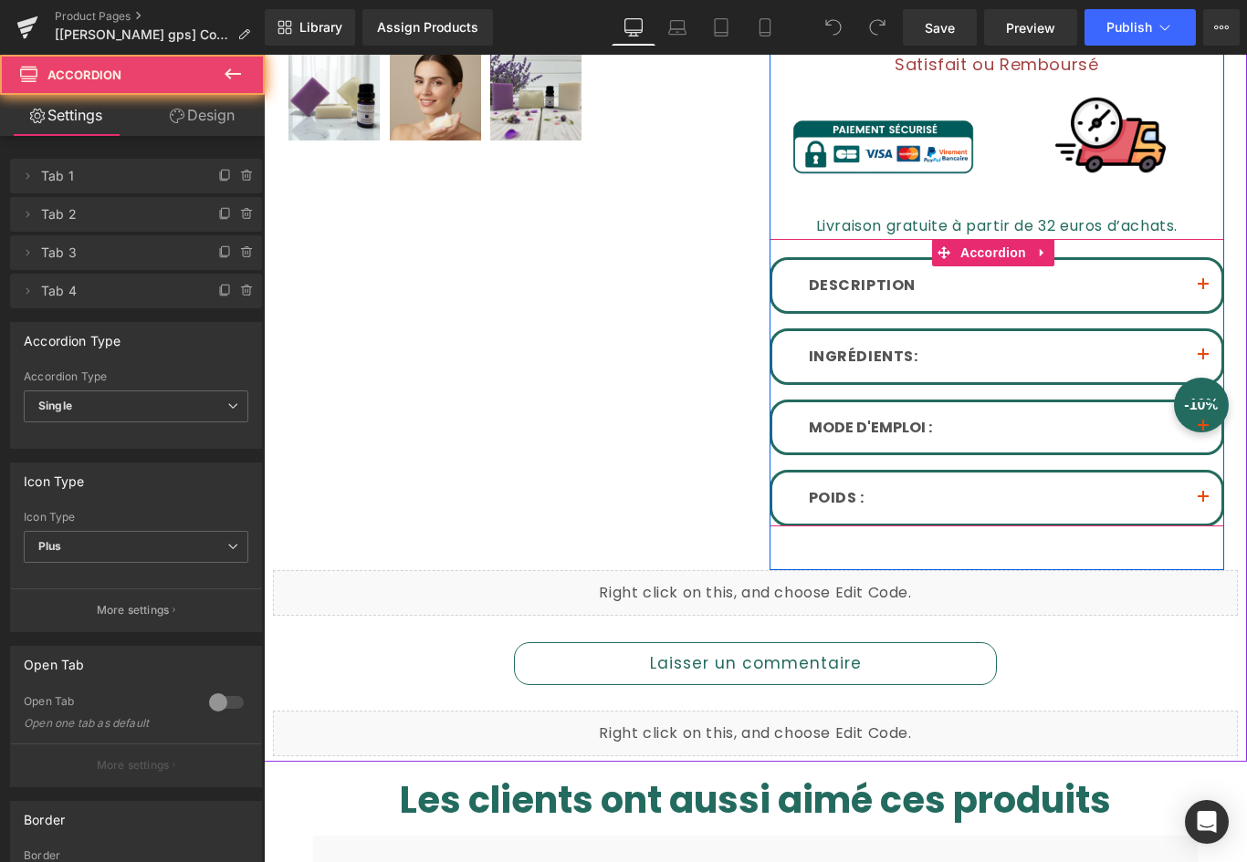
click at [1203, 360] on span "button" at bounding box center [1203, 360] width 0 height 0
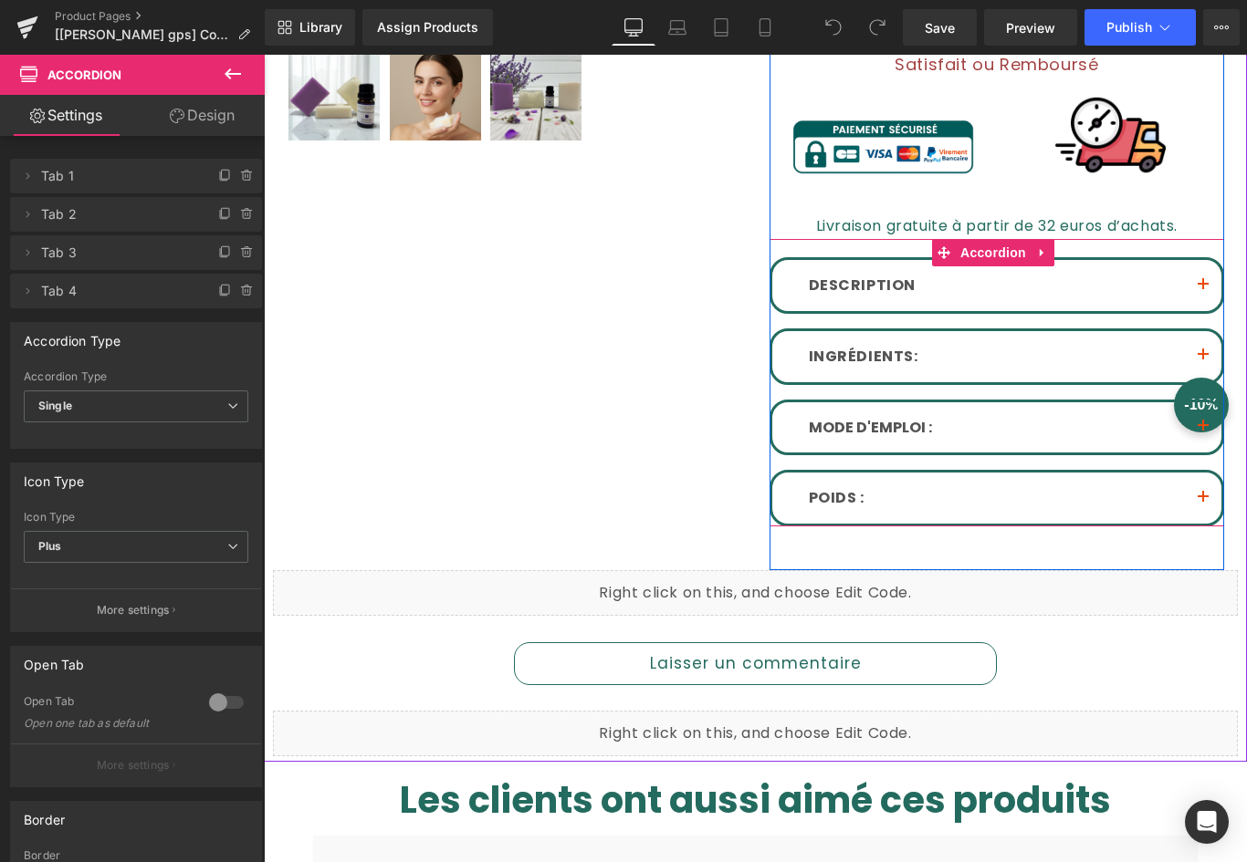
click at [1203, 360] on span "button" at bounding box center [1203, 360] width 0 height 0
click at [1203, 290] on span "button" at bounding box center [1203, 290] width 0 height 0
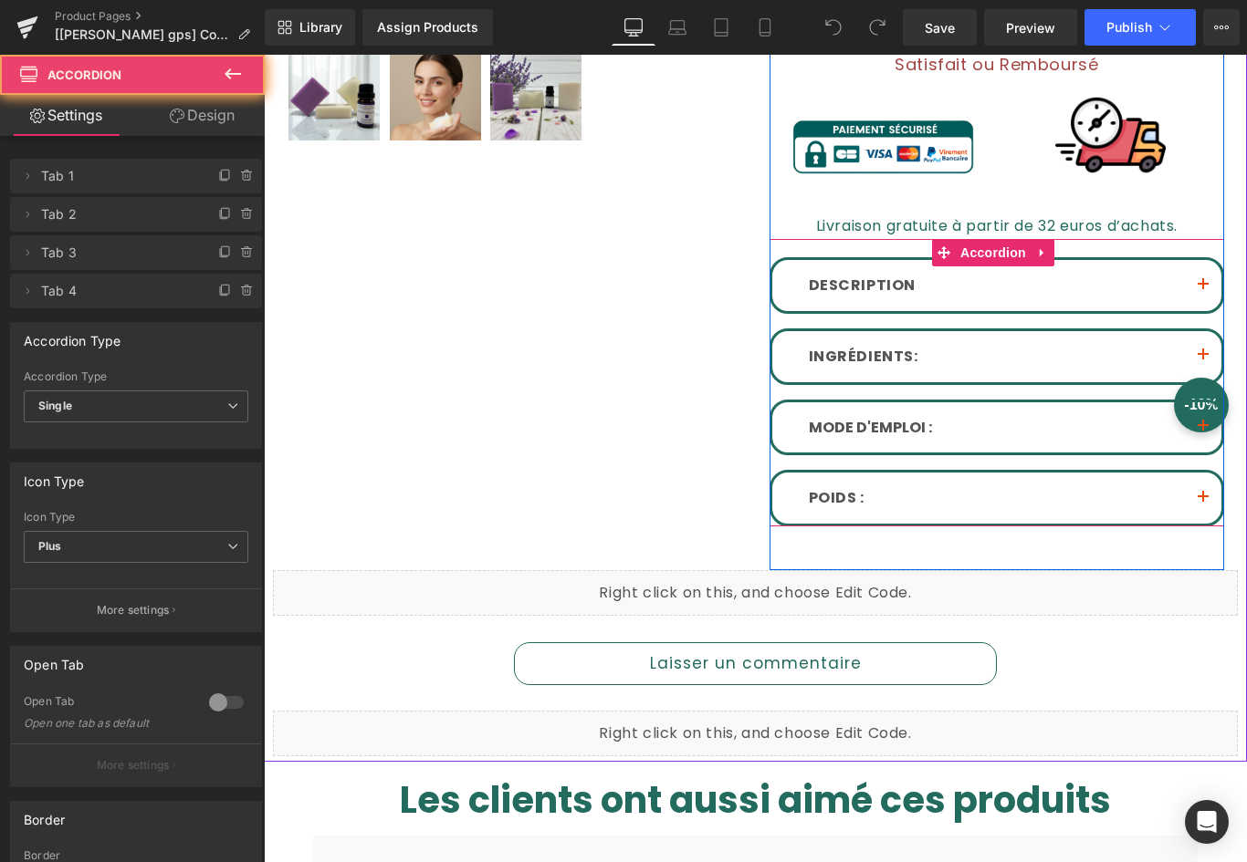
click at [1190, 285] on button "button" at bounding box center [1203, 285] width 37 height 51
click at [1196, 276] on button "button" at bounding box center [1203, 285] width 37 height 51
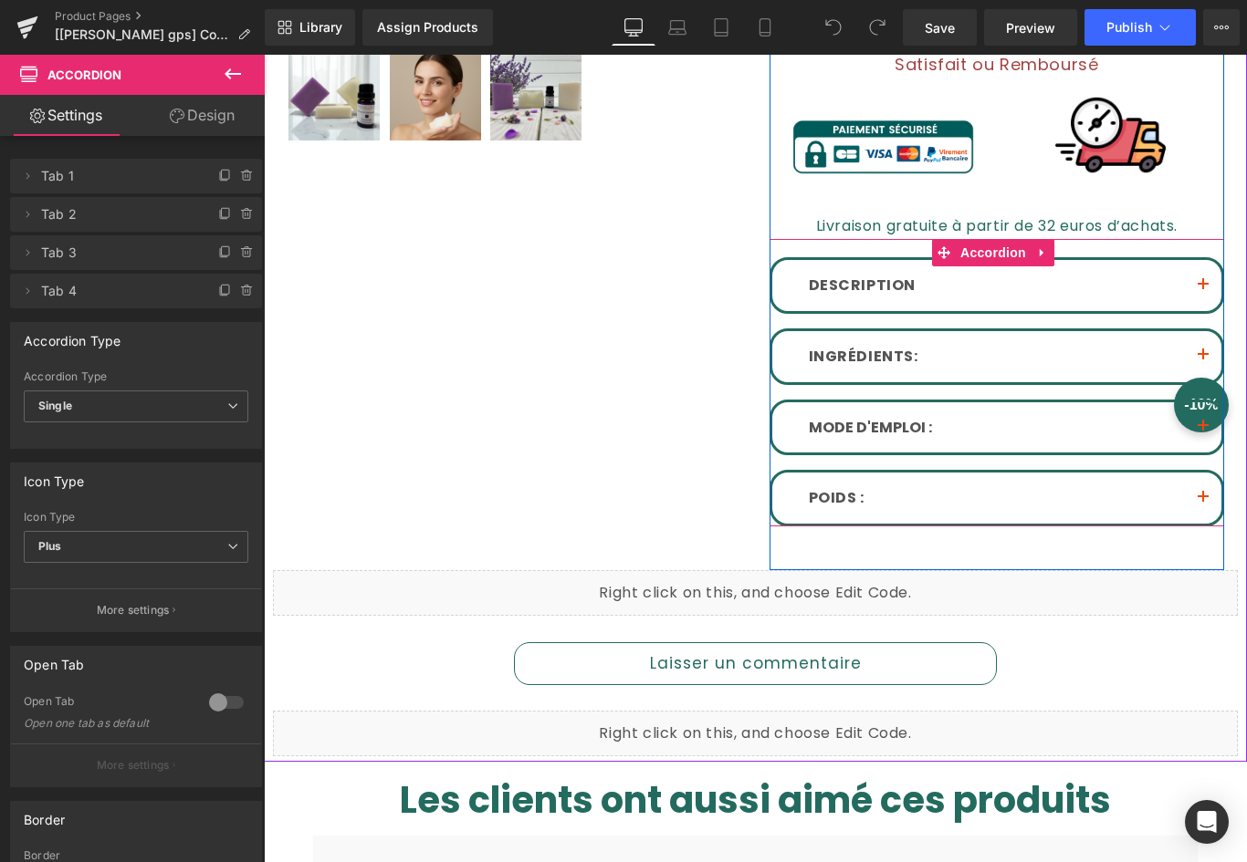
click at [1196, 276] on button "button" at bounding box center [1203, 285] width 37 height 51
click at [1199, 276] on button "button" at bounding box center [1203, 285] width 37 height 51
click at [1200, 276] on button "button" at bounding box center [1203, 285] width 37 height 51
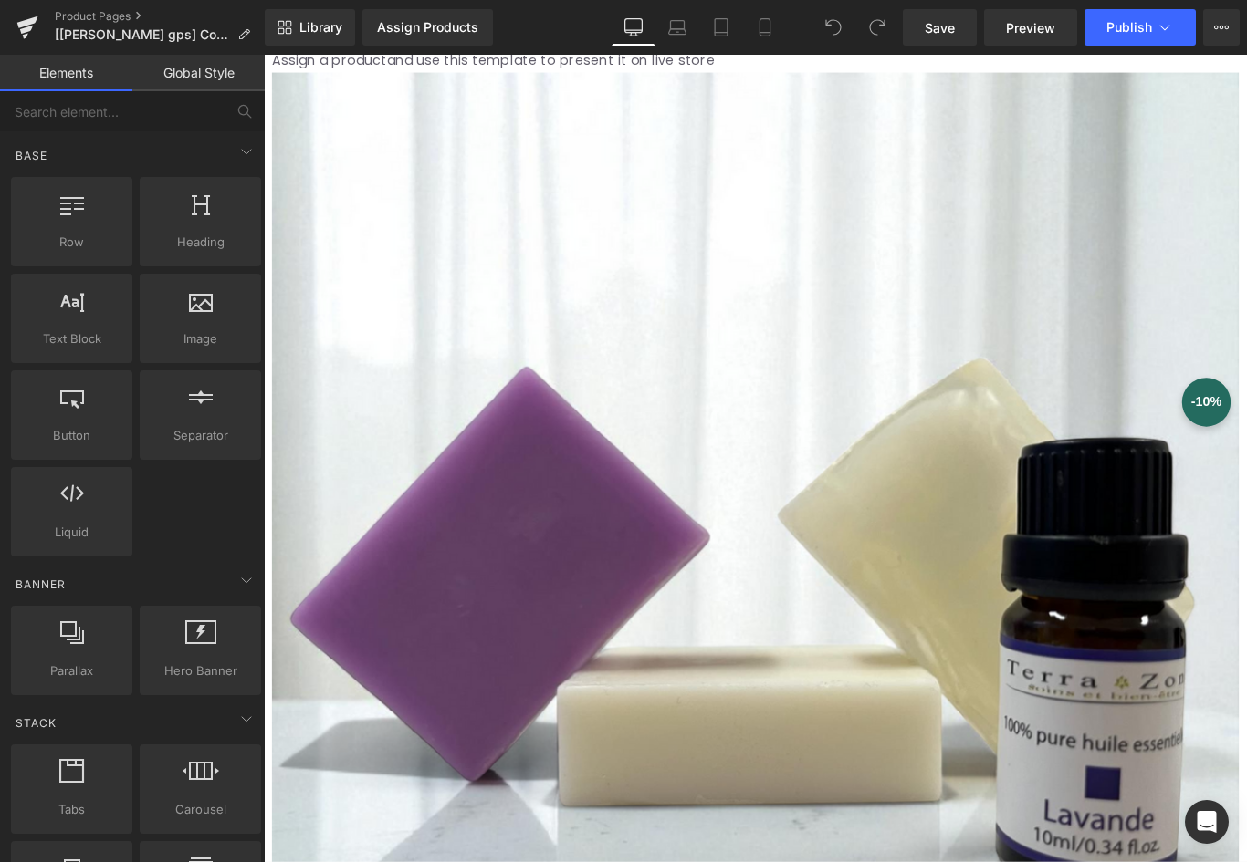
scroll to position [274, 0]
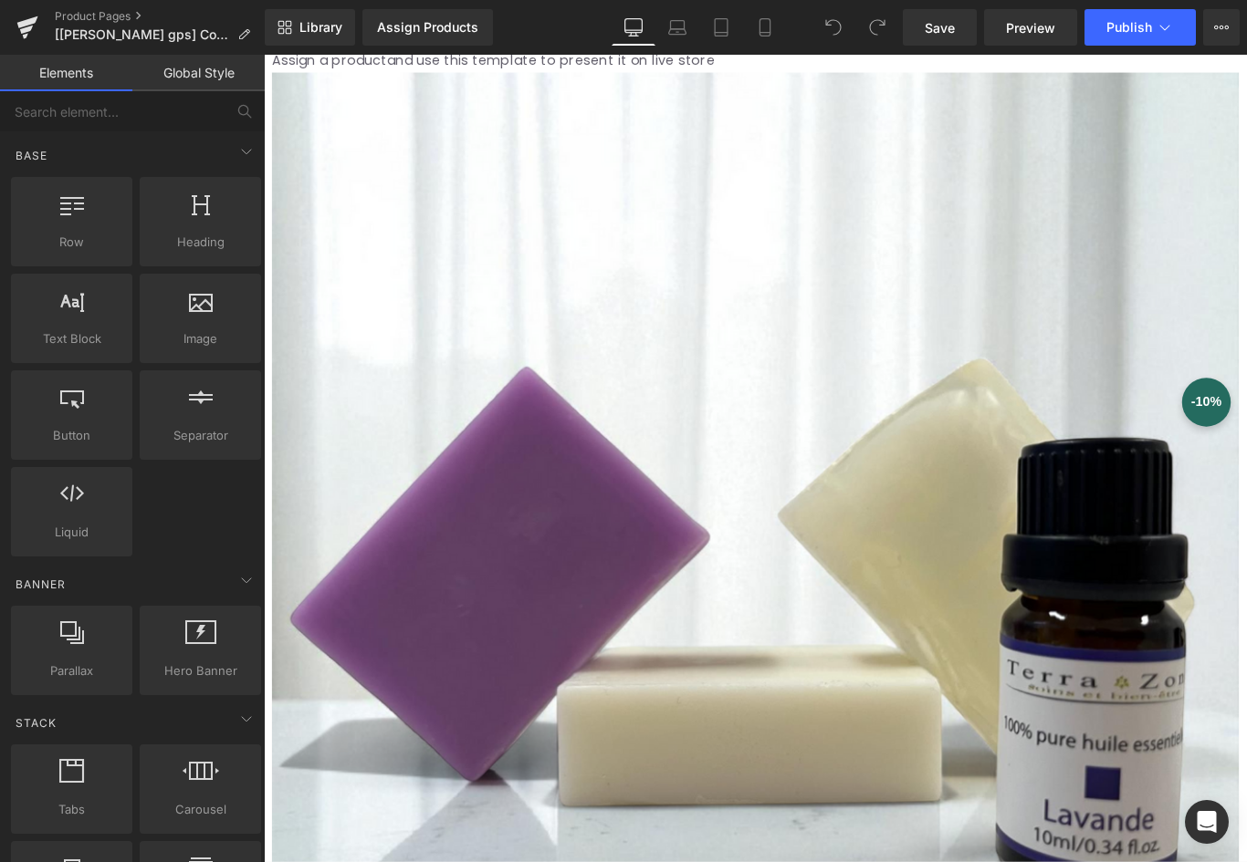
scroll to position [274, 0]
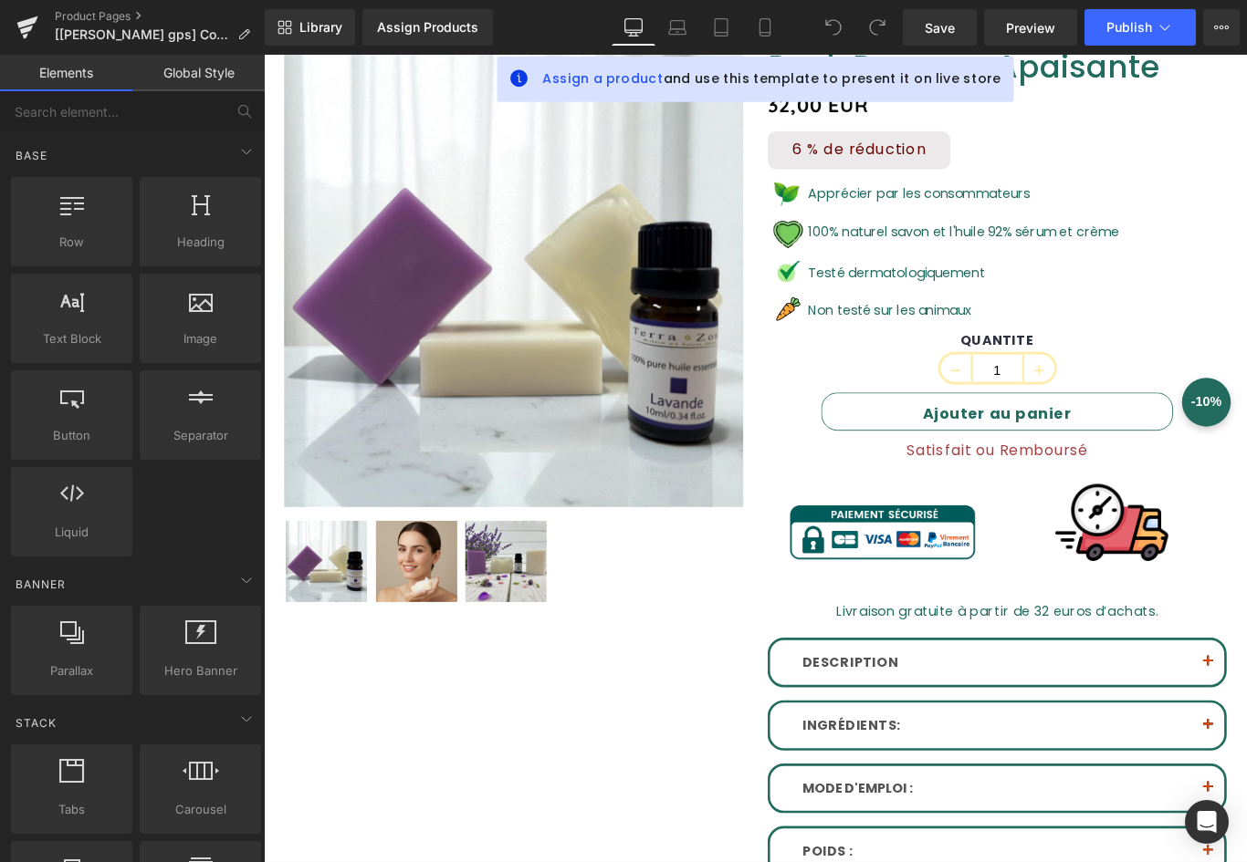
scroll to position [274, 0]
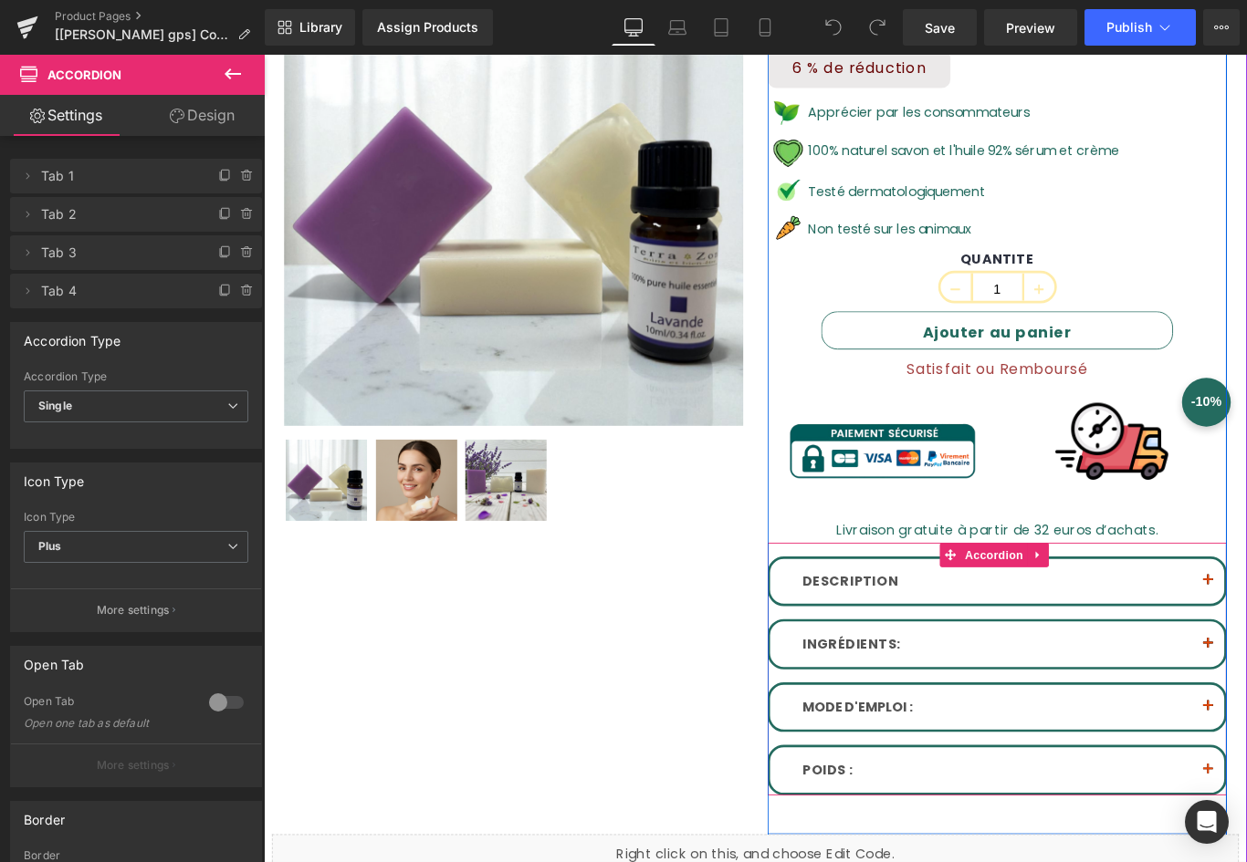
scroll to position [548, 0]
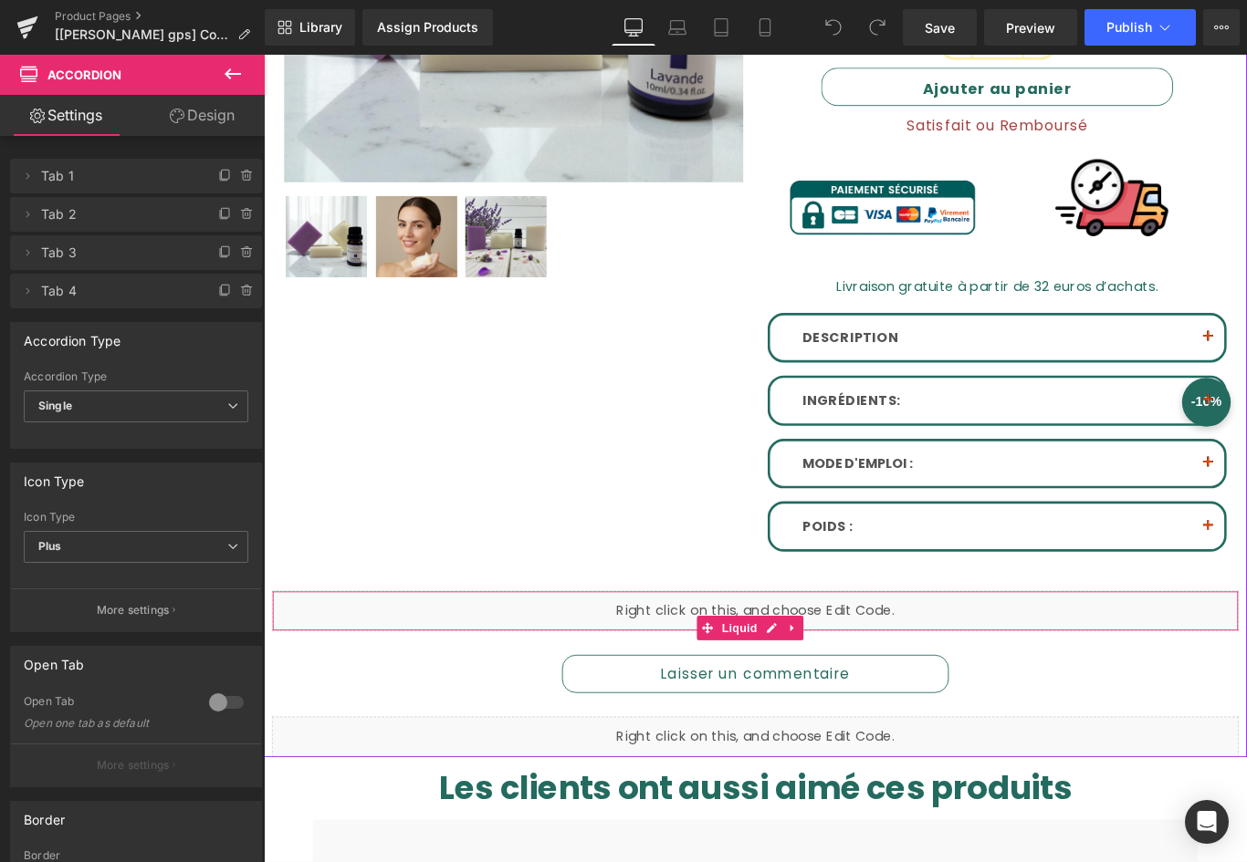
click at [648, 680] on div "Liquid" at bounding box center [816, 680] width 1086 height 46
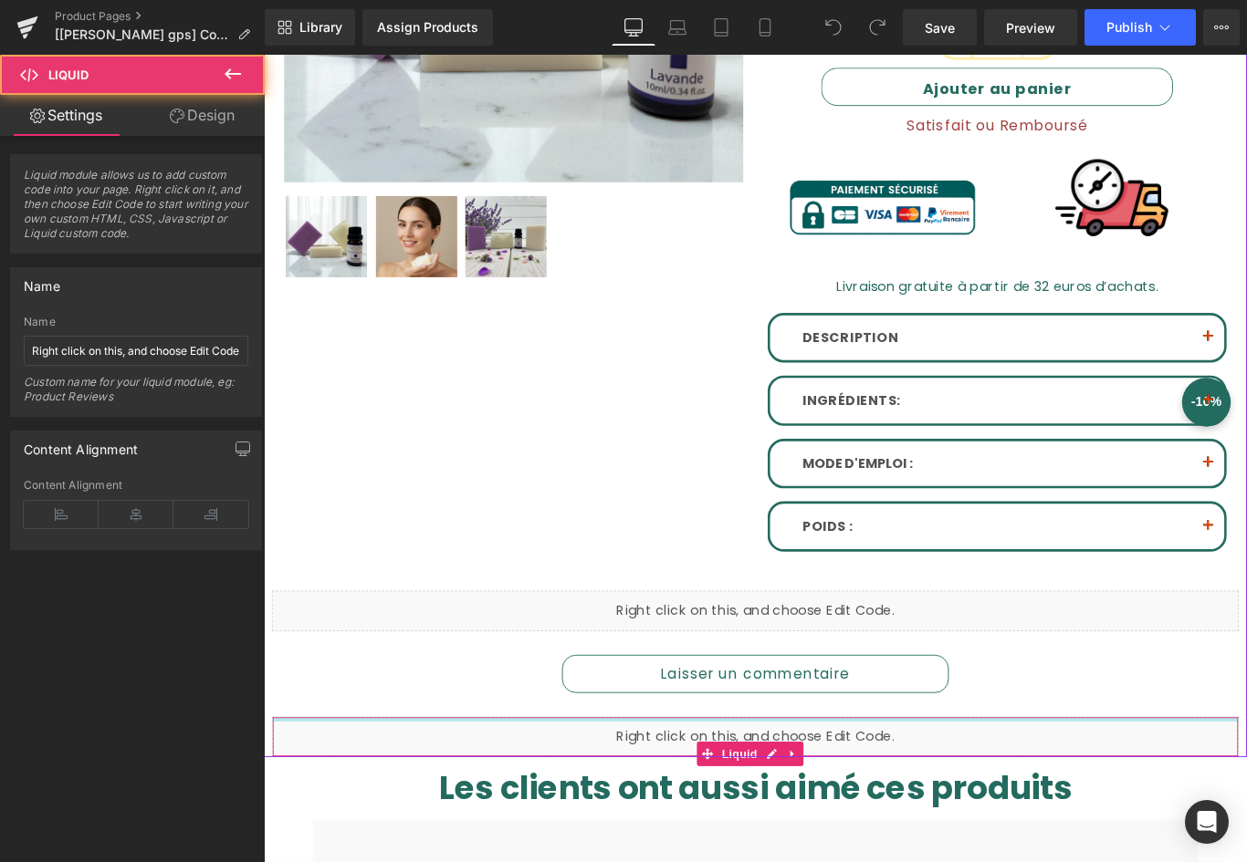
click at [507, 799] on div at bounding box center [816, 801] width 1084 height 5
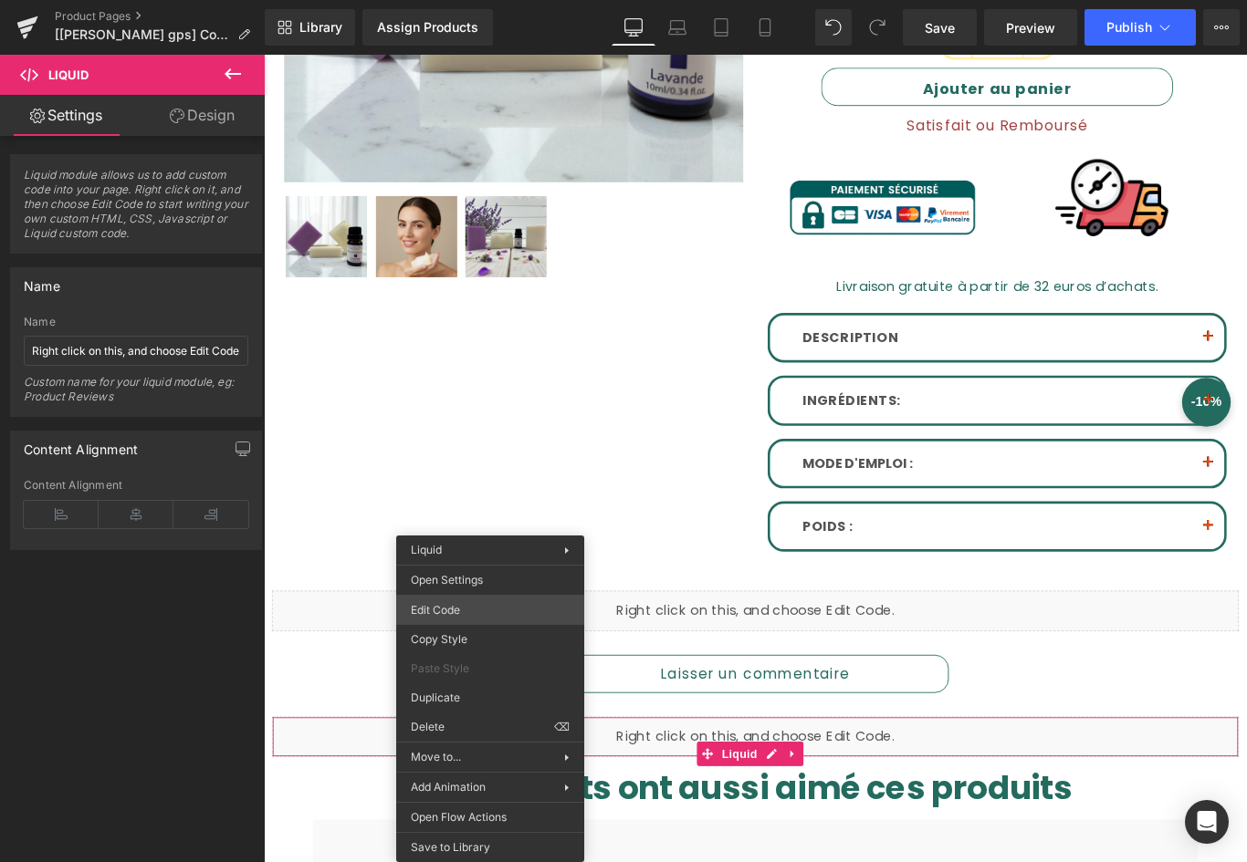
click at [462, 0] on div "You are previewing how the will restyle your page. You can not edit Elements in…" at bounding box center [623, 0] width 1247 height 0
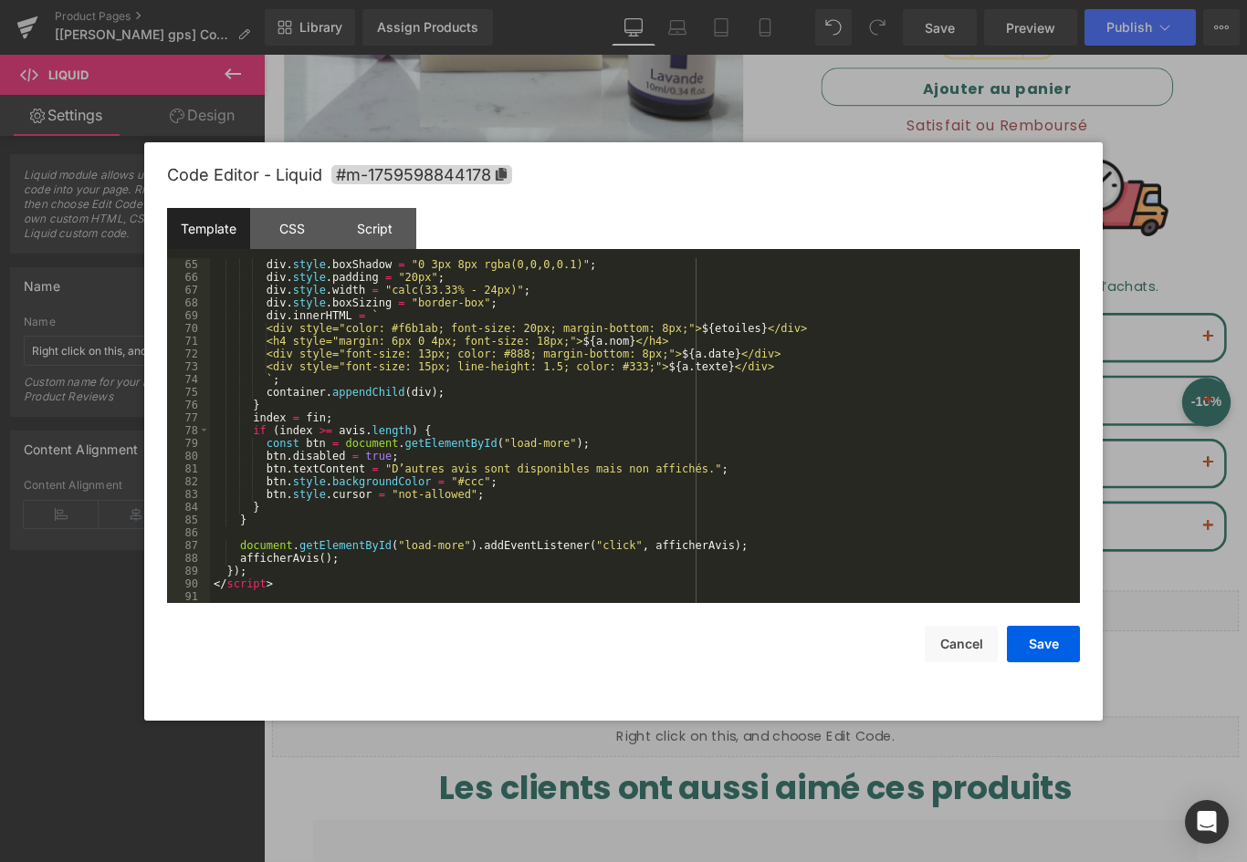
scroll to position [807, 0]
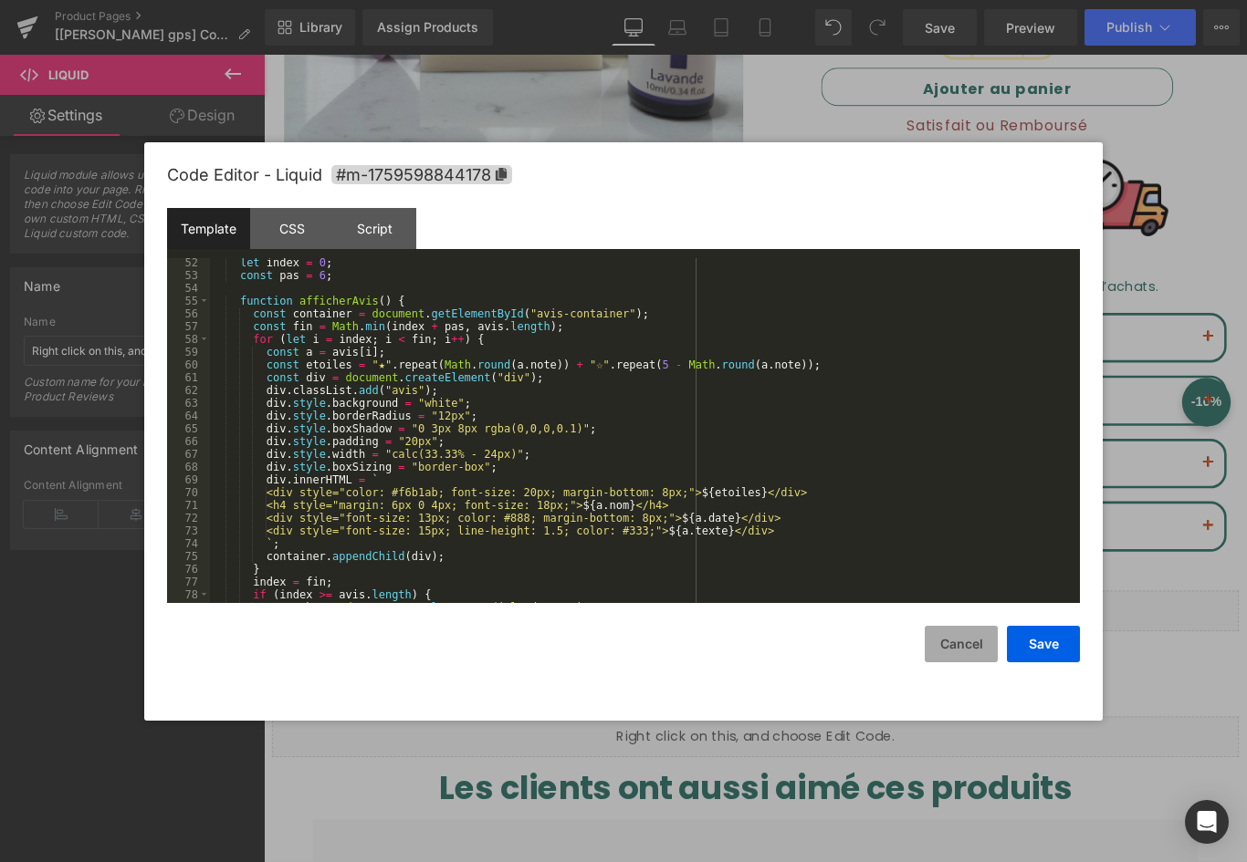
click at [948, 633] on button "Cancel" at bounding box center [960, 644] width 73 height 37
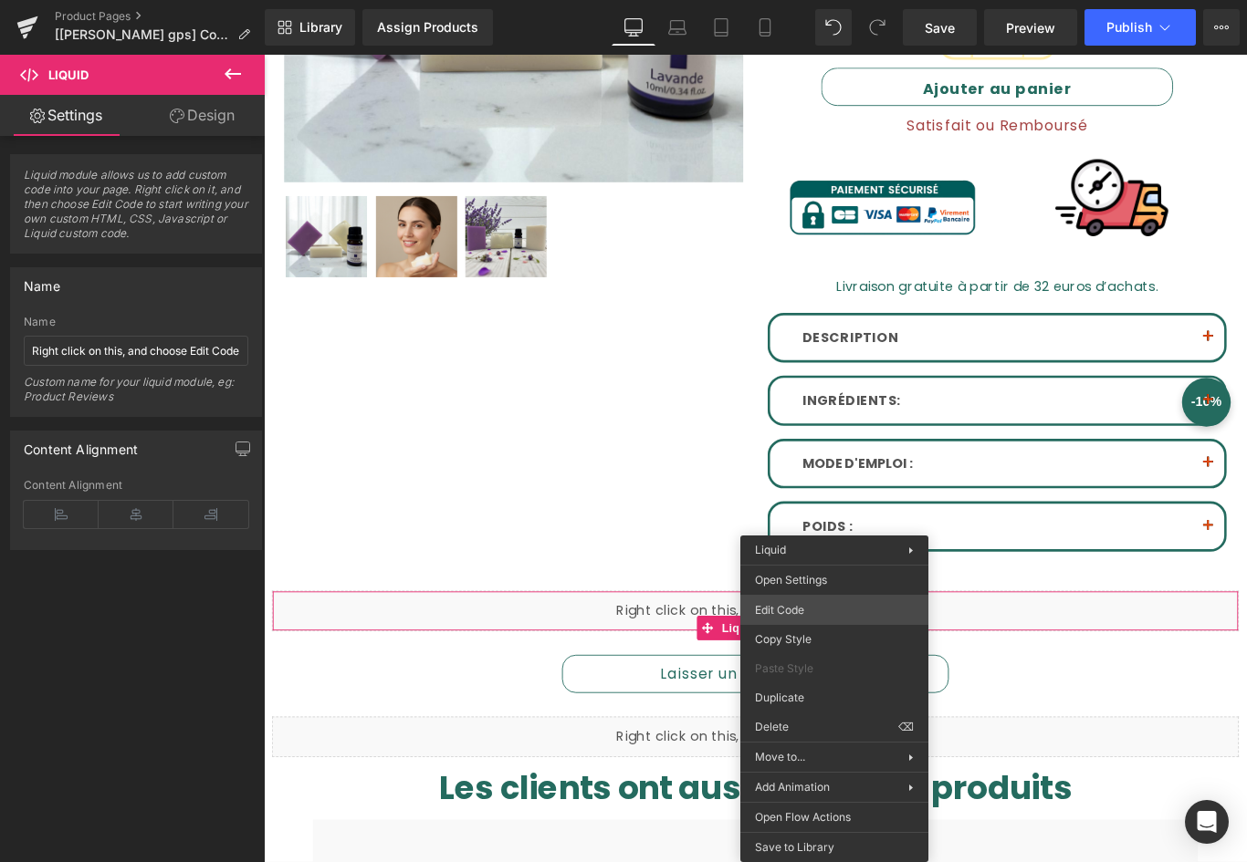
click at [799, 0] on div "You are previewing how the will restyle your page. You can not edit Elements in…" at bounding box center [623, 0] width 1247 height 0
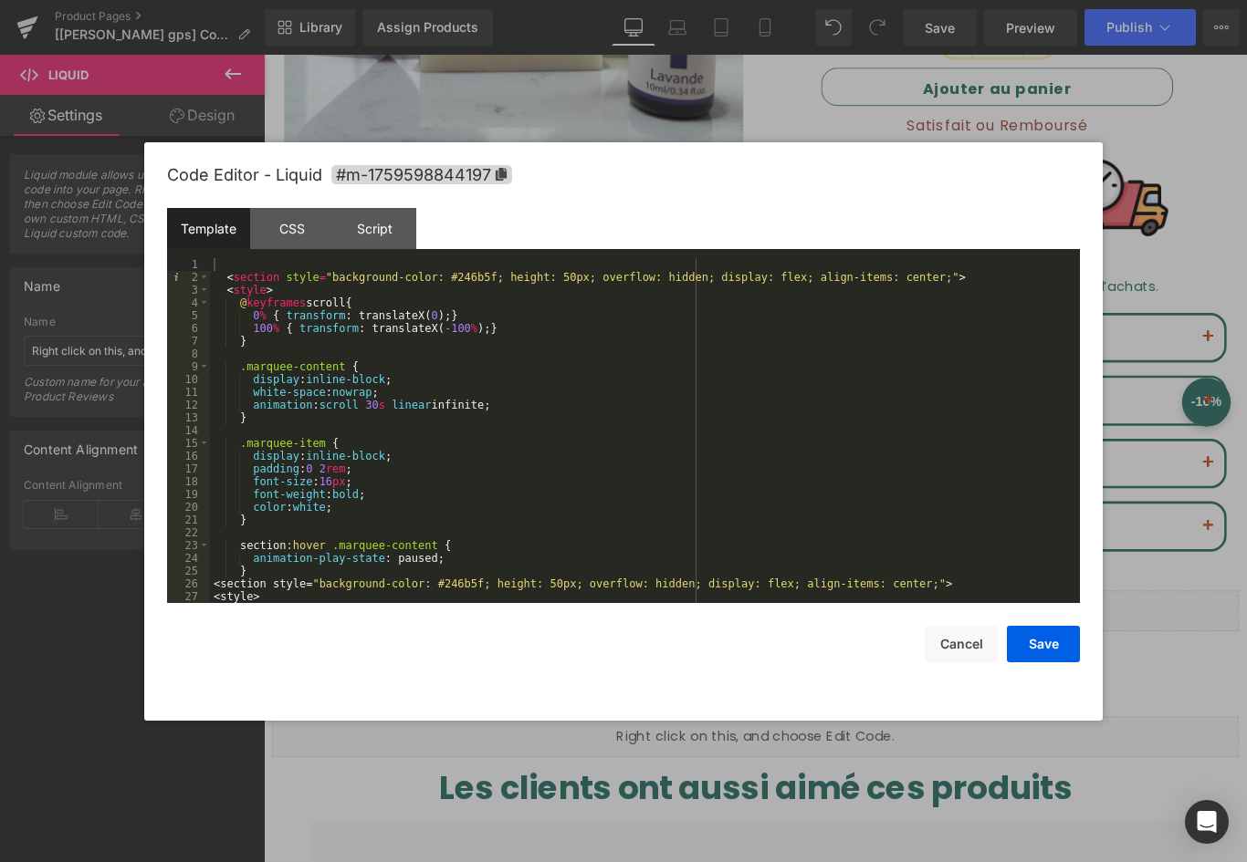
scroll to position [110, 0]
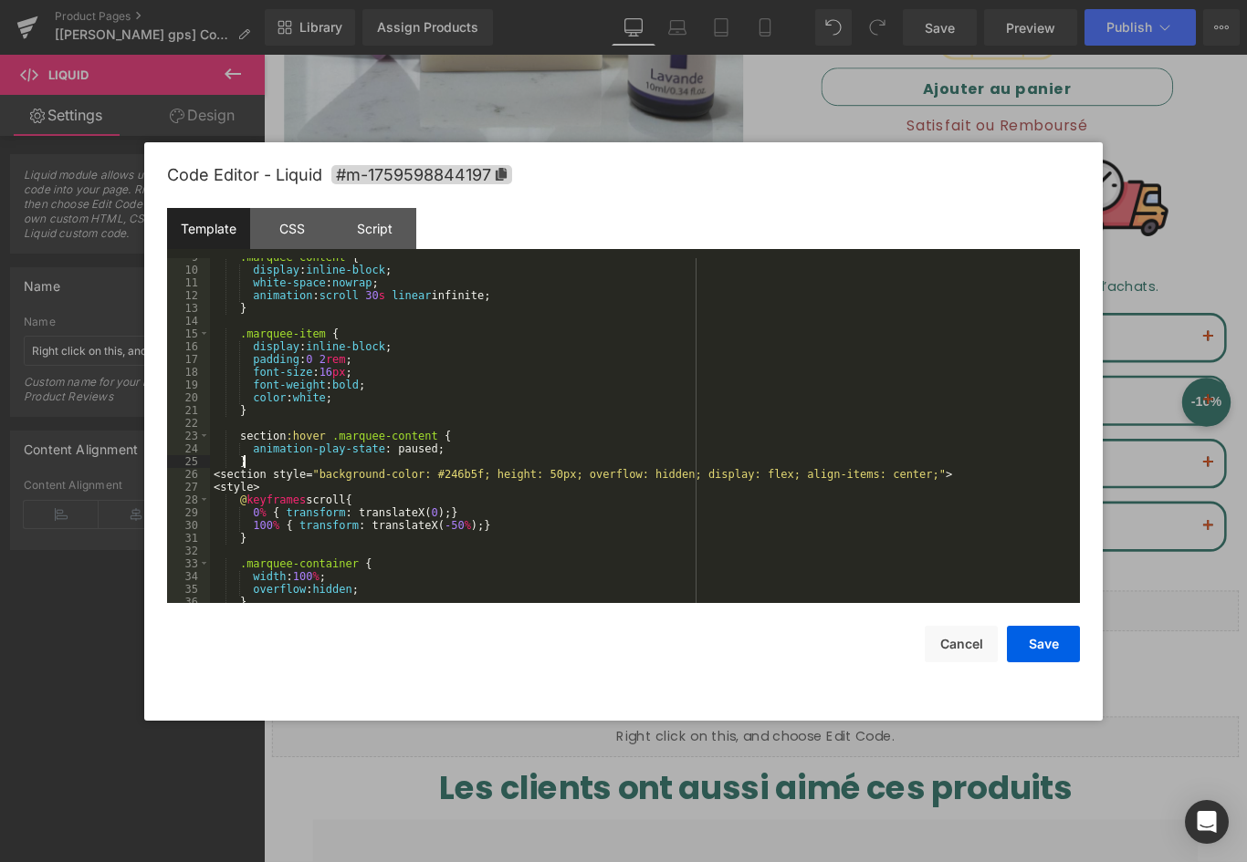
click at [265, 460] on div ".marquee-content { display : inline-block ; white-space : nowrap ; animation : …" at bounding box center [641, 436] width 862 height 371
click at [210, 479] on pre "9 10 11 12 13 14 15 16 17 18 19 20 21 22 23 24 25 26 27 28 29 30 31 32 33 34 35…" at bounding box center [623, 430] width 913 height 345
drag, startPoint x: 216, startPoint y: 473, endPoint x: 888, endPoint y: 476, distance: 671.7
click at [888, 476] on div ".marquee-content { display : inline-block ; white-space : nowrap ; animation : …" at bounding box center [641, 436] width 862 height 371
click at [1056, 649] on button "Save" at bounding box center [1043, 644] width 73 height 37
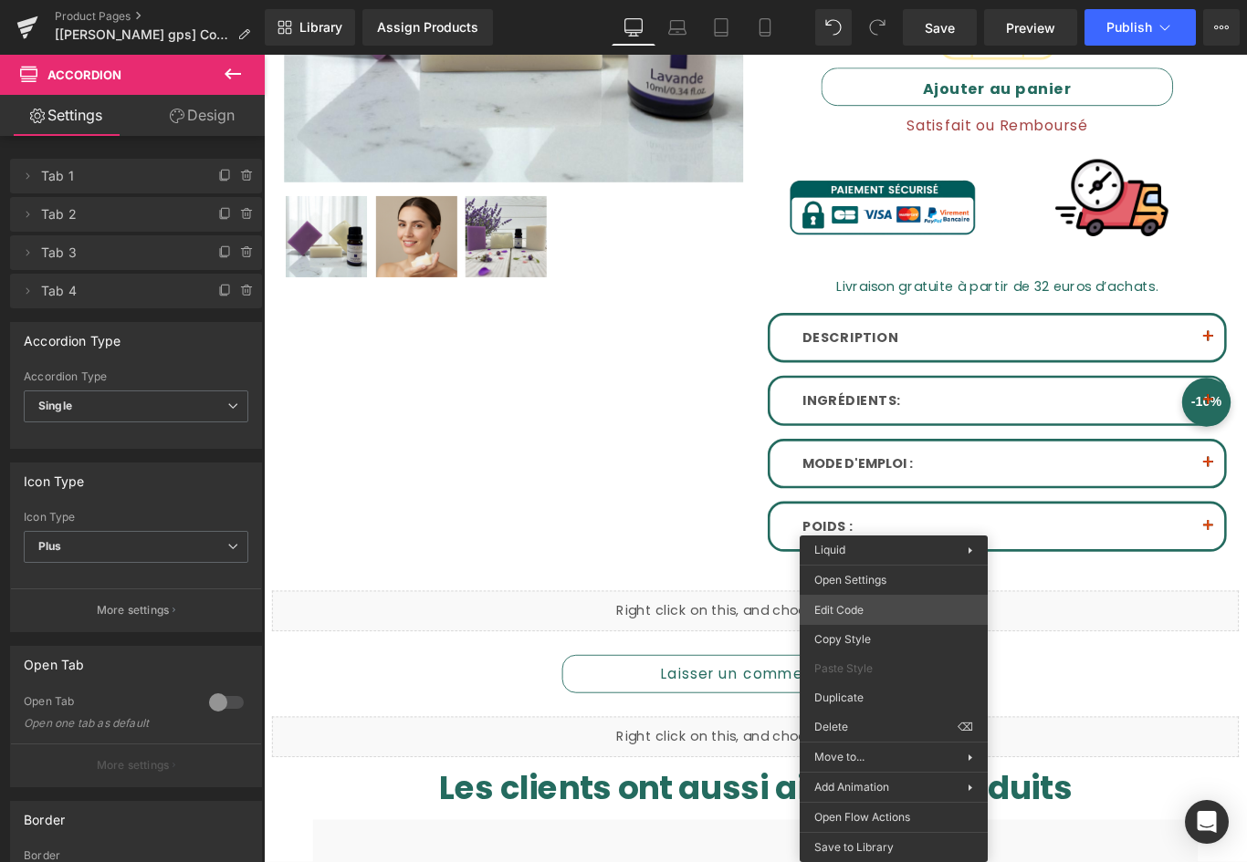
click at [881, 0] on div "You are previewing how the will restyle your page. You can not edit Elements in…" at bounding box center [623, 0] width 1247 height 0
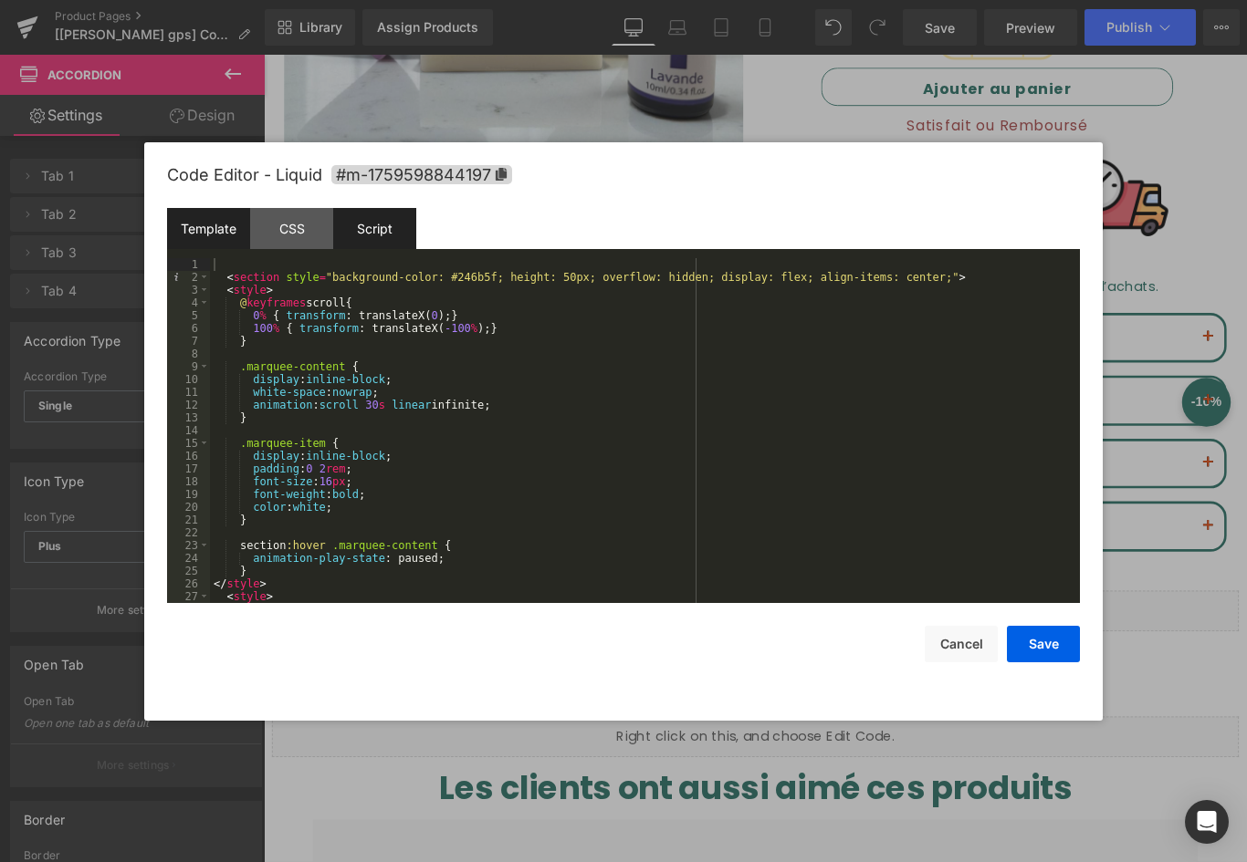
click at [386, 217] on div "Script" at bounding box center [374, 228] width 83 height 41
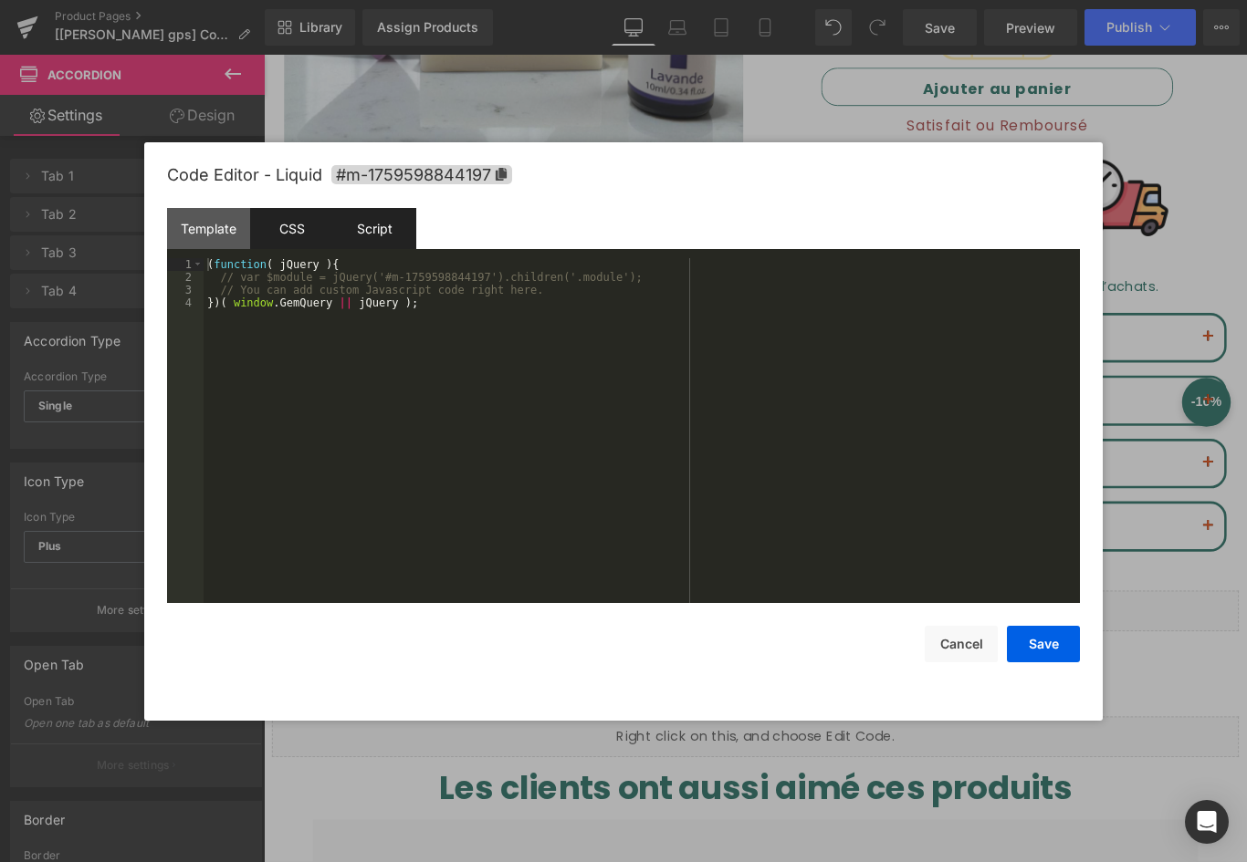
click at [294, 219] on div "CSS" at bounding box center [291, 228] width 83 height 41
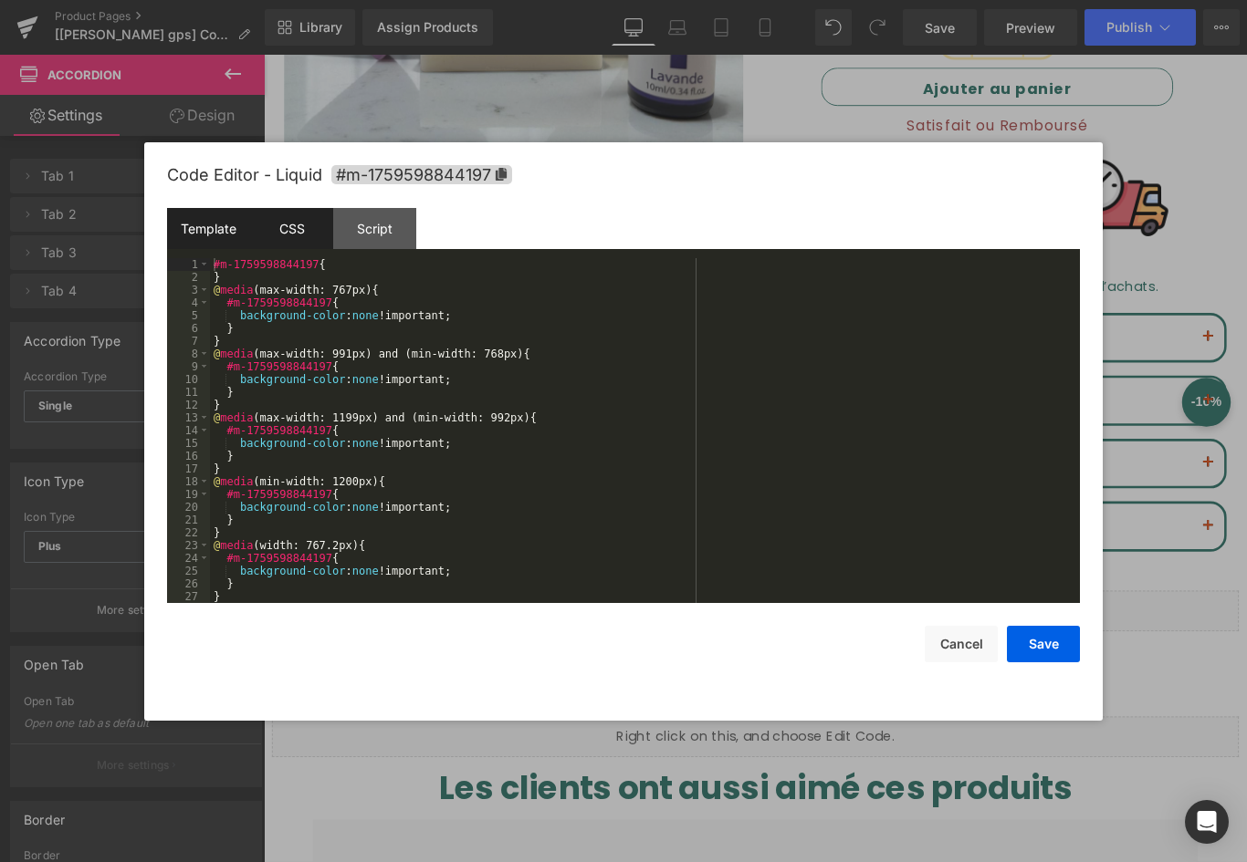
click at [245, 220] on div "Template" at bounding box center [208, 228] width 83 height 41
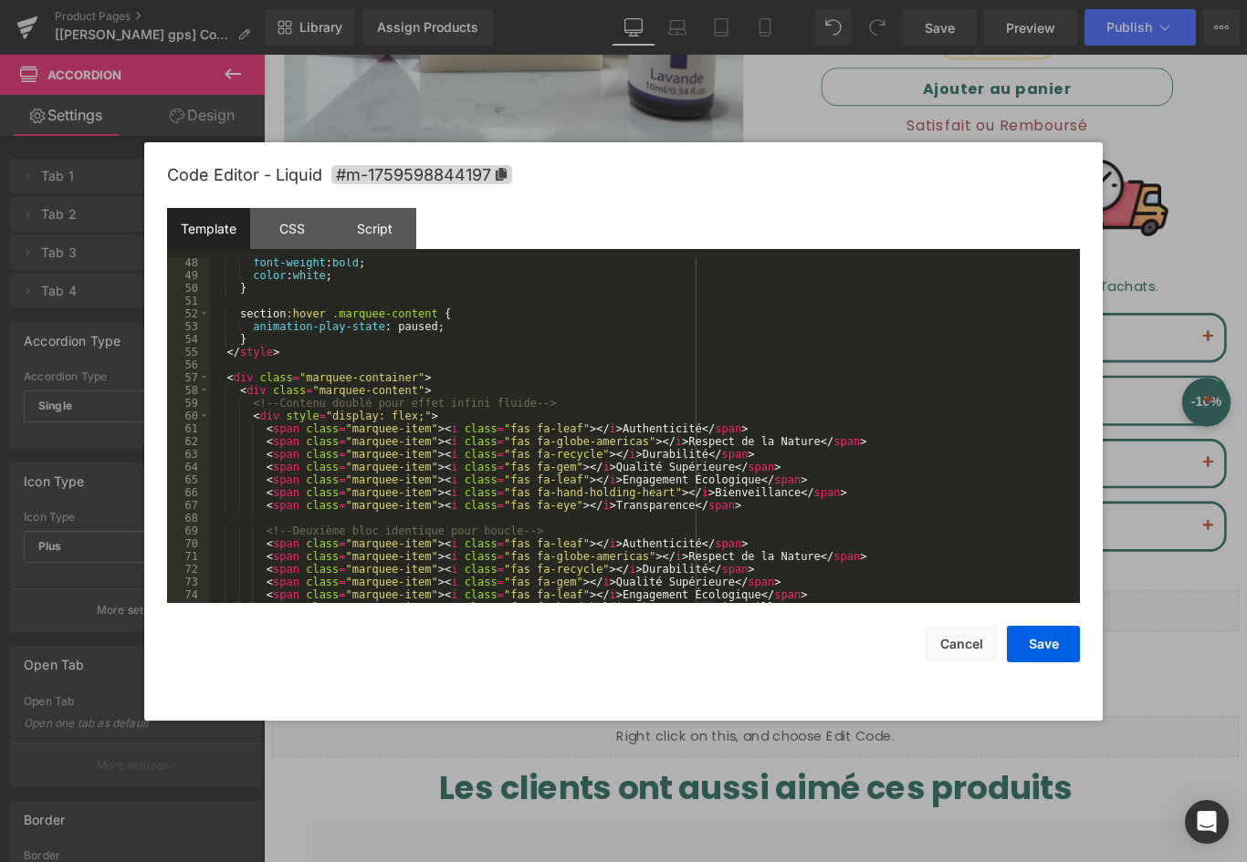
scroll to position [741, 0]
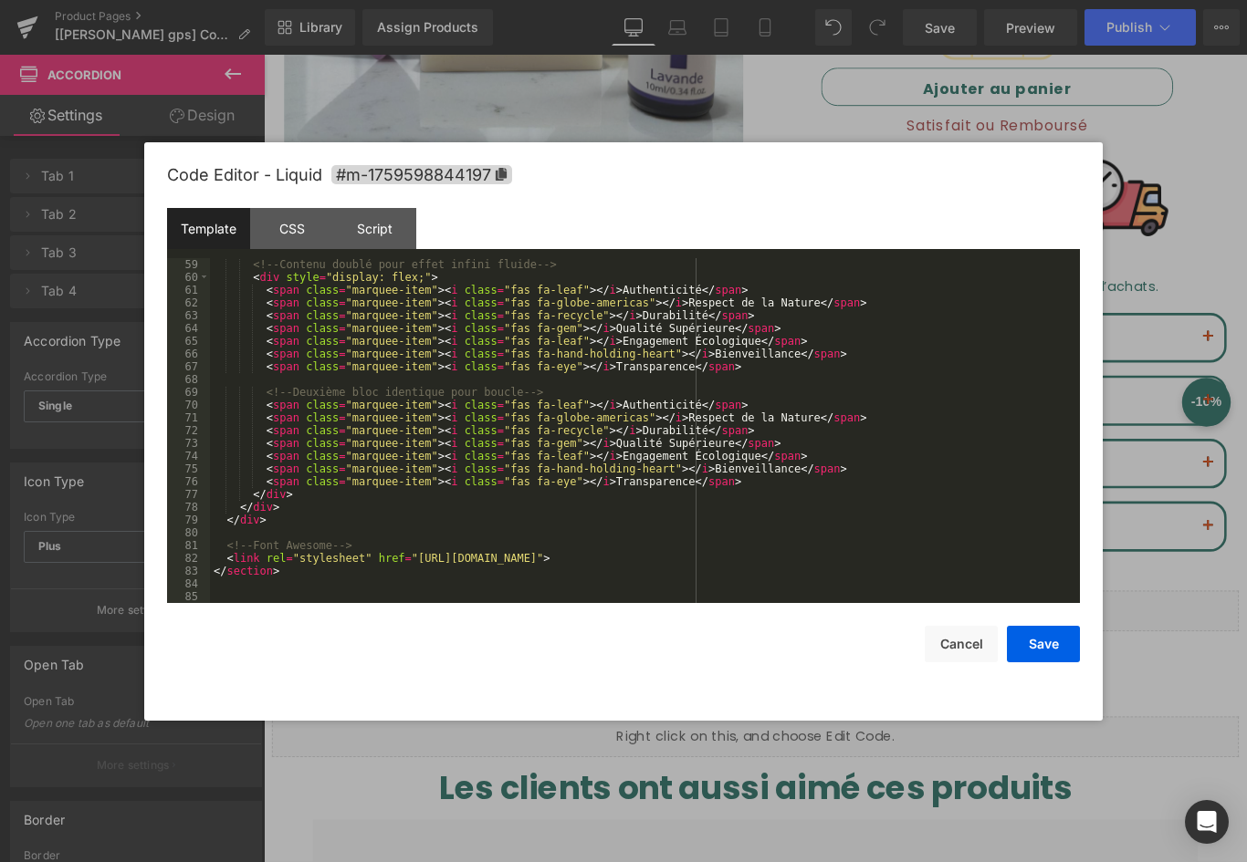
click at [881, 787] on div at bounding box center [623, 431] width 1247 height 862
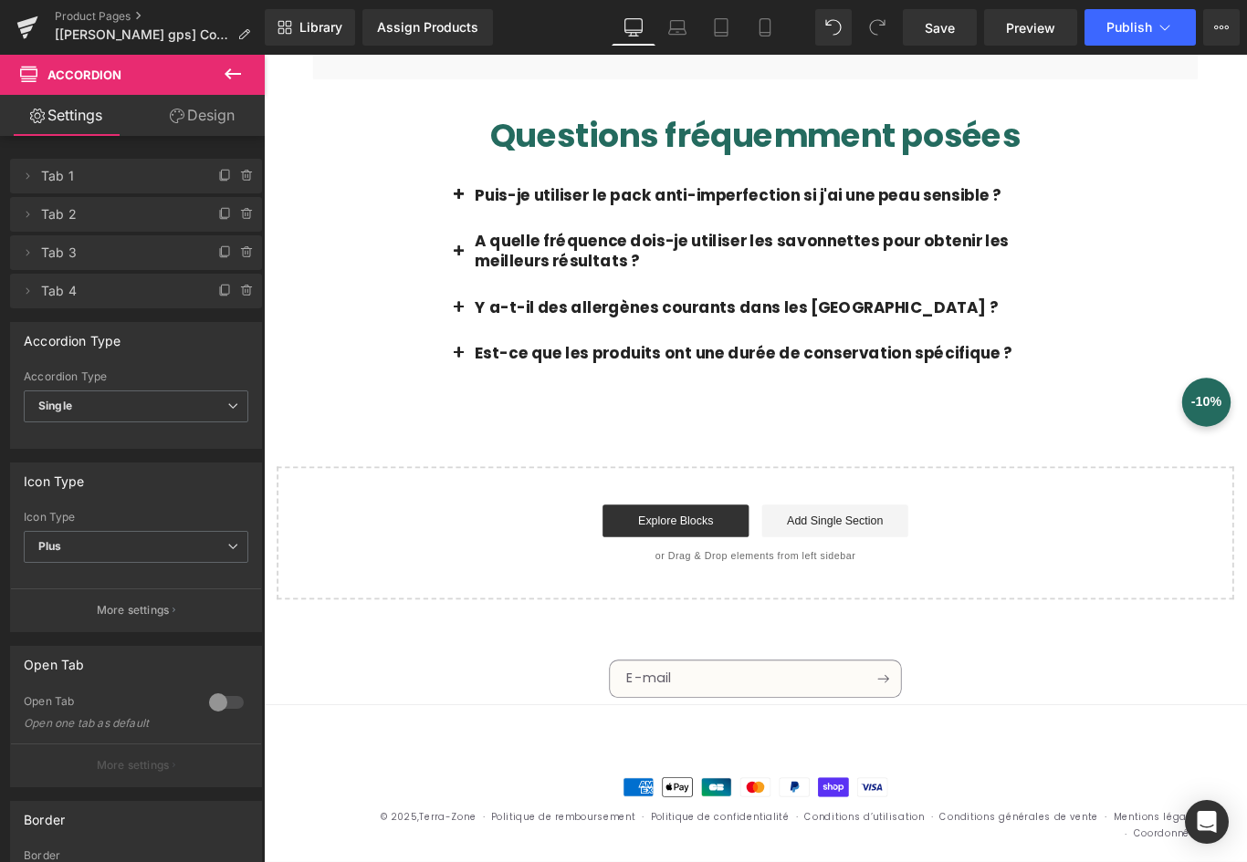
scroll to position [1444, 0]
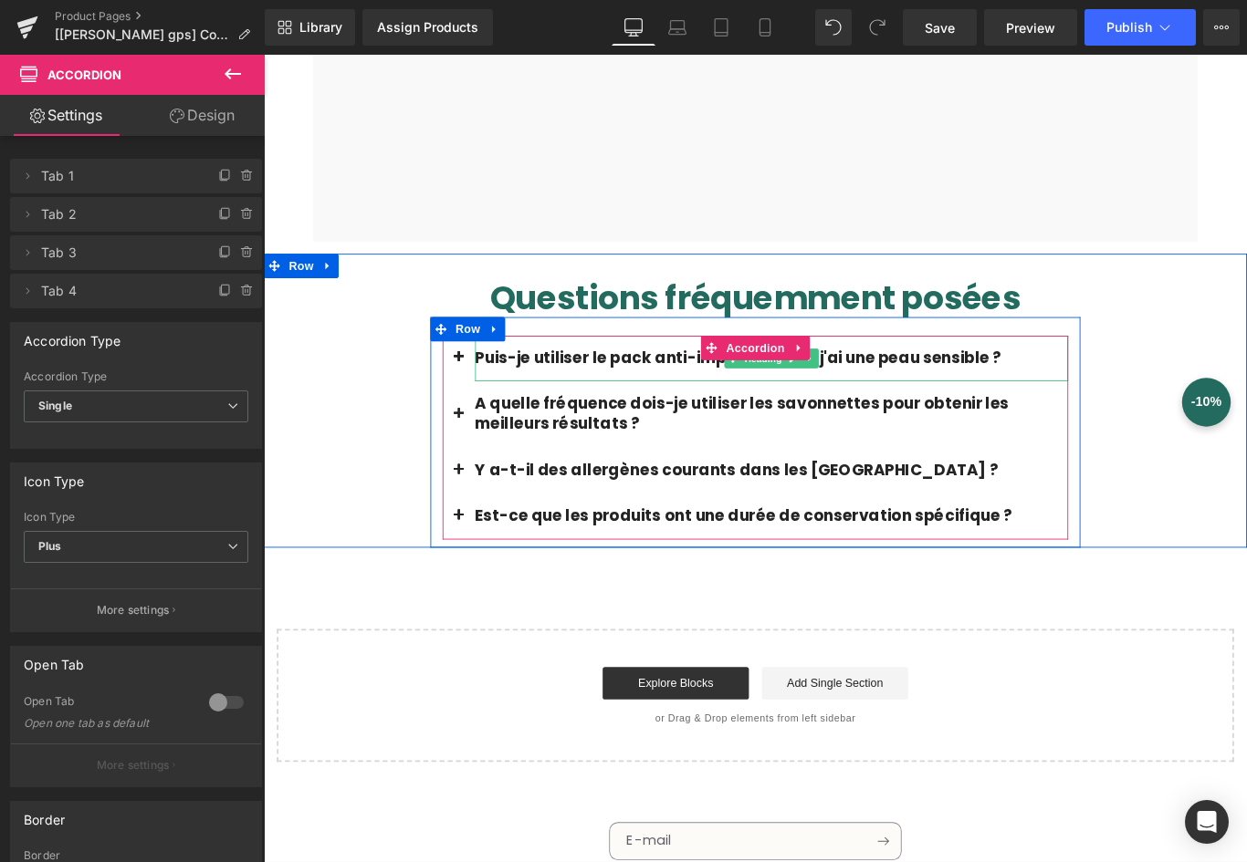
click at [1005, 387] on font "Puis-je utiliser le pack anti-imperfection si j'ai une peau sensible ?" at bounding box center [796, 395] width 591 height 25
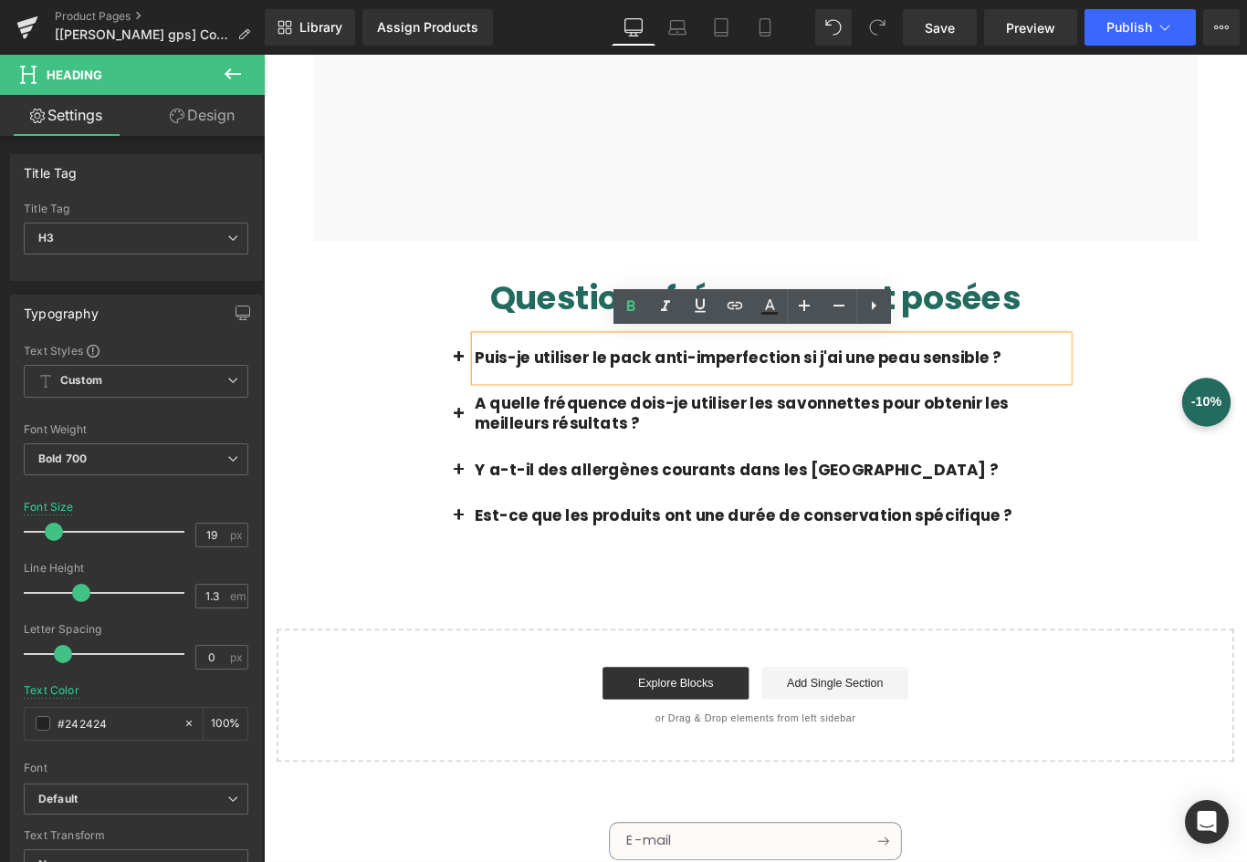
click at [483, 400] on span "button" at bounding box center [483, 400] width 0 height 0
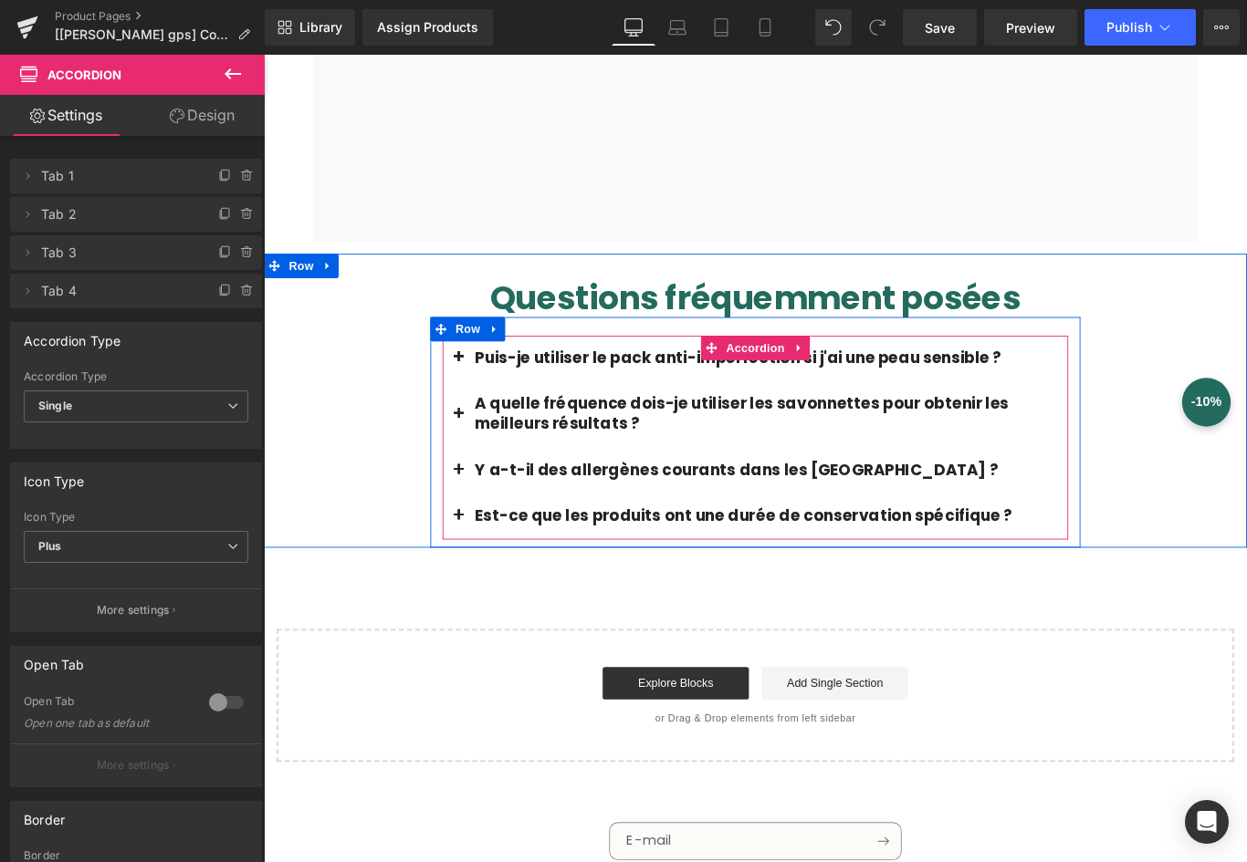
click at [481, 450] on button "button" at bounding box center [483, 459] width 37 height 74
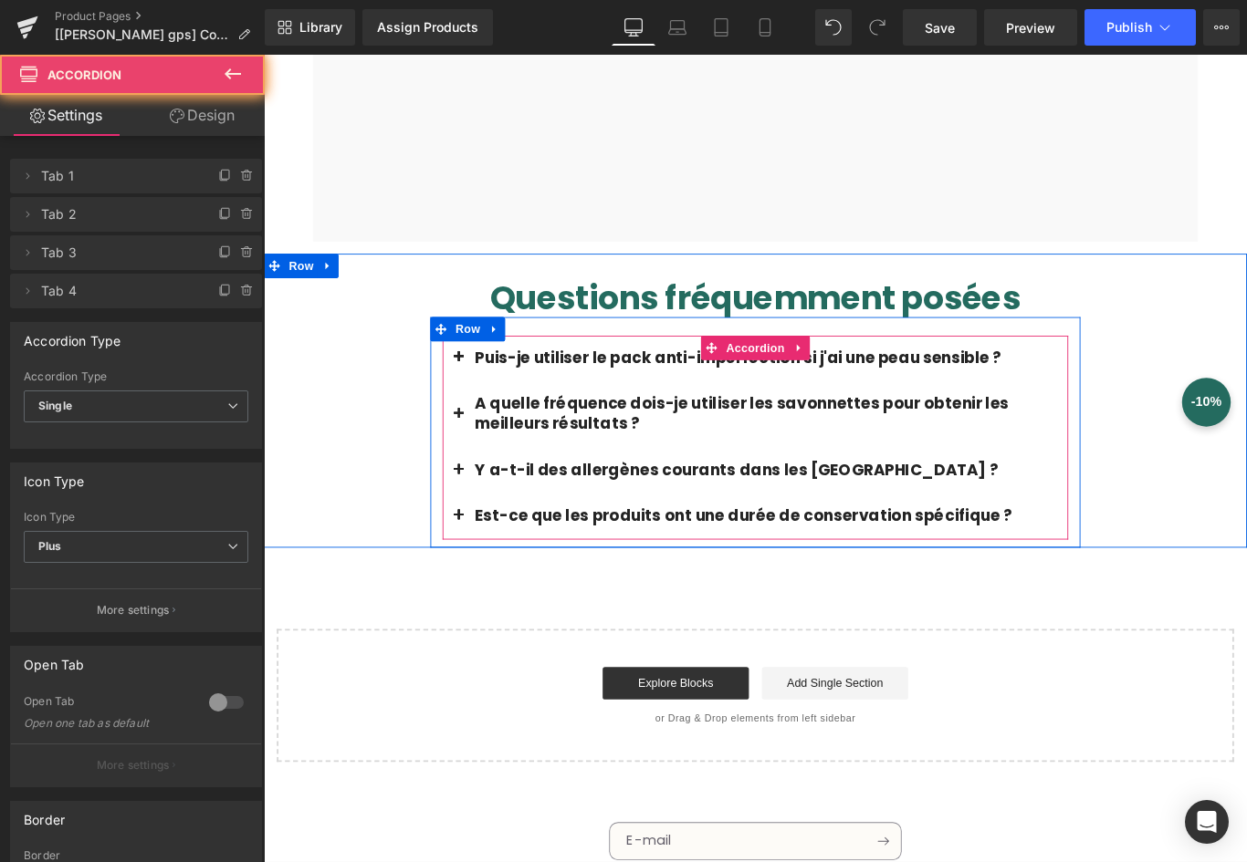
click at [478, 463] on button "button" at bounding box center [483, 459] width 37 height 74
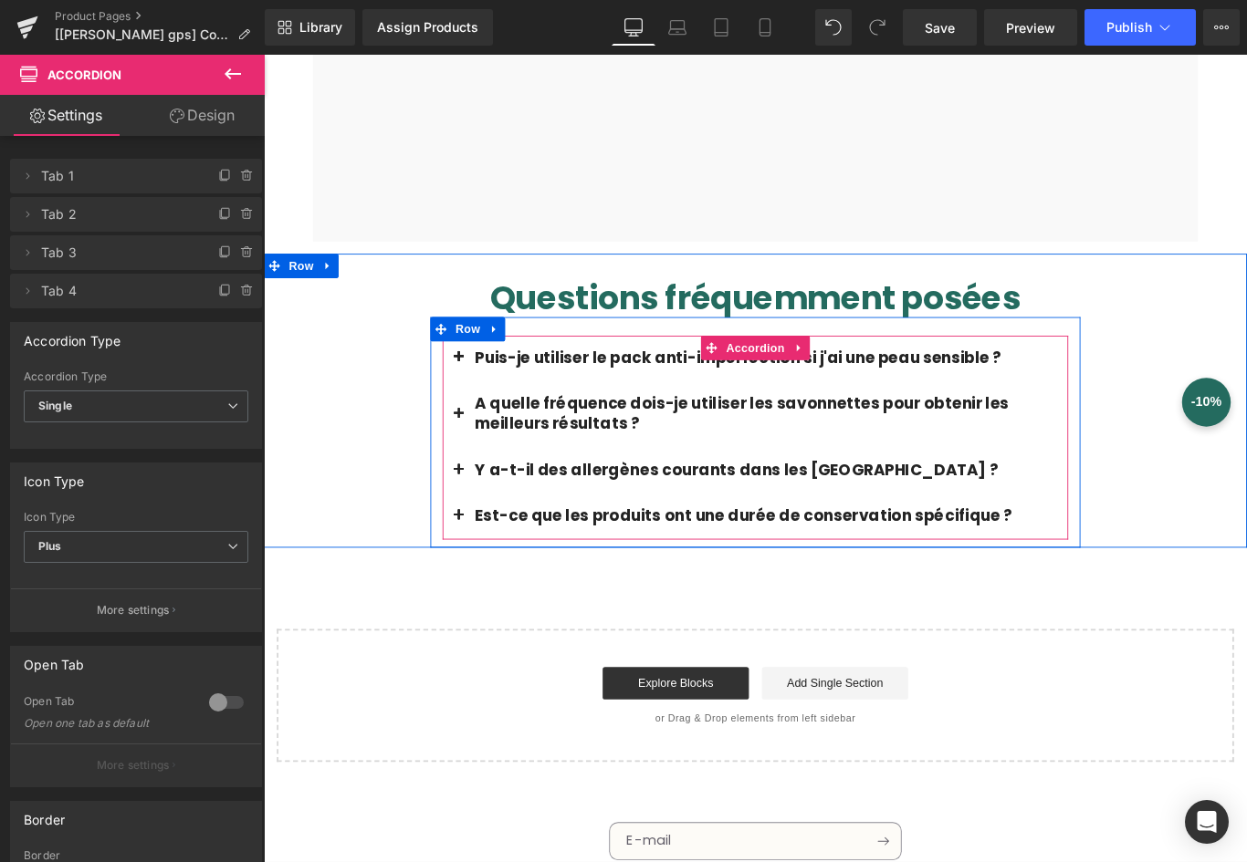
click at [483, 527] on span "button" at bounding box center [483, 527] width 0 height 0
click at [472, 565] on button "button" at bounding box center [483, 574] width 37 height 52
click at [484, 568] on button "button" at bounding box center [483, 574] width 37 height 52
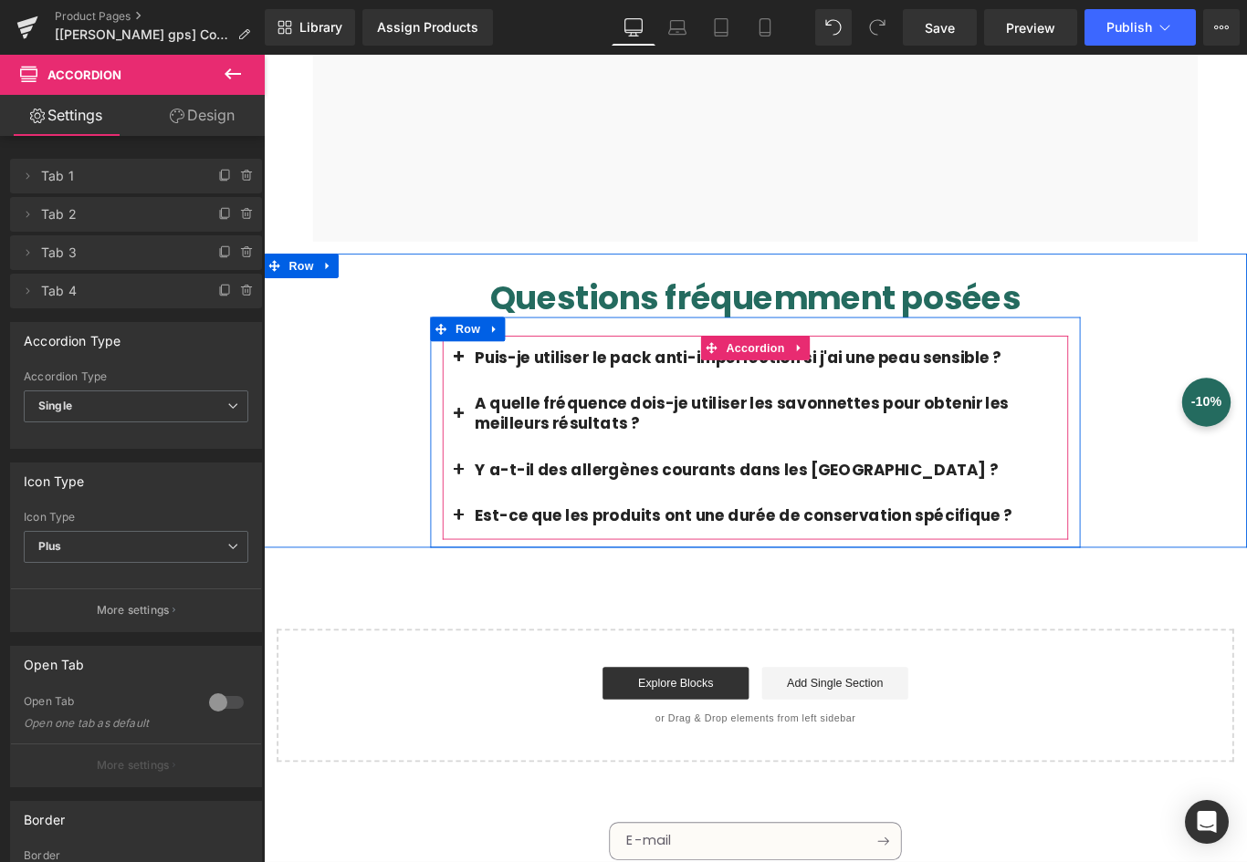
click at [484, 569] on button "button" at bounding box center [483, 574] width 37 height 52
click at [483, 569] on button "button" at bounding box center [483, 574] width 37 height 52
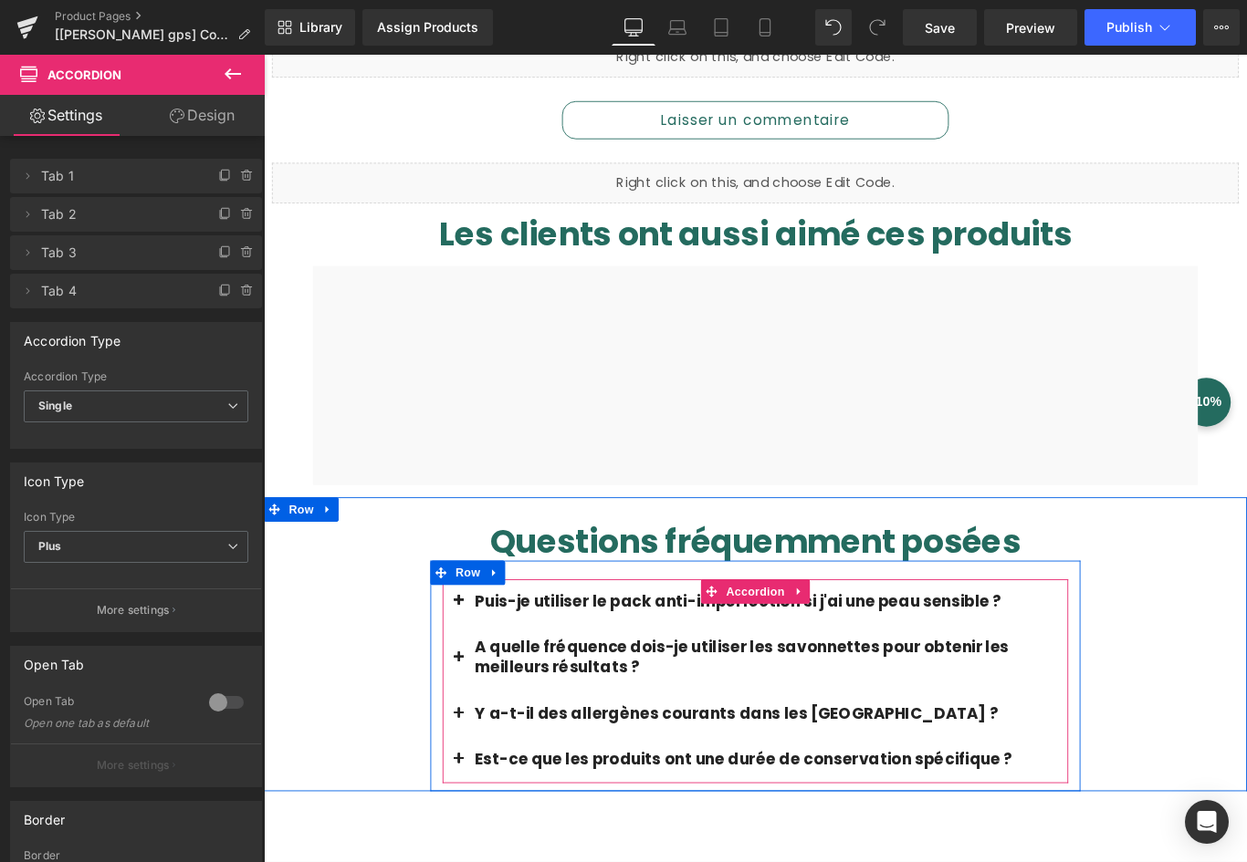
scroll to position [1079, 0]
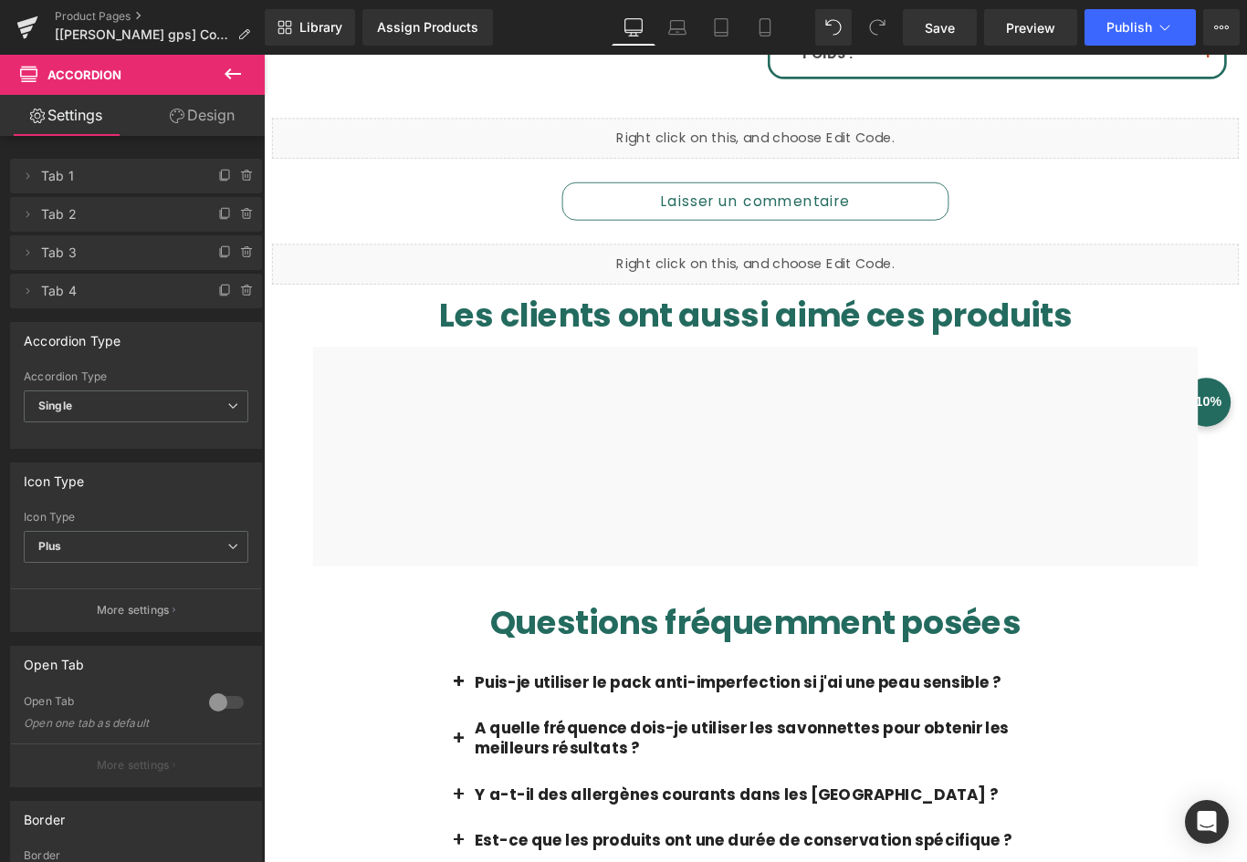
click at [861, 418] on div at bounding box center [816, 506] width 994 height 246
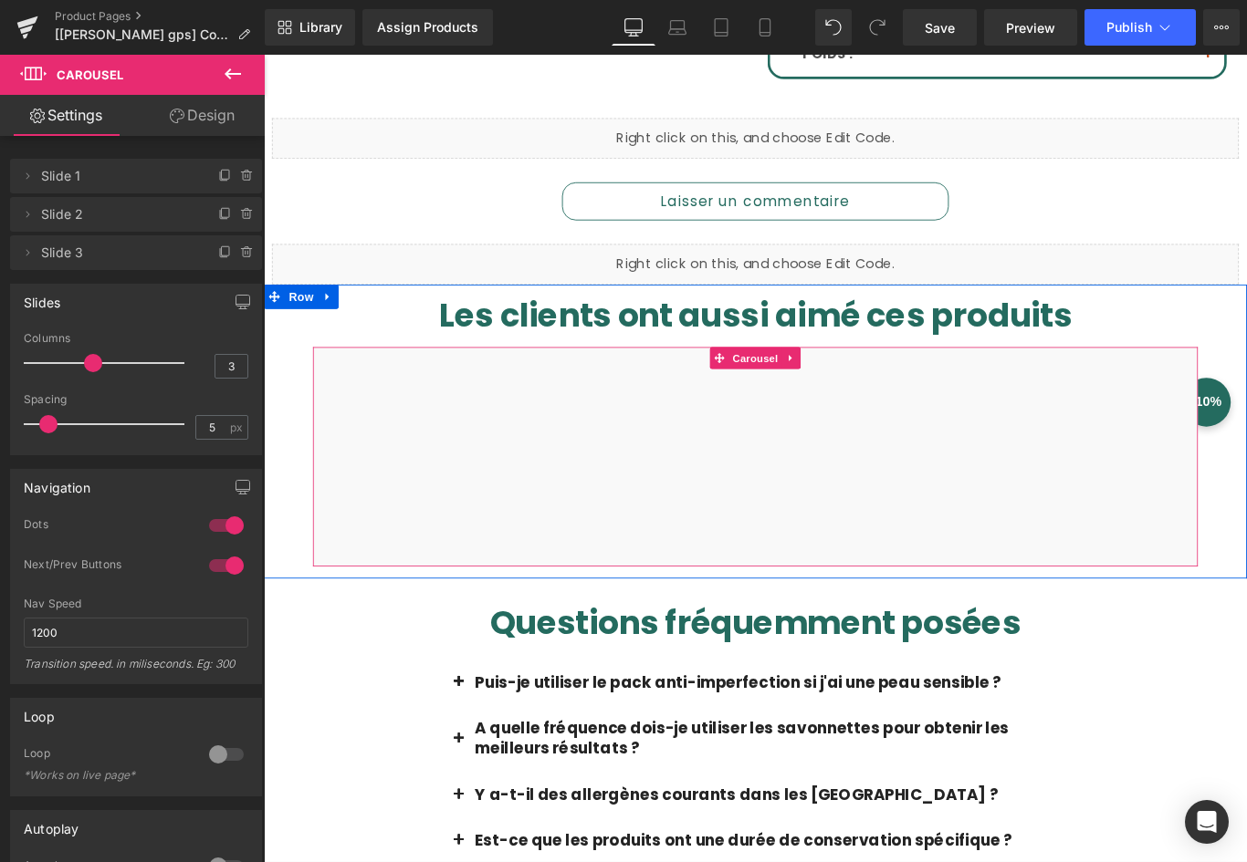
scroll to position [896, 0]
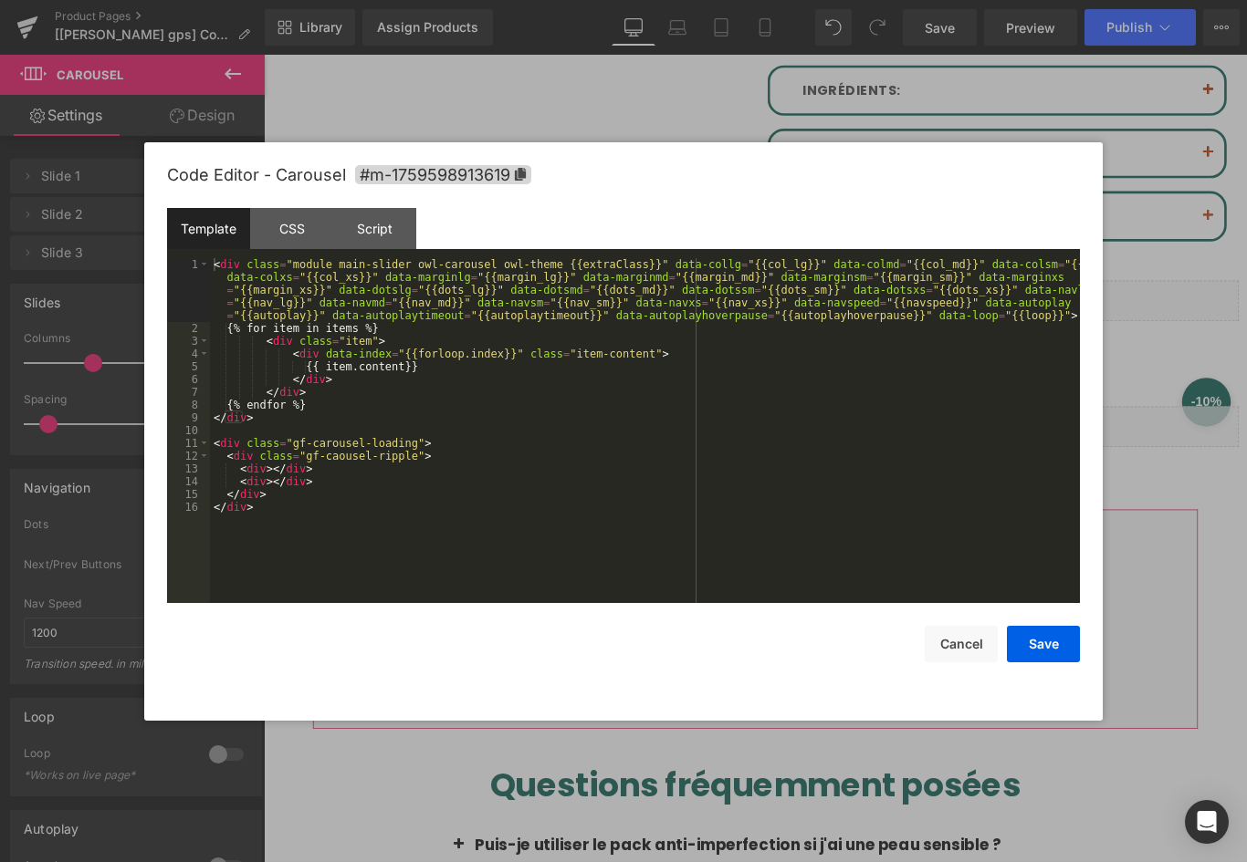
click at [744, 0] on div "You are previewing how the will restyle your page. You can not edit Elements in…" at bounding box center [623, 0] width 1247 height 0
click at [951, 649] on button "Cancel" at bounding box center [960, 644] width 73 height 37
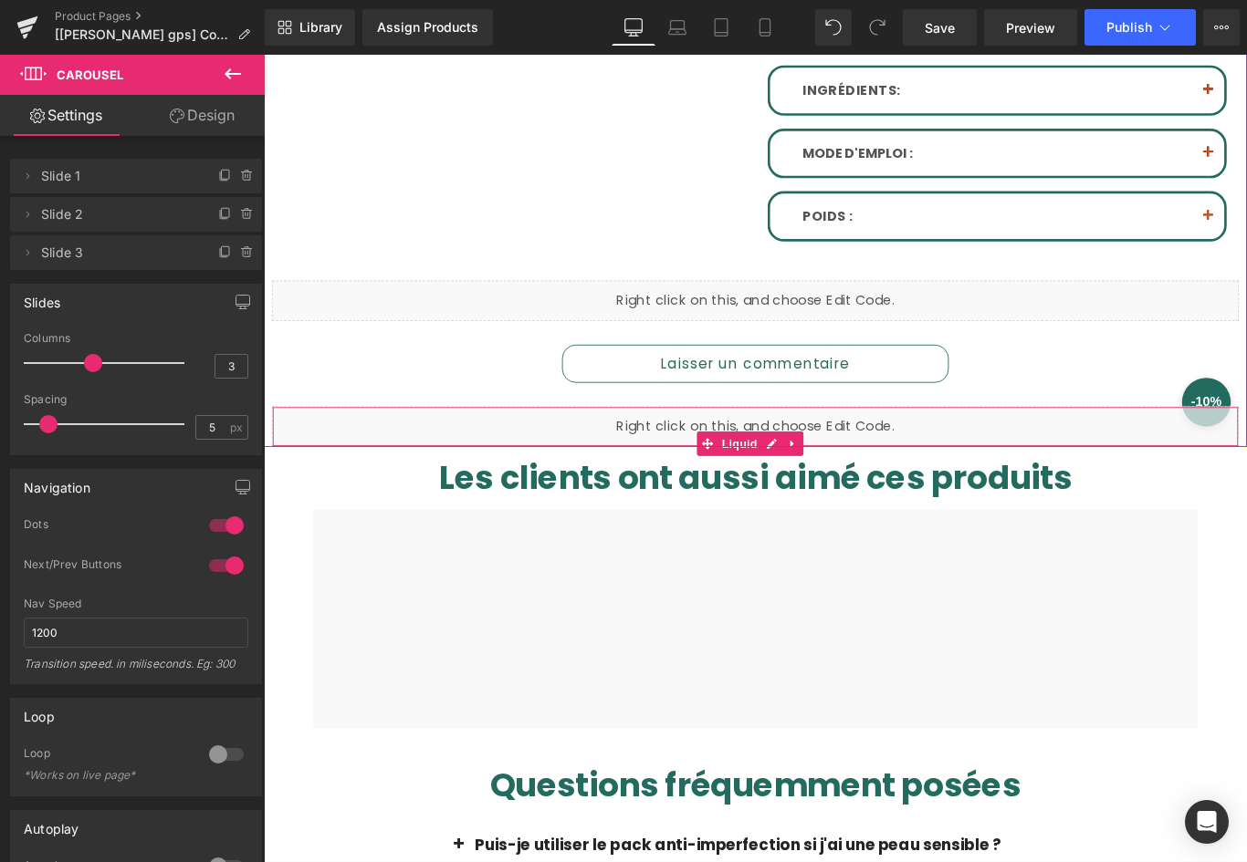
click at [976, 450] on div "Liquid" at bounding box center [816, 473] width 1086 height 46
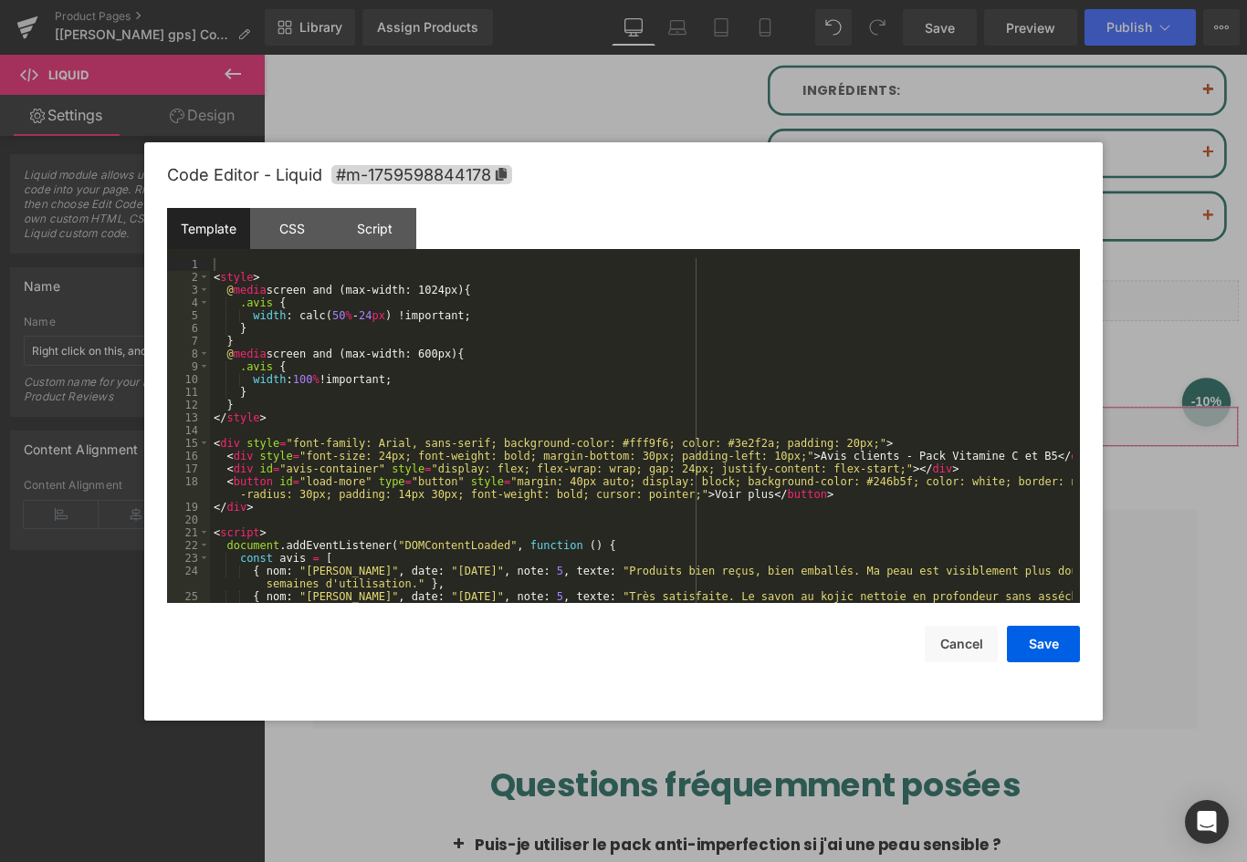
click at [885, 0] on div "You are previewing how the will restyle your page. You can not edit Elements in…" at bounding box center [623, 0] width 1247 height 0
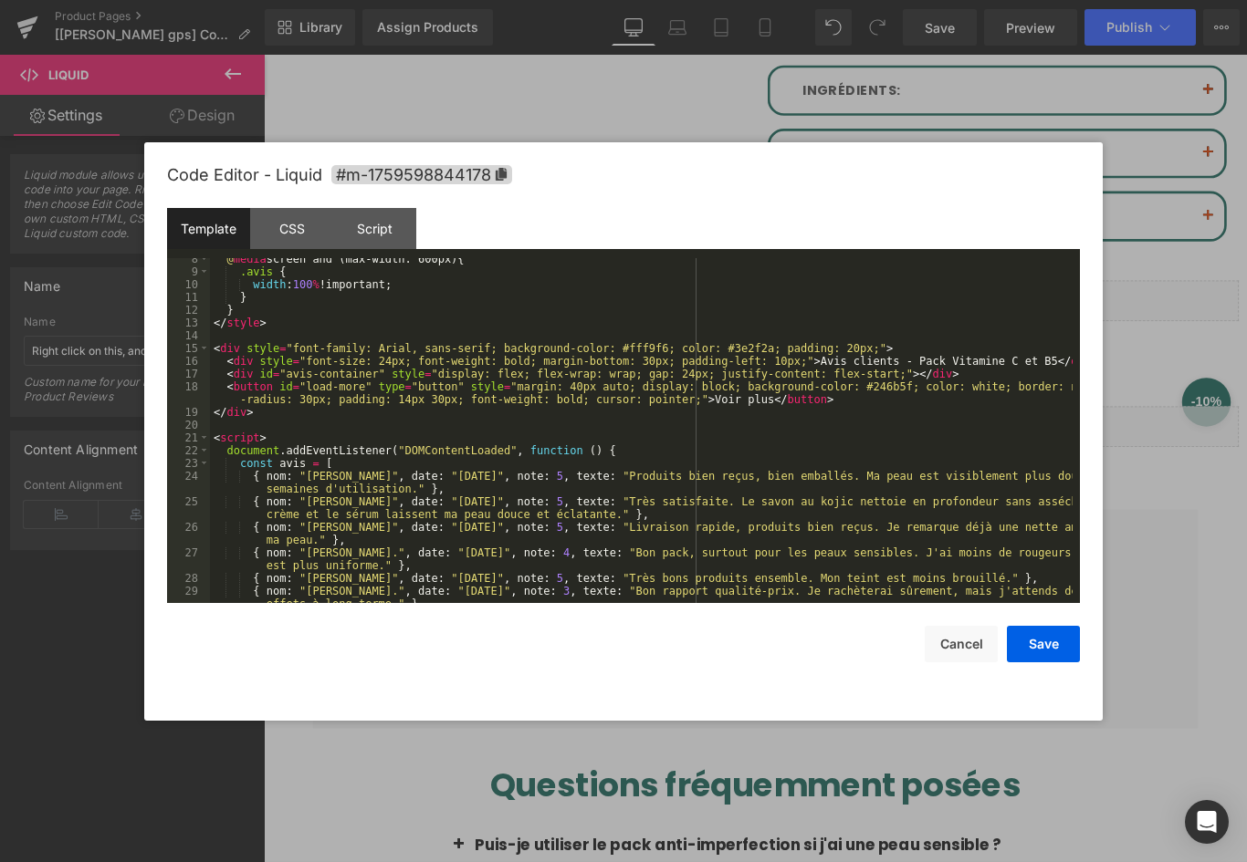
scroll to position [0, 0]
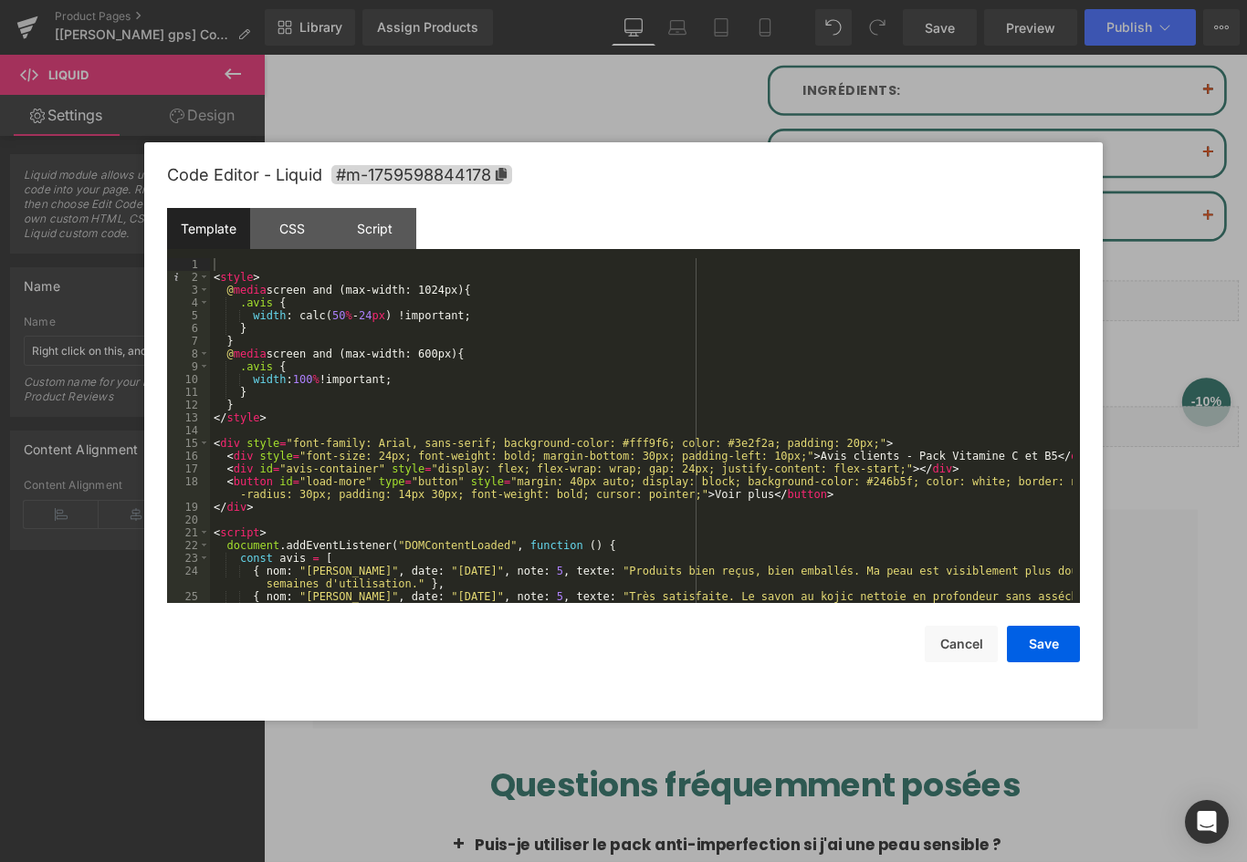
click at [1142, 496] on div at bounding box center [623, 431] width 1247 height 862
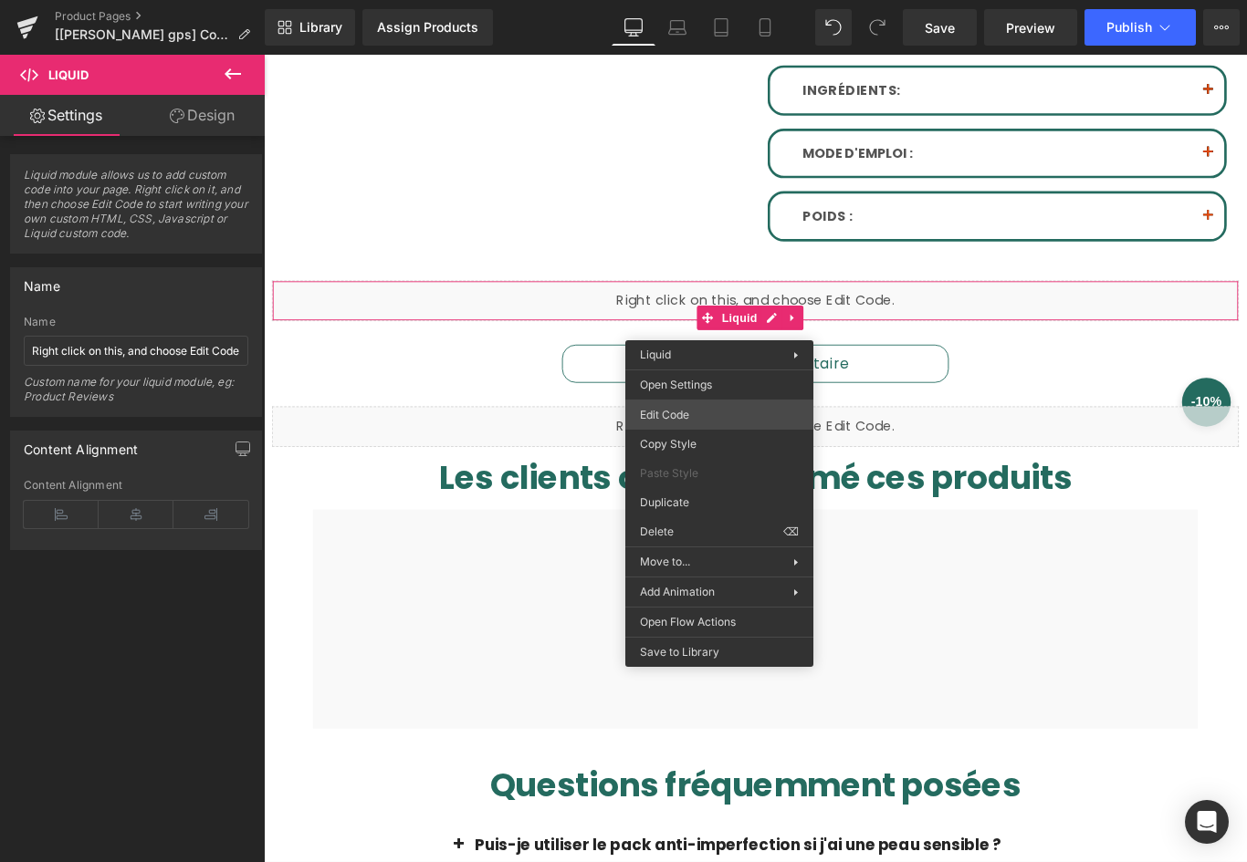
click at [704, 0] on div "You are previewing how the will restyle your page. You can not edit Elements in…" at bounding box center [623, 0] width 1247 height 0
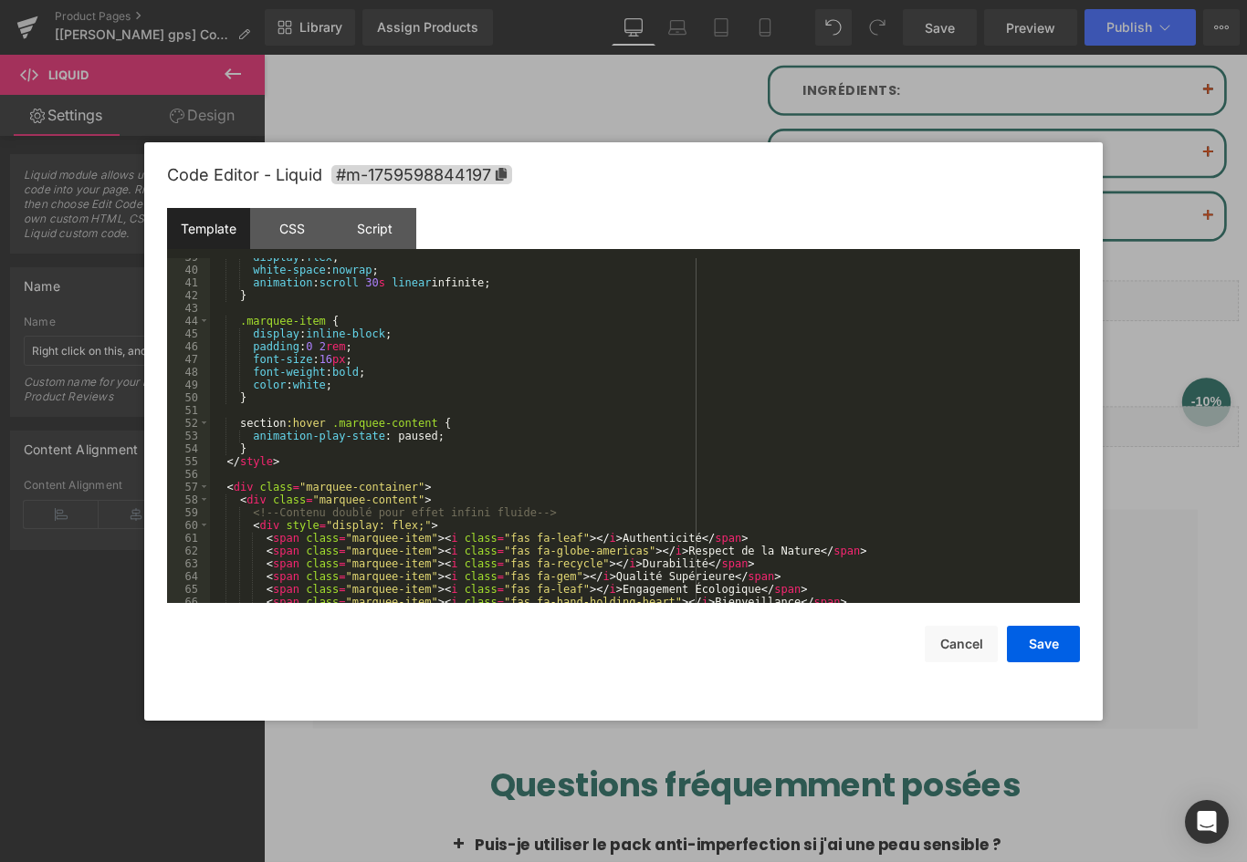
scroll to position [741, 0]
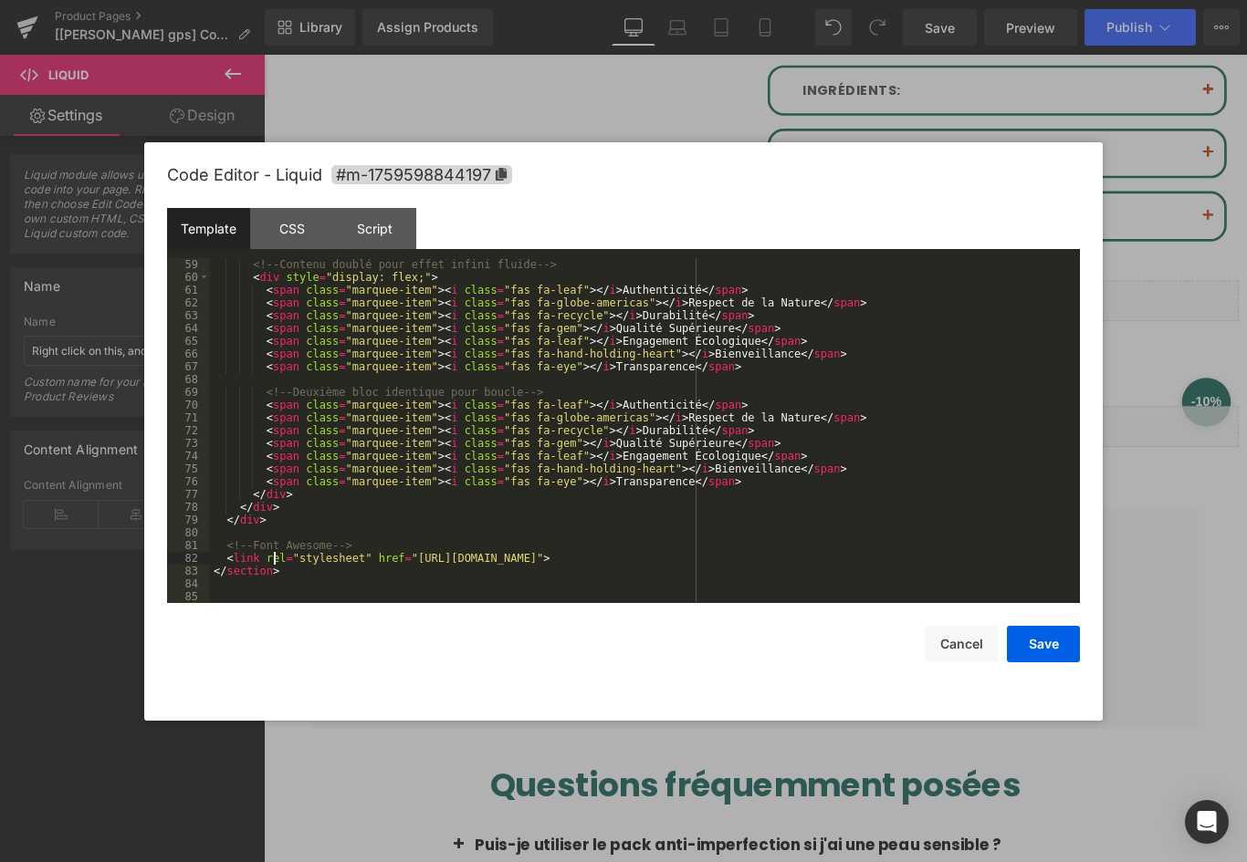
click at [271, 557] on div "<!-- Contenu doublé pour effet infini fluide --> < div style = "display: flex;"…" at bounding box center [641, 443] width 862 height 371
click at [382, 732] on div at bounding box center [623, 431] width 1247 height 862
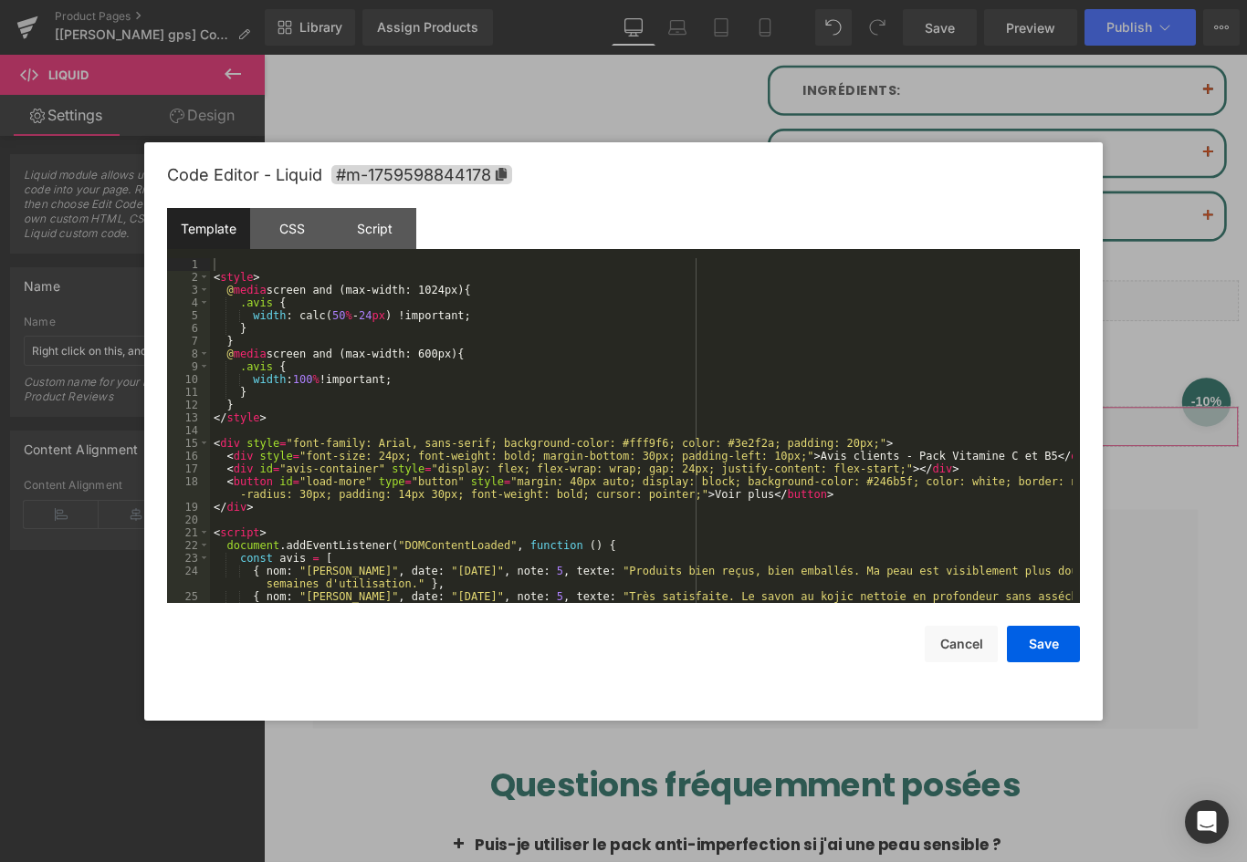
click at [586, 0] on div "You are previewing how the will restyle your page. You can not edit Elements in…" at bounding box center [623, 0] width 1247 height 0
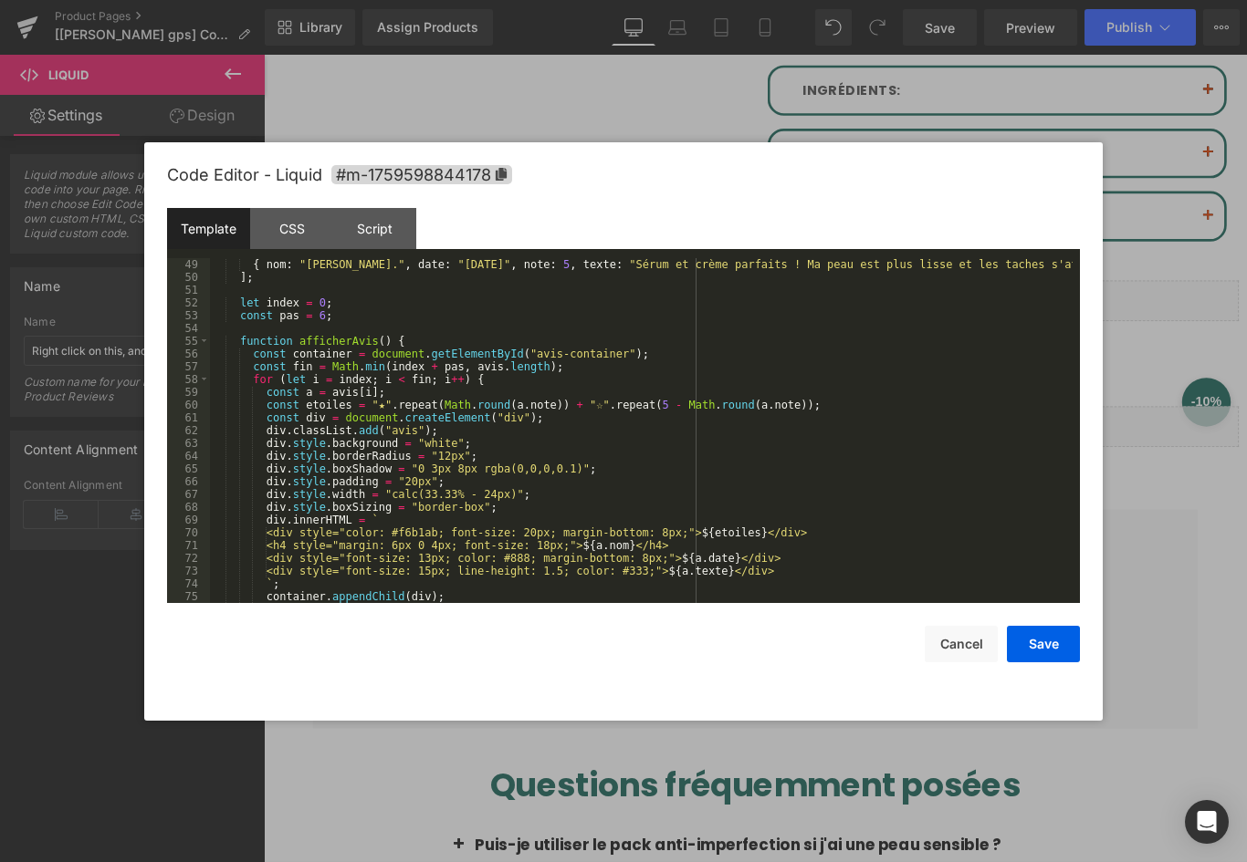
scroll to position [931, 0]
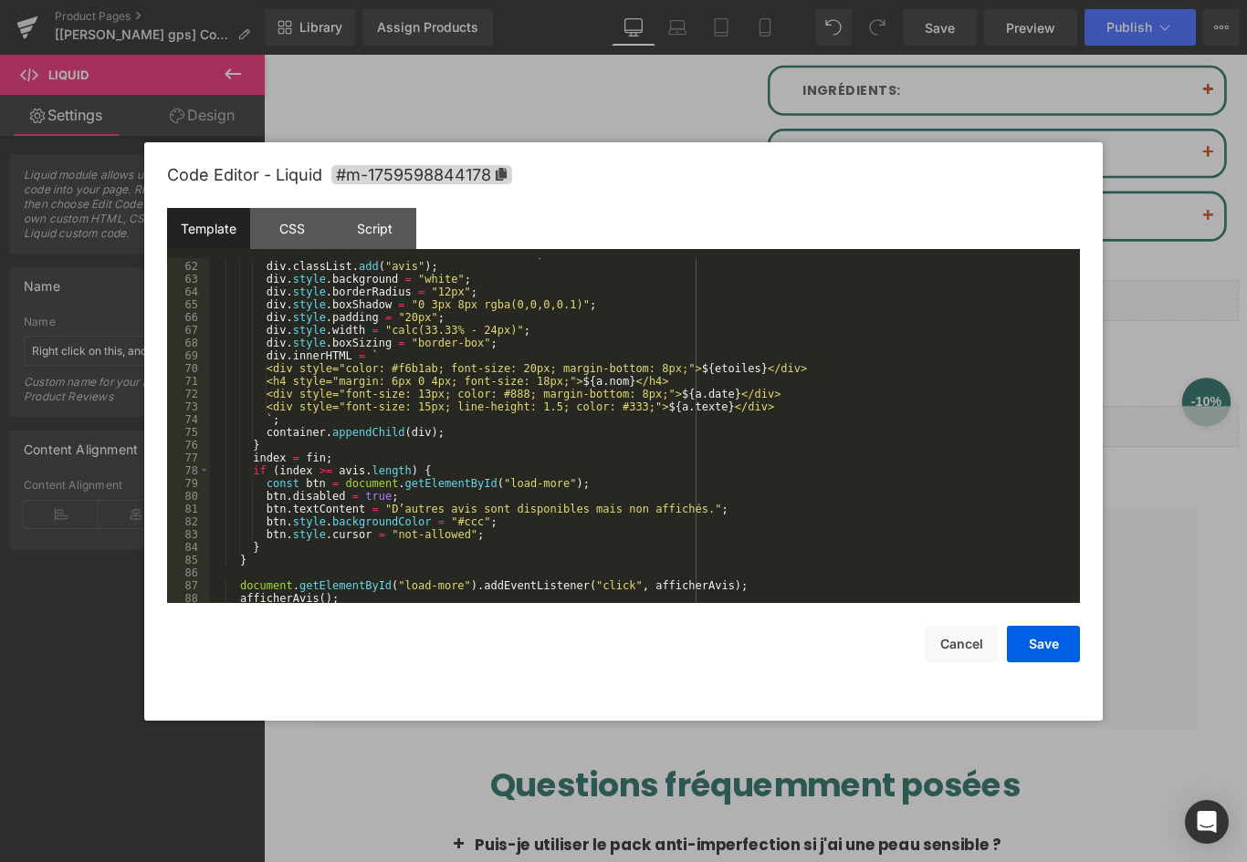
click at [444, 773] on div at bounding box center [623, 431] width 1247 height 862
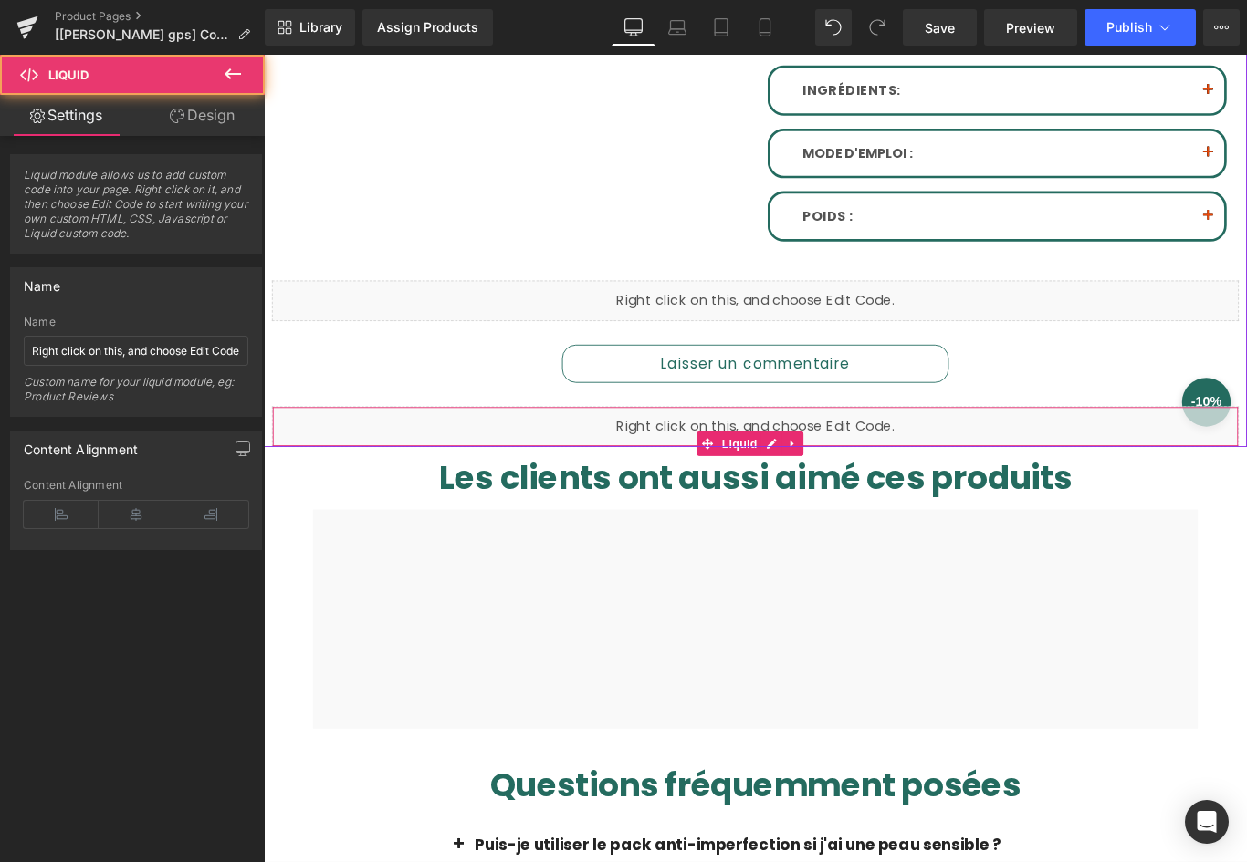
click at [473, 472] on div "Liquid" at bounding box center [816, 473] width 1086 height 46
click at [854, 485] on icon at bounding box center [857, 492] width 13 height 14
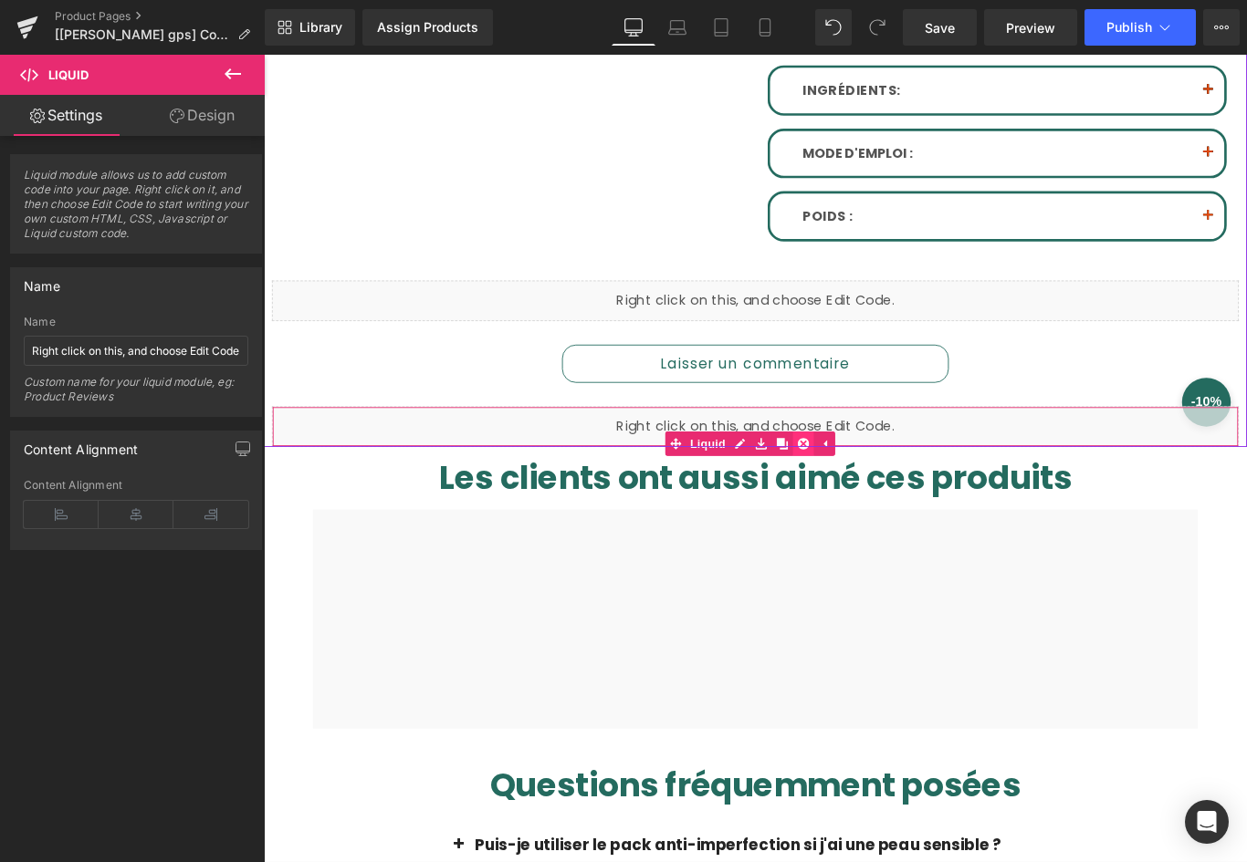
click at [868, 486] on icon at bounding box center [869, 492] width 13 height 13
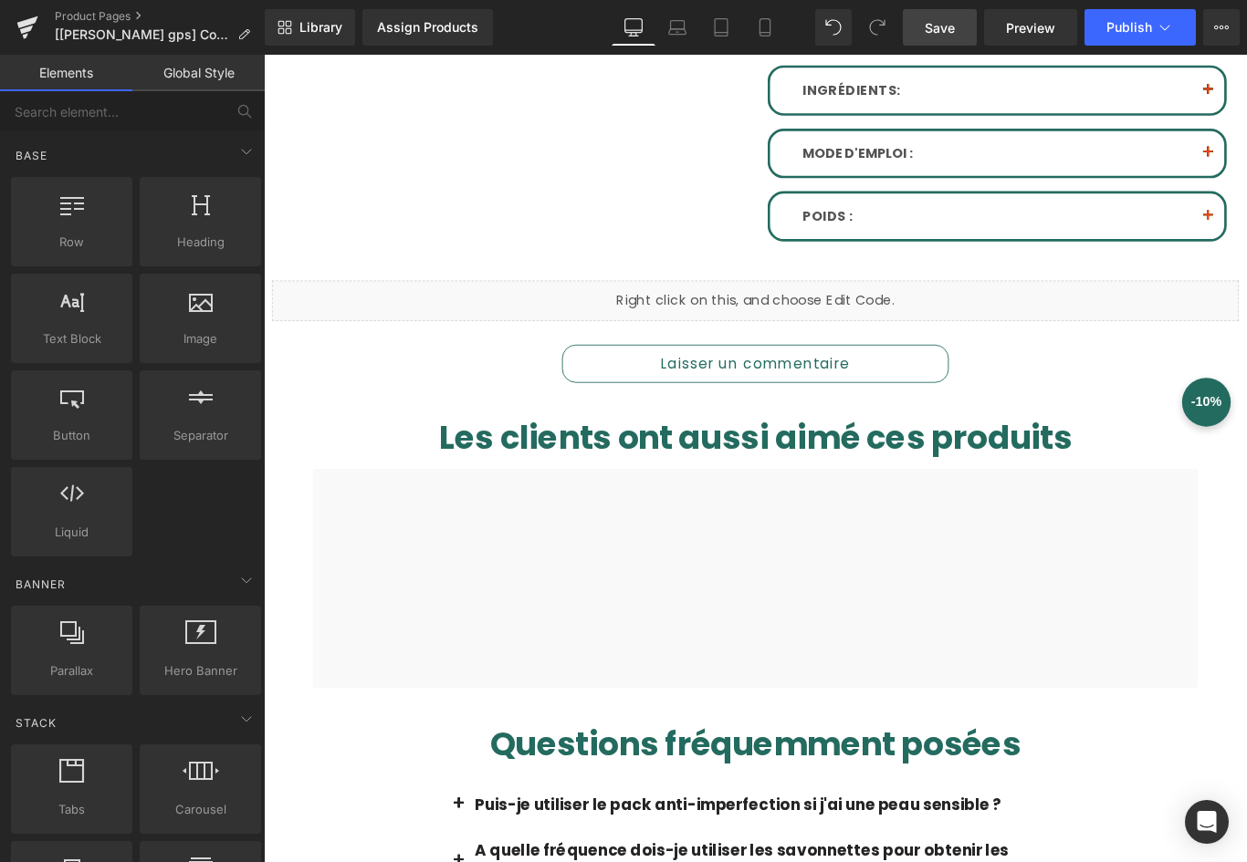
drag, startPoint x: 938, startPoint y: 24, endPoint x: 1057, endPoint y: 104, distance: 143.3
click at [938, 24] on span "Save" at bounding box center [939, 27] width 30 height 19
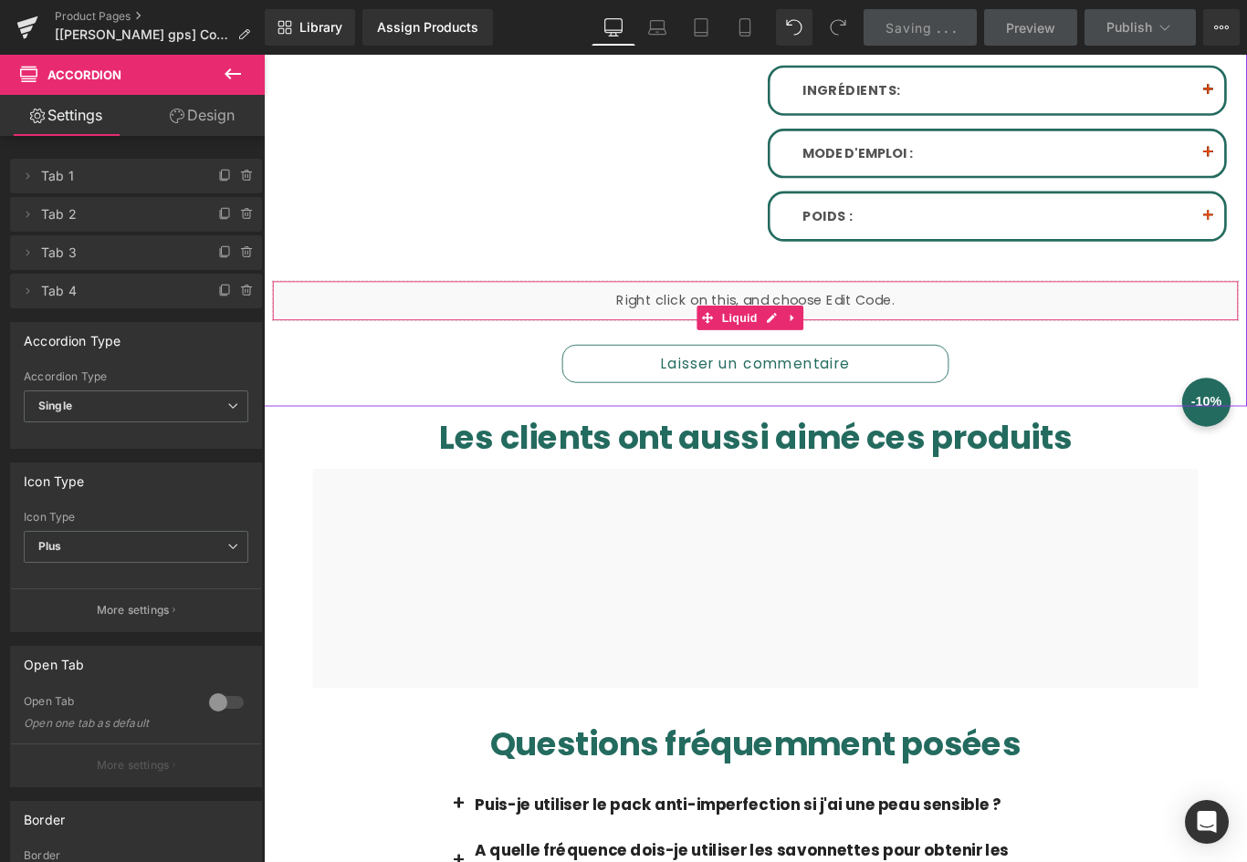
click at [1053, 329] on div "Liquid" at bounding box center [816, 331] width 1086 height 46
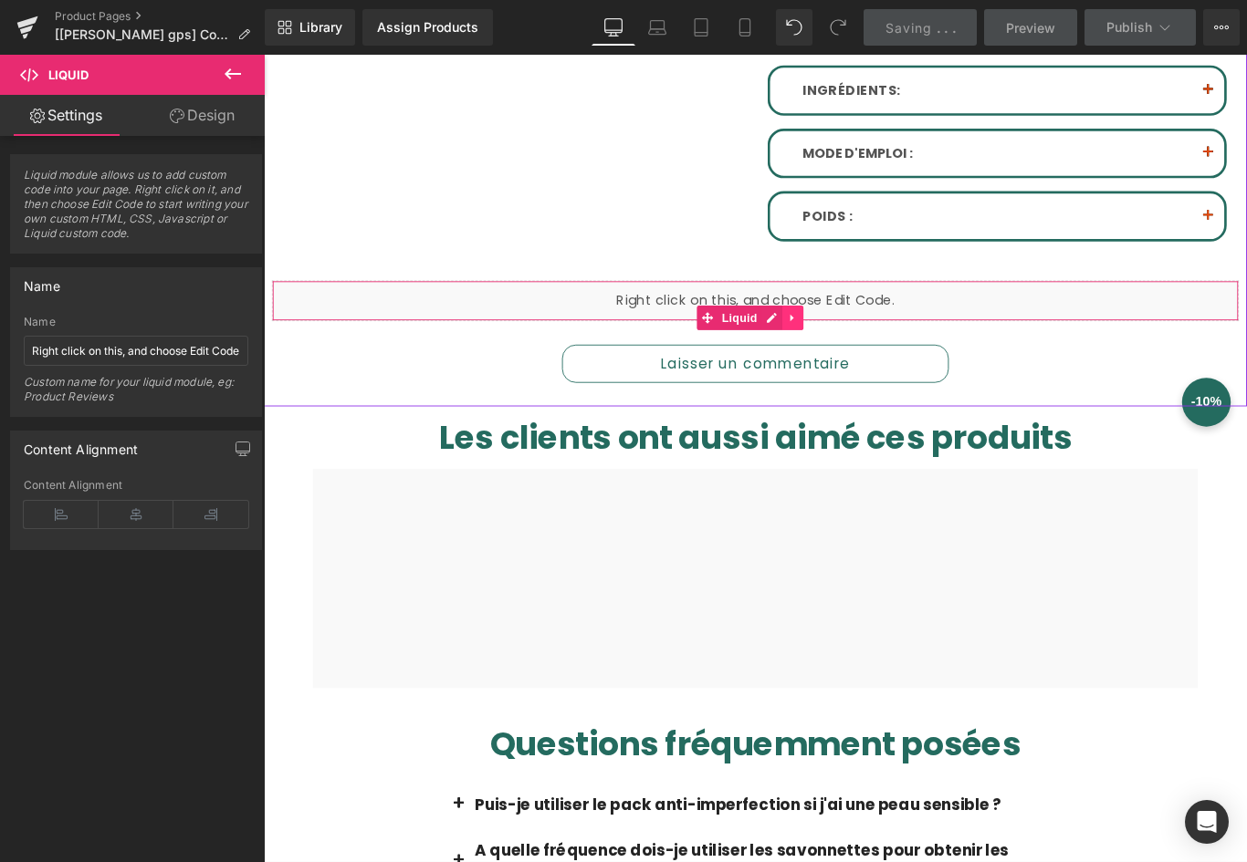
click at [867, 338] on link at bounding box center [858, 350] width 24 height 27
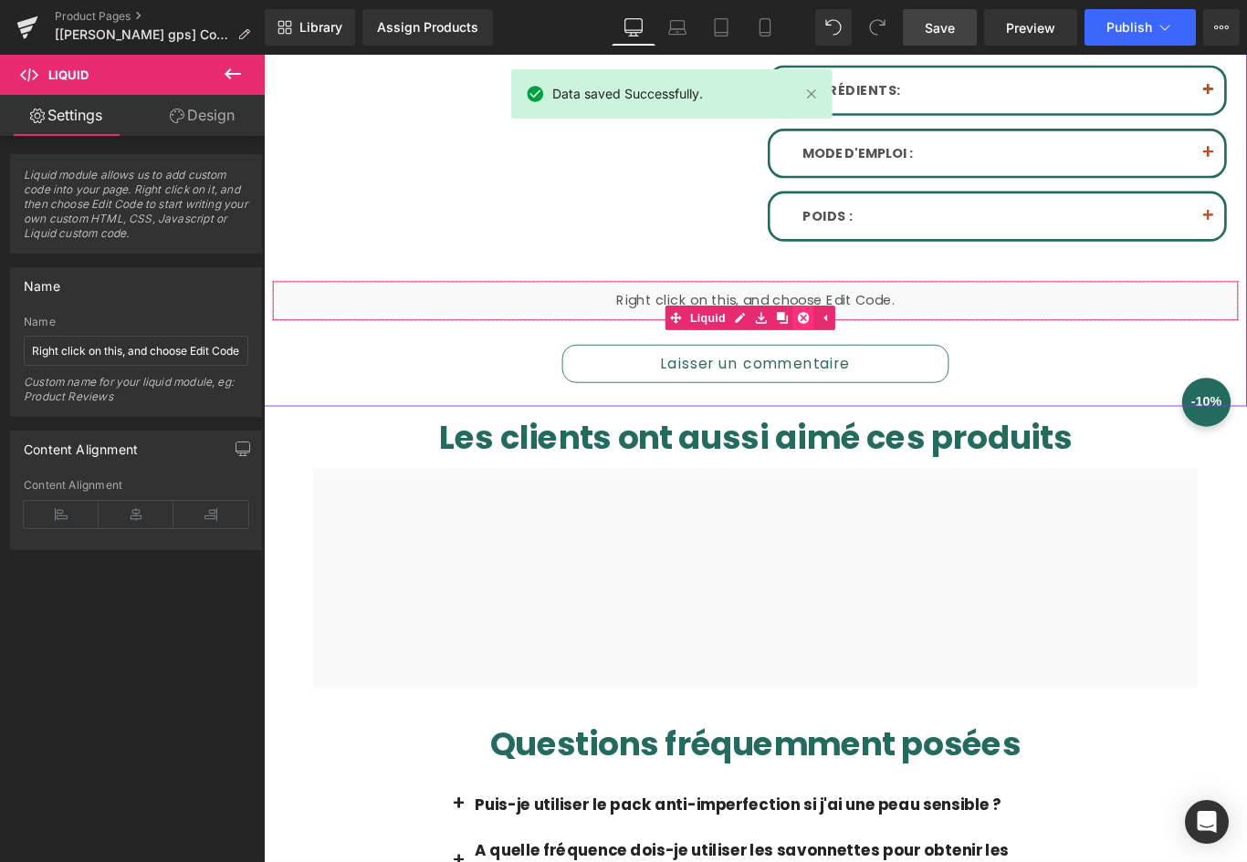
click at [871, 344] on icon at bounding box center [869, 350] width 13 height 13
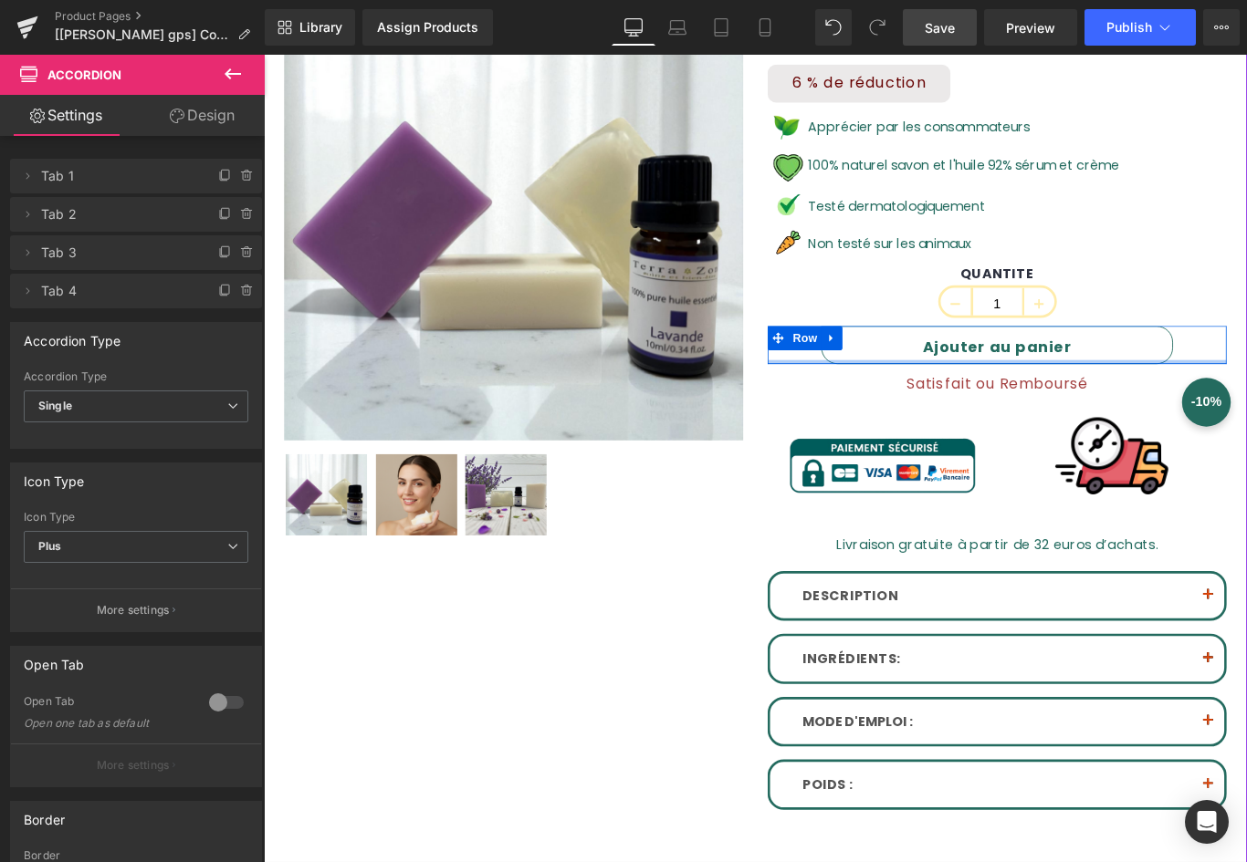
scroll to position [0, 0]
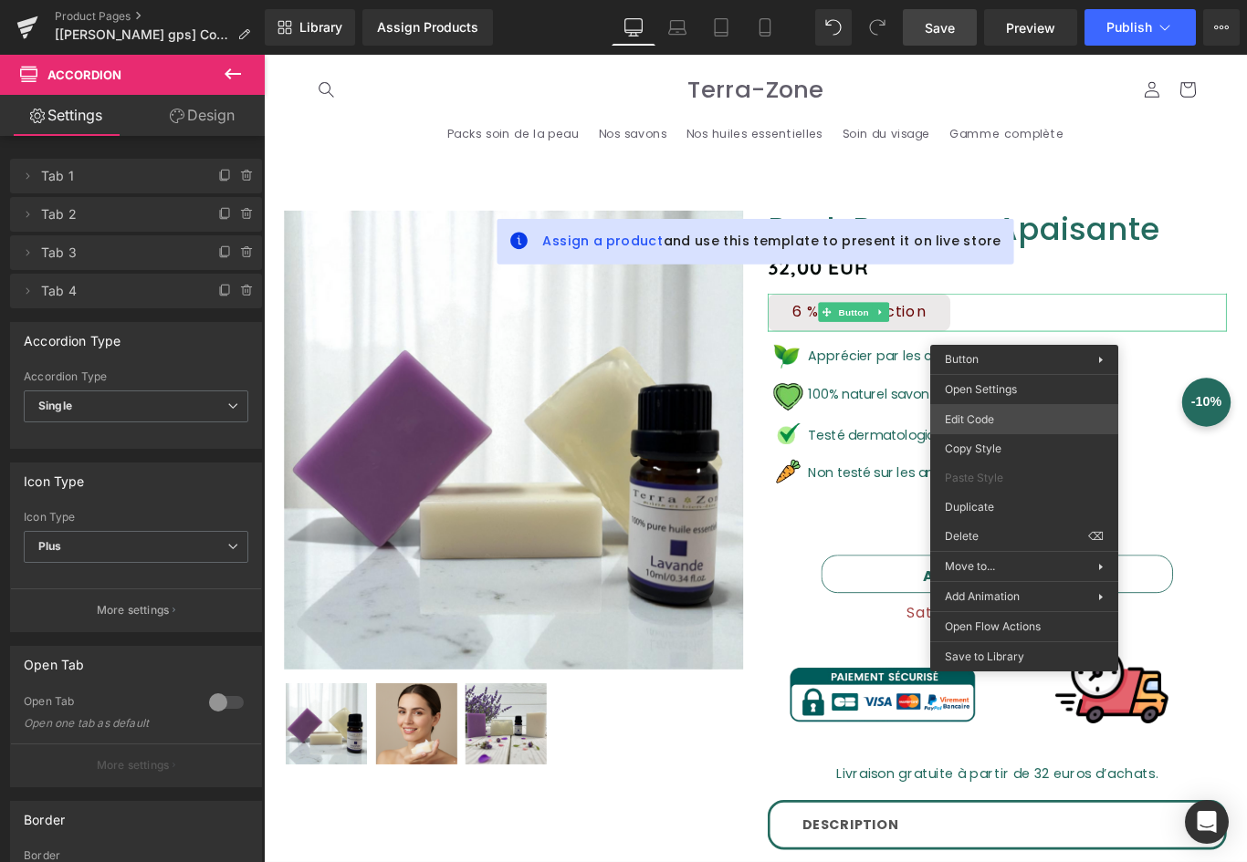
click at [983, 0] on div "You are previewing how the will restyle your page. You can not edit Elements in…" at bounding box center [623, 0] width 1247 height 0
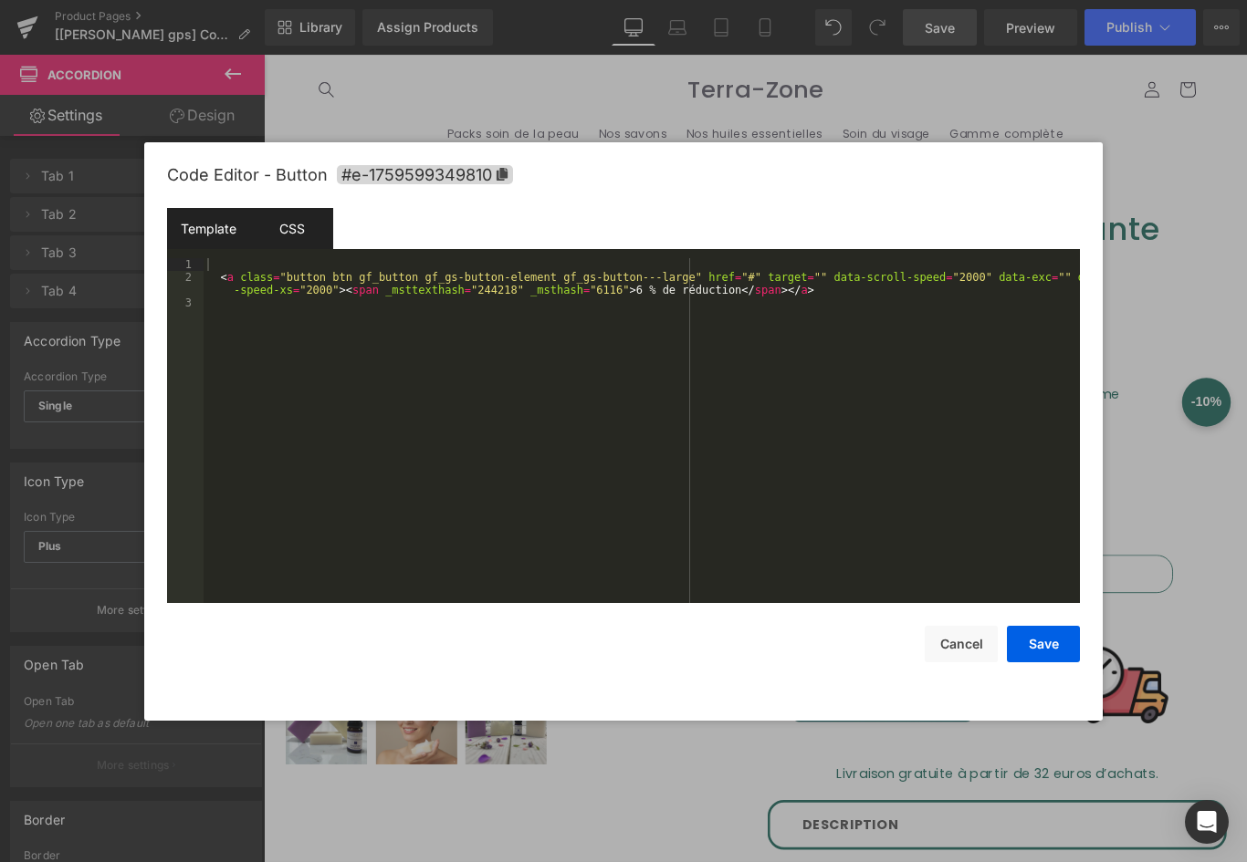
click at [280, 221] on div "CSS" at bounding box center [291, 228] width 83 height 41
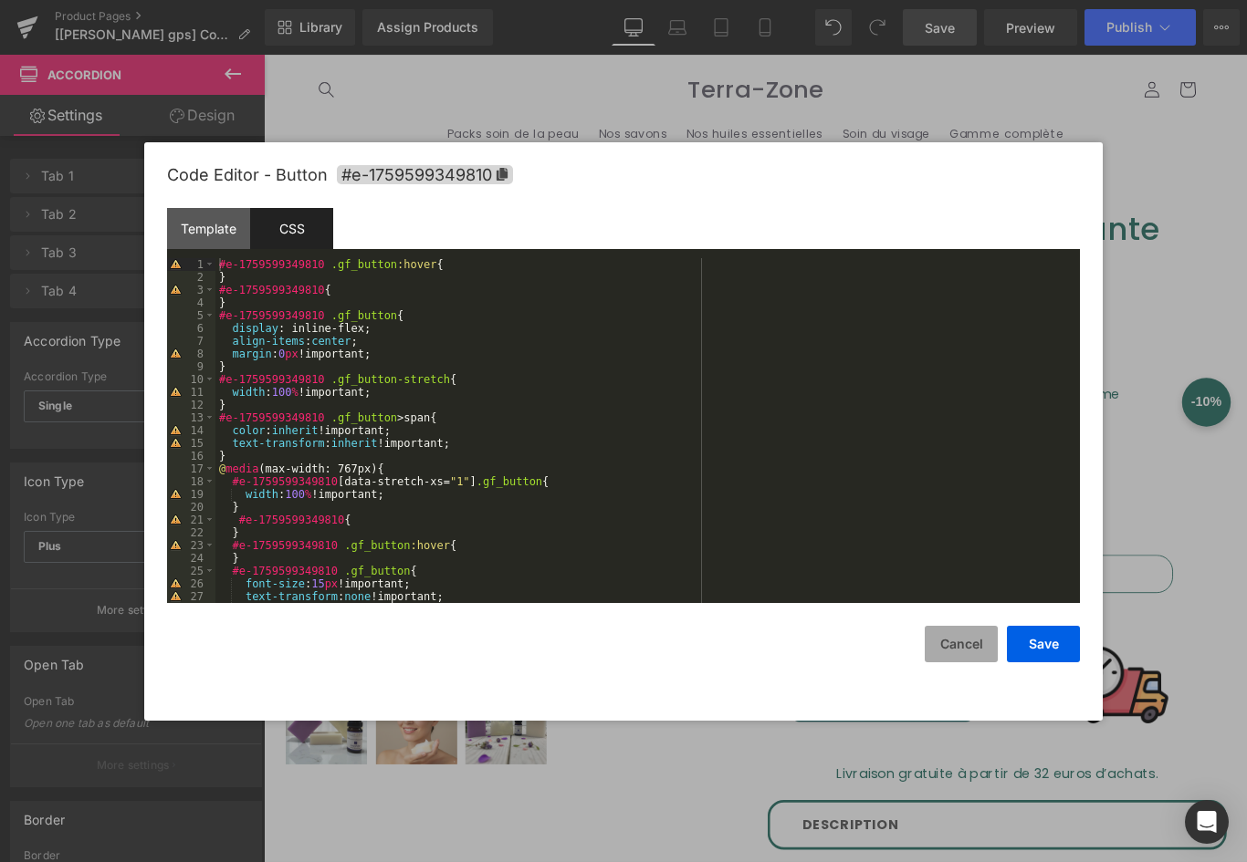
click at [966, 647] on button "Cancel" at bounding box center [960, 644] width 73 height 37
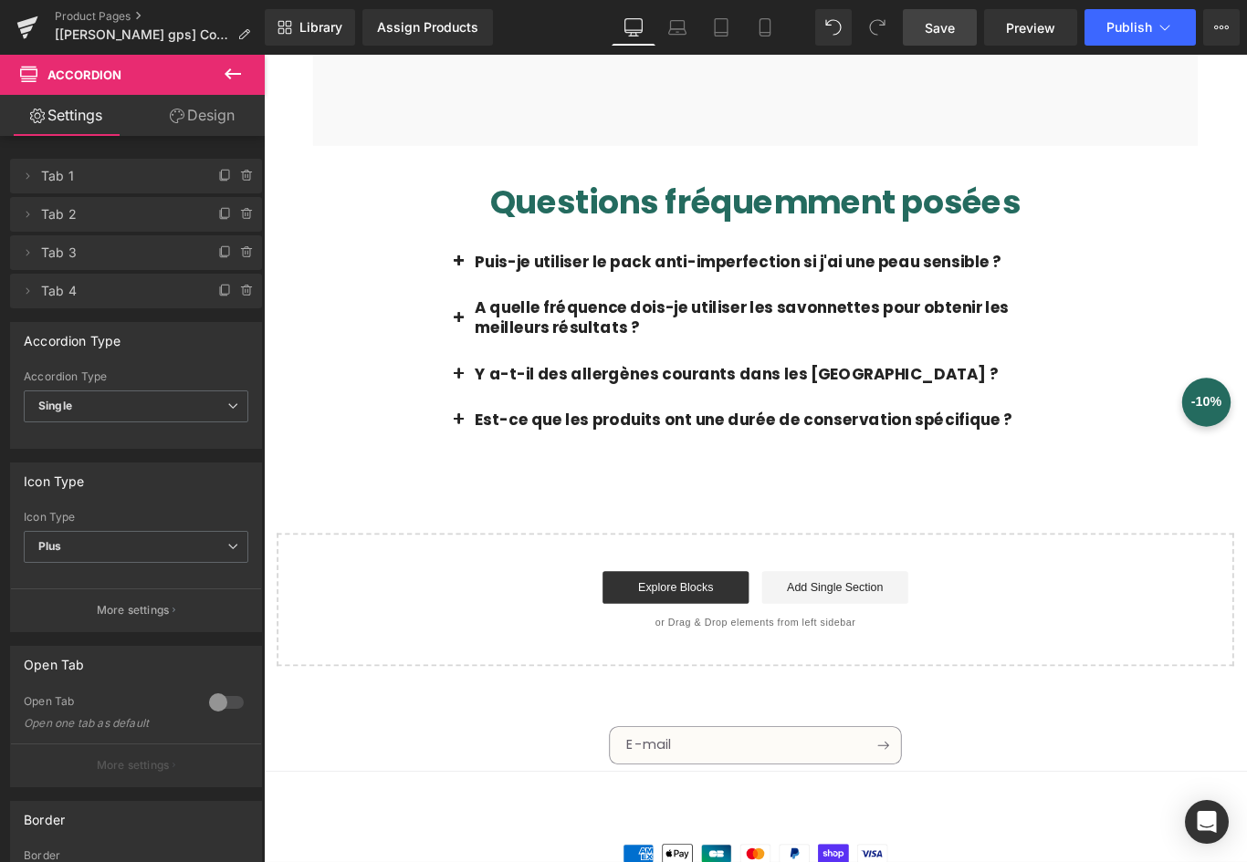
scroll to position [1004, 0]
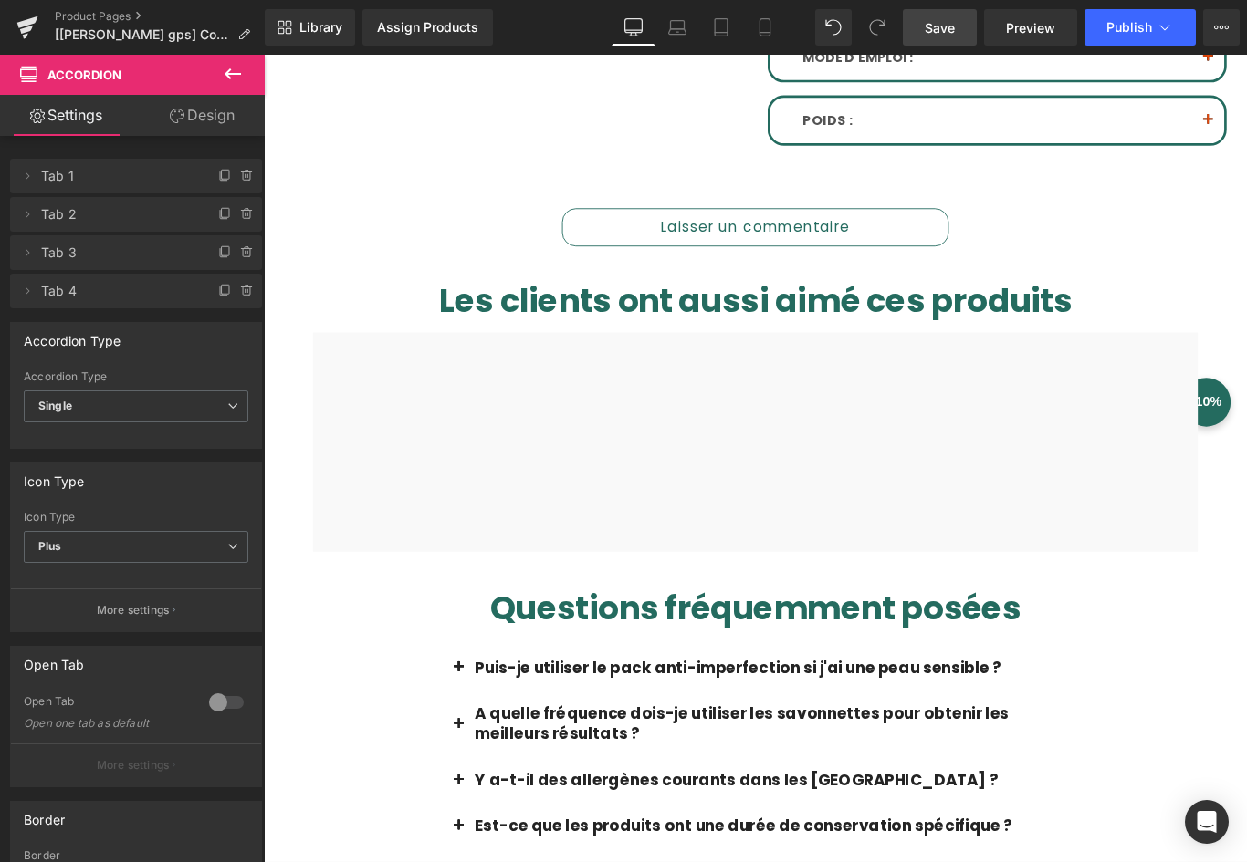
click at [981, 528] on div at bounding box center [816, 490] width 994 height 246
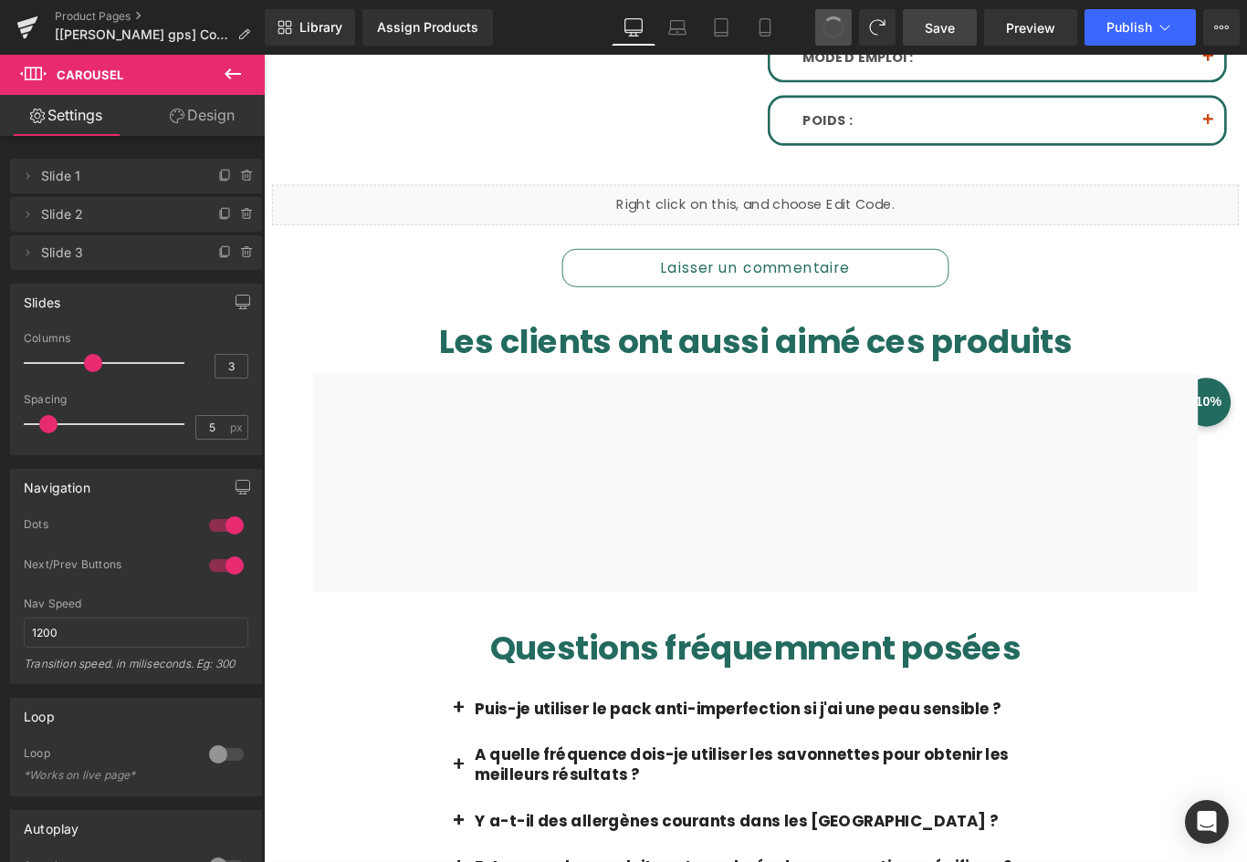
click at [843, 33] on span at bounding box center [833, 27] width 27 height 27
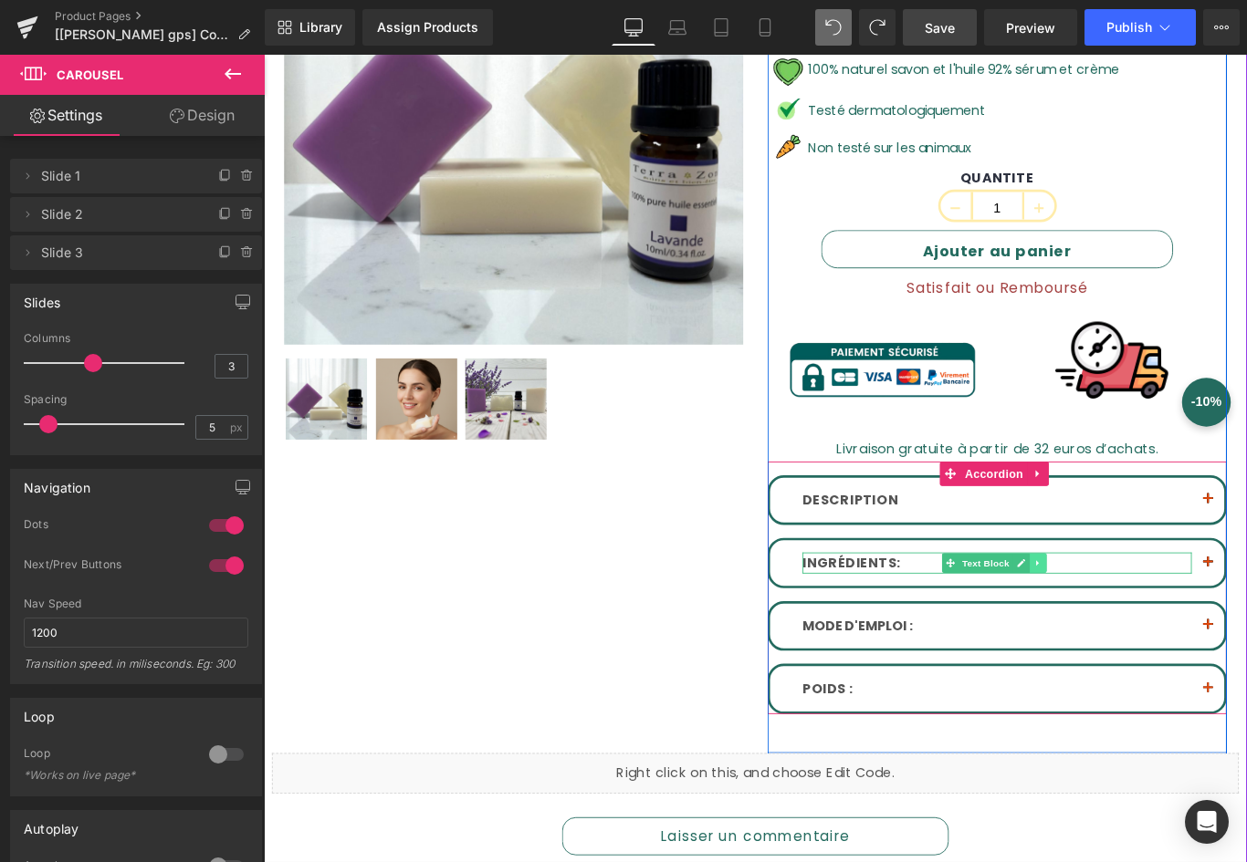
scroll to position [0, 0]
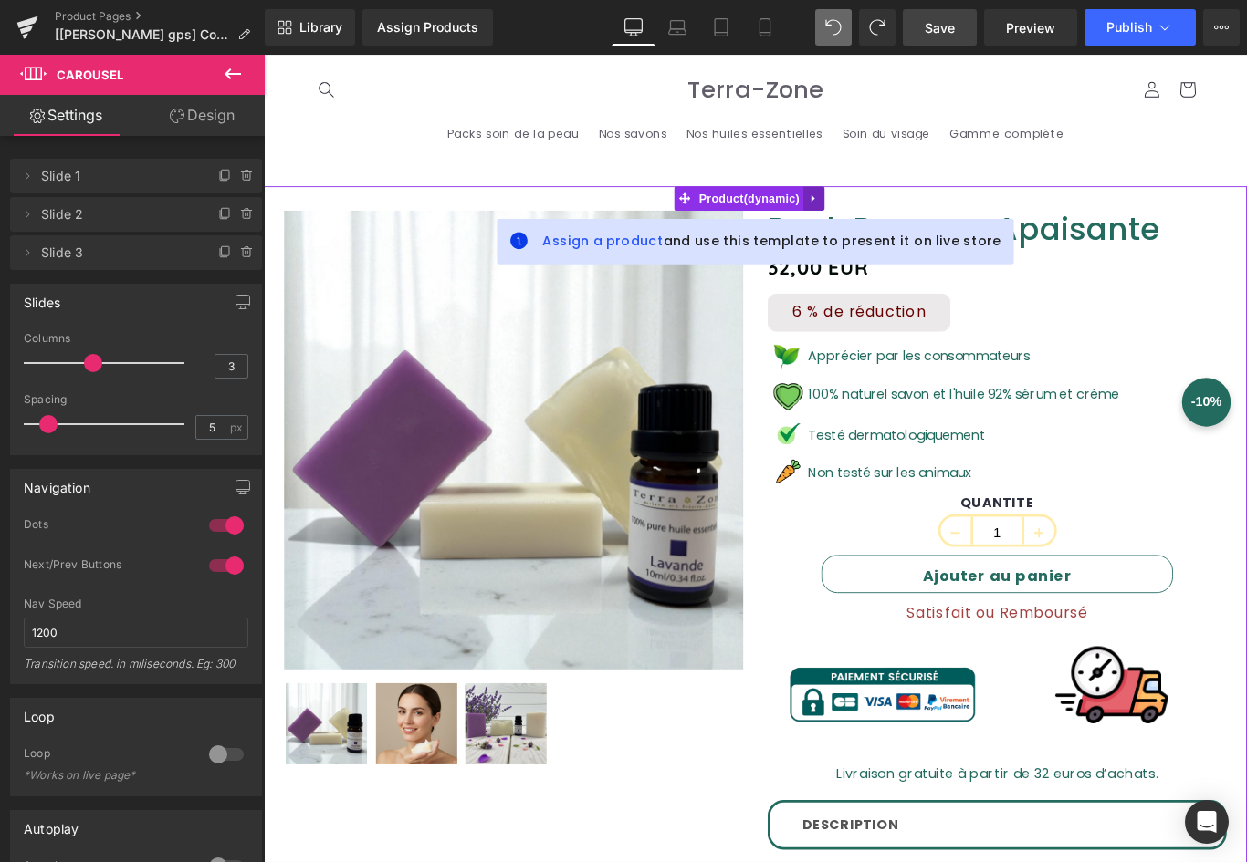
click at [893, 210] on link at bounding box center [882, 216] width 24 height 27
click at [899, 211] on icon at bounding box center [893, 216] width 13 height 13
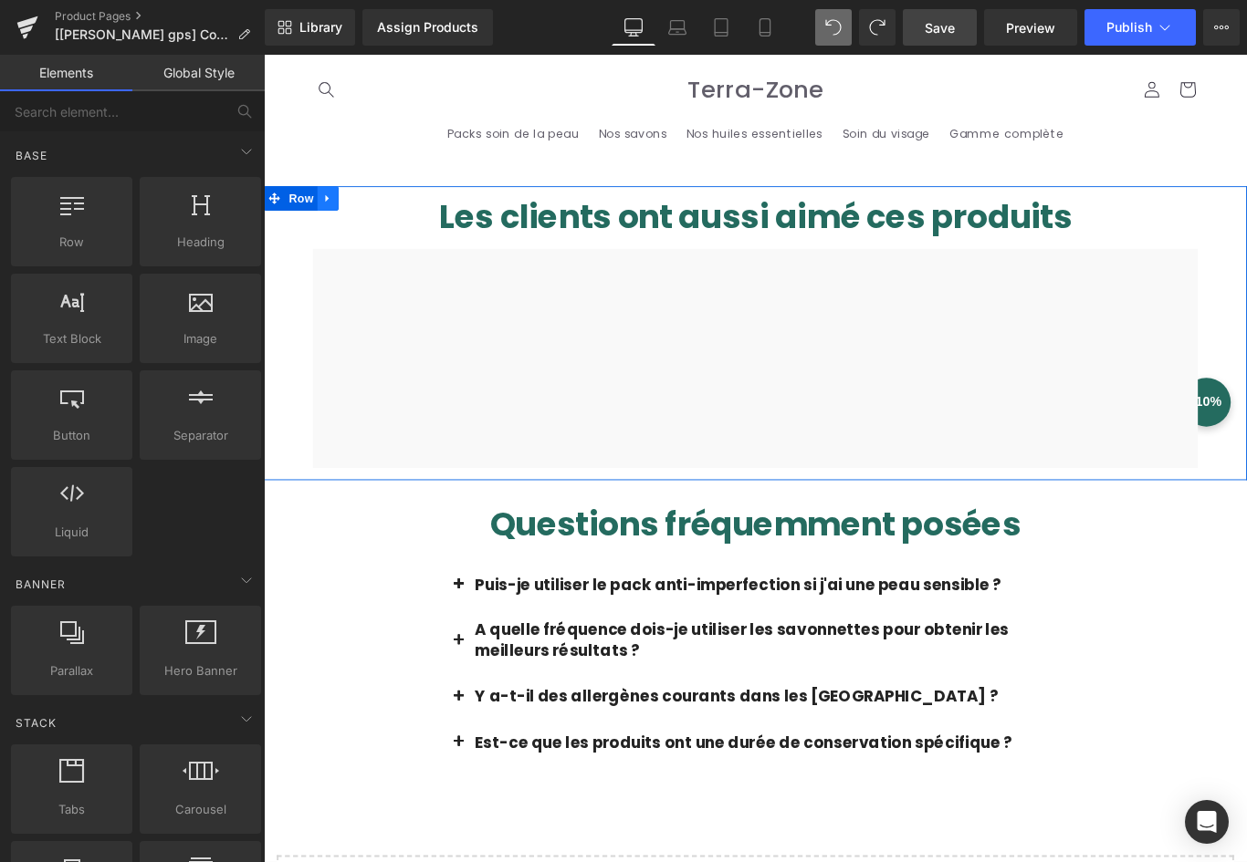
click at [333, 217] on icon at bounding box center [335, 216] width 13 height 14
click at [383, 214] on link at bounding box center [383, 216] width 24 height 27
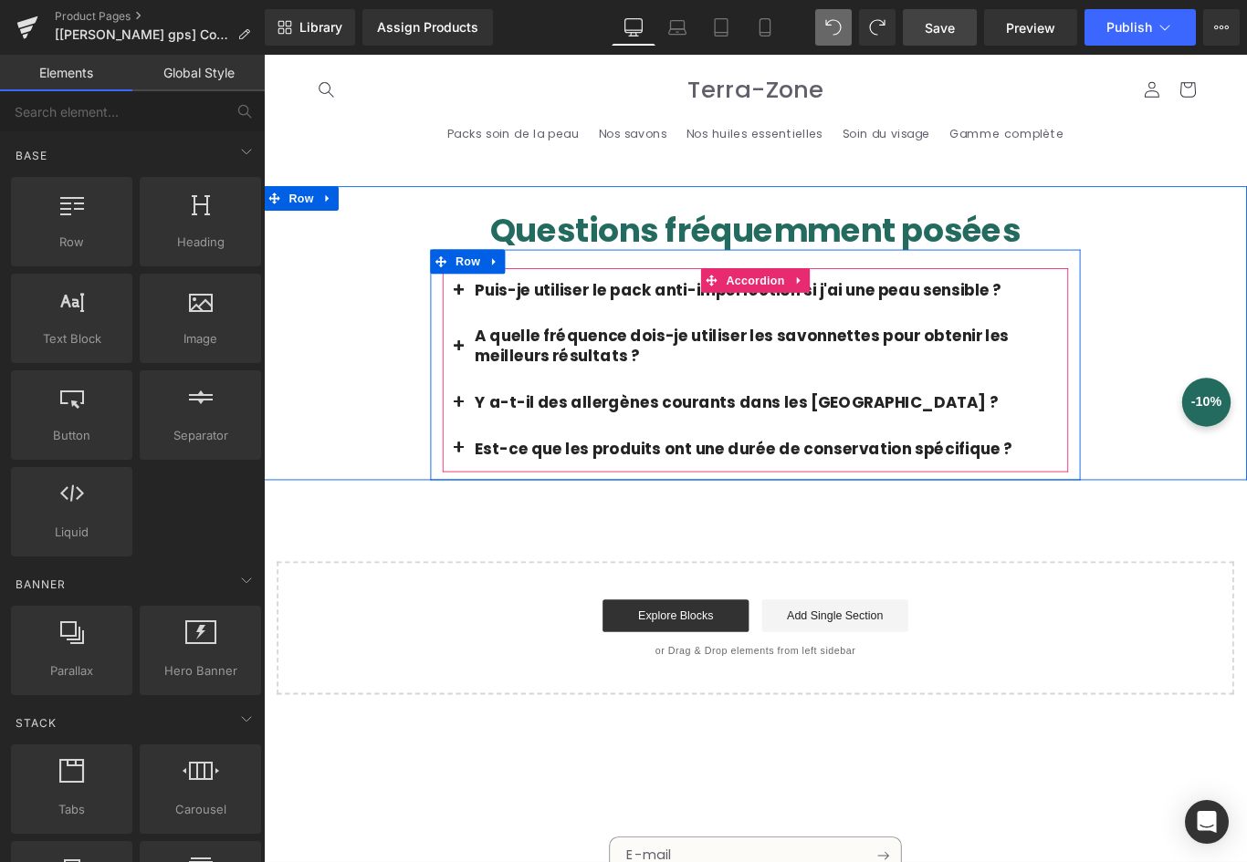
click at [621, 318] on font "Puis-je utiliser le pack anti-imperfection si j'ai une peau sensible ?" at bounding box center [796, 320] width 591 height 25
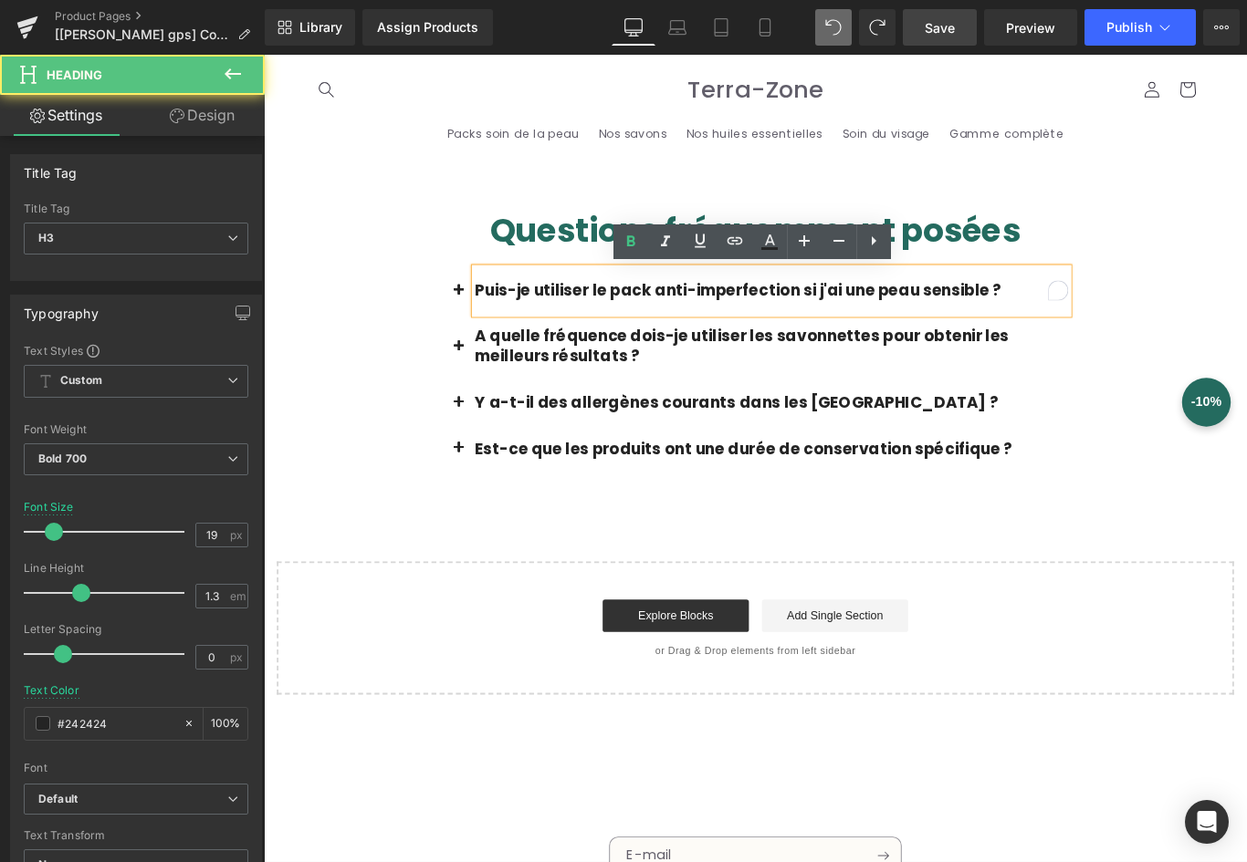
click at [480, 321] on button "button" at bounding box center [483, 321] width 37 height 52
click at [478, 319] on button "button" at bounding box center [483, 321] width 37 height 52
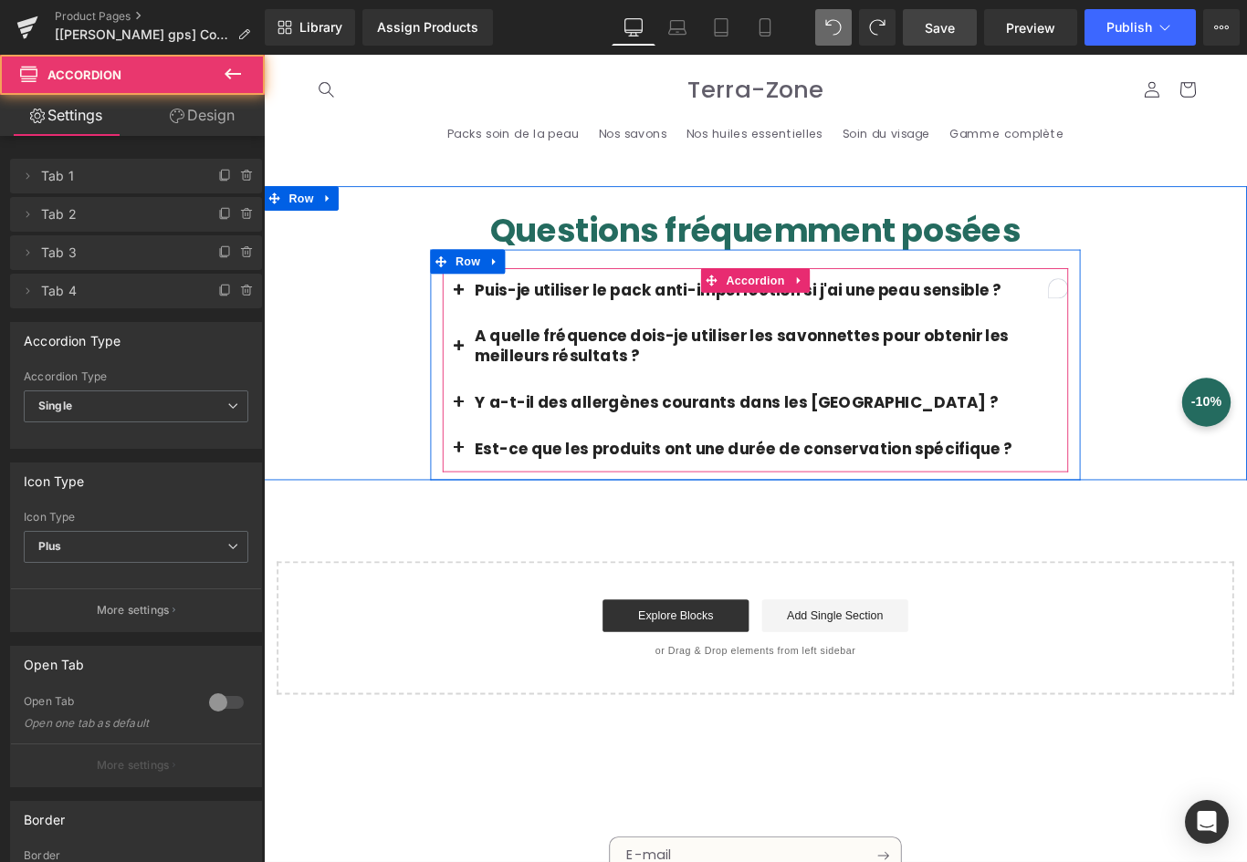
click at [478, 319] on button "button" at bounding box center [483, 321] width 37 height 52
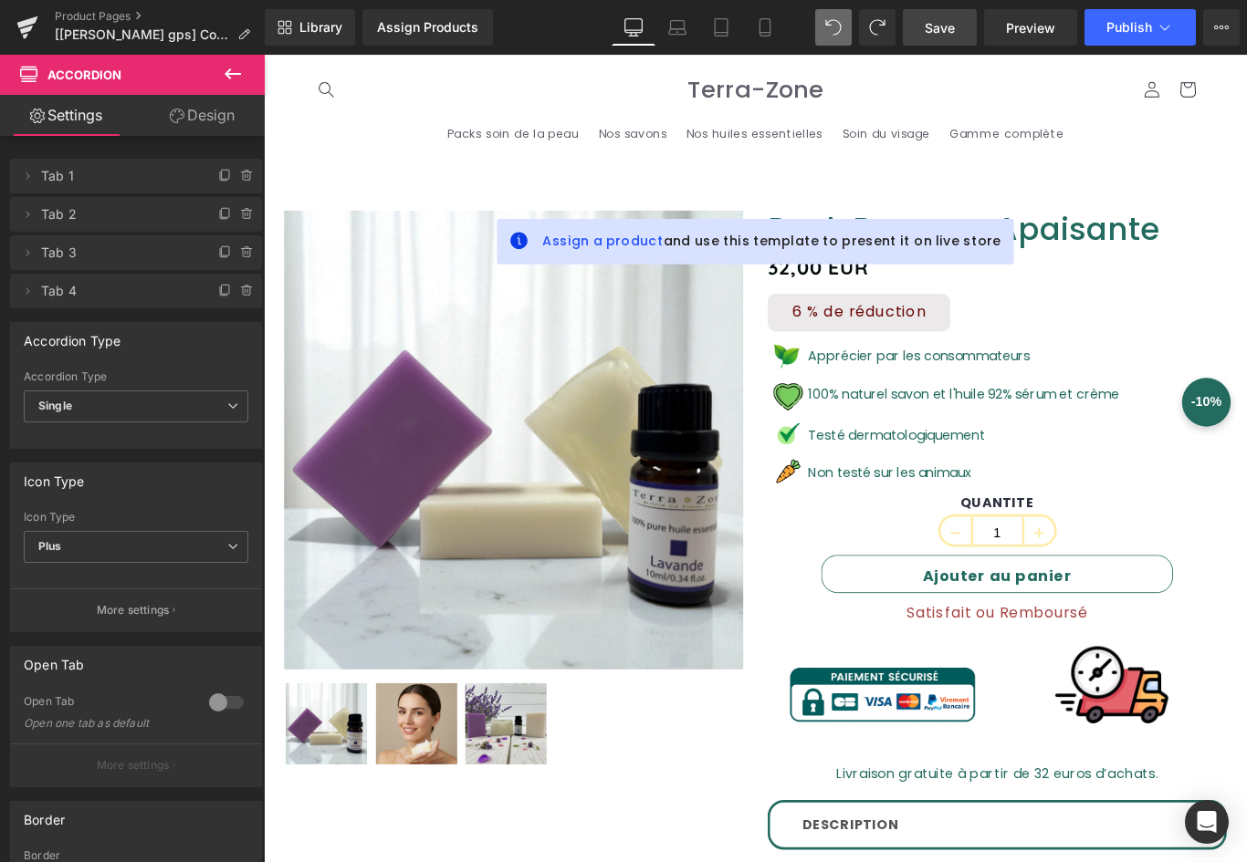
click at [955, 35] on span "Save" at bounding box center [939, 27] width 30 height 19
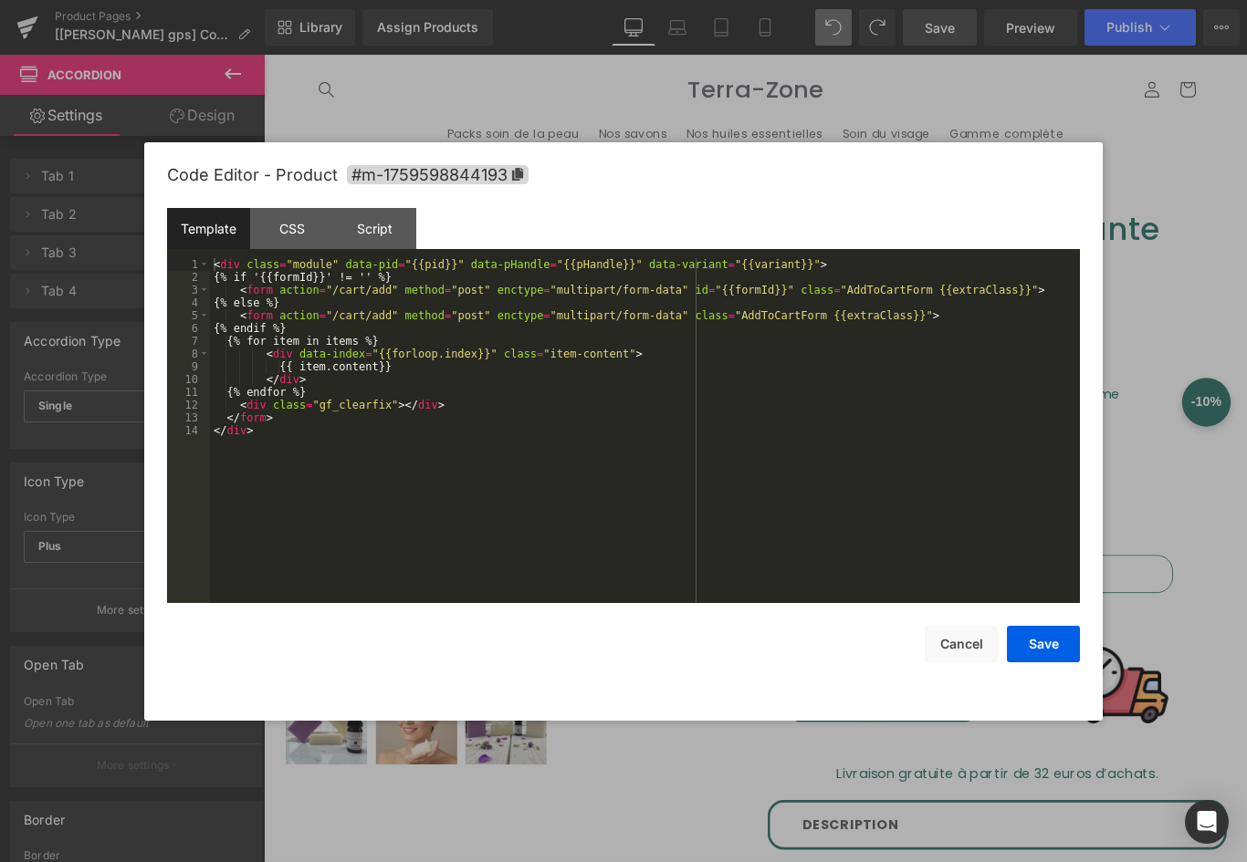
click at [741, 0] on div "You are previewing how the will restyle your page. You can not edit Elements in…" at bounding box center [623, 0] width 1247 height 0
click at [293, 226] on div "CSS" at bounding box center [291, 228] width 83 height 41
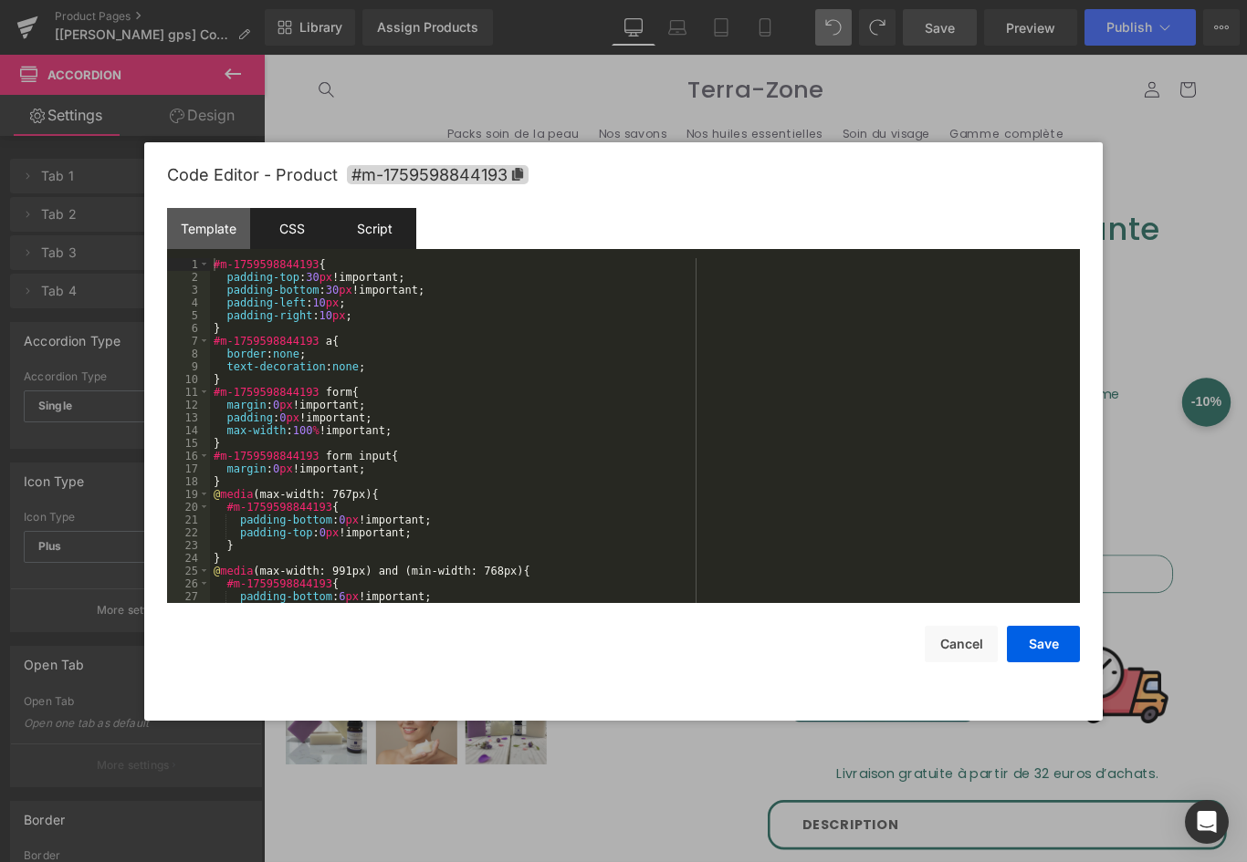
click at [385, 224] on div "Script" at bounding box center [374, 228] width 83 height 41
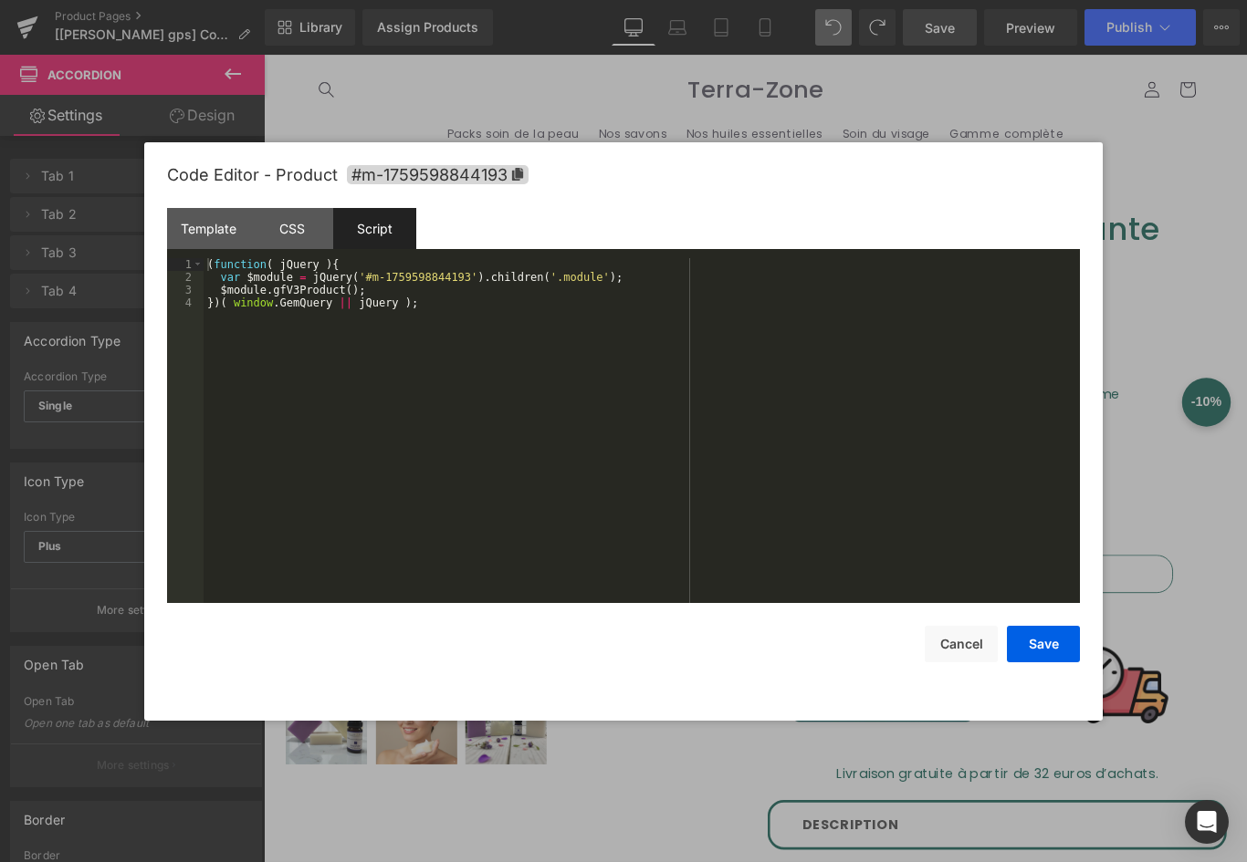
click at [371, 289] on div "( function ( jQuery ) { var $module = jQuery ( '#m-1759598844193' ) . children …" at bounding box center [642, 443] width 876 height 371
click at [979, 643] on button "Cancel" at bounding box center [960, 644] width 73 height 37
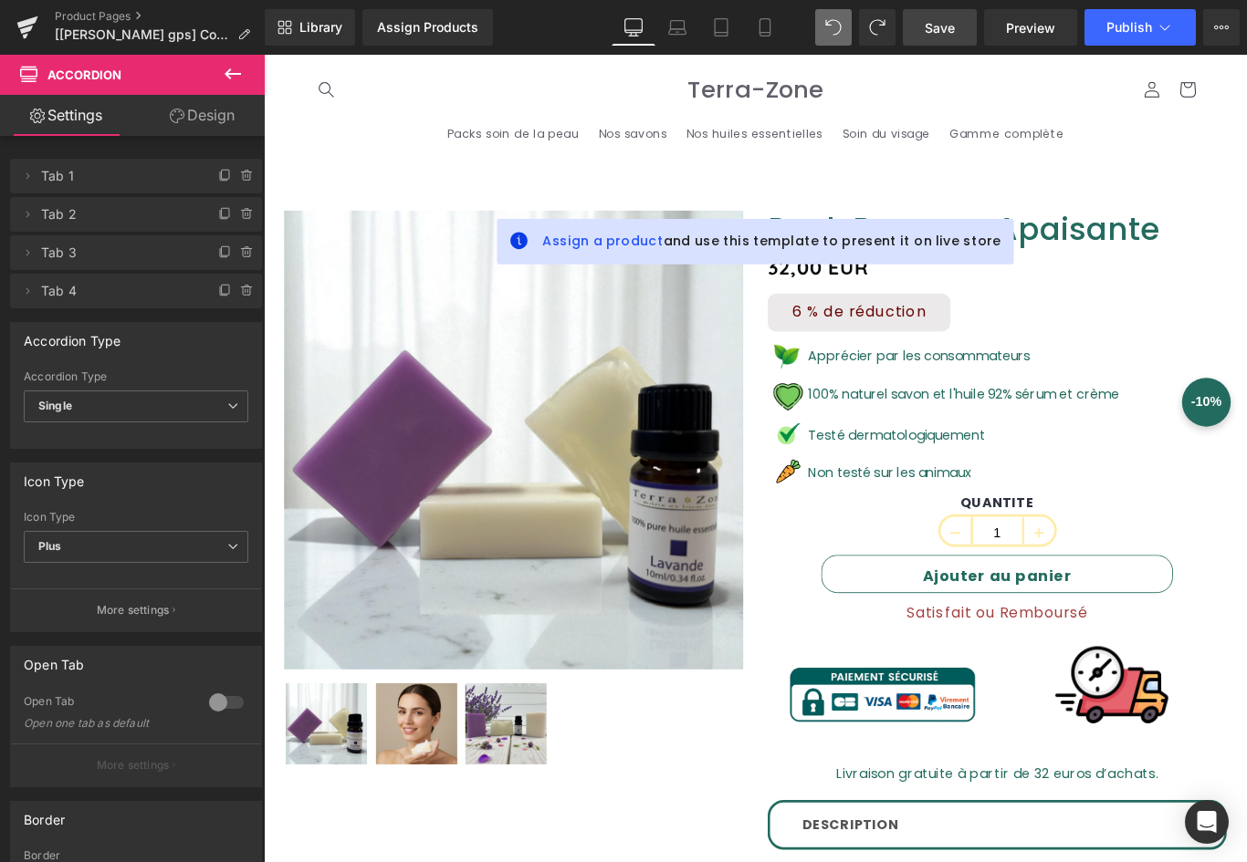
click at [240, 76] on icon at bounding box center [233, 74] width 22 height 22
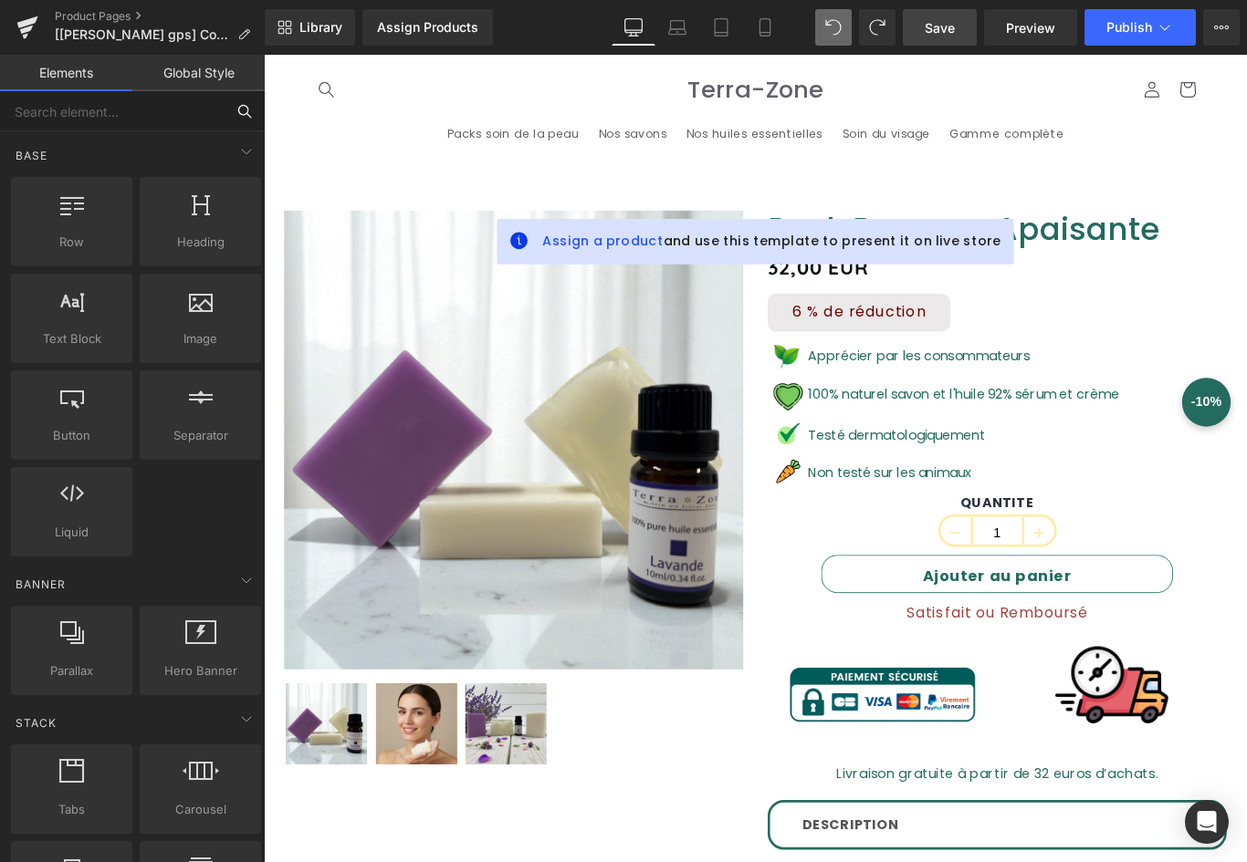
click at [188, 110] on input "text" at bounding box center [112, 111] width 225 height 40
click at [173, 117] on input "text" at bounding box center [112, 111] width 225 height 40
click at [151, 113] on input "text" at bounding box center [112, 111] width 225 height 40
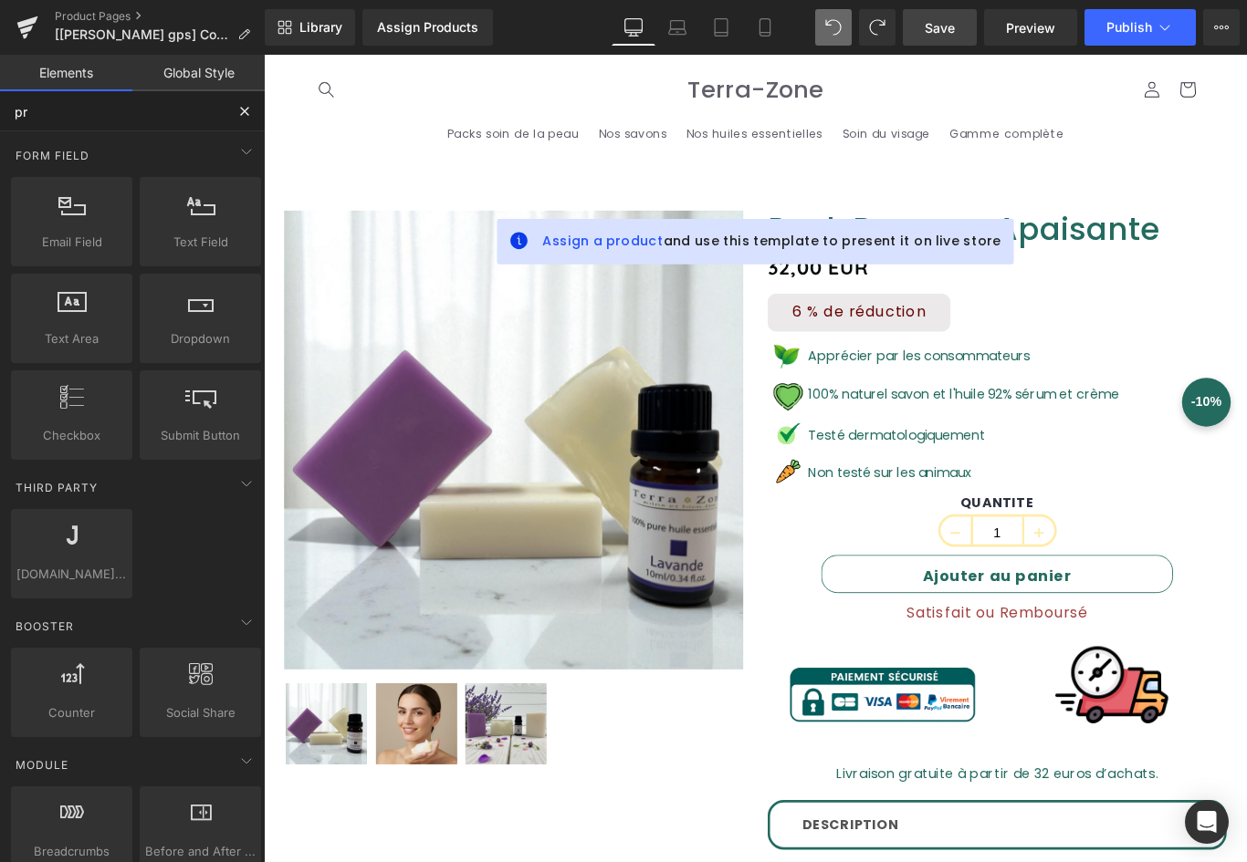
type input "pro"
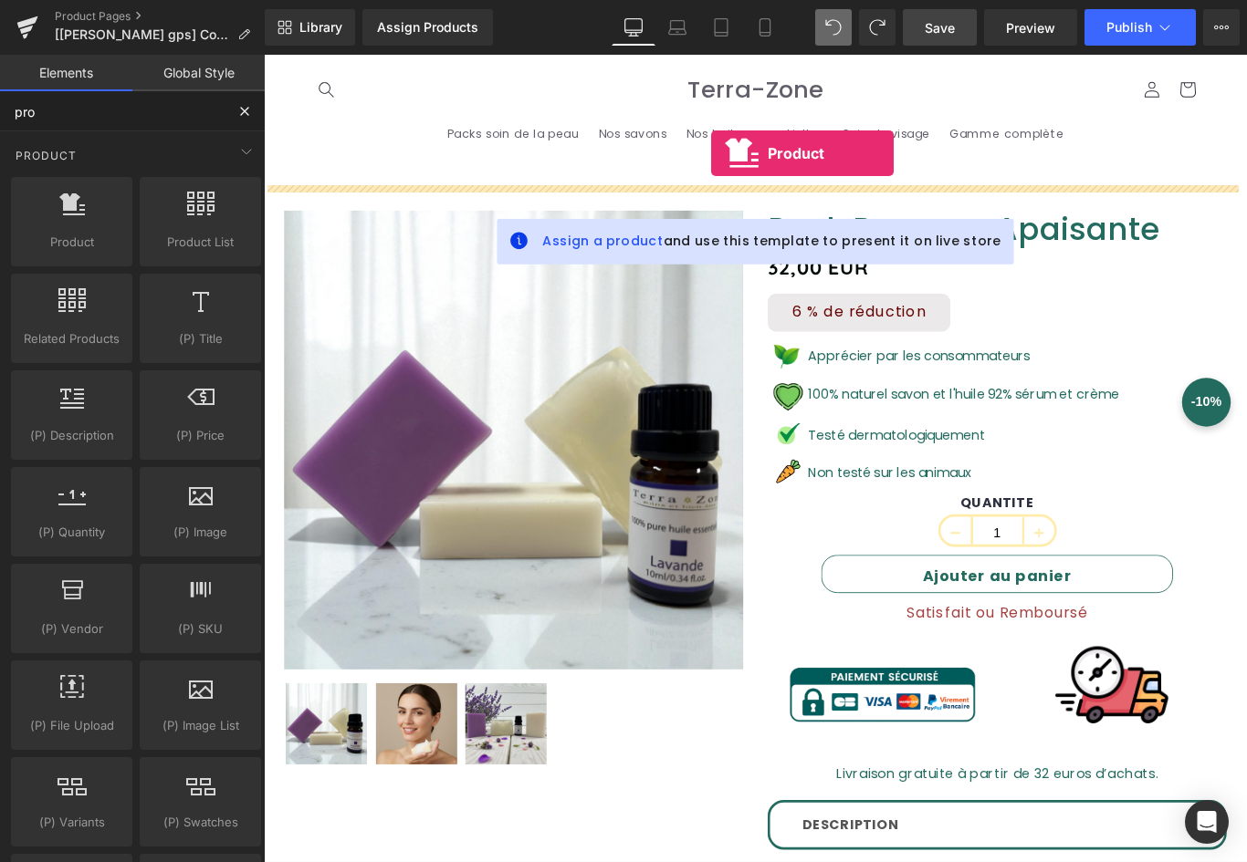
drag, startPoint x: 325, startPoint y: 291, endPoint x: 766, endPoint y: 165, distance: 458.4
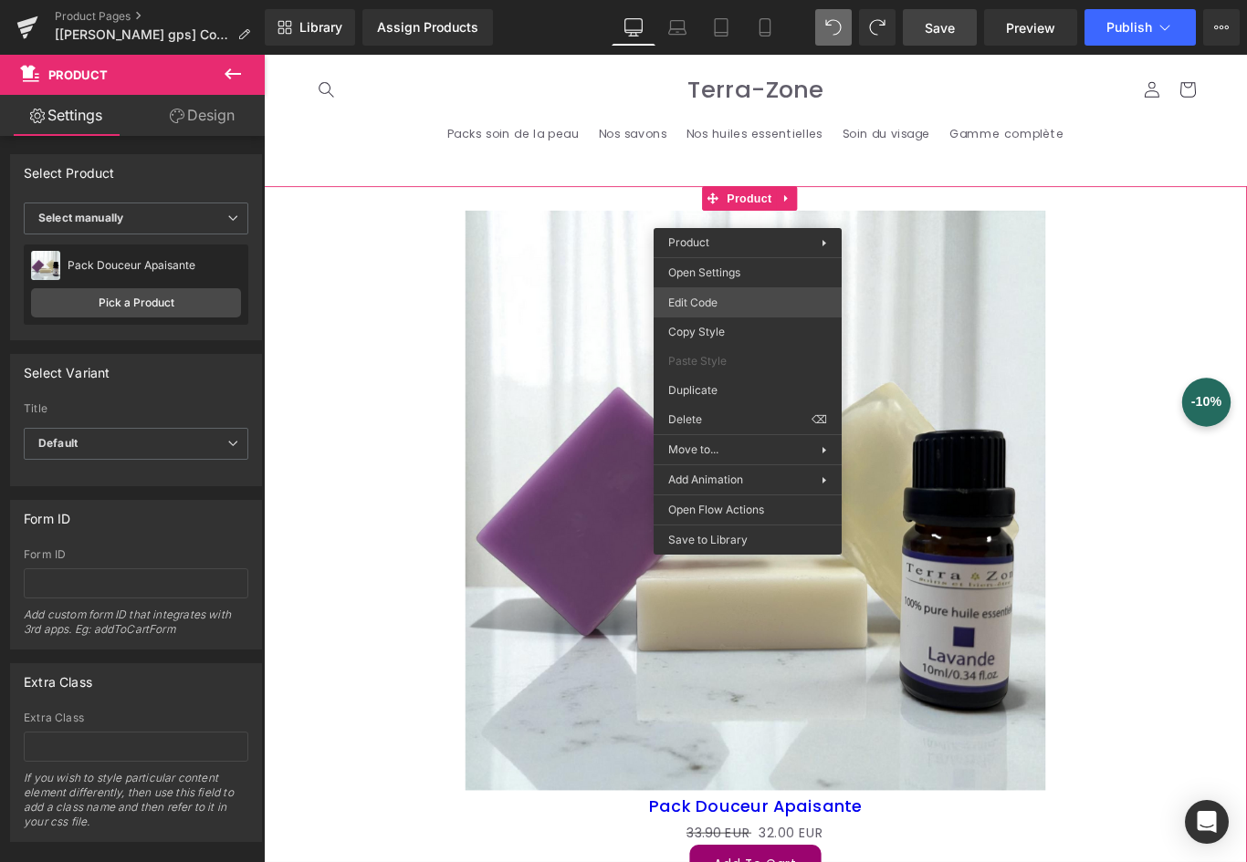
click at [672, 0] on div "Product You are previewing how the will restyle your page. You can not edit Ele…" at bounding box center [623, 0] width 1247 height 0
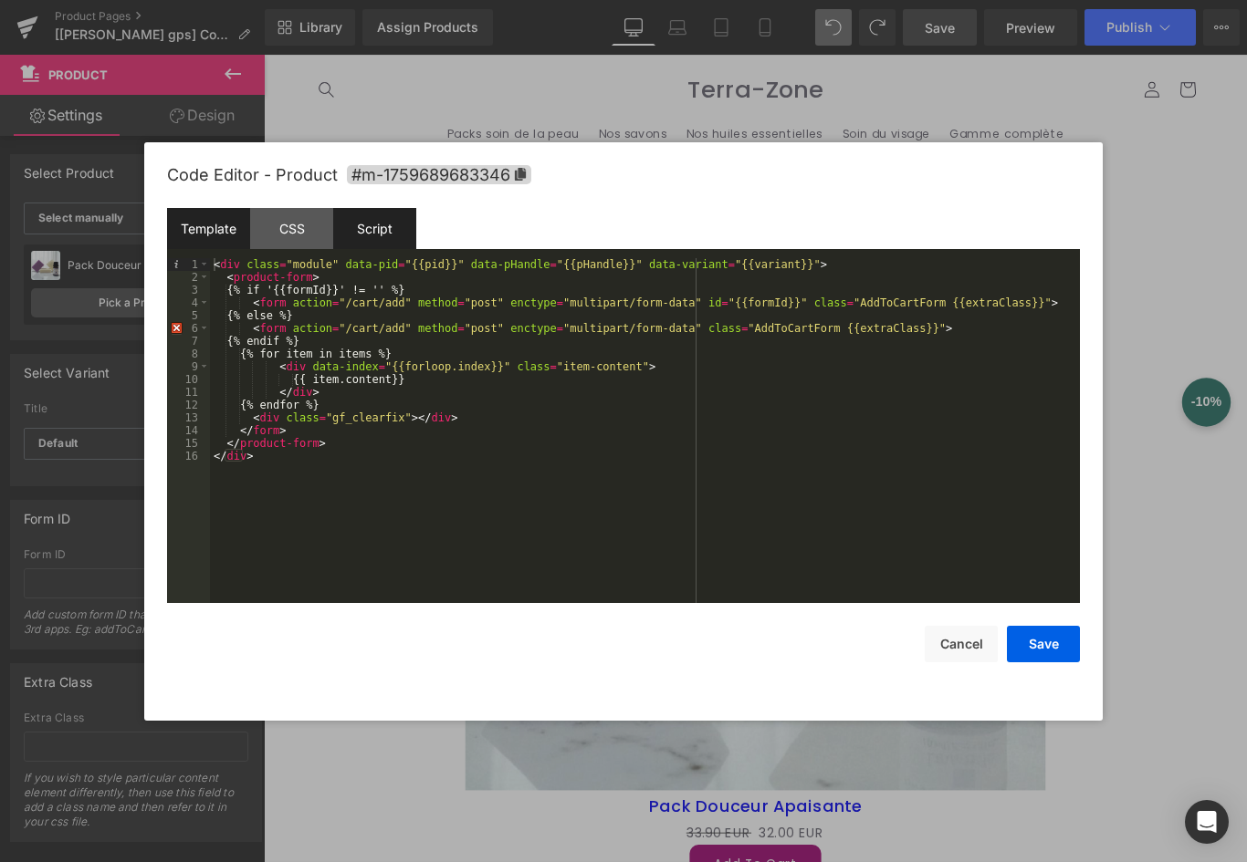
click at [359, 235] on div "Script" at bounding box center [374, 228] width 83 height 41
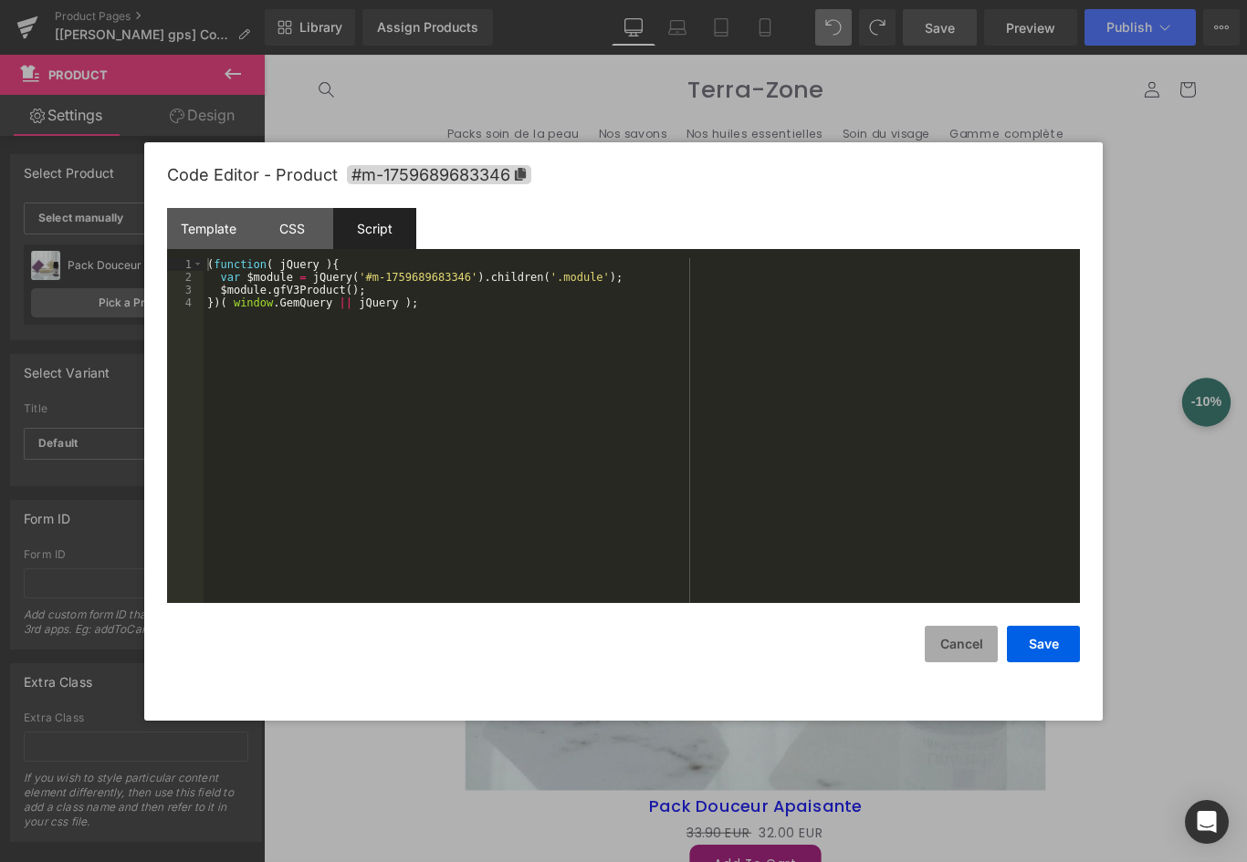
click at [952, 634] on button "Cancel" at bounding box center [960, 644] width 73 height 37
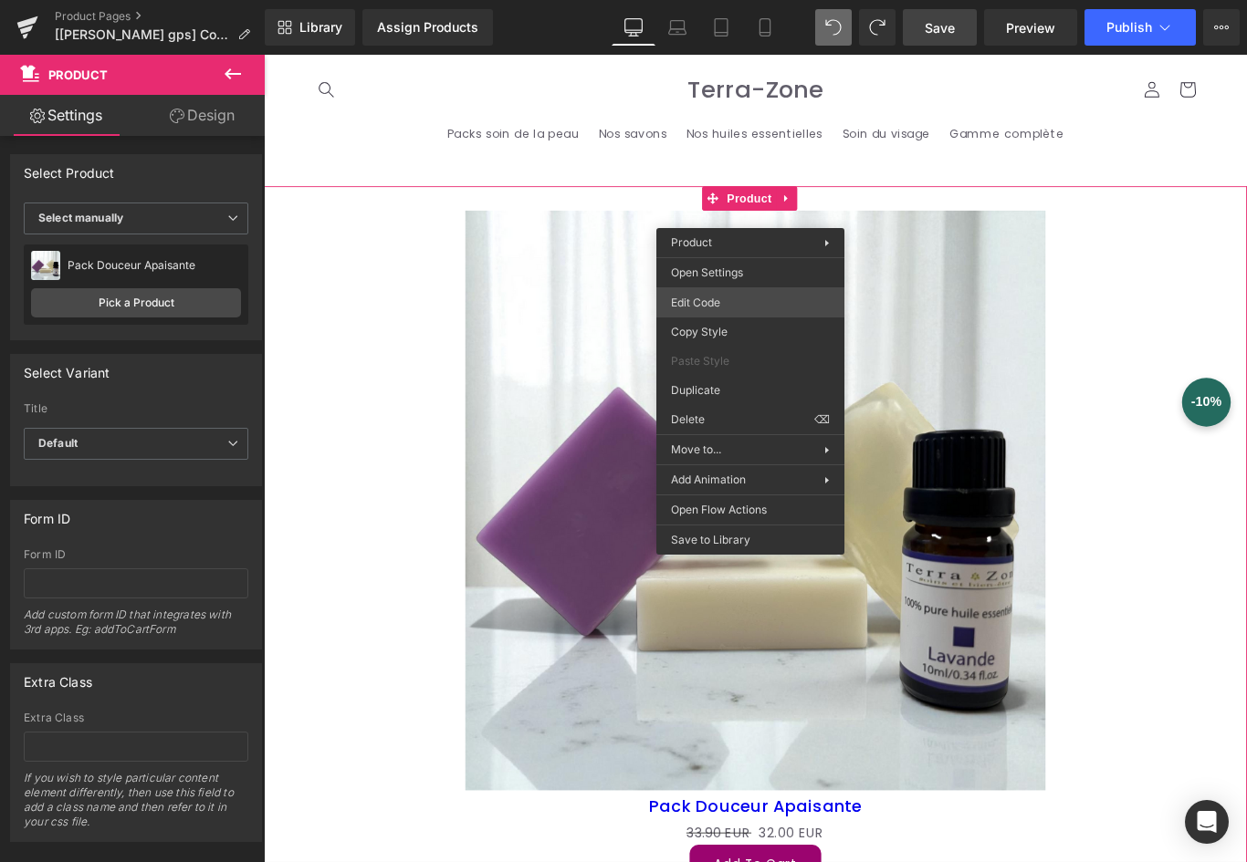
click at [724, 0] on div "Product You are previewing how the will restyle your page. You can not edit Ele…" at bounding box center [623, 0] width 1247 height 0
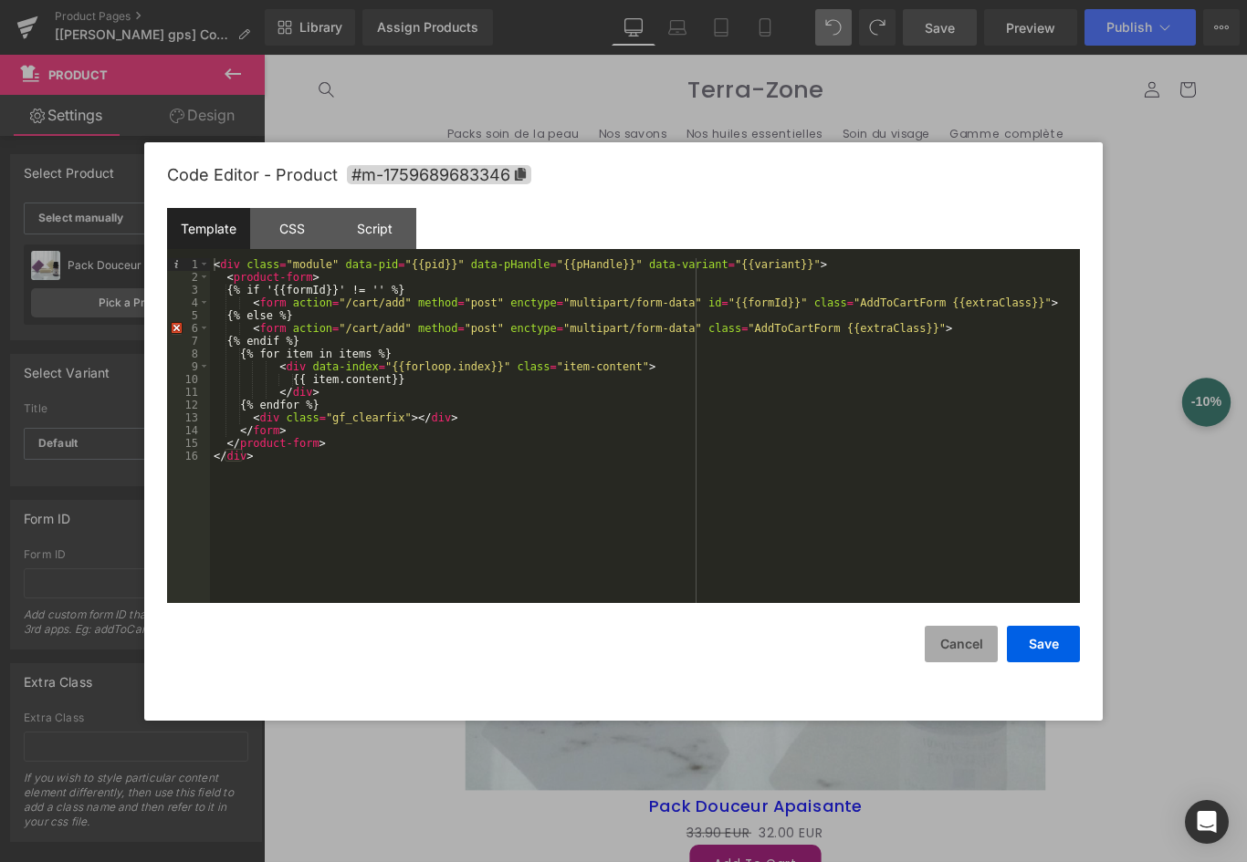
click at [945, 640] on button "Cancel" at bounding box center [960, 644] width 73 height 37
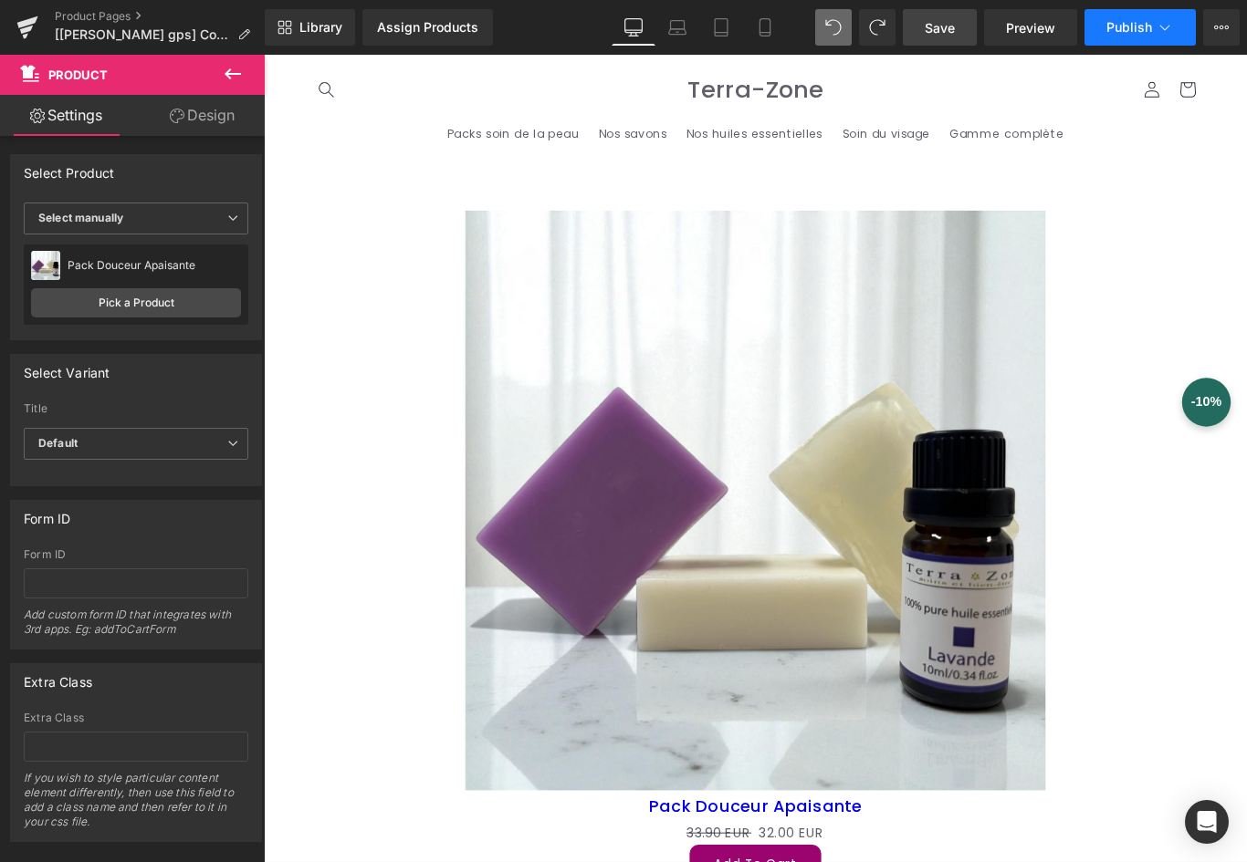
click at [1127, 28] on span "Publish" at bounding box center [1129, 27] width 46 height 15
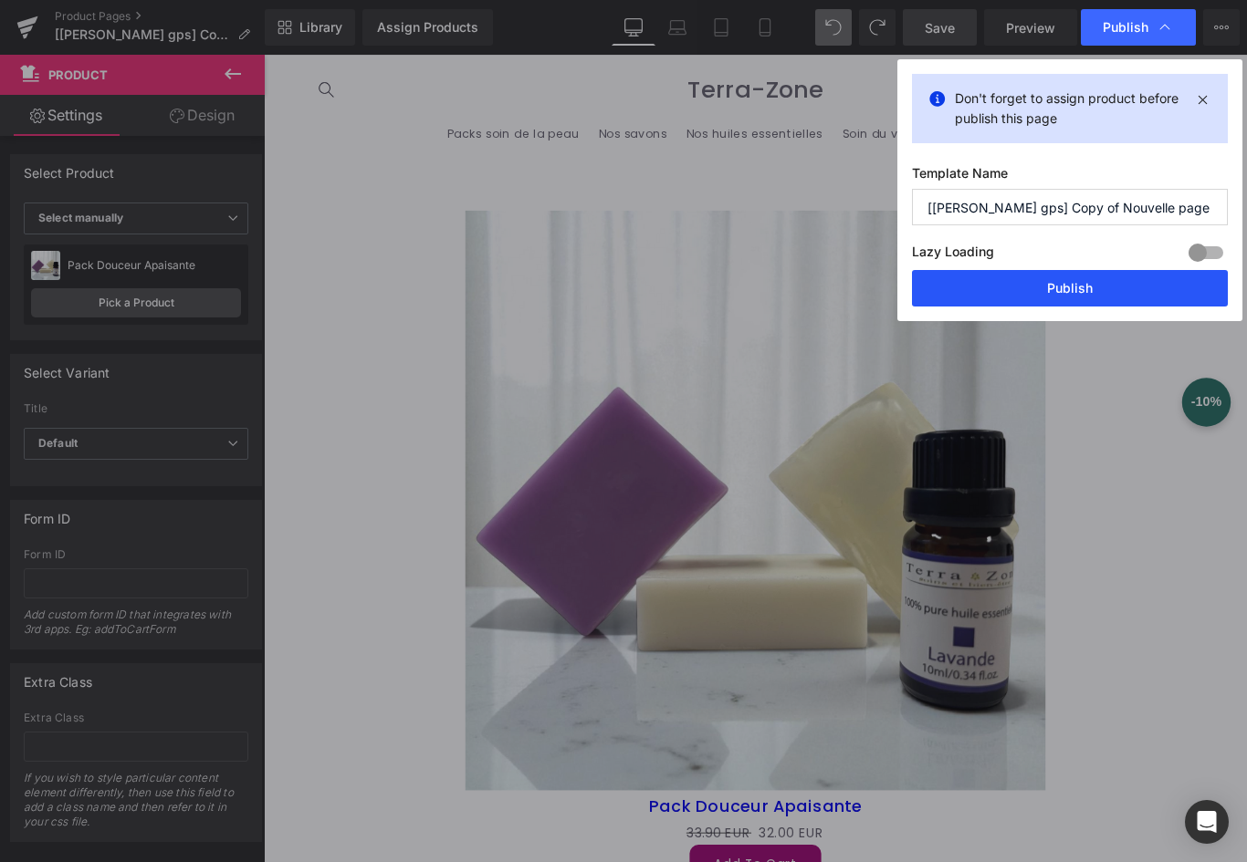
click at [1043, 280] on button "Publish" at bounding box center [1070, 288] width 316 height 37
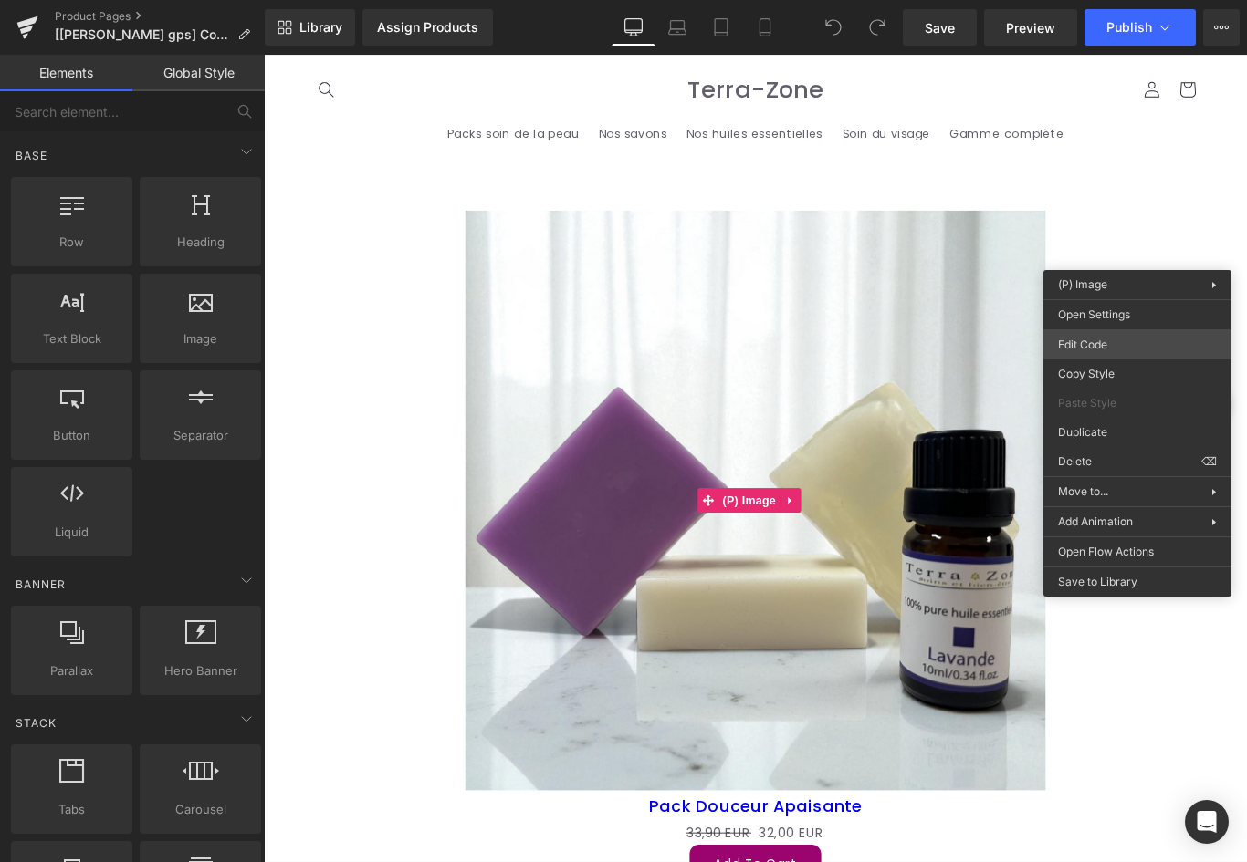
click at [1120, 348] on body "You are previewing how the will restyle your page. You can not edit Elements in…" at bounding box center [623, 431] width 1247 height 862
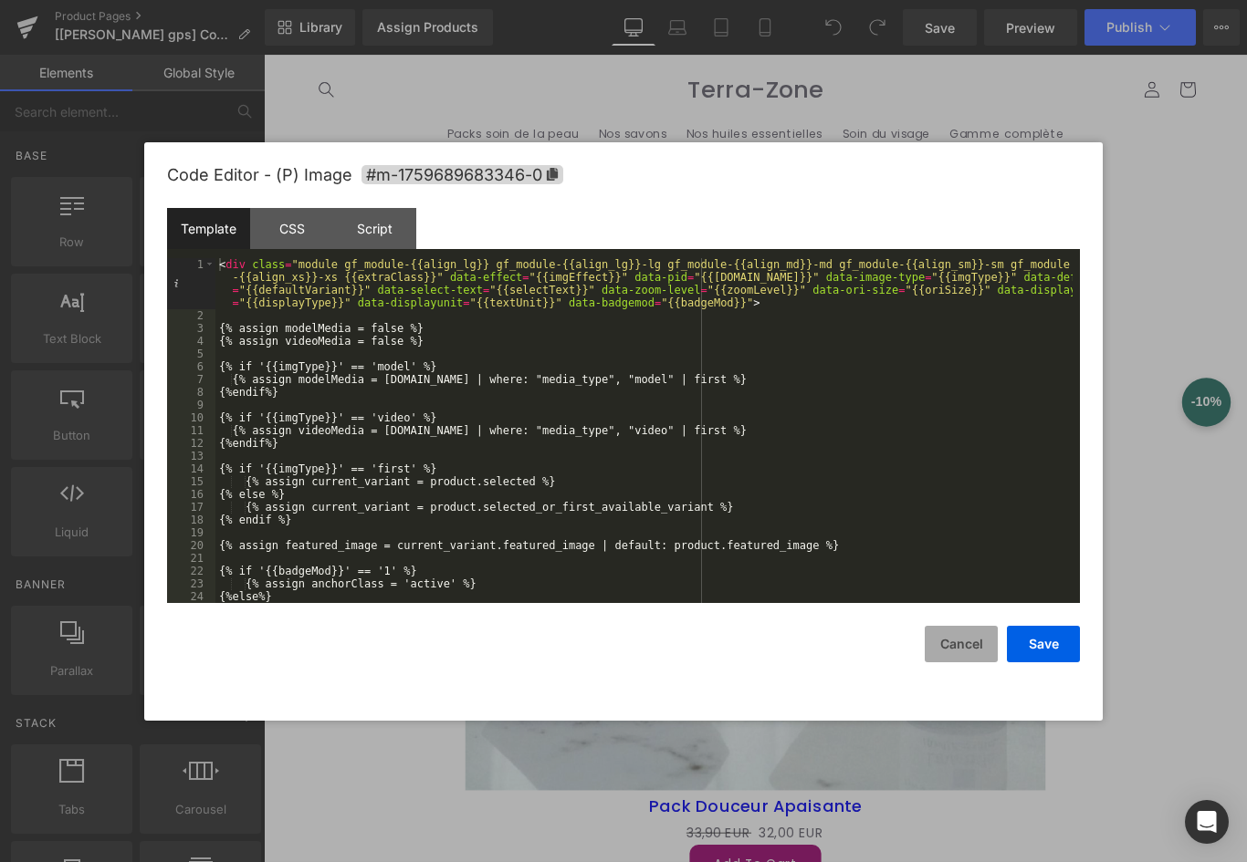
click at [976, 637] on button "Cancel" at bounding box center [960, 644] width 73 height 37
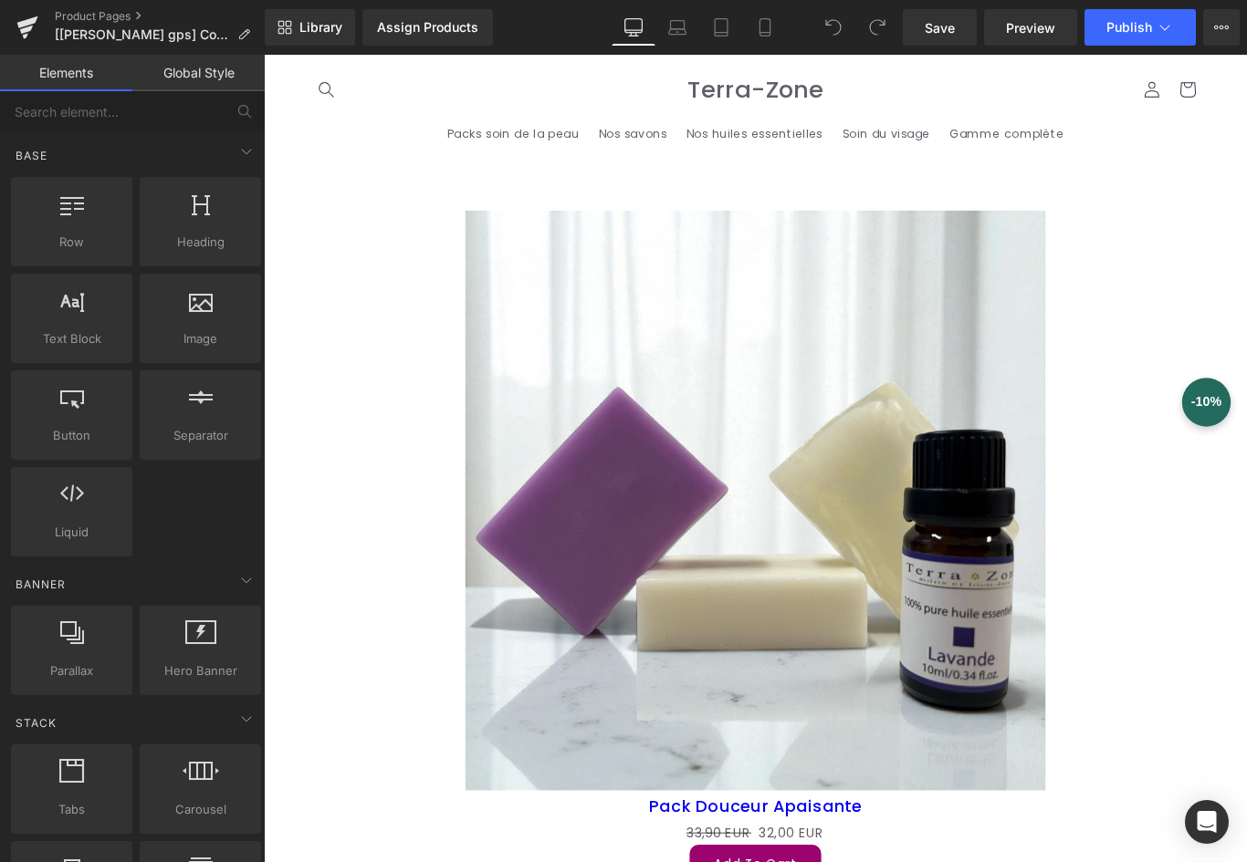
scroll to position [365, 0]
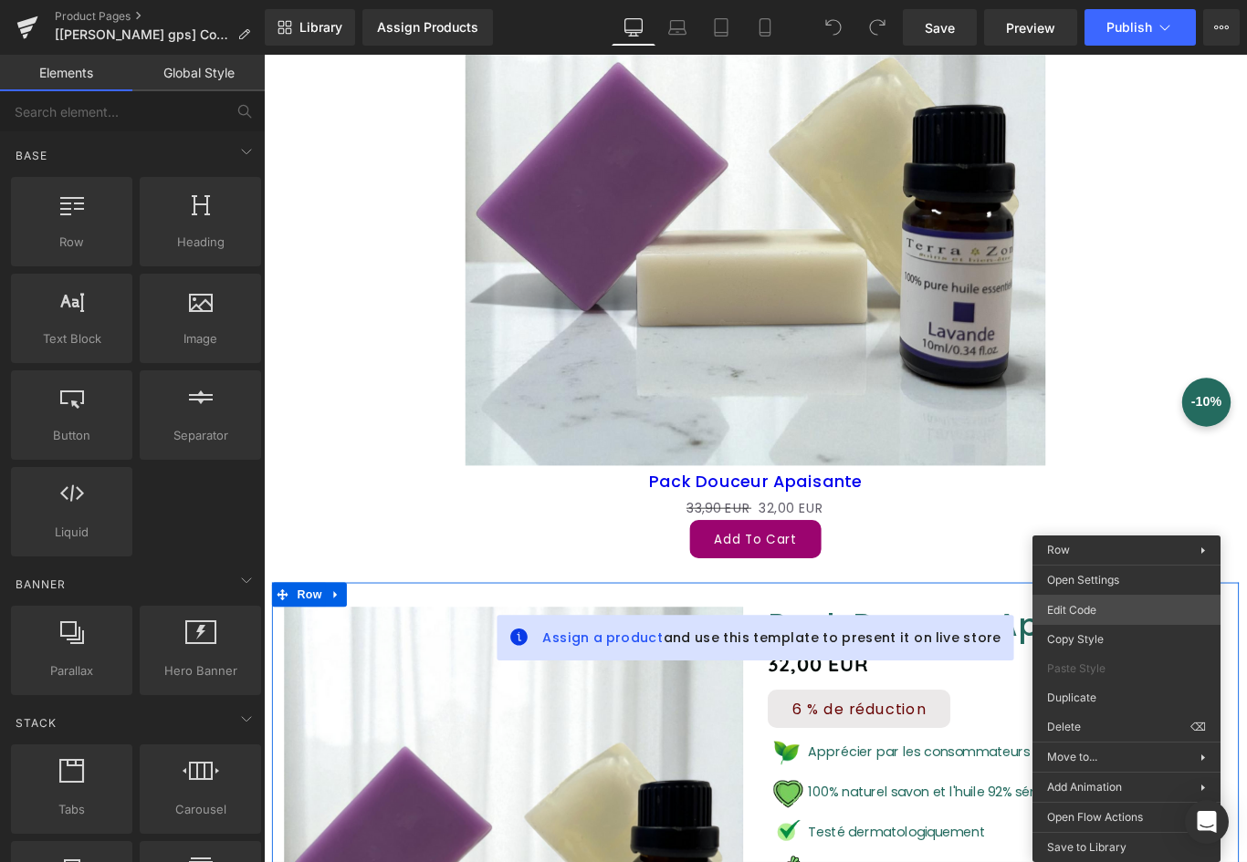
click at [1090, 0] on div "You are previewing how the will restyle your page. You can not edit Elements in…" at bounding box center [623, 0] width 1247 height 0
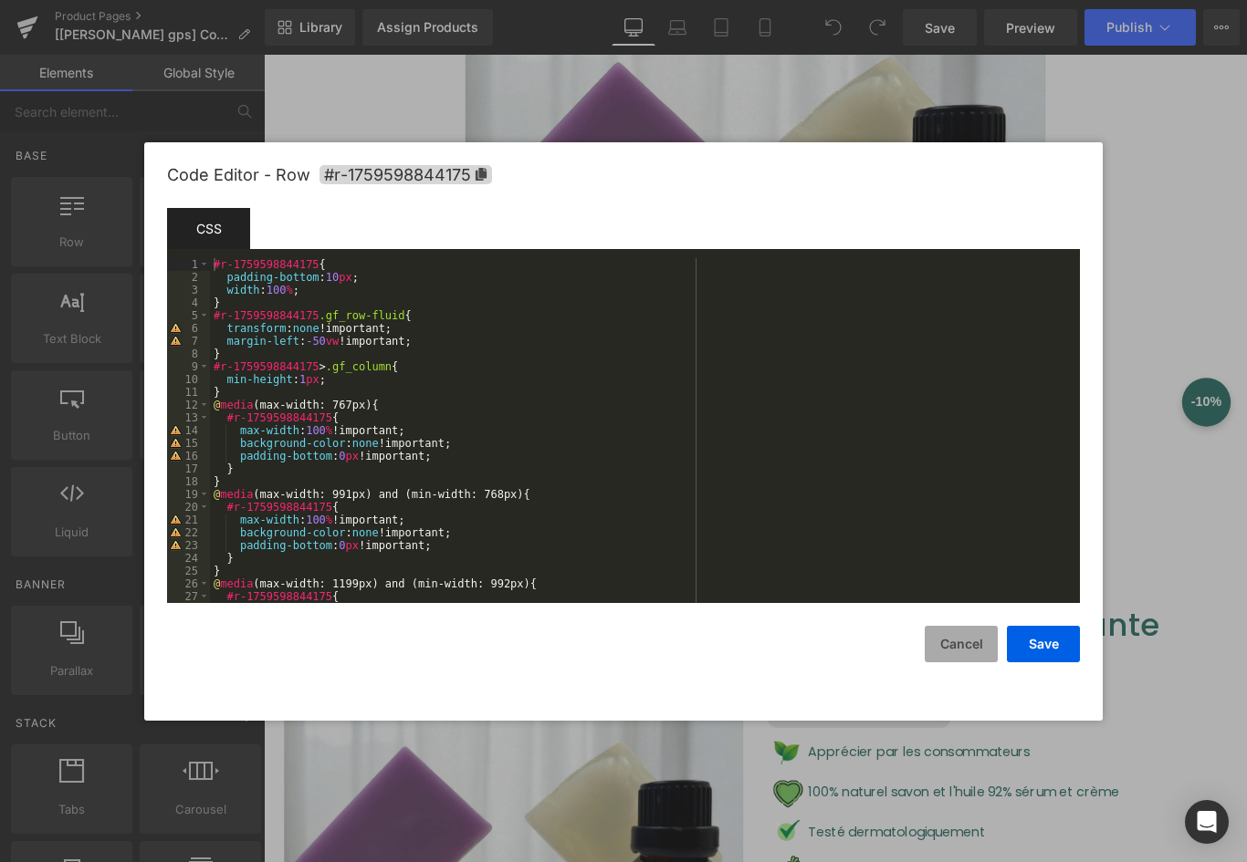
click at [966, 641] on button "Cancel" at bounding box center [960, 644] width 73 height 37
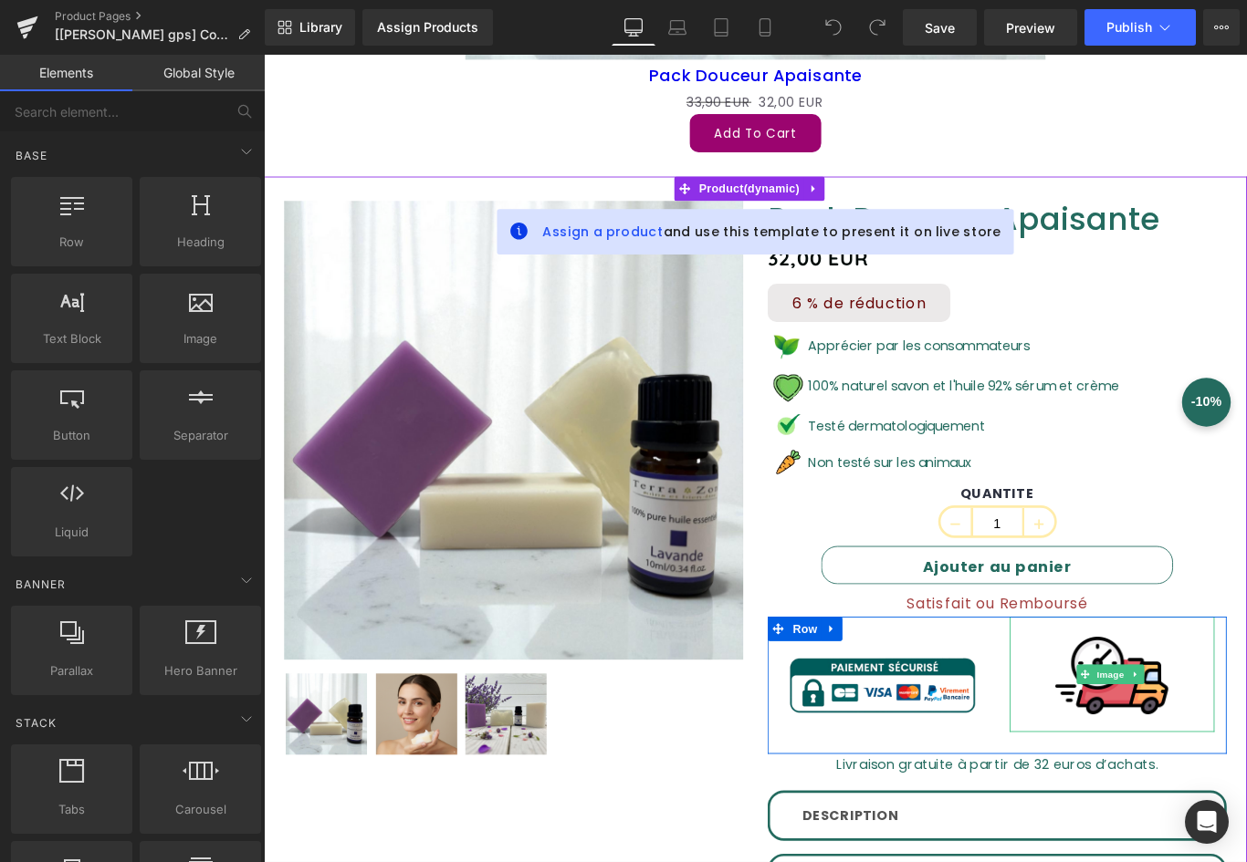
scroll to position [1186, 0]
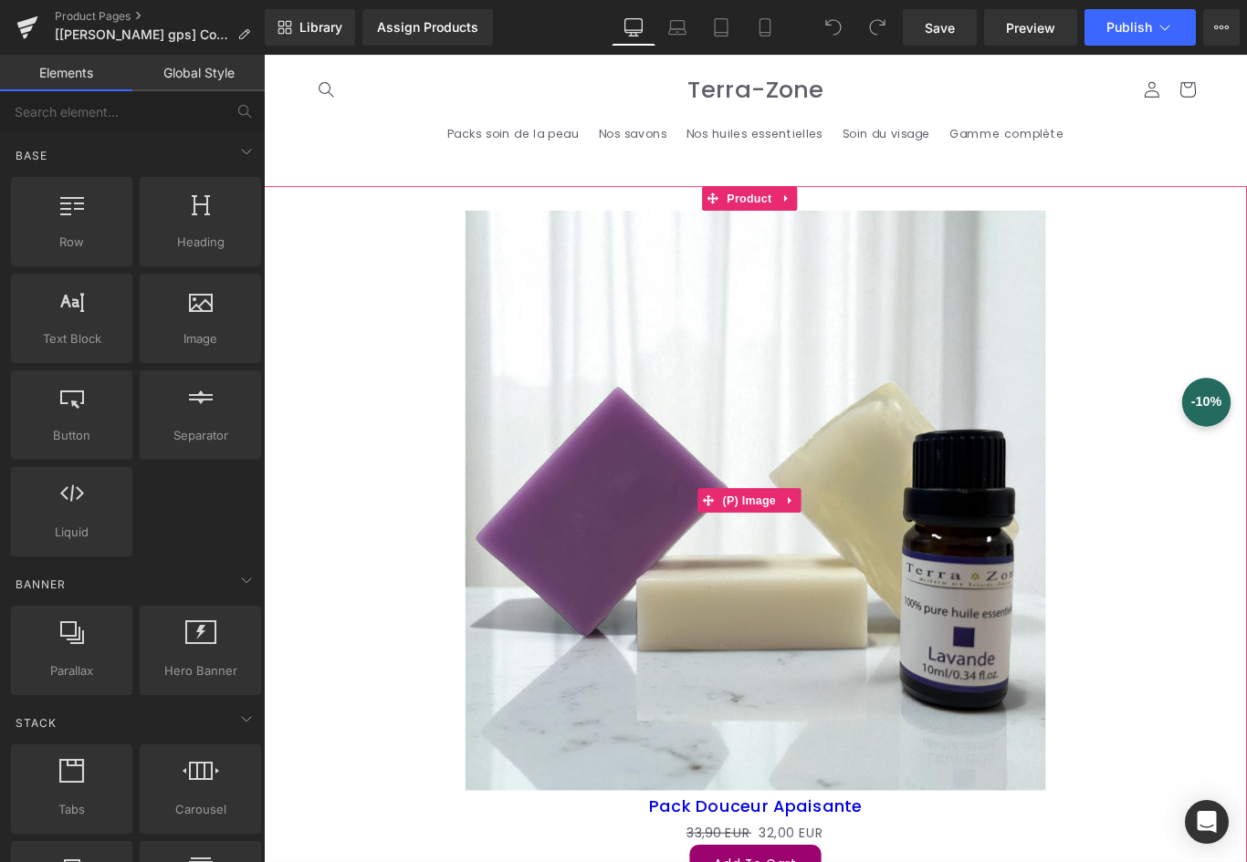
drag, startPoint x: 413, startPoint y: 349, endPoint x: 567, endPoint y: 274, distance: 170.6
click at [413, 349] on div "Sale Off" at bounding box center [816, 556] width 1086 height 652
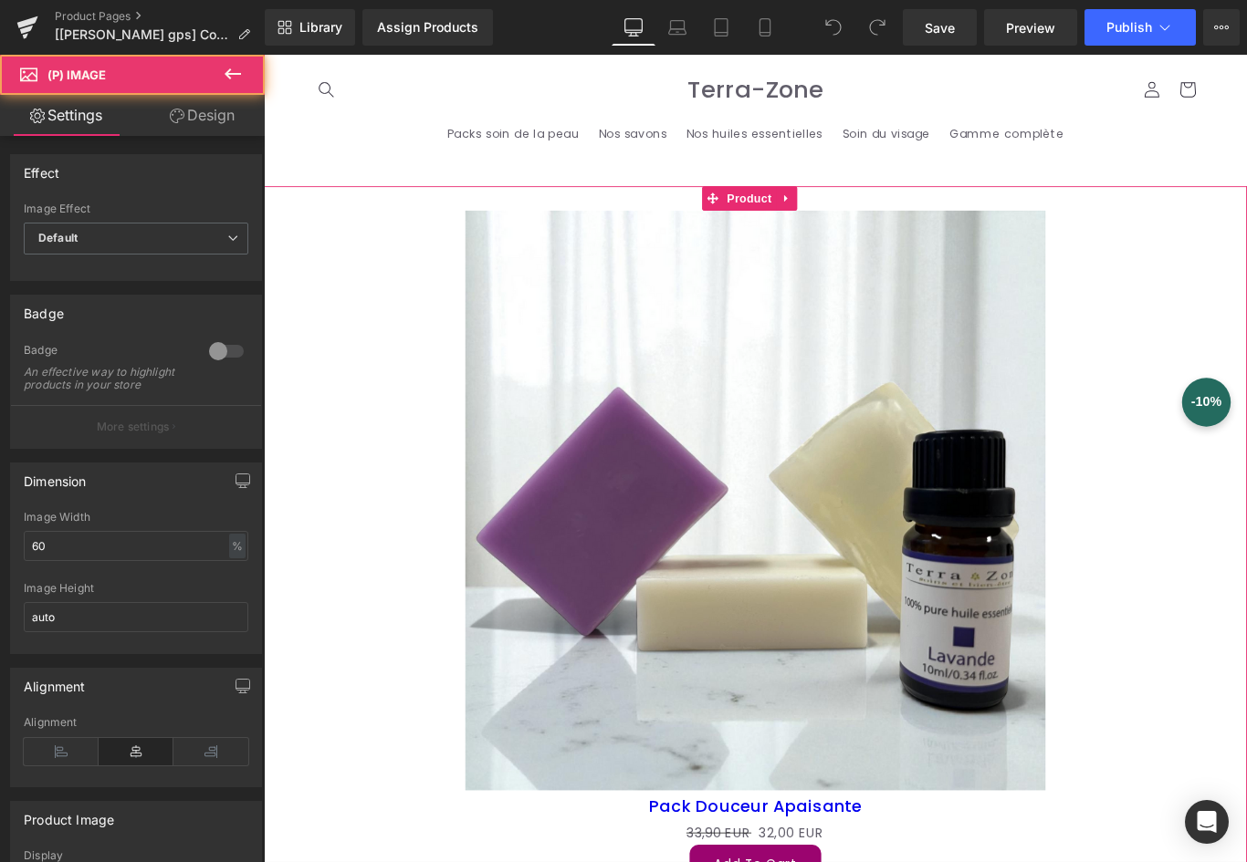
click at [881, 205] on div at bounding box center [816, 205] width 1104 height 5
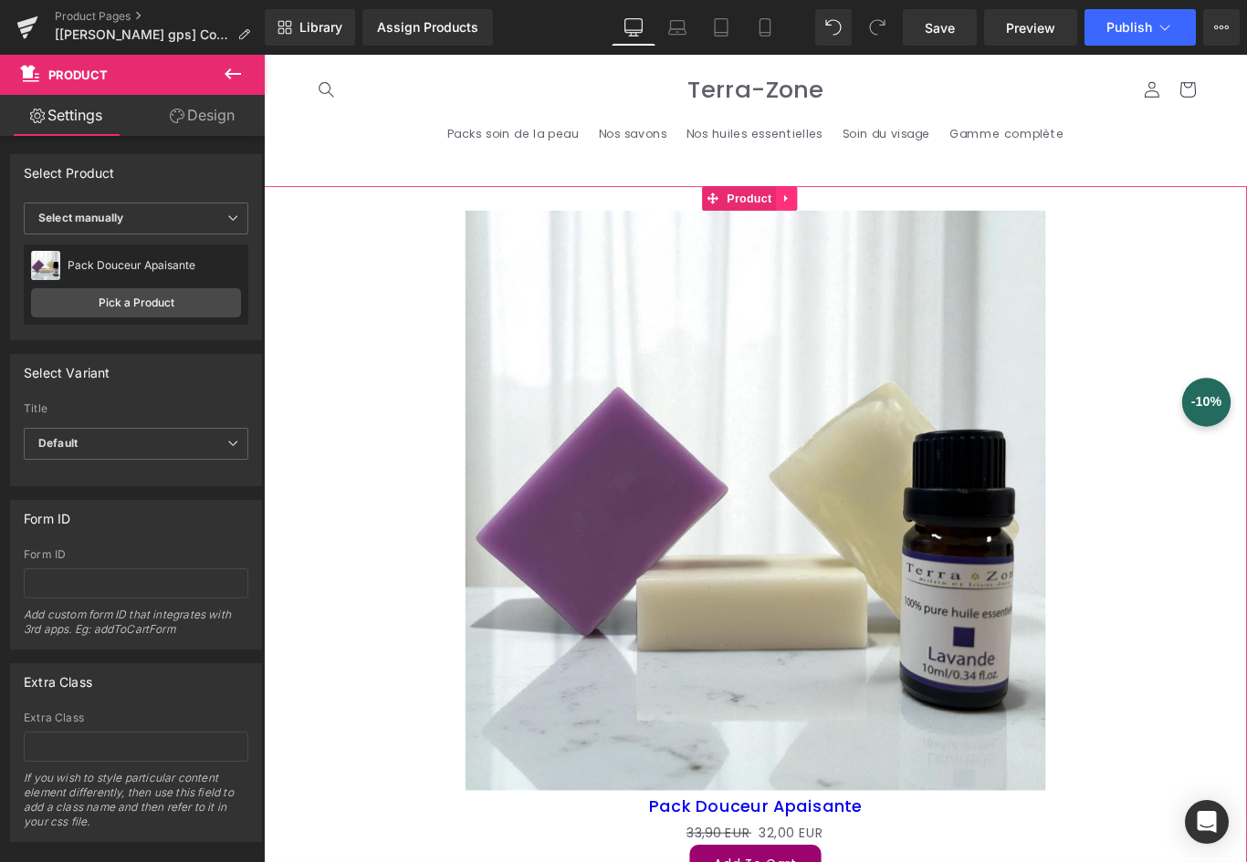
click at [853, 216] on icon at bounding box center [850, 216] width 13 height 14
click at [857, 213] on icon at bounding box center [862, 216] width 13 height 13
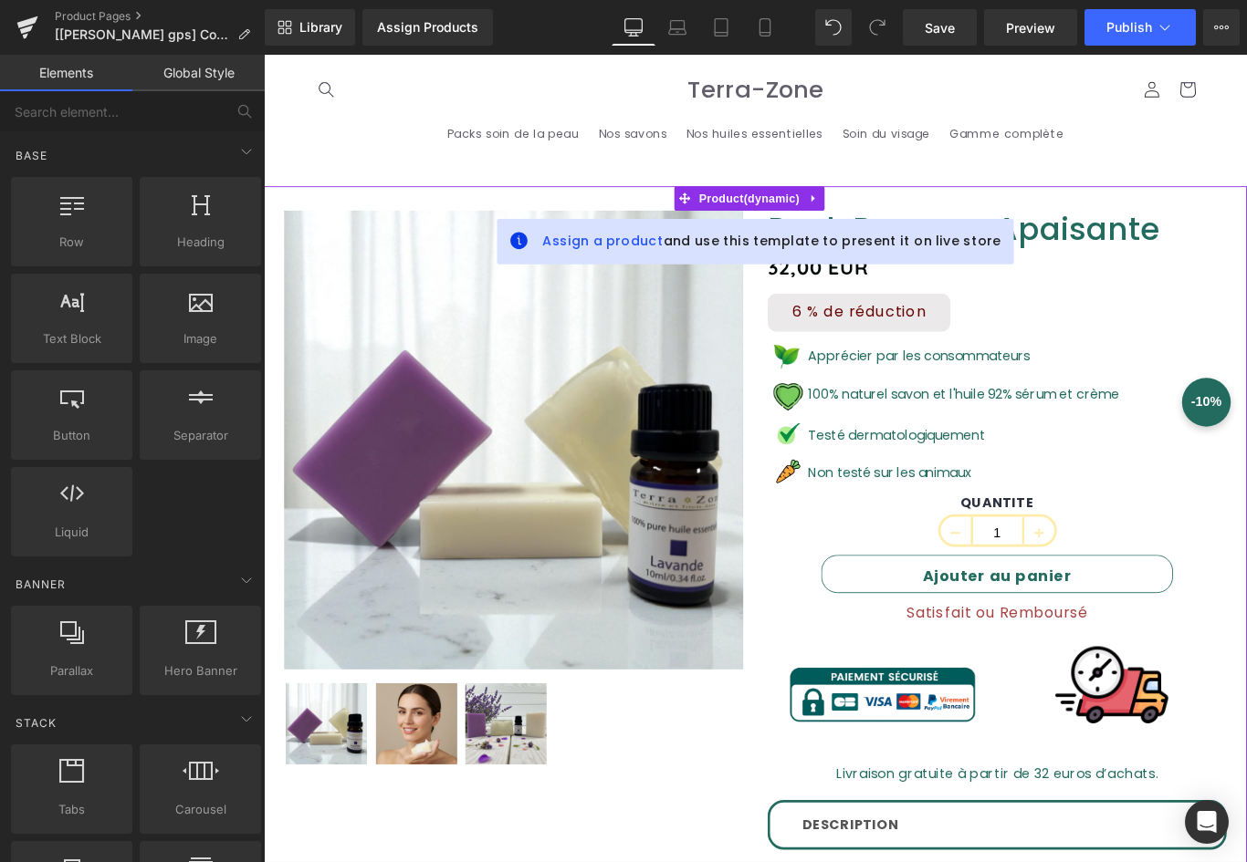
scroll to position [183, 0]
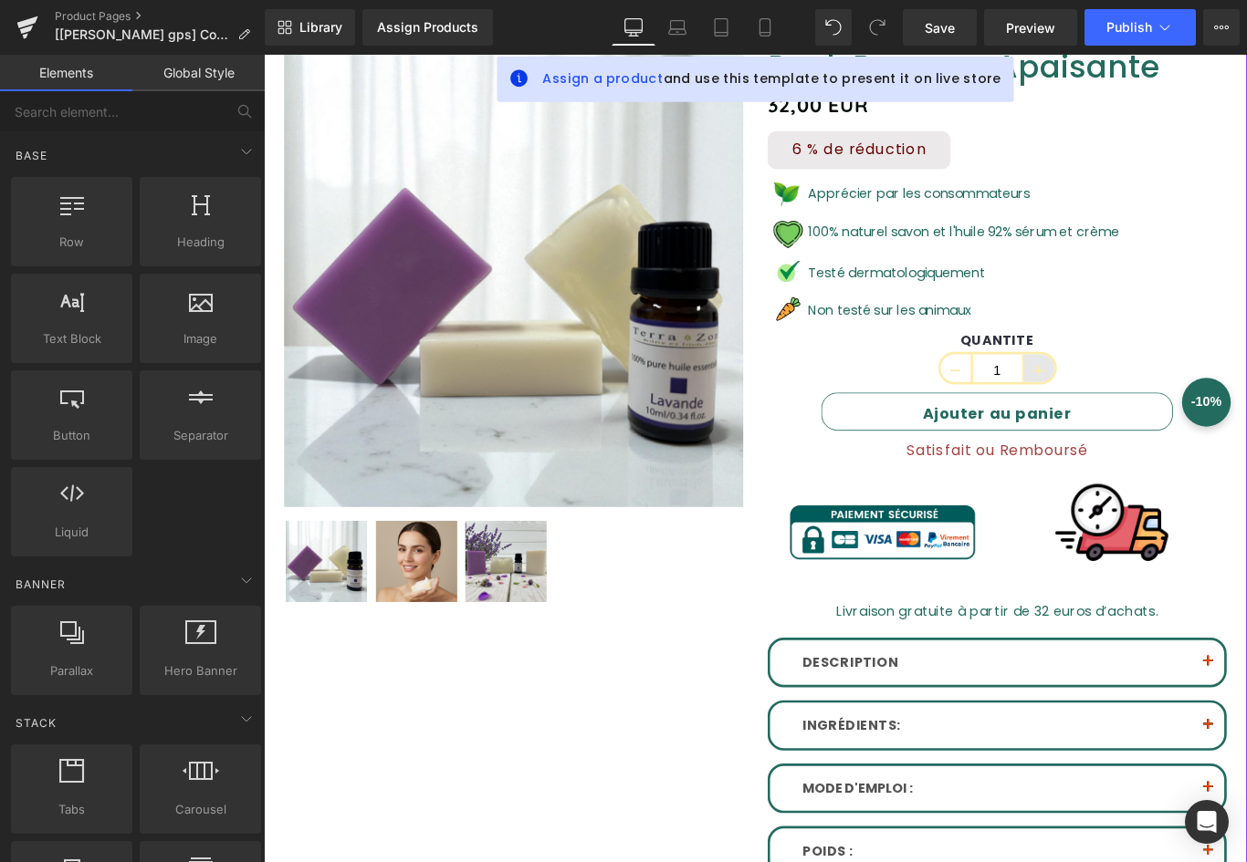
click at [1122, 405] on div "QUANTITE 1 (P) Quantity" at bounding box center [1088, 401] width 516 height 68
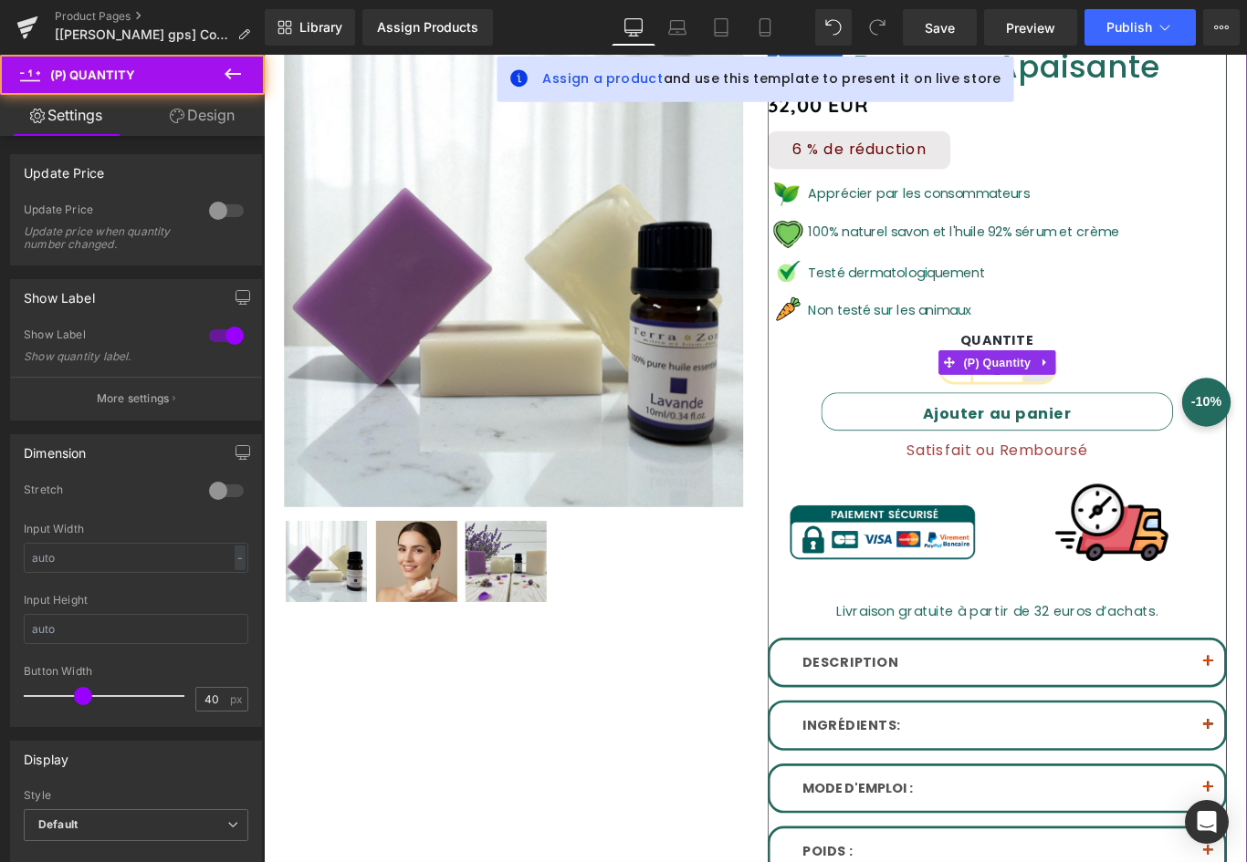
click at [1130, 405] on link at bounding box center [1142, 400] width 24 height 27
click at [1123, 405] on icon at bounding box center [1129, 400] width 13 height 13
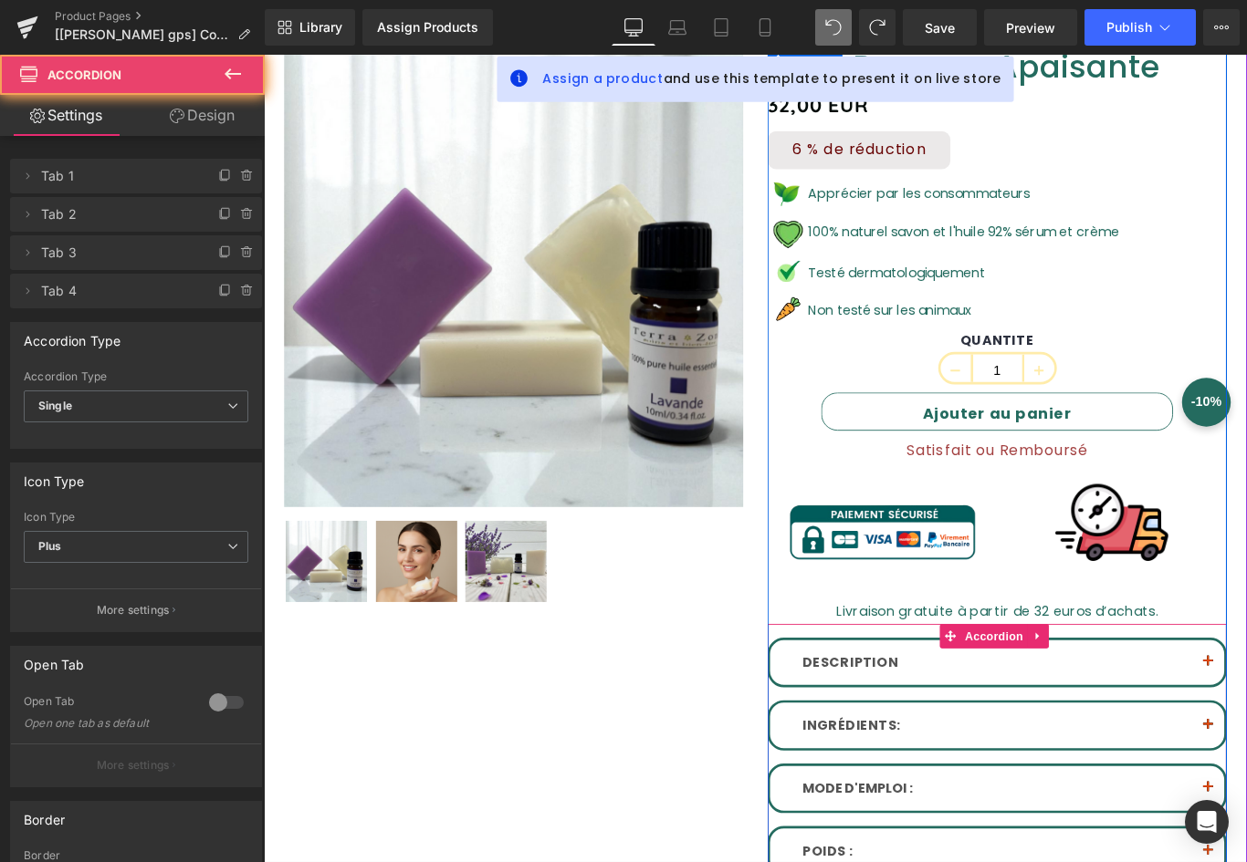
drag, startPoint x: 1306, startPoint y: 711, endPoint x: 1308, endPoint y: 727, distance: 16.5
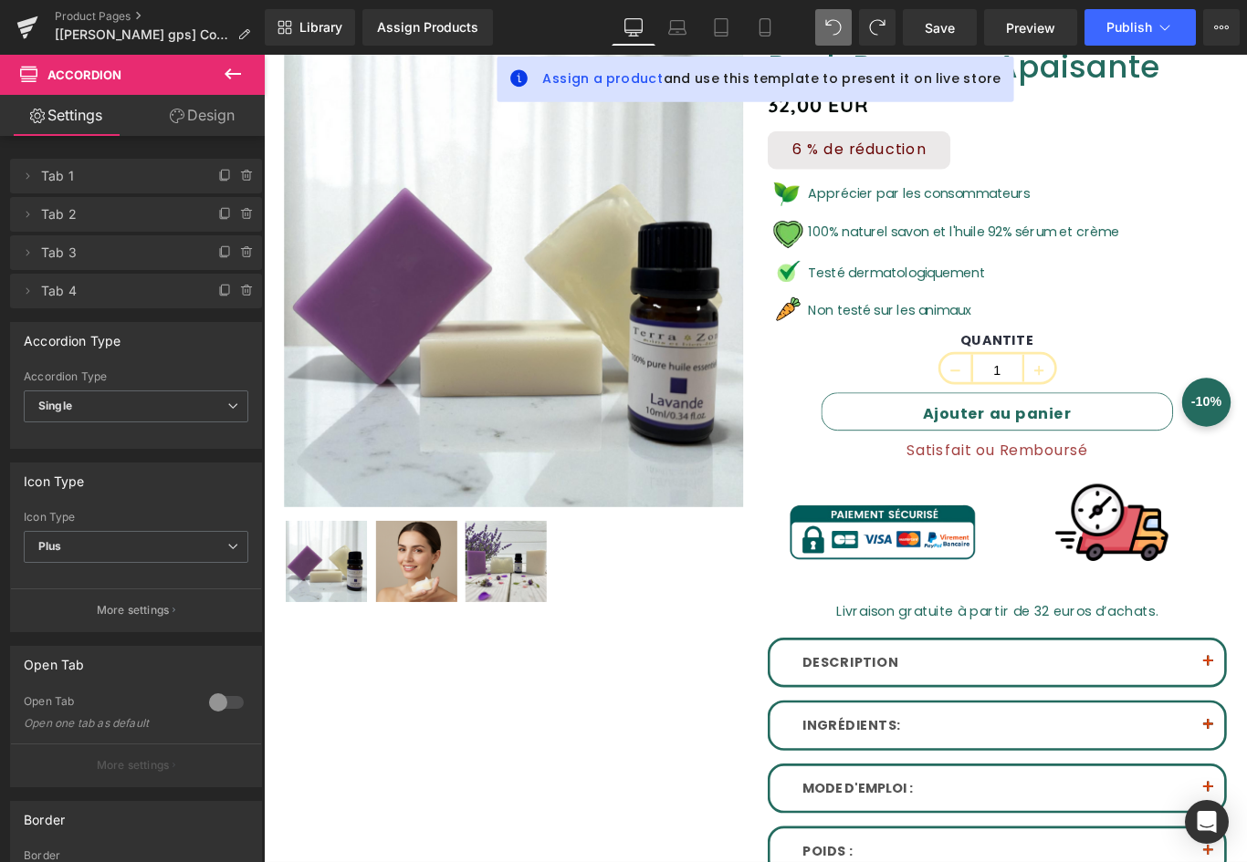
scroll to position [0, 0]
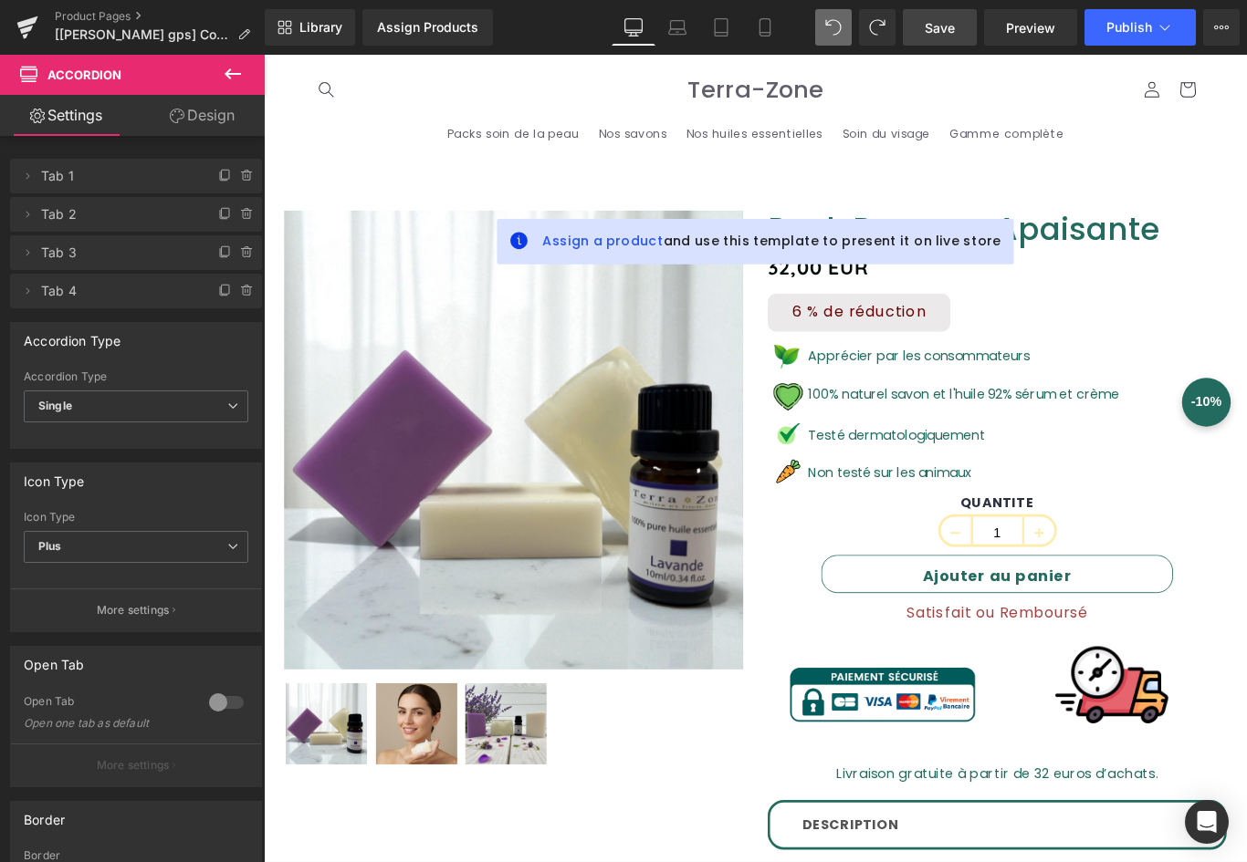
click at [930, 37] on span "Save" at bounding box center [939, 27] width 30 height 19
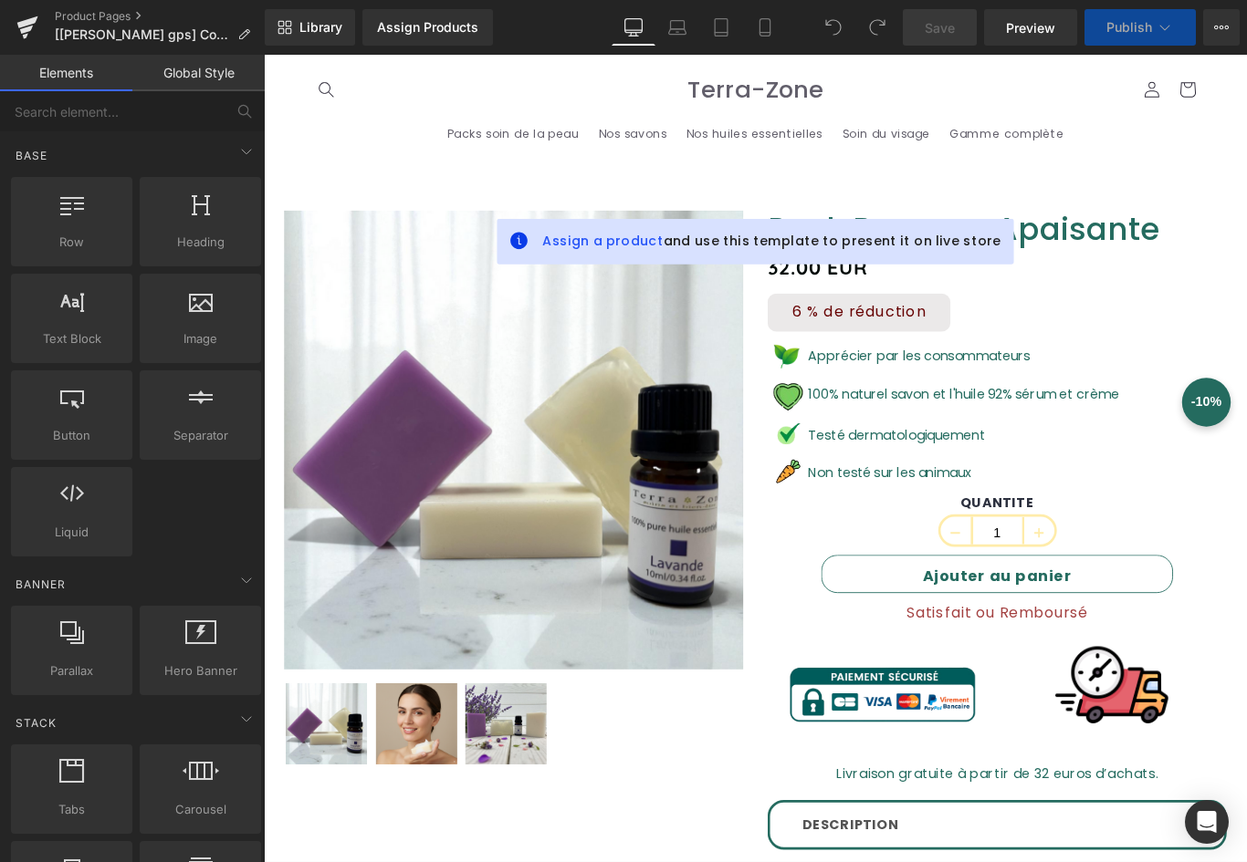
scroll to position [183, 0]
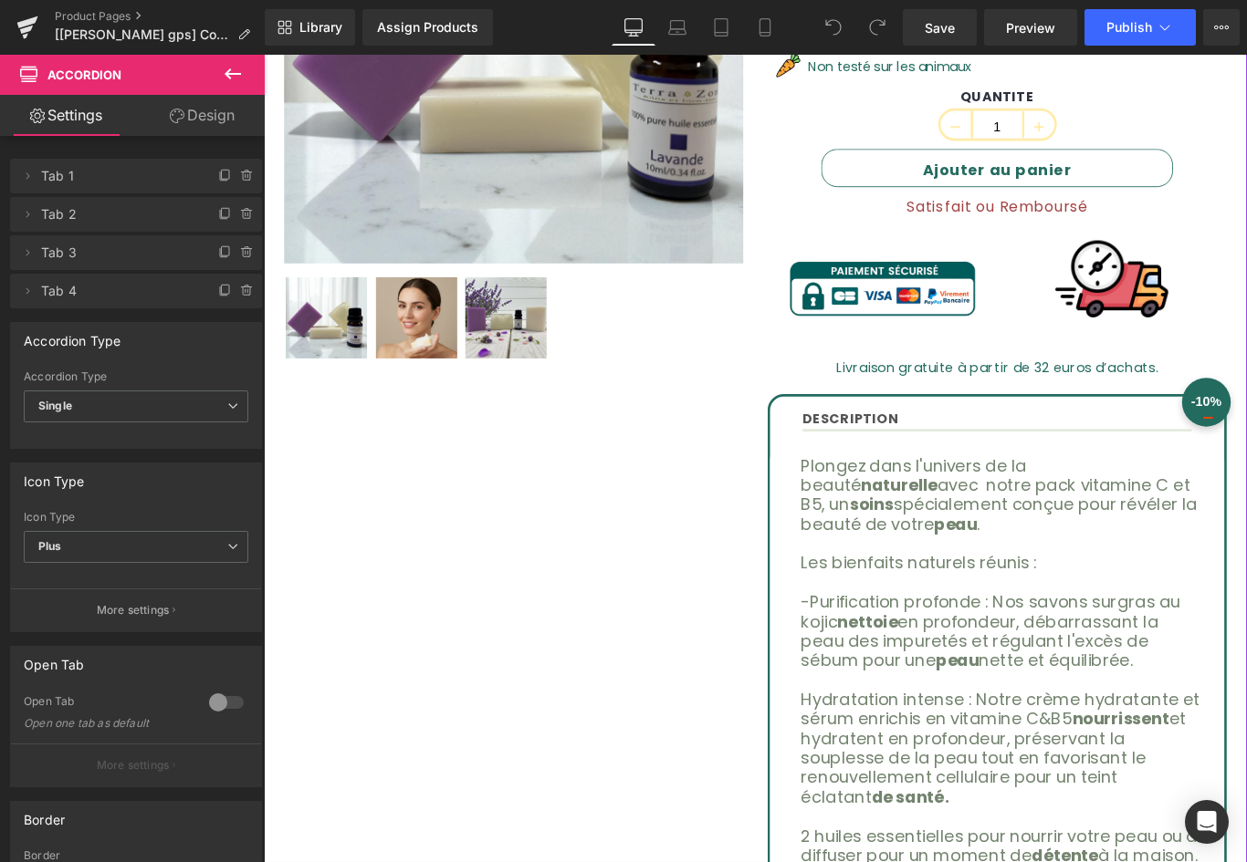
scroll to position [639, 0]
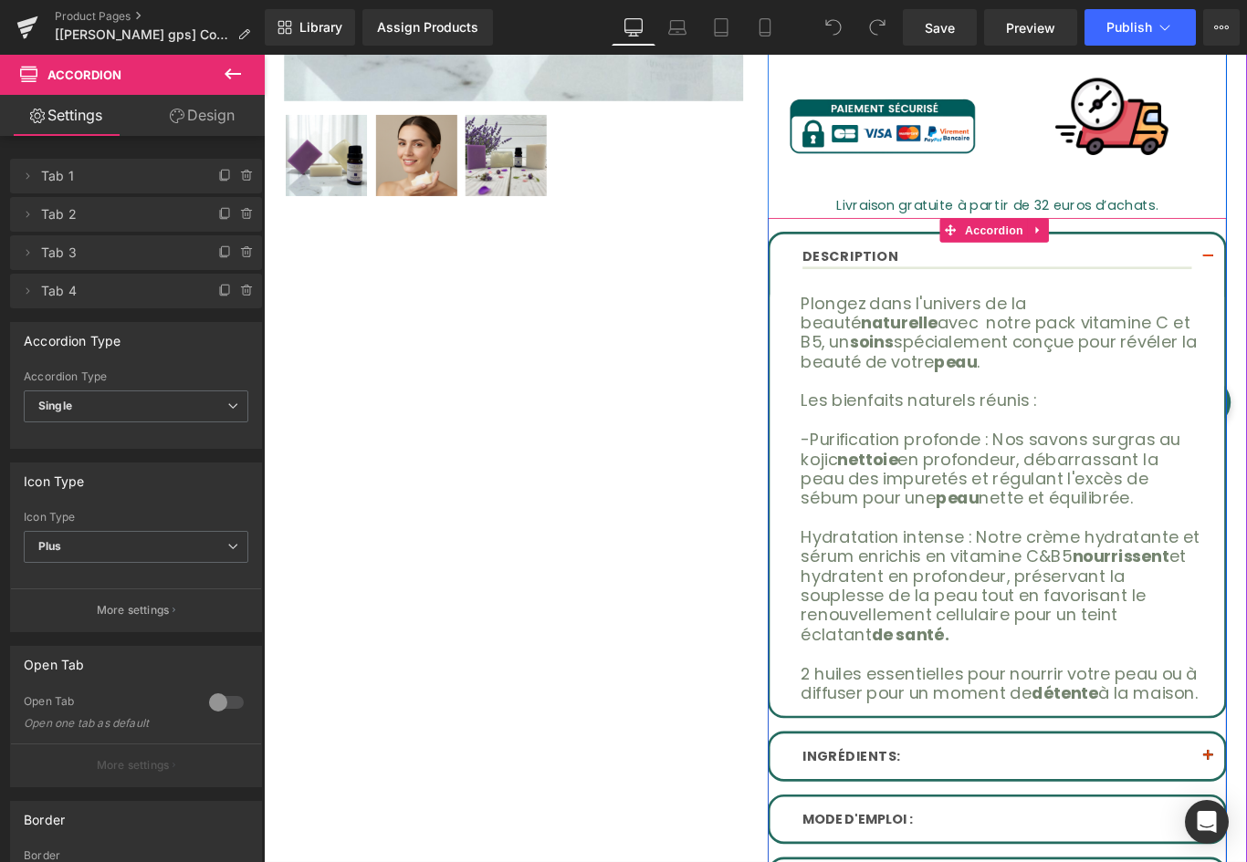
click at [1096, 832] on span "Text Block" at bounding box center [1078, 843] width 60 height 22
